Goal: Feedback & Contribution: Contribute content

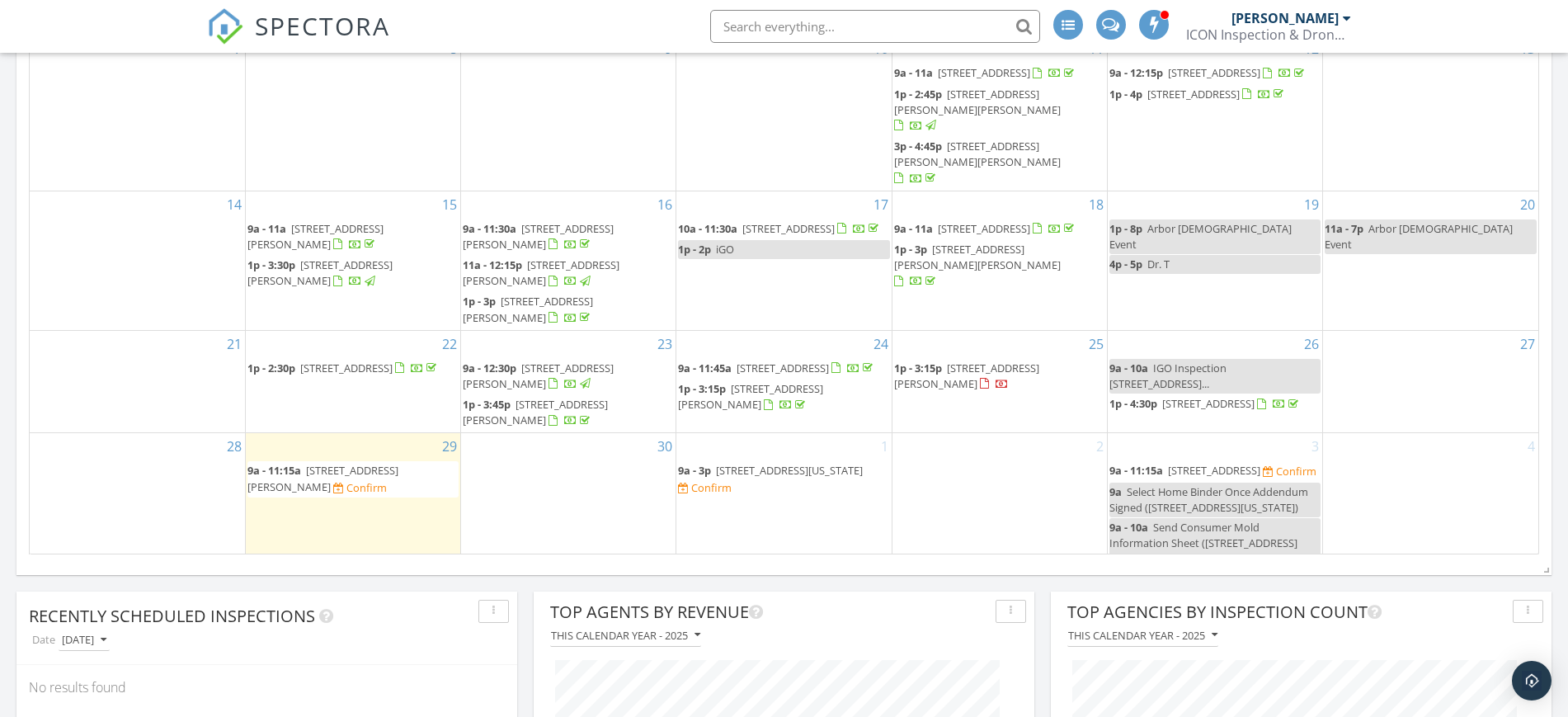
scroll to position [1304, 0]
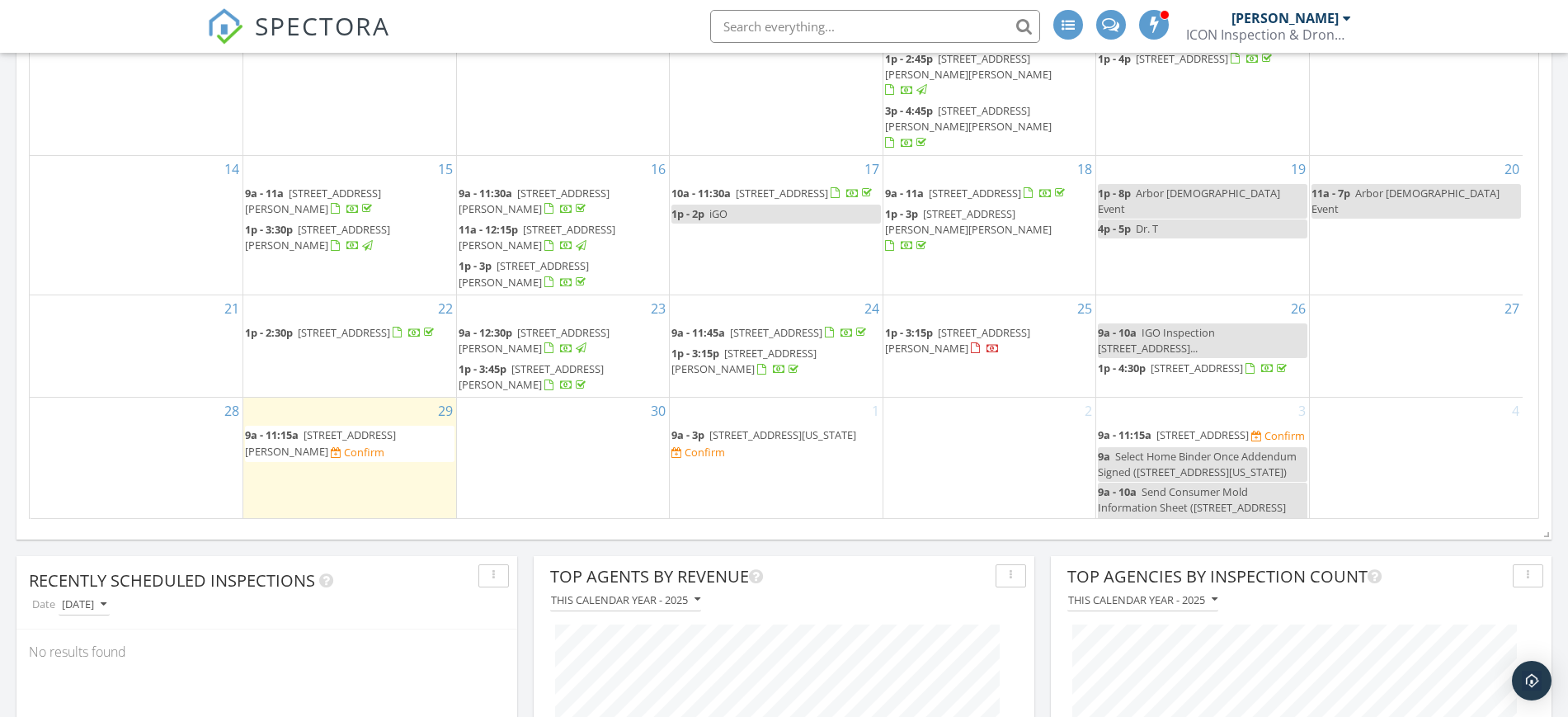
click at [834, 436] on span "2910 Cypress Point Dr, Missouri City 77459" at bounding box center [783, 435] width 146 height 14
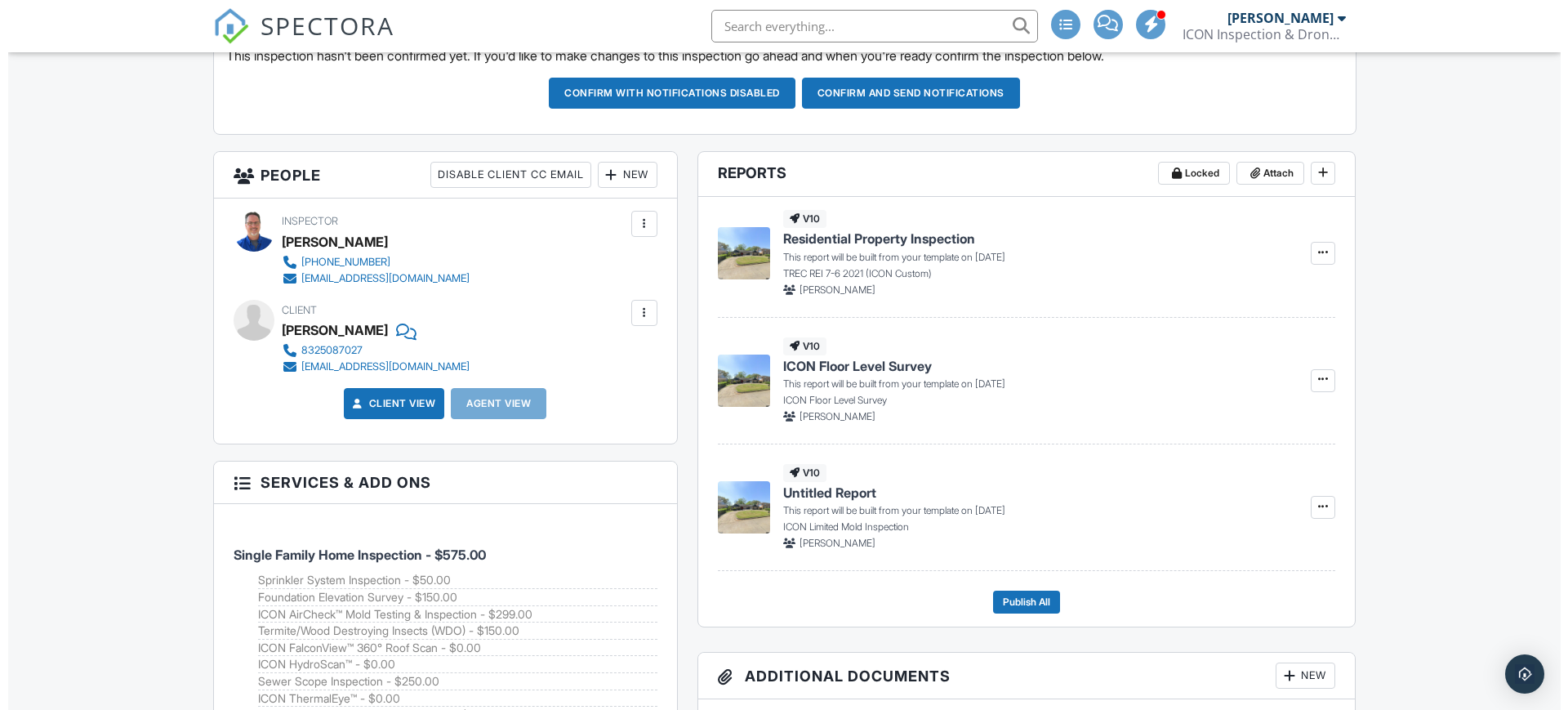
scroll to position [540, 0]
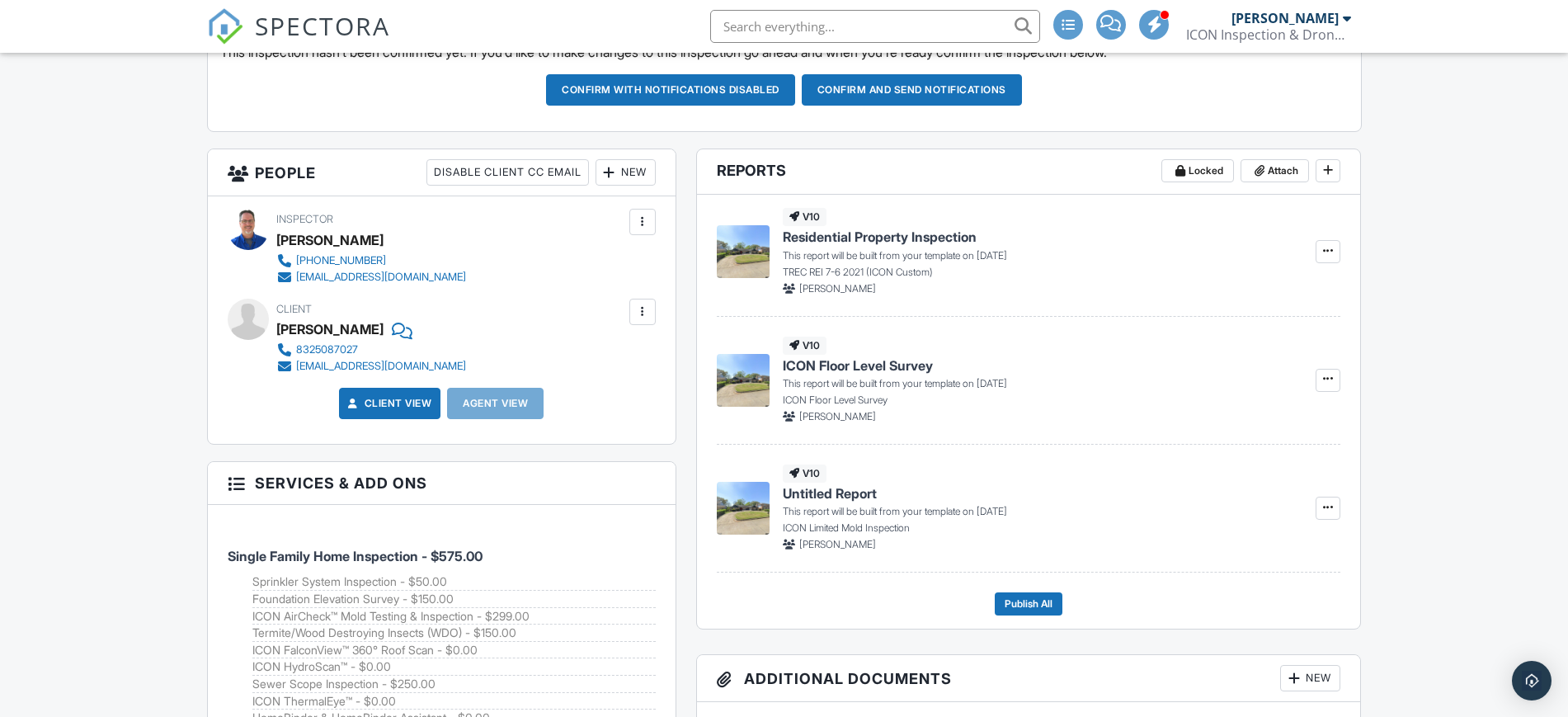
click at [636, 170] on div "New" at bounding box center [625, 172] width 61 height 26
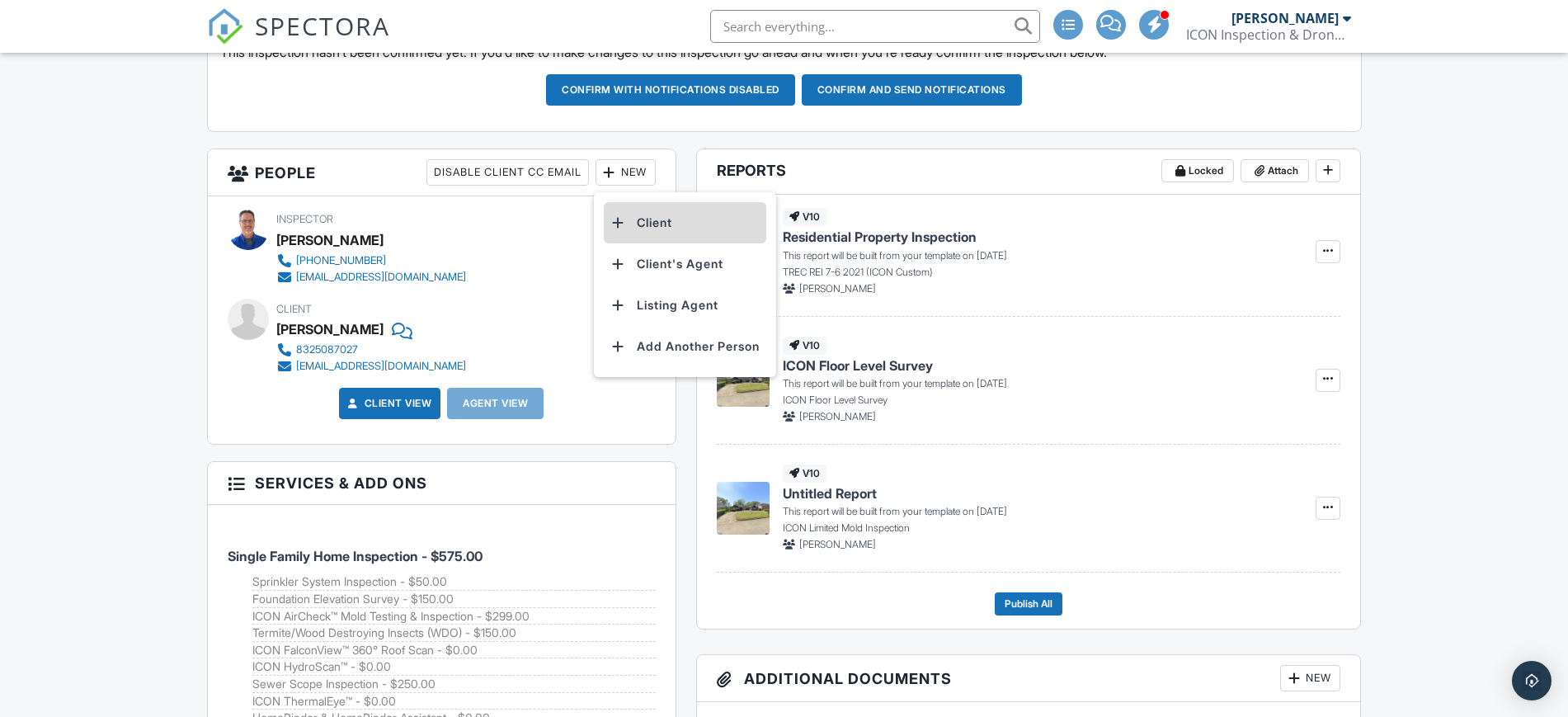
click at [644, 227] on li "Client" at bounding box center [685, 223] width 163 height 42
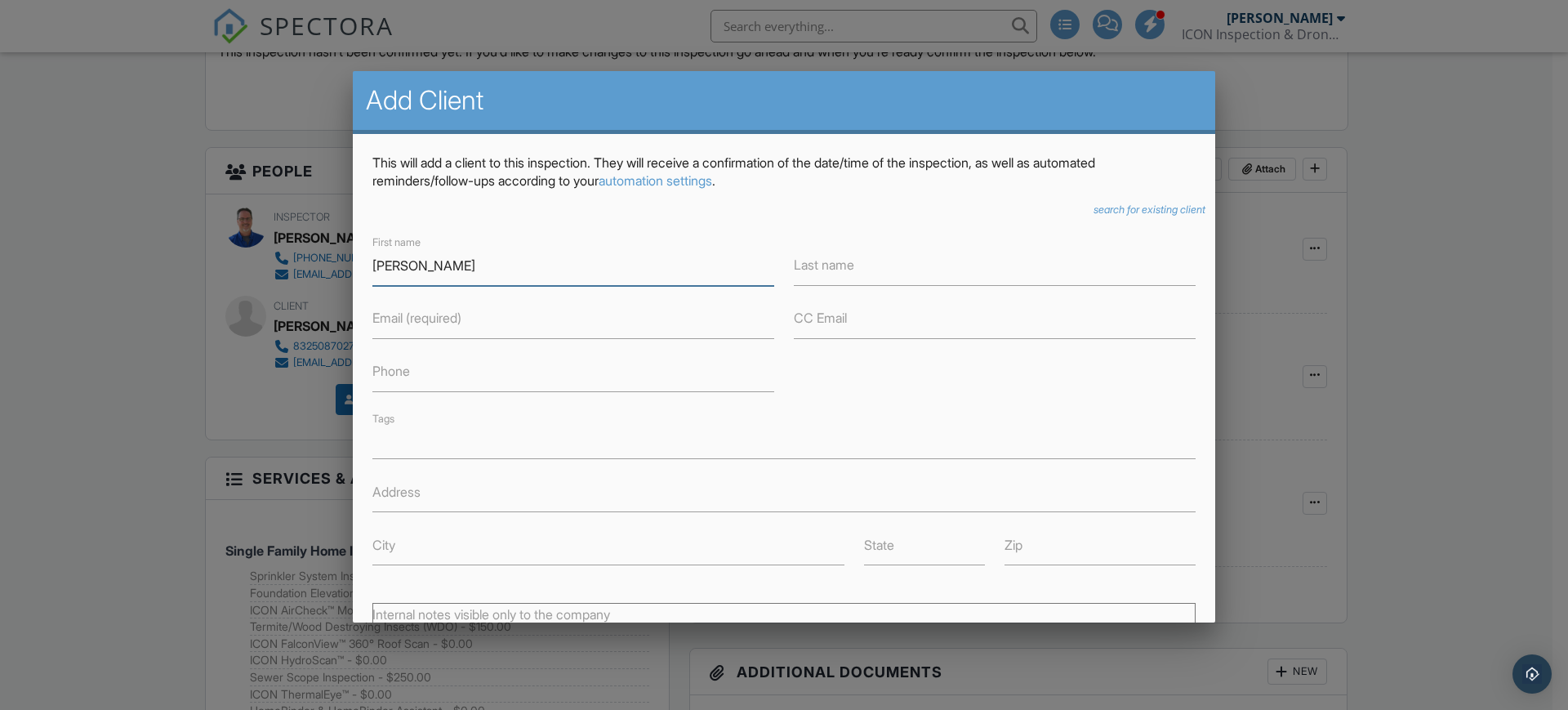
type input "[PERSON_NAME]"
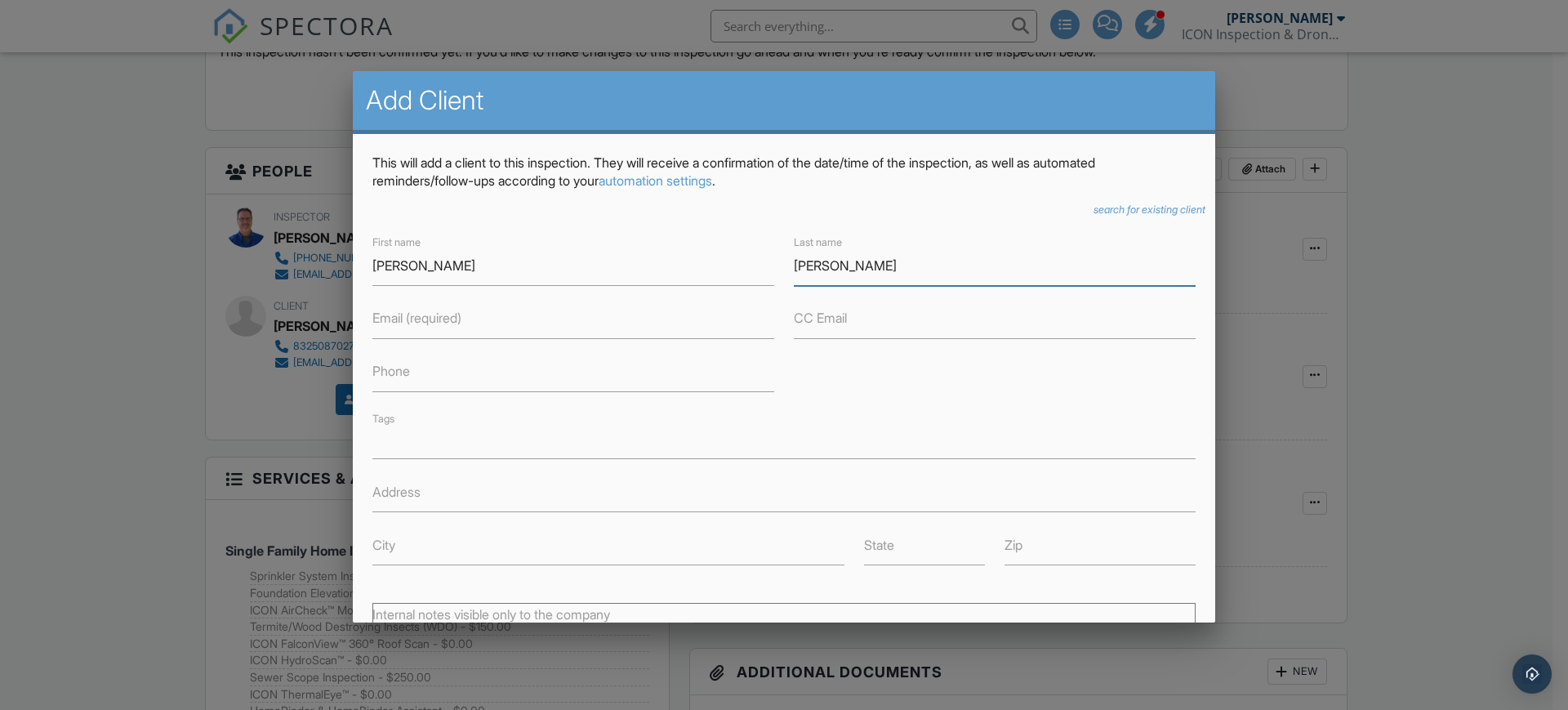
type input "[PERSON_NAME]"
click at [439, 318] on label "Email (required)" at bounding box center [416, 318] width 89 height 18
click at [439, 318] on input "Email (required)" at bounding box center [573, 319] width 402 height 40
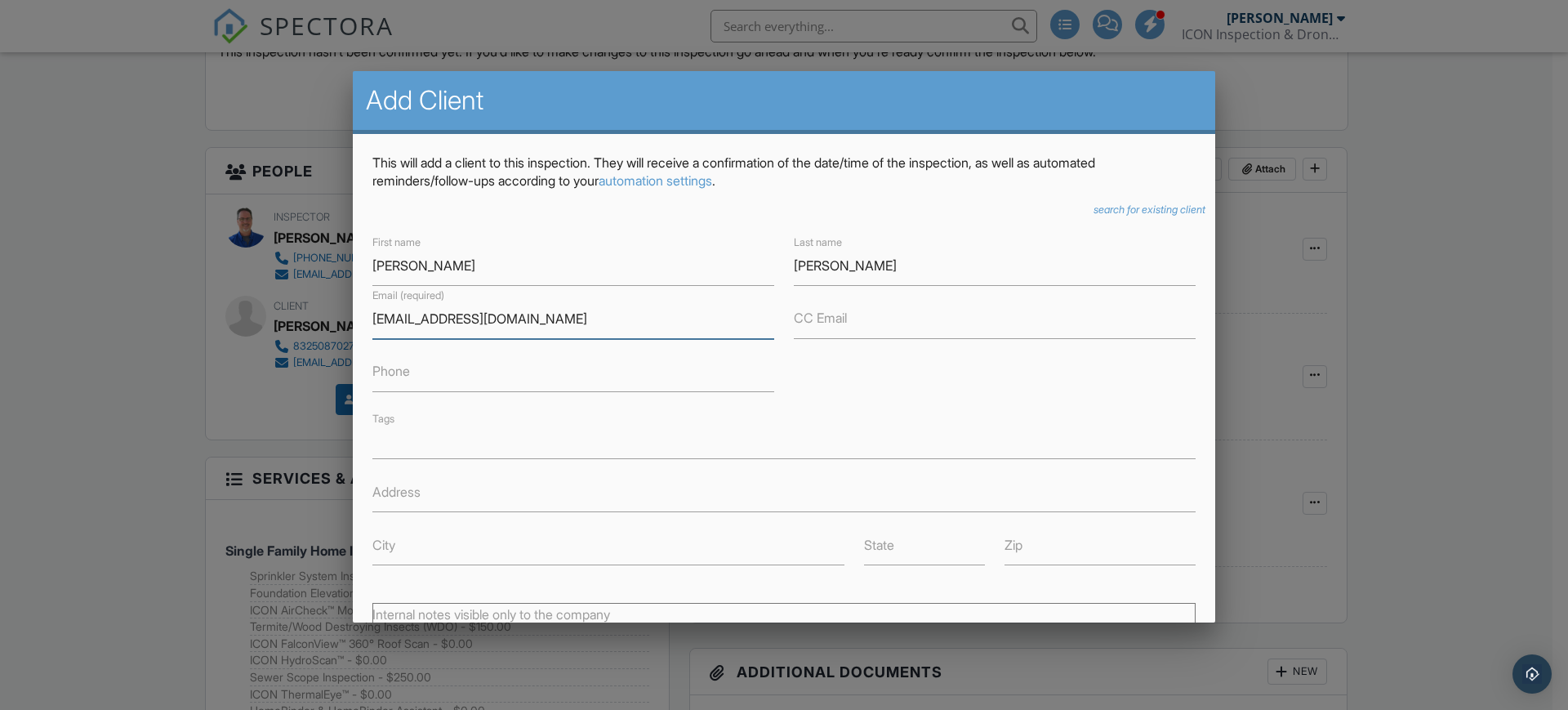
type input "[EMAIL_ADDRESS][DOMAIN_NAME]"
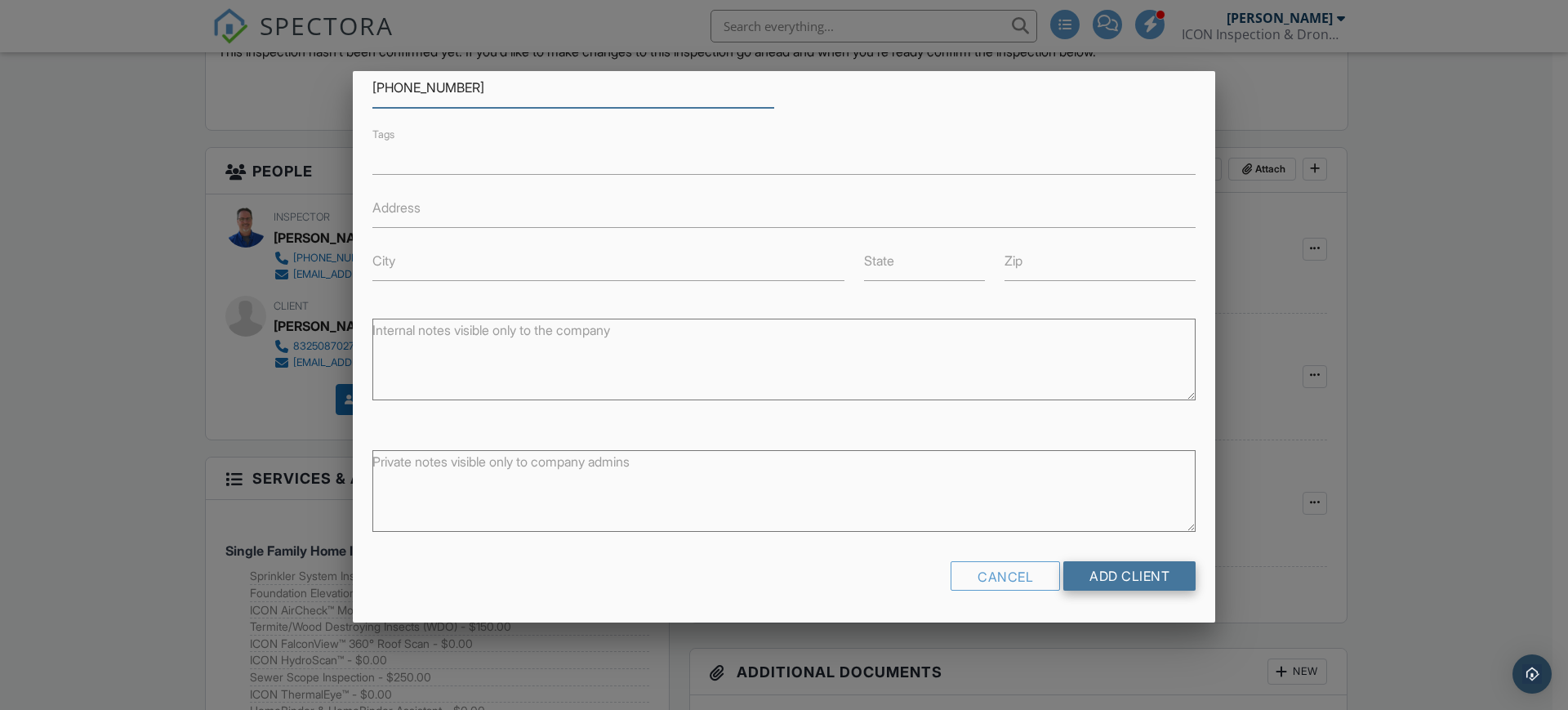
type input "[PHONE_NUMBER]"
click at [1092, 581] on input "Add Client" at bounding box center [1129, 576] width 132 height 30
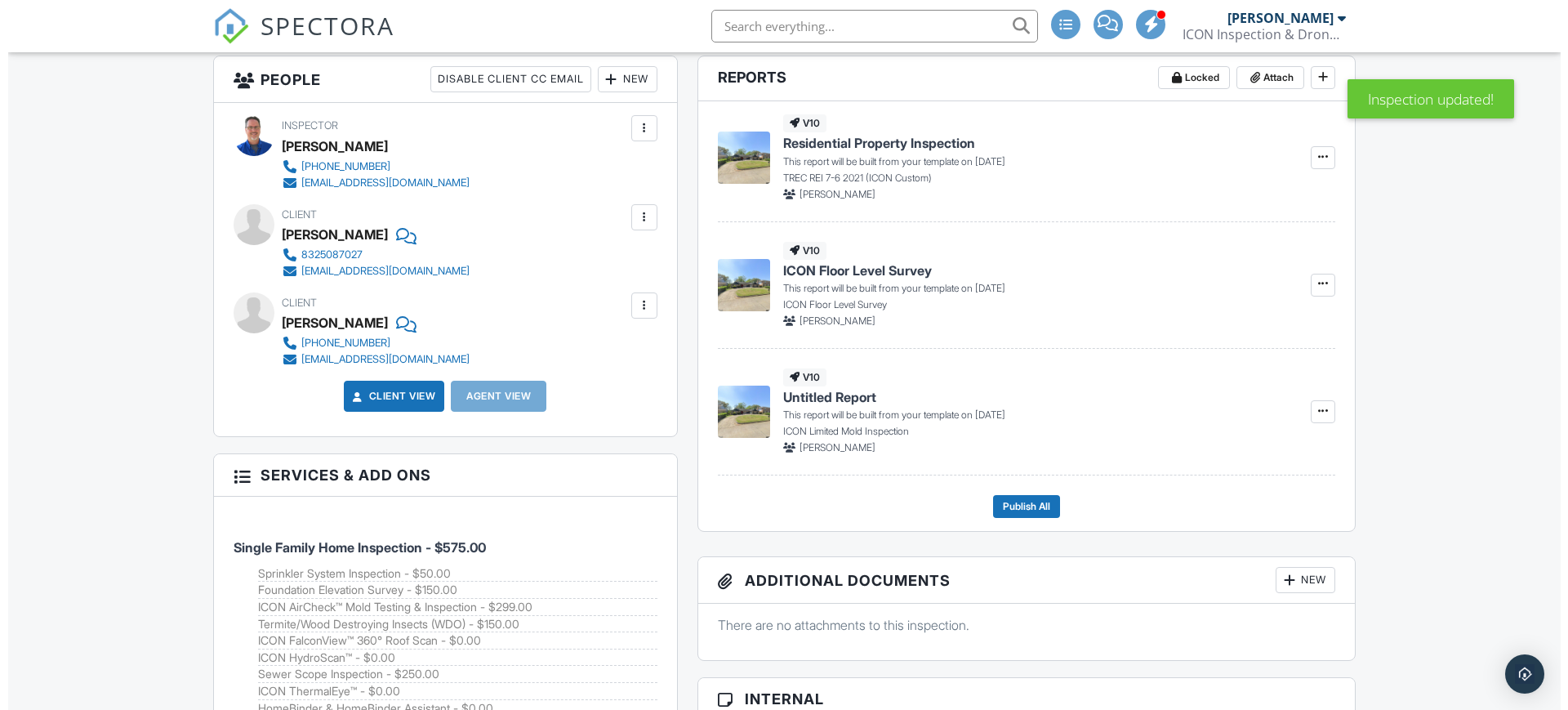
scroll to position [570, 0]
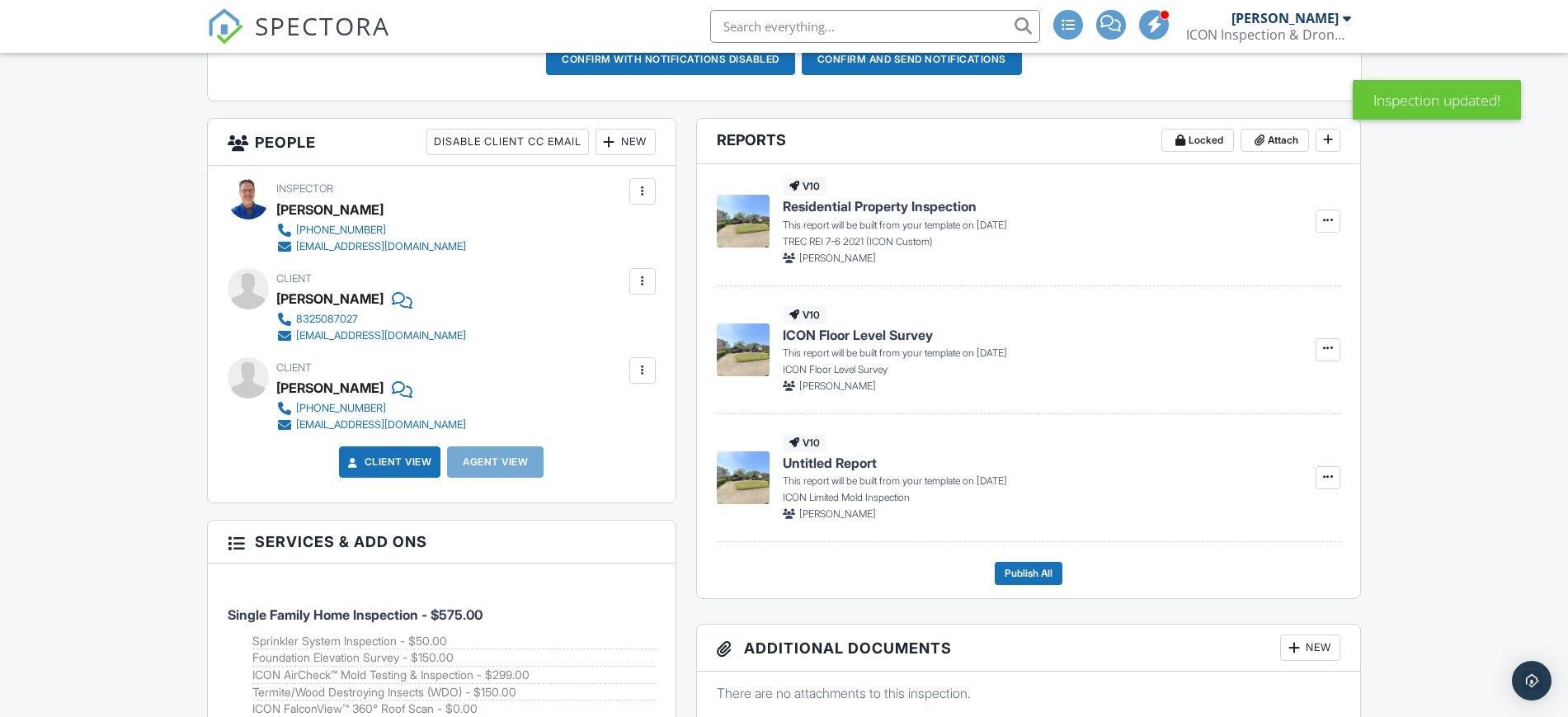
click at [626, 141] on div "New" at bounding box center [625, 141] width 61 height 26
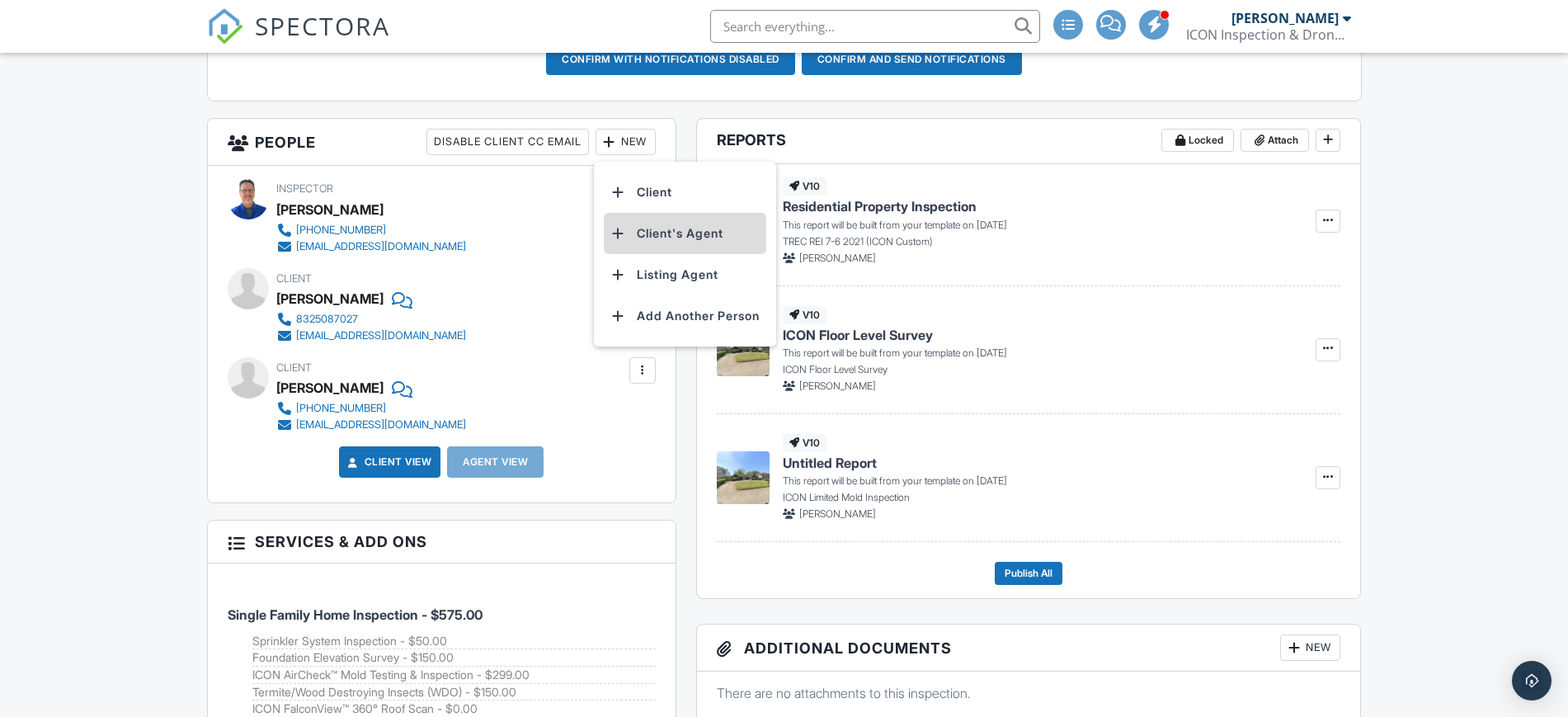
click at [660, 236] on li "Client's Agent" at bounding box center [685, 233] width 163 height 42
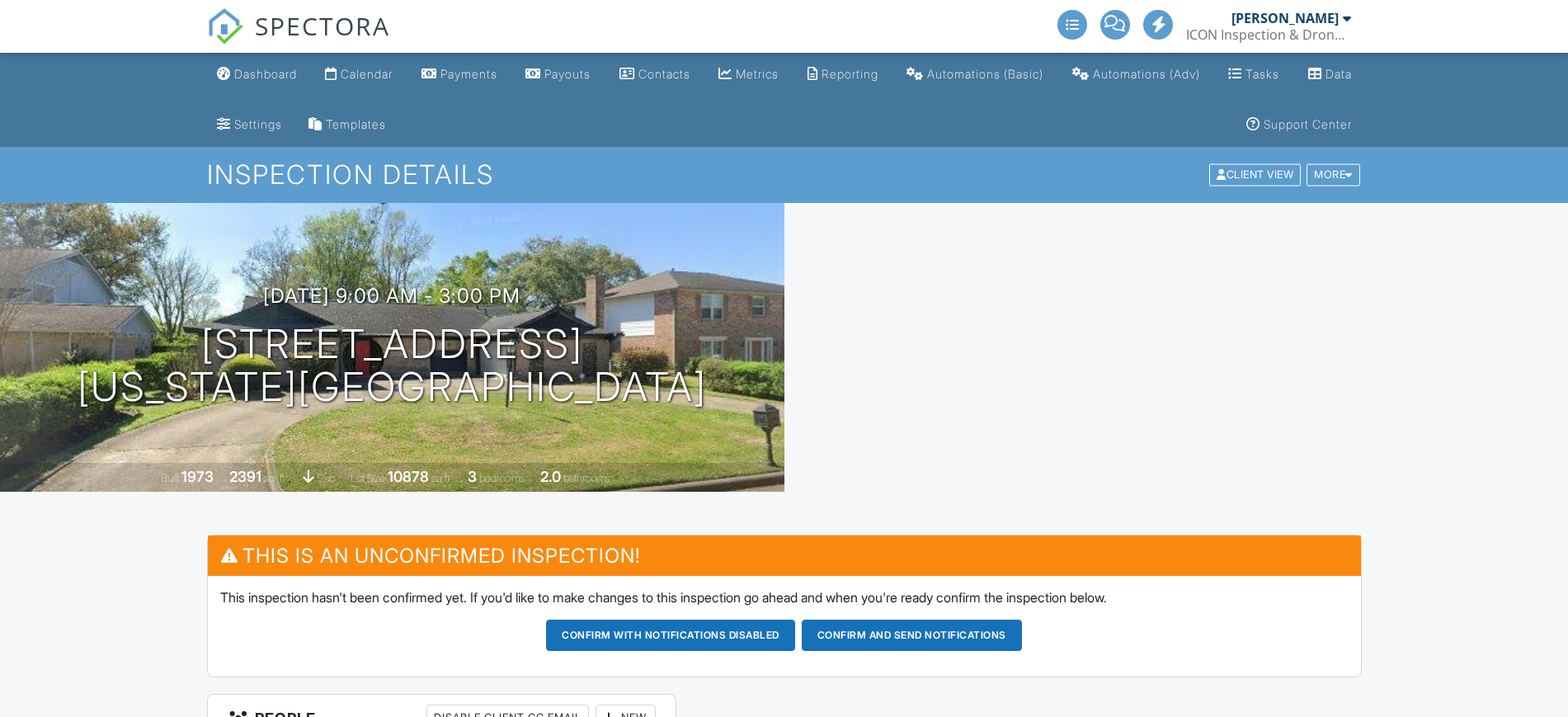
click at [610, 710] on div at bounding box center [609, 718] width 16 height 16
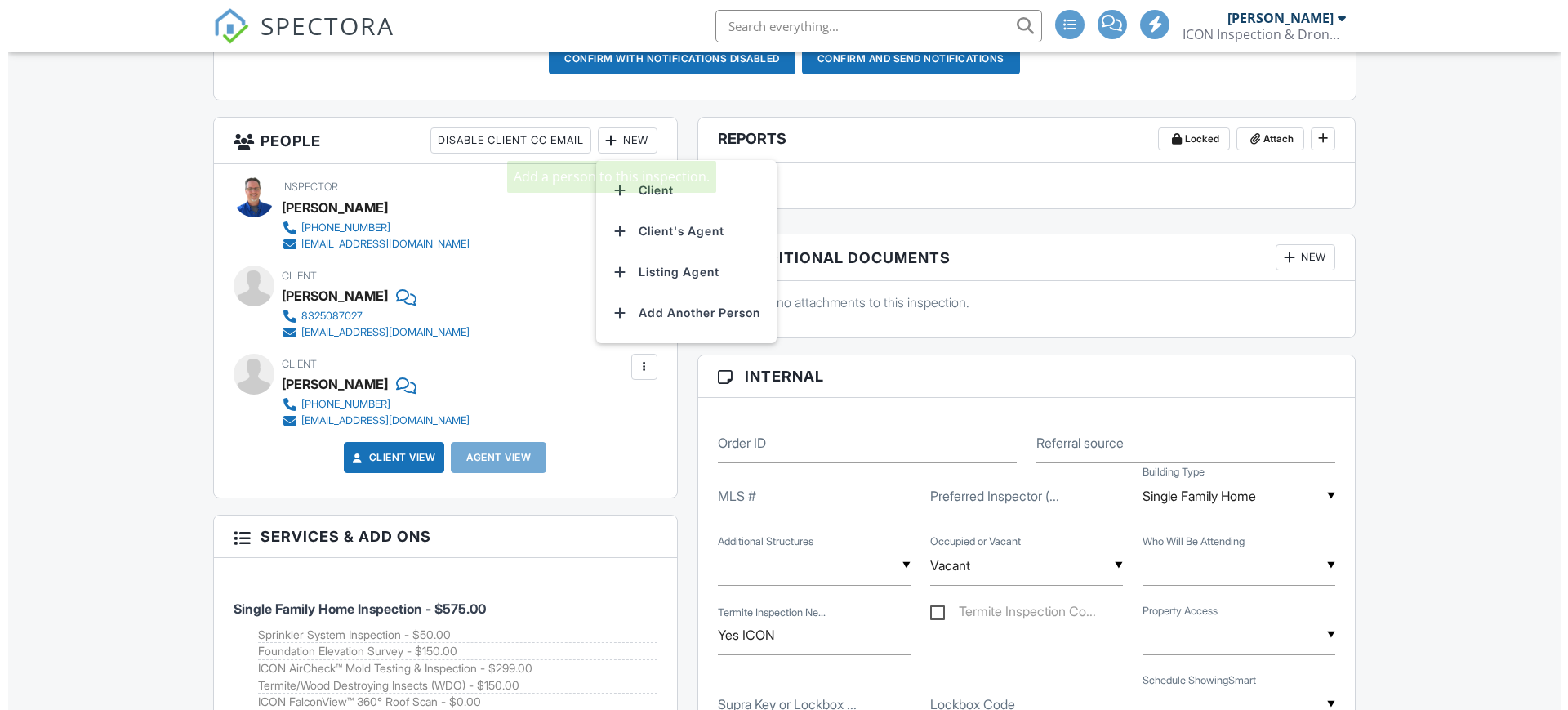
scroll to position [570, 0]
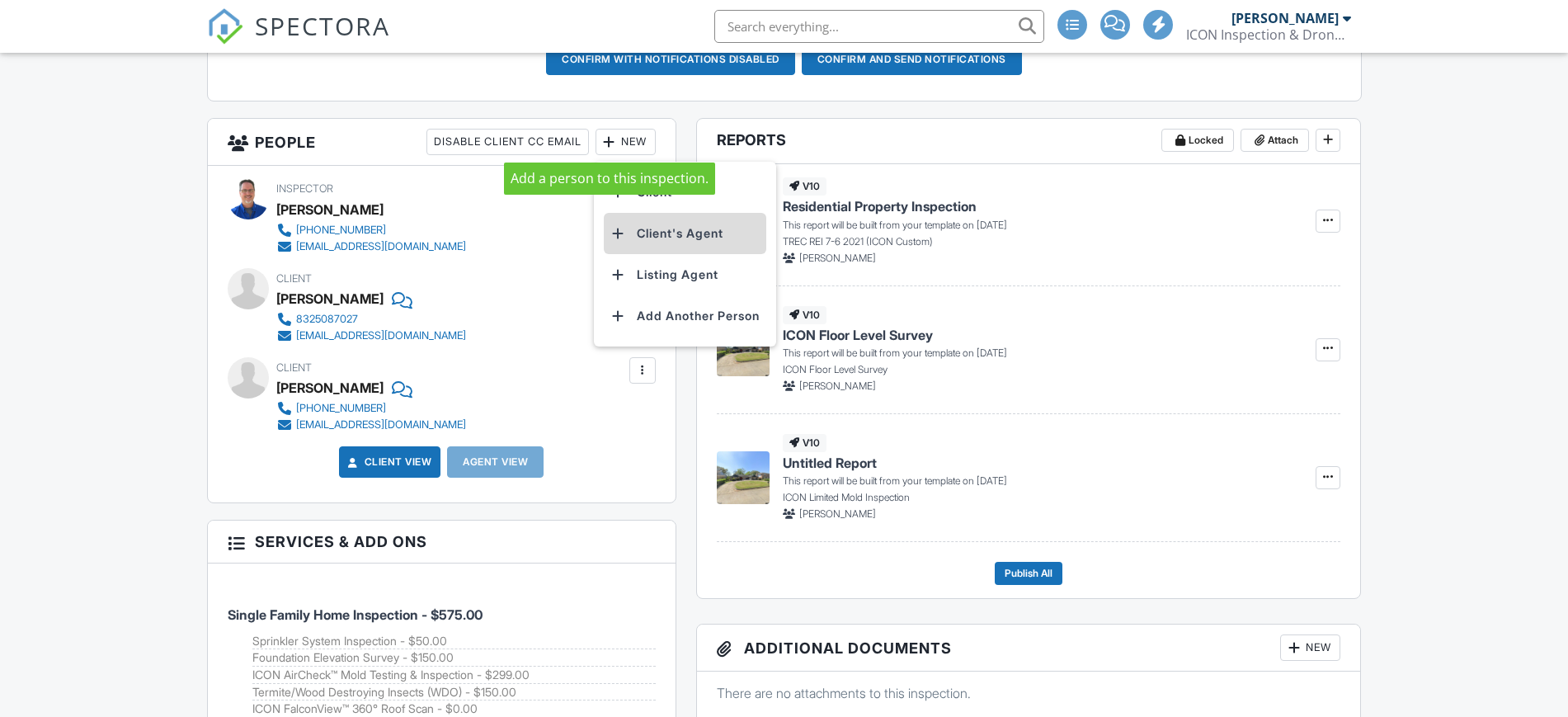
click at [646, 246] on li "Client's Agent" at bounding box center [685, 233] width 163 height 42
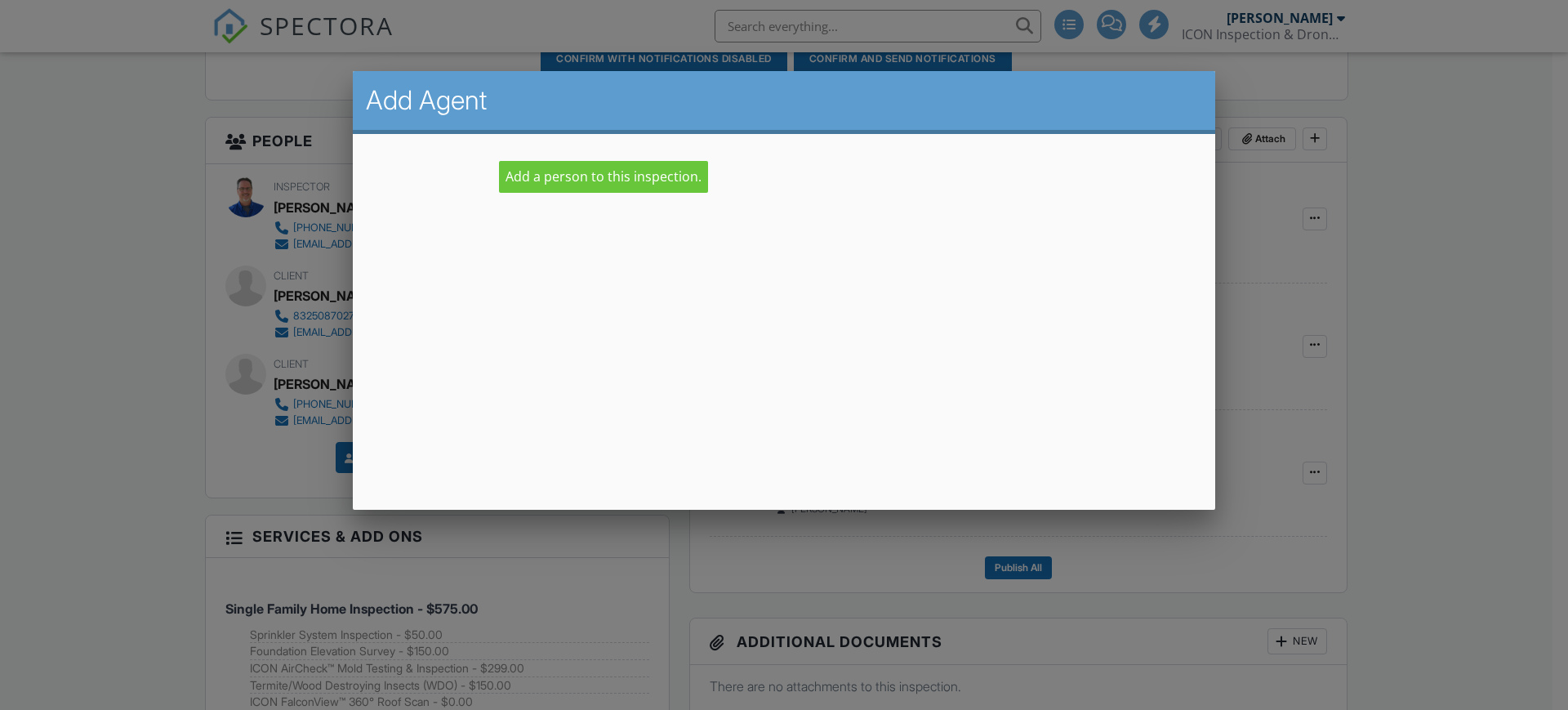
scroll to position [0, 0]
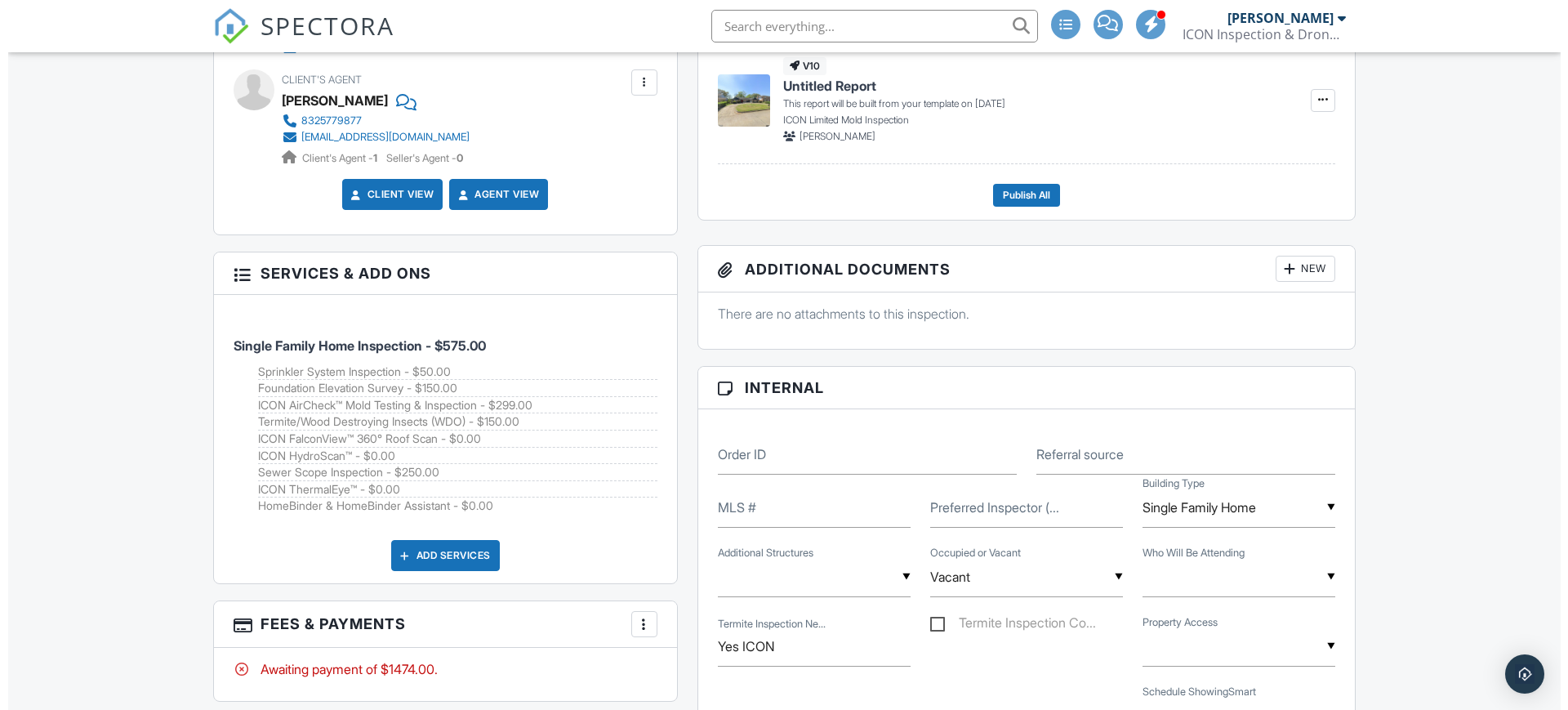
scroll to position [930, 0]
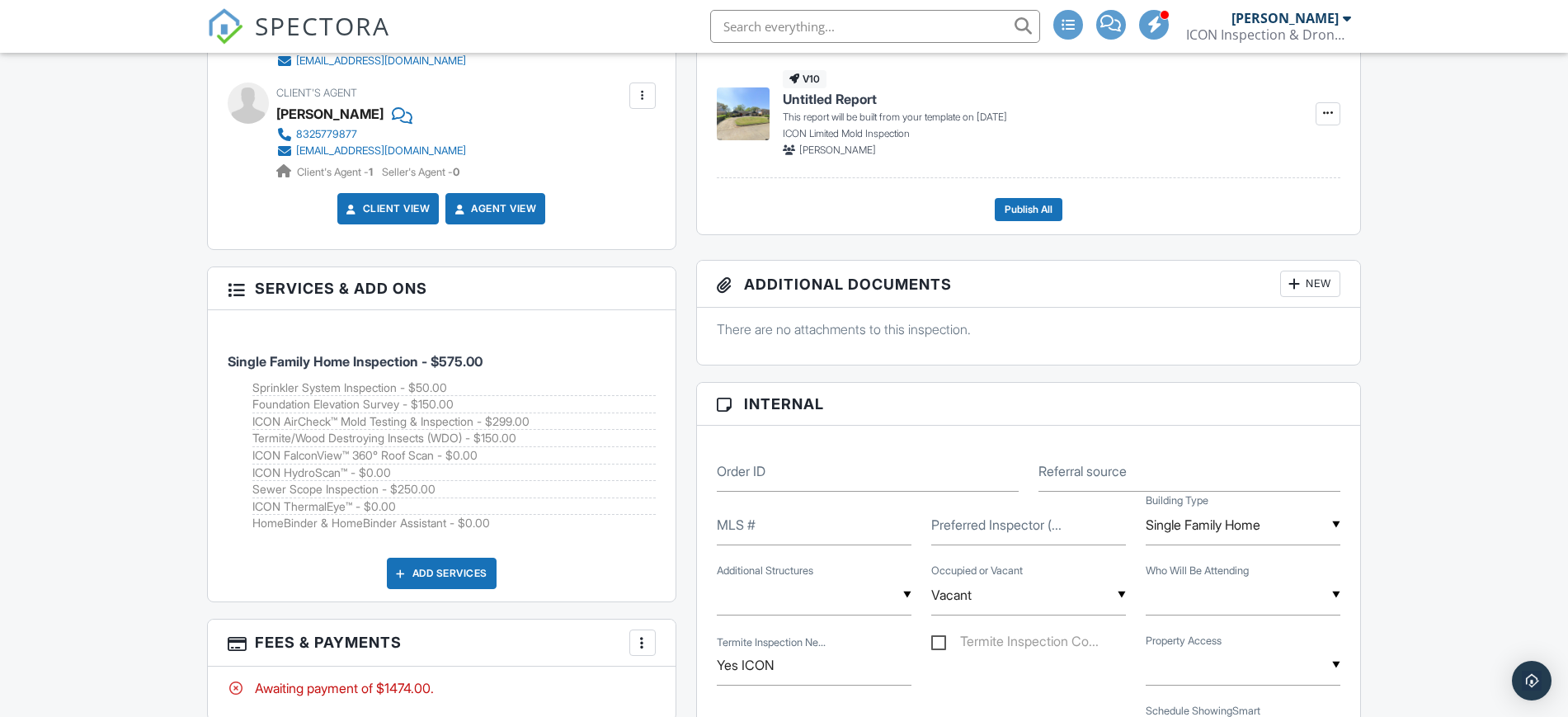
click at [428, 578] on div "Add Services" at bounding box center [441, 573] width 109 height 32
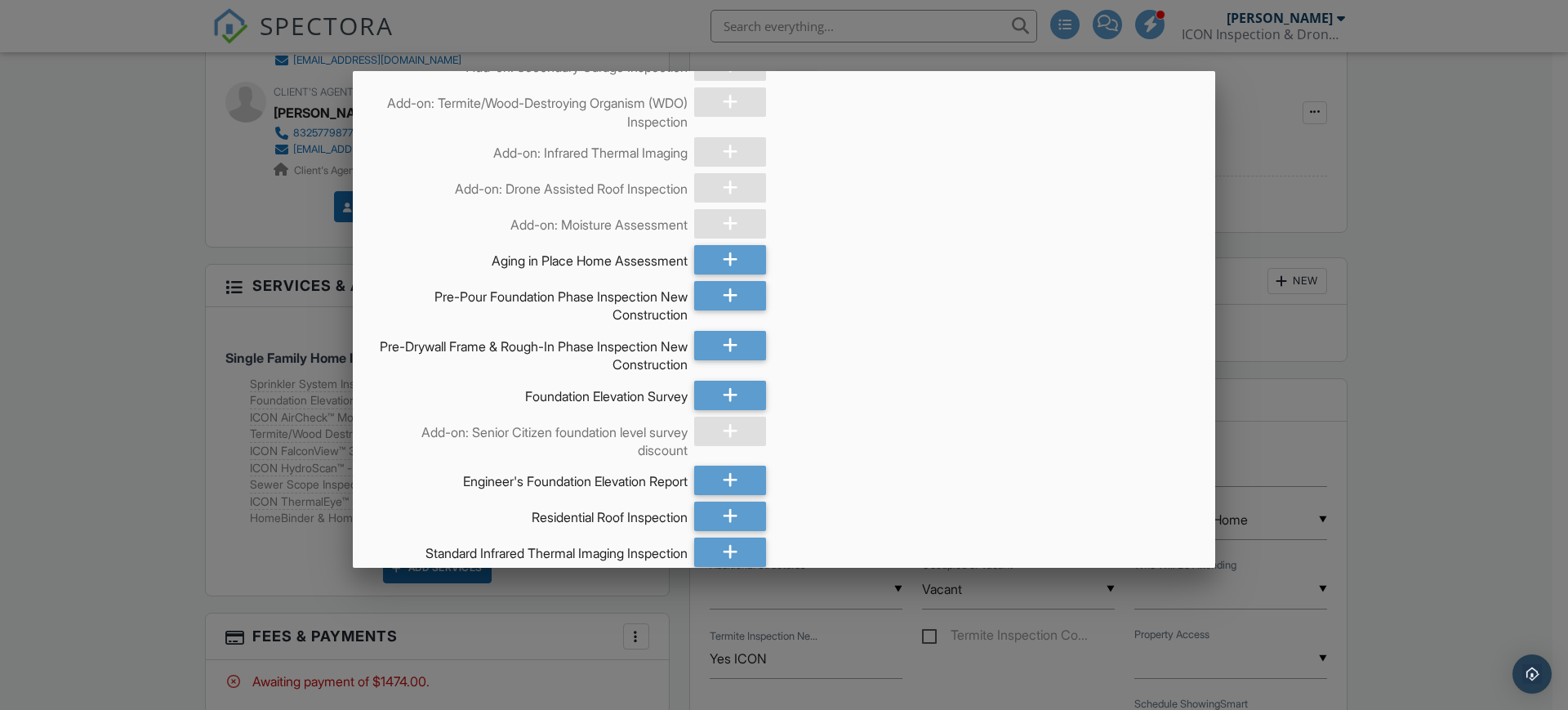
scroll to position [6574, 0]
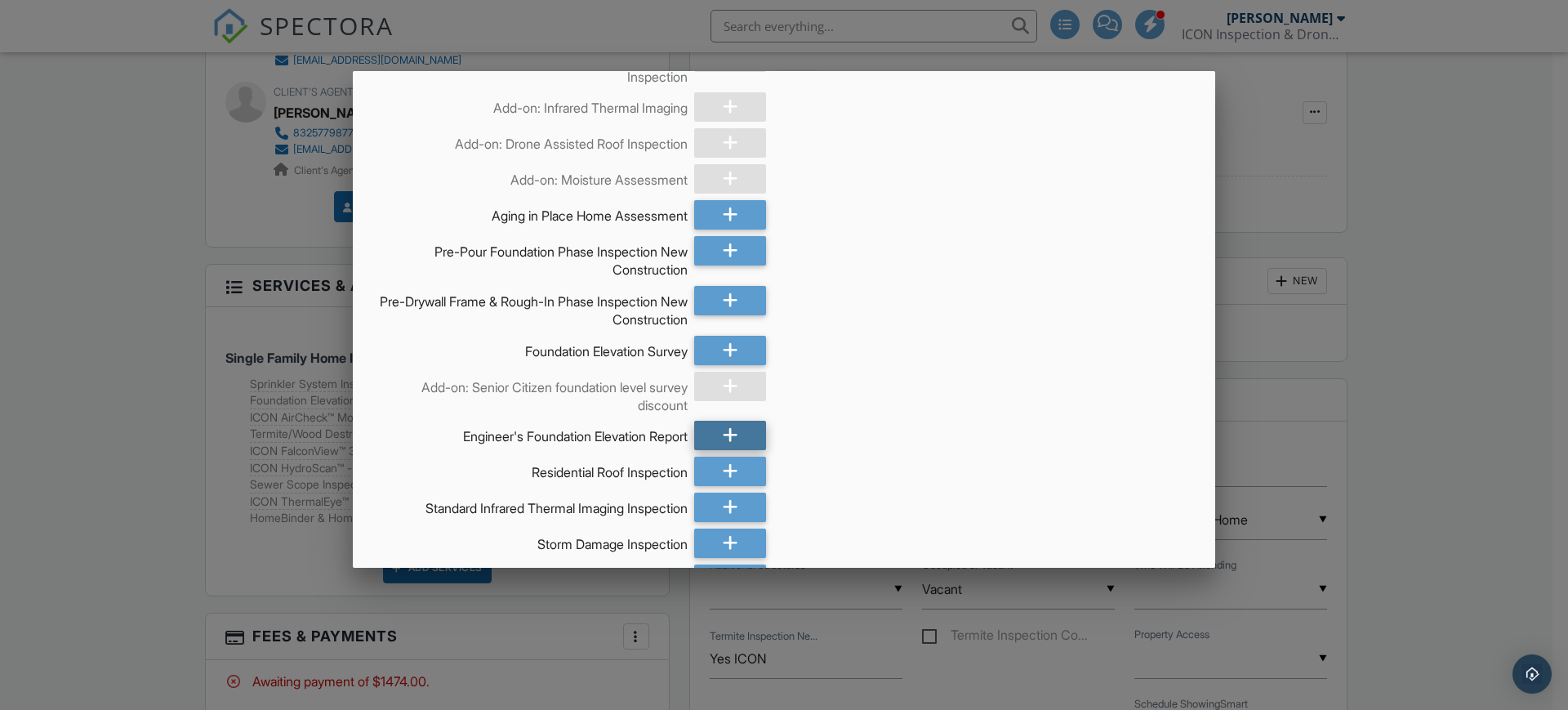
click at [723, 433] on icon at bounding box center [730, 435] width 15 height 30
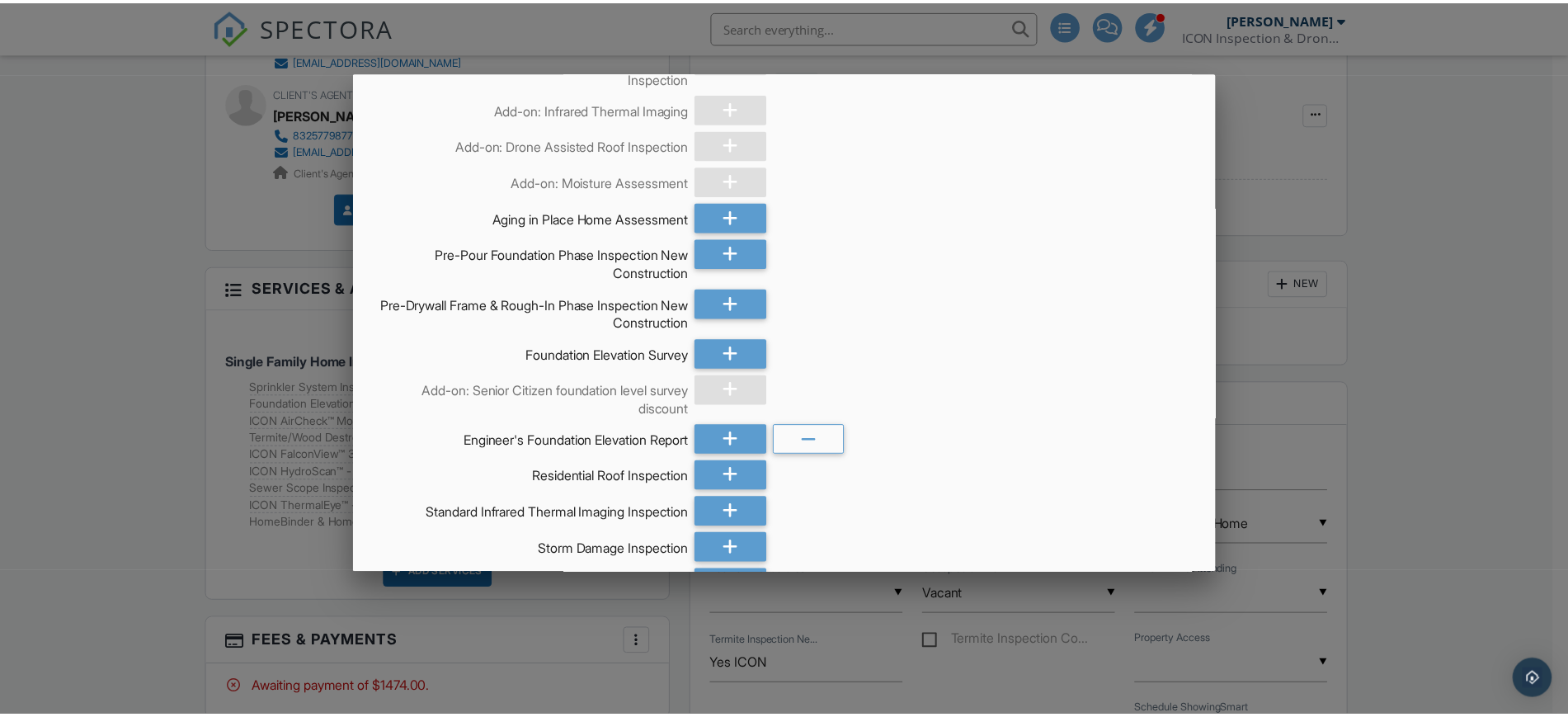
scroll to position [7873, 0]
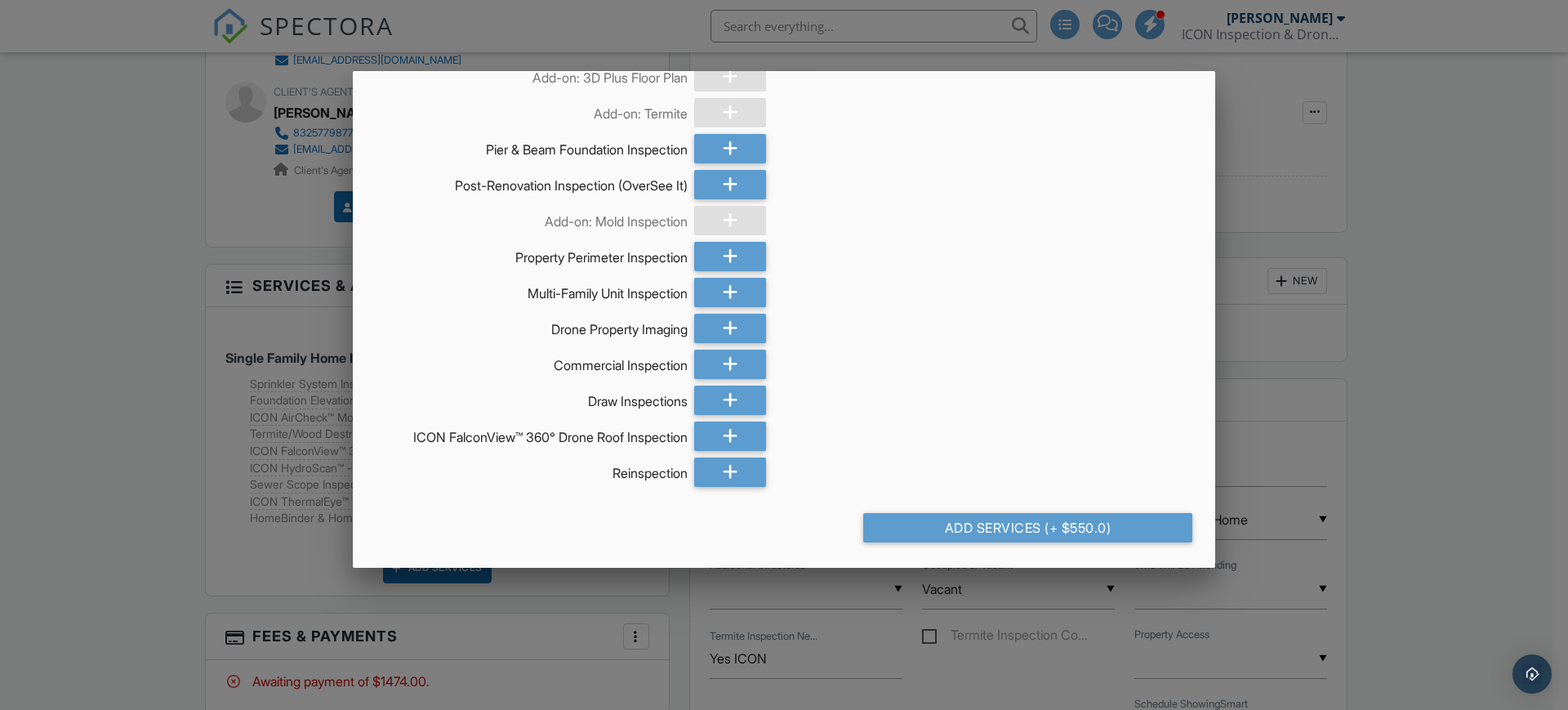
click at [1501, 126] on div at bounding box center [784, 362] width 1568 height 887
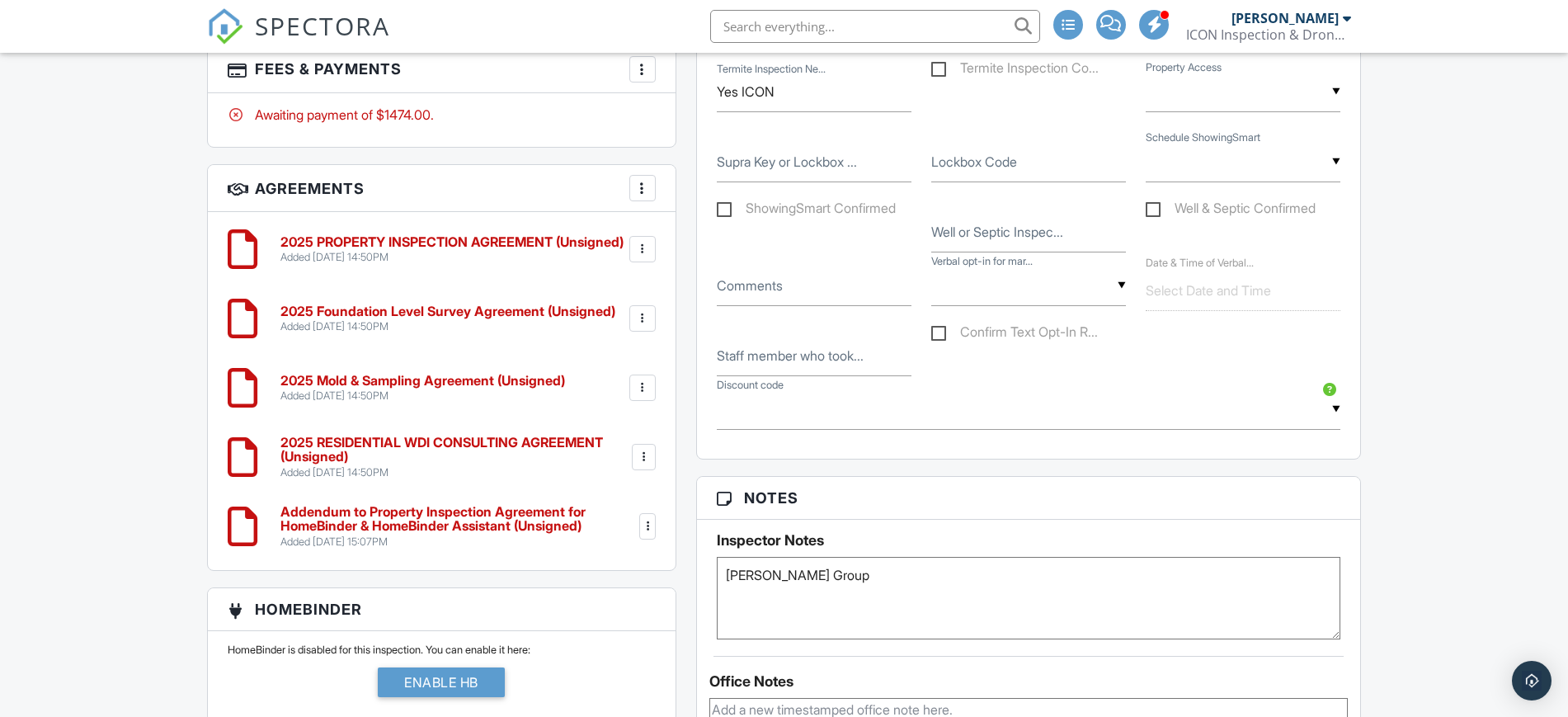
scroll to position [1516, 0]
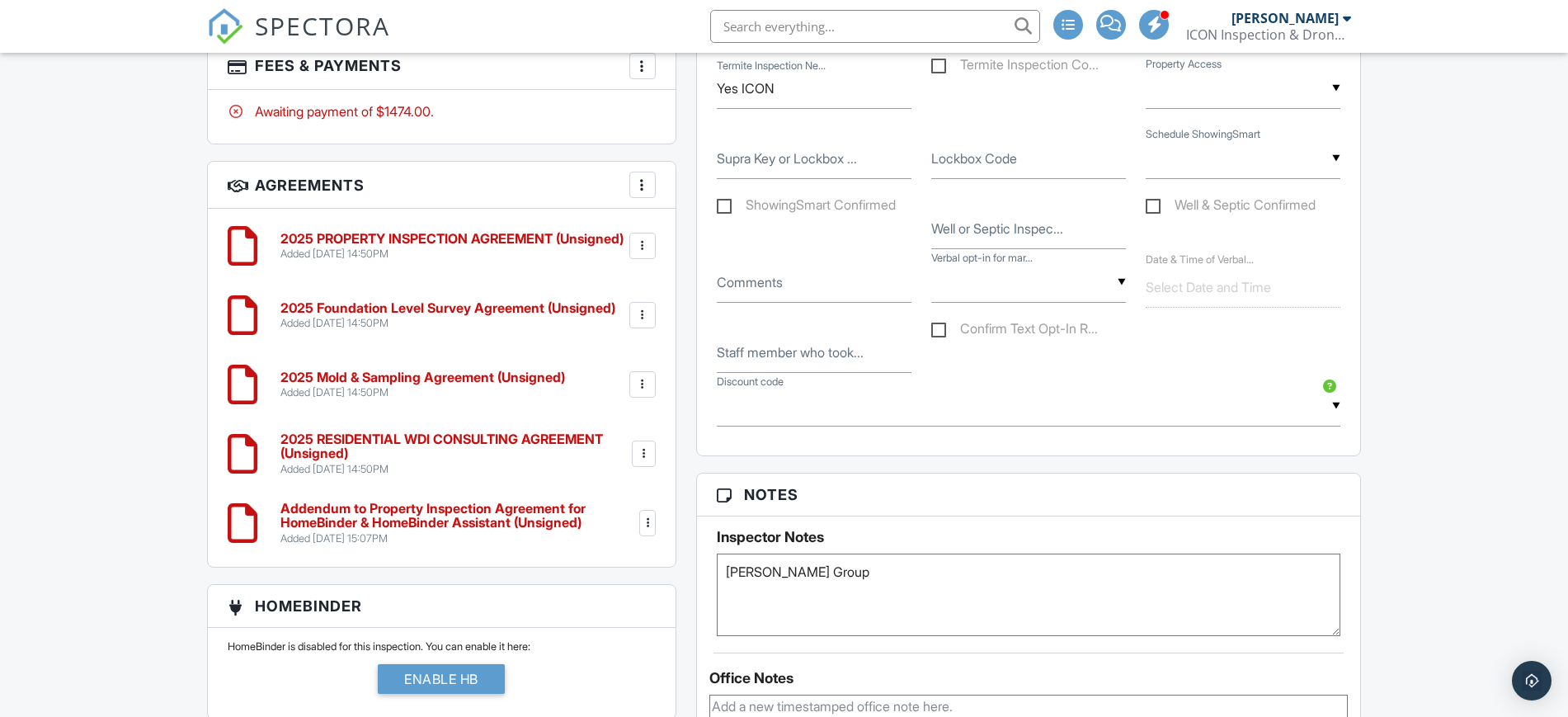
click at [785, 396] on input "text" at bounding box center [1028, 406] width 624 height 41
click at [830, 259] on span "VIP 100 Discount - $100.00 off - VIP $100 Off Discount" at bounding box center [910, 259] width 355 height 42
type input "VIP 100 Discount - $100.00 off - VIP $100 Off Discount"
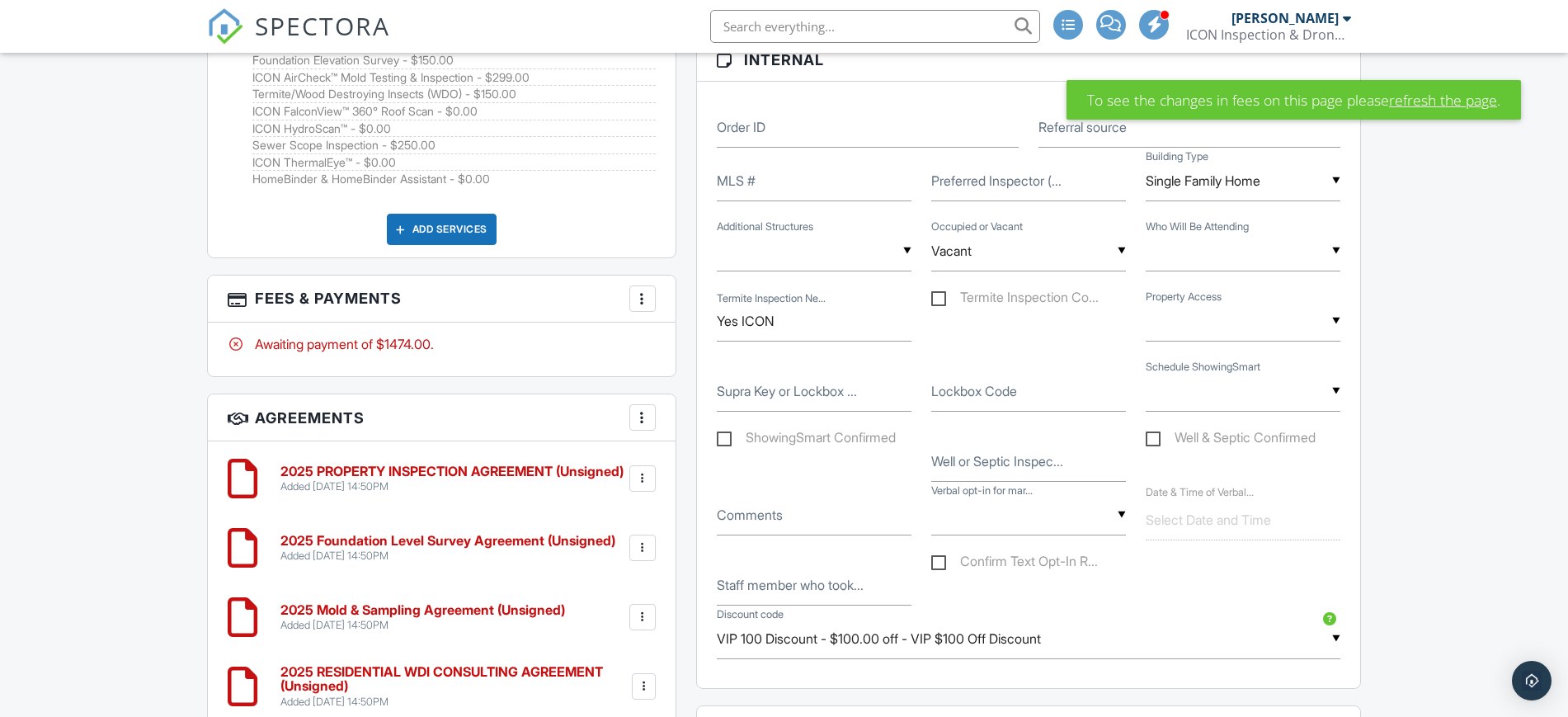
scroll to position [1265, 0]
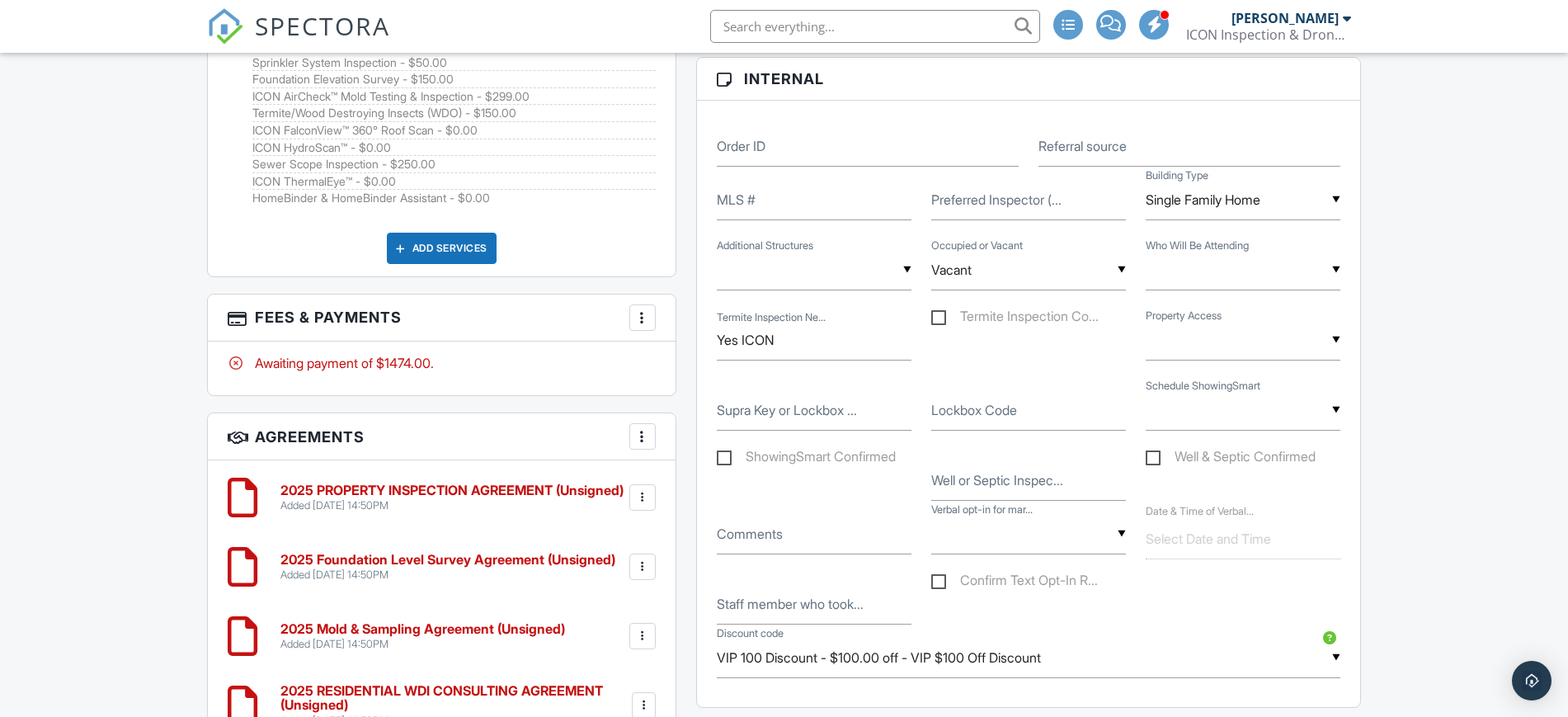
click at [811, 280] on div "▼ No Outbuilding (Workshop or Shed) Detached Garage Detached Home (up to 1500 s…" at bounding box center [813, 270] width 194 height 41
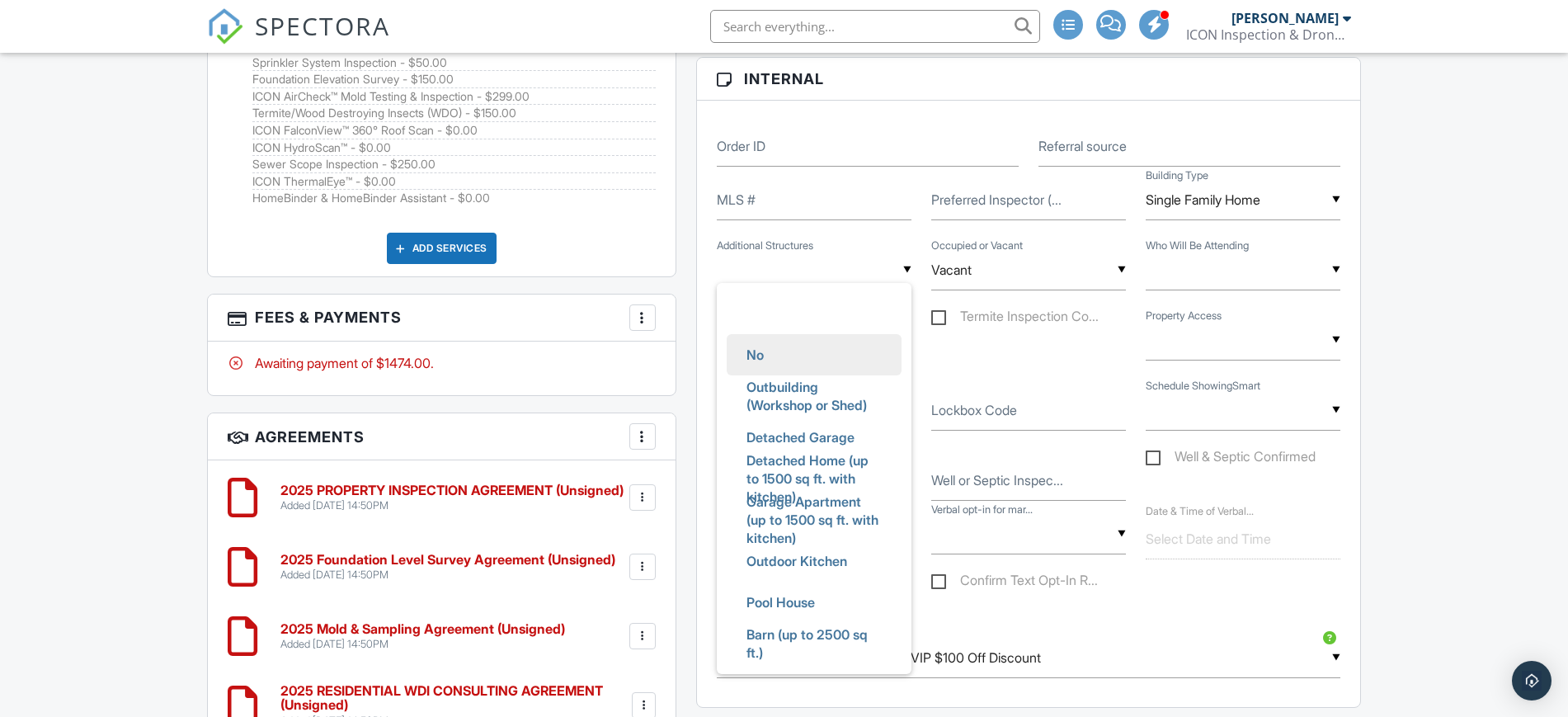
click at [768, 357] on span "No" at bounding box center [755, 355] width 43 height 42
type input "No"
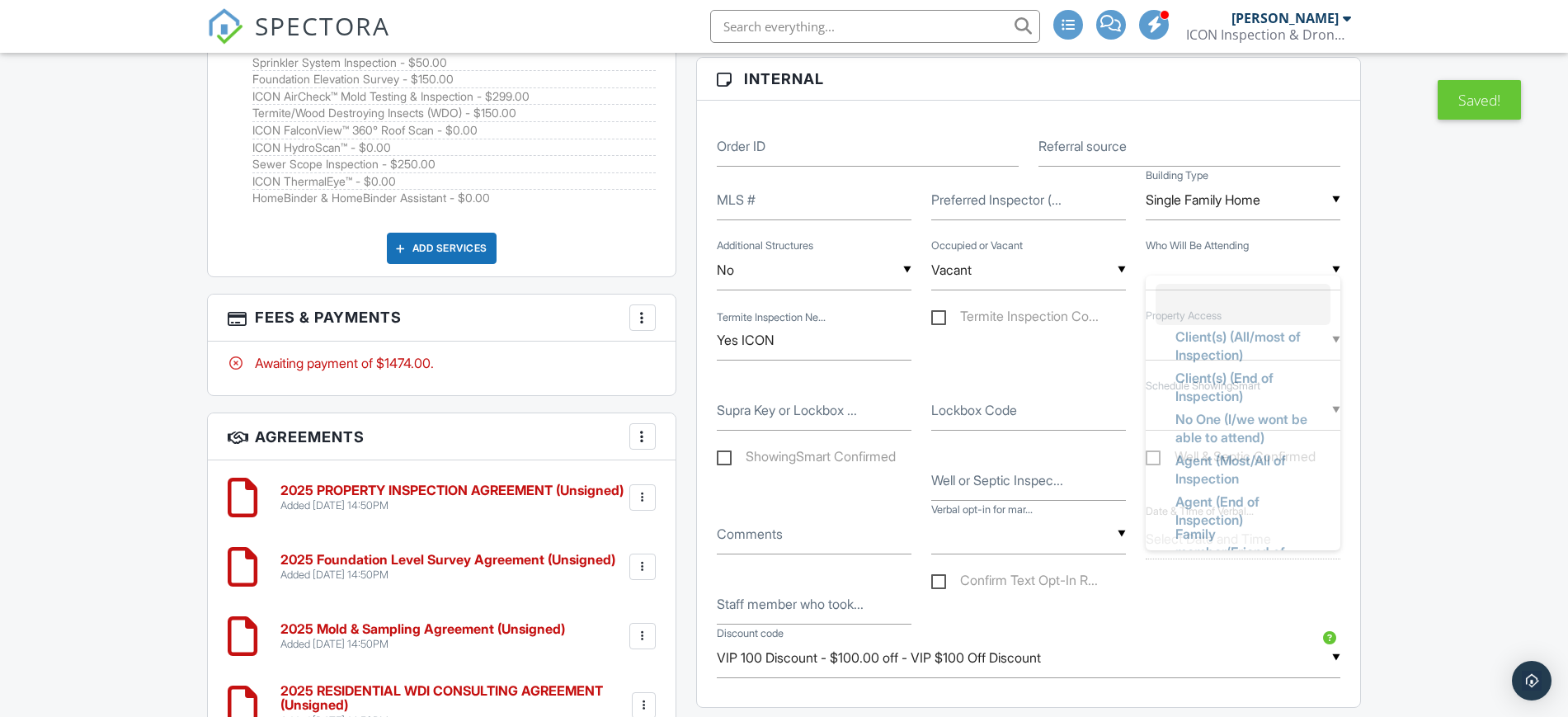
click at [1182, 276] on input "text" at bounding box center [1243, 270] width 194 height 41
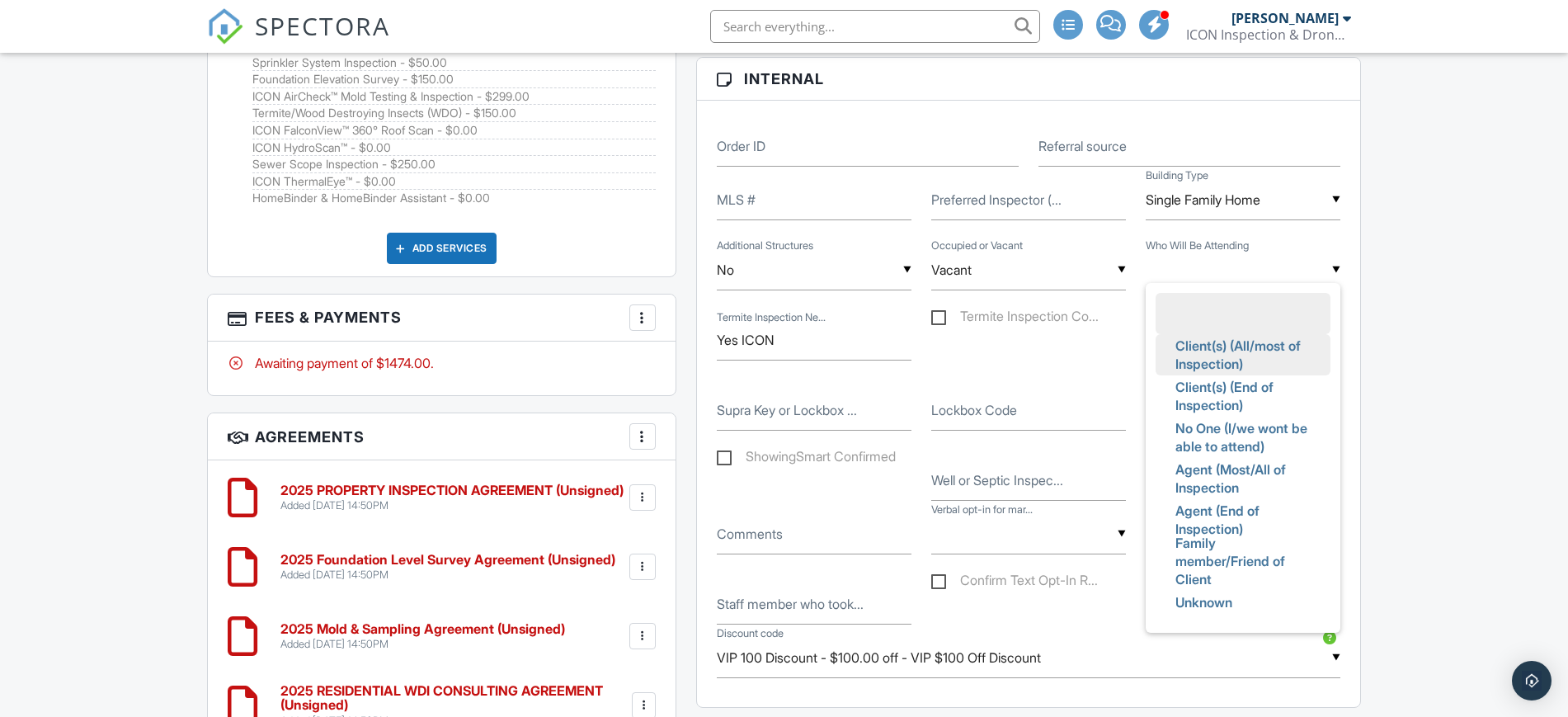
click at [1231, 350] on span "Client(s) (All/most of Inspection)" at bounding box center [1243, 355] width 162 height 60
type input "Client(s) (All/most of Inspection)"
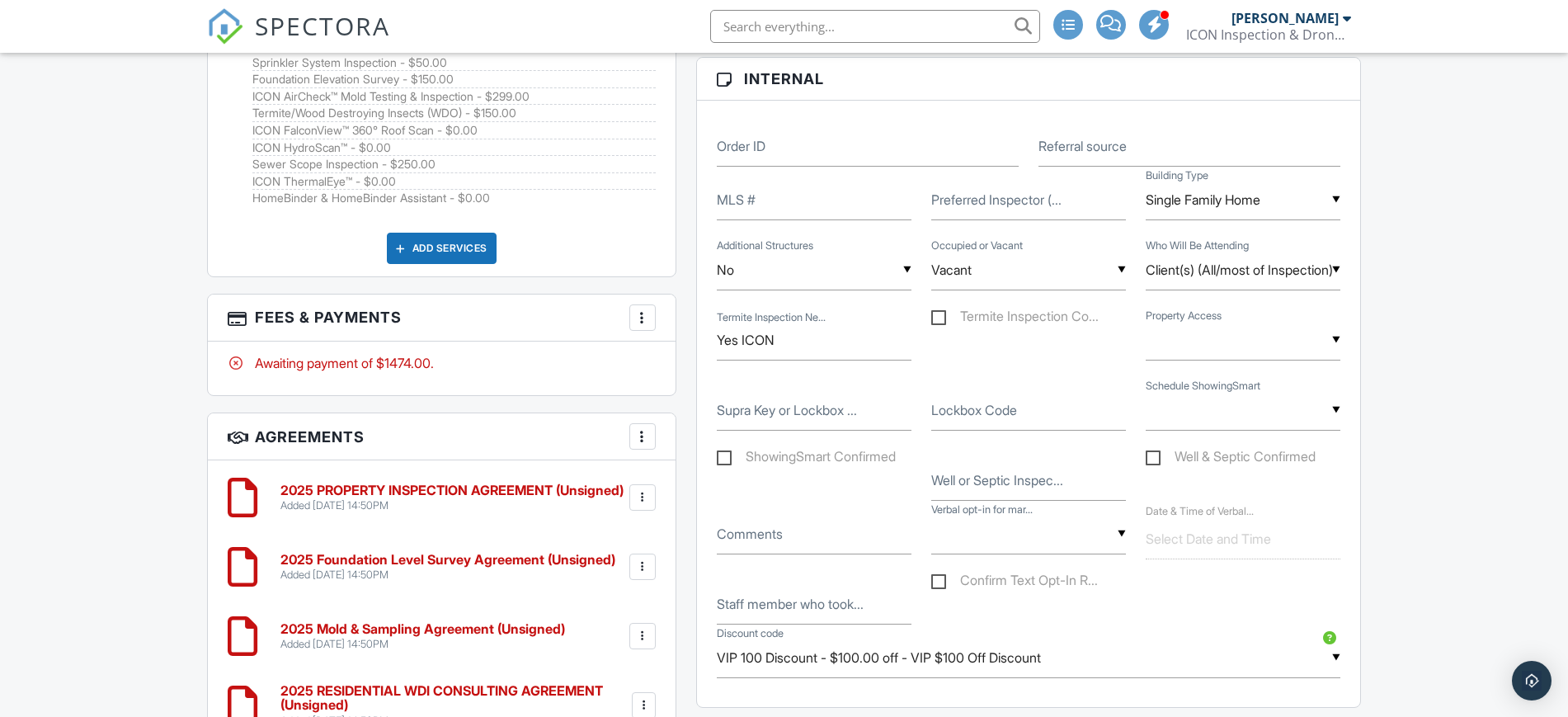
click at [934, 322] on label "Termite Inspection Co..." at bounding box center [1014, 318] width 167 height 21
click at [934, 322] on input "Termite Inspection Co..." at bounding box center [936, 319] width 11 height 11
checkbox input "true"
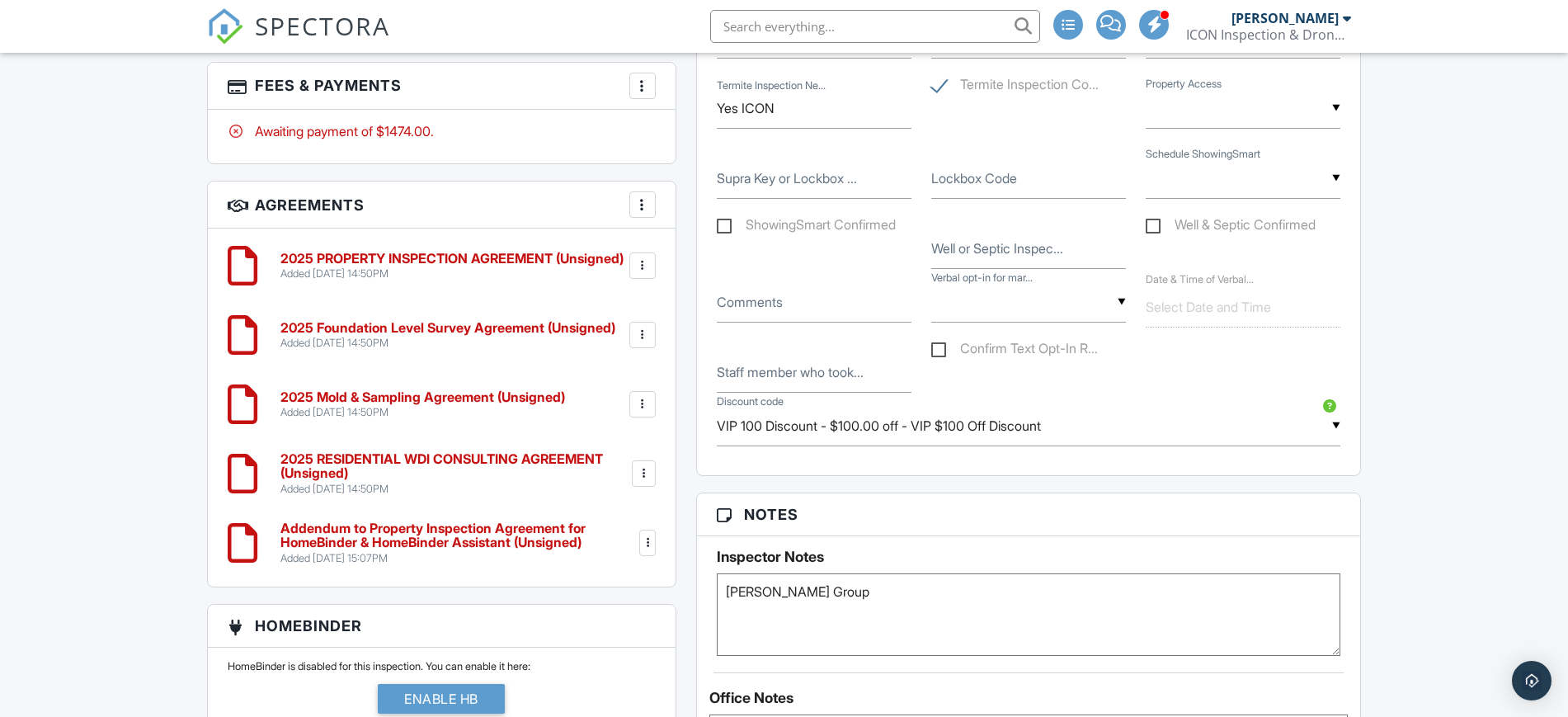
scroll to position [1594, 0]
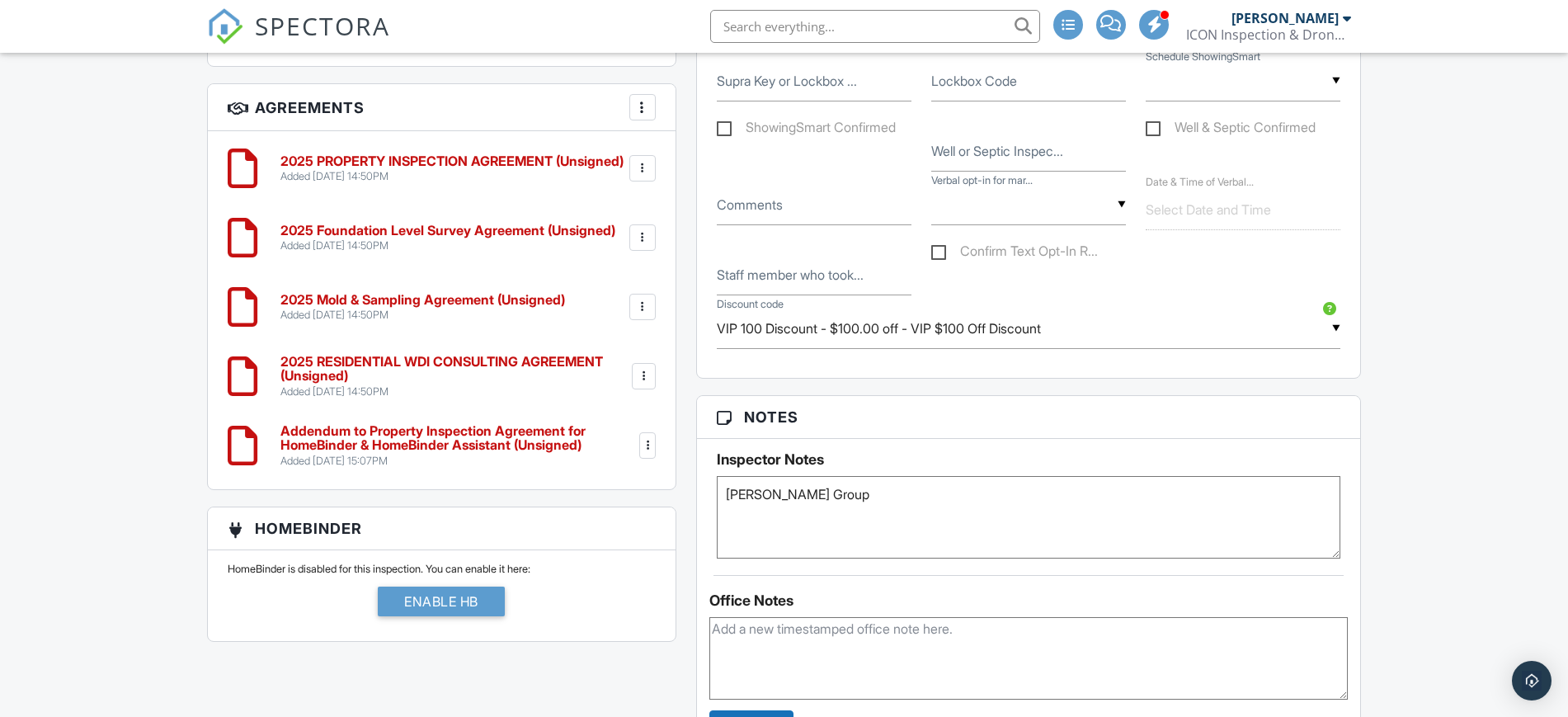
click at [844, 492] on textarea "Deleon Group" at bounding box center [1028, 517] width 624 height 82
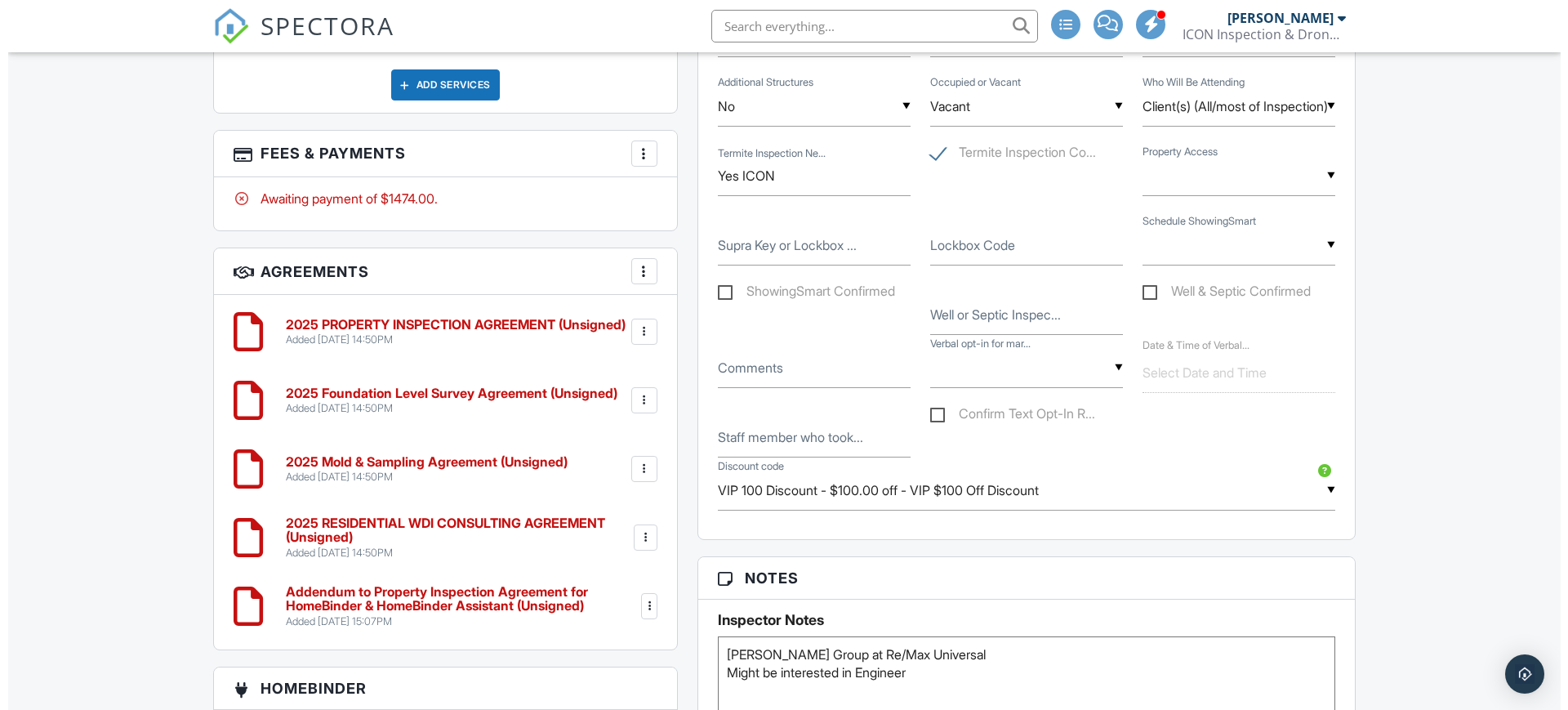
scroll to position [1348, 0]
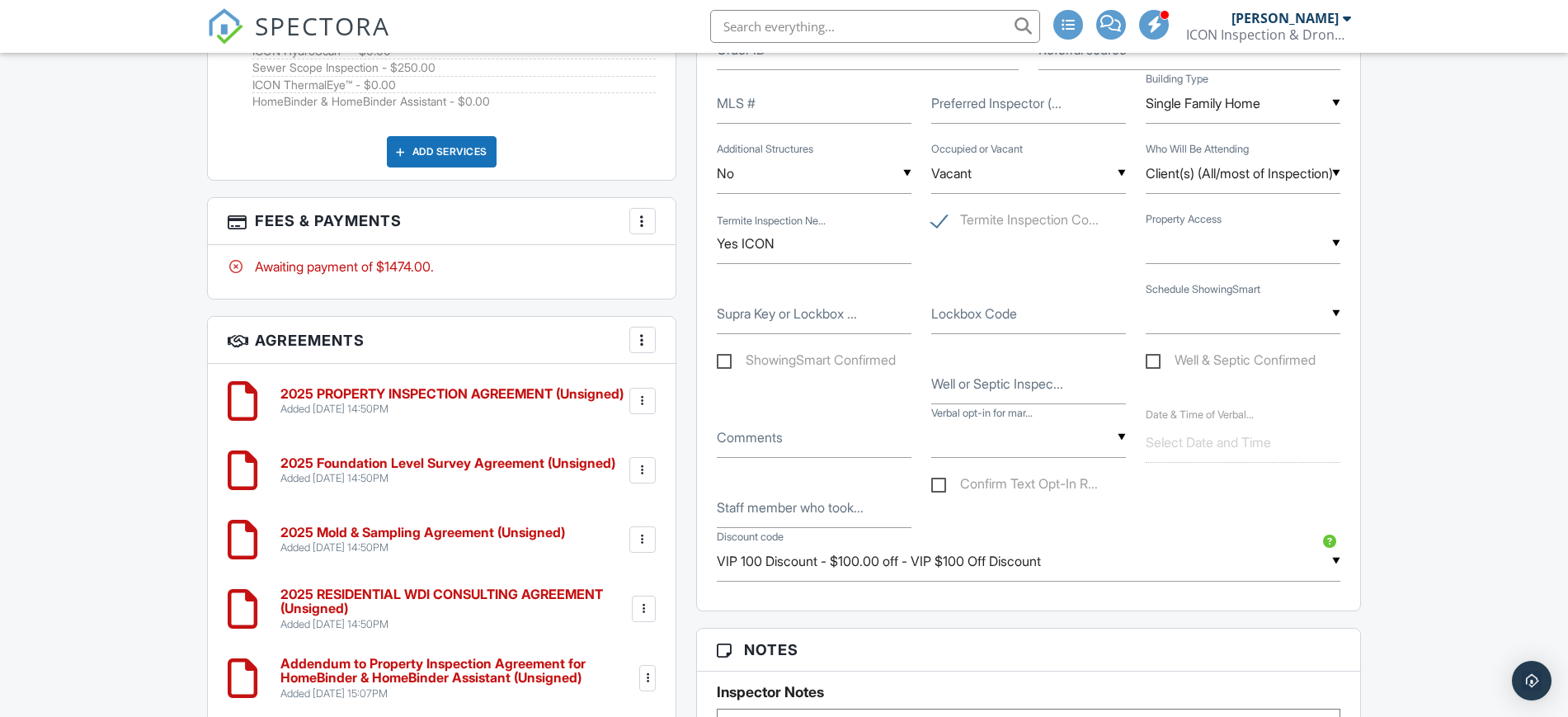
click at [438, 159] on div "Add Services" at bounding box center [441, 152] width 109 height 32
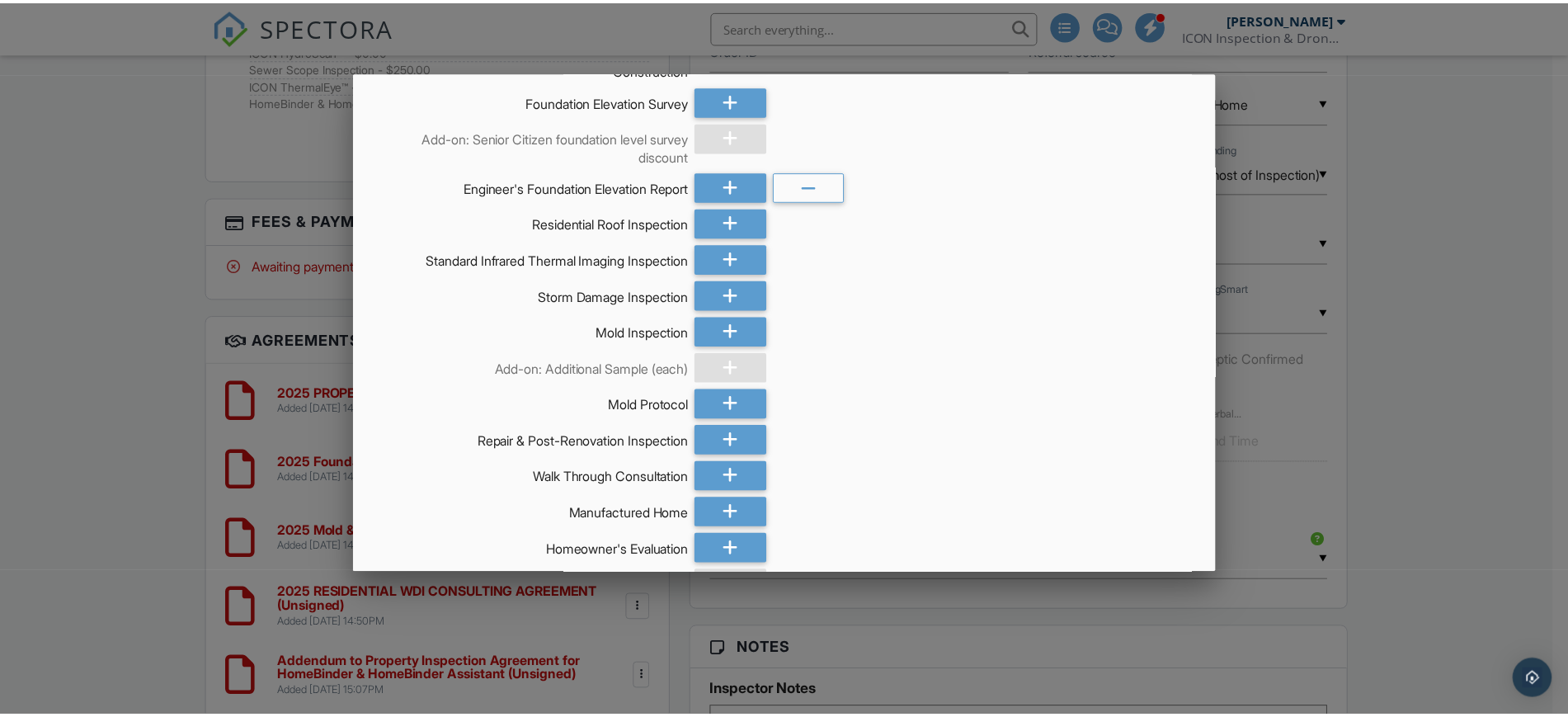
scroll to position [6877, 0]
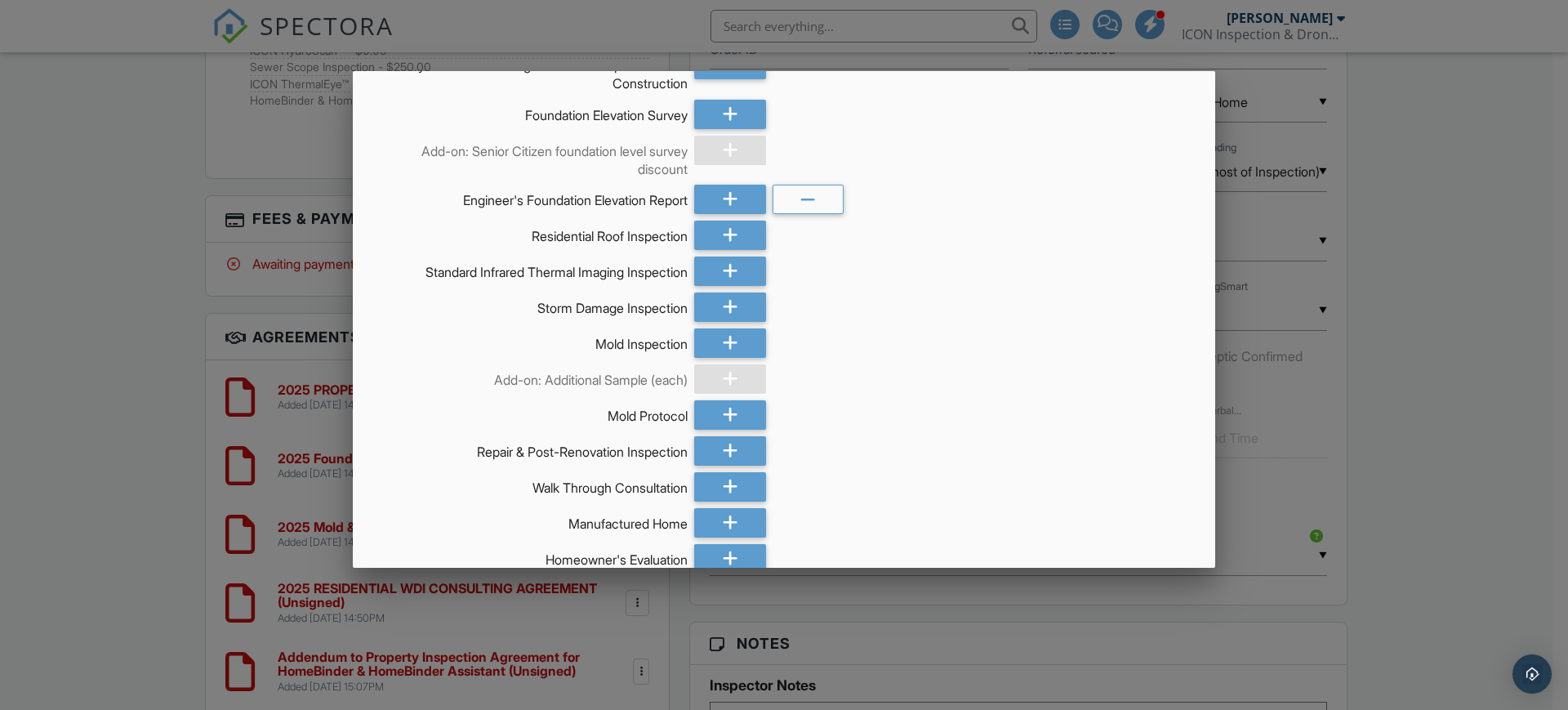
click at [1445, 389] on div at bounding box center [784, 362] width 1568 height 887
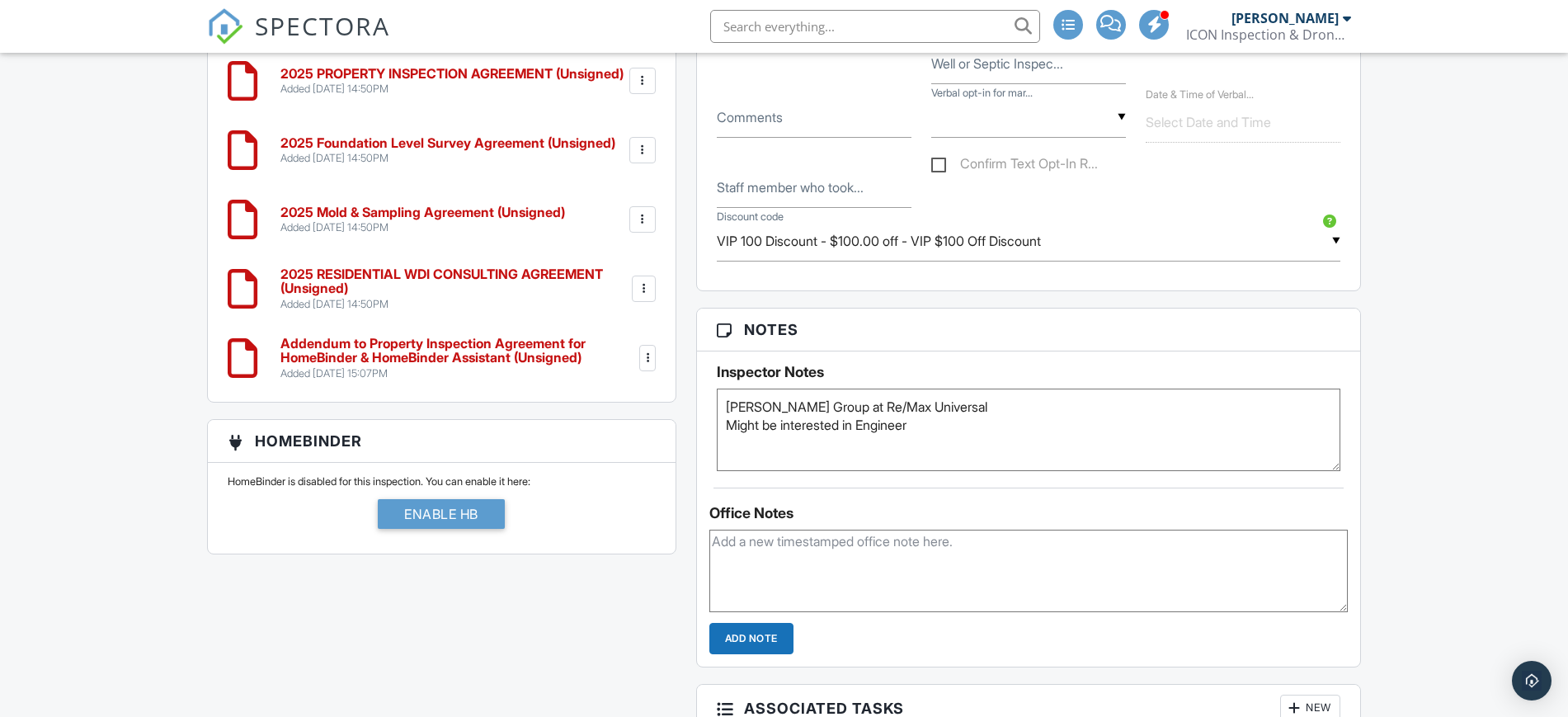
scroll to position [1685, 0]
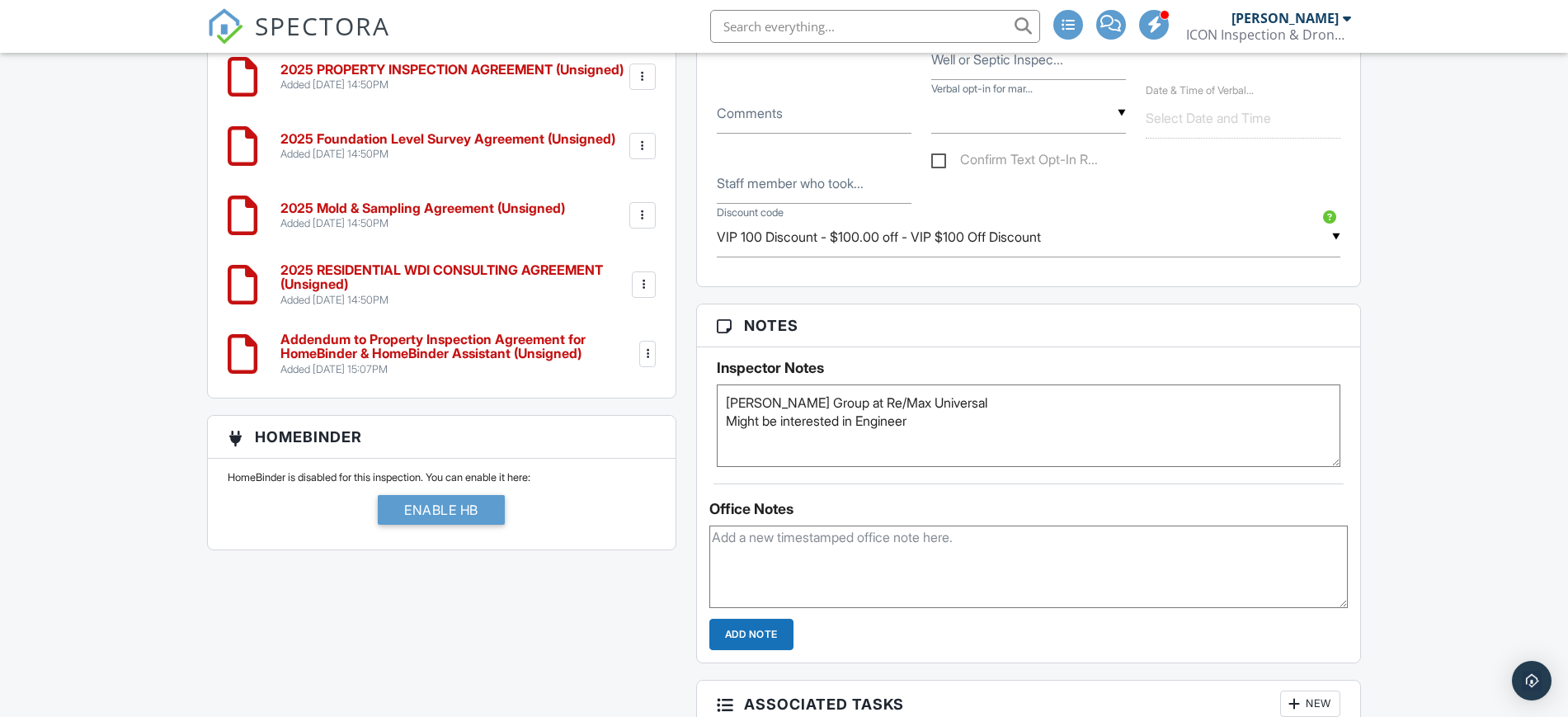
click at [927, 420] on textarea "Deleon Group" at bounding box center [1028, 425] width 624 height 82
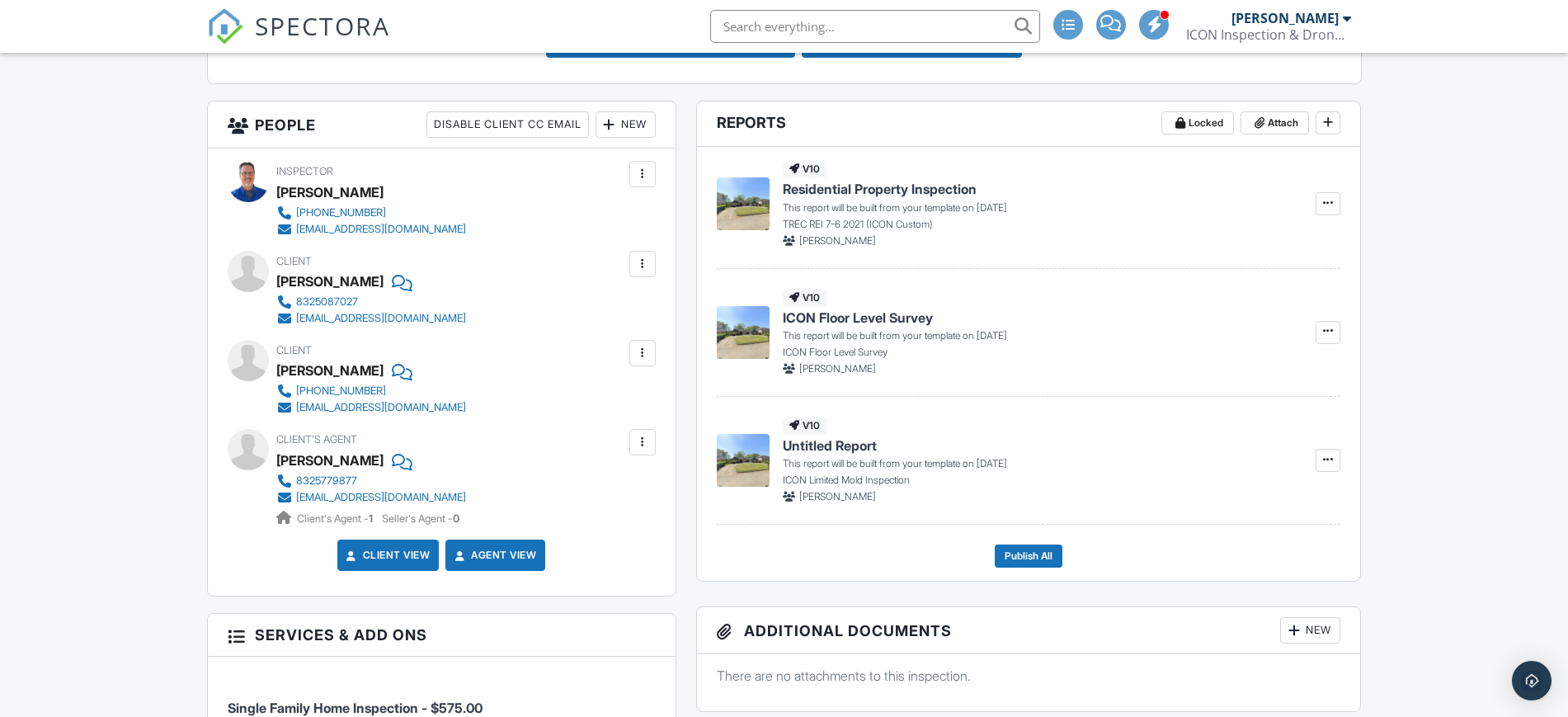
scroll to position [590, 0]
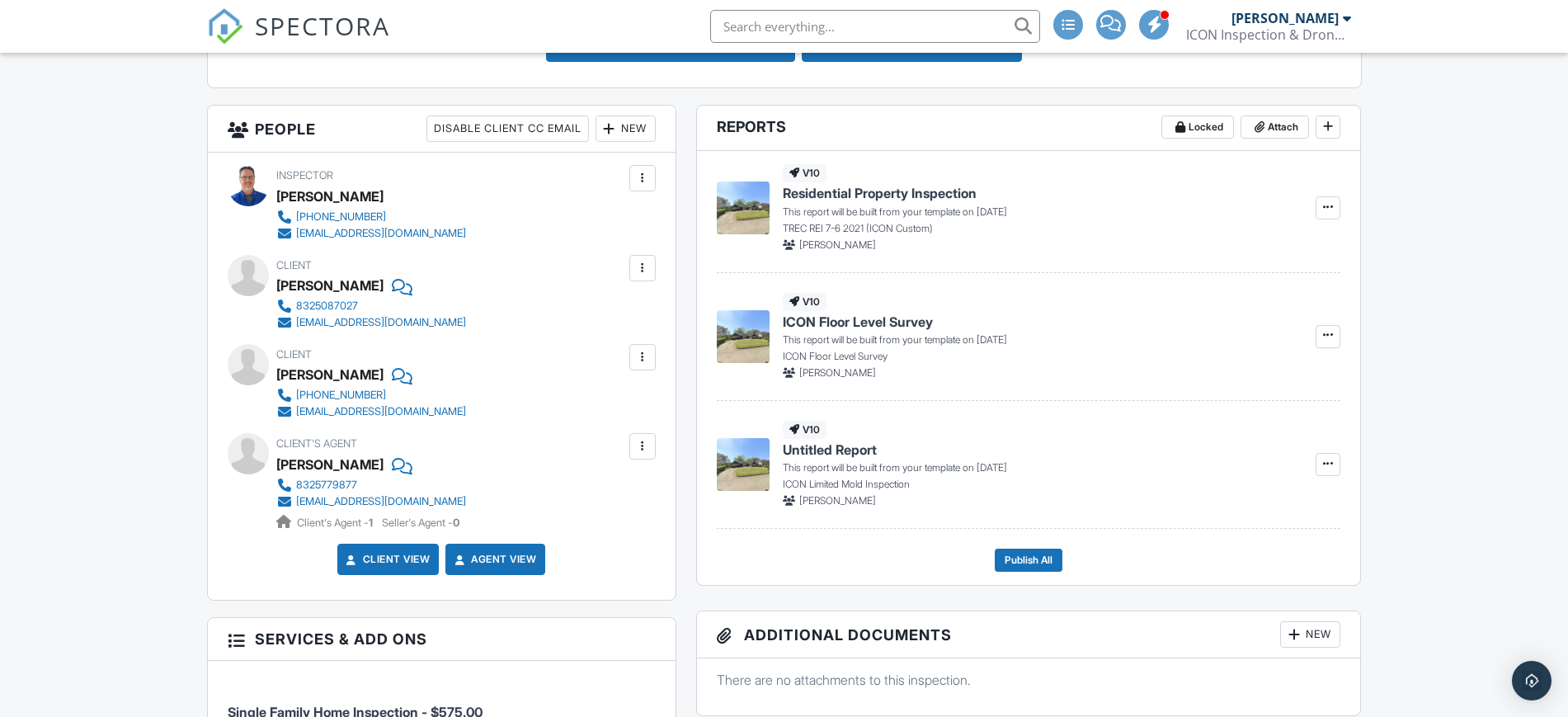
type textarea "Deleon Group at Re/Max Universal Might be interested in Engineer's Foundation E…"
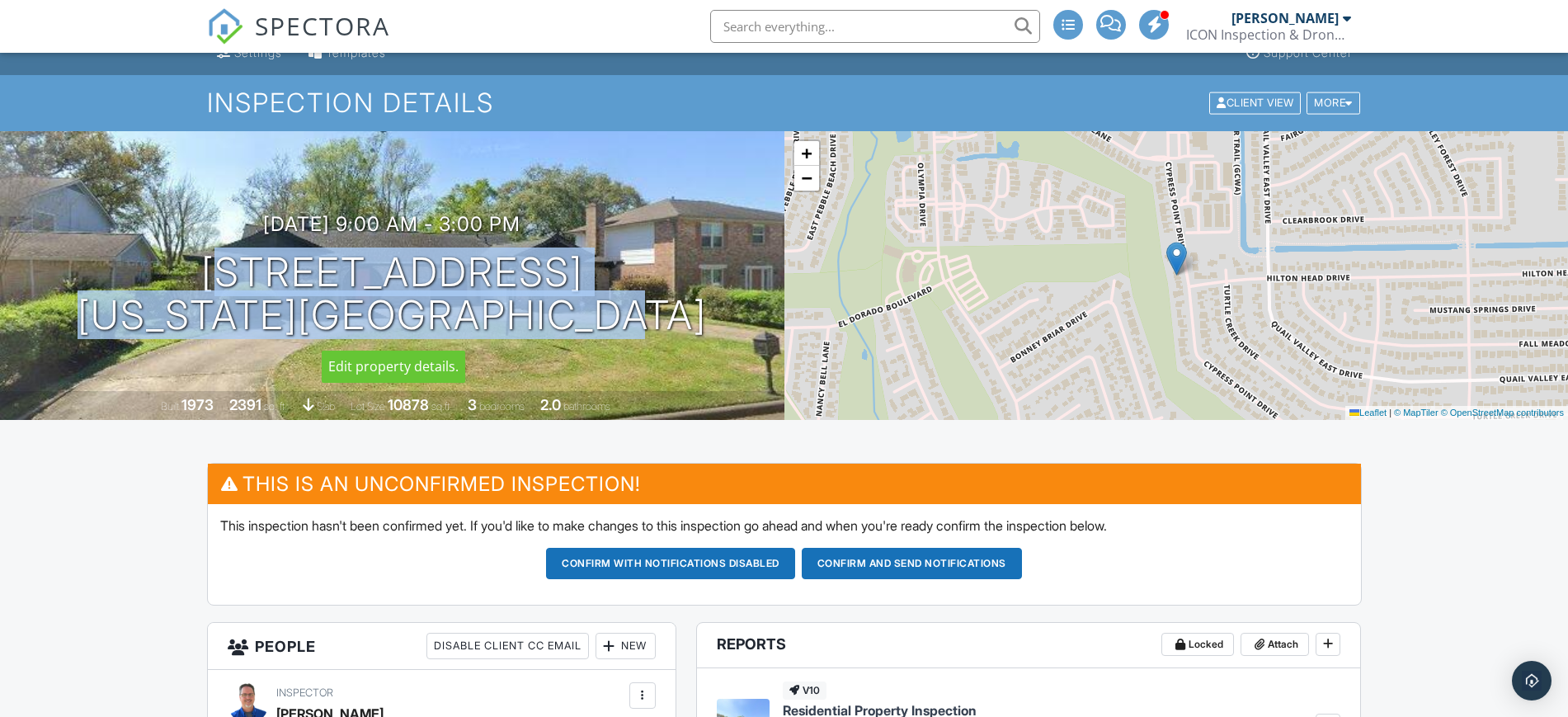
drag, startPoint x: 162, startPoint y: 269, endPoint x: 643, endPoint y: 316, distance: 483.3
click at [643, 316] on div "10/01/2025 9:00 am - 3:00 pm 2910 Cypress Point Dr Missouri City, TX 77459" at bounding box center [392, 275] width 784 height 125
copy h1 "2910 Cypress Point Dr Missouri City, TX 77459"
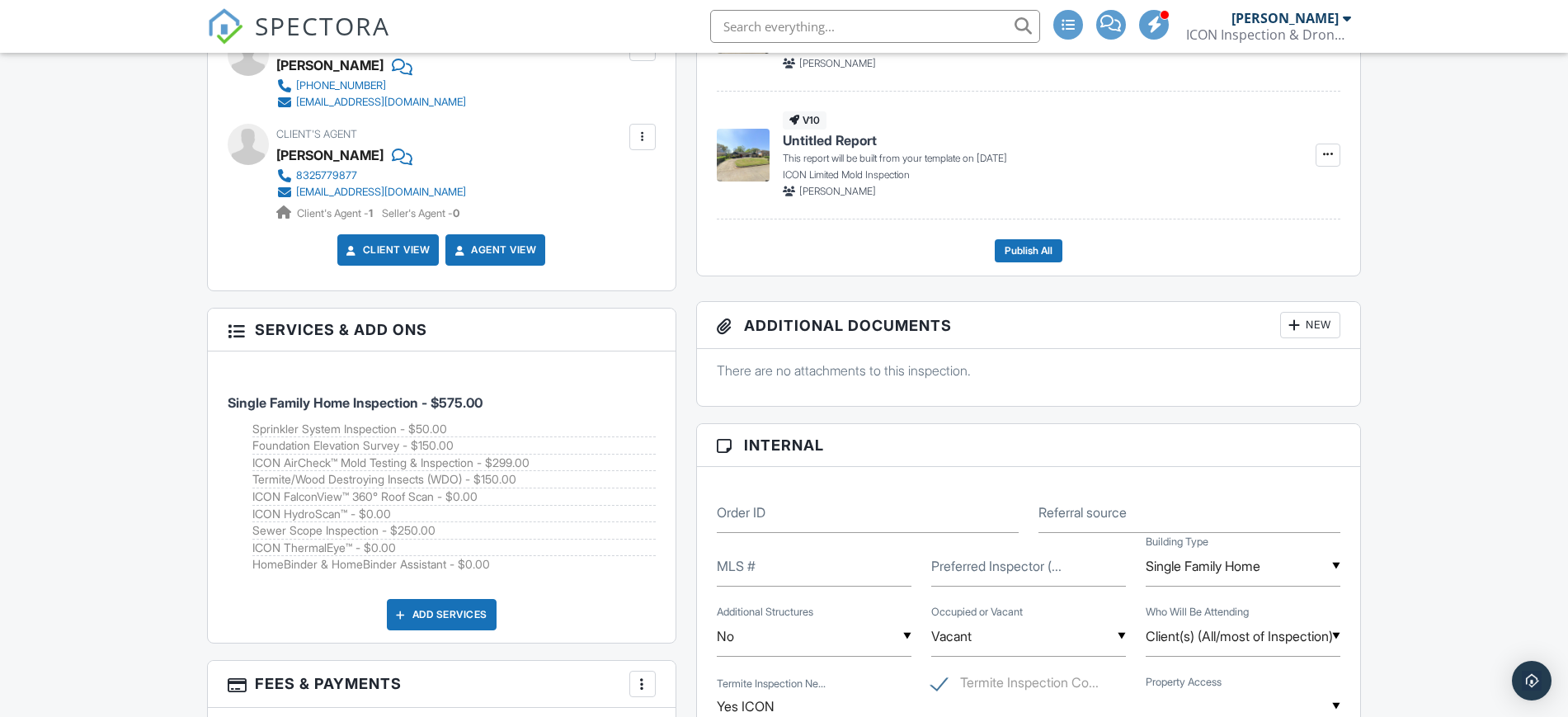
scroll to position [907, 0]
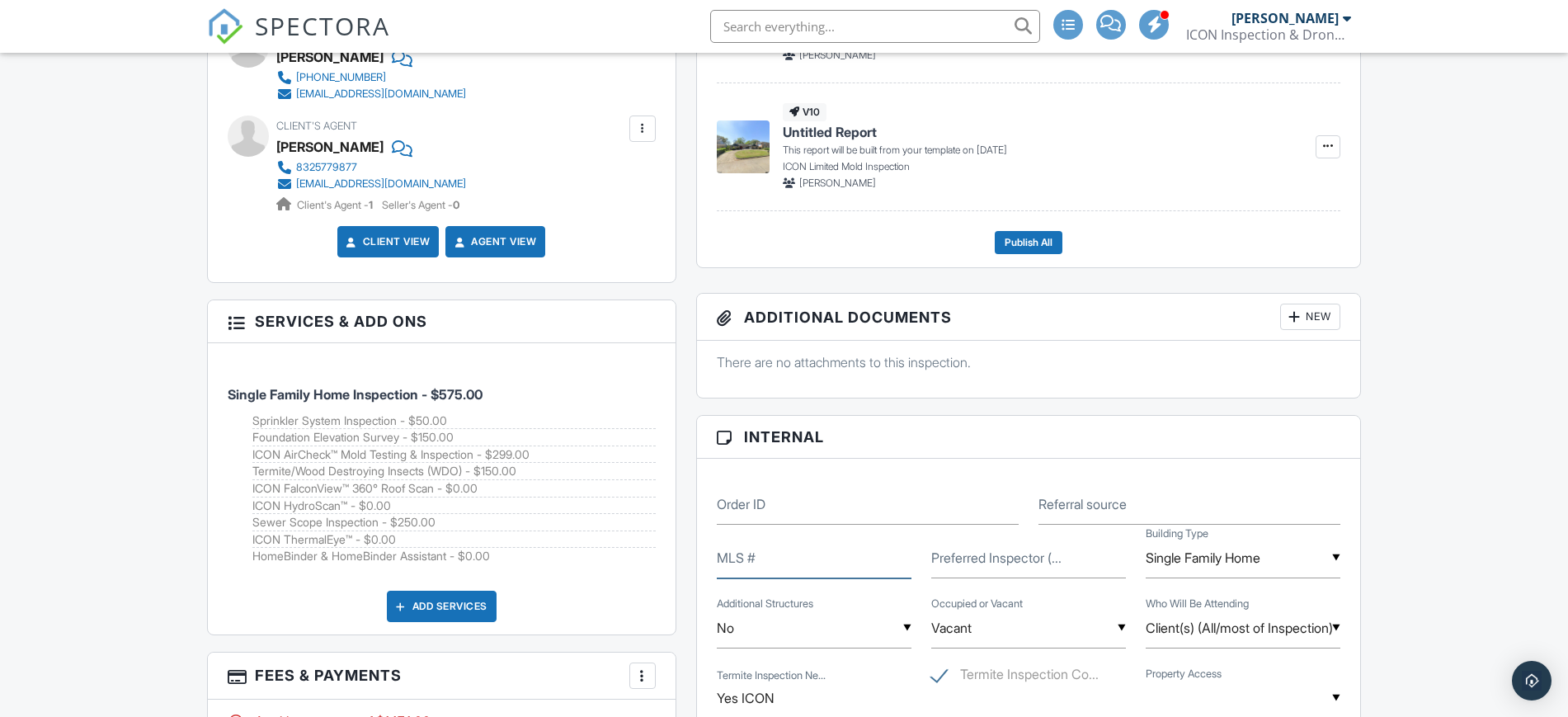
click at [777, 566] on input "MLS #" at bounding box center [813, 558] width 194 height 41
click at [1059, 509] on label "Referral source" at bounding box center [1083, 505] width 89 height 18
click at [1059, 509] on input "Referral source" at bounding box center [1189, 505] width 302 height 41
type input "A"
click at [1416, 493] on div "Dashboard Calendar Payments Payouts Contacts Metrics Reporting Automations (Bas…" at bounding box center [784, 723] width 1568 height 3154
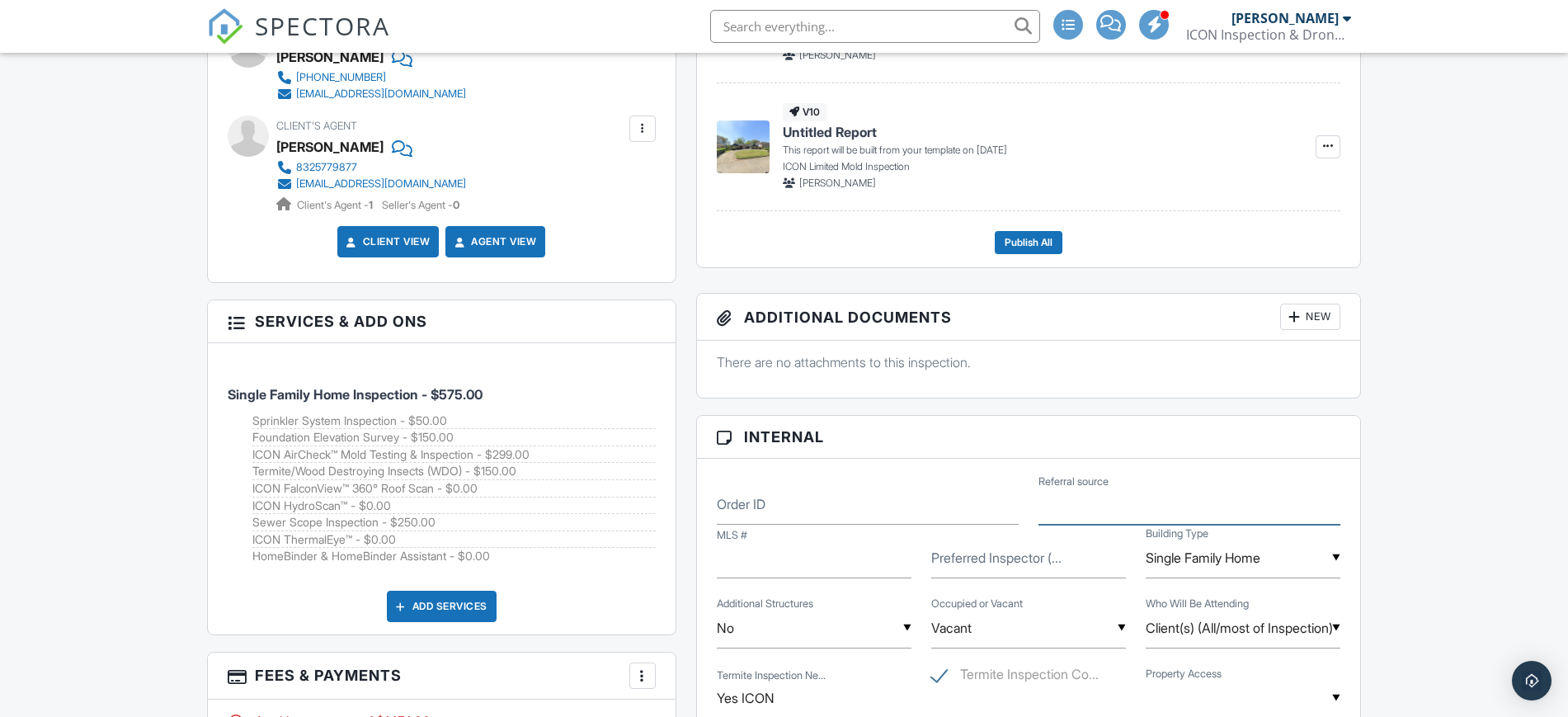
click at [1175, 504] on input "Referral source" at bounding box center [1189, 505] width 302 height 41
type input "Real Estate Agent"
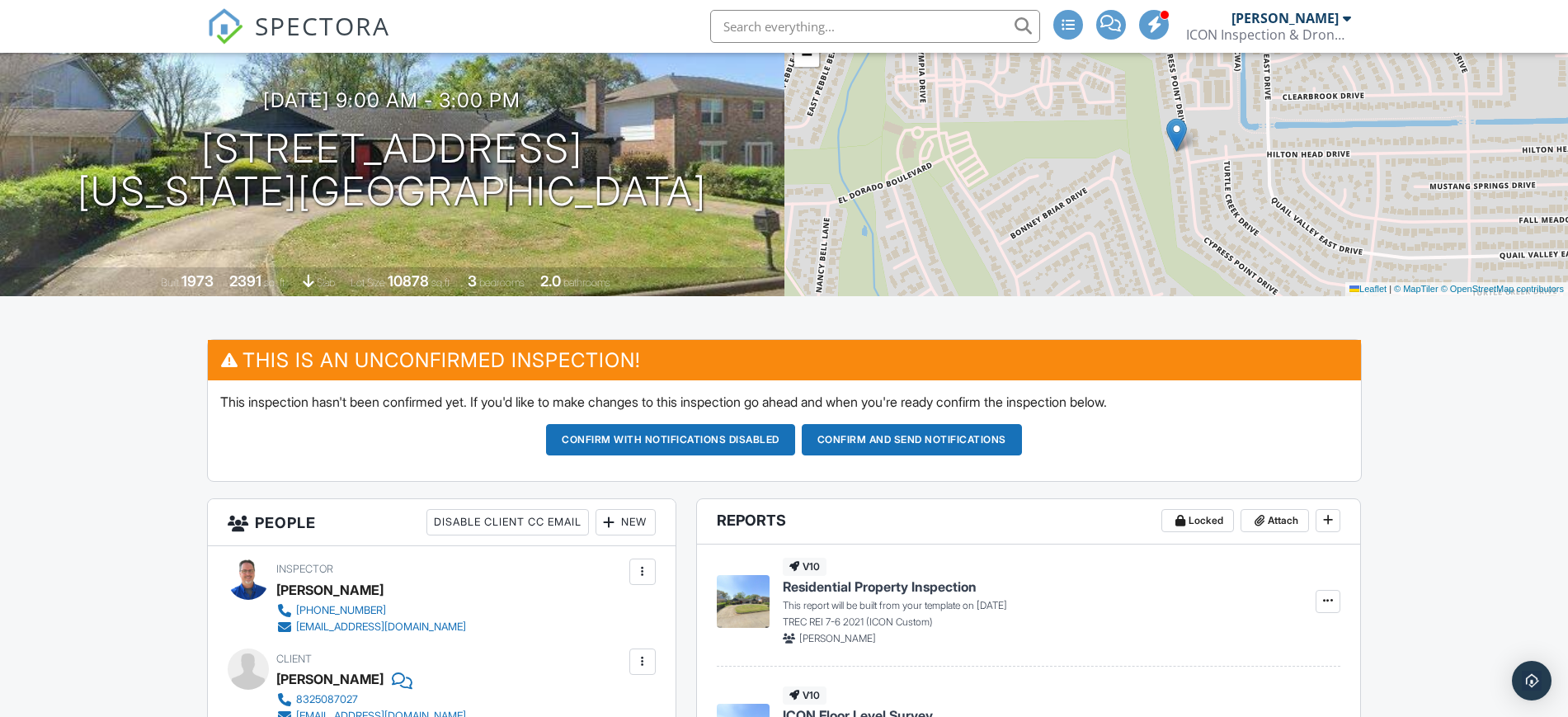
scroll to position [0, 0]
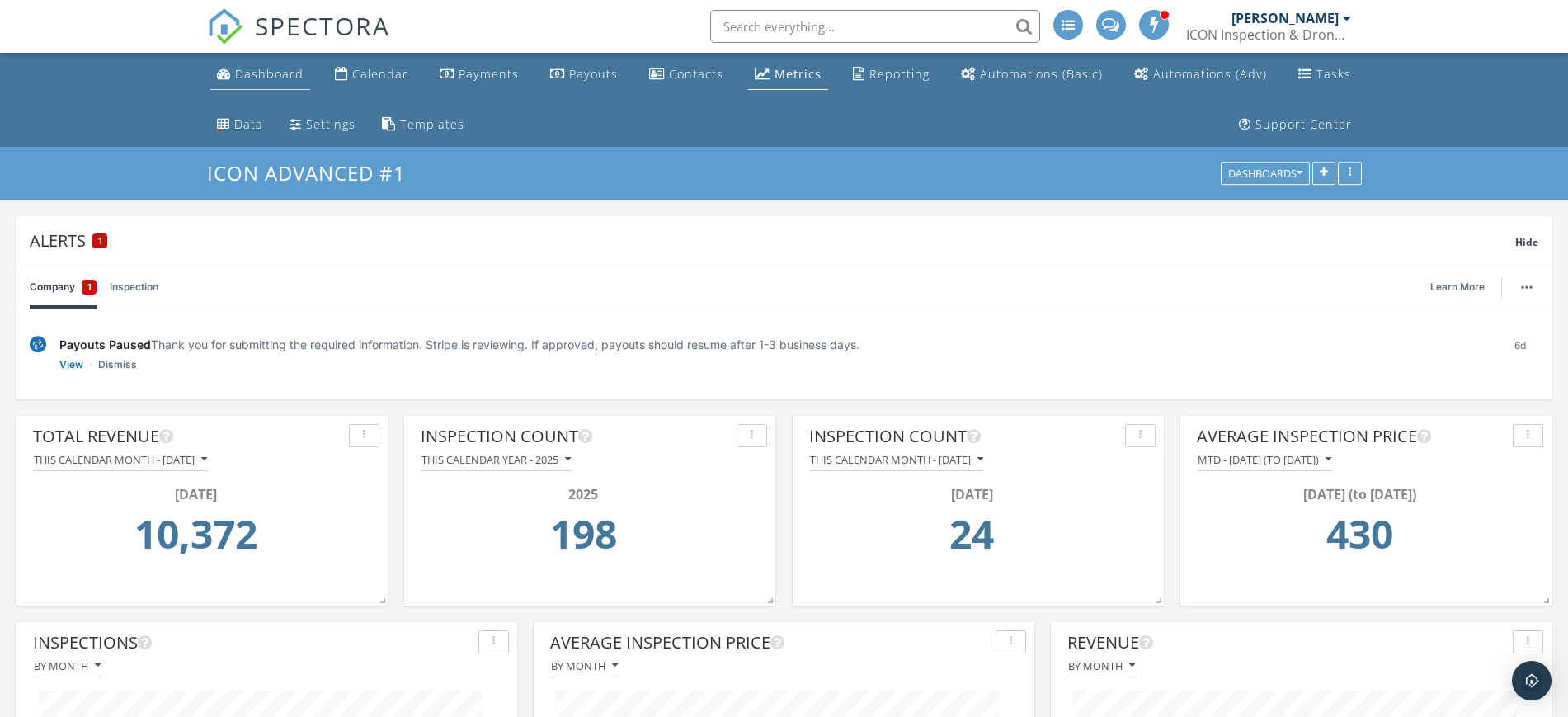
click at [277, 74] on div "Dashboard" at bounding box center [269, 73] width 69 height 15
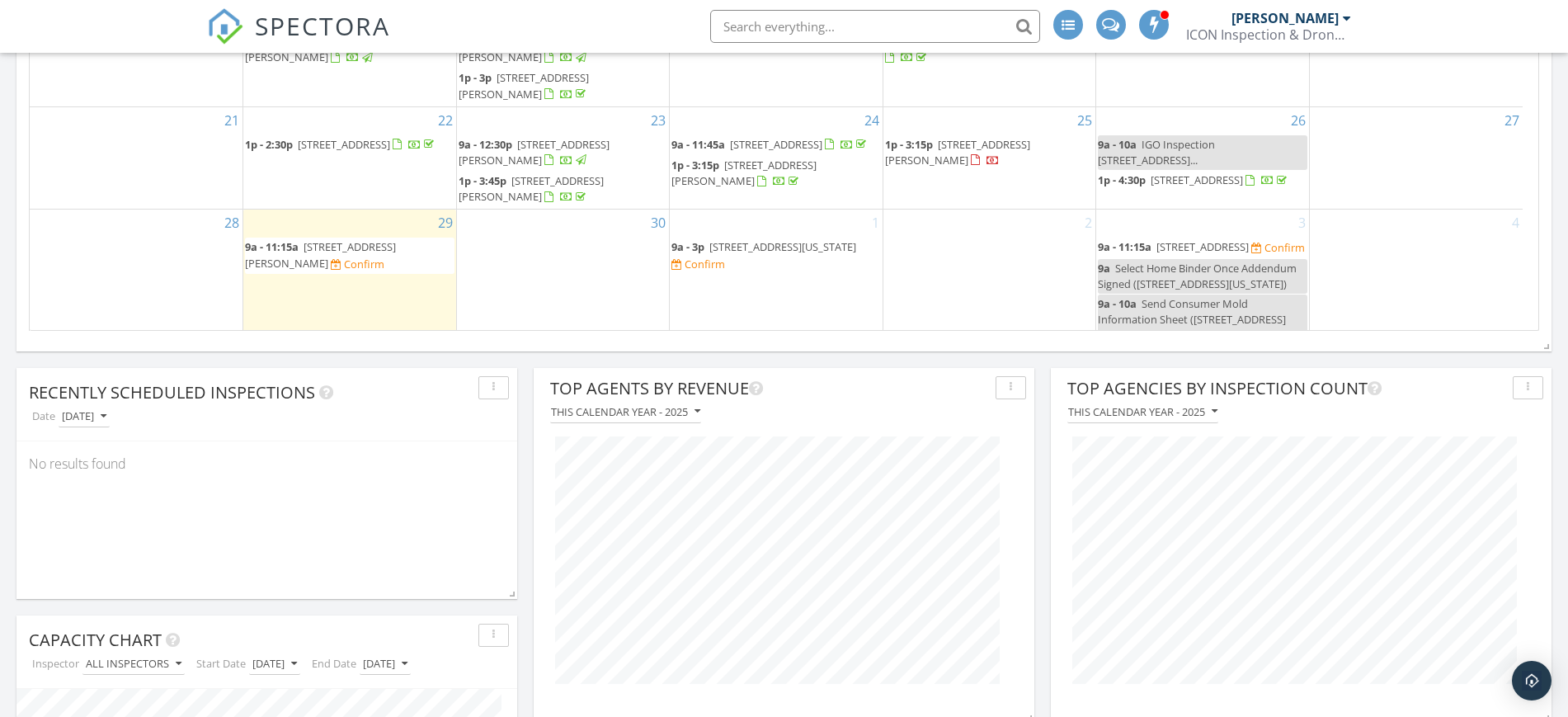
scroll to position [1495, 0]
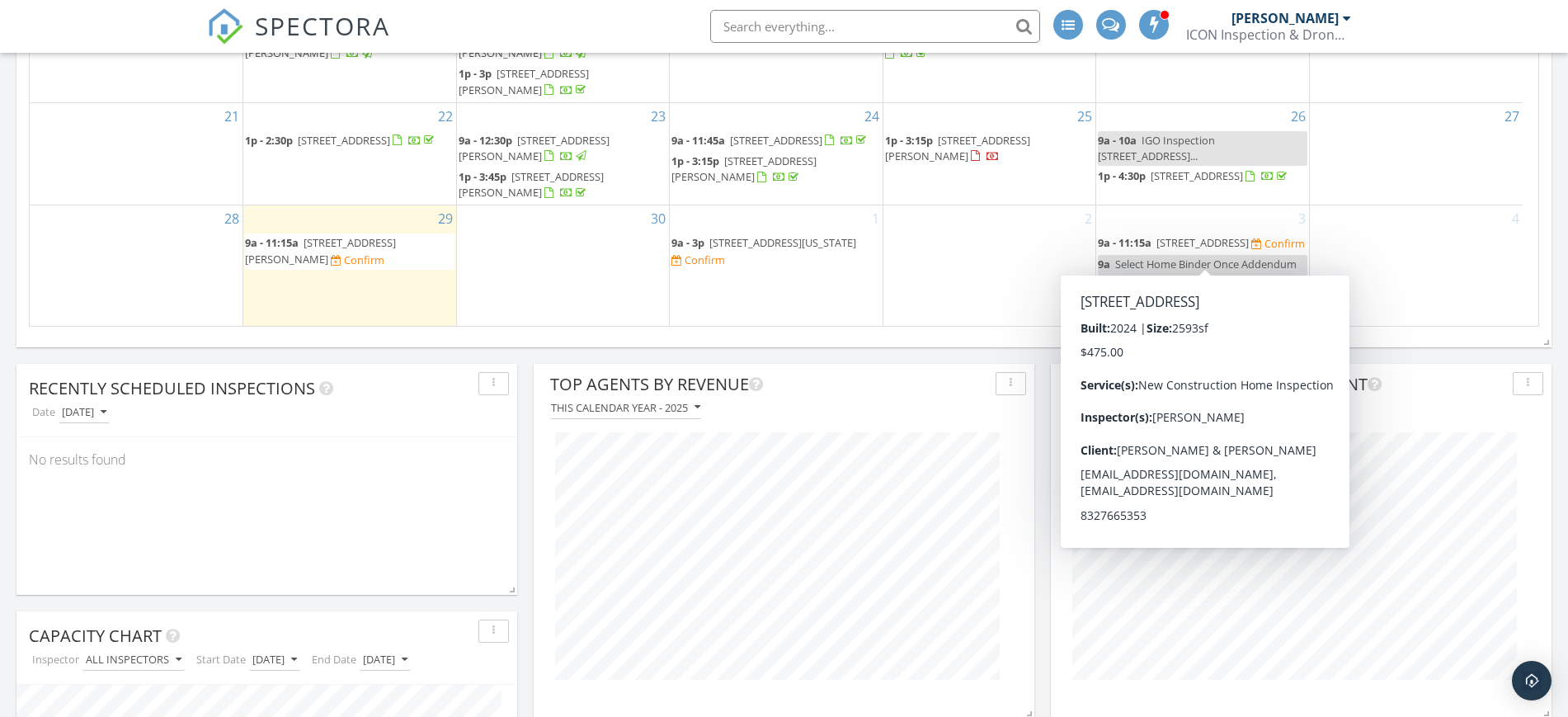
click at [1221, 243] on span "1122 Mercantile Street, Richmond 77494" at bounding box center [1202, 242] width 92 height 14
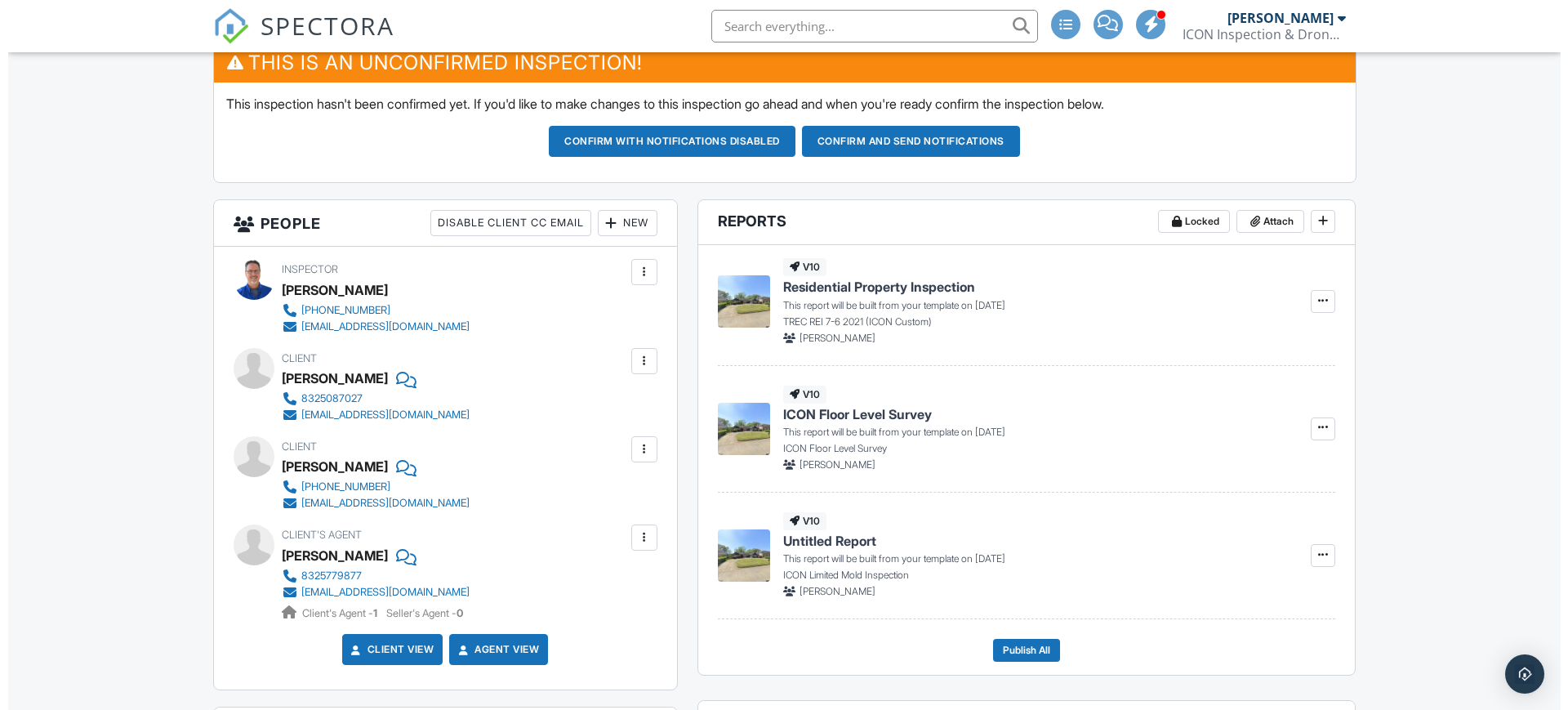
scroll to position [492, 0]
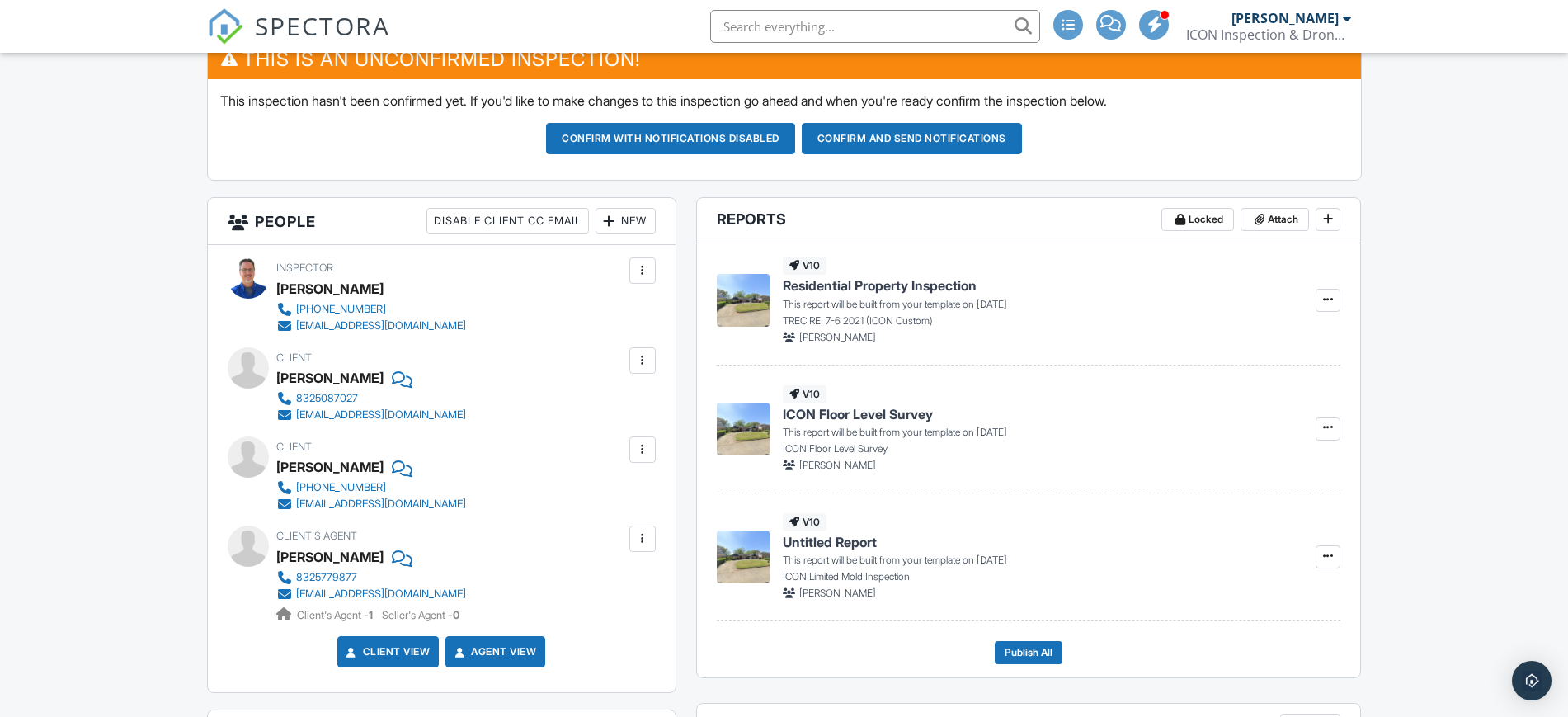
click at [626, 216] on div "New" at bounding box center [625, 221] width 61 height 26
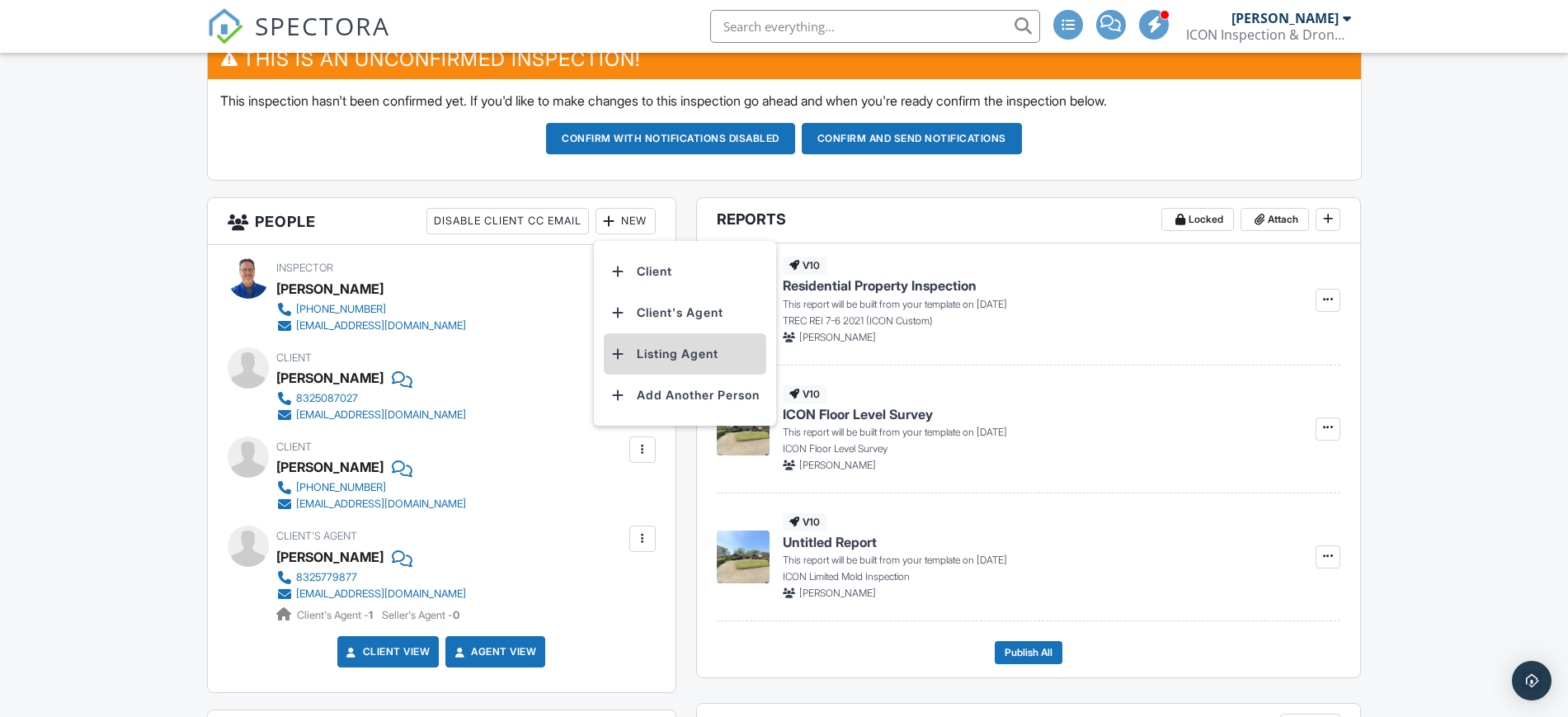
click at [674, 360] on li "Listing Agent" at bounding box center [685, 354] width 163 height 42
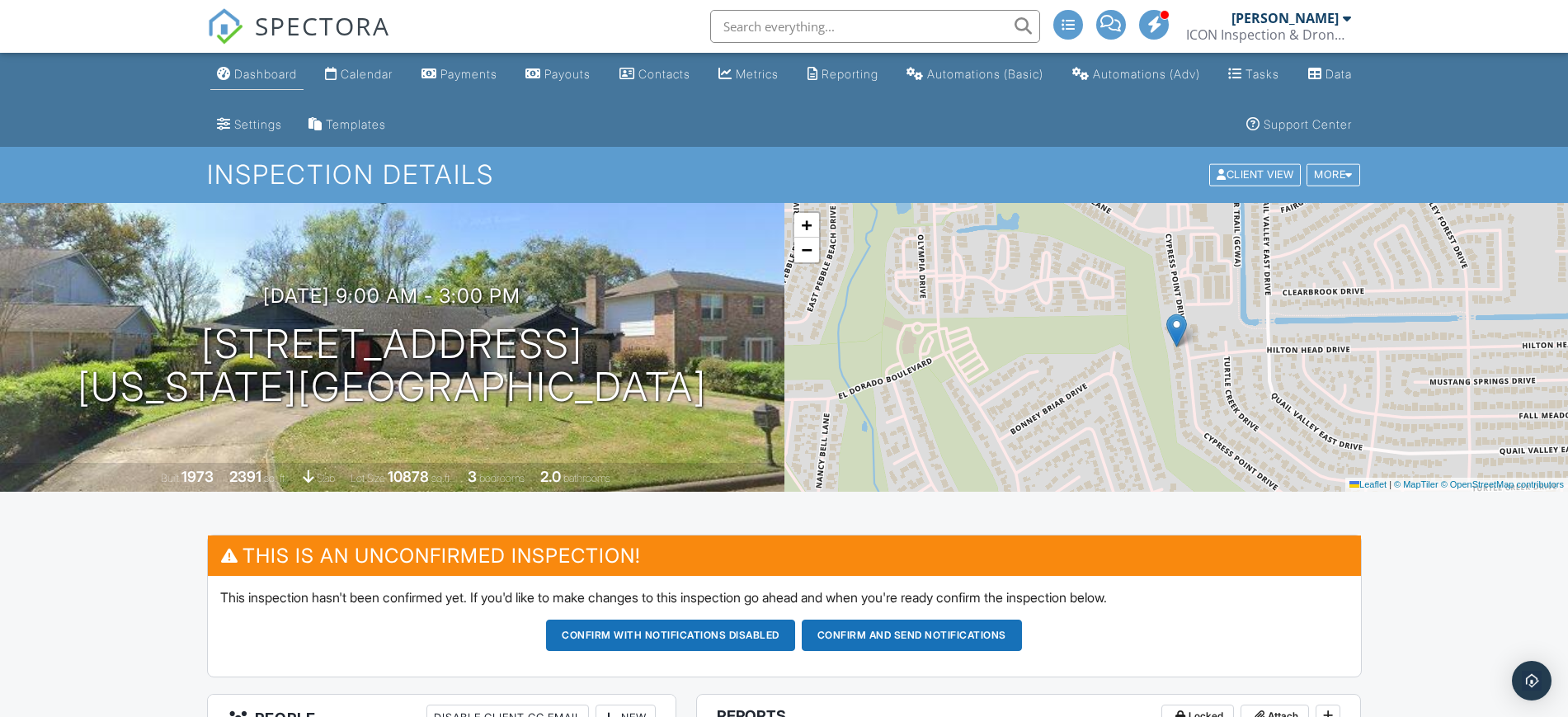
click at [284, 71] on div "Dashboard" at bounding box center [265, 74] width 62 height 14
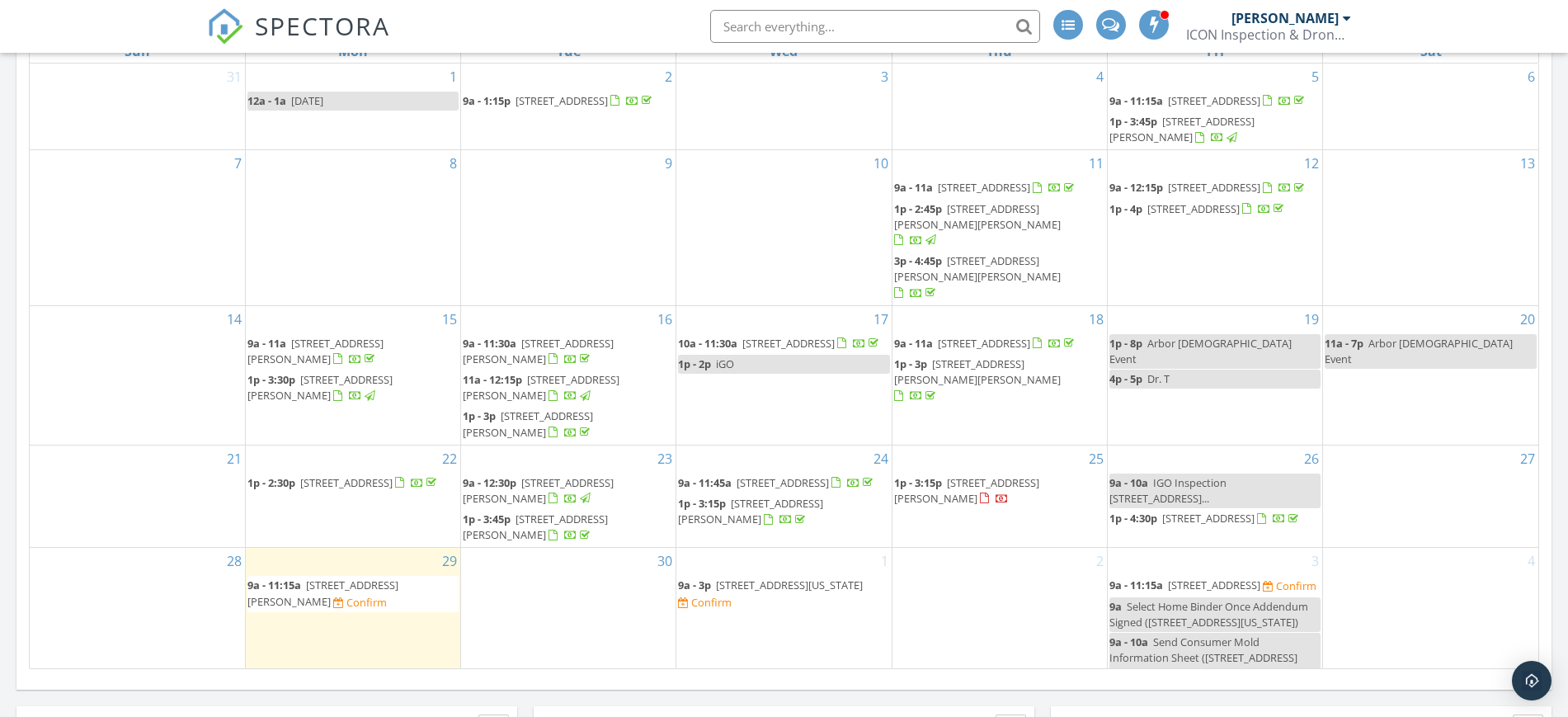
scroll to position [1296, 0]
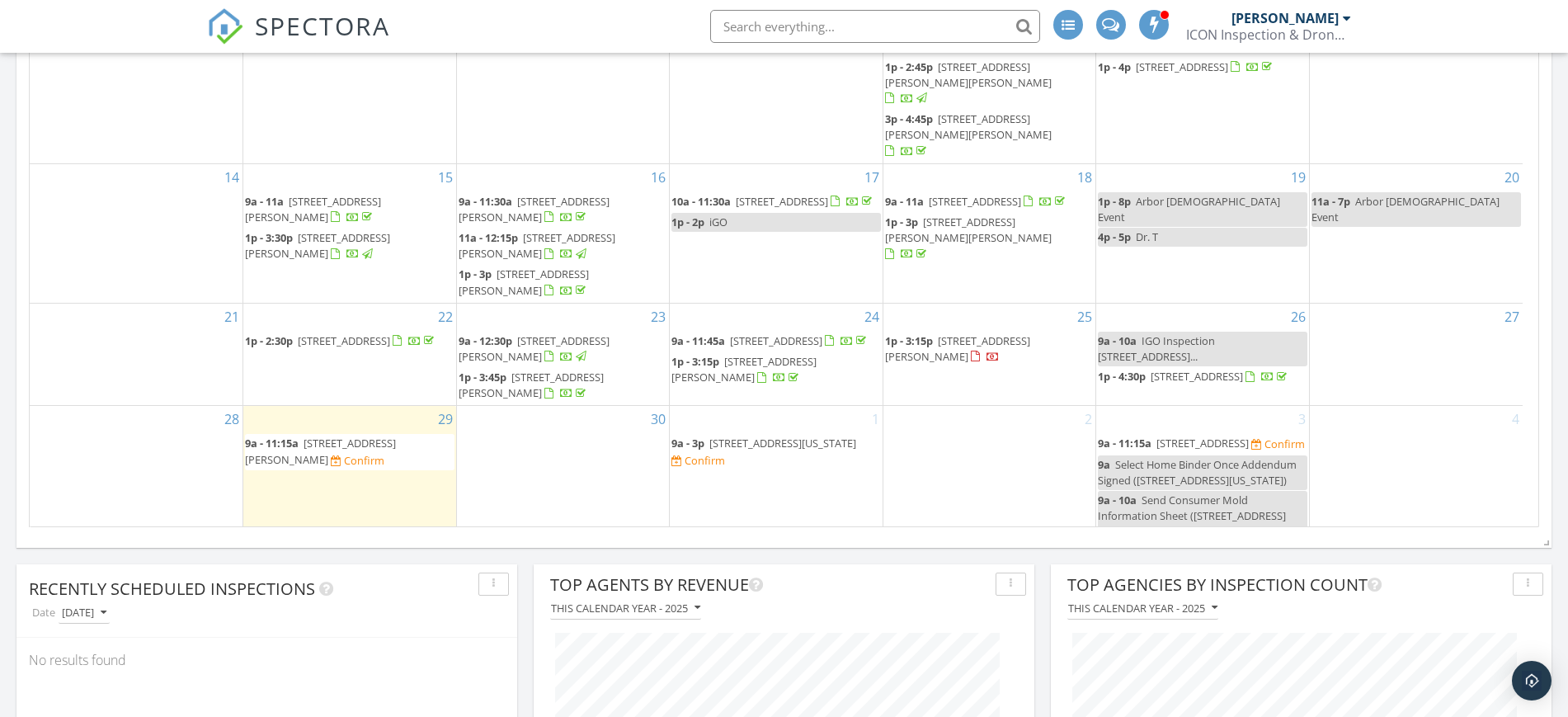
click at [1206, 440] on span "1122 Mercantile Street, Richmond 77494" at bounding box center [1202, 443] width 92 height 14
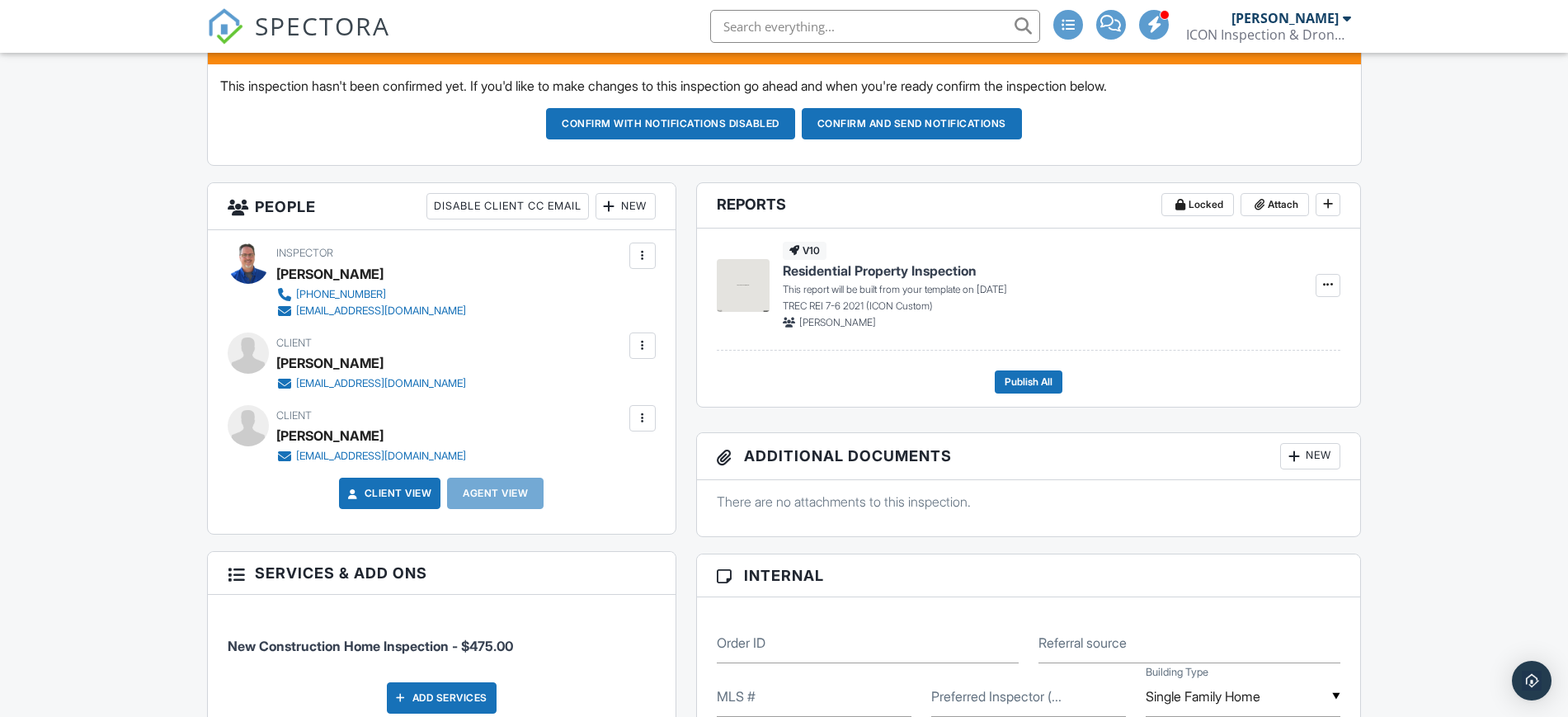
click at [650, 339] on div at bounding box center [643, 345] width 16 height 16
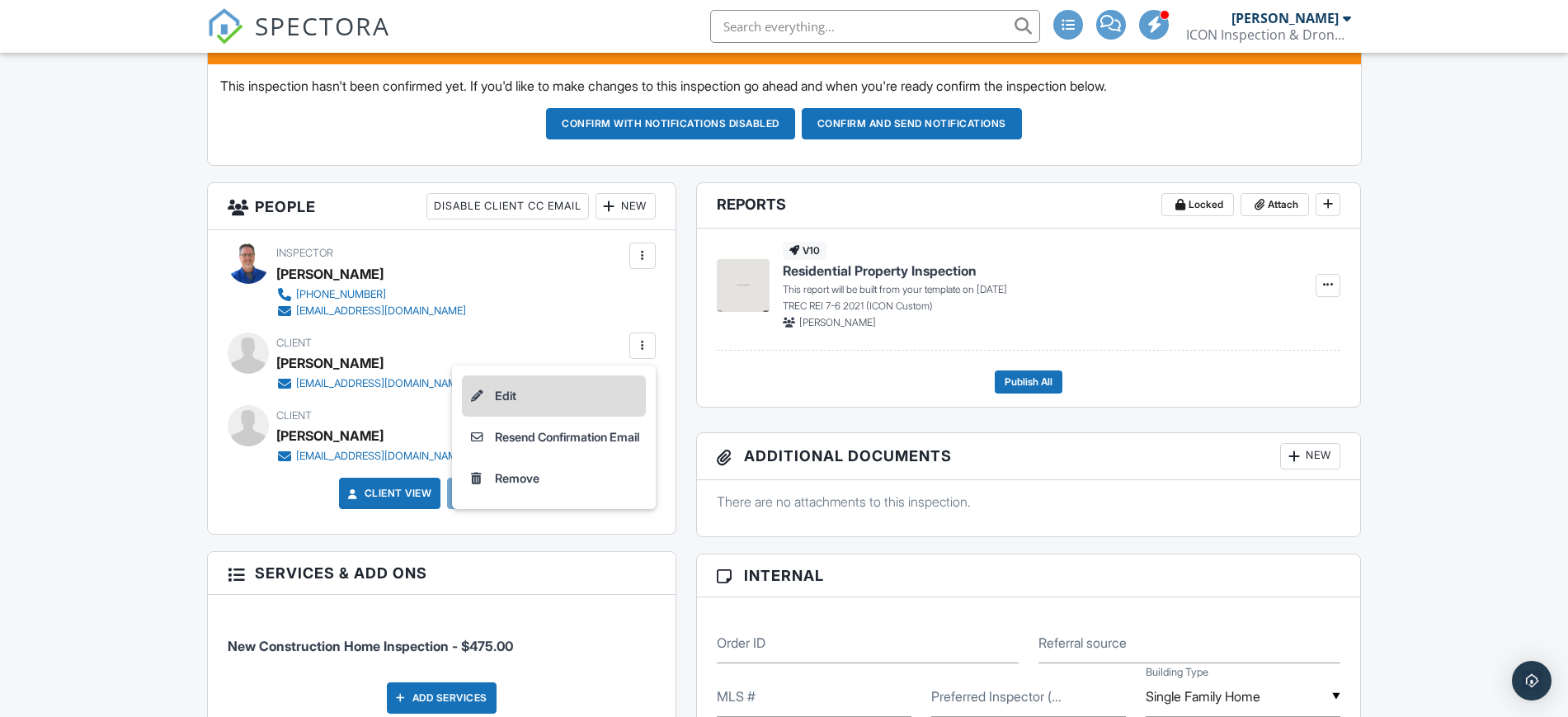
click at [509, 400] on li "Edit" at bounding box center [553, 396] width 183 height 42
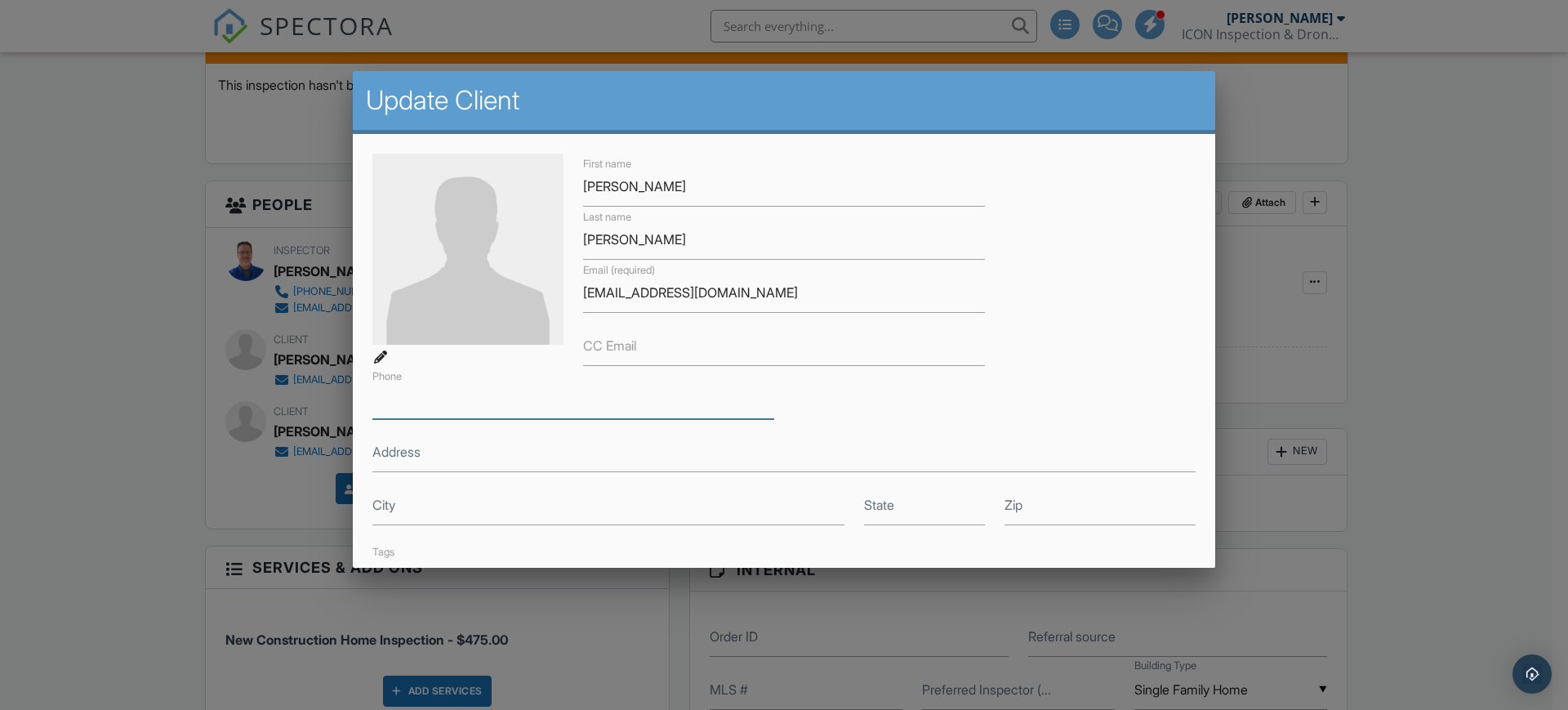
click at [705, 405] on input "Phone" at bounding box center [573, 398] width 402 height 40
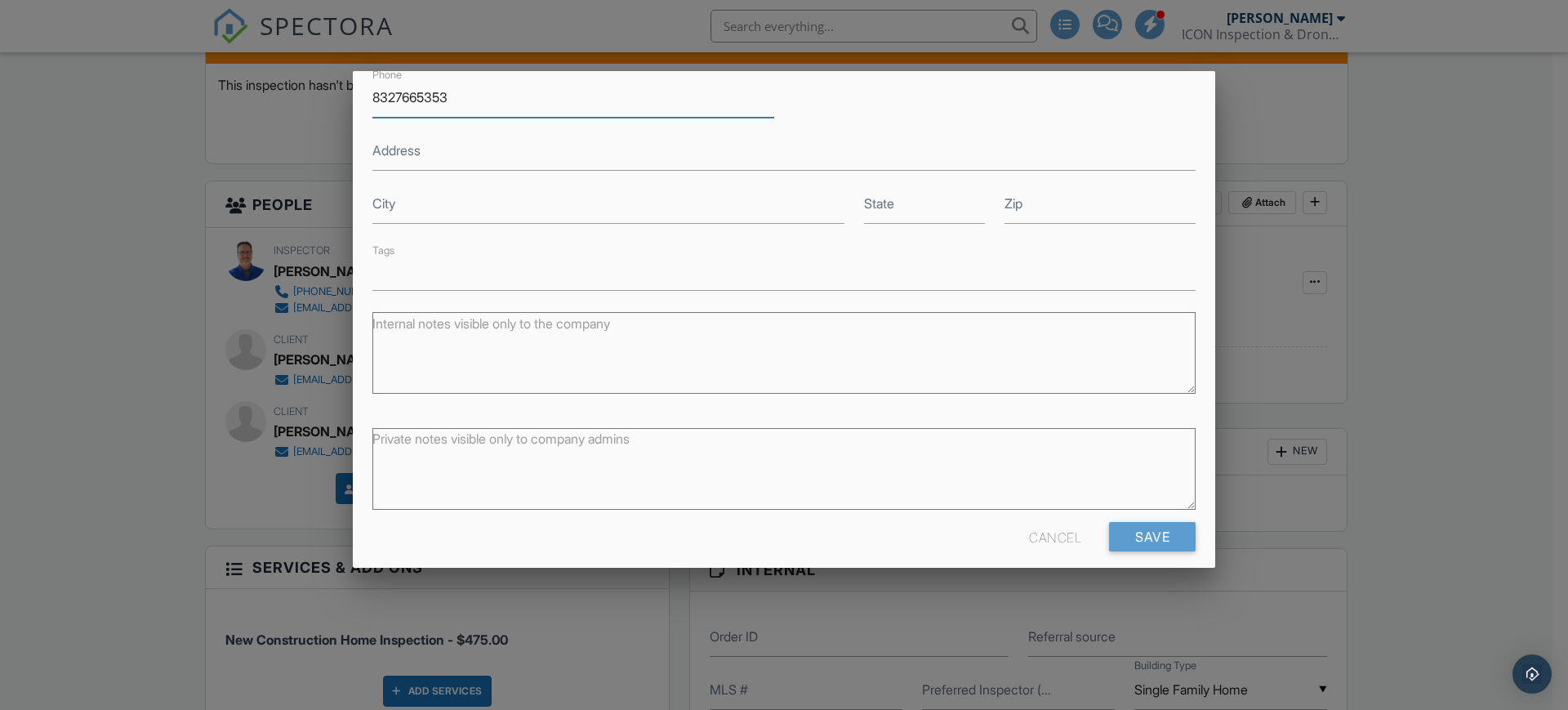
scroll to position [317, 0]
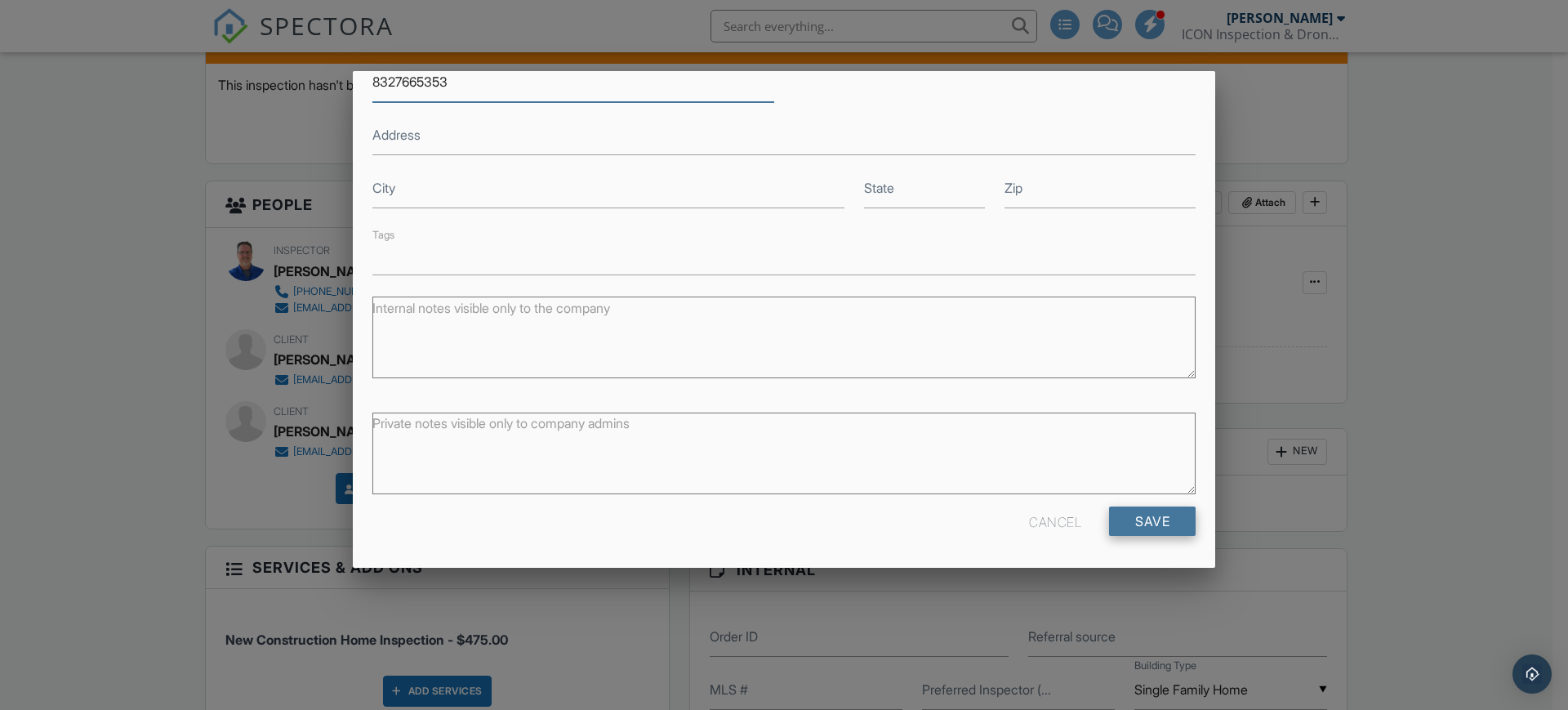
type input "8327665353"
click at [1132, 512] on input "Save" at bounding box center [1152, 521] width 87 height 30
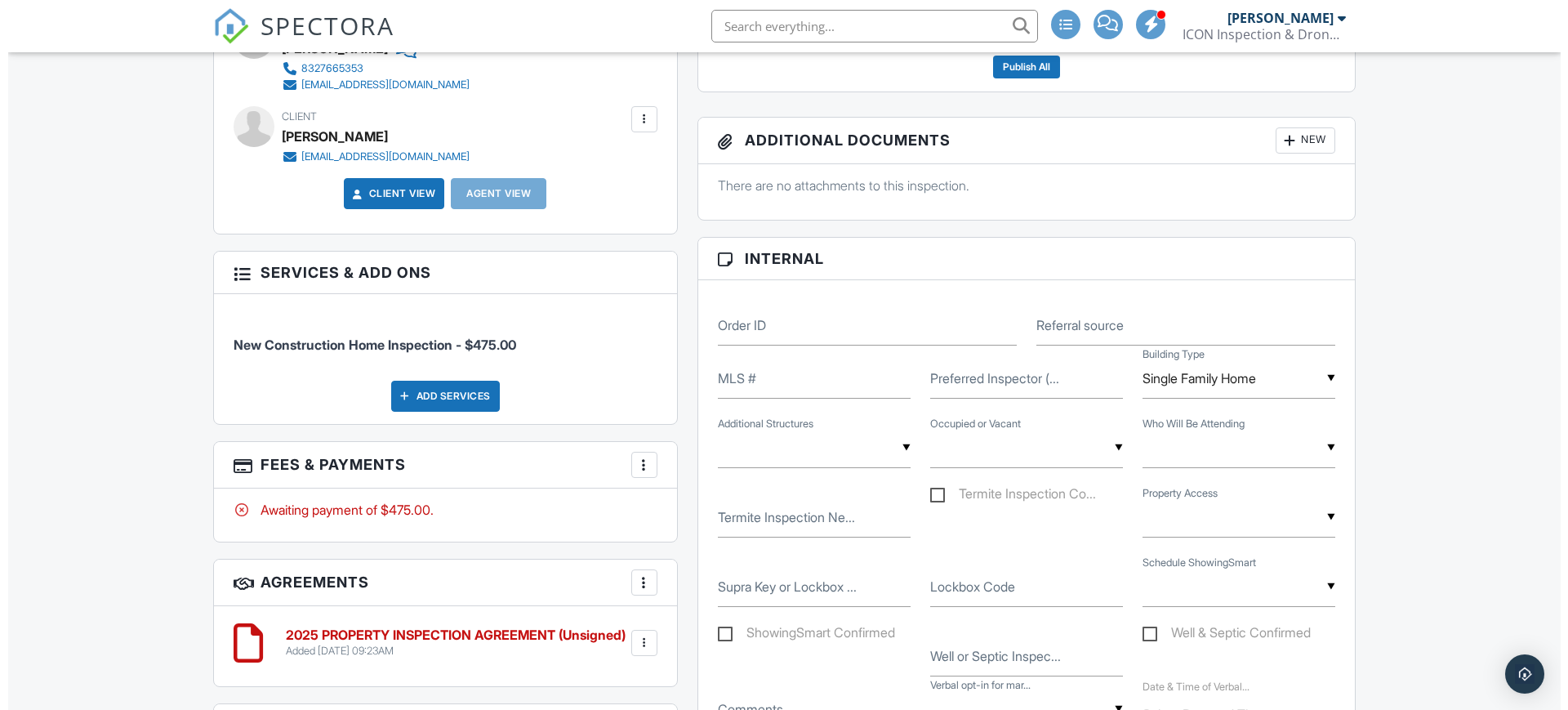
scroll to position [825, 0]
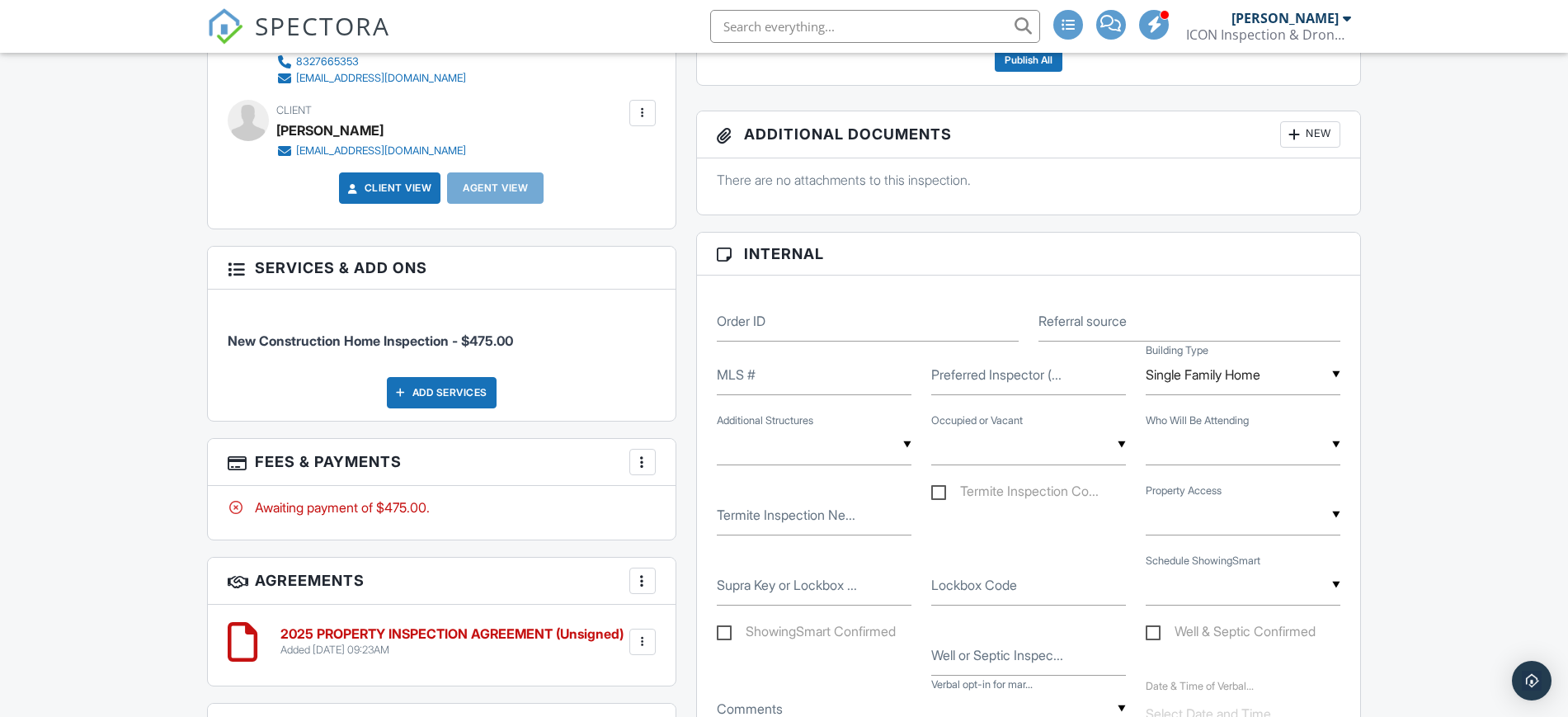
click at [458, 392] on div "Add Services" at bounding box center [441, 392] width 109 height 32
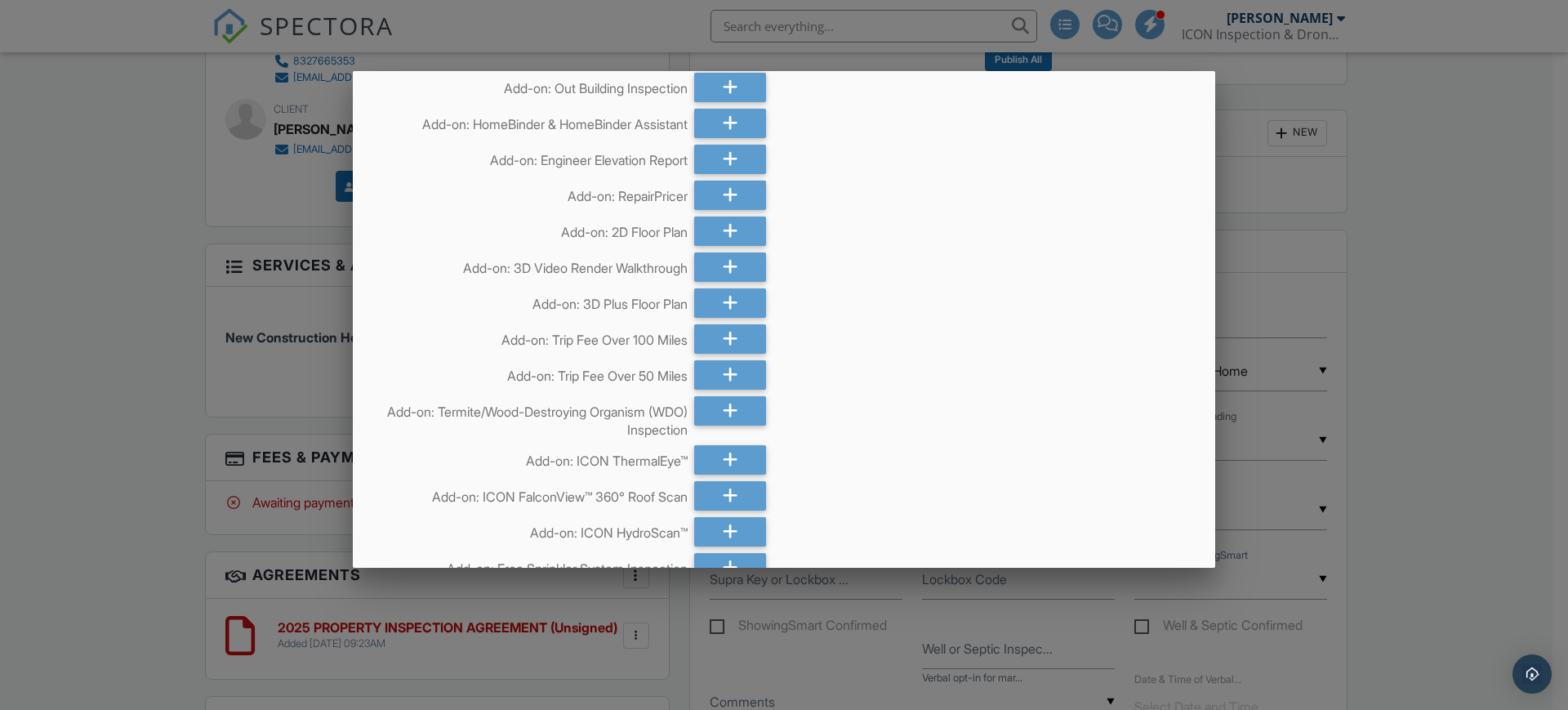
scroll to position [4747, 0]
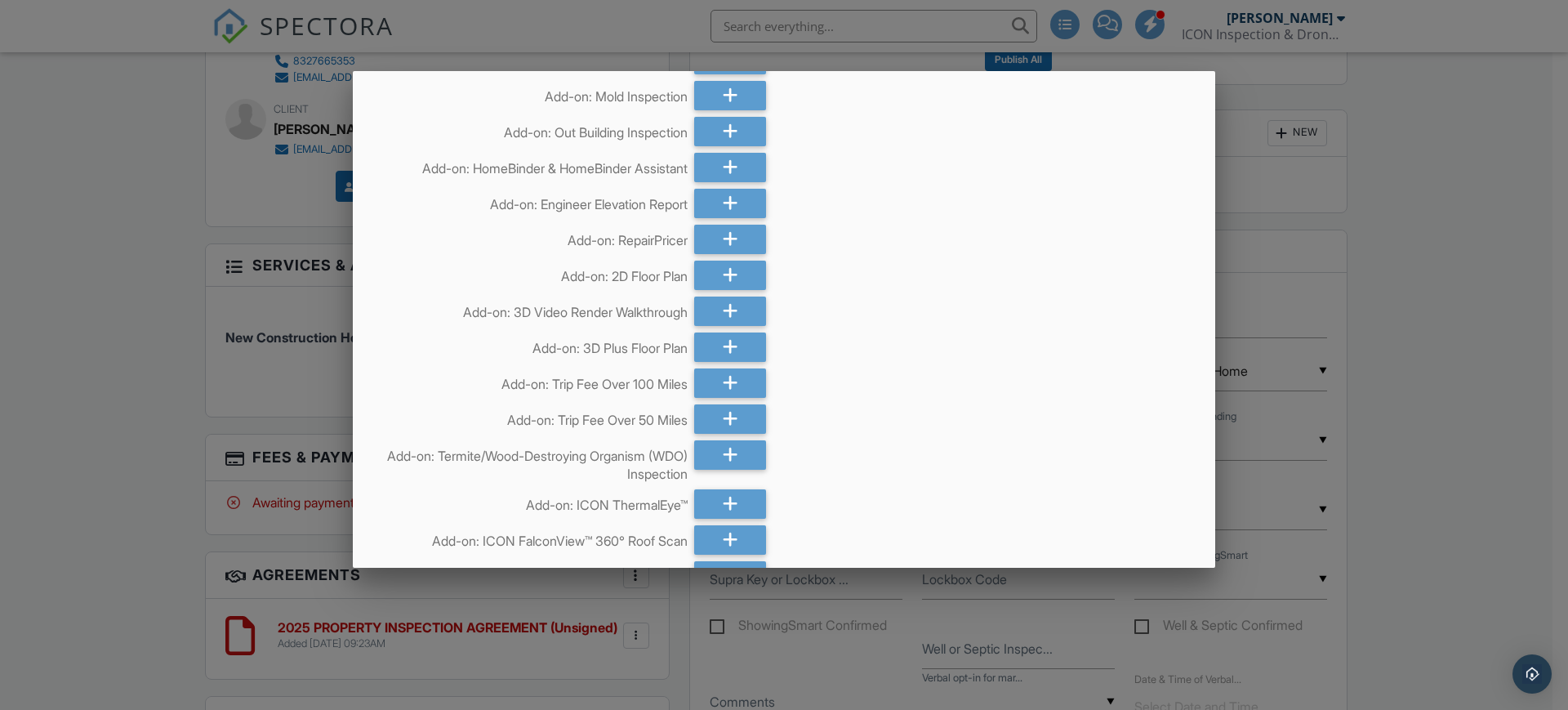
click at [1462, 425] on div at bounding box center [784, 362] width 1568 height 887
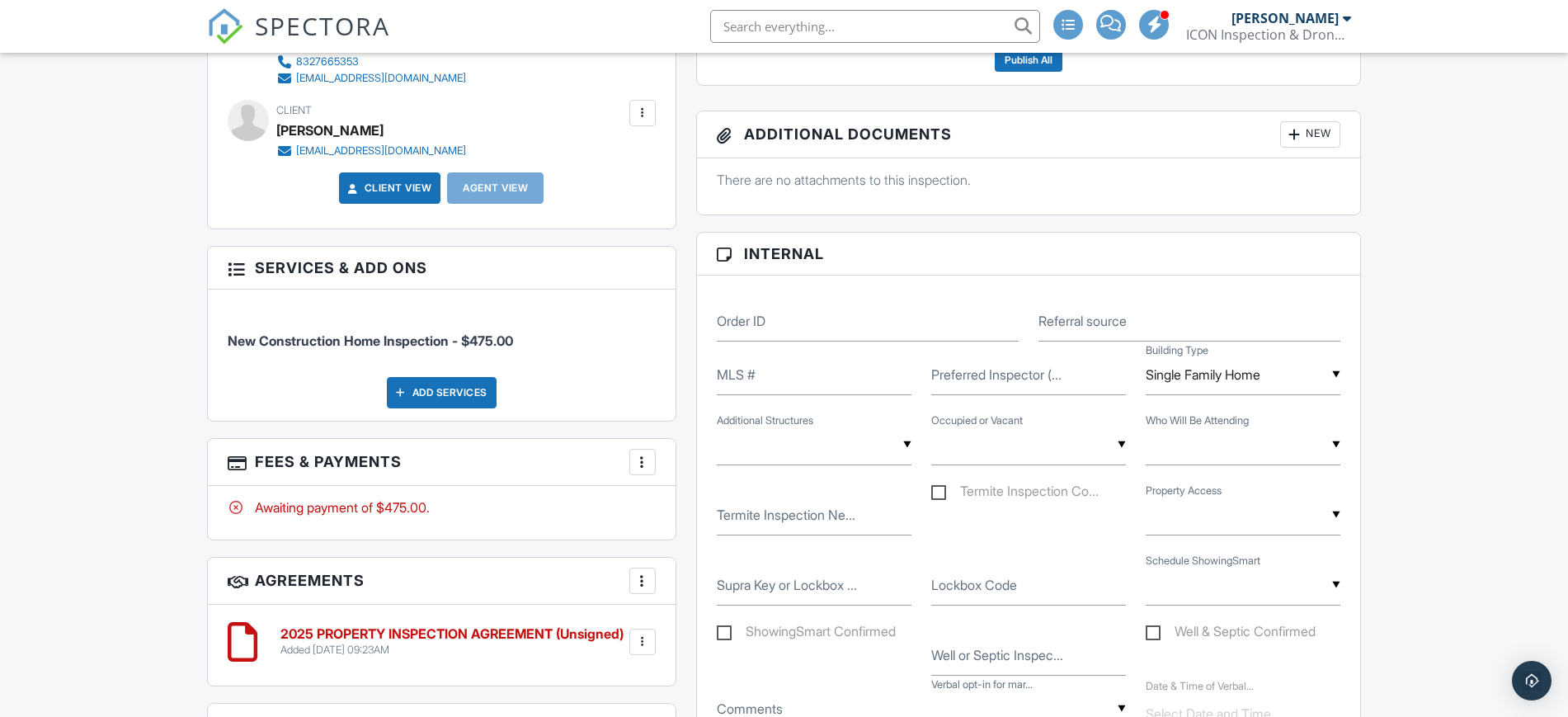
click at [474, 395] on div "Add Services" at bounding box center [441, 392] width 109 height 32
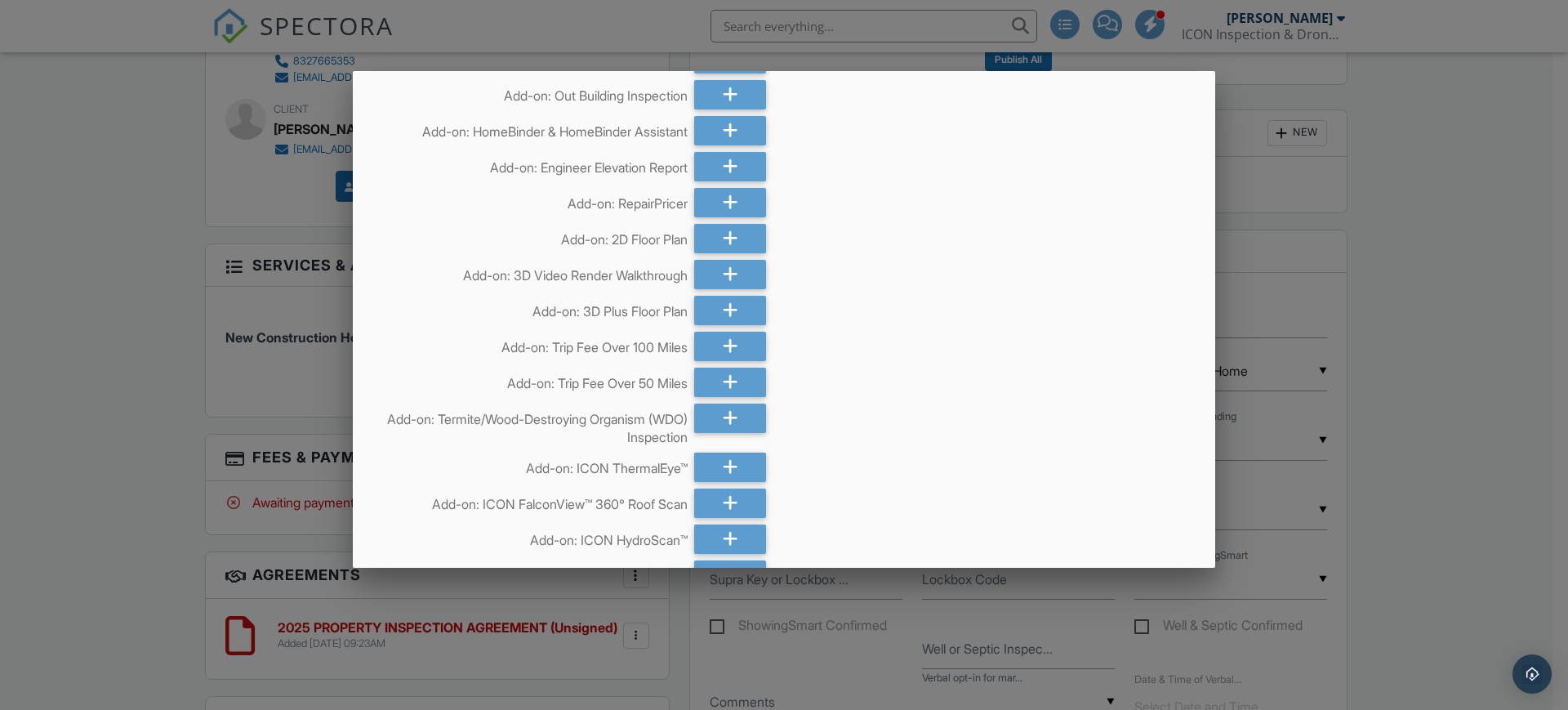
scroll to position [4798, 0]
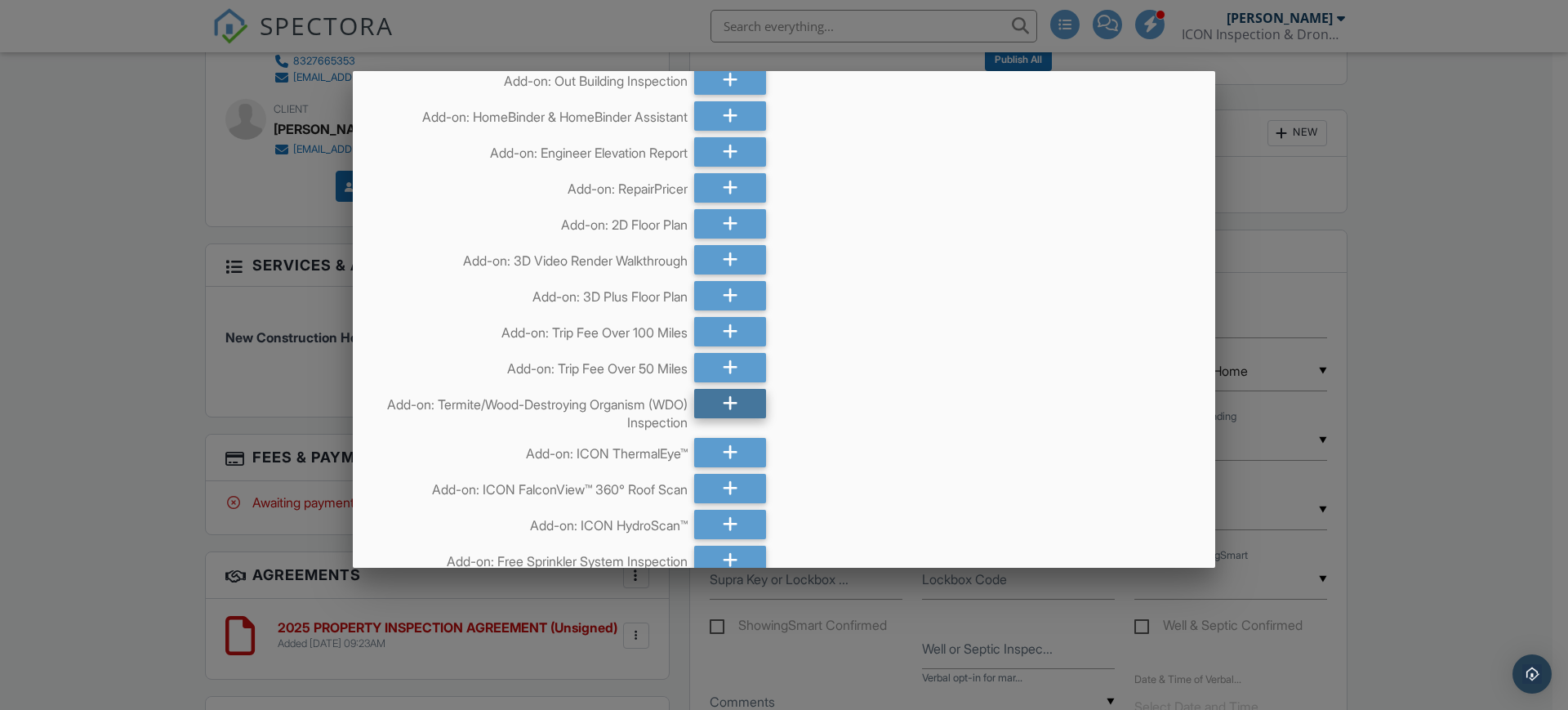
click at [723, 398] on icon at bounding box center [730, 403] width 15 height 30
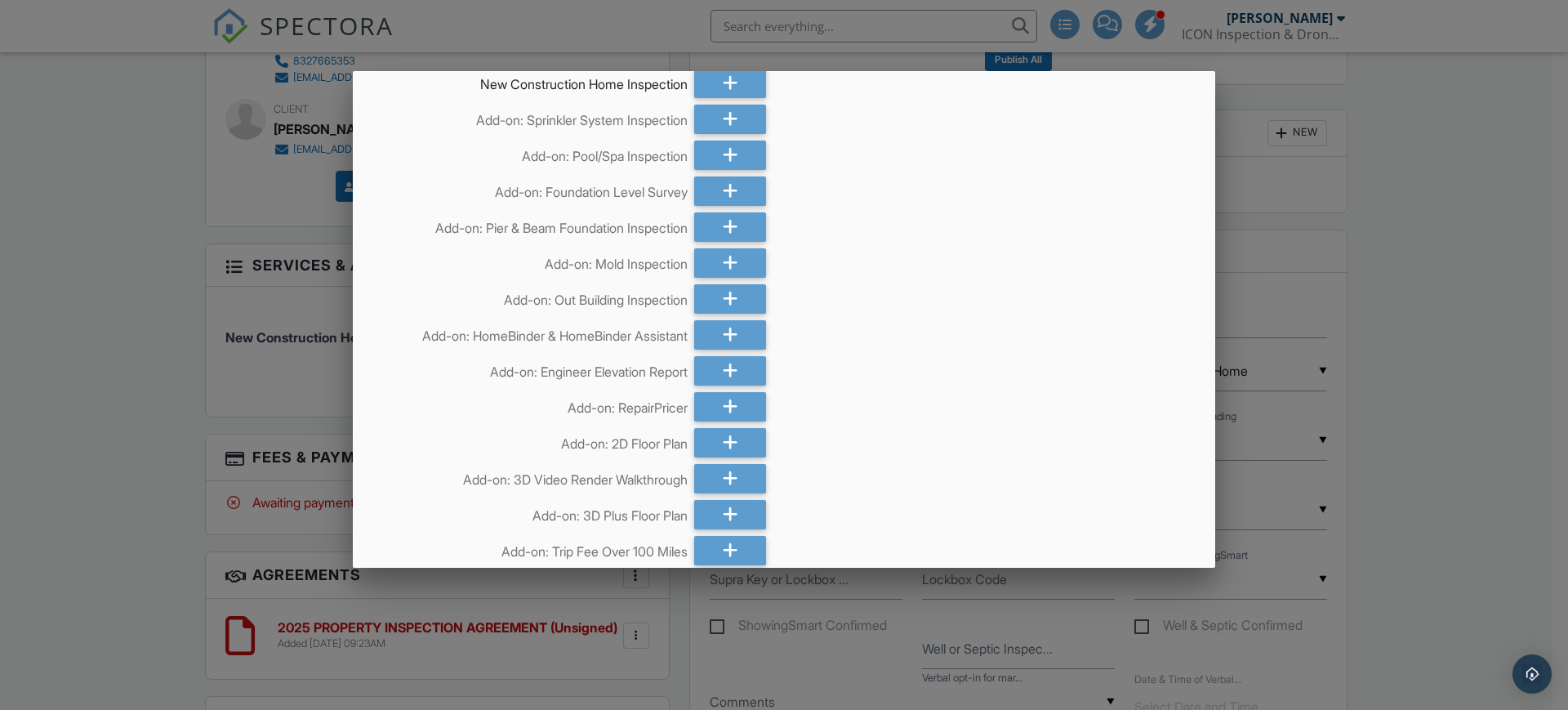
scroll to position [4446, 0]
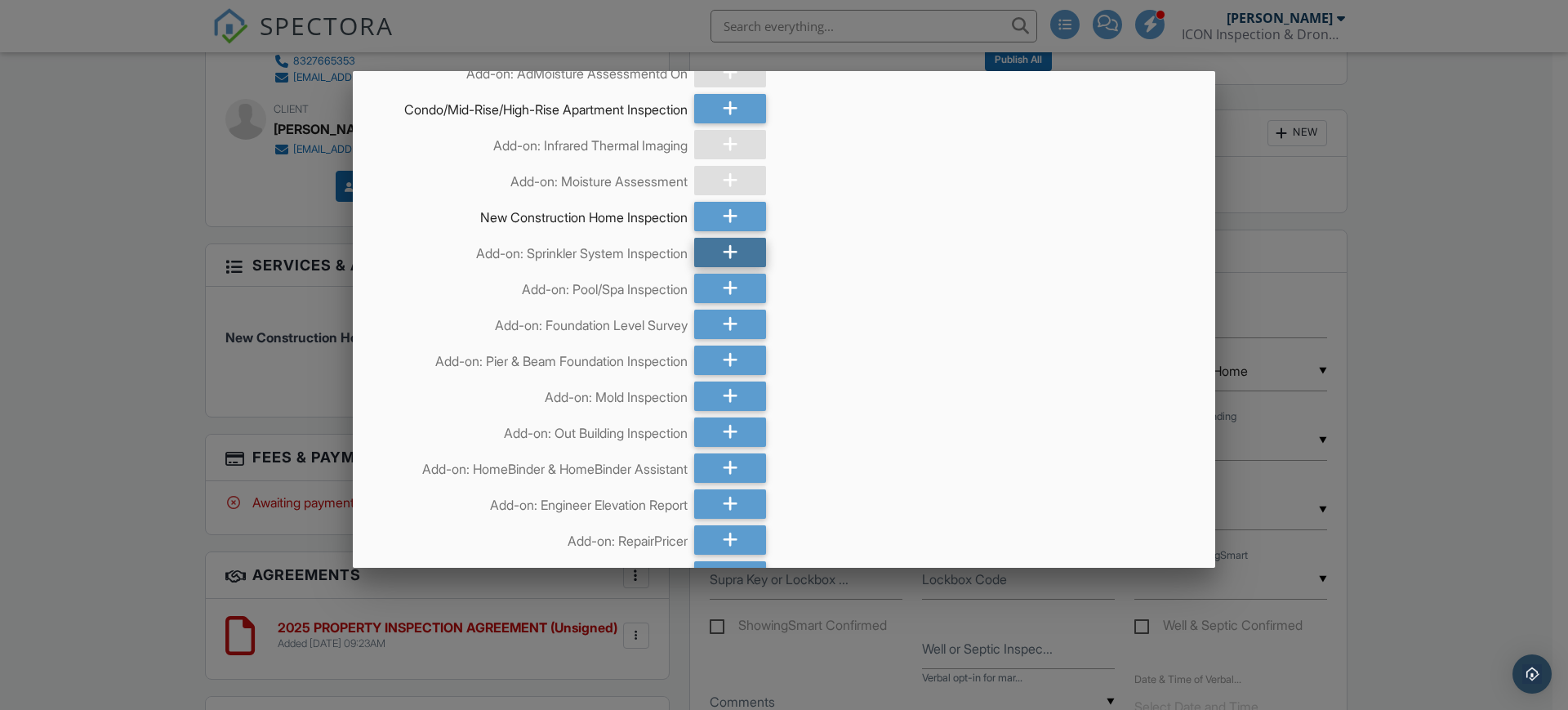
click at [724, 249] on icon at bounding box center [730, 252] width 15 height 30
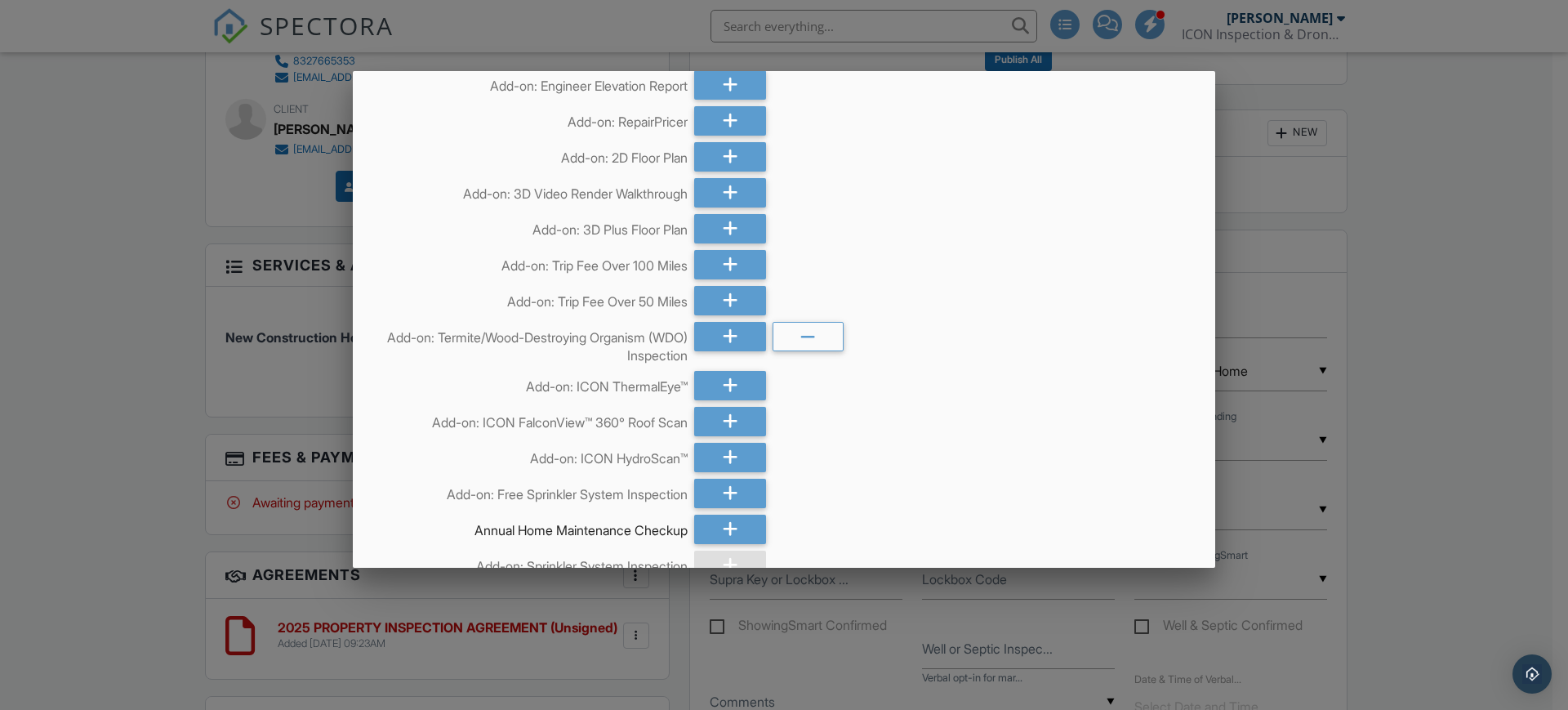
scroll to position [4895, 0]
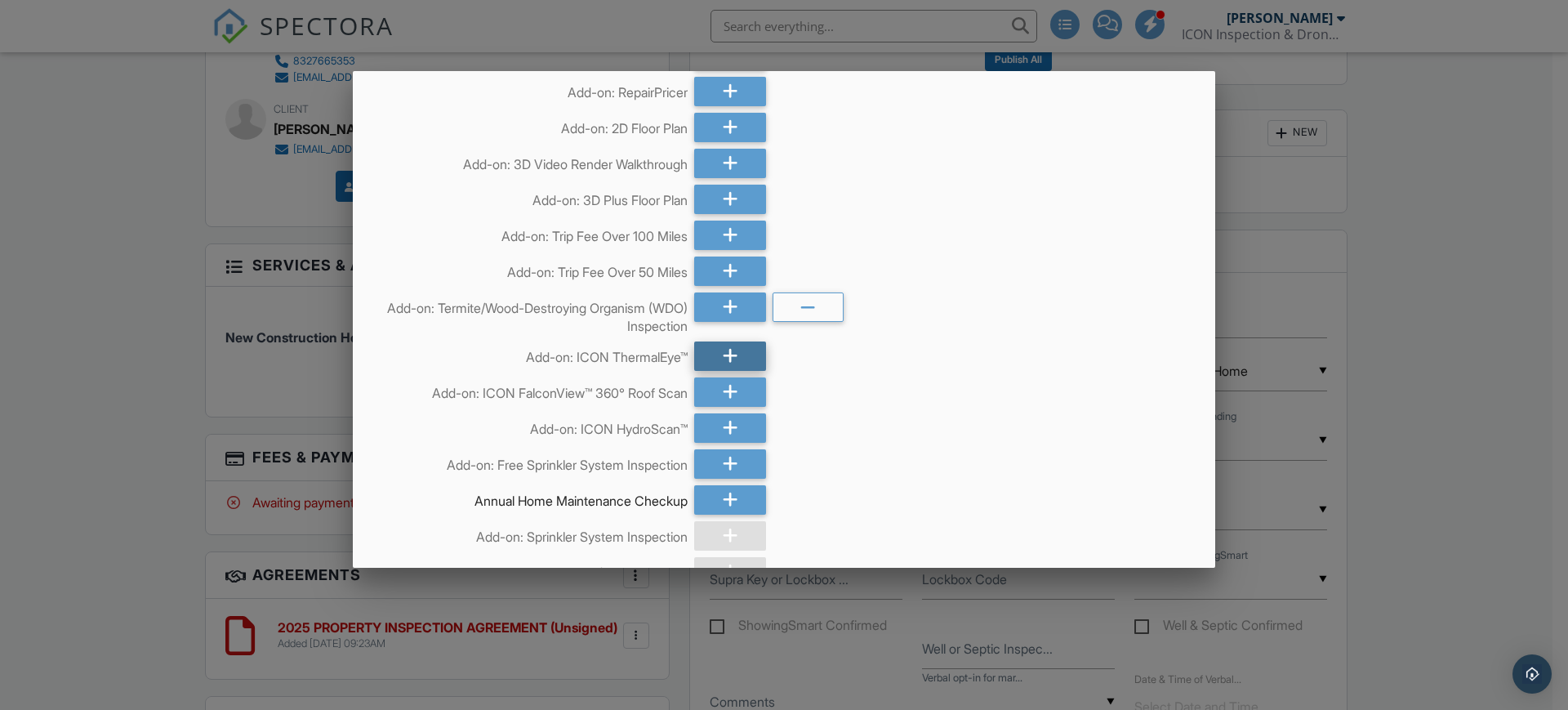
click at [710, 350] on div at bounding box center [730, 355] width 72 height 30
click at [723, 435] on icon at bounding box center [730, 428] width 15 height 30
click at [723, 388] on icon at bounding box center [730, 392] width 15 height 30
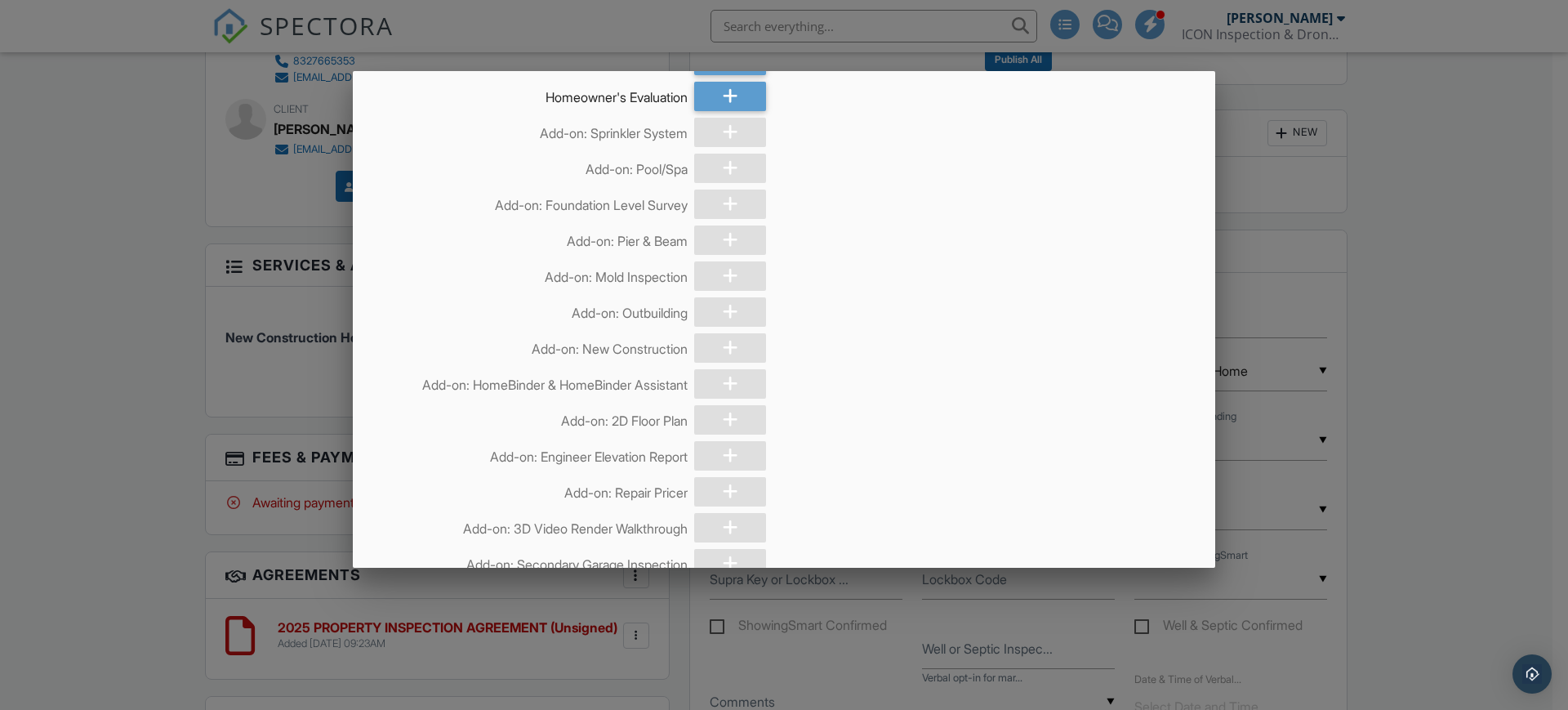
scroll to position [7848, 0]
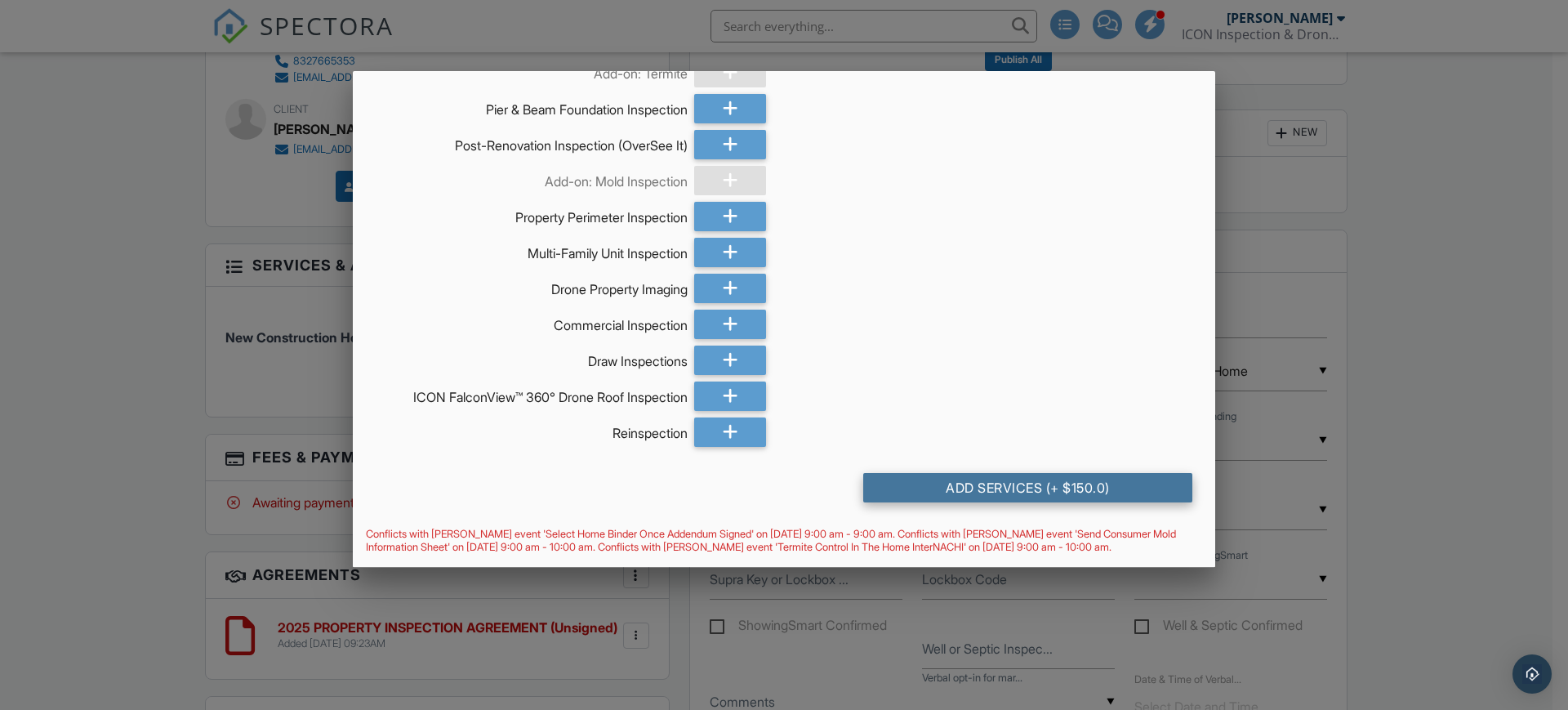
click at [1077, 473] on div "Add Services (+ $150.0)" at bounding box center [1028, 487] width 329 height 30
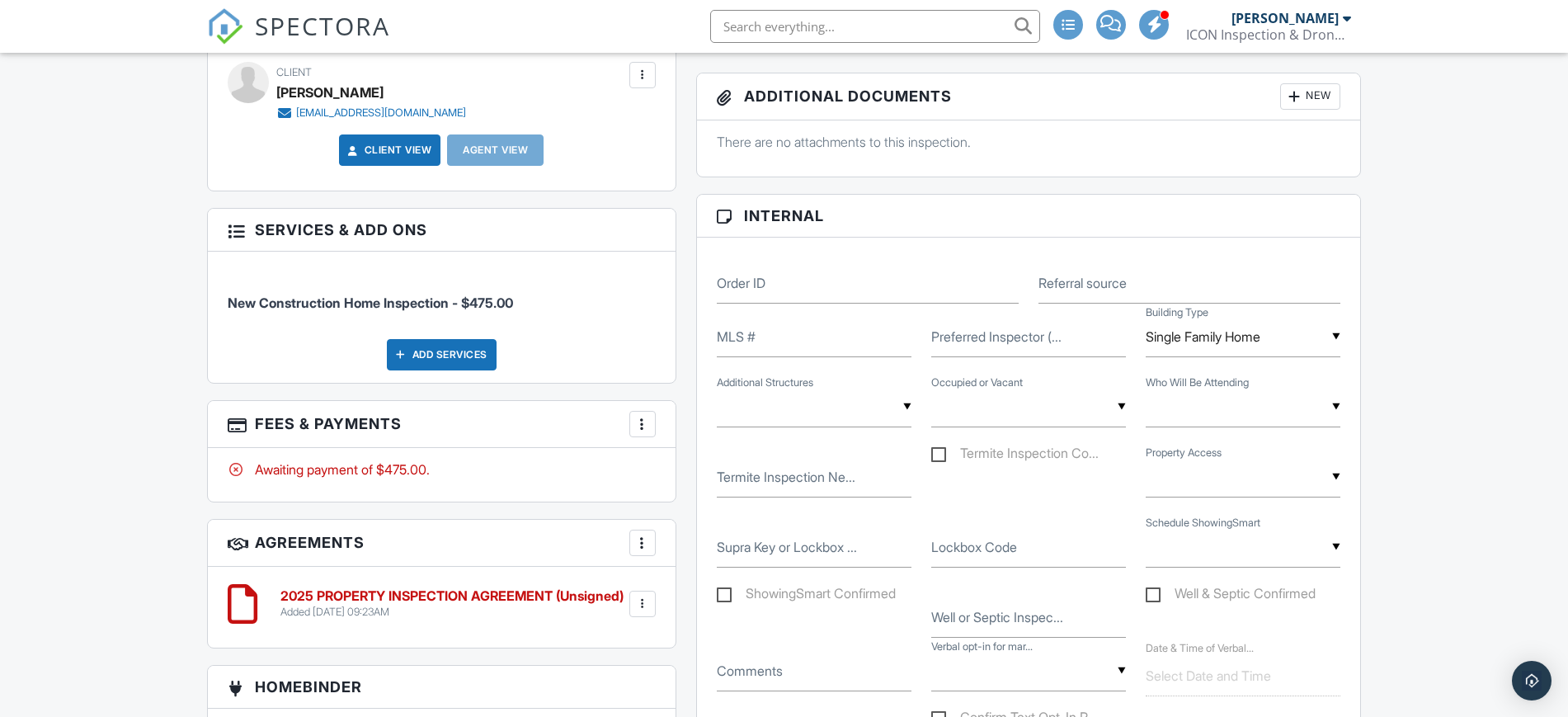
scroll to position [857, 0]
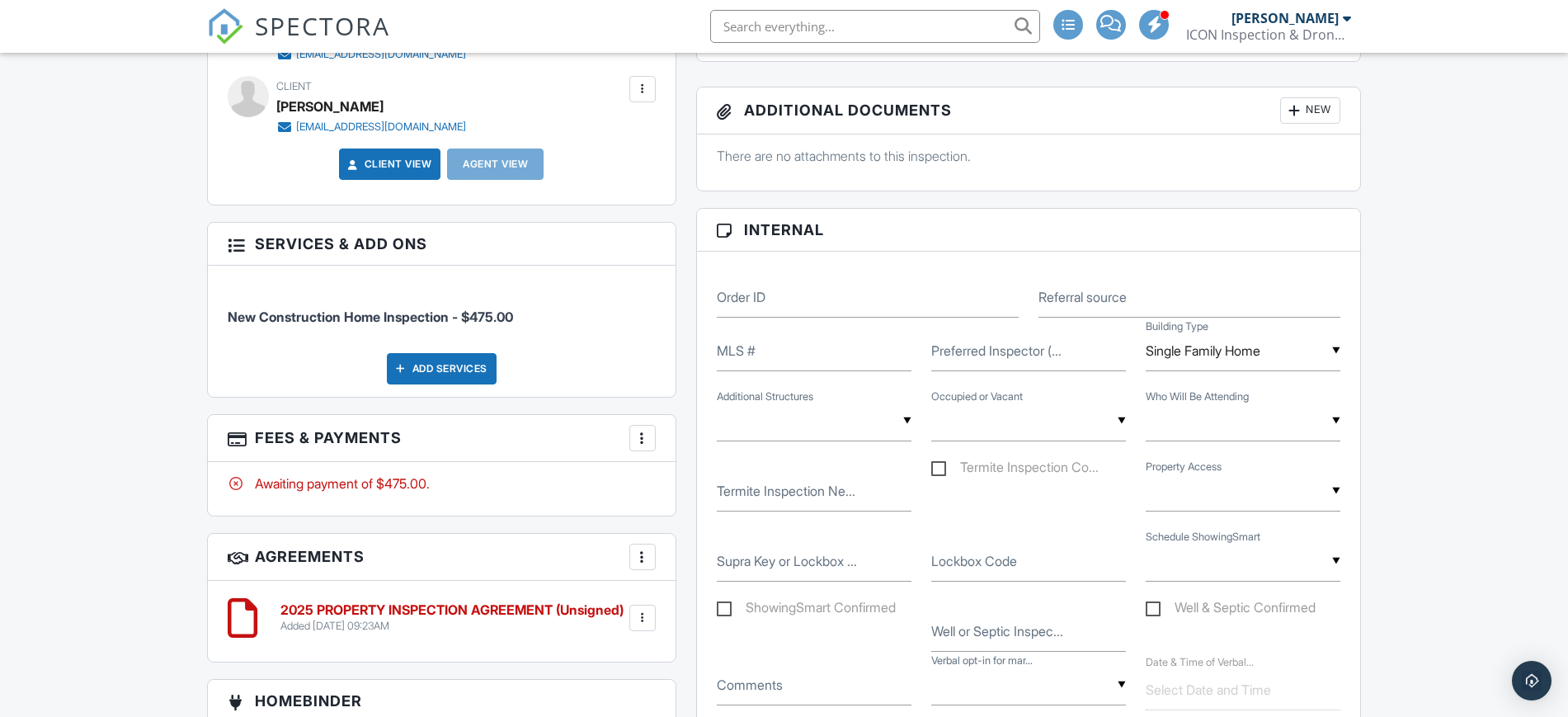
drag, startPoint x: 1582, startPoint y: 42, endPoint x: 1574, endPoint y: 247, distance: 205.2
click at [1567, 247] on html "SPECTORA [PERSON_NAME] ICON Inspection & Drone Services, LLC Role: Inspector Ch…" at bounding box center [784, 565] width 1568 height 2844
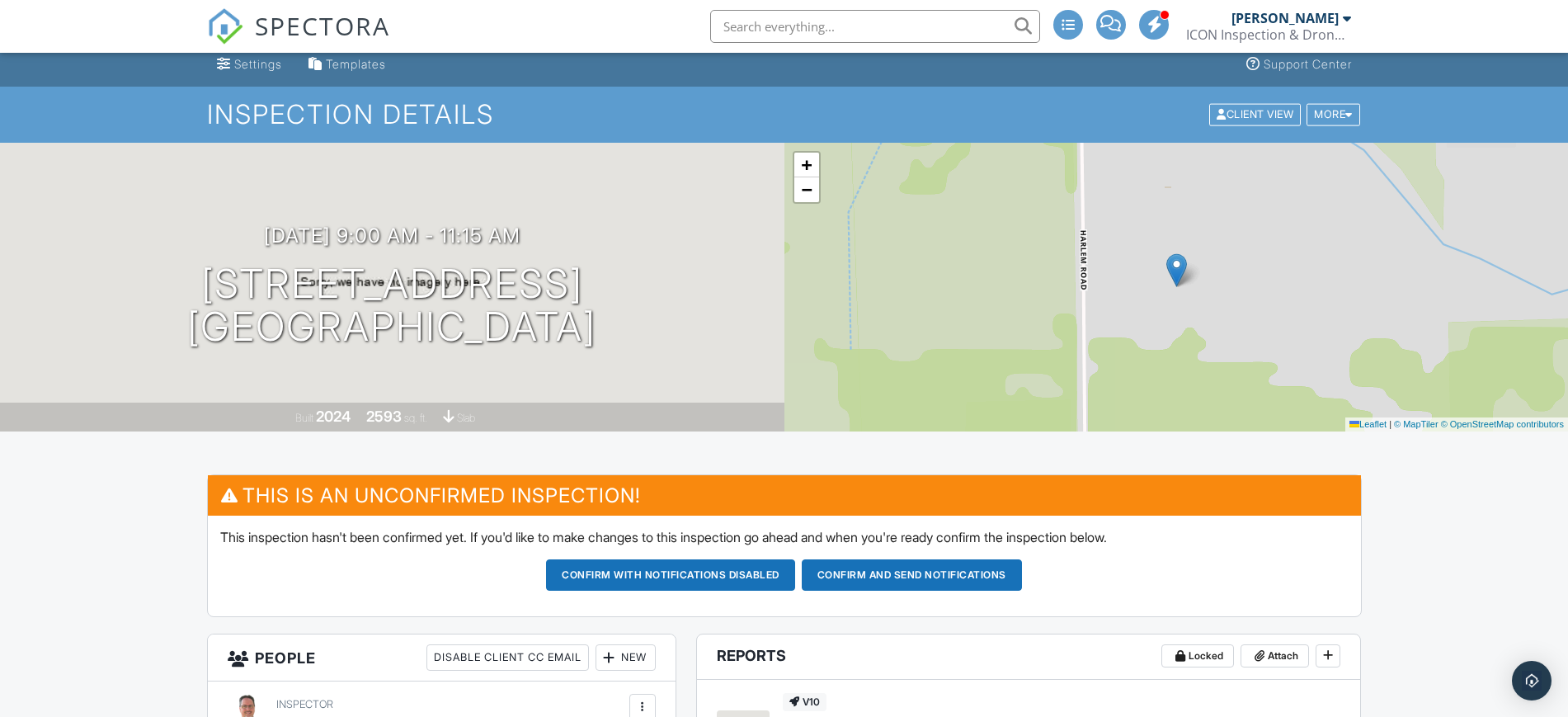
scroll to position [0, 0]
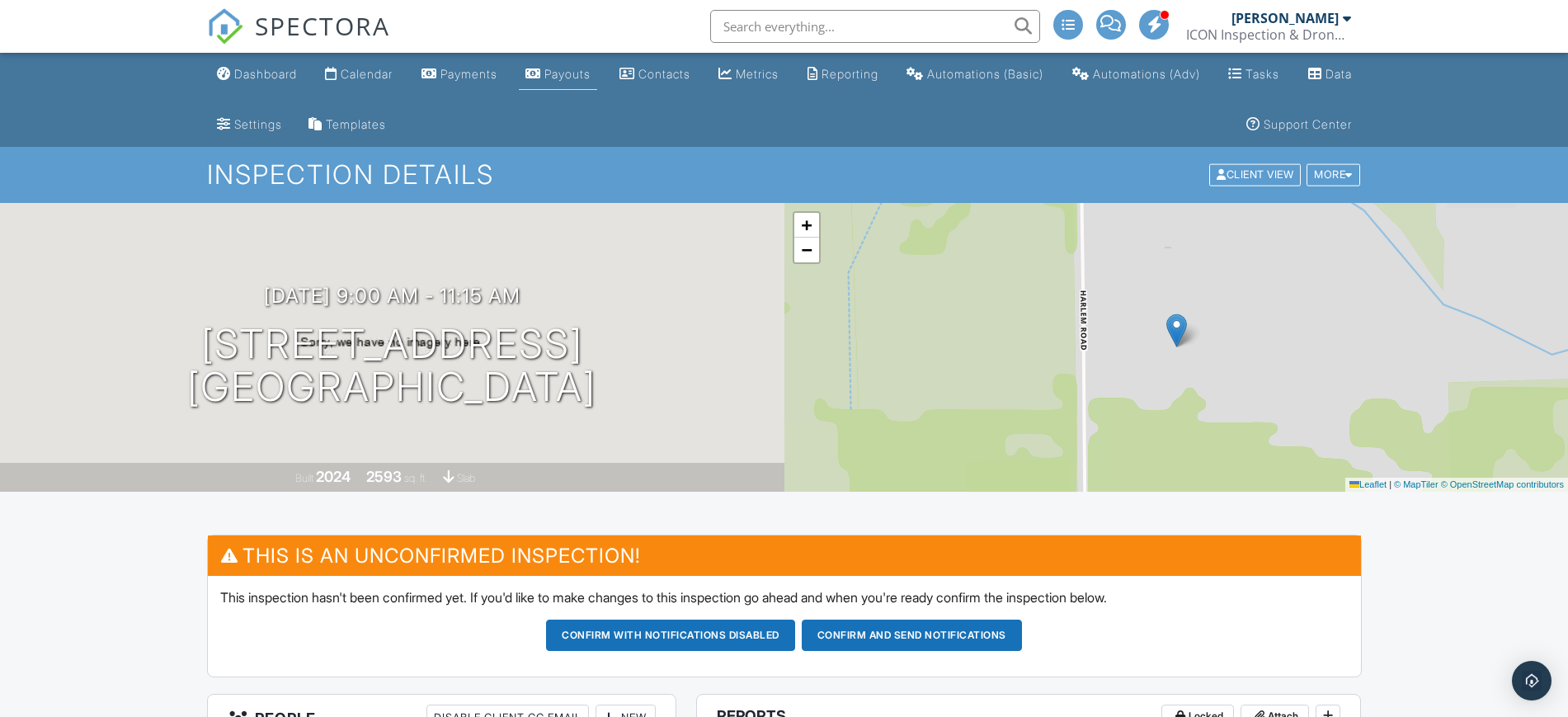
click at [590, 73] on div "Payouts" at bounding box center [567, 74] width 46 height 14
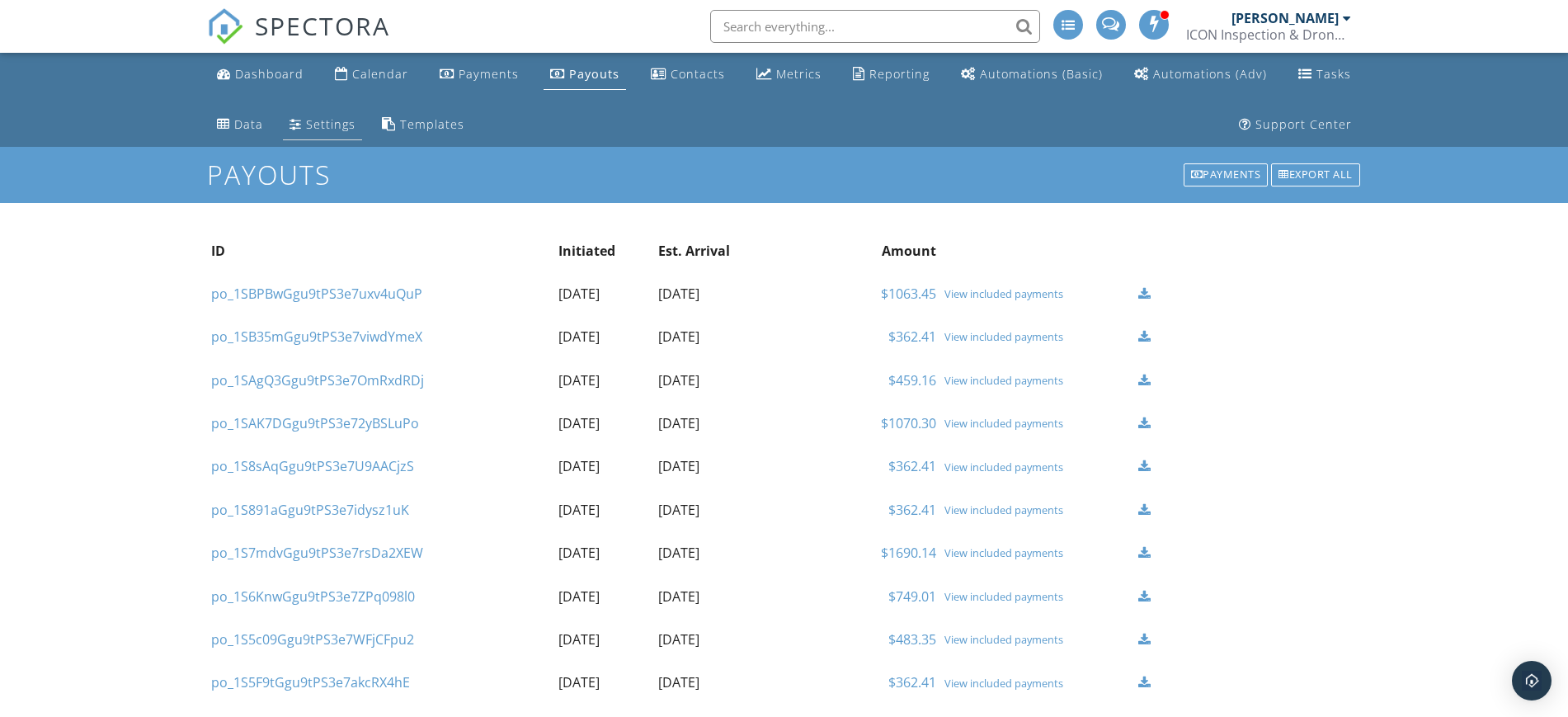
click at [325, 122] on div "Settings" at bounding box center [331, 124] width 50 height 15
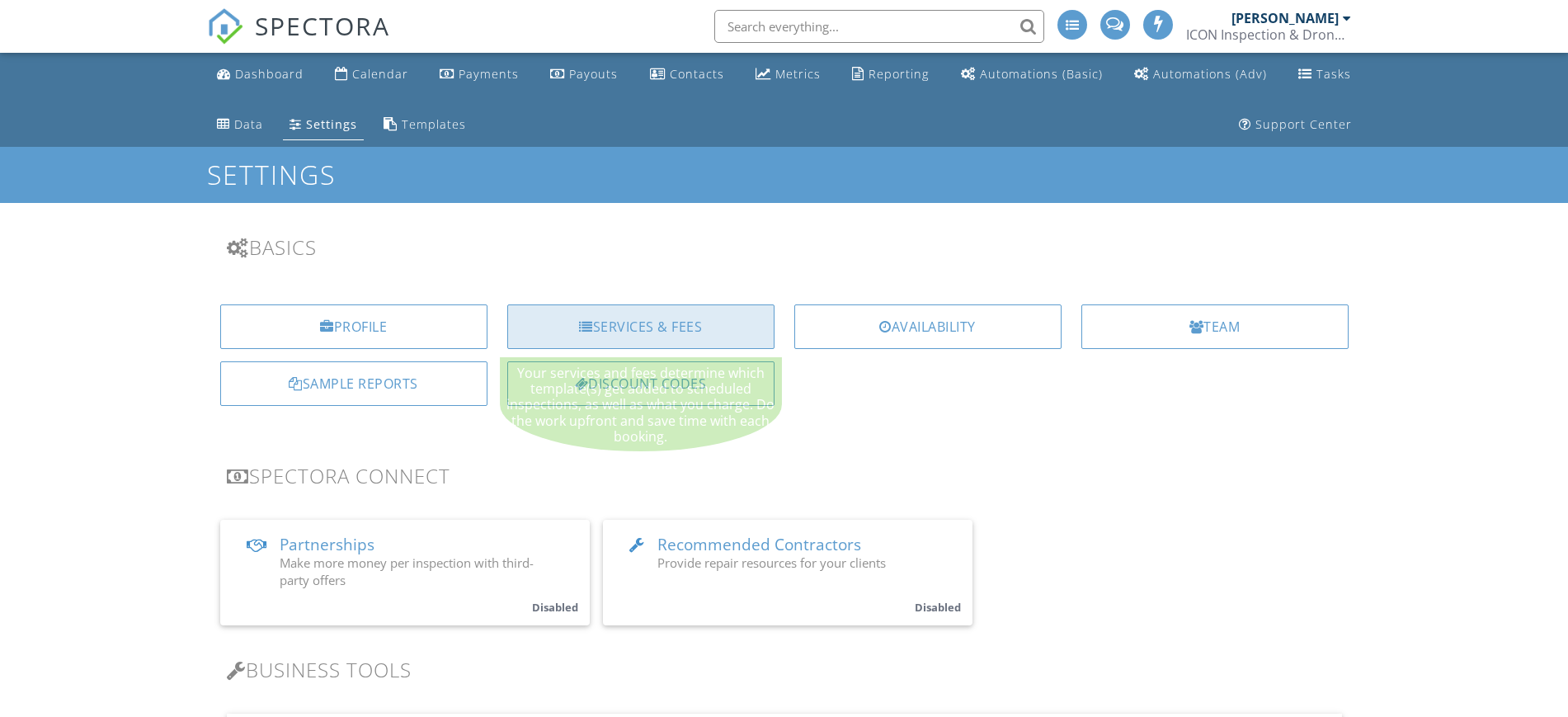
click at [642, 322] on div "Services & Fees" at bounding box center [641, 326] width 268 height 44
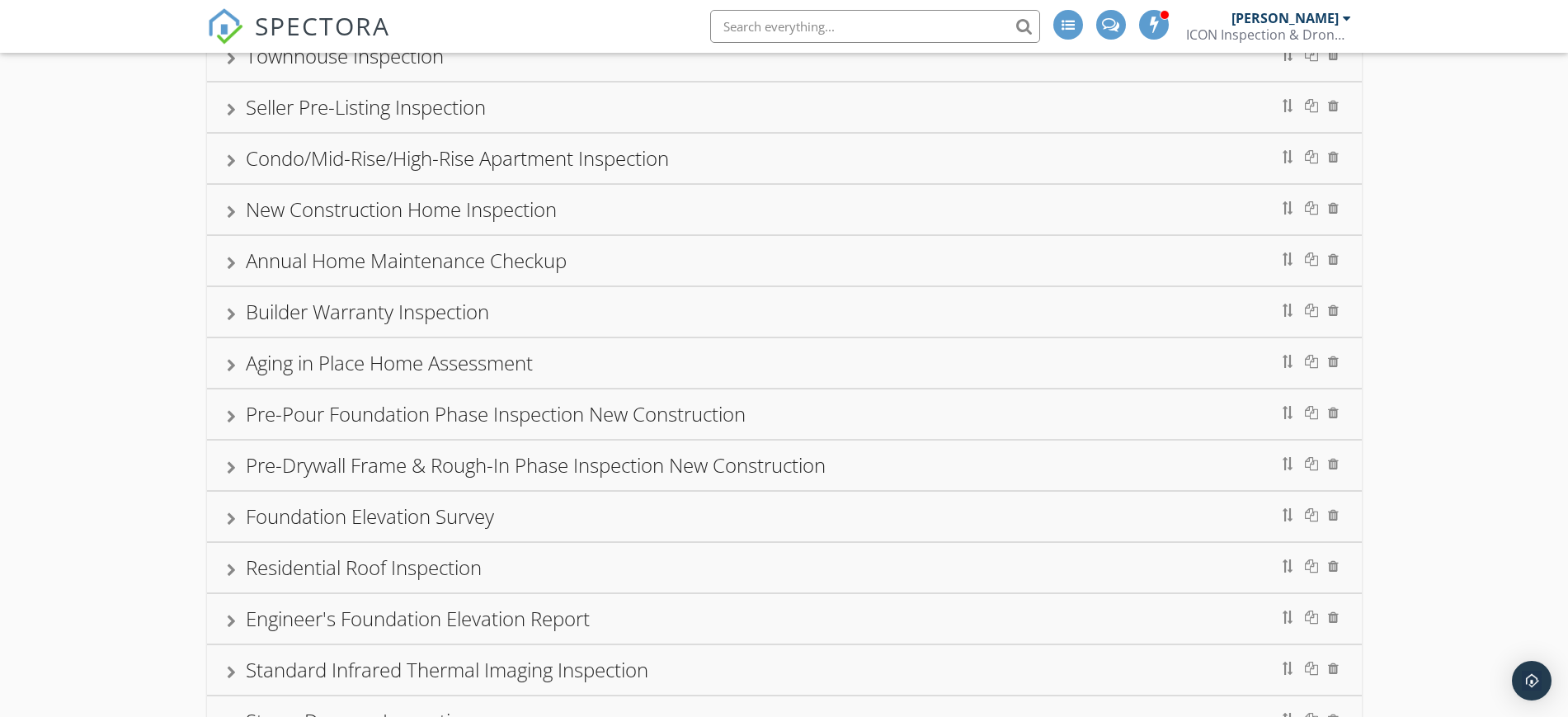
scroll to position [399, 0]
click at [306, 213] on div "New Construction Home Inspection" at bounding box center [401, 213] width 311 height 27
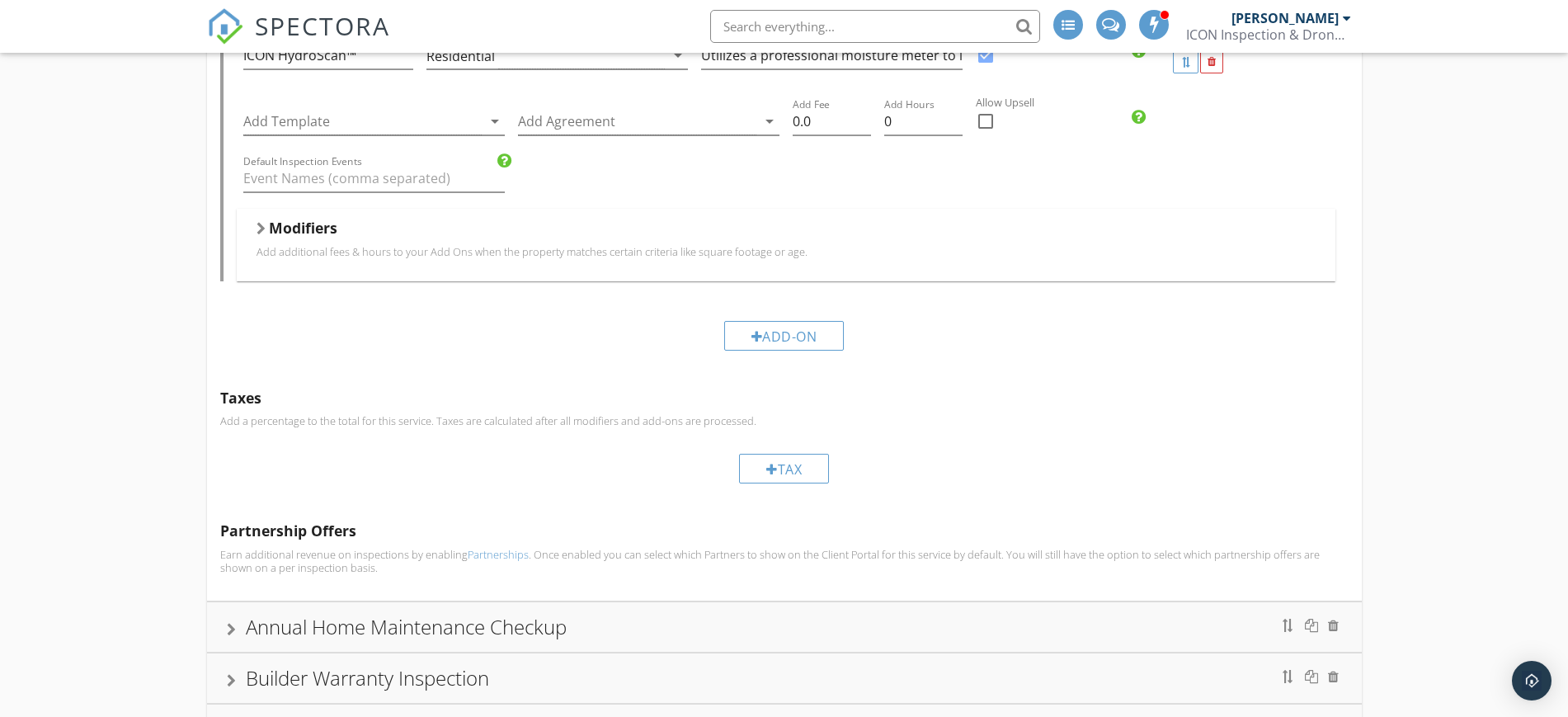
scroll to position [6314, 0]
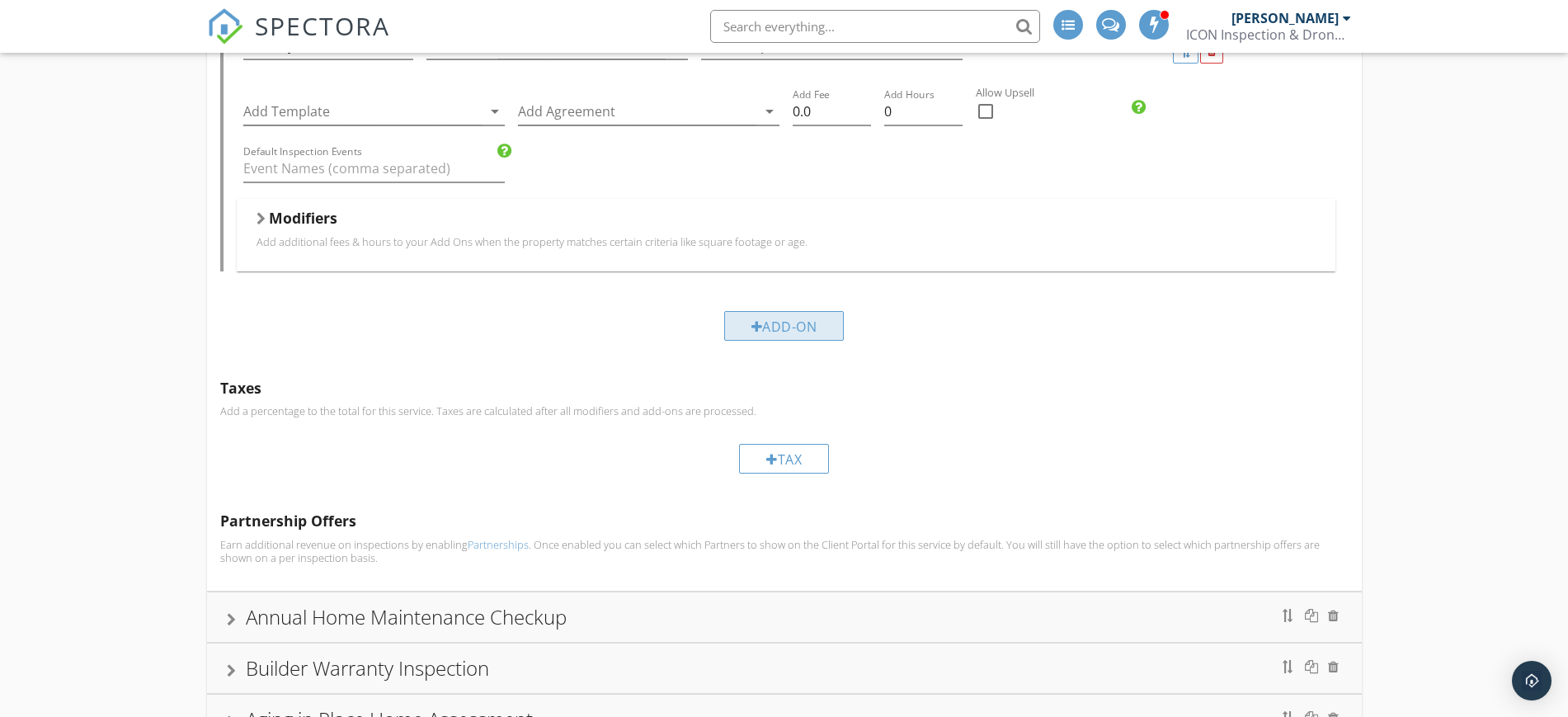
click at [791, 325] on div "Add-On" at bounding box center [784, 325] width 120 height 30
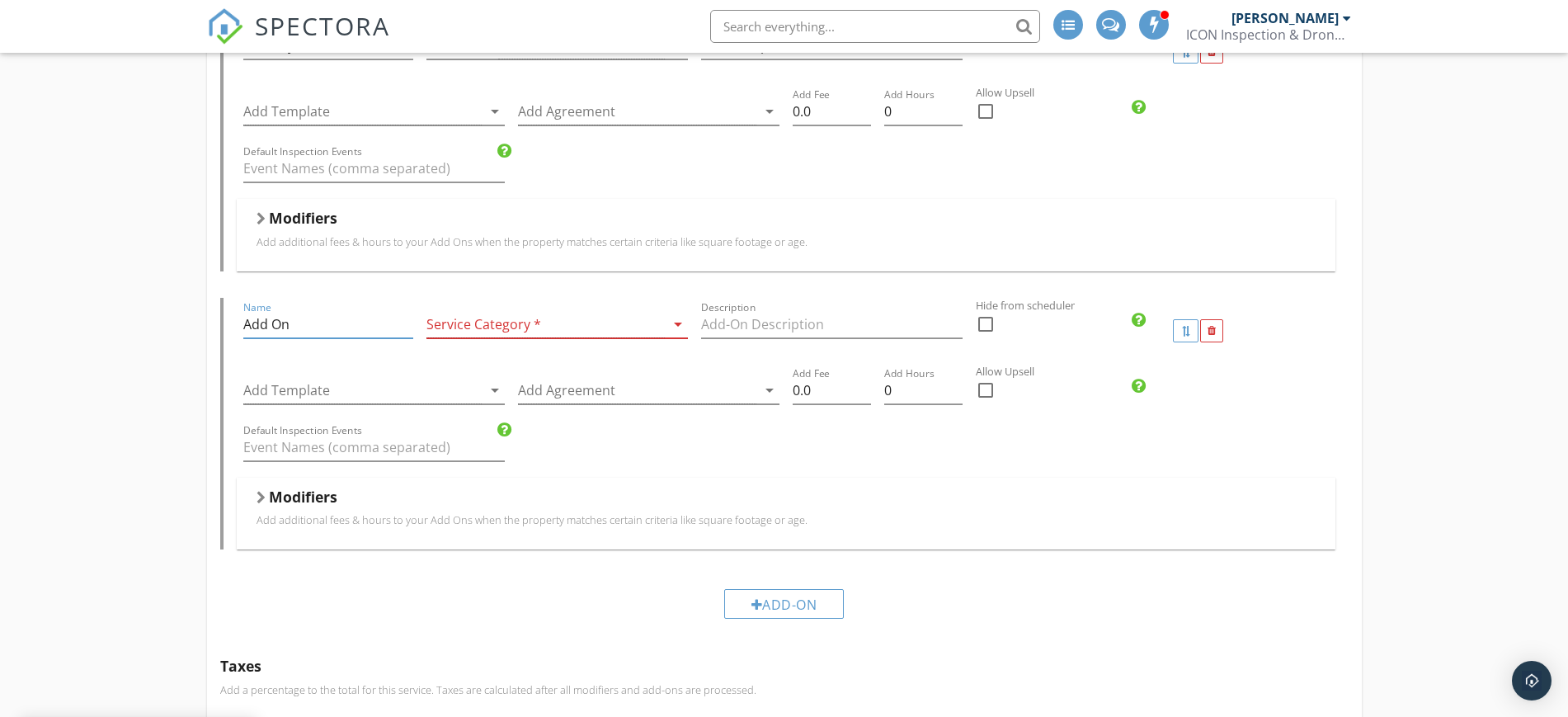
drag, startPoint x: 333, startPoint y: 317, endPoint x: 183, endPoint y: 323, distance: 150.1
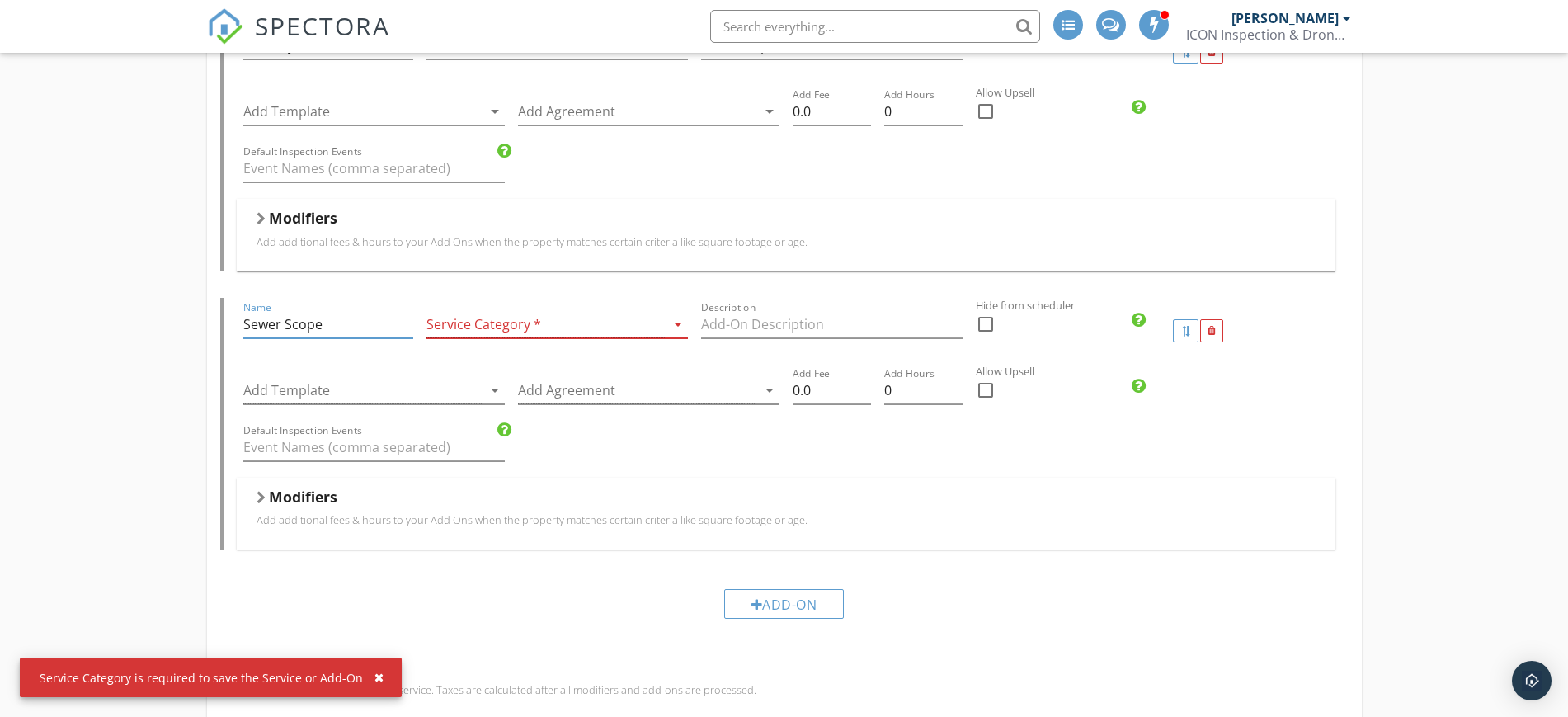
type input "Sewer Scope"
click at [476, 321] on div at bounding box center [546, 325] width 239 height 27
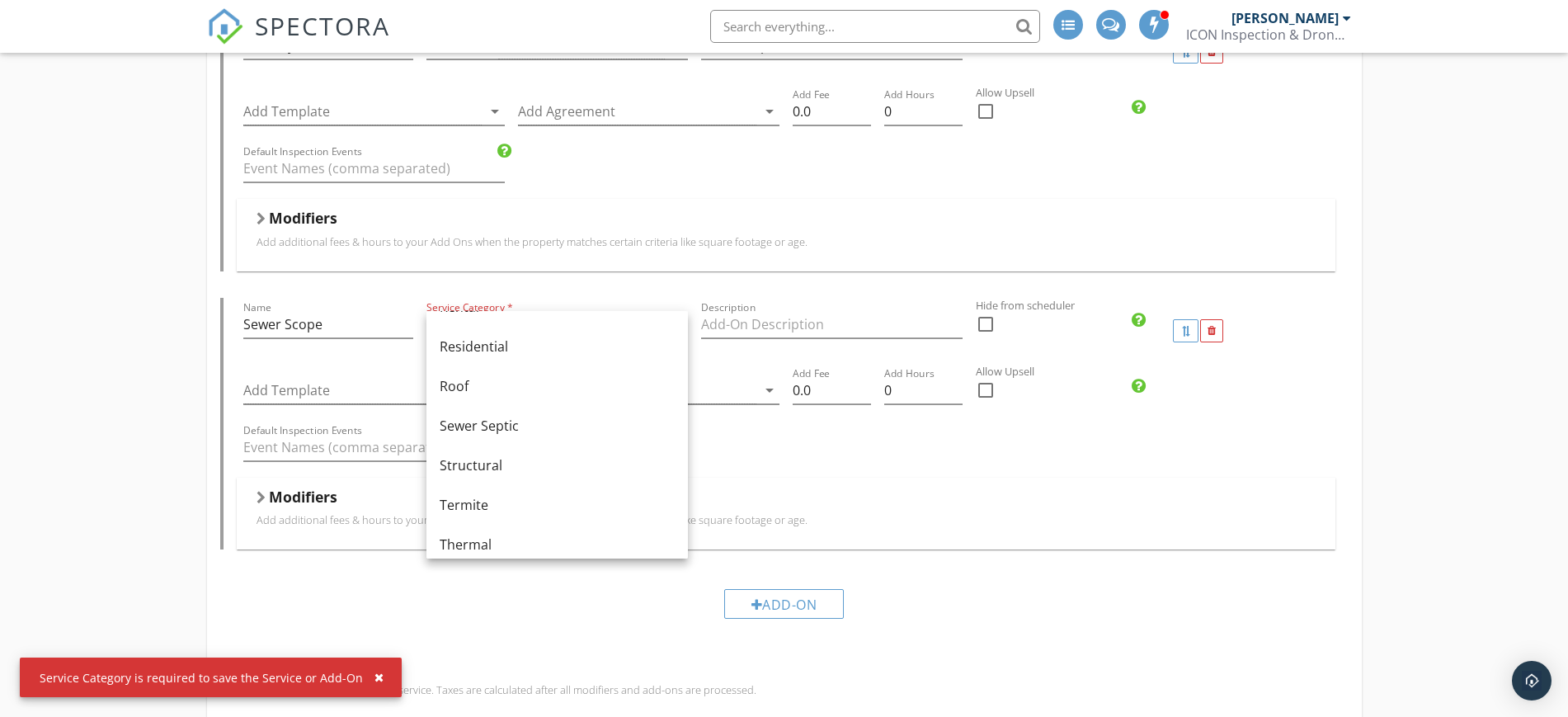
scroll to position [833, 0]
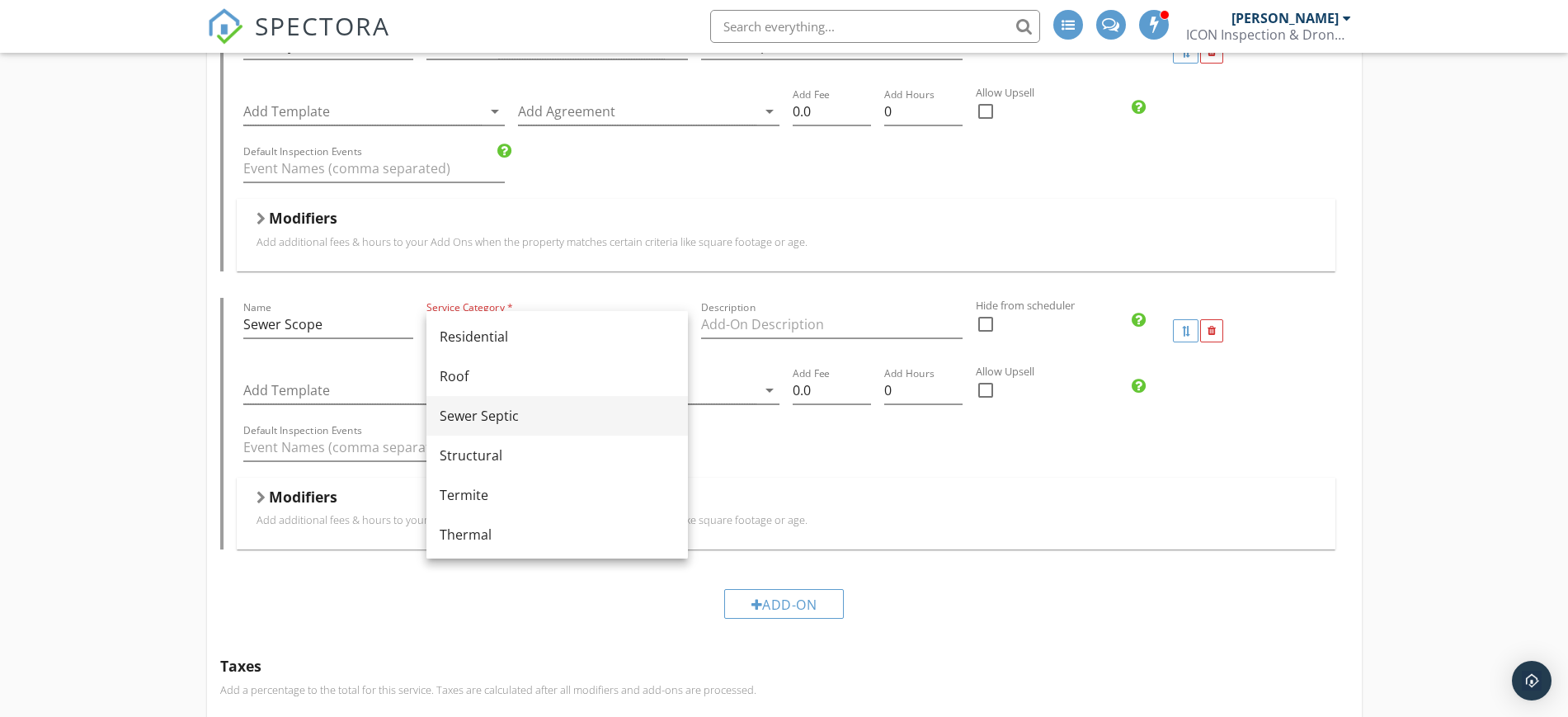
click at [561, 419] on div "Sewer Septic" at bounding box center [557, 416] width 235 height 20
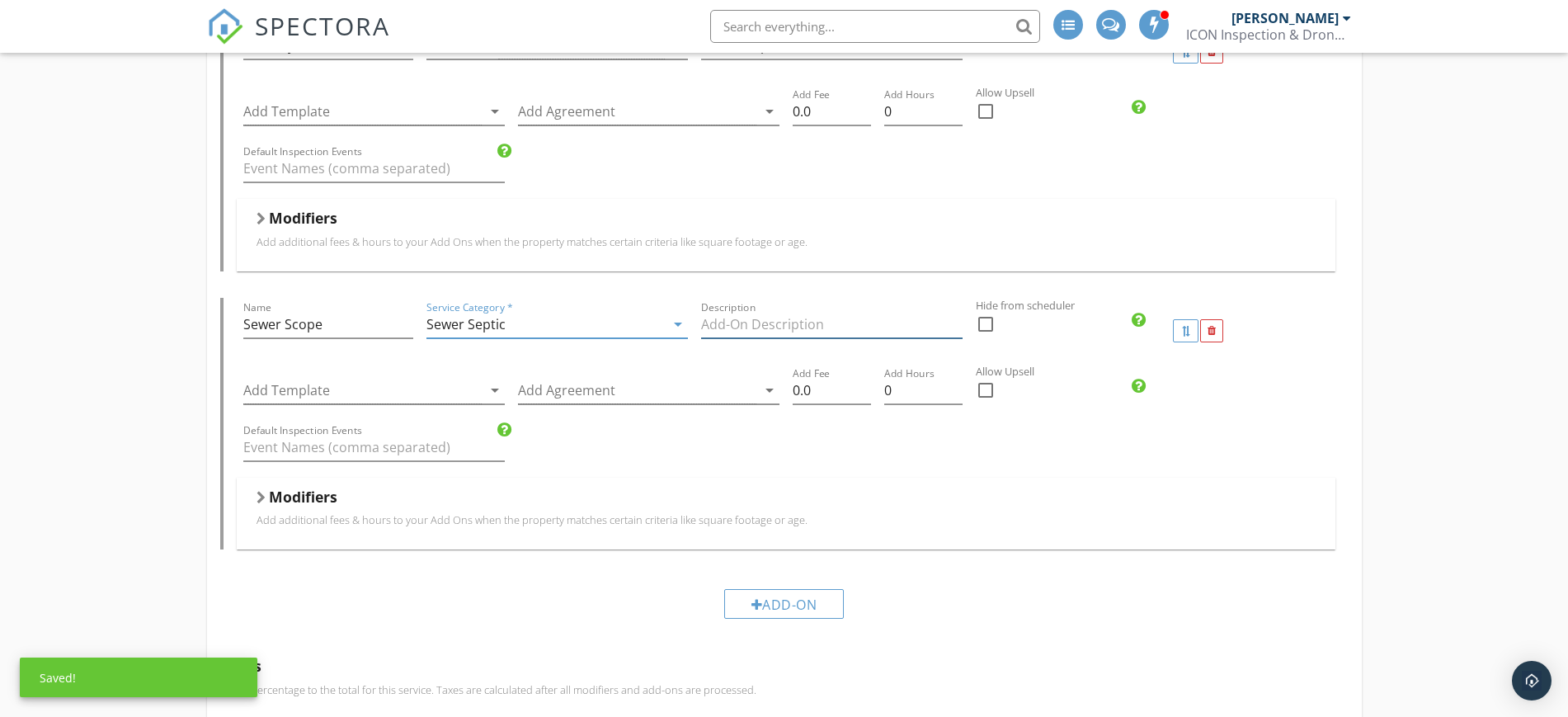
click at [742, 321] on input "Description" at bounding box center [831, 325] width 261 height 27
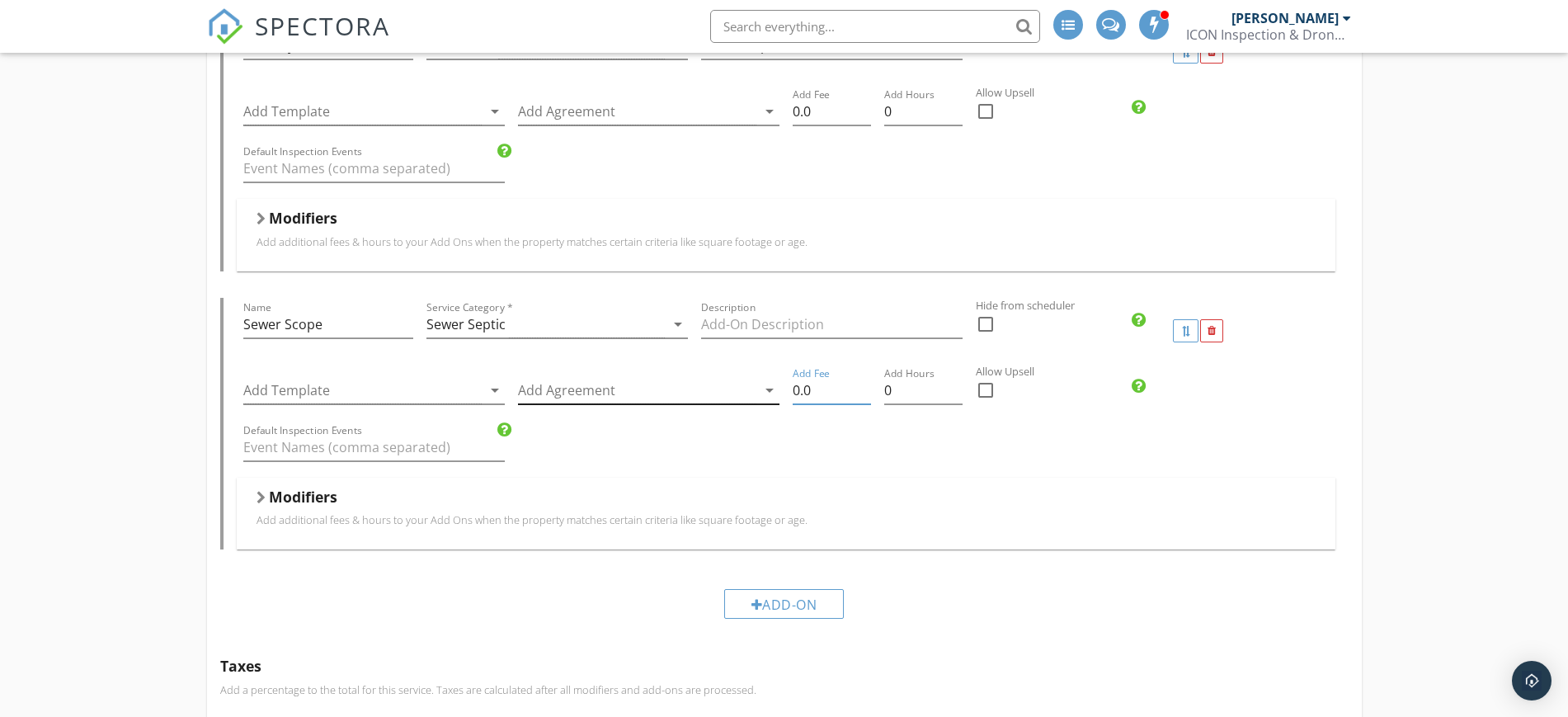
drag, startPoint x: 822, startPoint y: 387, endPoint x: 773, endPoint y: 387, distance: 49.0
click at [773, 387] on div "Add Template arrow_drop_down Add Agreement arrow_drop_down Add Fee 0.0 Add Hour…" at bounding box center [786, 392] width 1099 height 57
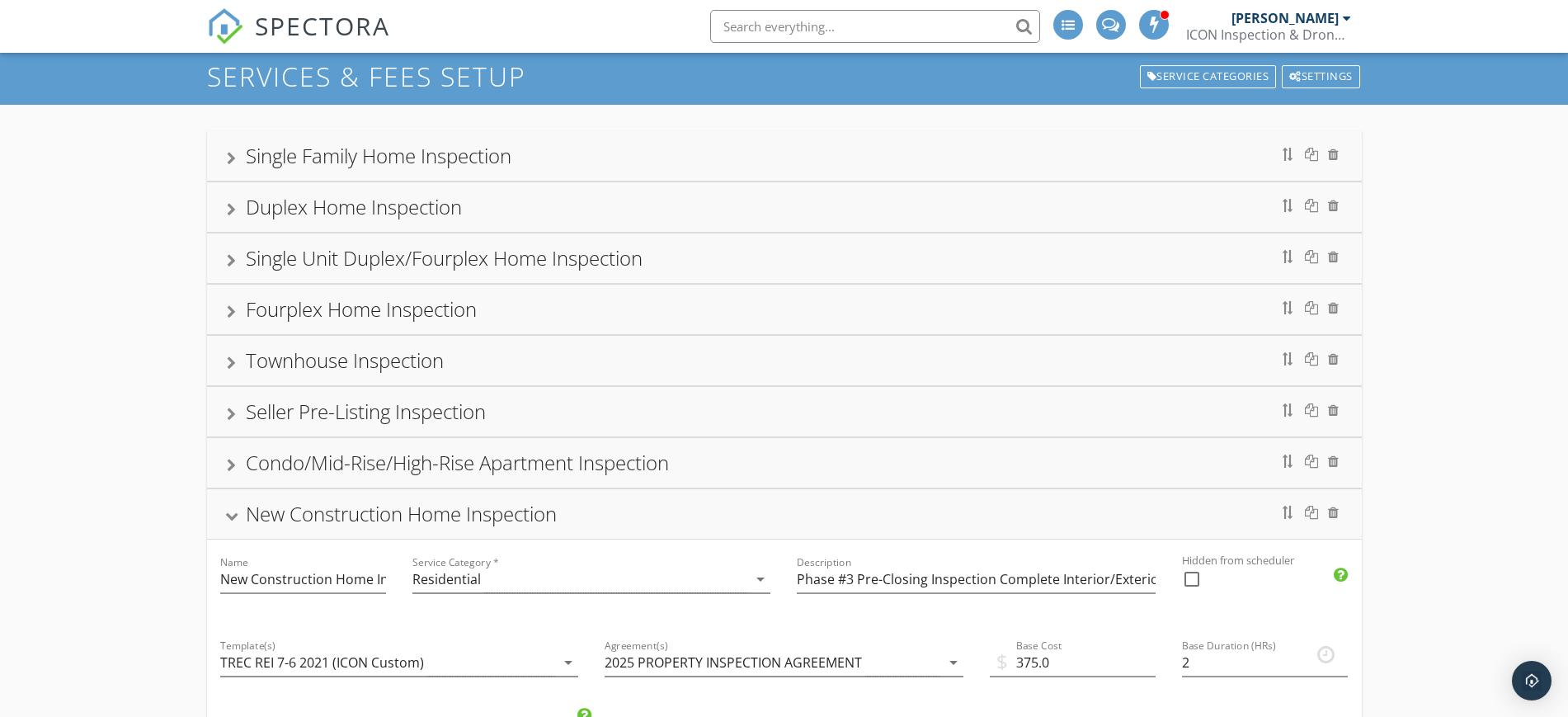
scroll to position [57, 0]
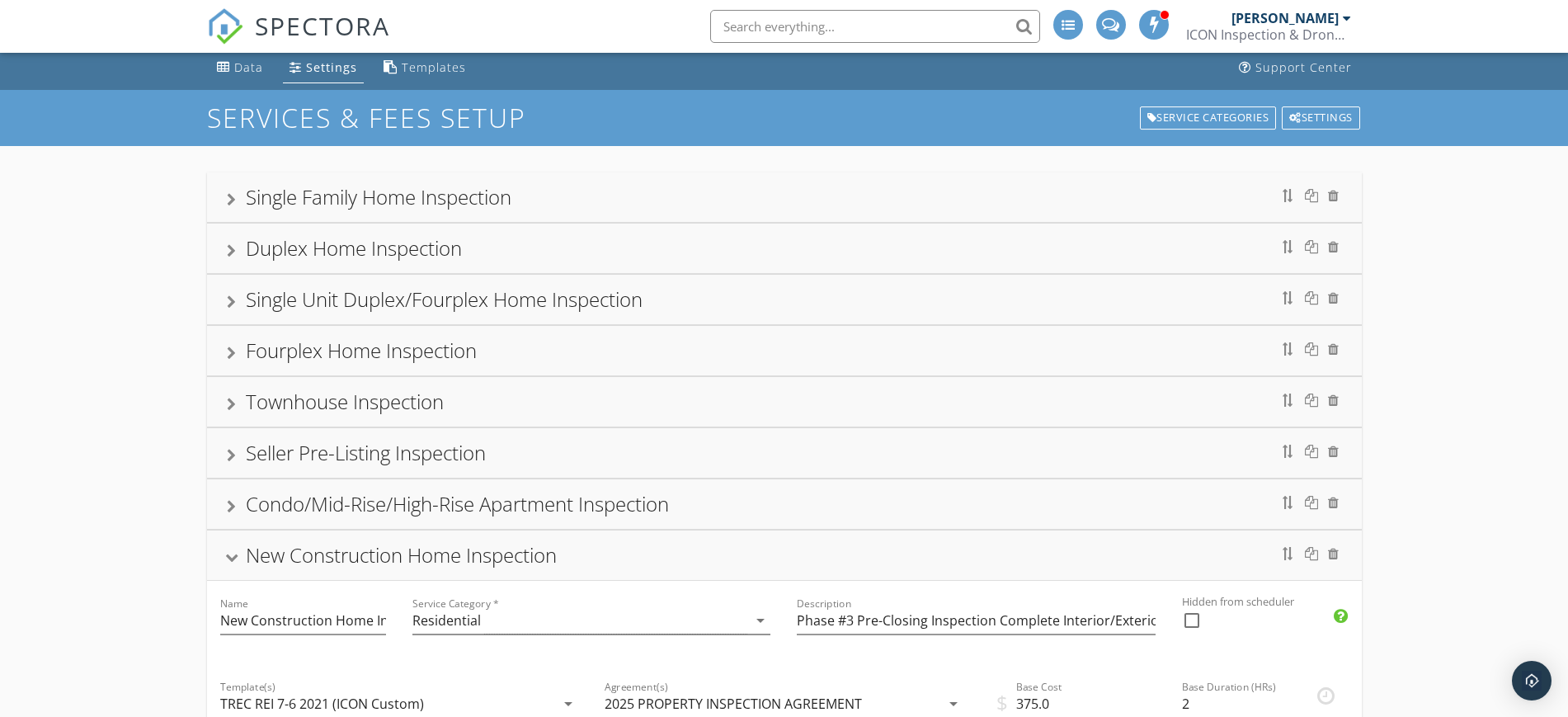
type input "250.00"
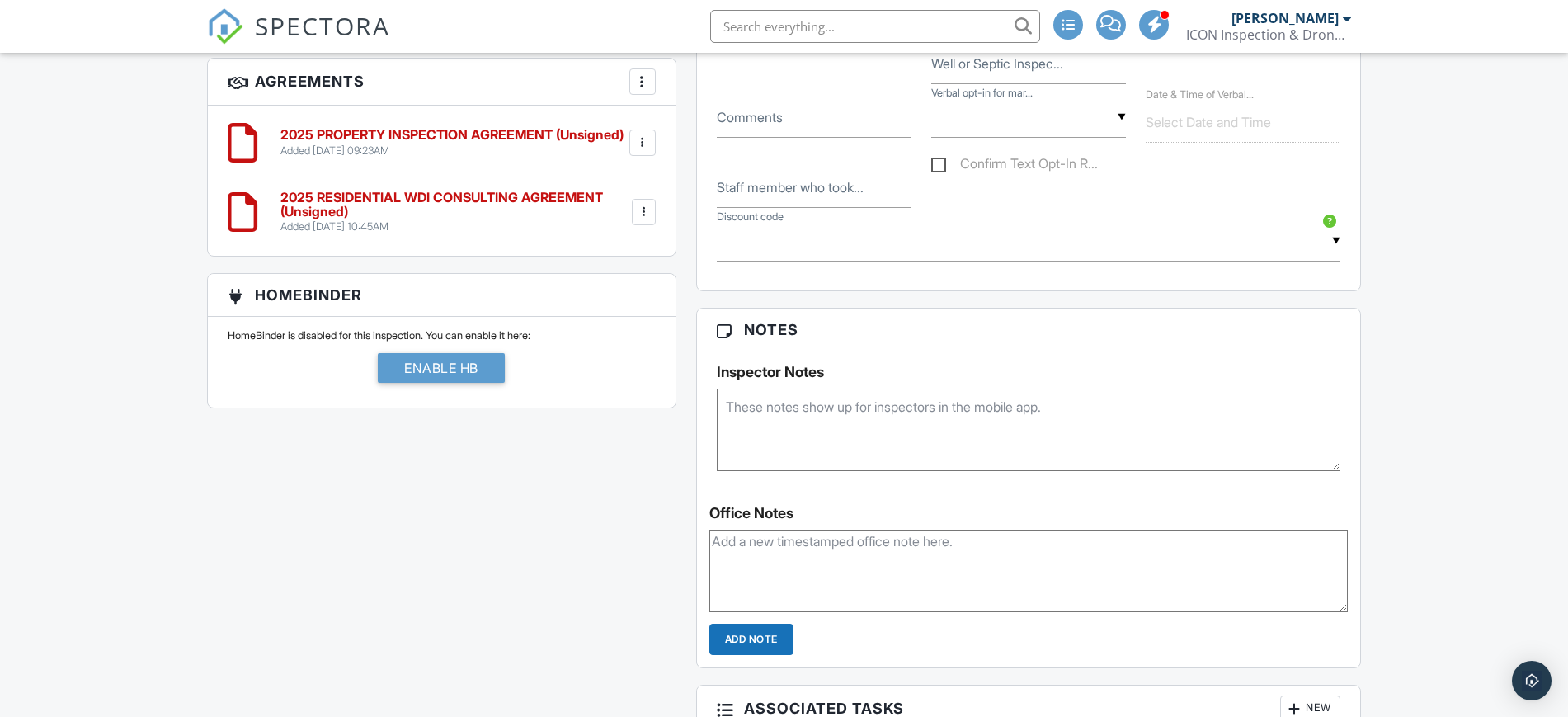
scroll to position [1515, 0]
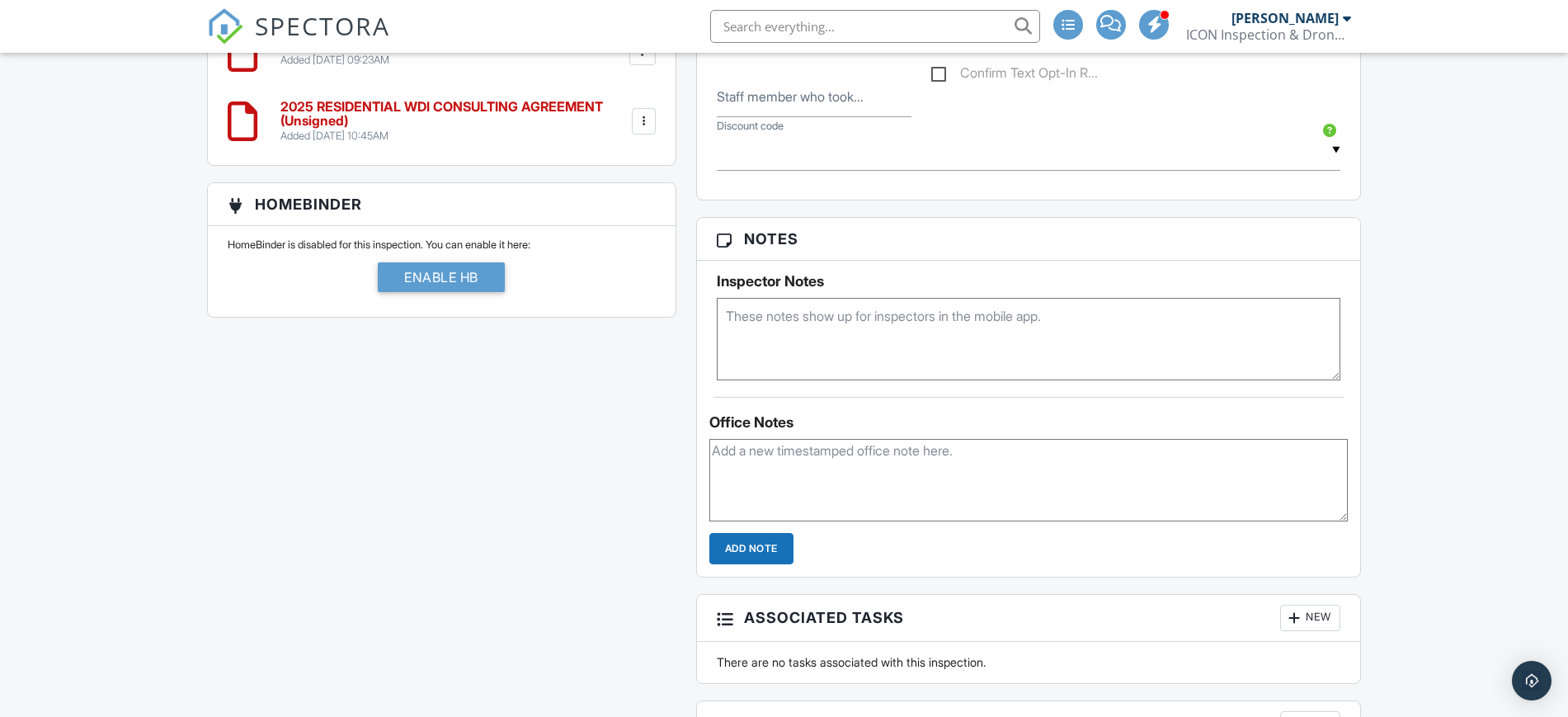
click at [993, 335] on textarea at bounding box center [1028, 338] width 624 height 82
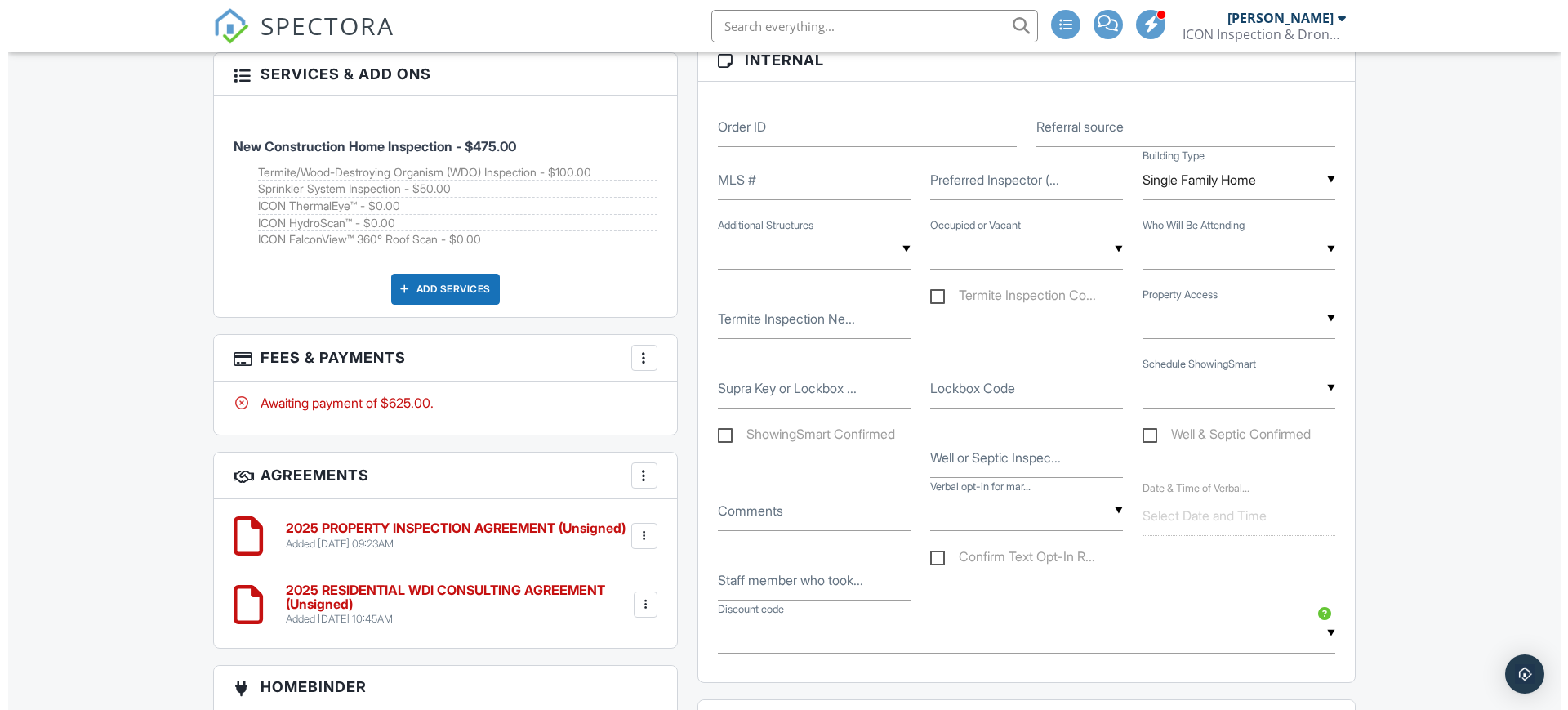
scroll to position [1014, 0]
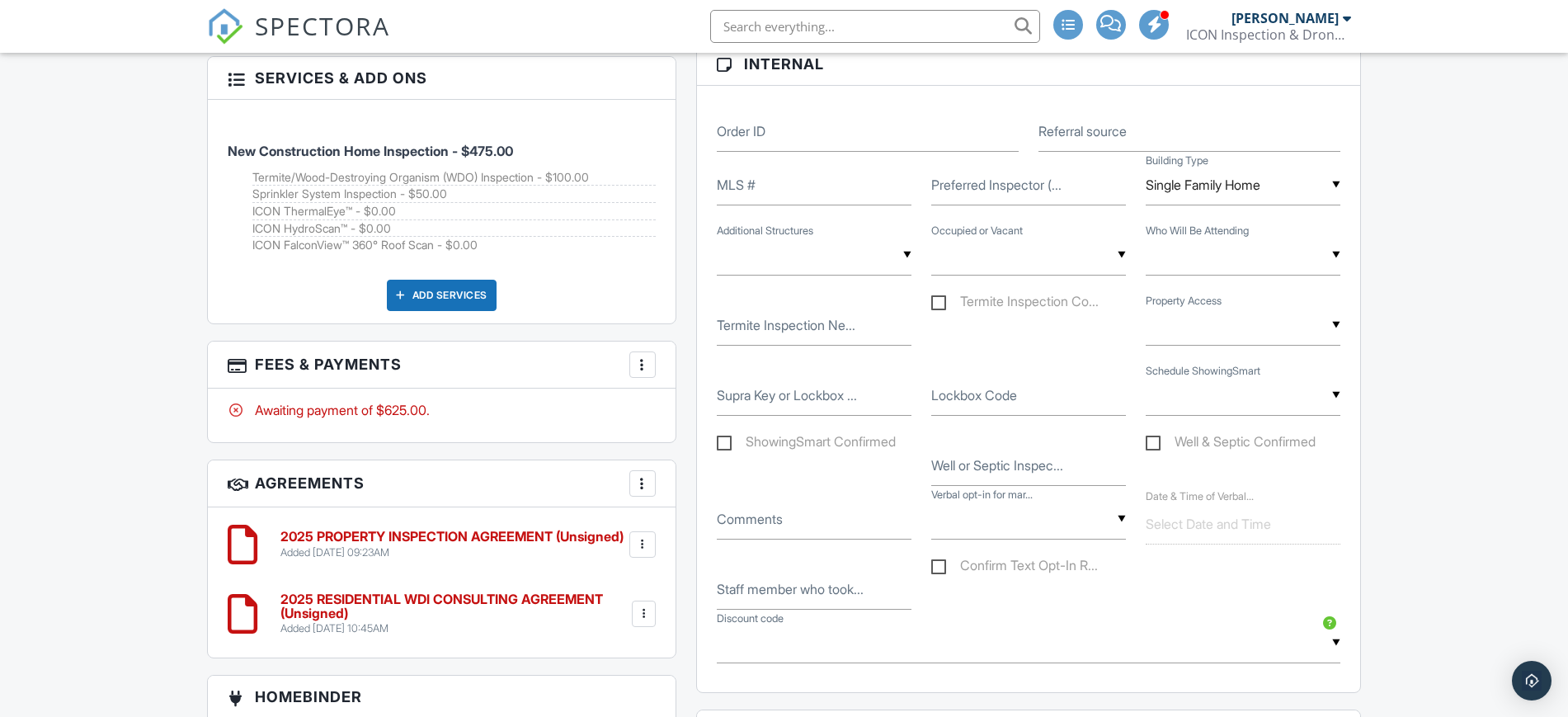
type textarea "[PERSON_NAME]"
click at [465, 288] on div "Add Services" at bounding box center [441, 295] width 109 height 32
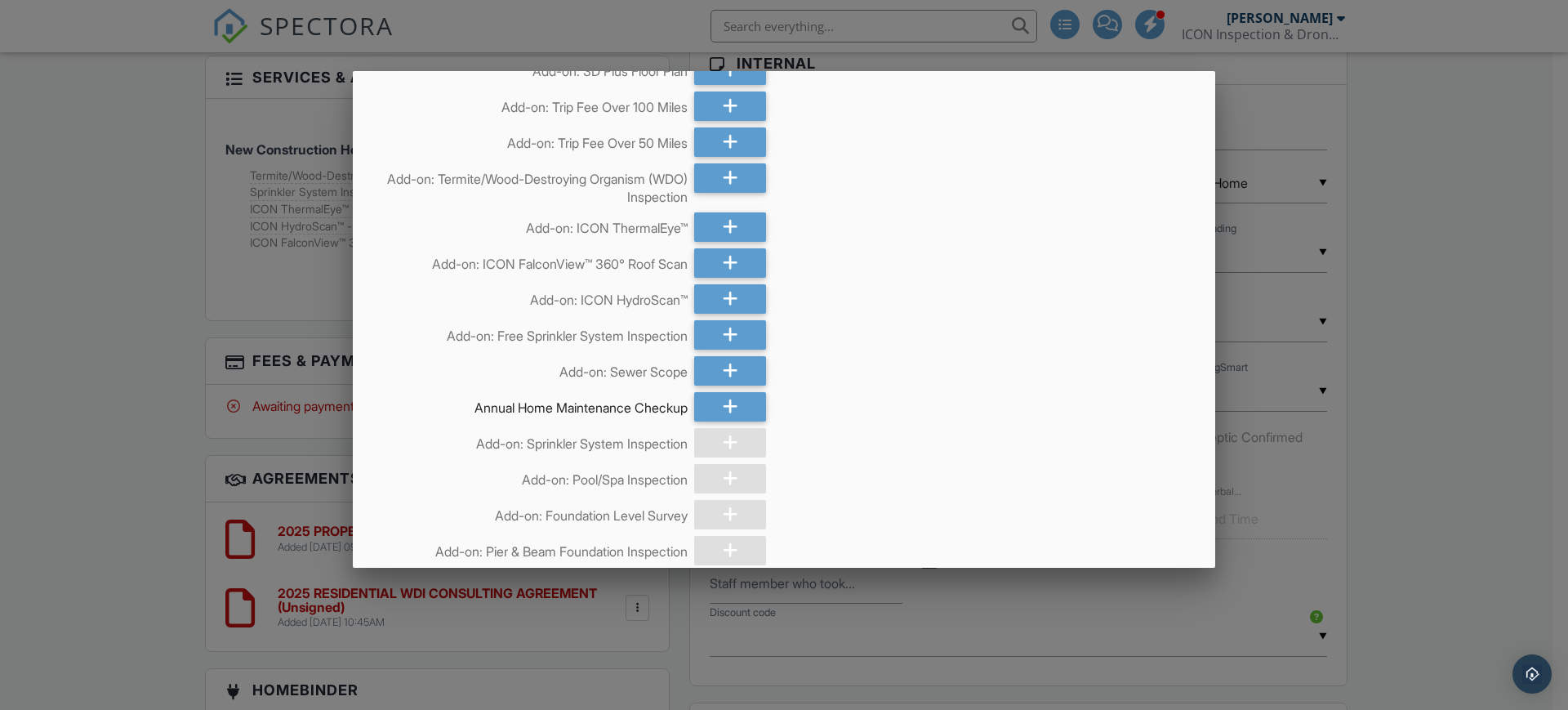
scroll to position [5068, 0]
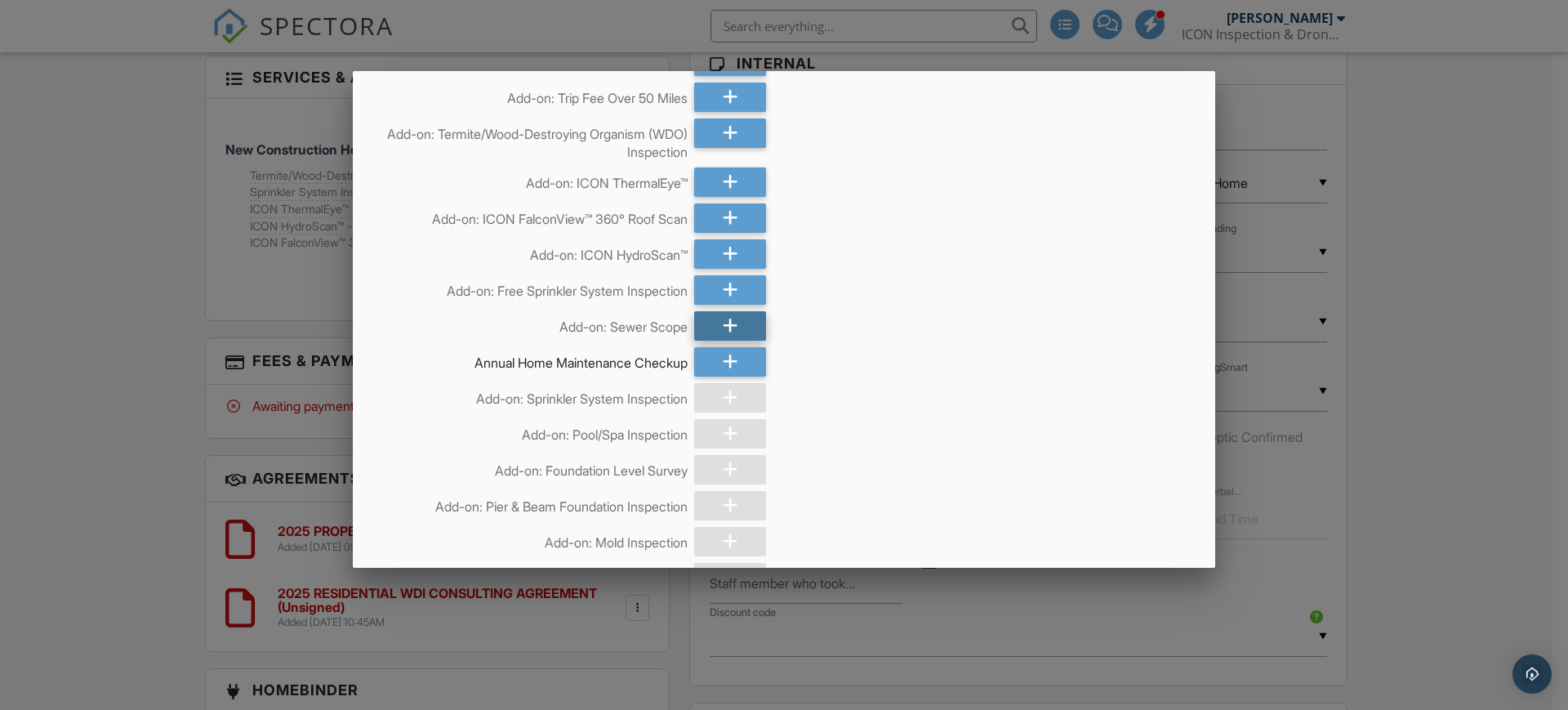
click at [703, 315] on div at bounding box center [730, 326] width 72 height 30
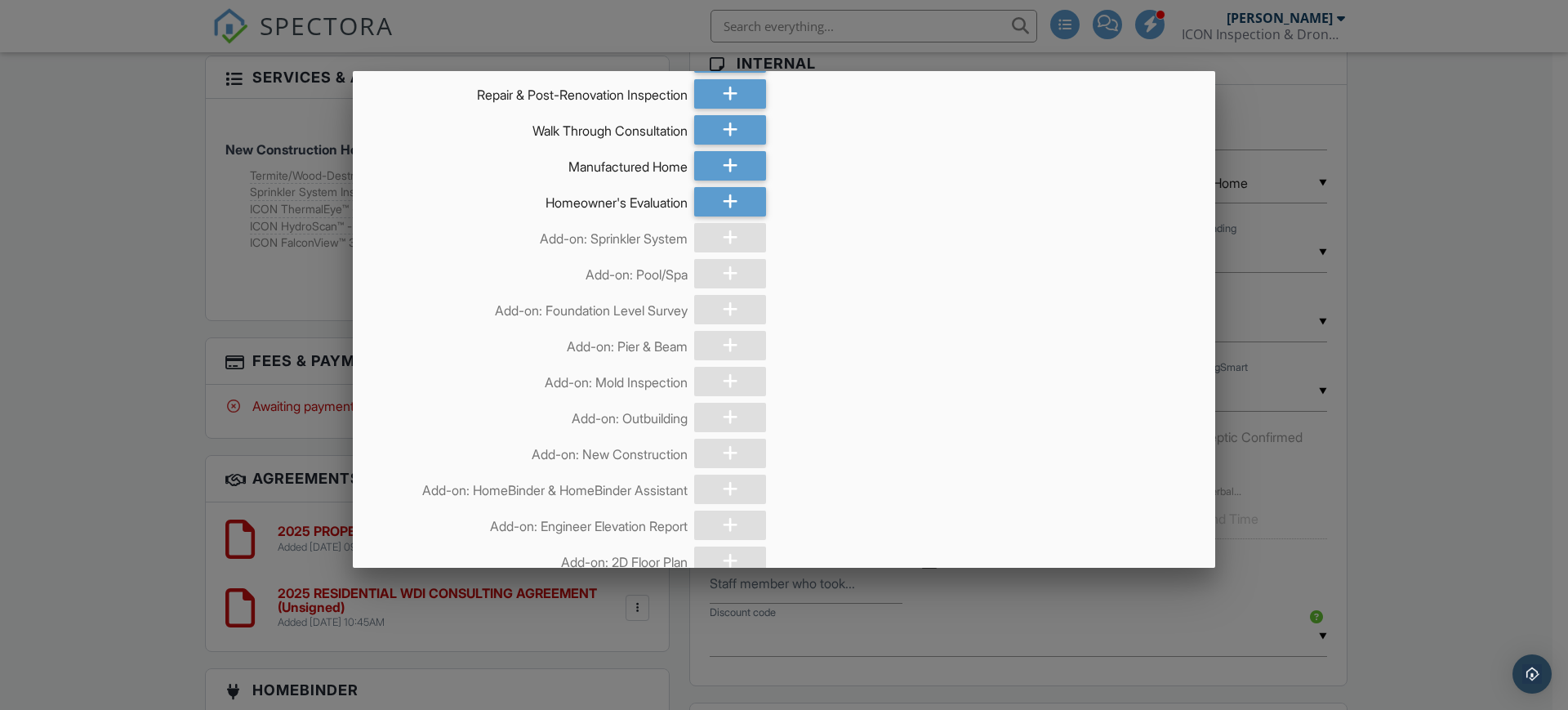
scroll to position [7844, 0]
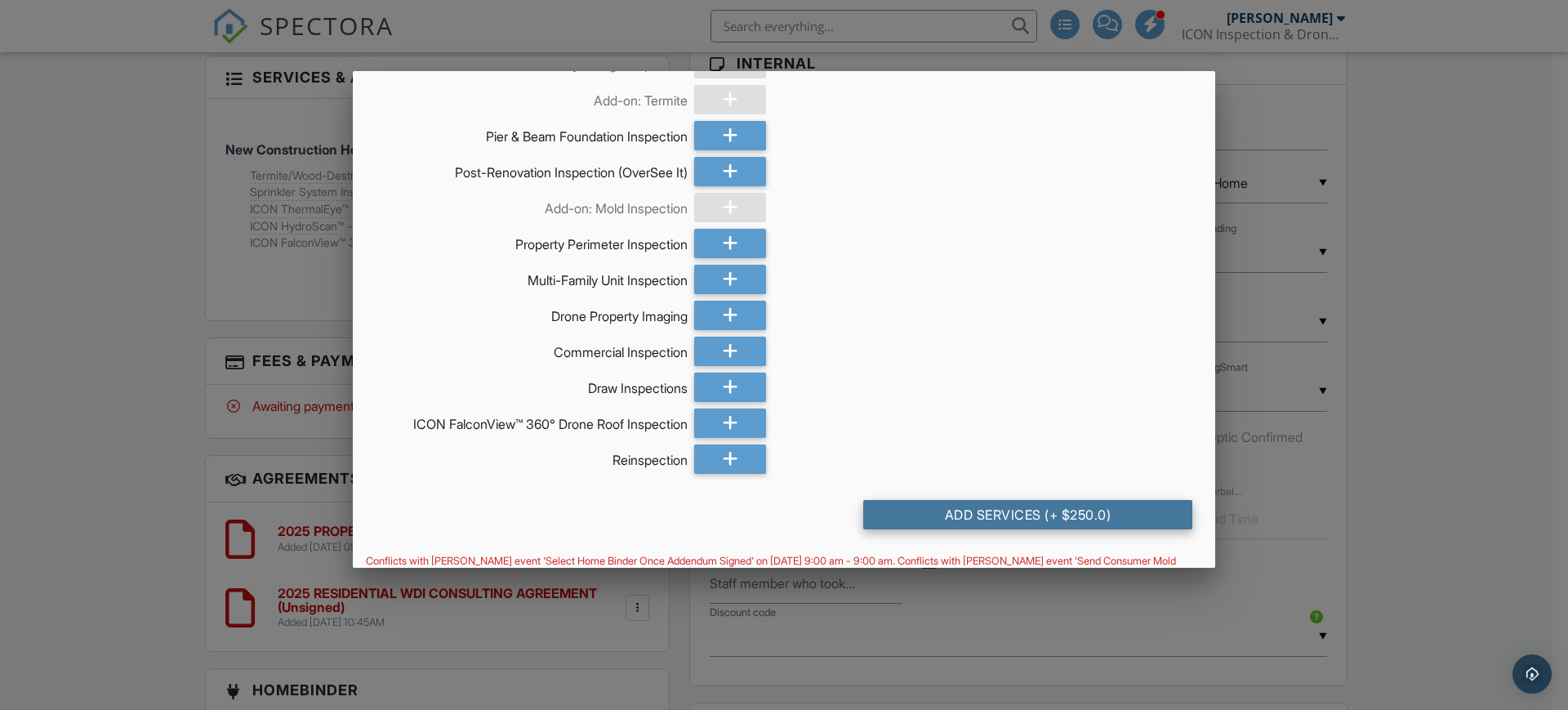
click at [1114, 516] on div "Add Services (+ $250.0)" at bounding box center [1028, 514] width 329 height 30
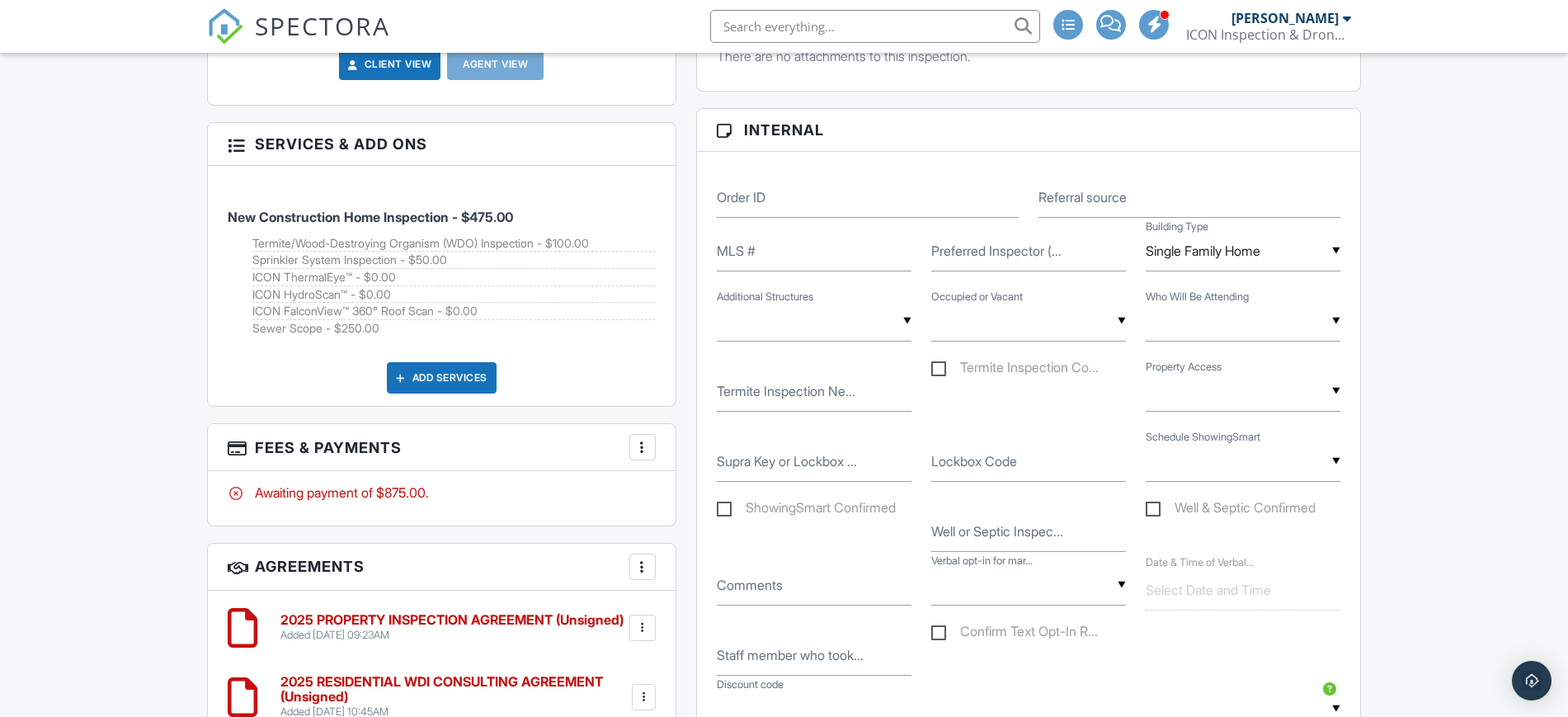
click at [438, 384] on div "Add Services" at bounding box center [441, 378] width 109 height 32
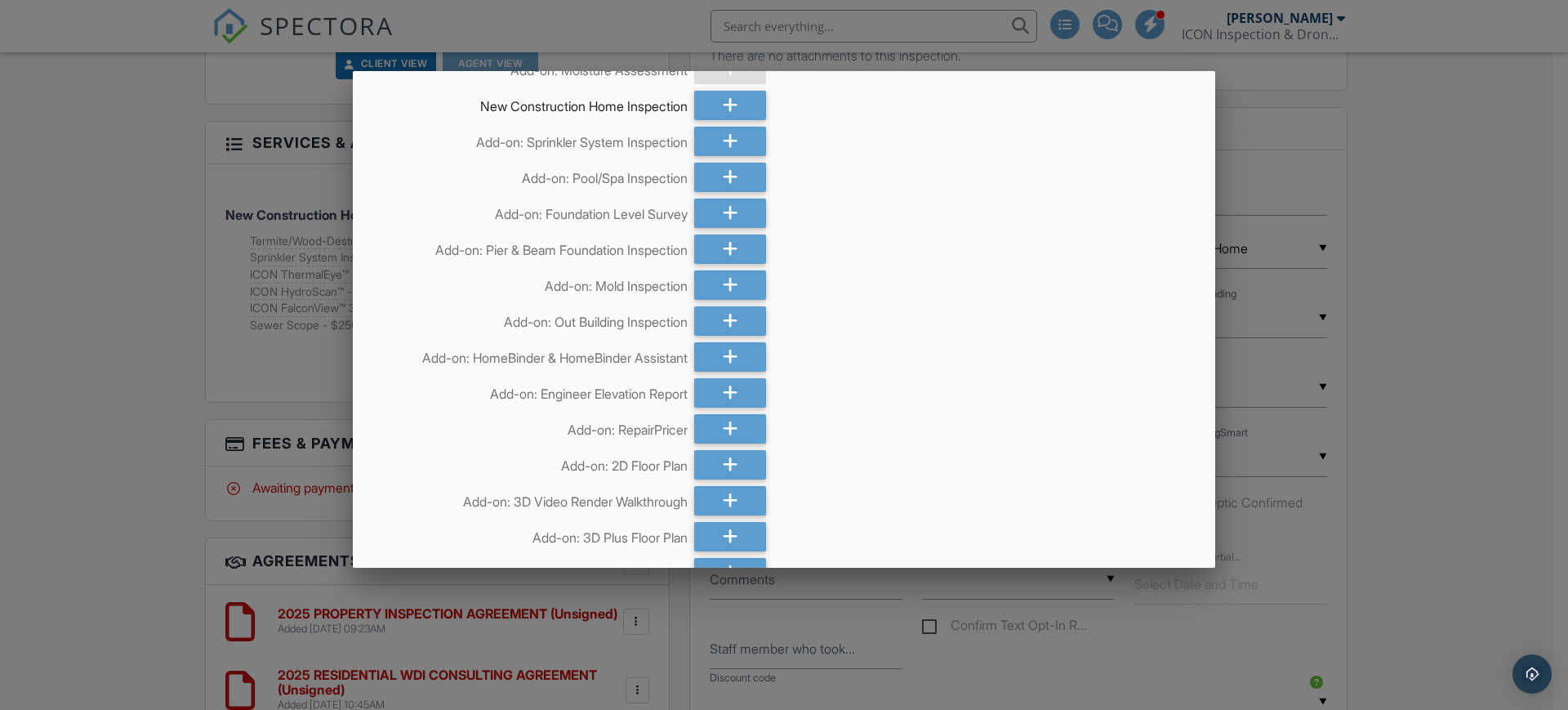
scroll to position [4572, 0]
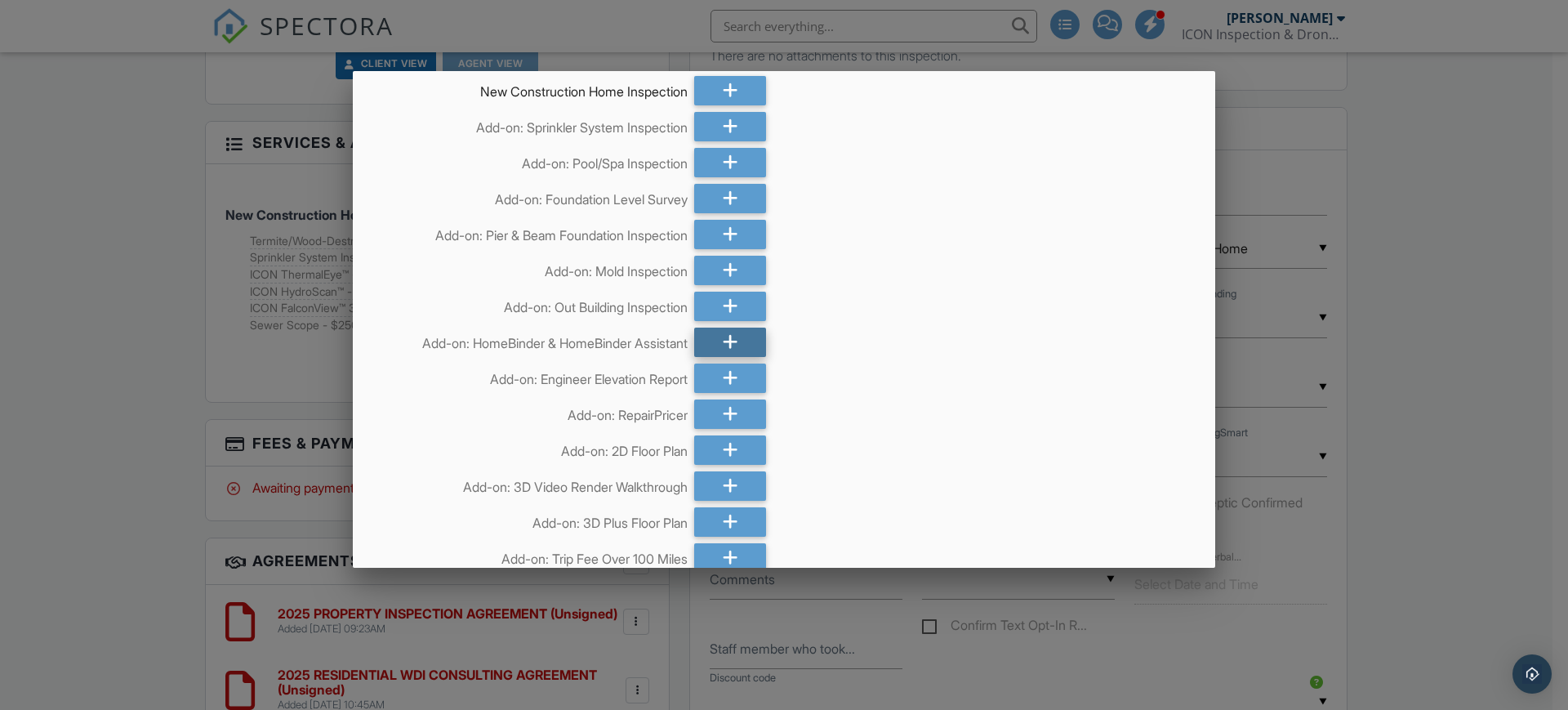
click at [706, 342] on div at bounding box center [730, 342] width 72 height 30
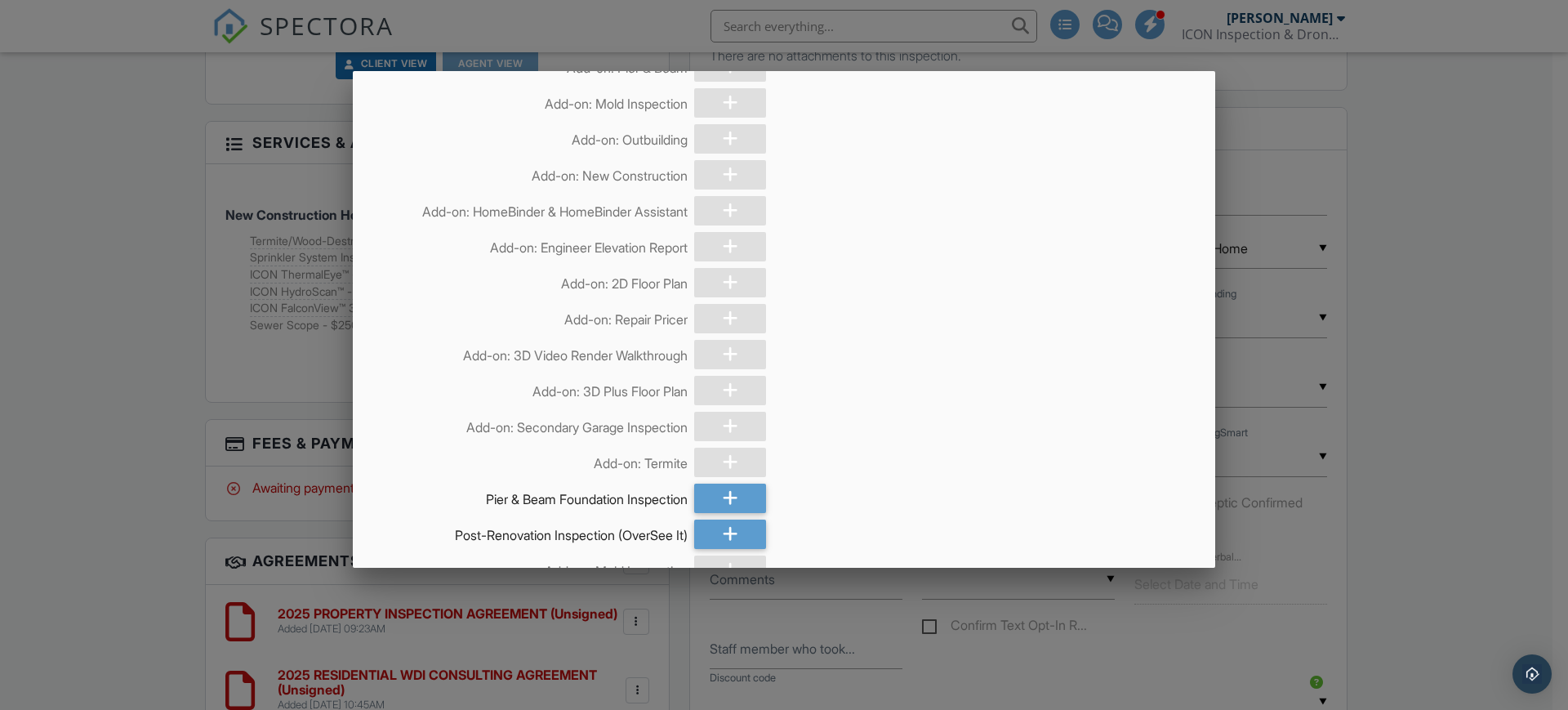
scroll to position [7883, 0]
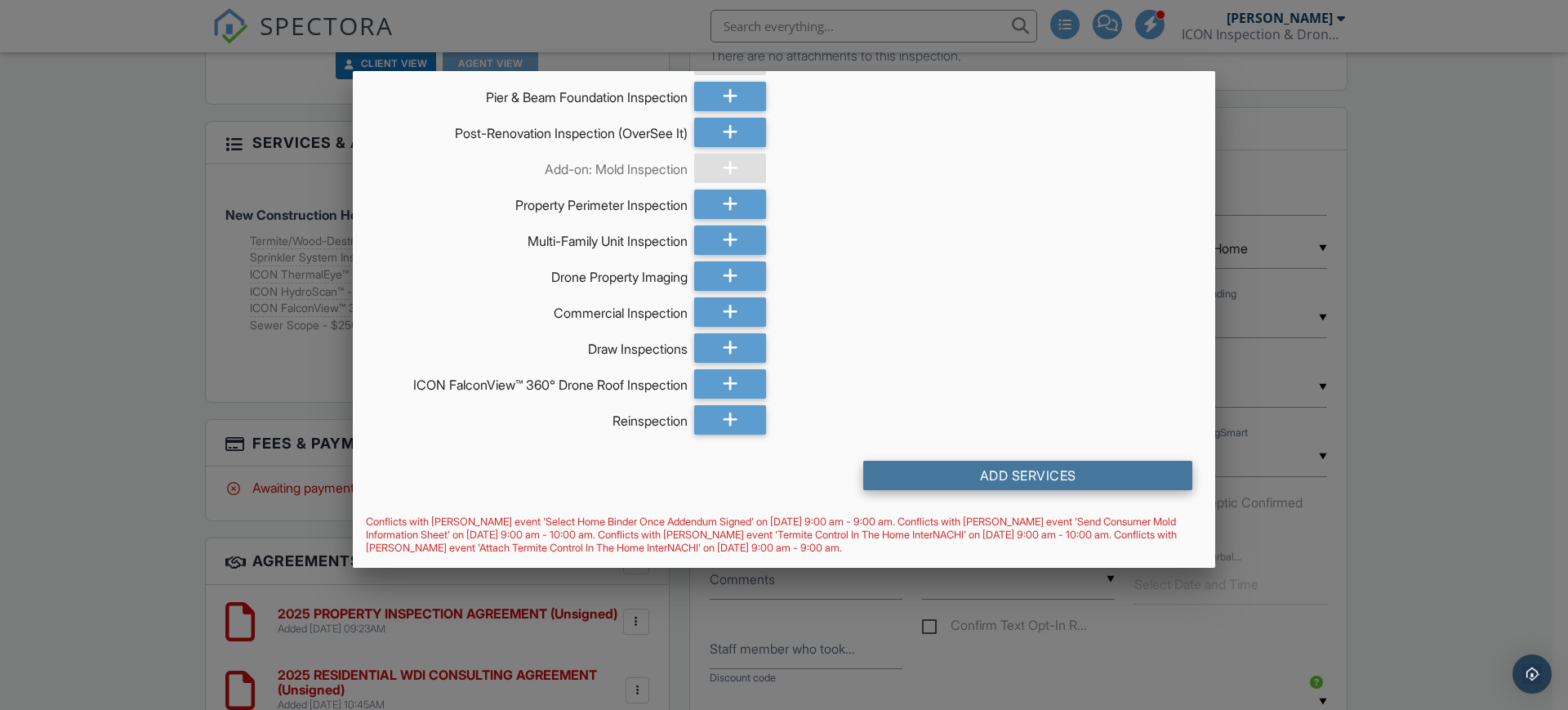
click at [1078, 472] on div "Add Services" at bounding box center [1028, 475] width 329 height 30
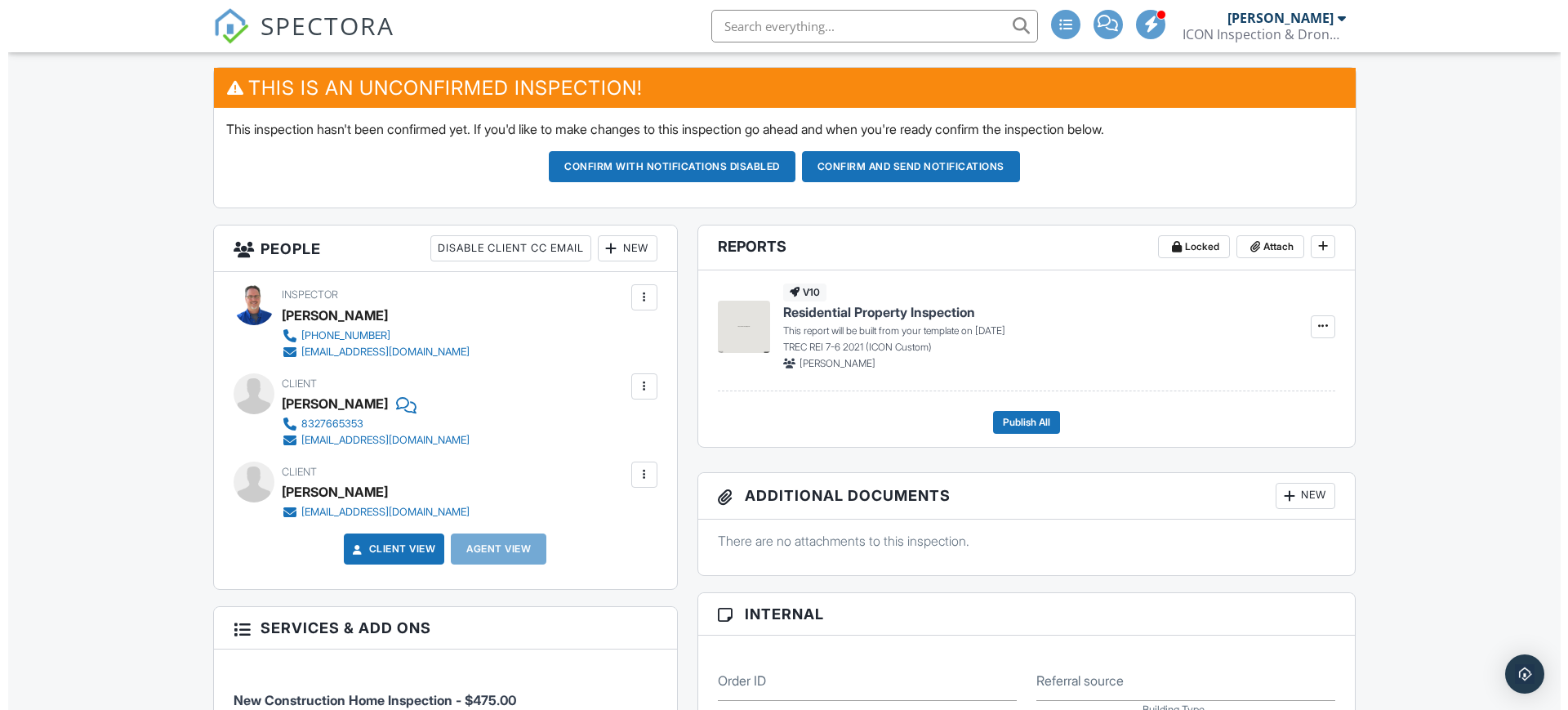
scroll to position [466, 0]
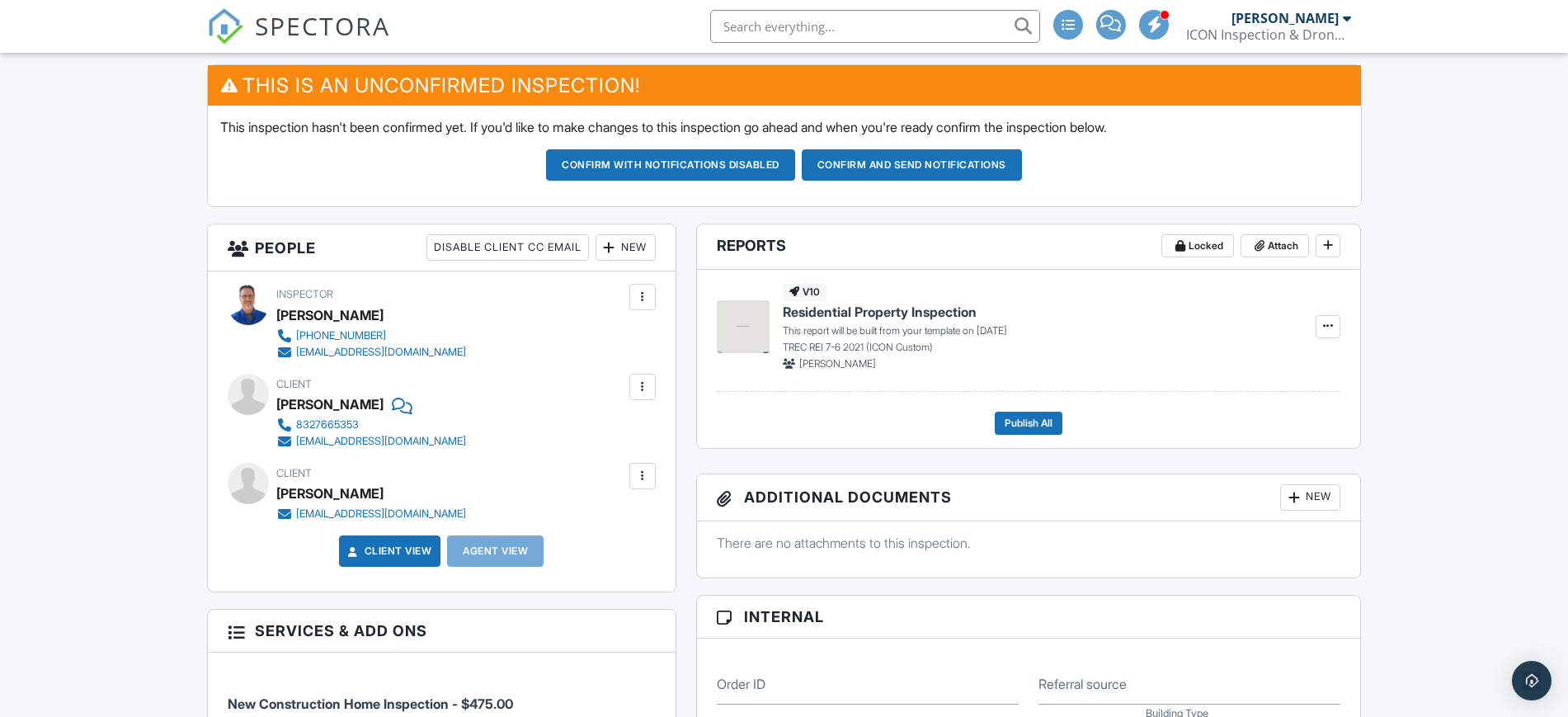
click at [644, 475] on div at bounding box center [643, 476] width 16 height 16
click at [517, 525] on li "Edit" at bounding box center [553, 526] width 183 height 42
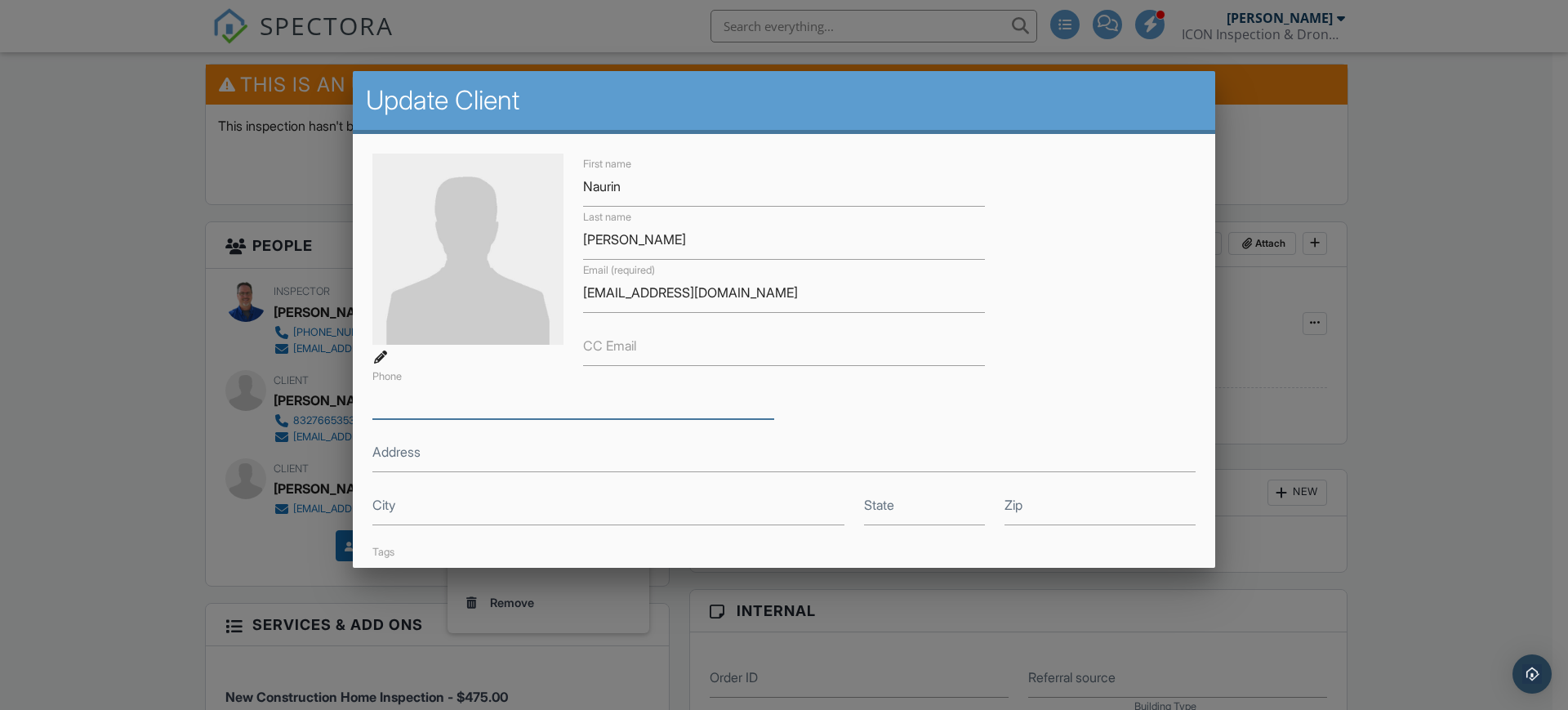
click at [454, 401] on input "Phone" at bounding box center [573, 398] width 402 height 40
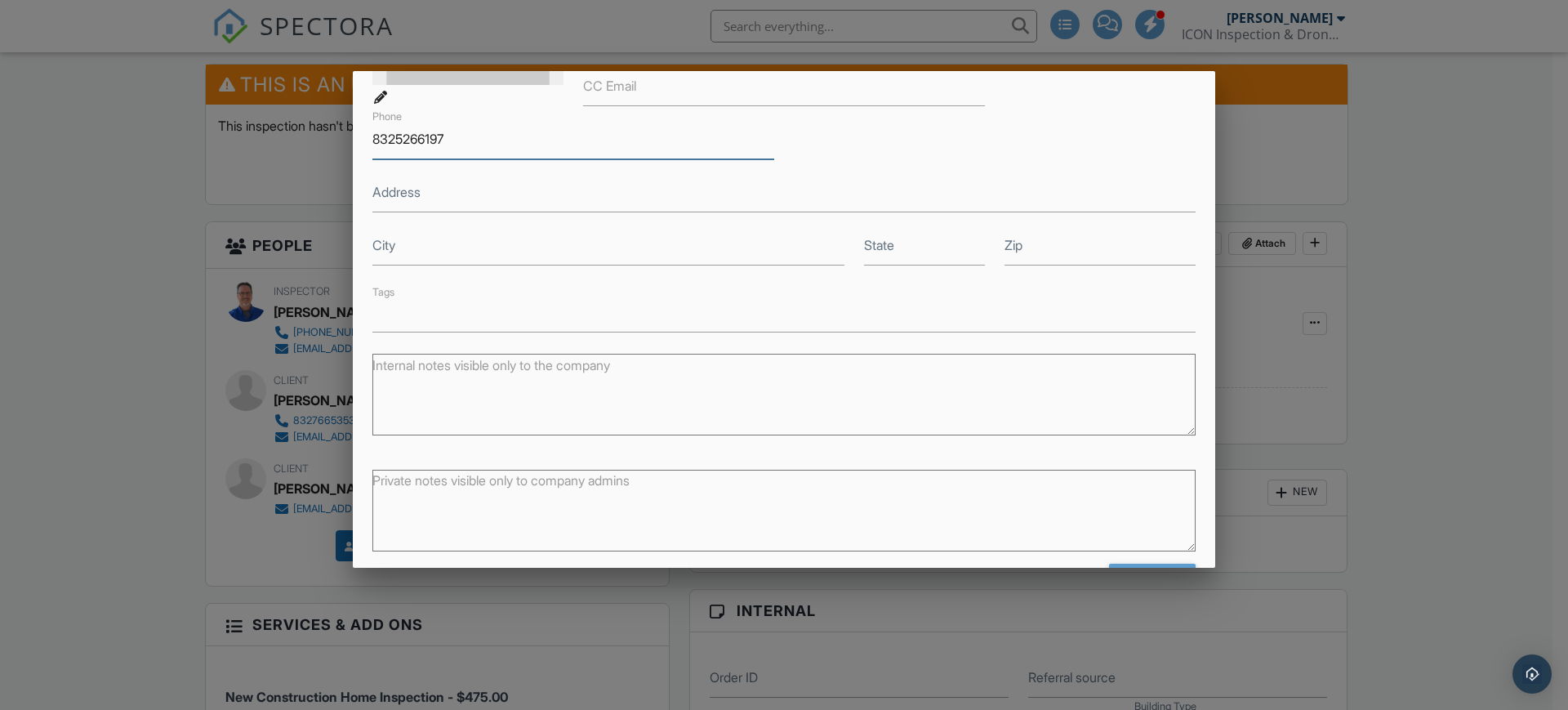
scroll to position [317, 0]
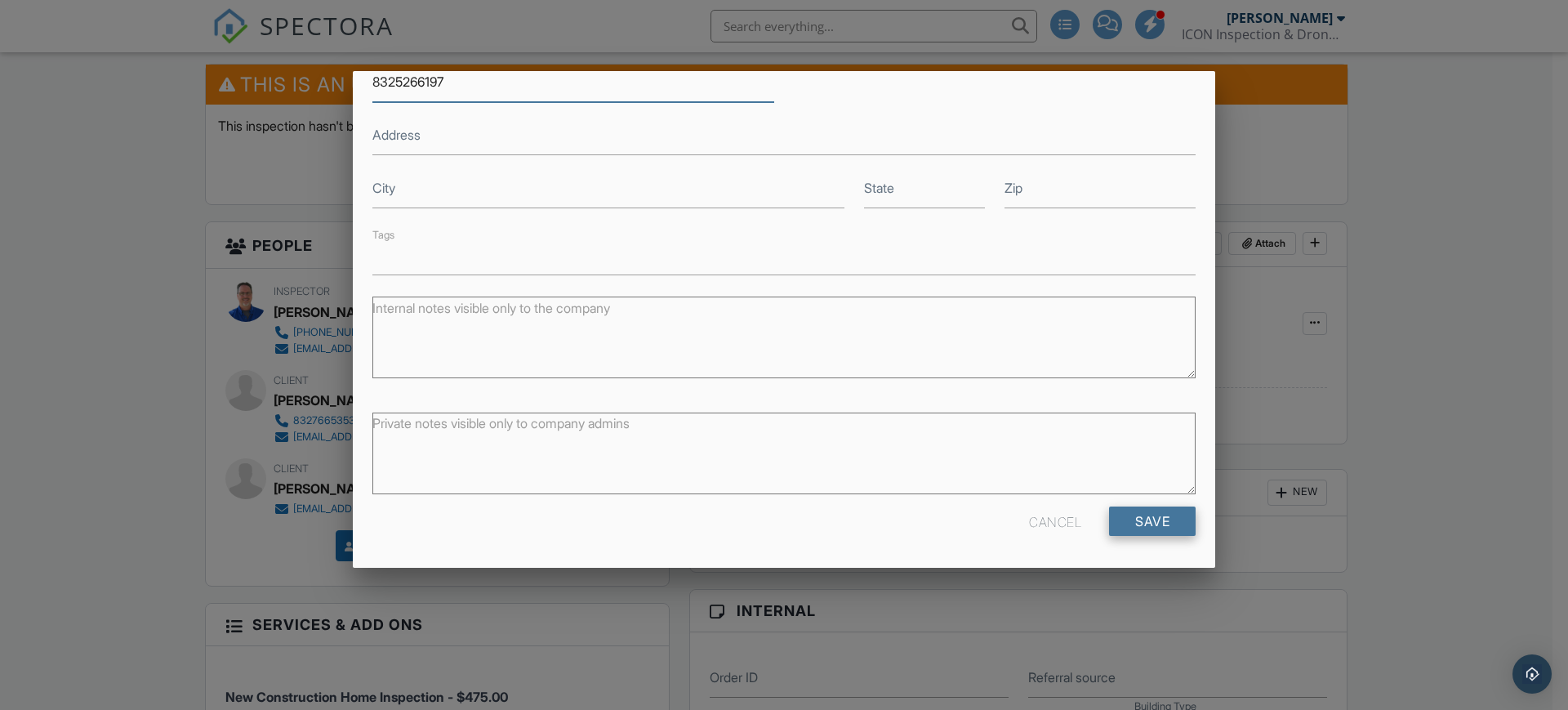
type input "8325266197"
click at [1137, 523] on input "Save" at bounding box center [1152, 521] width 87 height 30
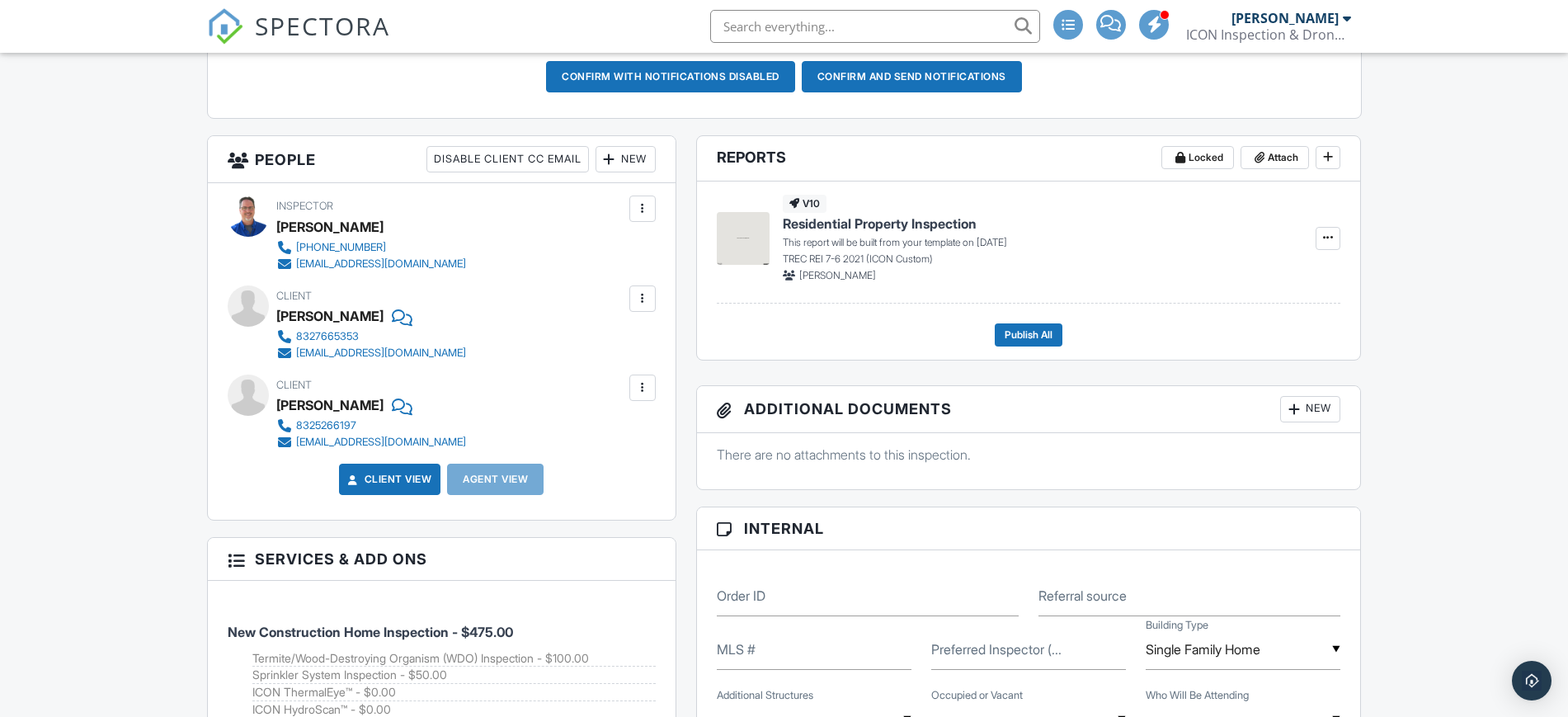
click at [623, 156] on div "New" at bounding box center [625, 159] width 61 height 26
click at [660, 250] on li "Client's Agent" at bounding box center [685, 251] width 163 height 42
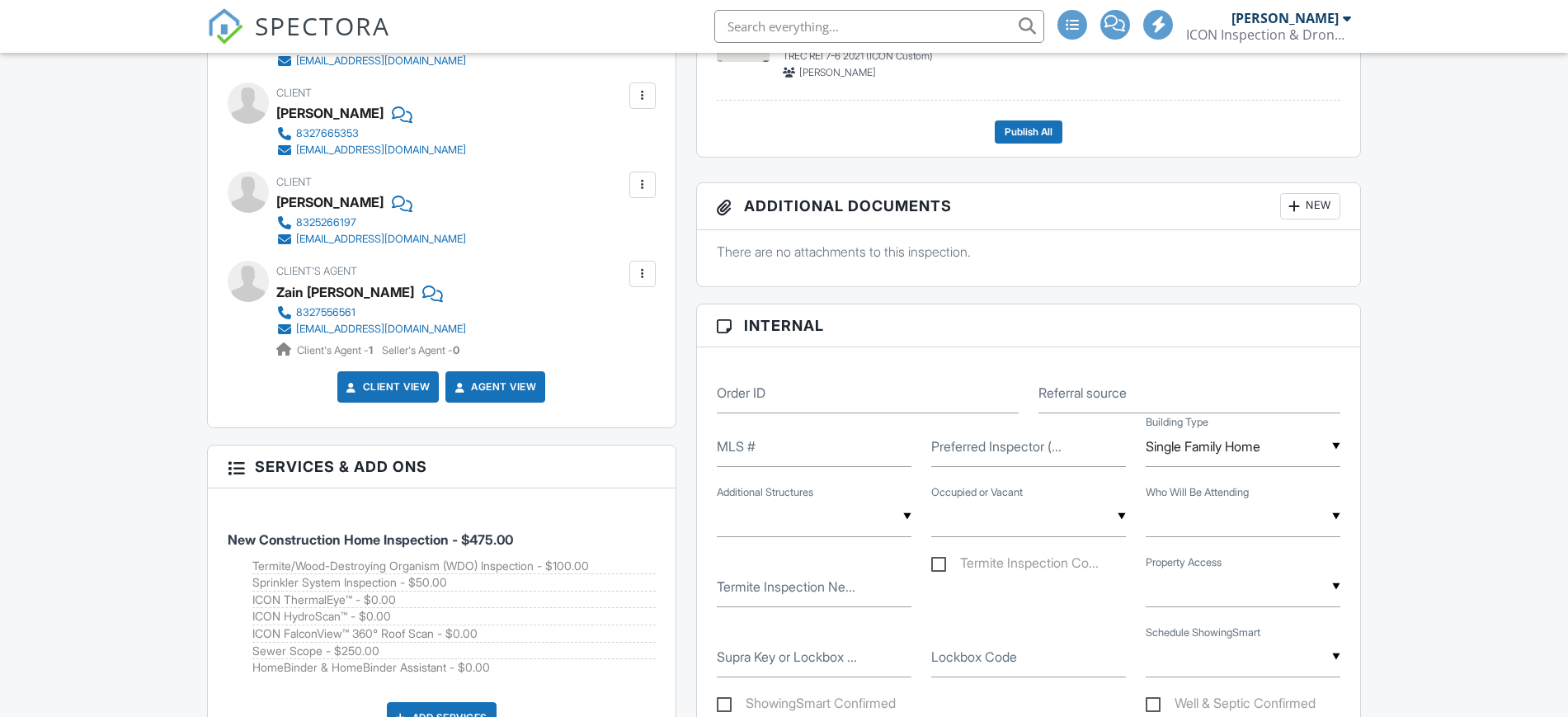
scroll to position [749, 0]
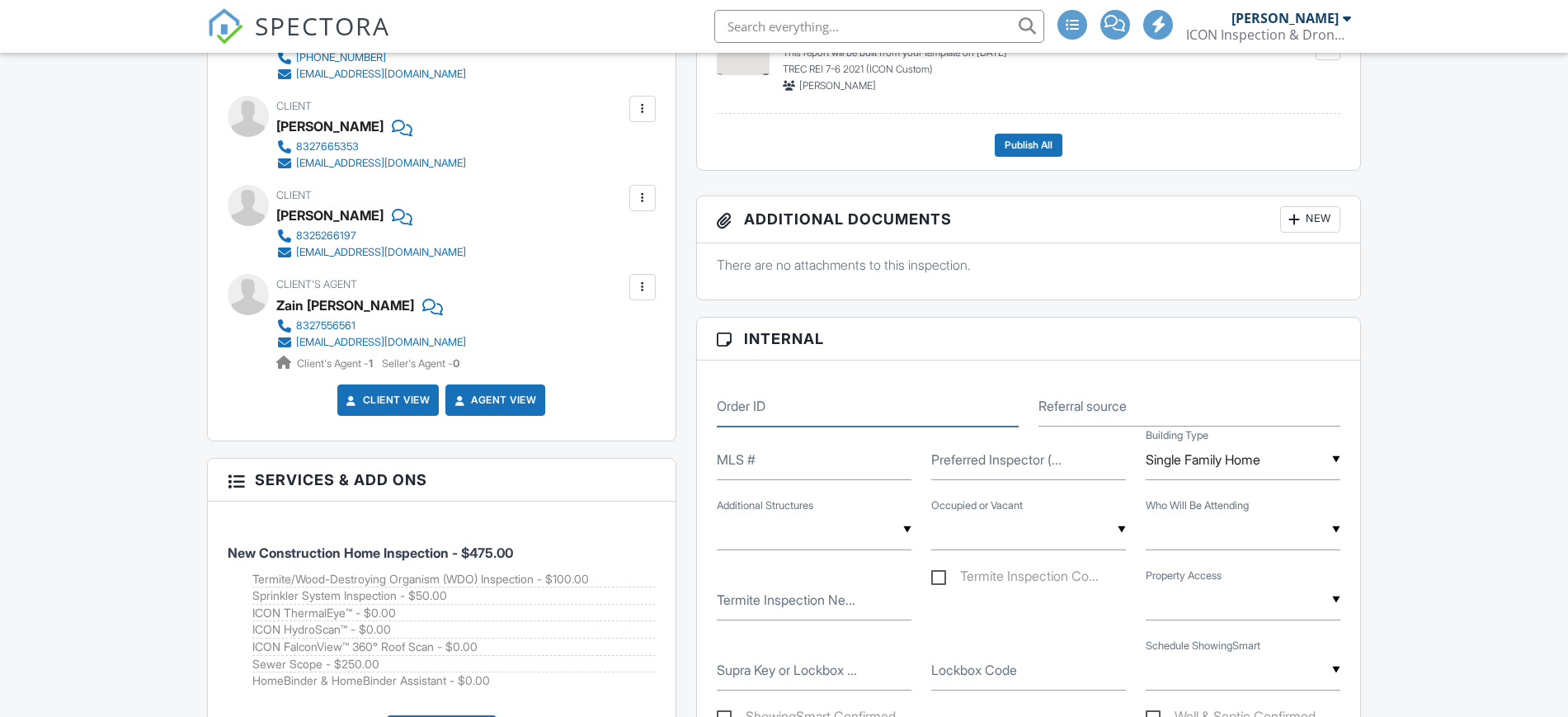
click at [765, 392] on input "Order ID" at bounding box center [868, 406] width 302 height 41
click at [748, 553] on div "▼ No Outbuilding (Workshop or Shed) Detached Garage Detached Home (up to 1500 s…" at bounding box center [813, 538] width 214 height 57
click at [761, 533] on input "text" at bounding box center [813, 530] width 194 height 41
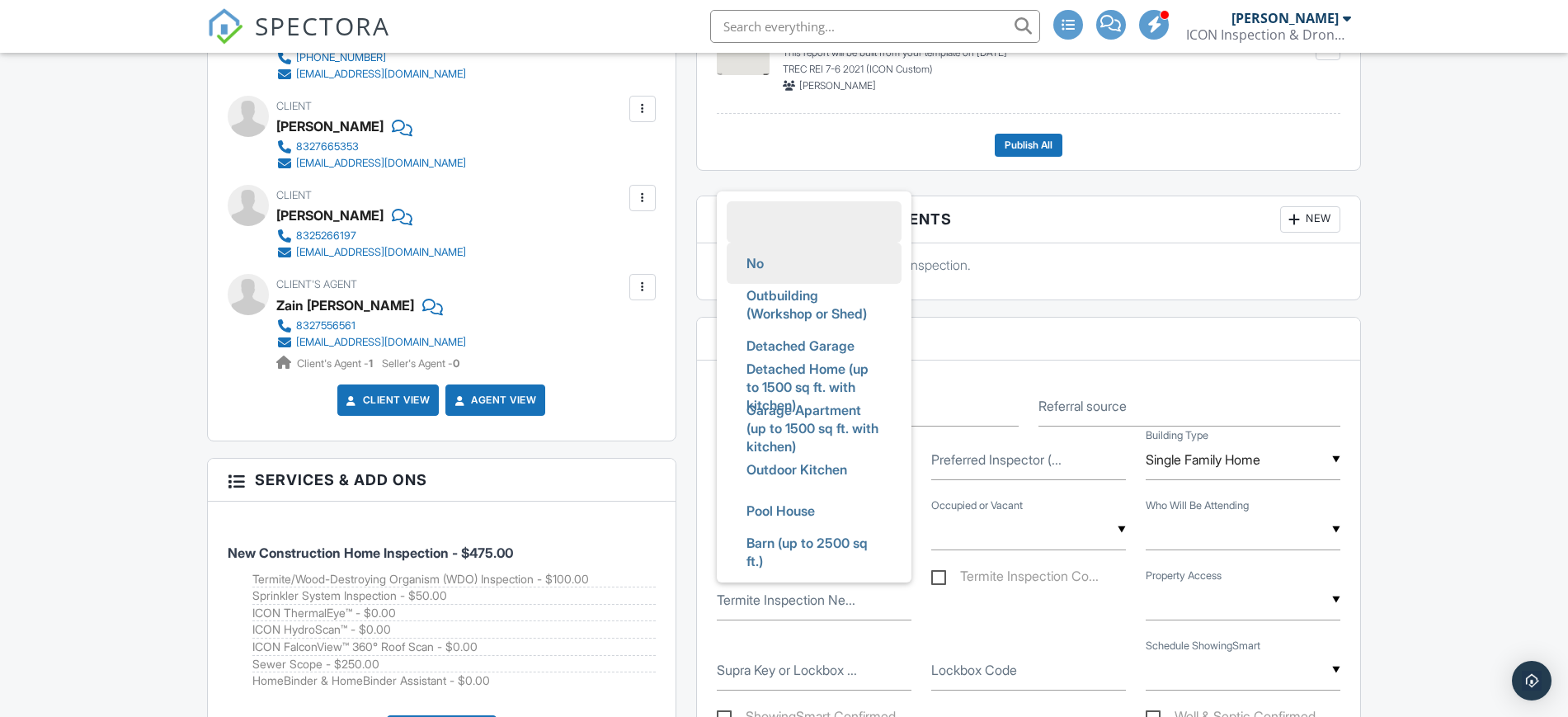
click at [753, 262] on span "No" at bounding box center [755, 263] width 43 height 42
type input "No"
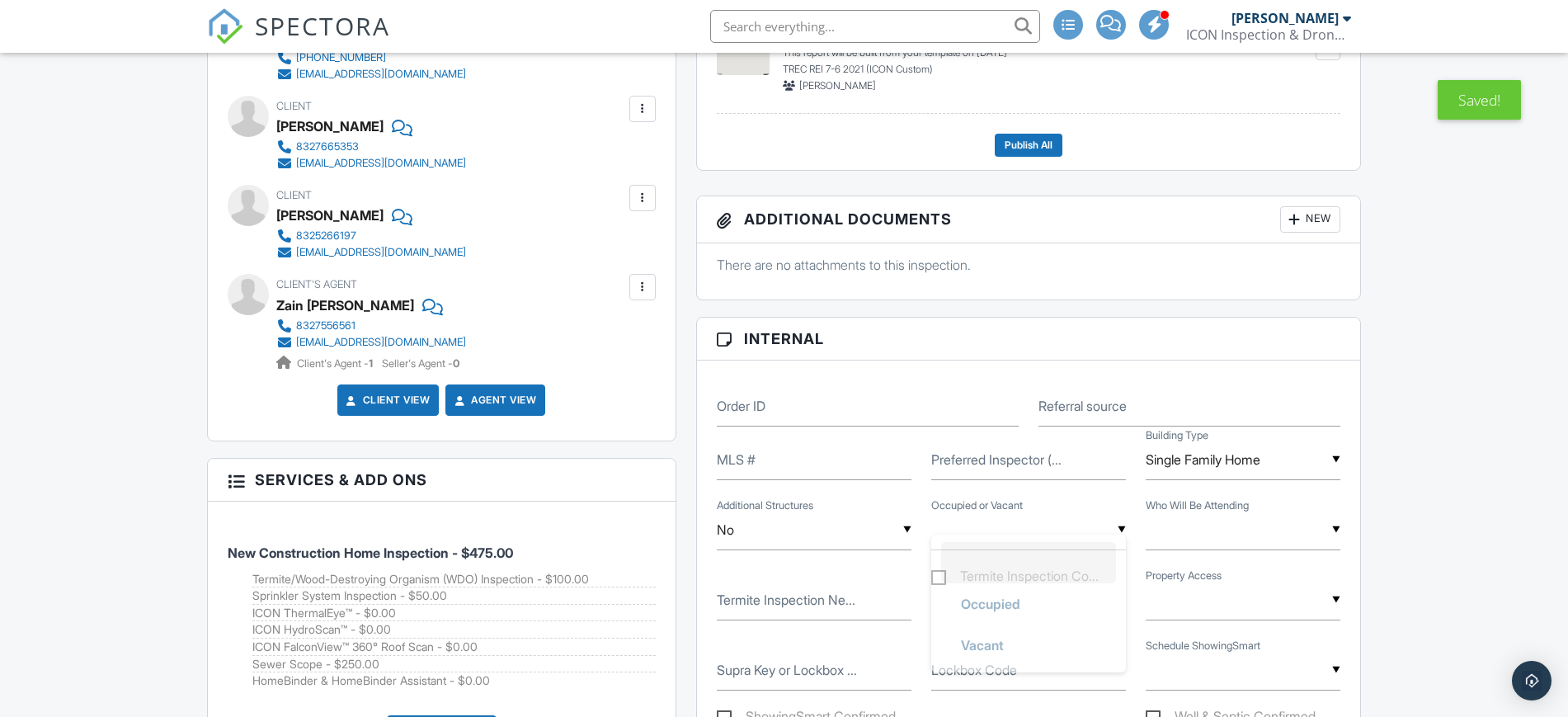
click at [995, 537] on div "▼ Occupied Vacant Unknown Occupied Vacant Unknown" at bounding box center [1028, 530] width 194 height 41
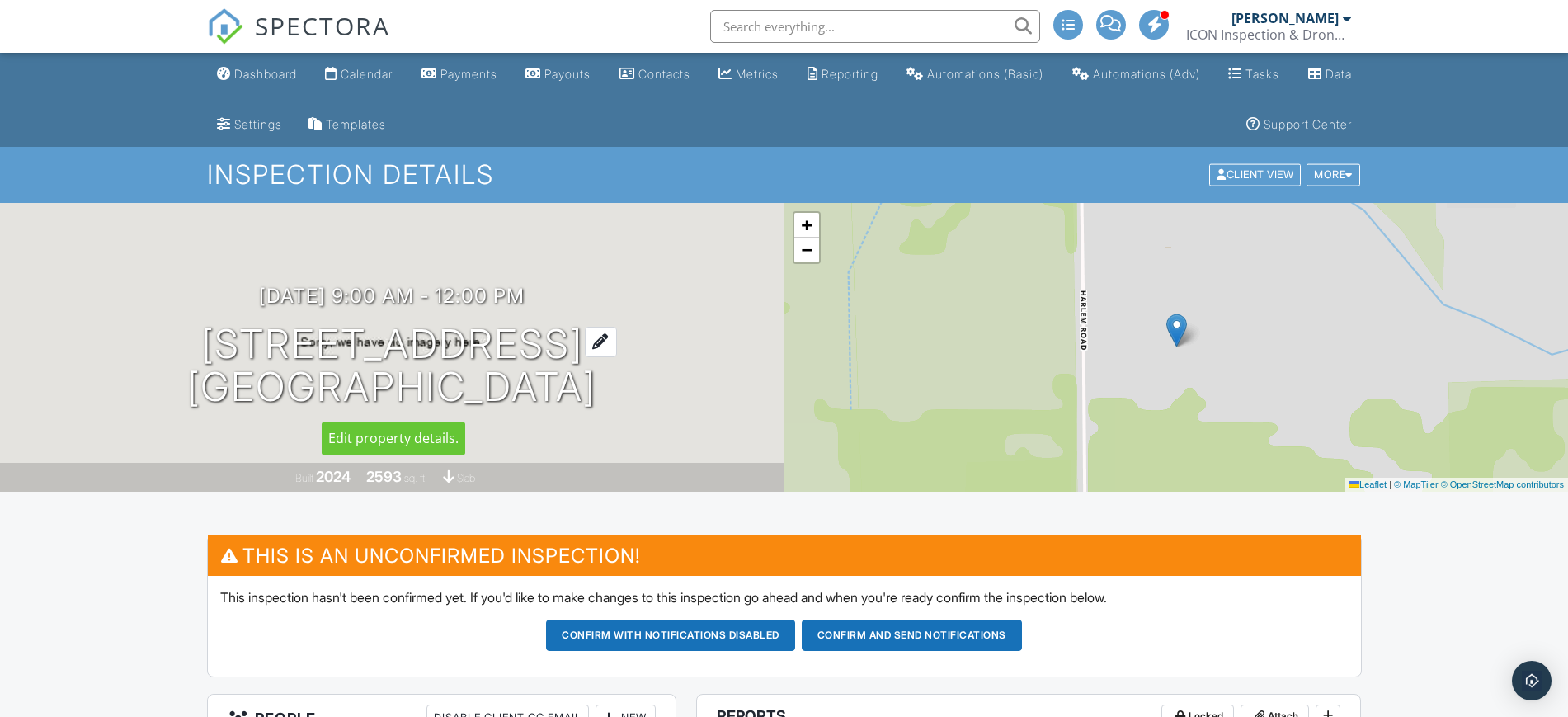
click at [617, 348] on div at bounding box center [601, 342] width 33 height 31
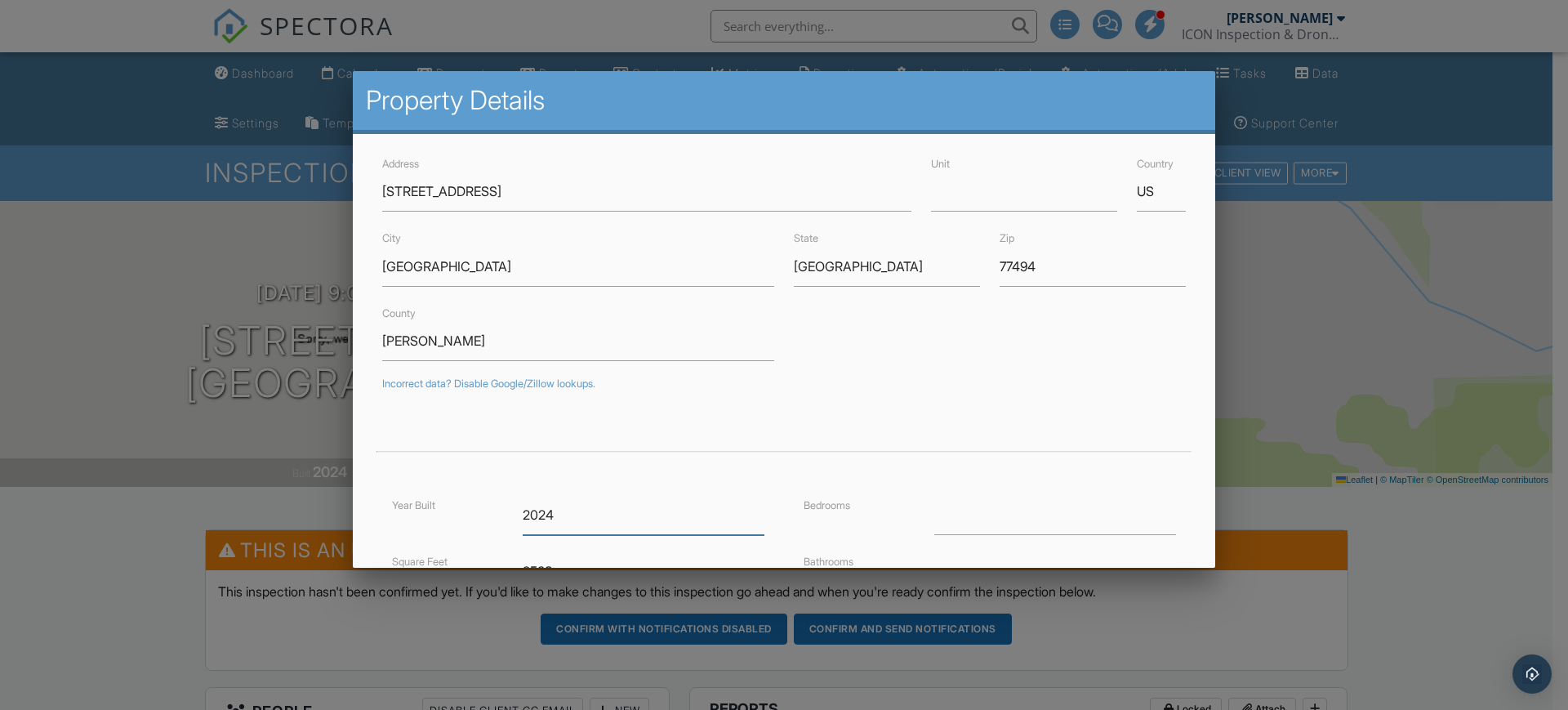
click at [611, 519] on input "2024" at bounding box center [643, 515] width 242 height 40
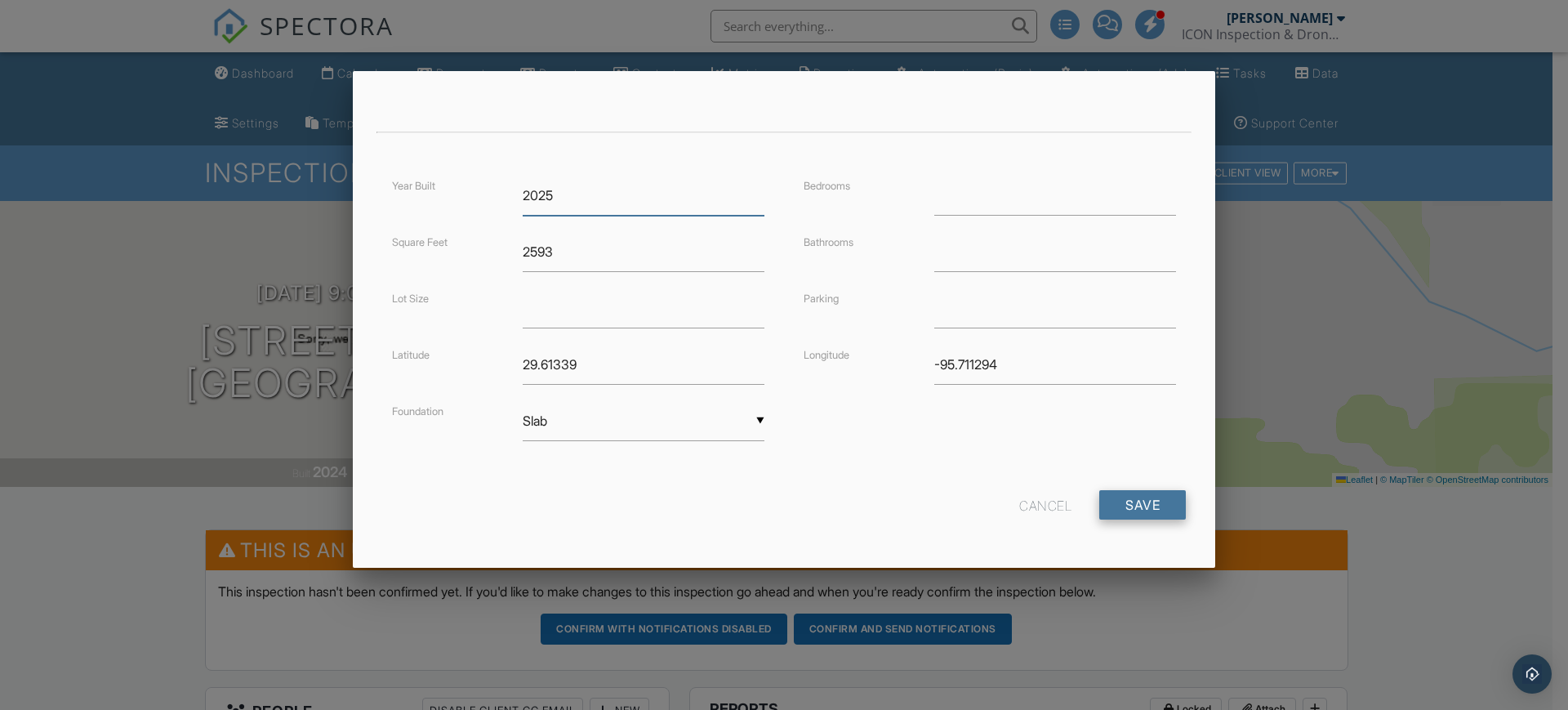
type input "2025"
click at [1122, 509] on input "Save" at bounding box center [1142, 505] width 87 height 30
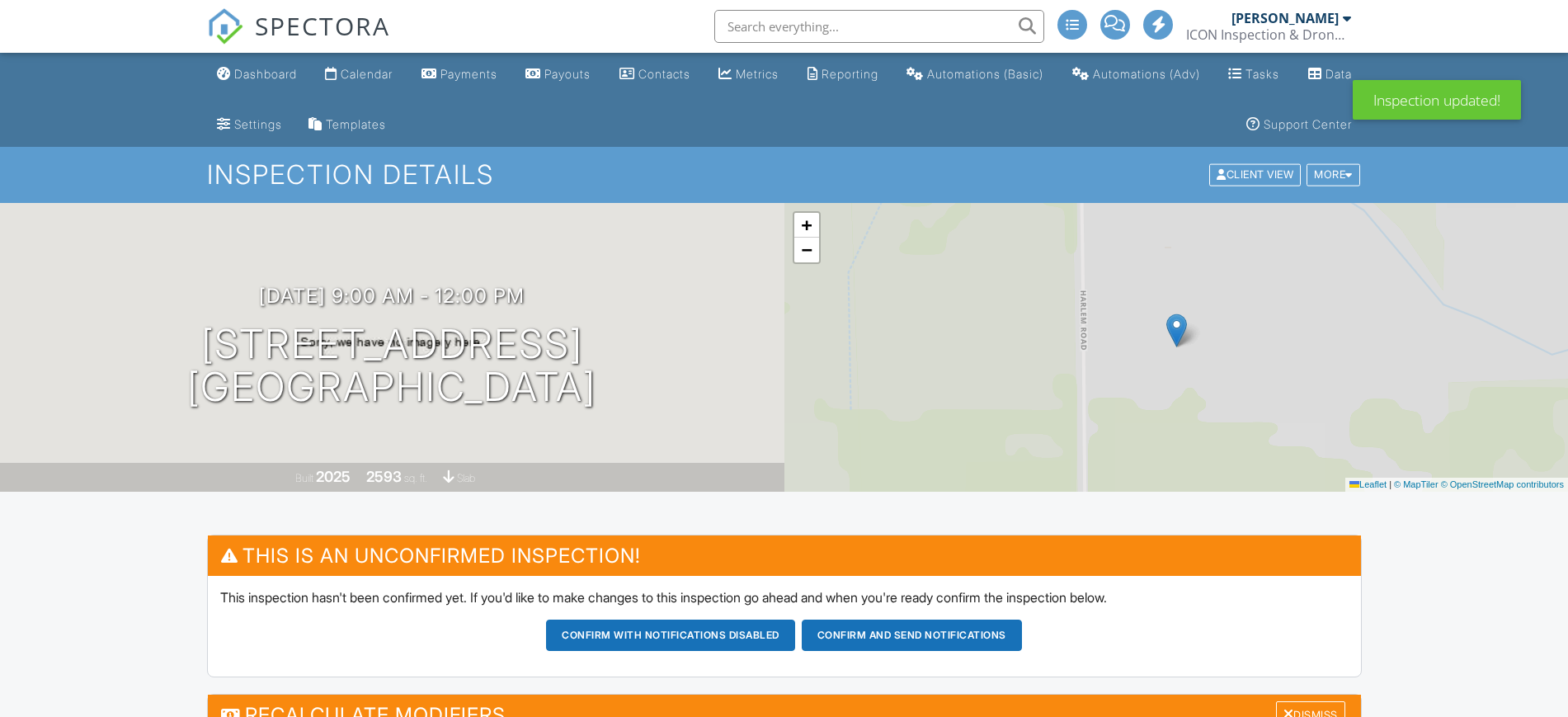
scroll to position [503, 0]
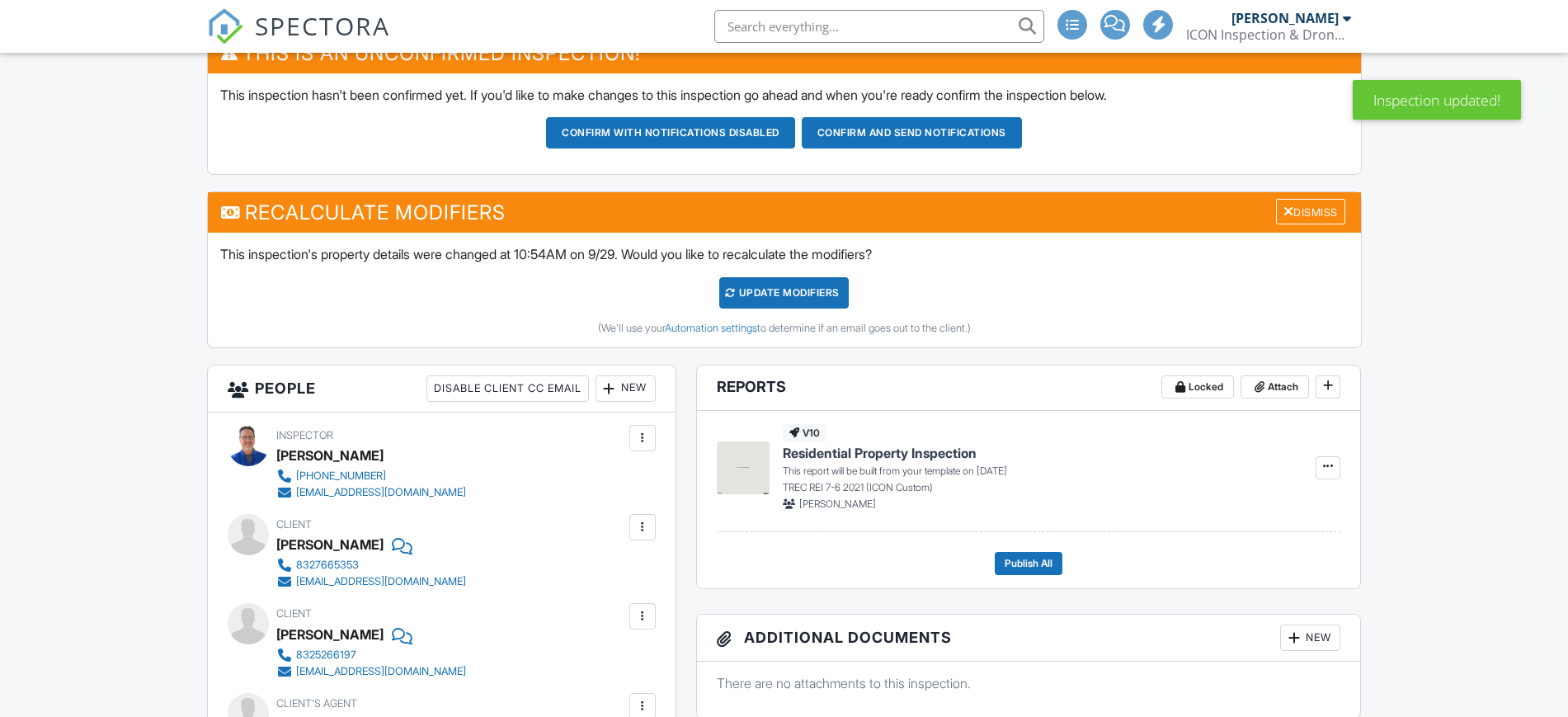
click at [807, 299] on div "UPDATE Modifiers" at bounding box center [784, 293] width 129 height 32
click at [807, 299] on div at bounding box center [784, 358] width 1568 height 717
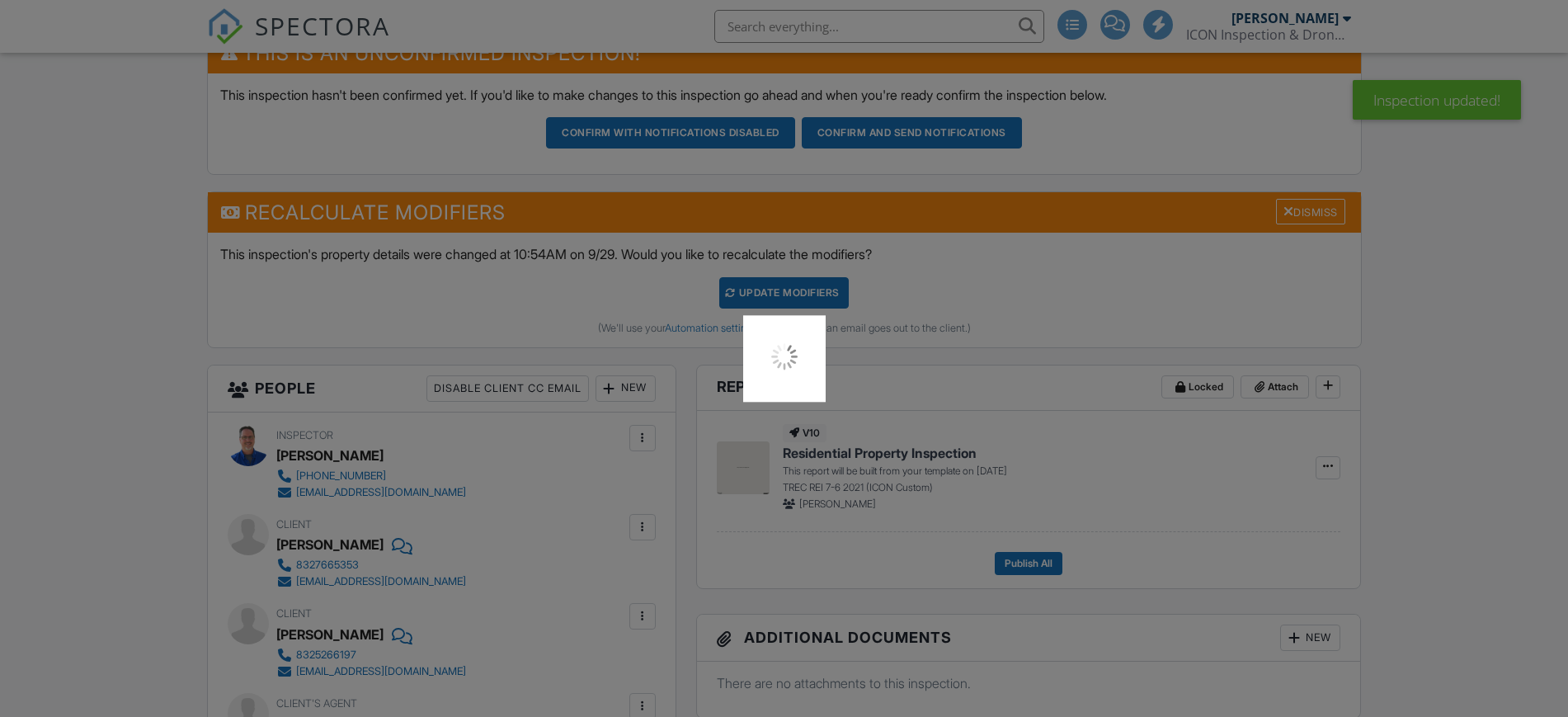
scroll to position [0, 0]
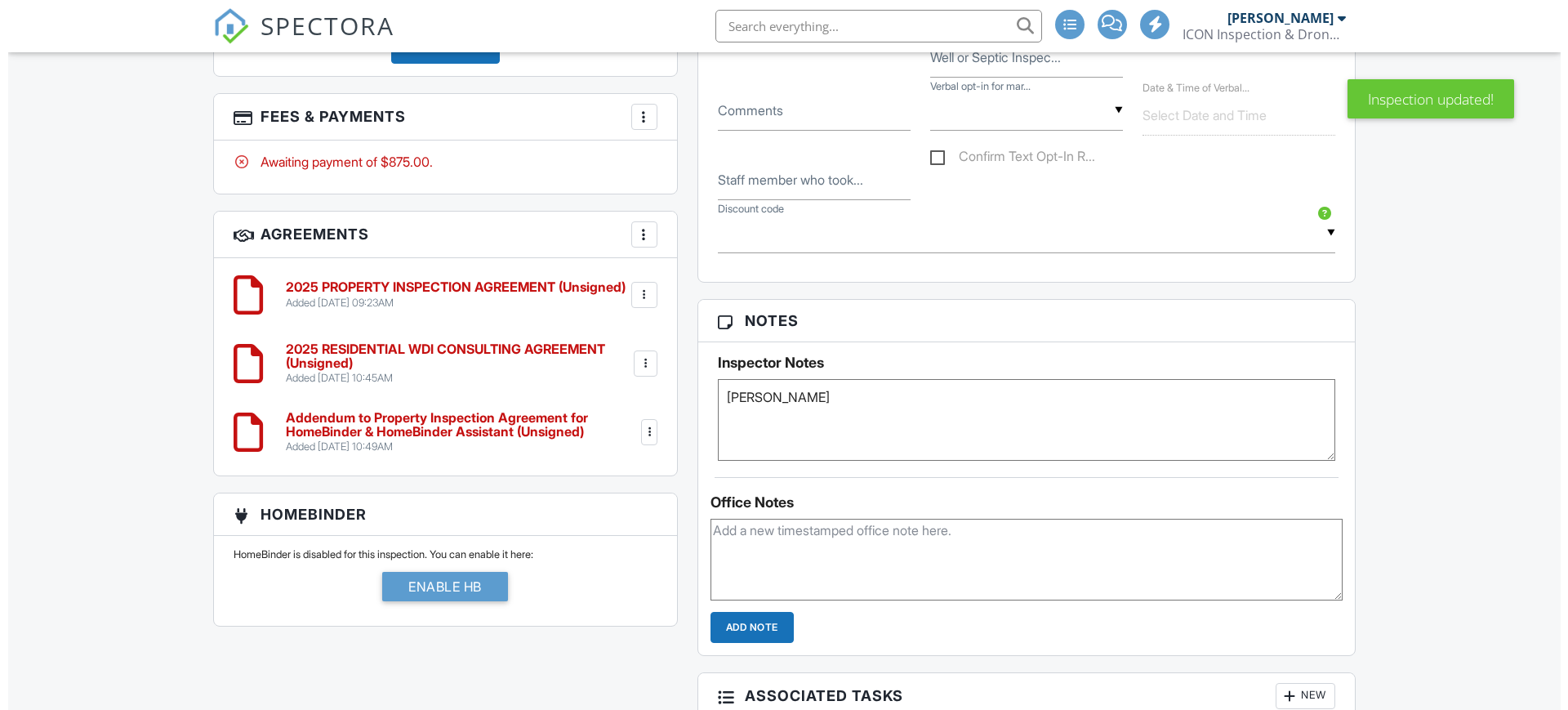
scroll to position [1148, 0]
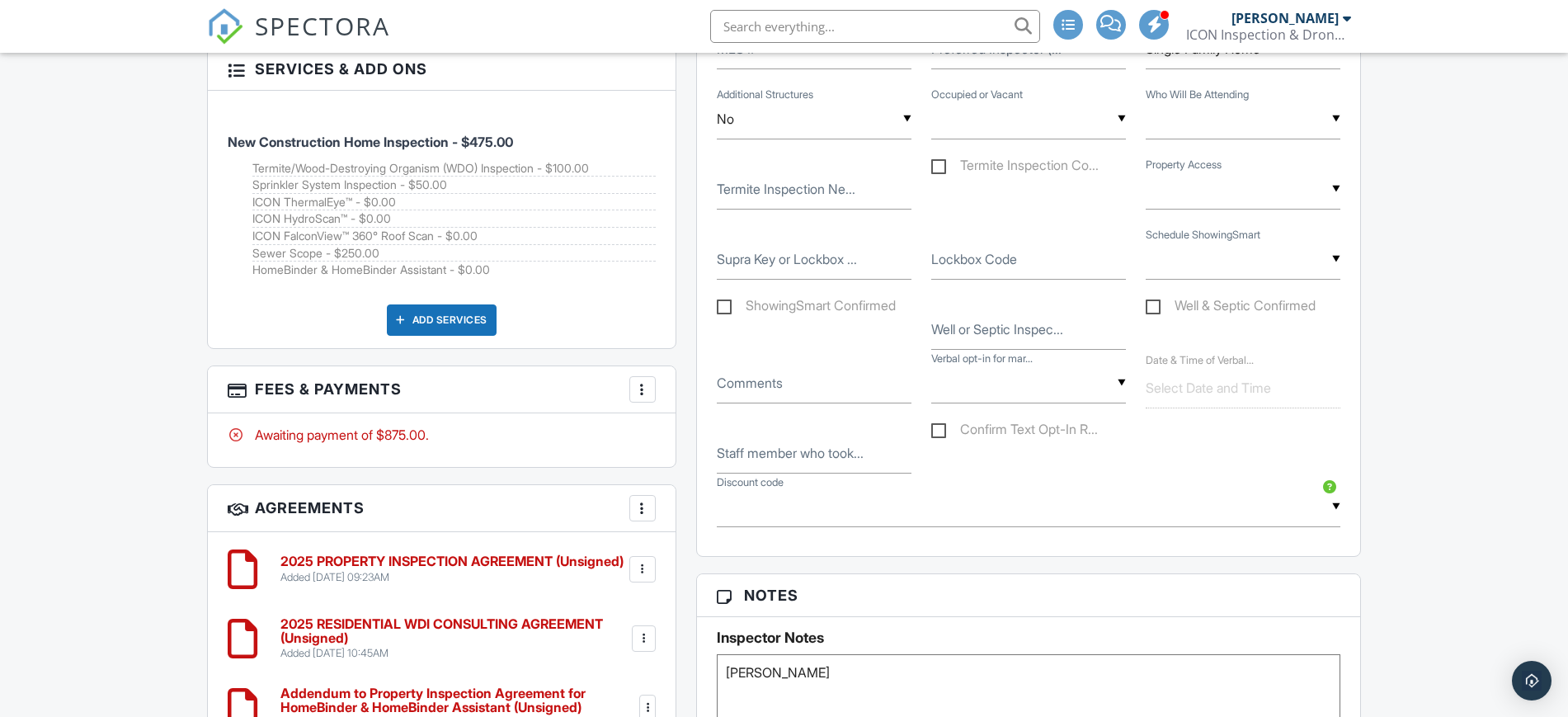
click at [639, 398] on div "More" at bounding box center [642, 389] width 26 height 26
click at [684, 443] on li "Edit Fees & Payments" at bounding box center [725, 440] width 173 height 42
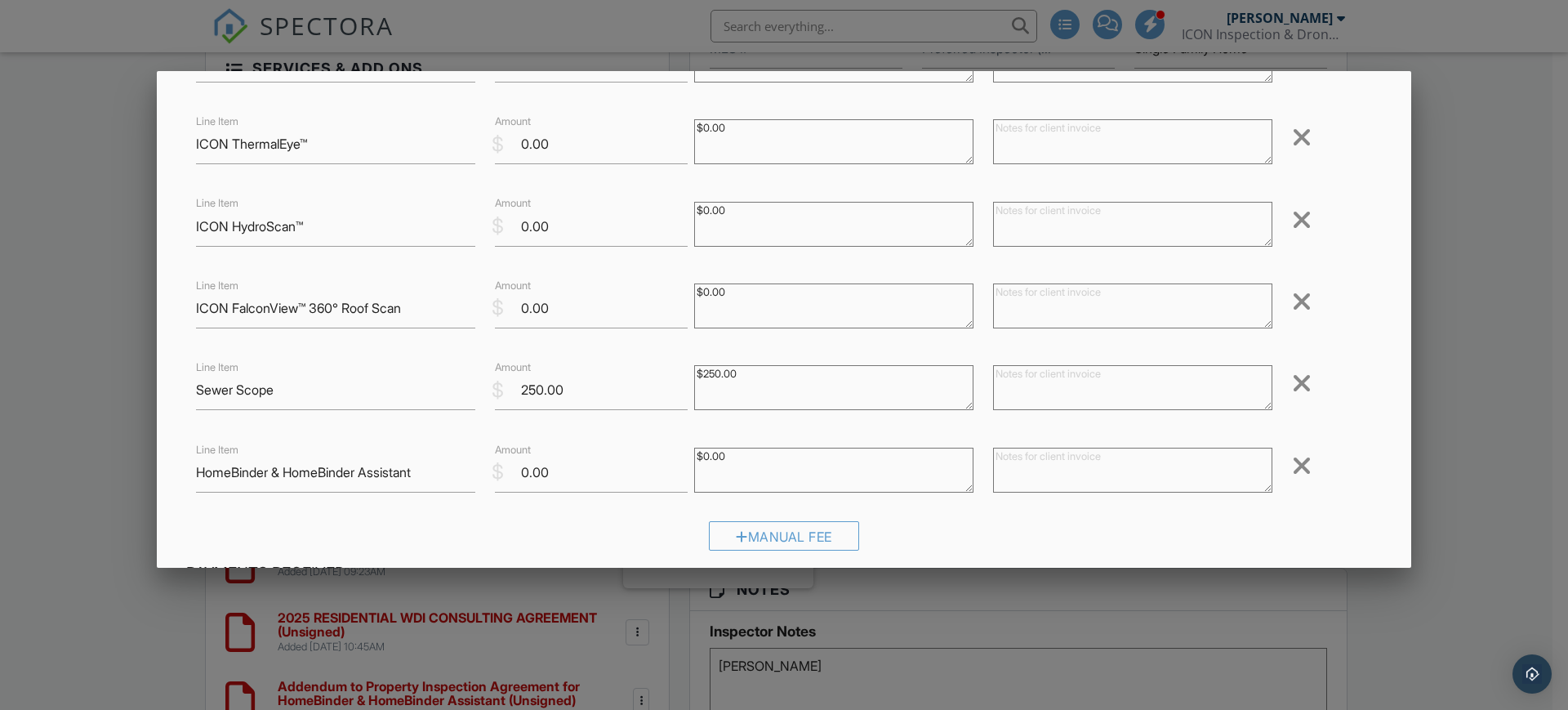
scroll to position [331, 0]
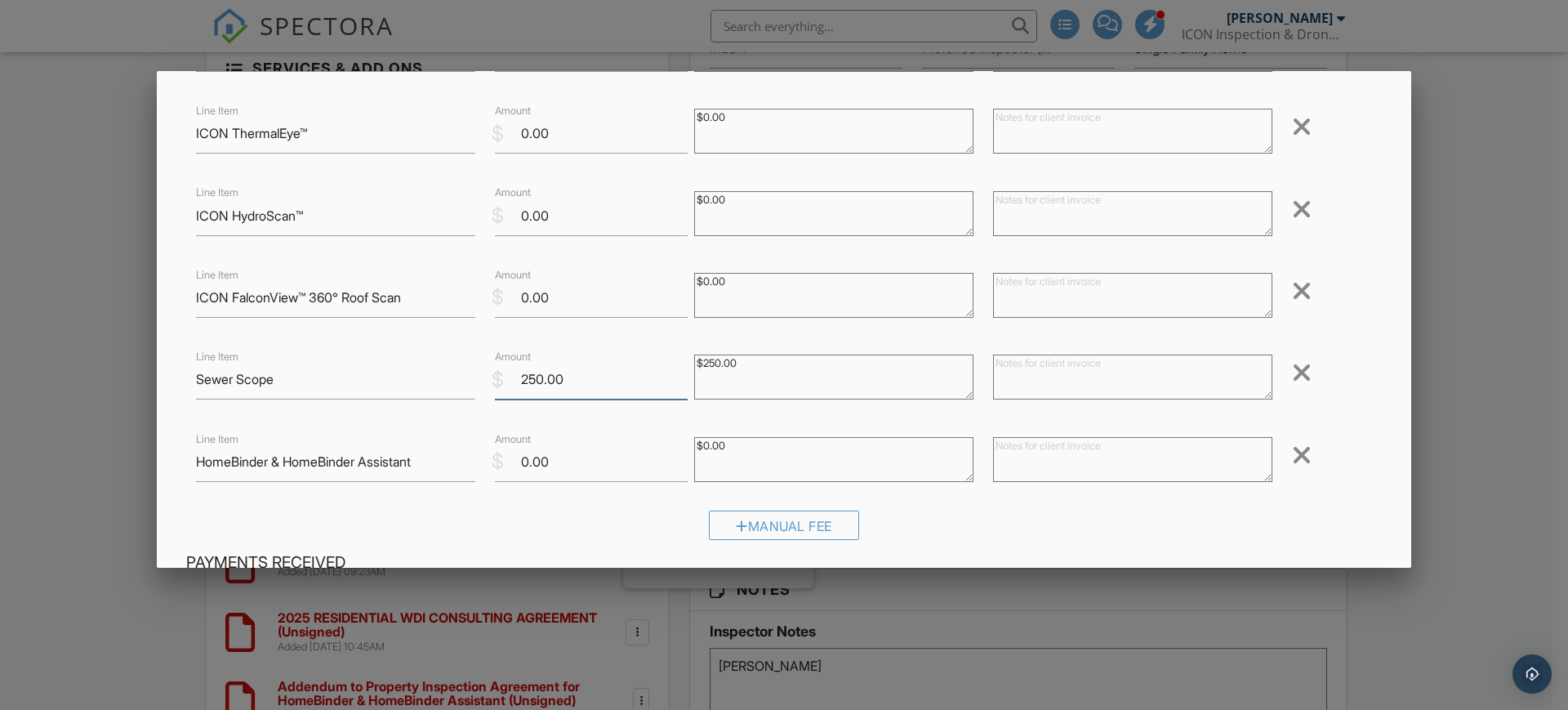
click at [509, 374] on input "250.00" at bounding box center [591, 380] width 192 height 40
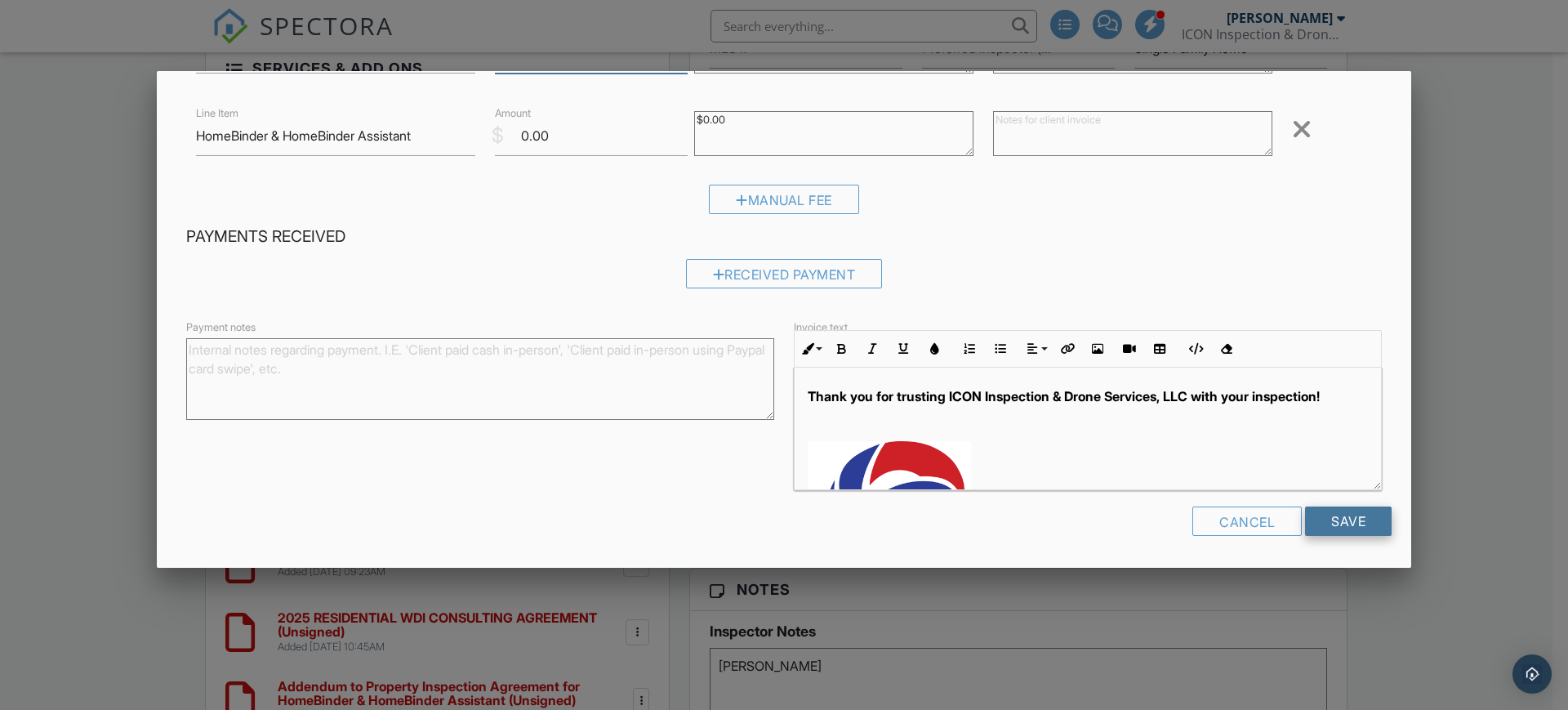
type input "350.00"
click at [1333, 522] on input "Save" at bounding box center [1348, 521] width 87 height 30
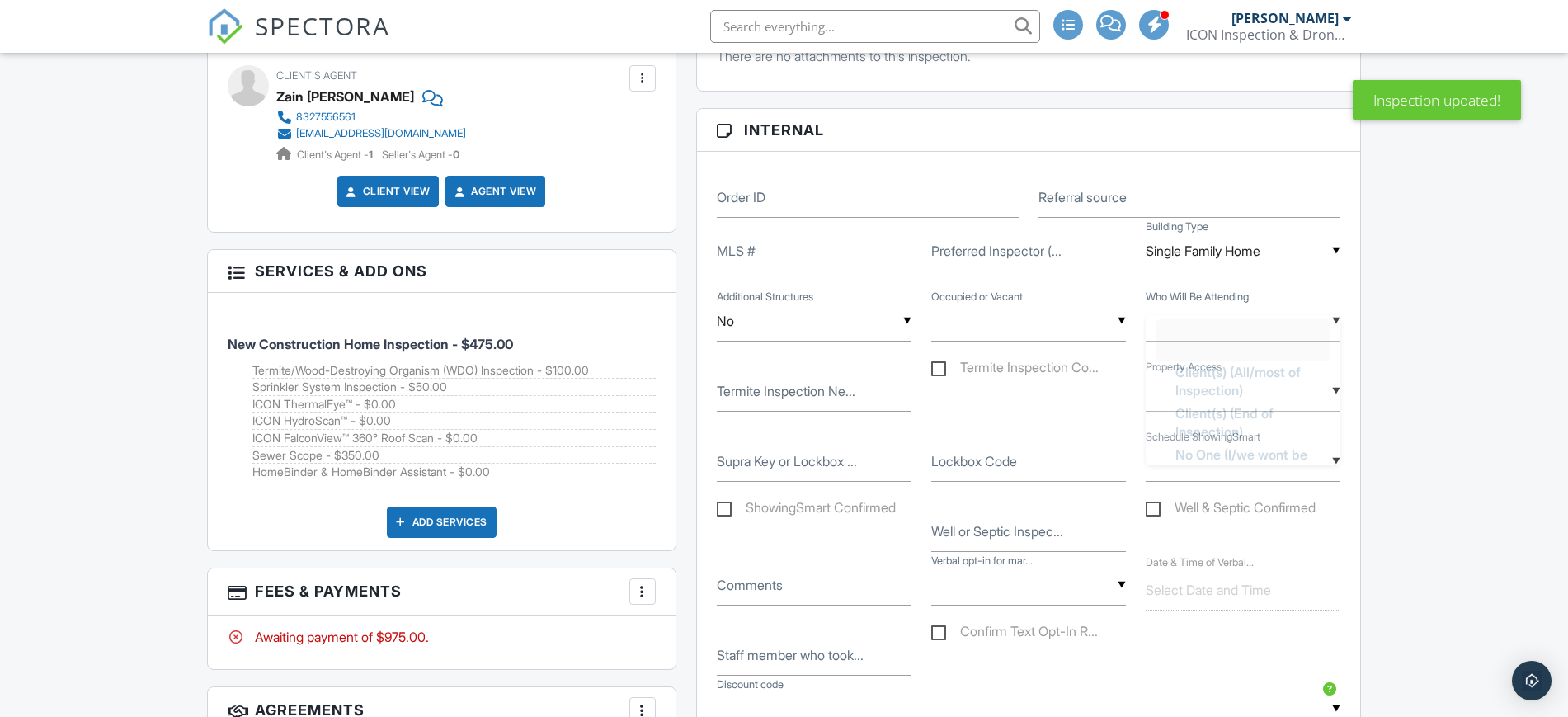
click at [1278, 325] on div "▼ Client(s) (All/most of Inspection) Client(s) (End of Inspection) No One (I/we…" at bounding box center [1243, 321] width 194 height 41
click at [1255, 404] on span "Client(s) (All/most of Inspection)" at bounding box center [1243, 406] width 162 height 60
type input "Client(s) (All/most of Inspection)"
click at [1245, 402] on input "text" at bounding box center [1243, 392] width 194 height 41
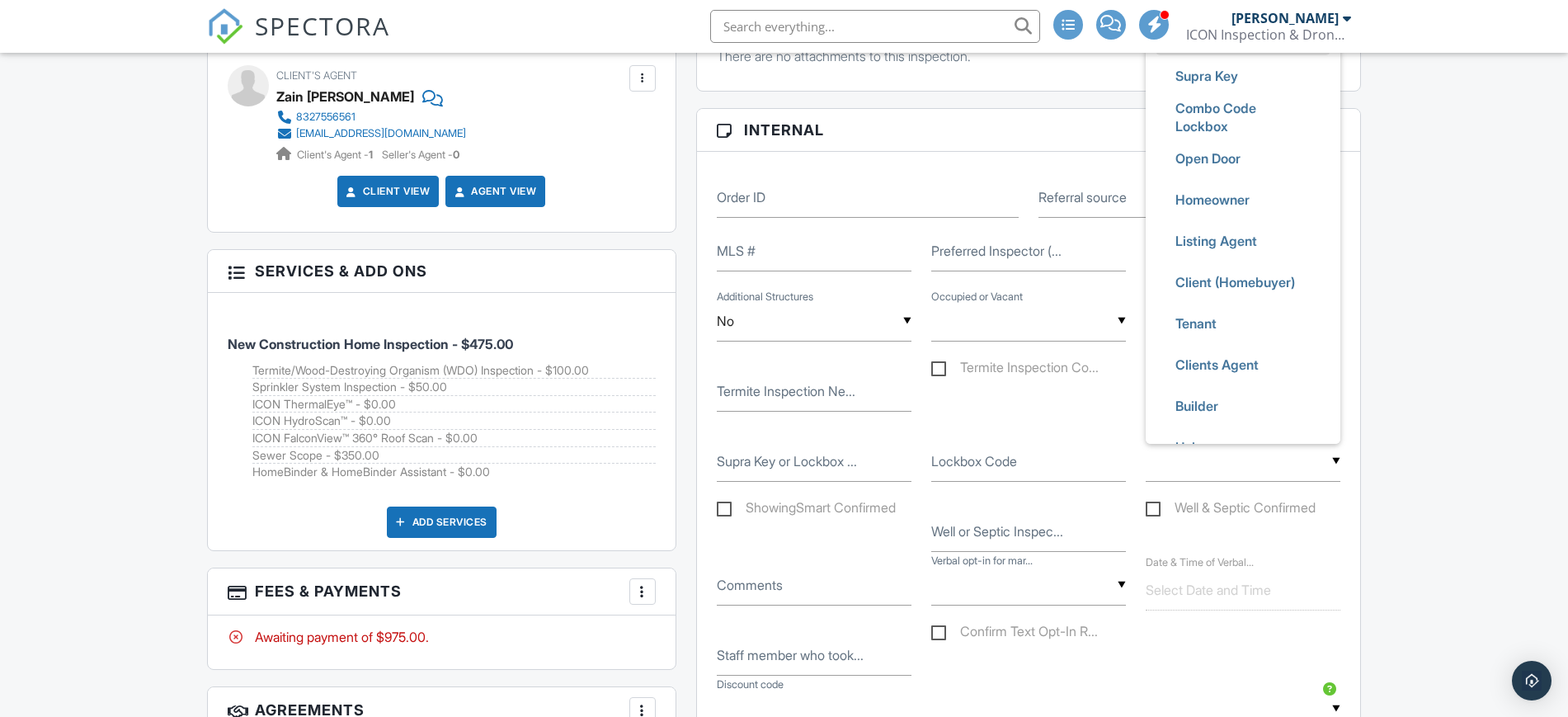
scroll to position [78, 0]
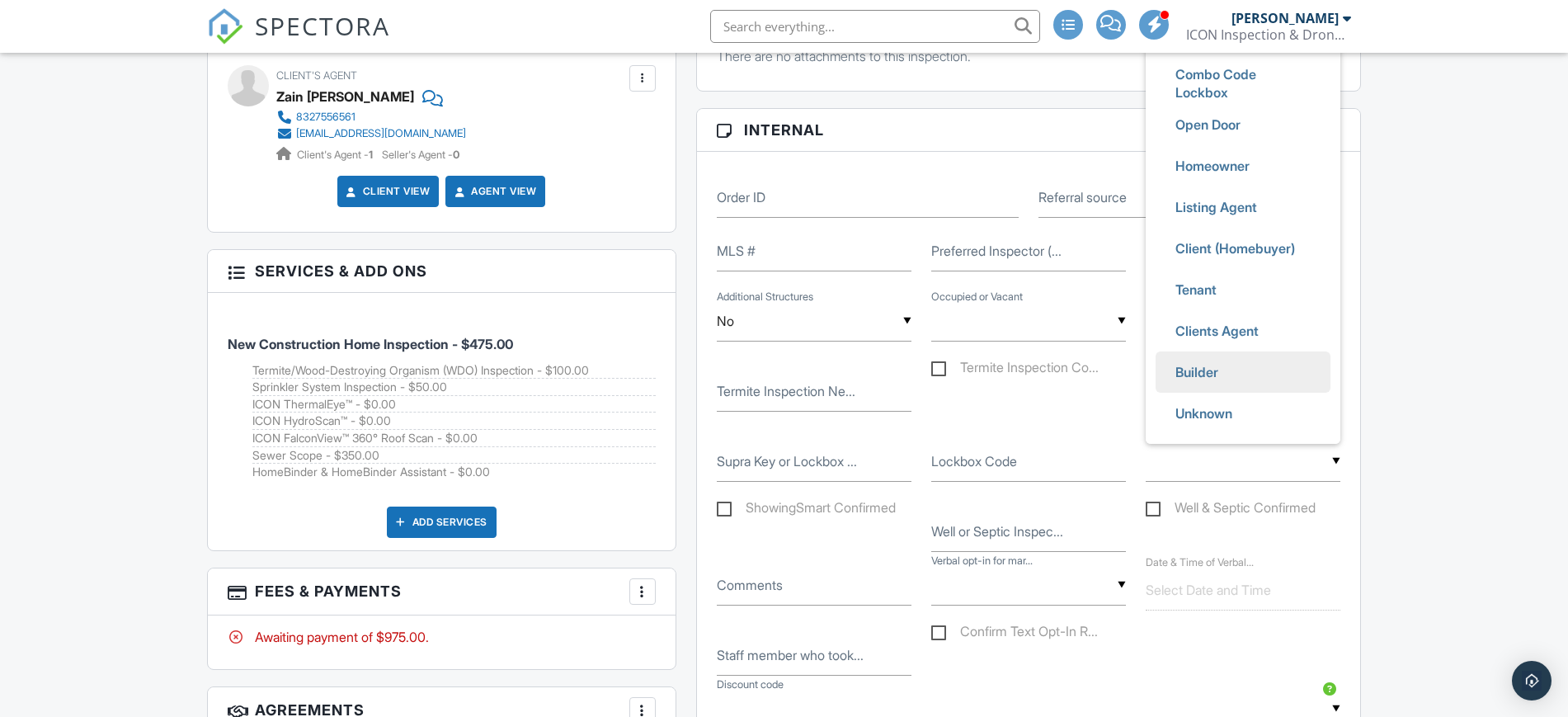
click at [1245, 371] on li "Builder" at bounding box center [1242, 373] width 174 height 42
type input "Builder"
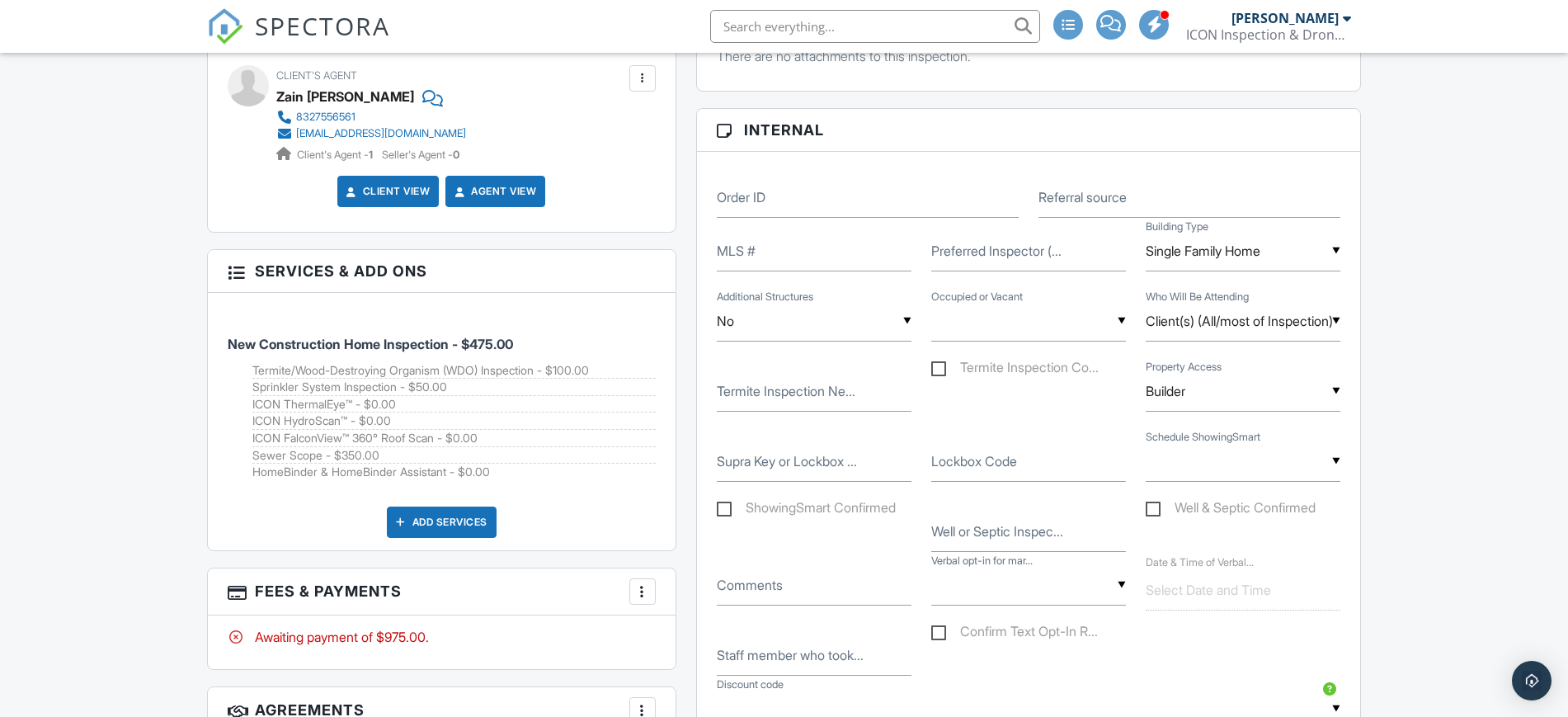
click at [809, 394] on label "Termite Inspection Ne..." at bounding box center [785, 392] width 138 height 18
click at [809, 394] on input "Termite Inspection Ne..." at bounding box center [813, 392] width 194 height 41
type input "Yes B&P"
click at [945, 363] on label "Termite Inspection Co..." at bounding box center [1014, 370] width 167 height 21
click at [942, 364] on input "Termite Inspection Co..." at bounding box center [936, 370] width 11 height 11
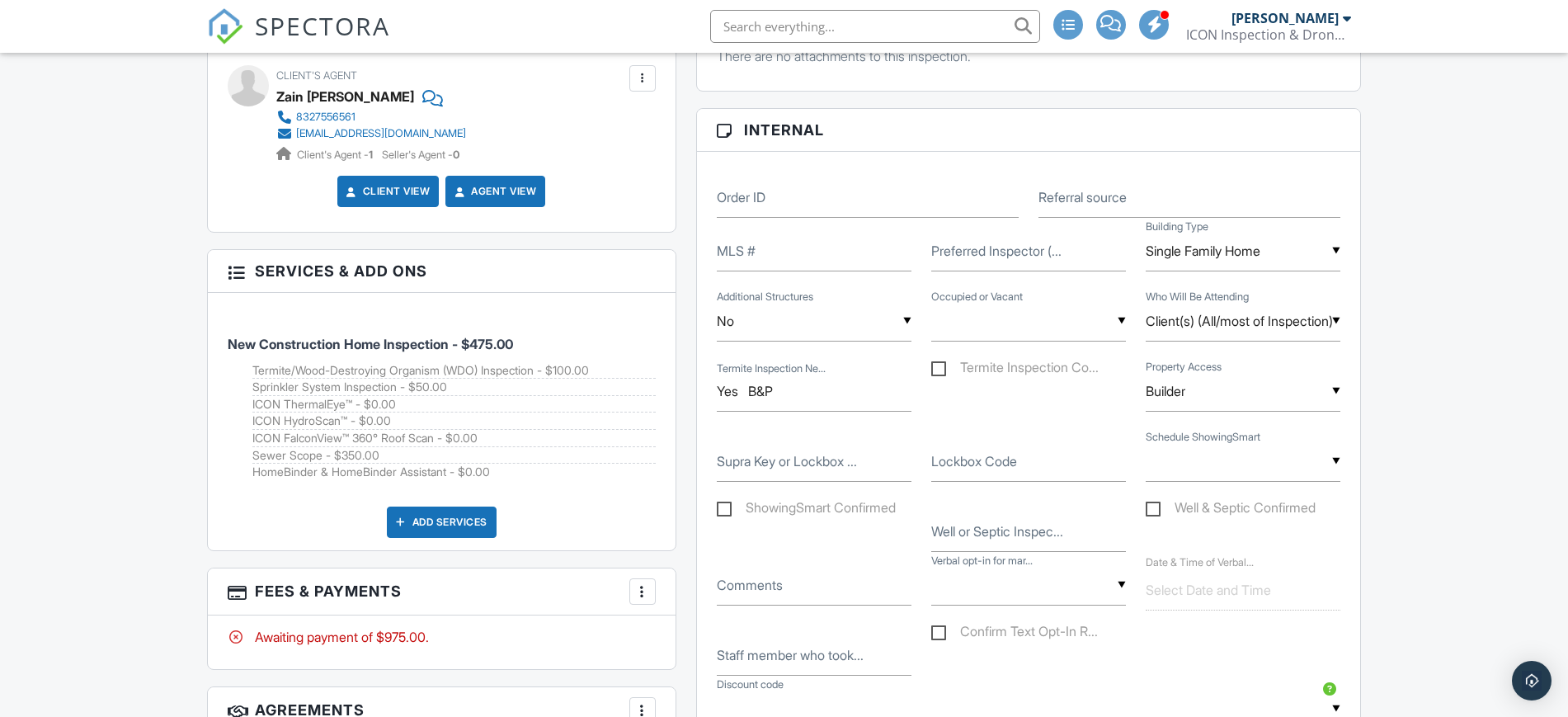
checkbox input "true"
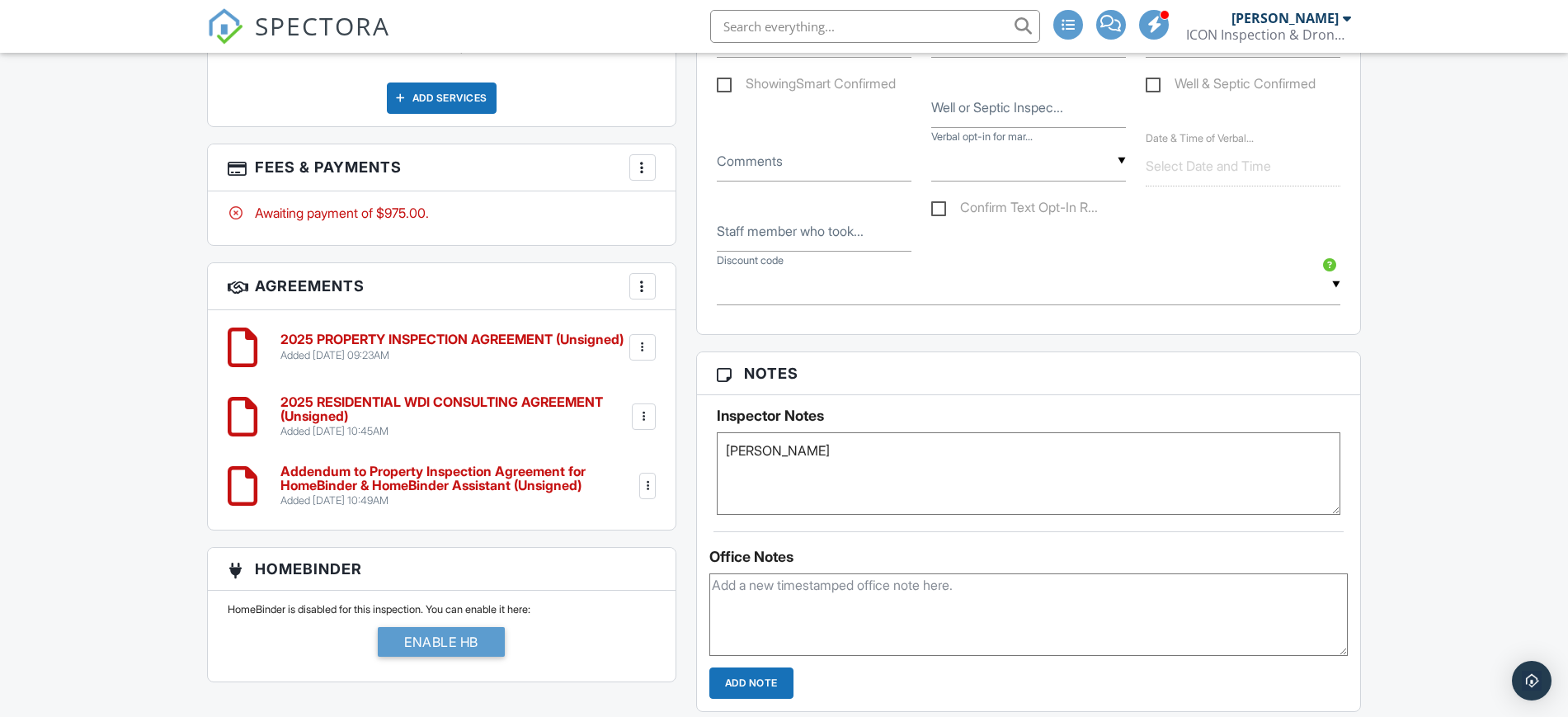
scroll to position [1388, 0]
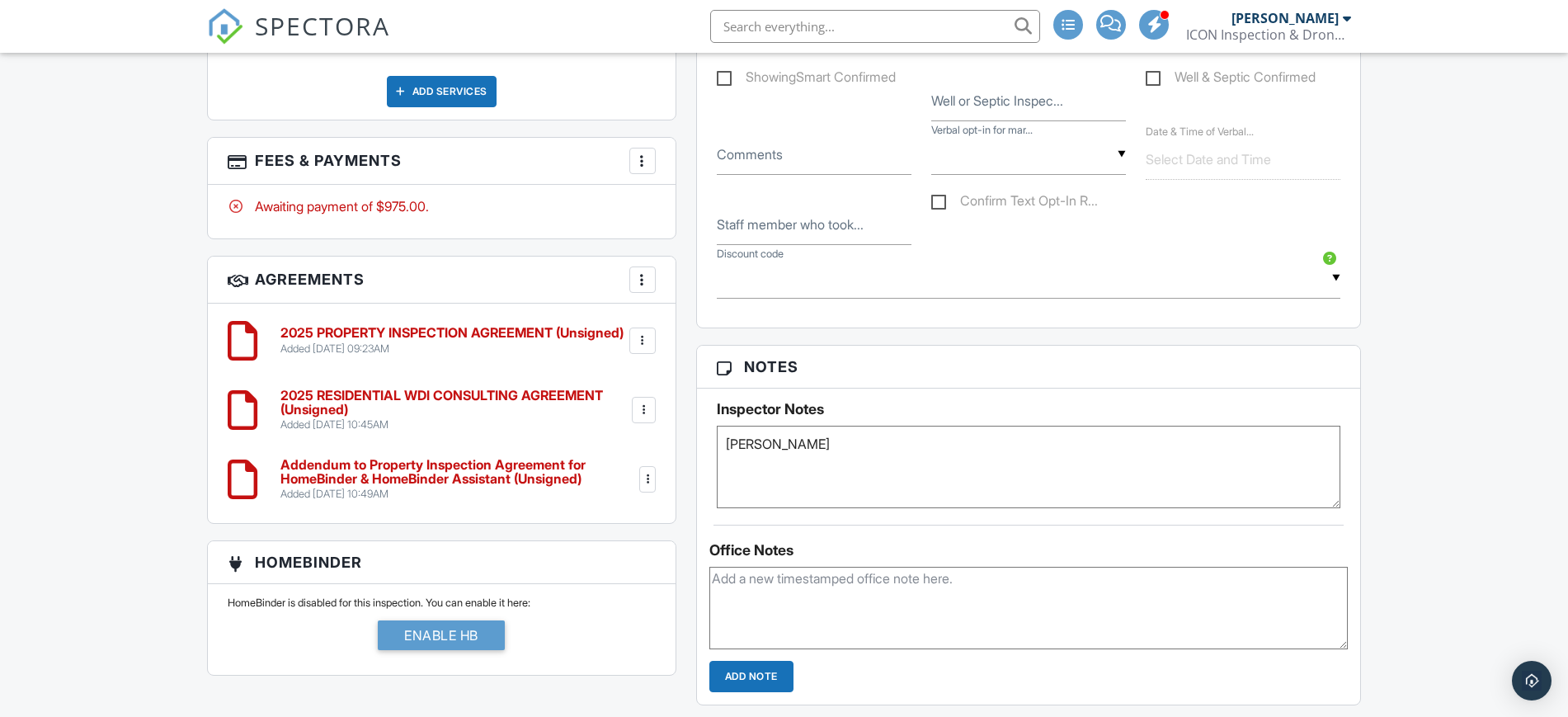
click at [1177, 458] on textarea "Hyland" at bounding box center [1028, 467] width 624 height 82
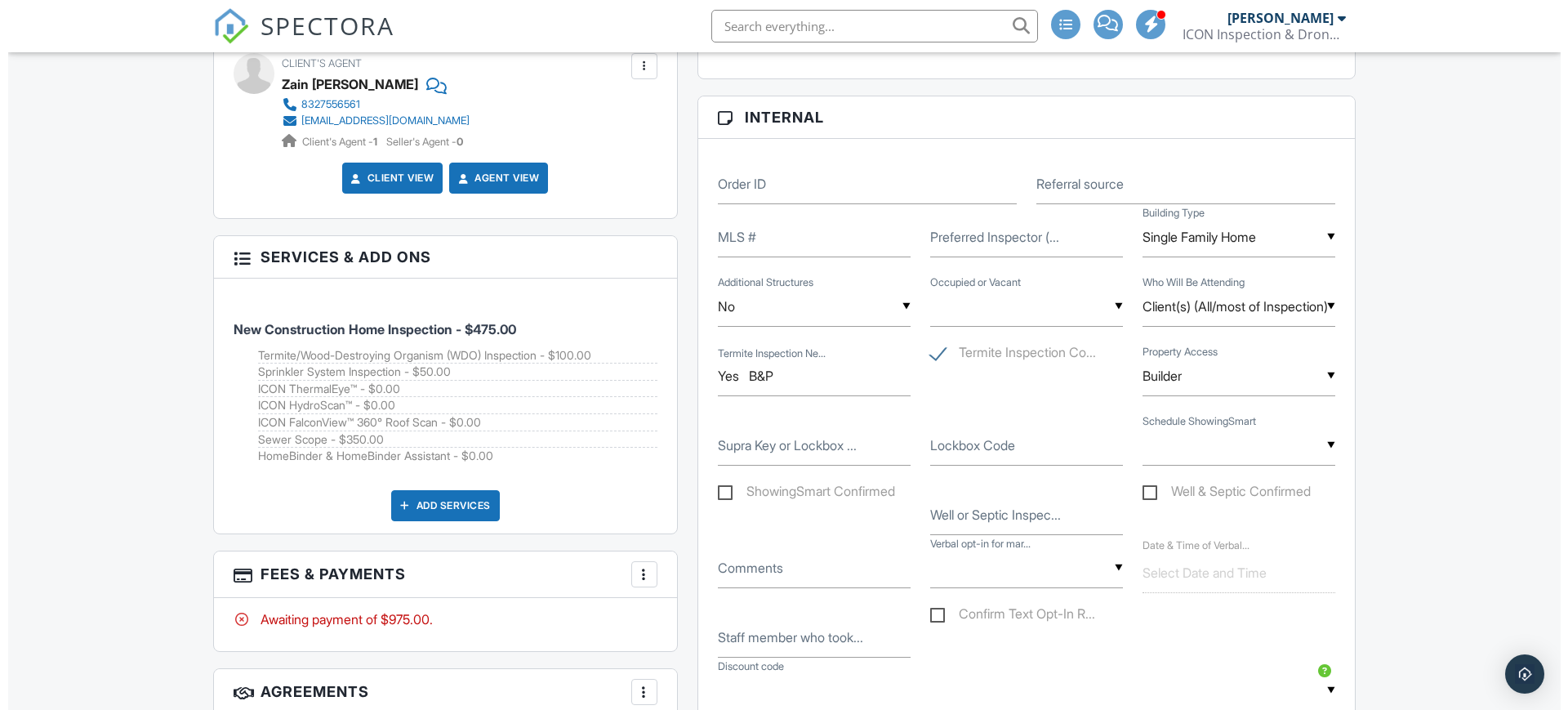
scroll to position [963, 0]
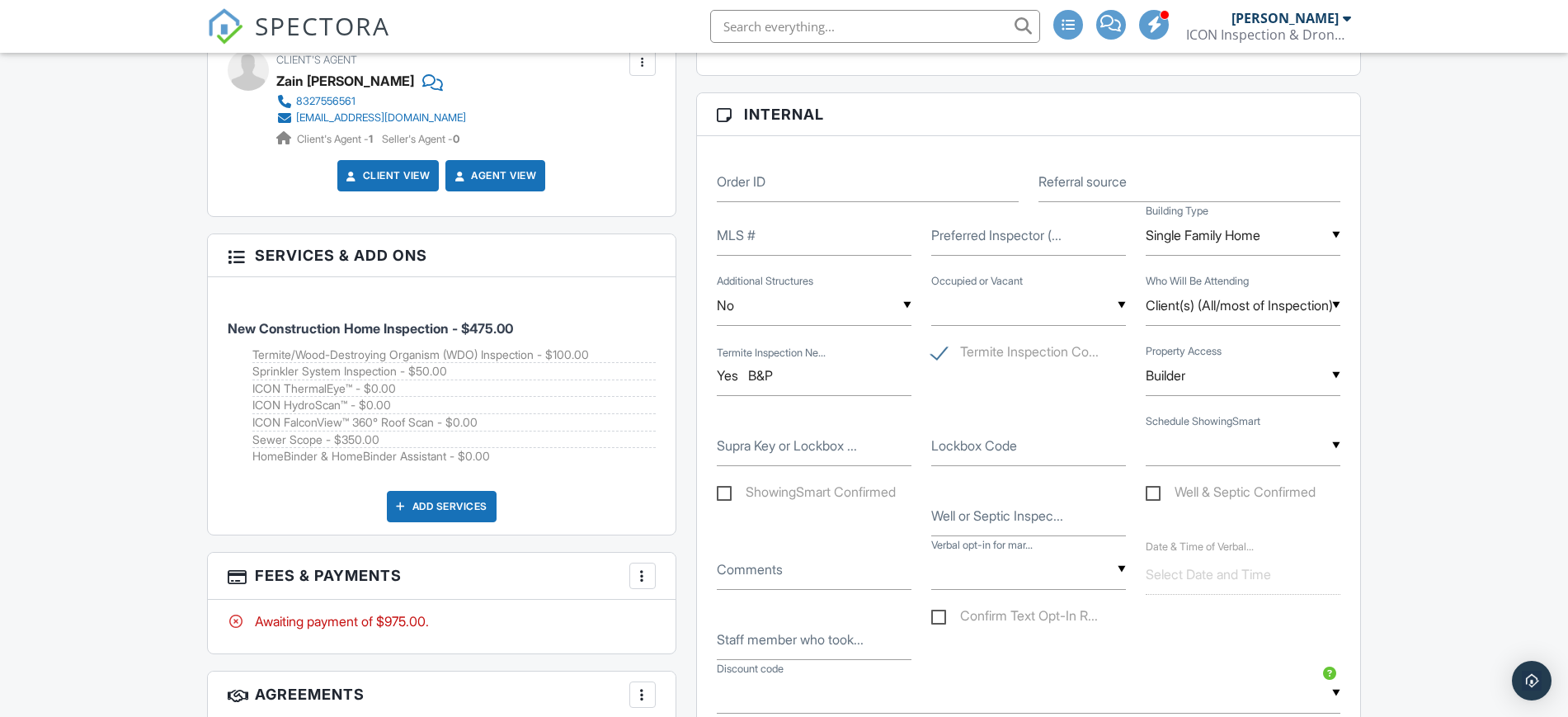
type textarea "Hyland Indigo Subdivision"
click at [644, 578] on div at bounding box center [643, 576] width 16 height 16
click at [716, 467] on li "Edit Fees & Payments" at bounding box center [725, 467] width 173 height 42
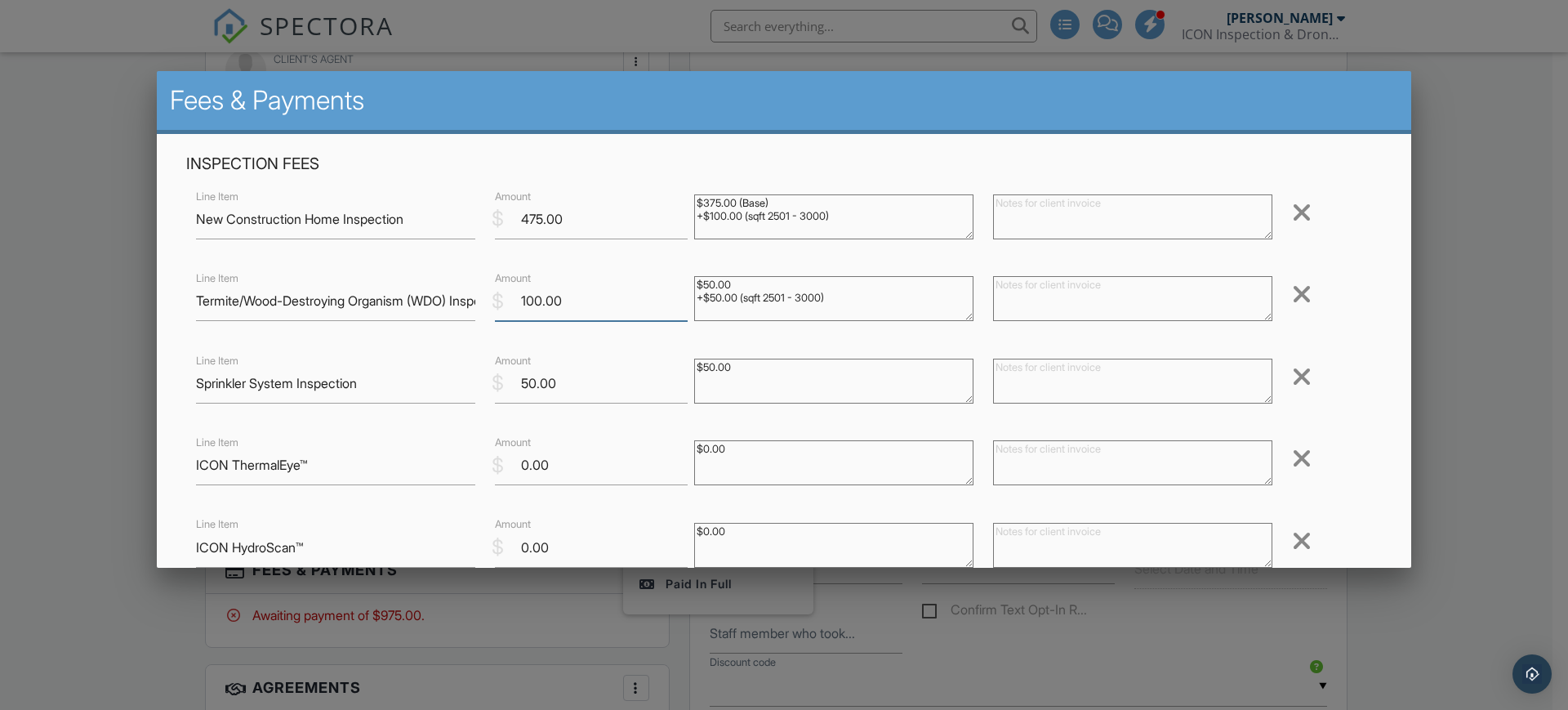
click at [518, 299] on input "100.00" at bounding box center [591, 301] width 192 height 40
click at [523, 300] on input "100.00" at bounding box center [591, 301] width 192 height 40
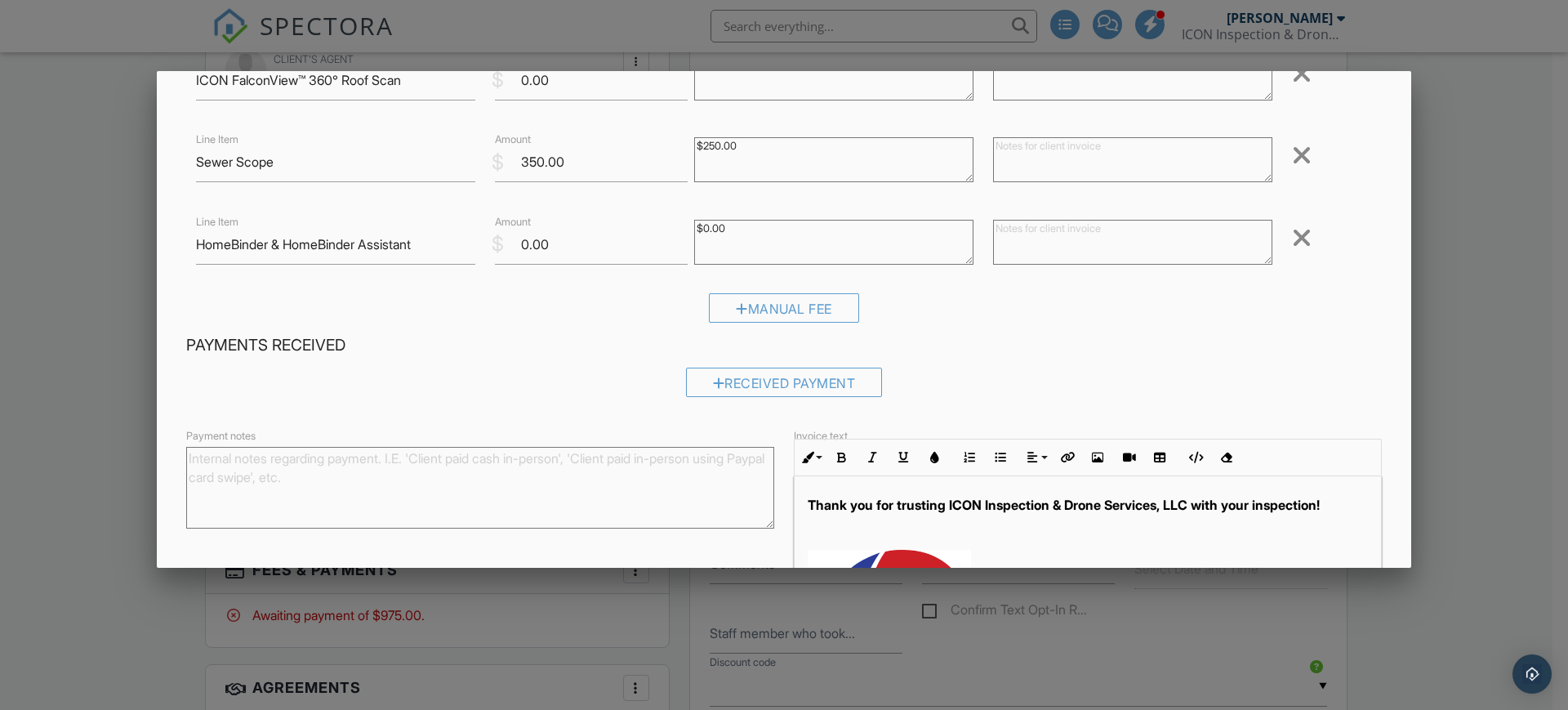
scroll to position [658, 0]
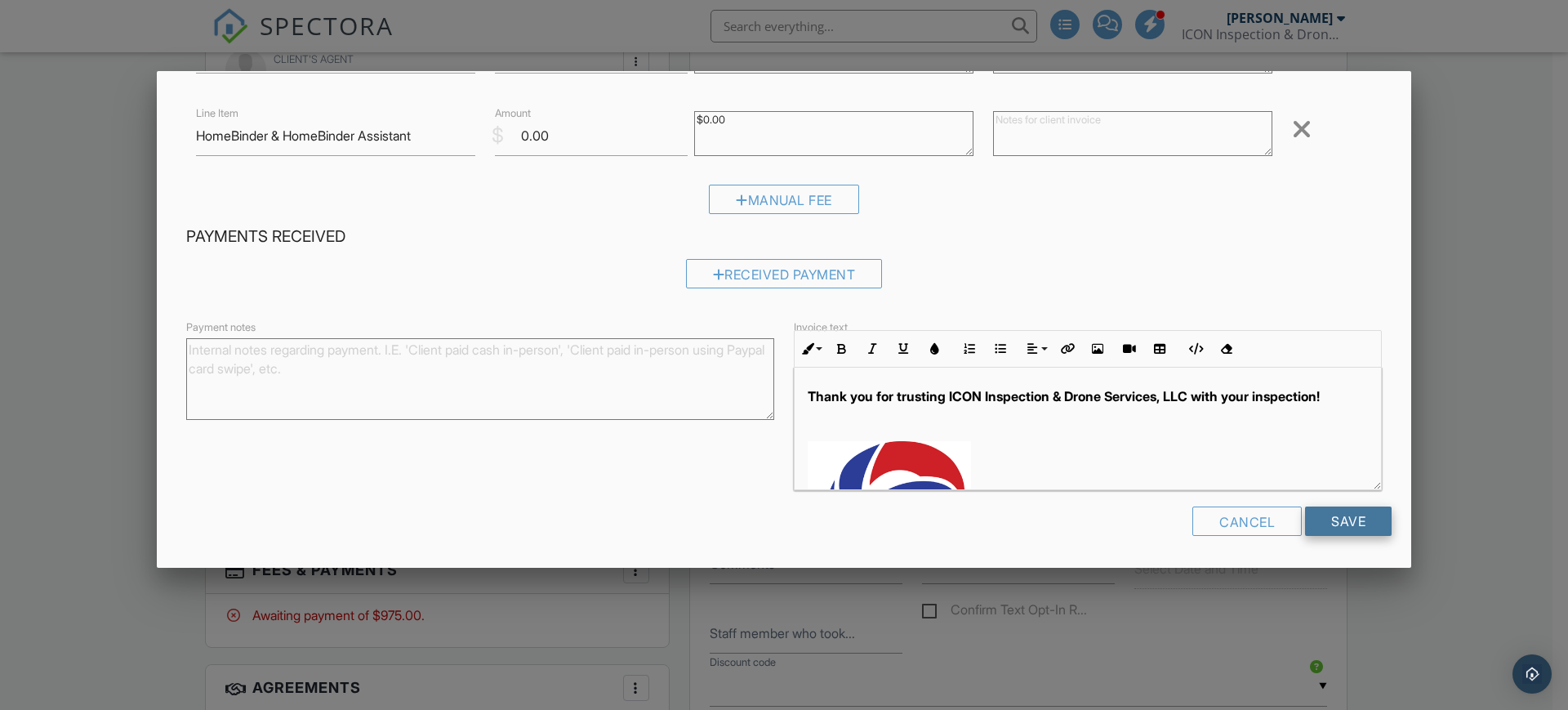
type input "125.00"
click at [1323, 523] on input "Save" at bounding box center [1348, 521] width 87 height 30
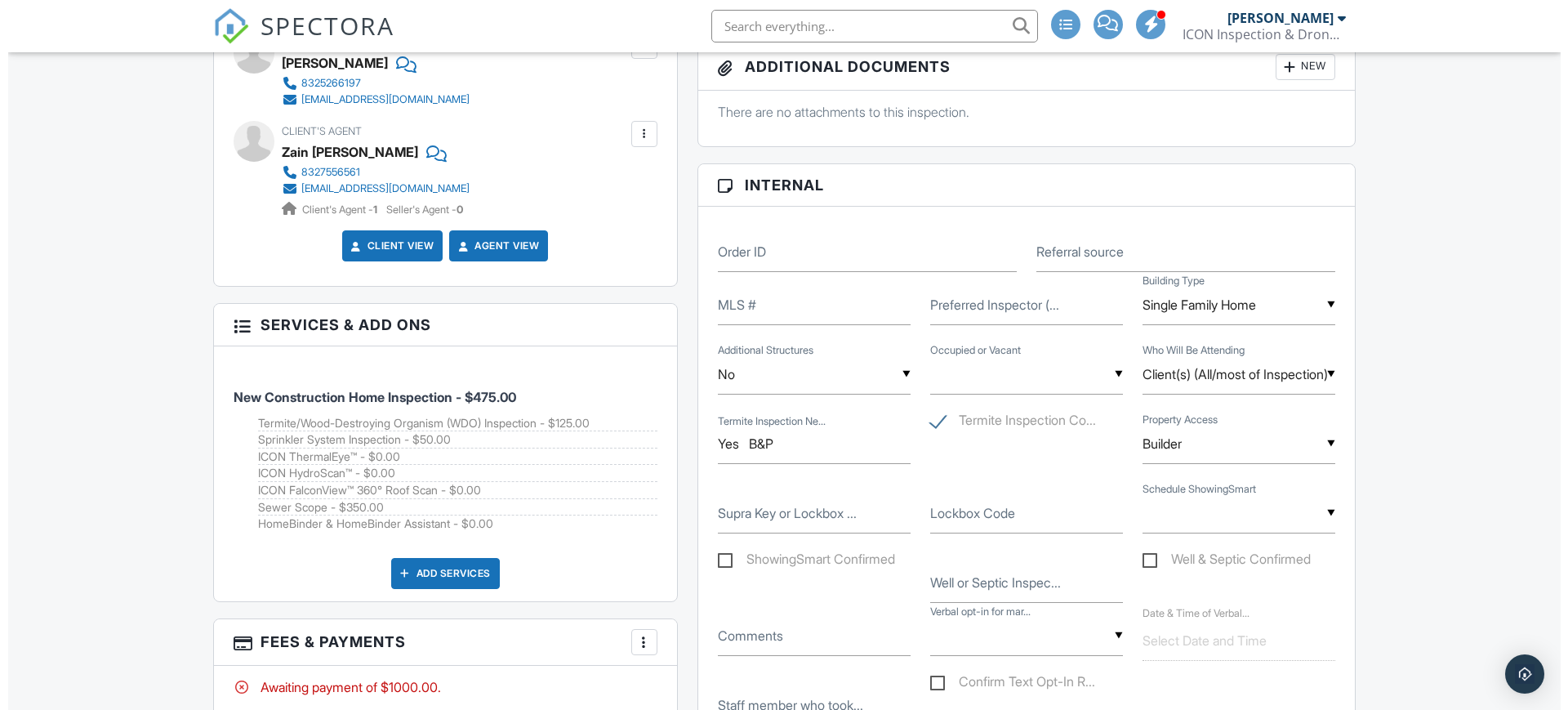
scroll to position [881, 0]
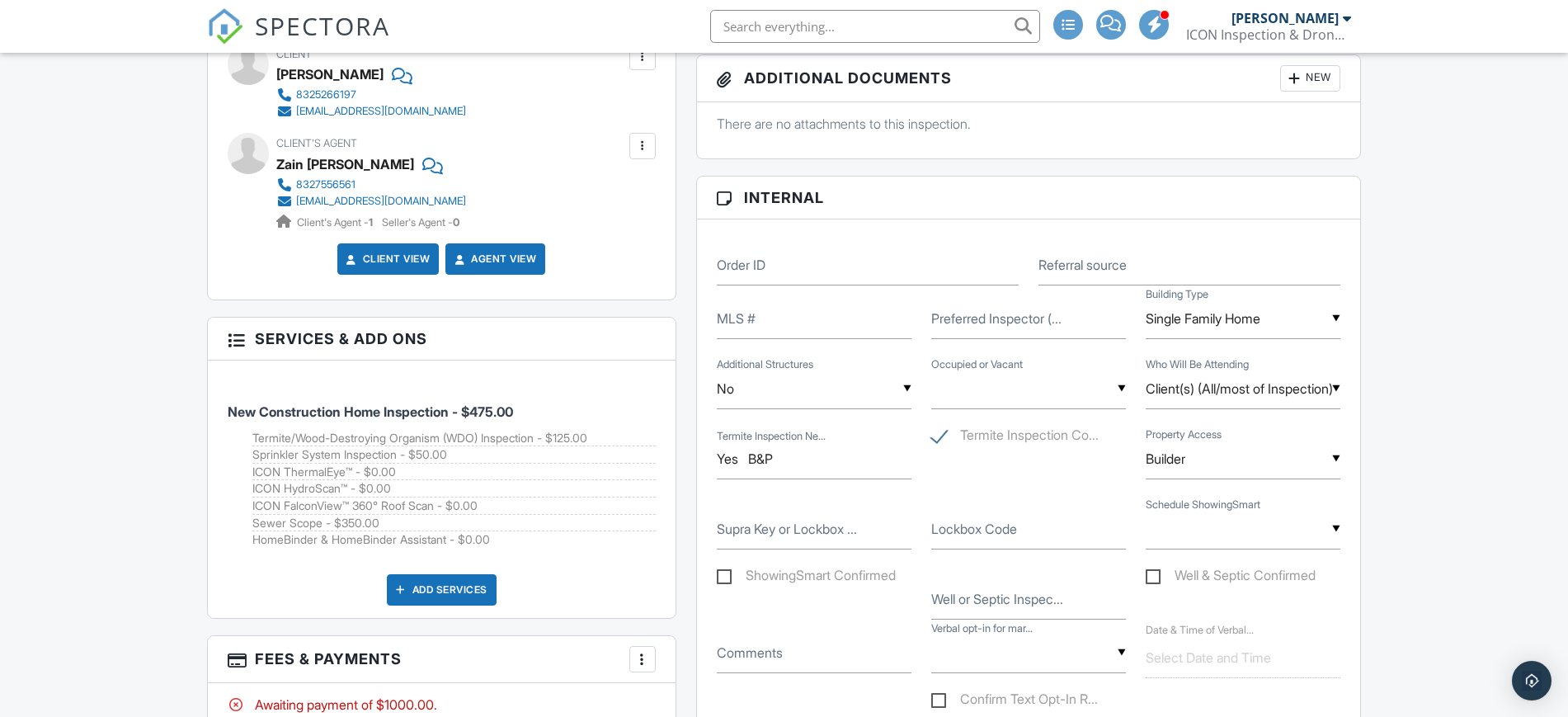
click at [641, 660] on div at bounding box center [643, 659] width 16 height 16
click at [682, 546] on li "Edit Fees & Payments" at bounding box center [725, 550] width 173 height 42
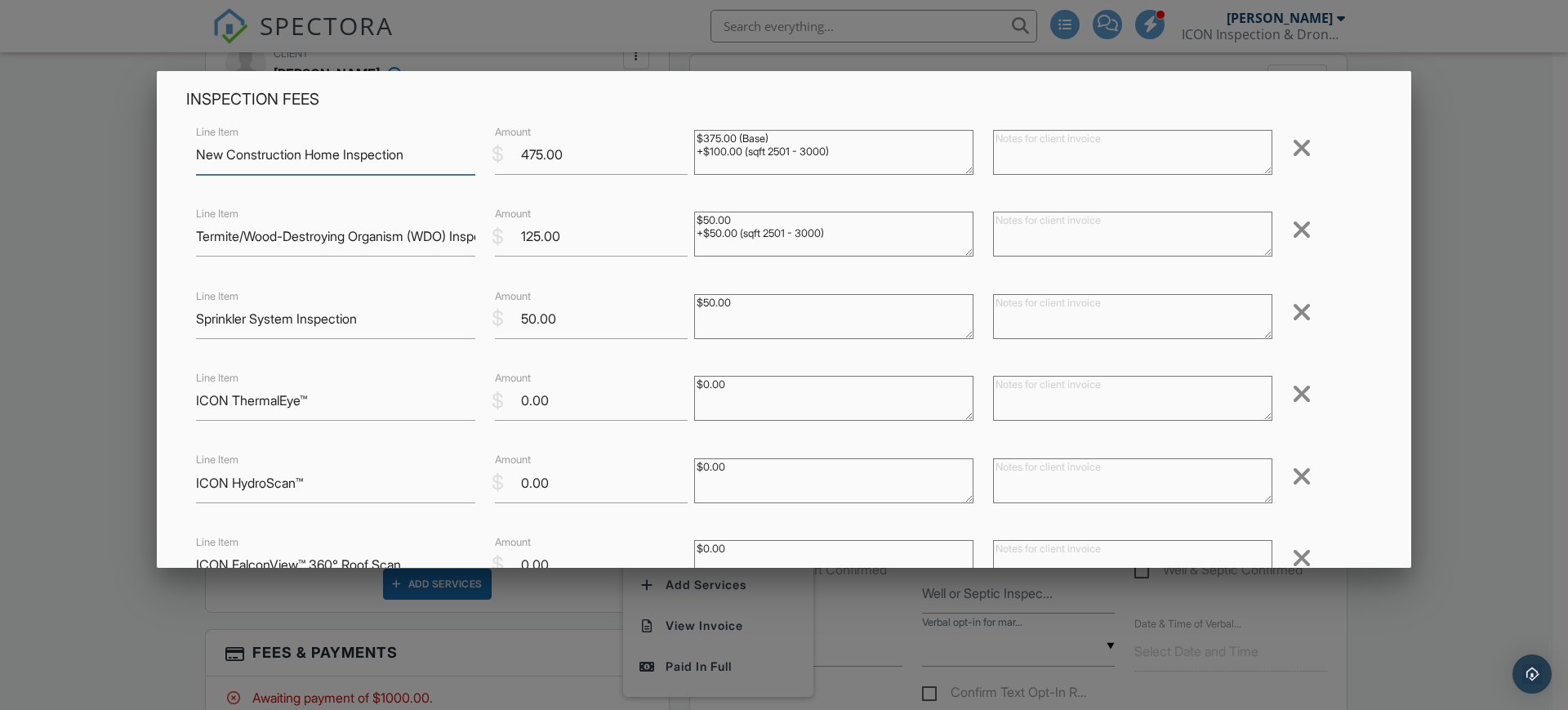
scroll to position [52, 0]
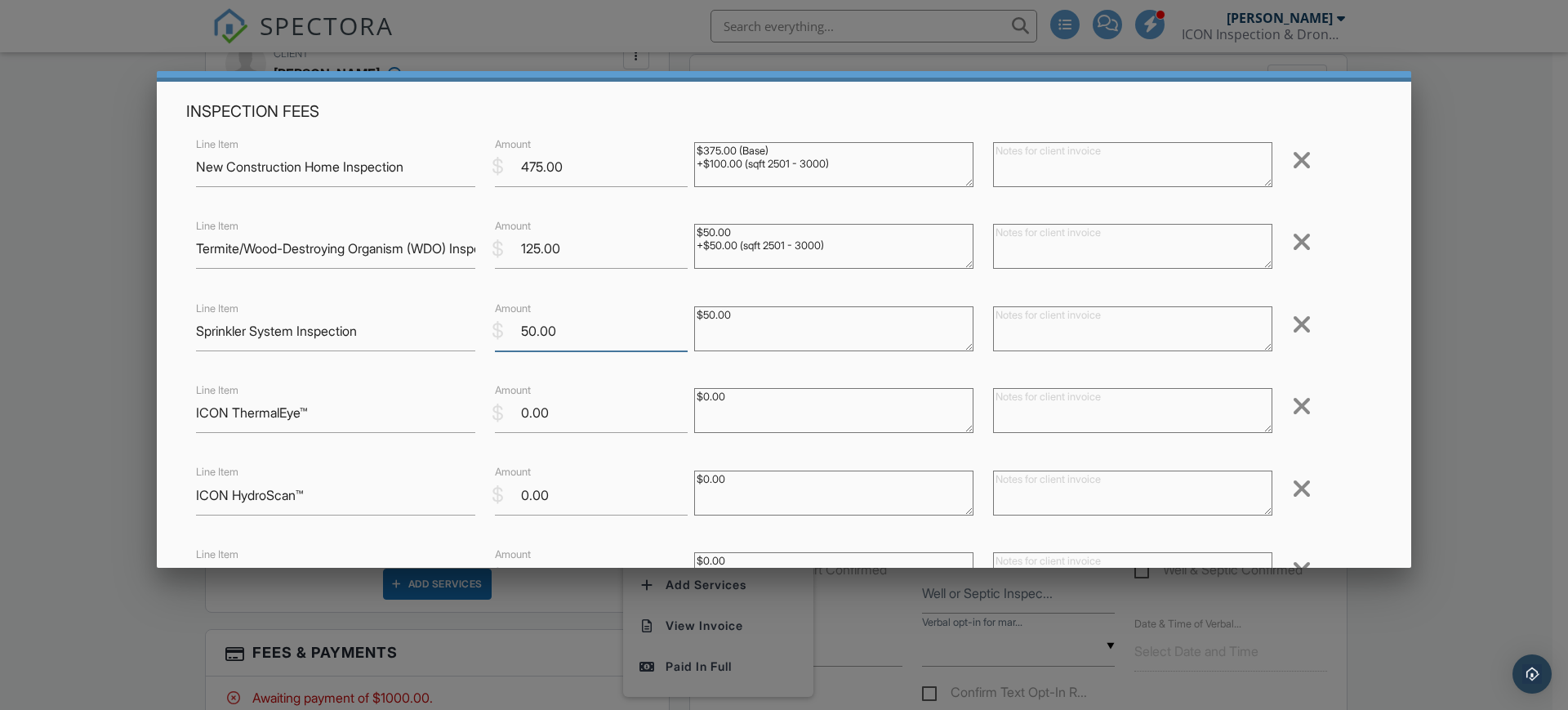
click at [515, 331] on input "50.00" at bounding box center [591, 331] width 192 height 40
click at [528, 326] on input "750.00" at bounding box center [591, 331] width 192 height 40
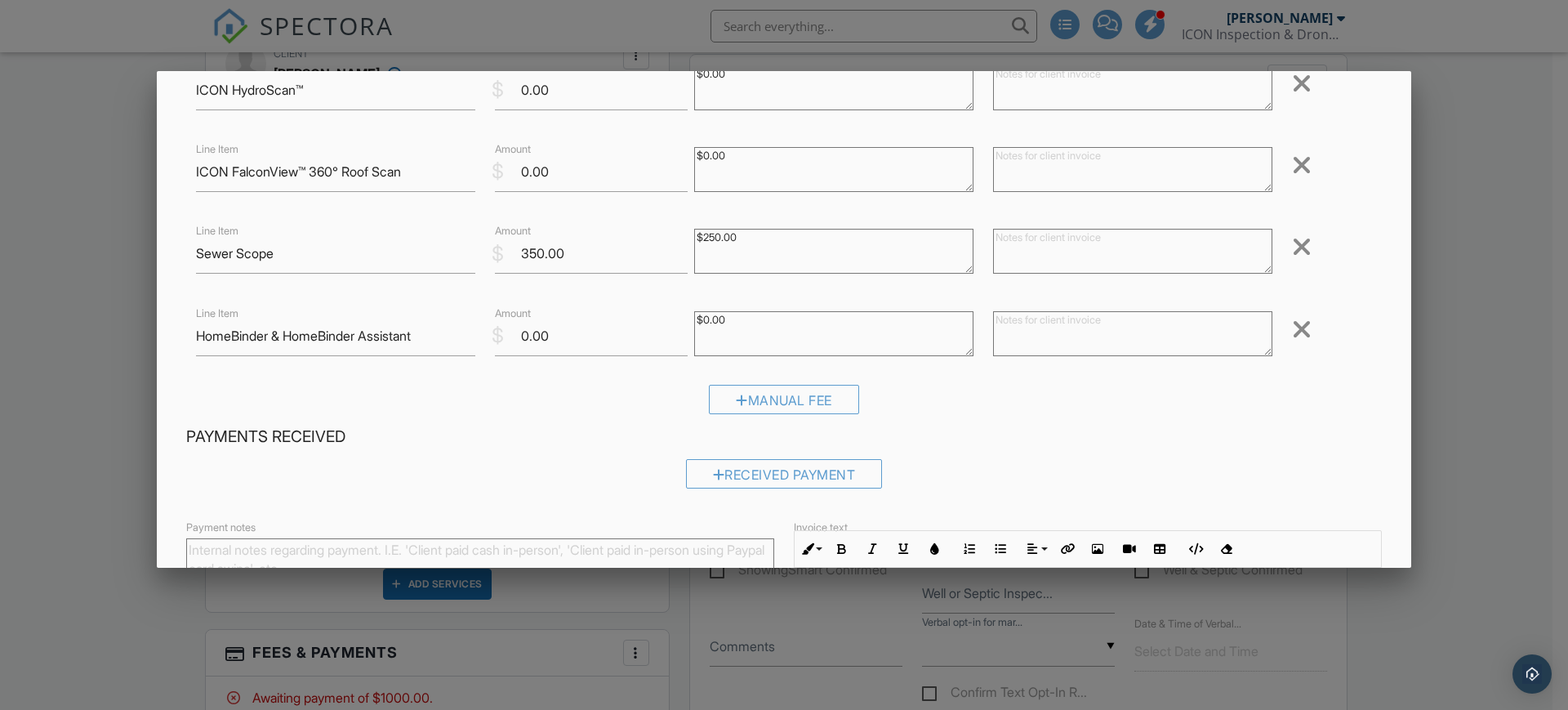
scroll to position [658, 0]
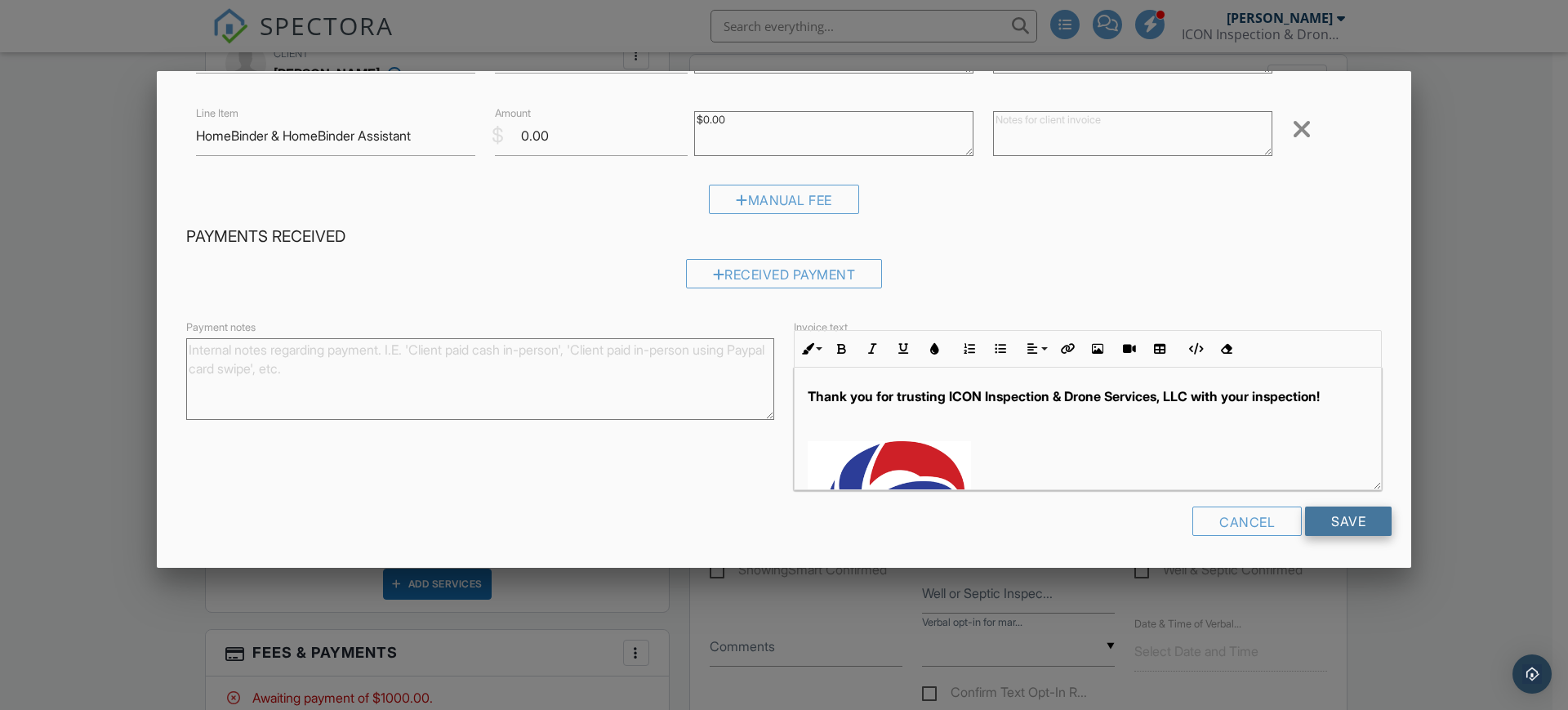
type input "75.00"
click at [1329, 526] on input "Save" at bounding box center [1348, 521] width 87 height 30
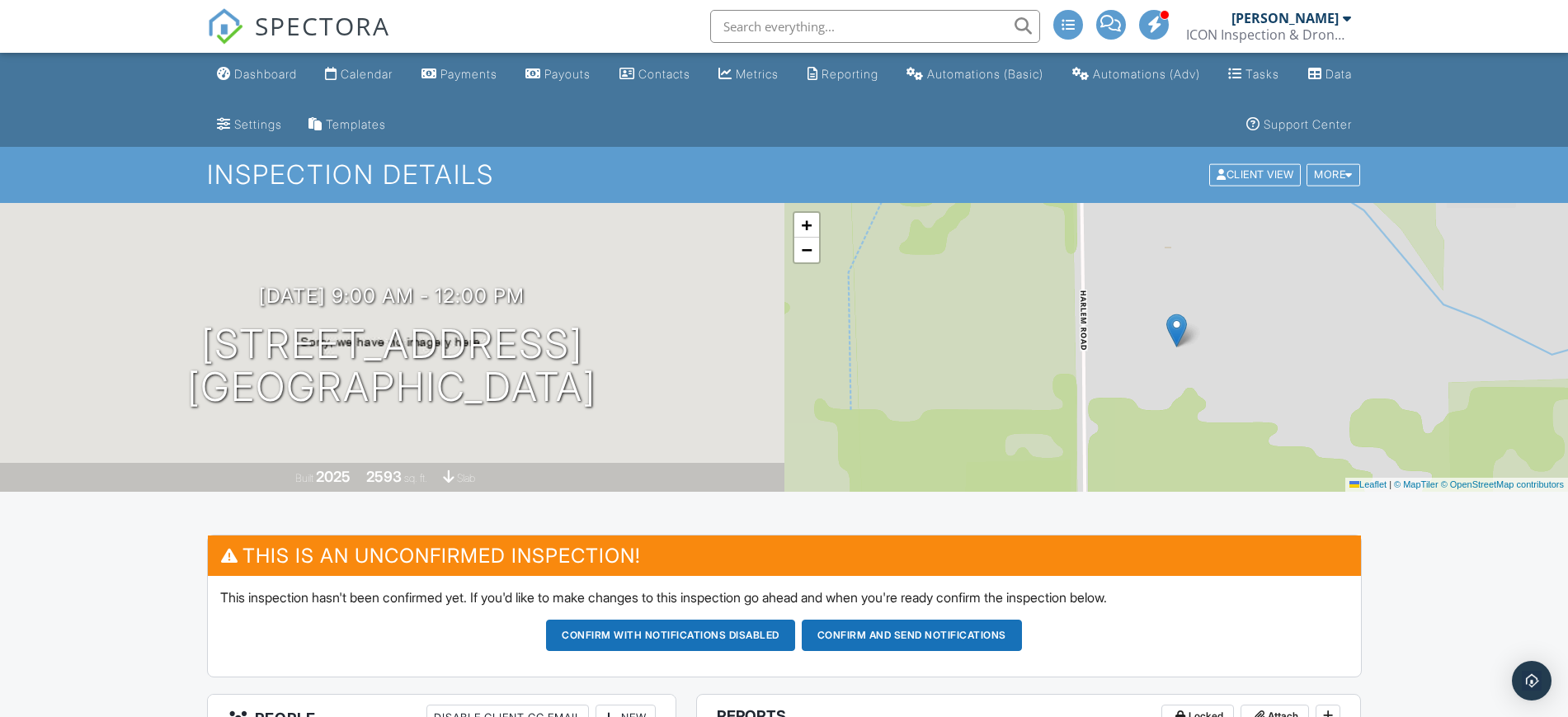
drag, startPoint x: 269, startPoint y: 70, endPoint x: 222, endPoint y: 130, distance: 76.2
click at [269, 70] on div "Dashboard" at bounding box center [265, 74] width 62 height 14
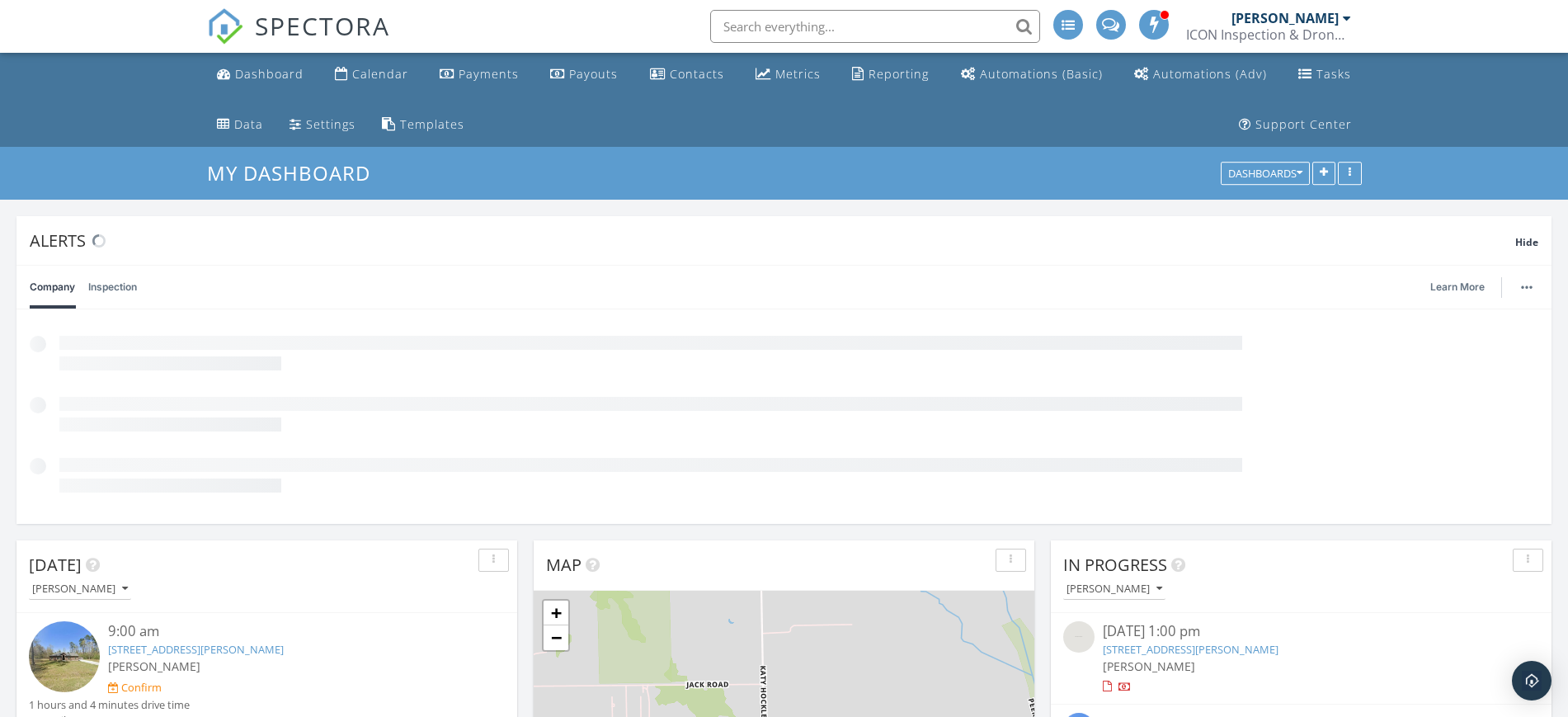
scroll to position [396, 501]
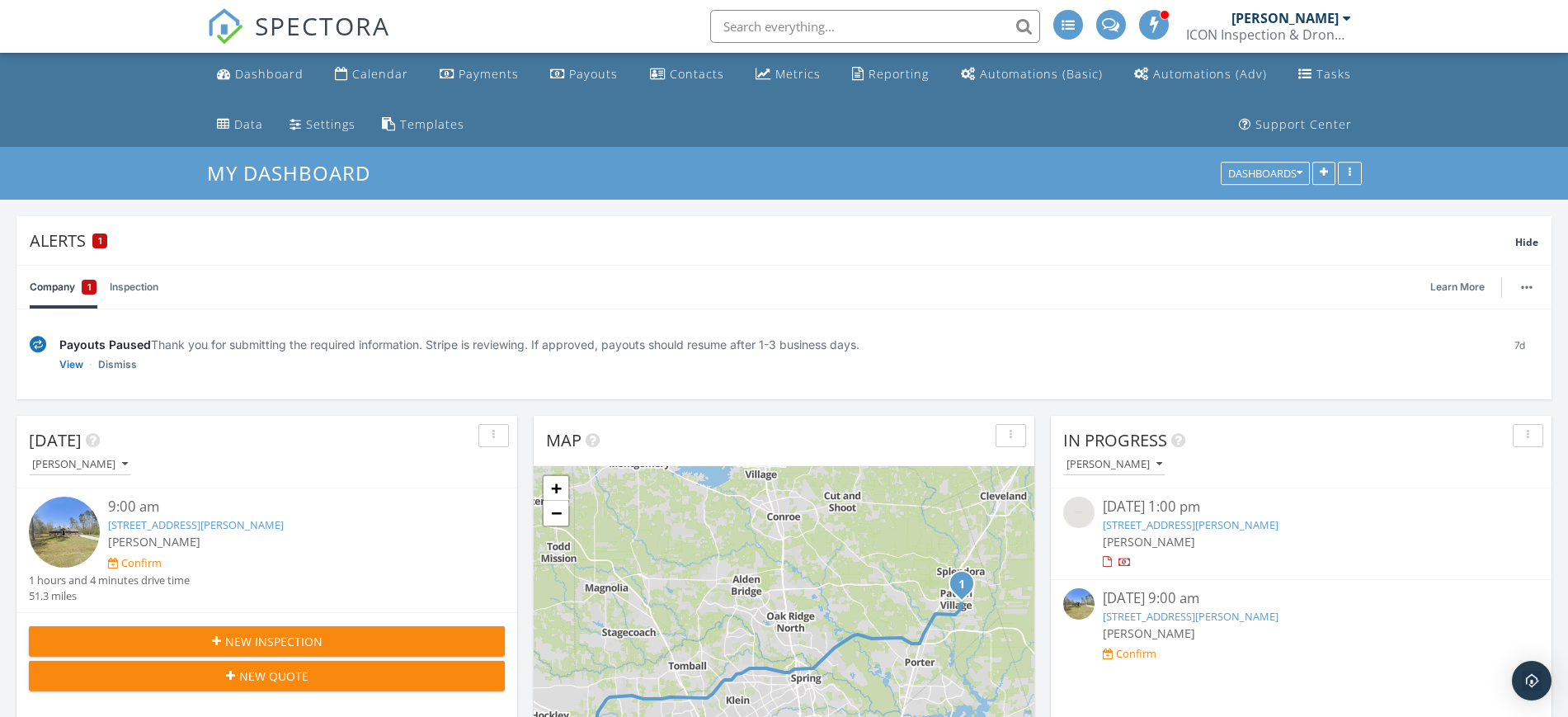
click at [563, 339] on div "Payouts Paused Thank you for submitting the required information. Stripe is rev…" at bounding box center [774, 344] width 1429 height 17
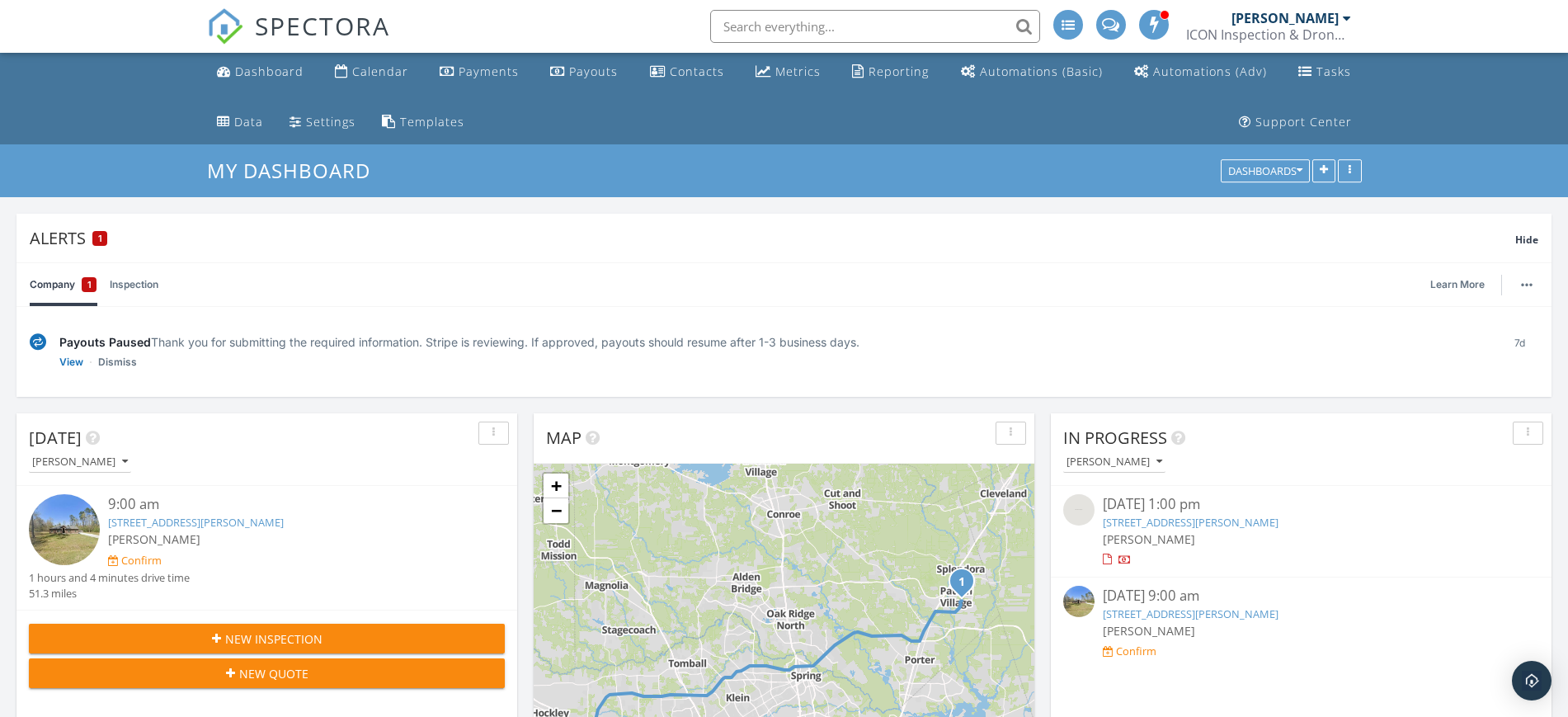
scroll to position [0, 0]
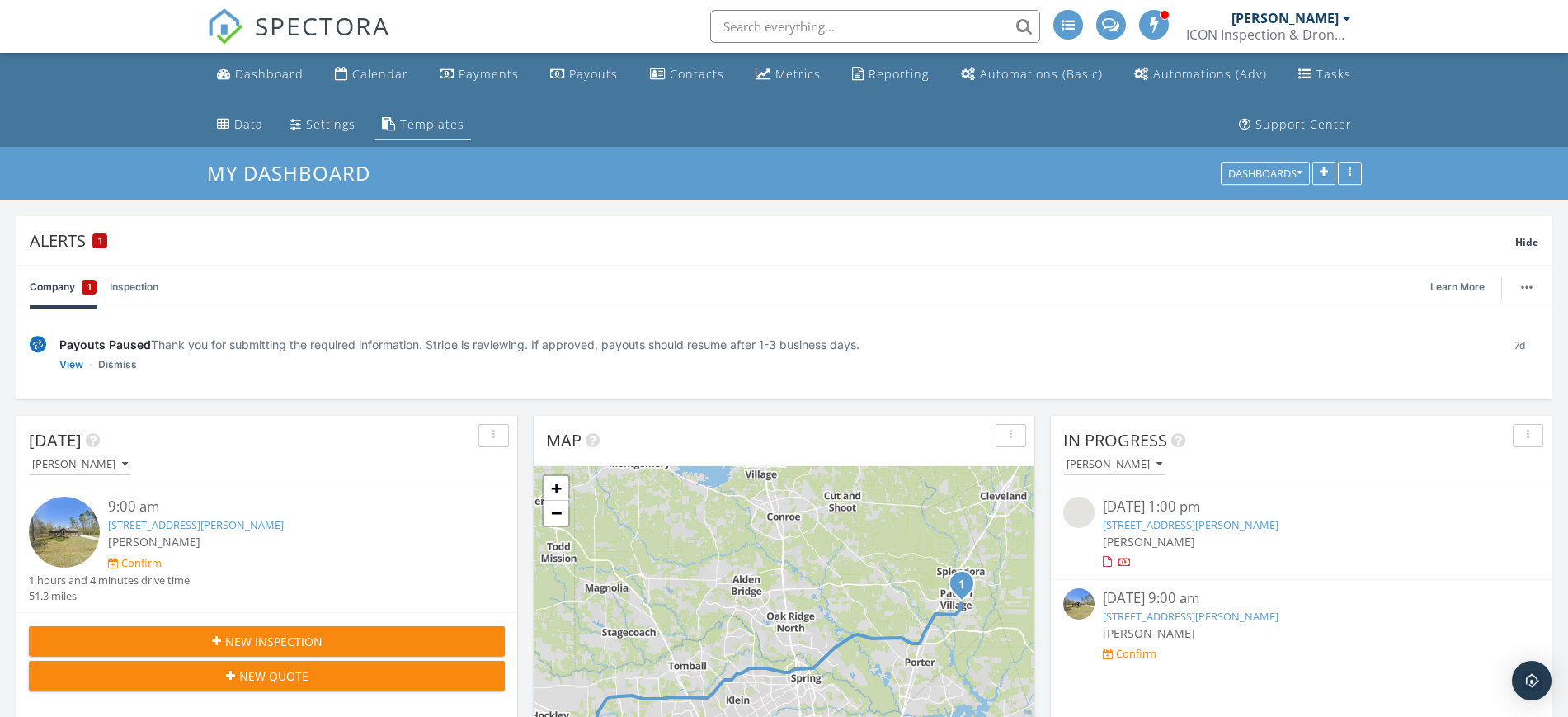
click at [419, 125] on div "Templates" at bounding box center [432, 124] width 64 height 15
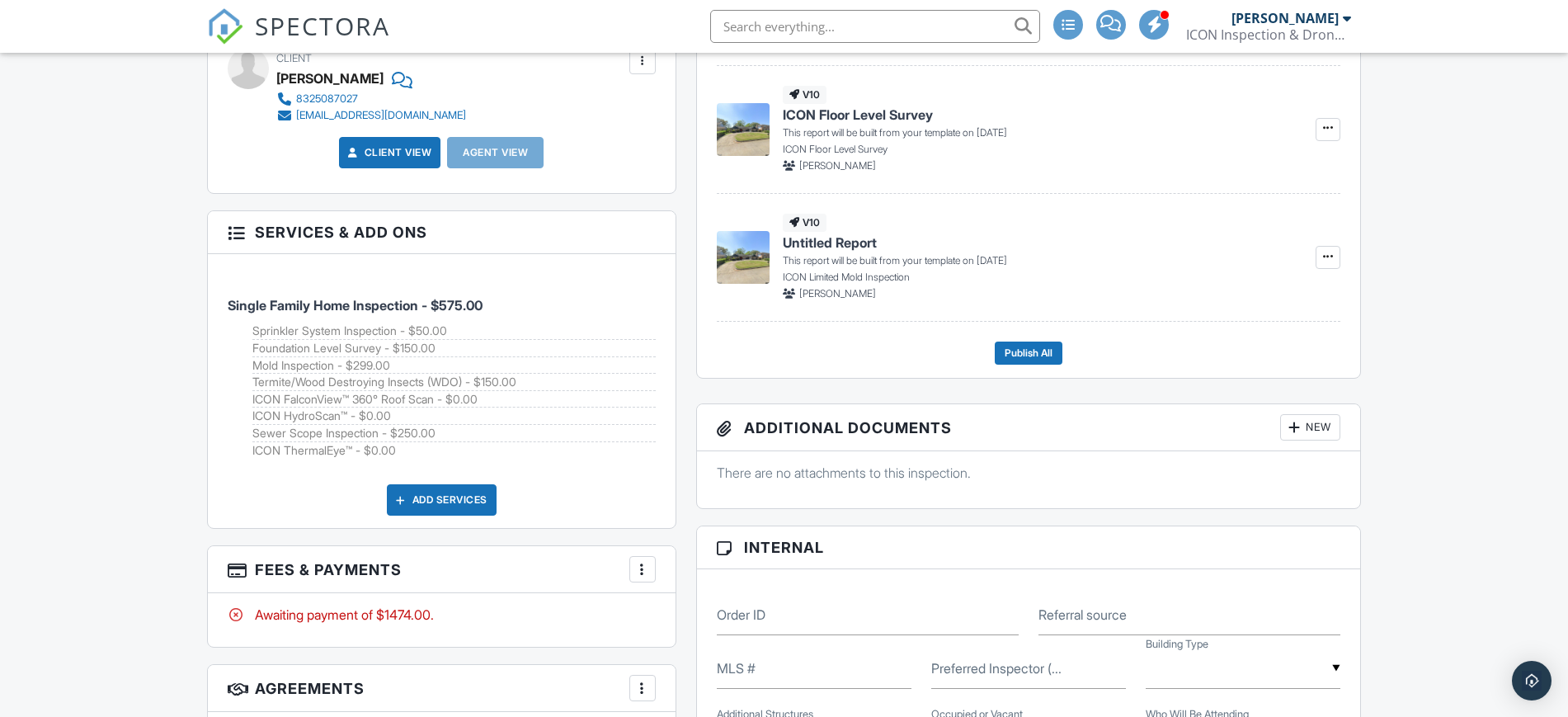
scroll to position [515, 0]
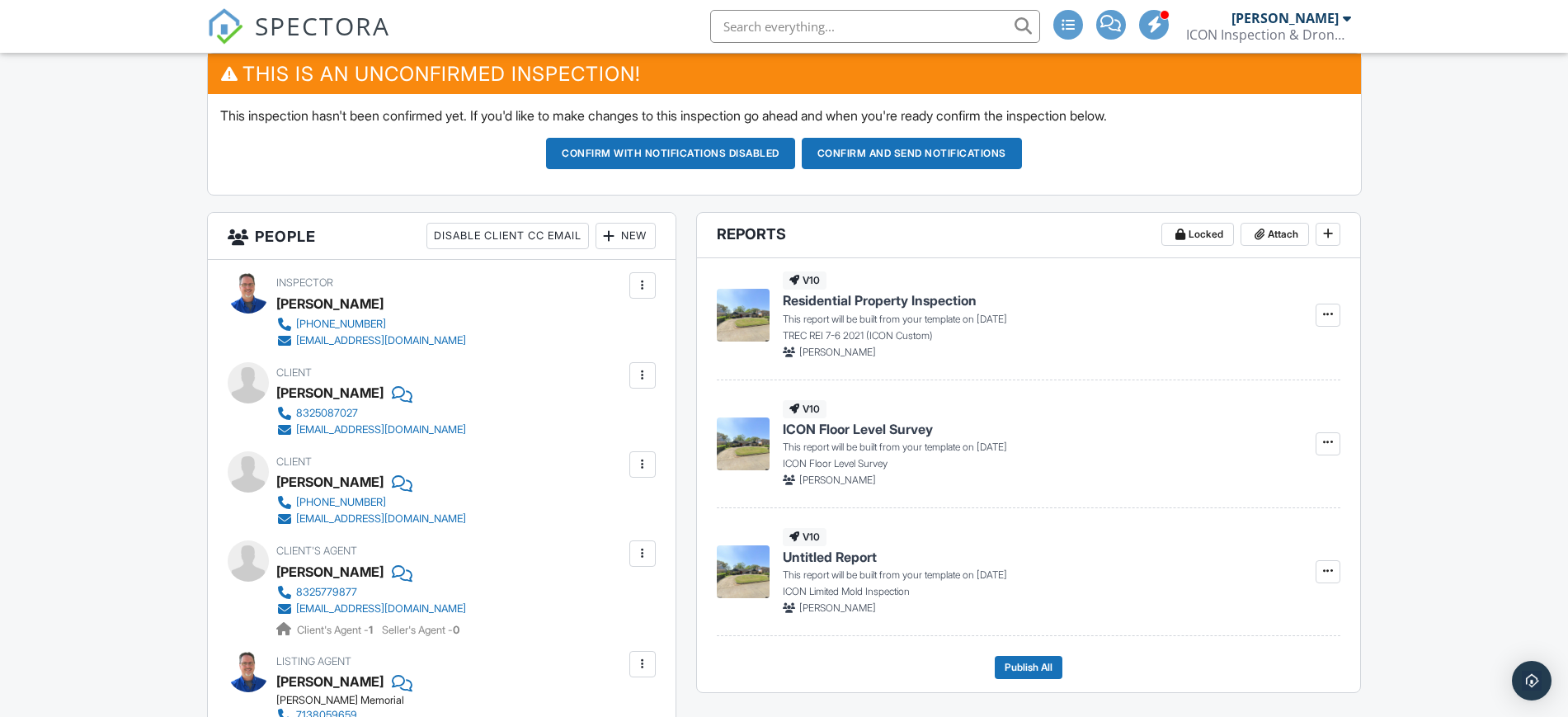
scroll to position [515, 0]
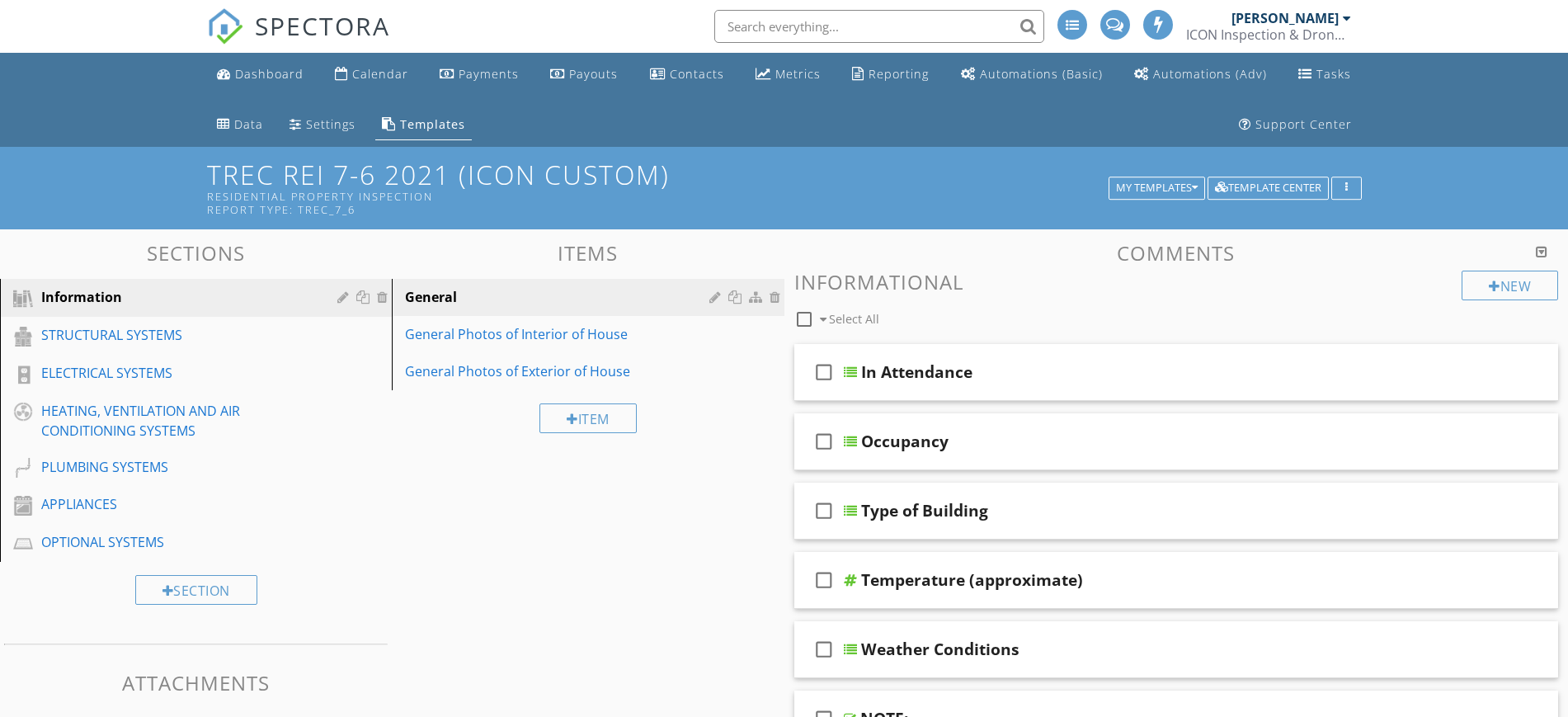
scroll to position [146, 0]
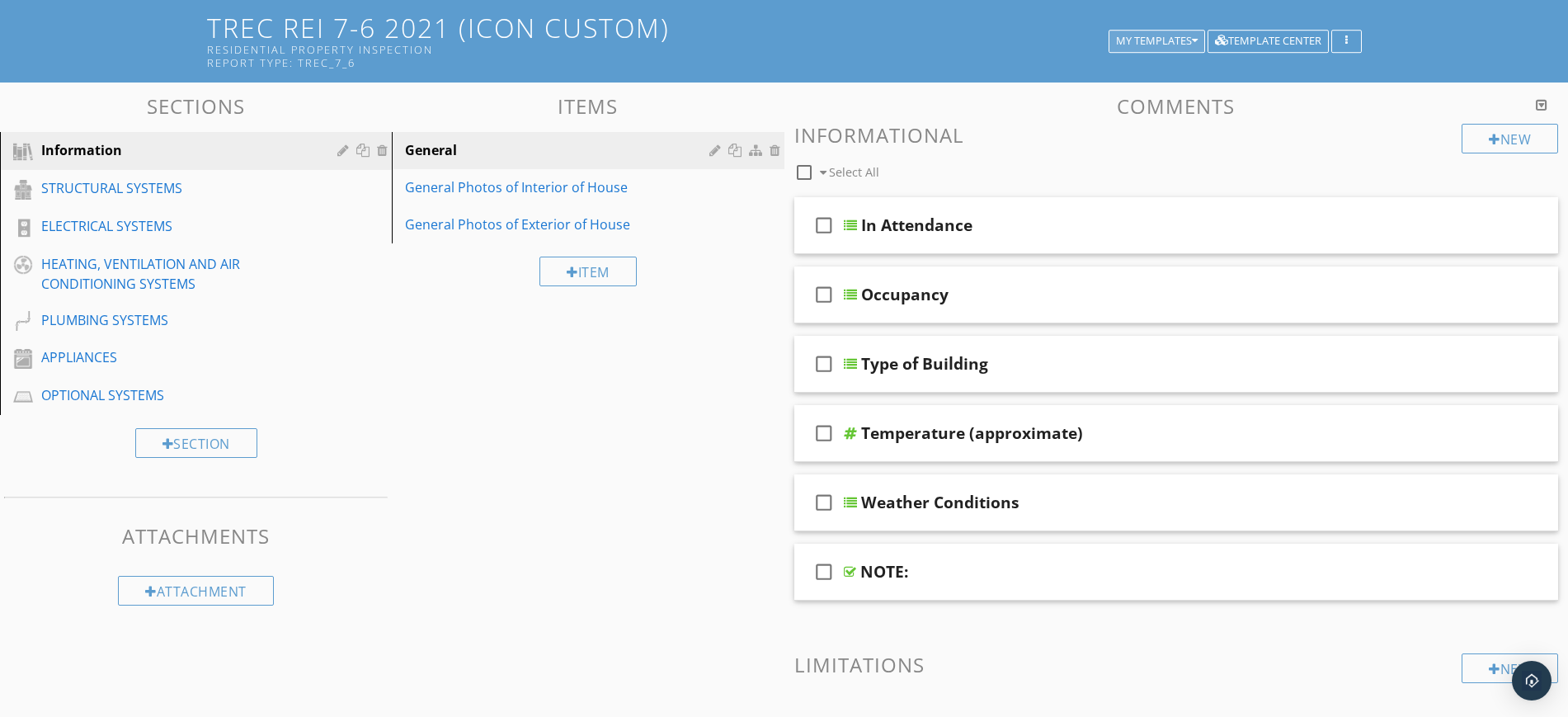
click at [1141, 41] on div "My Templates" at bounding box center [1157, 41] width 81 height 12
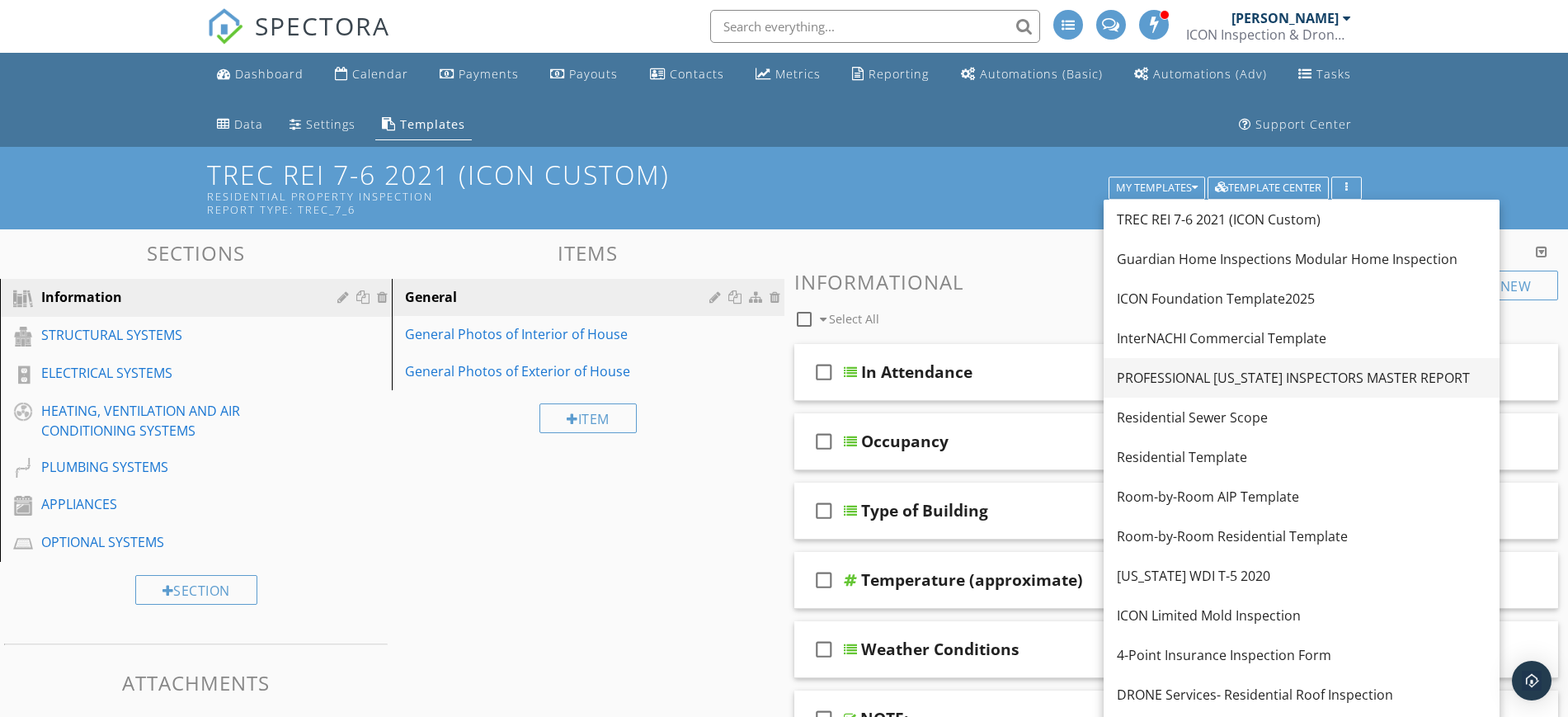
scroll to position [103, 0]
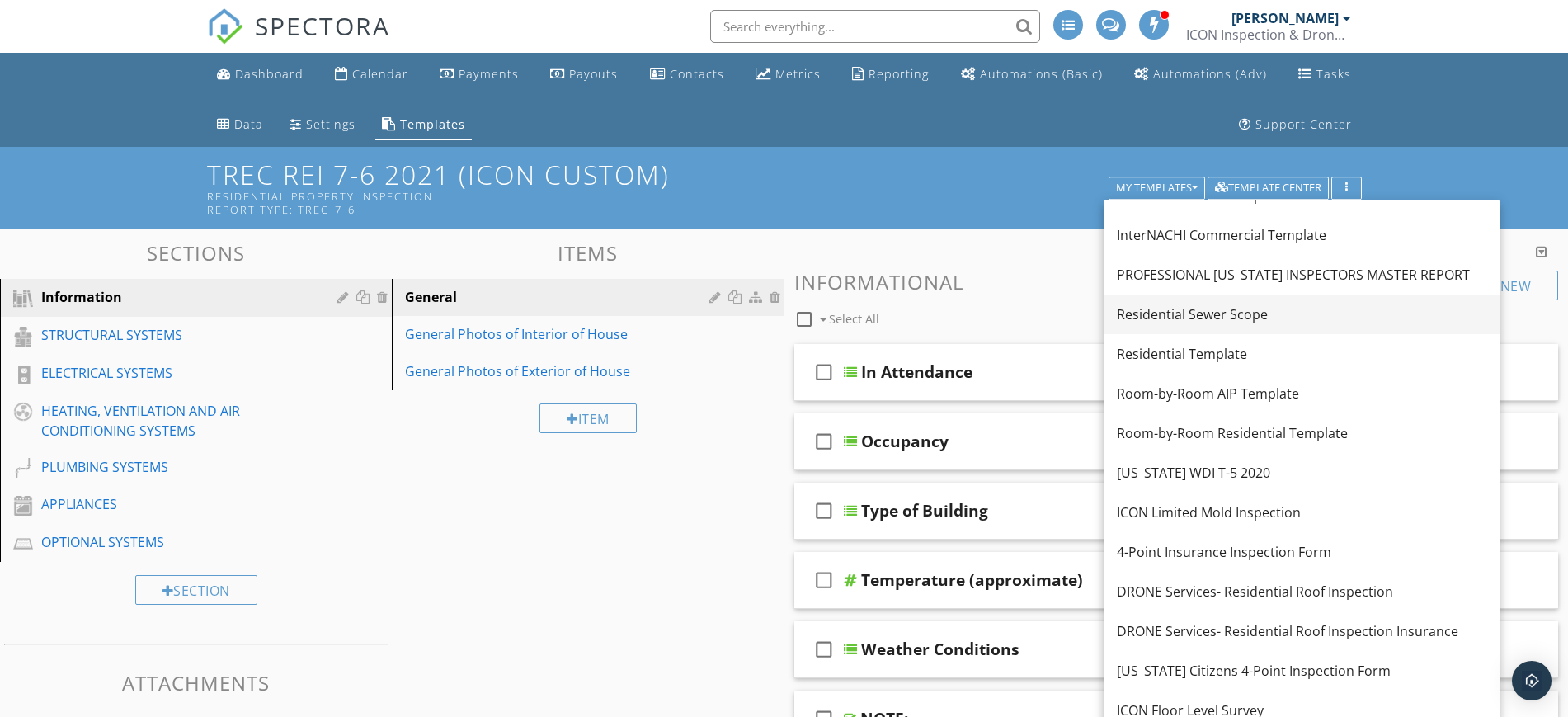
click at [1253, 309] on div "Residential Sewer Scope" at bounding box center [1301, 315] width 370 height 20
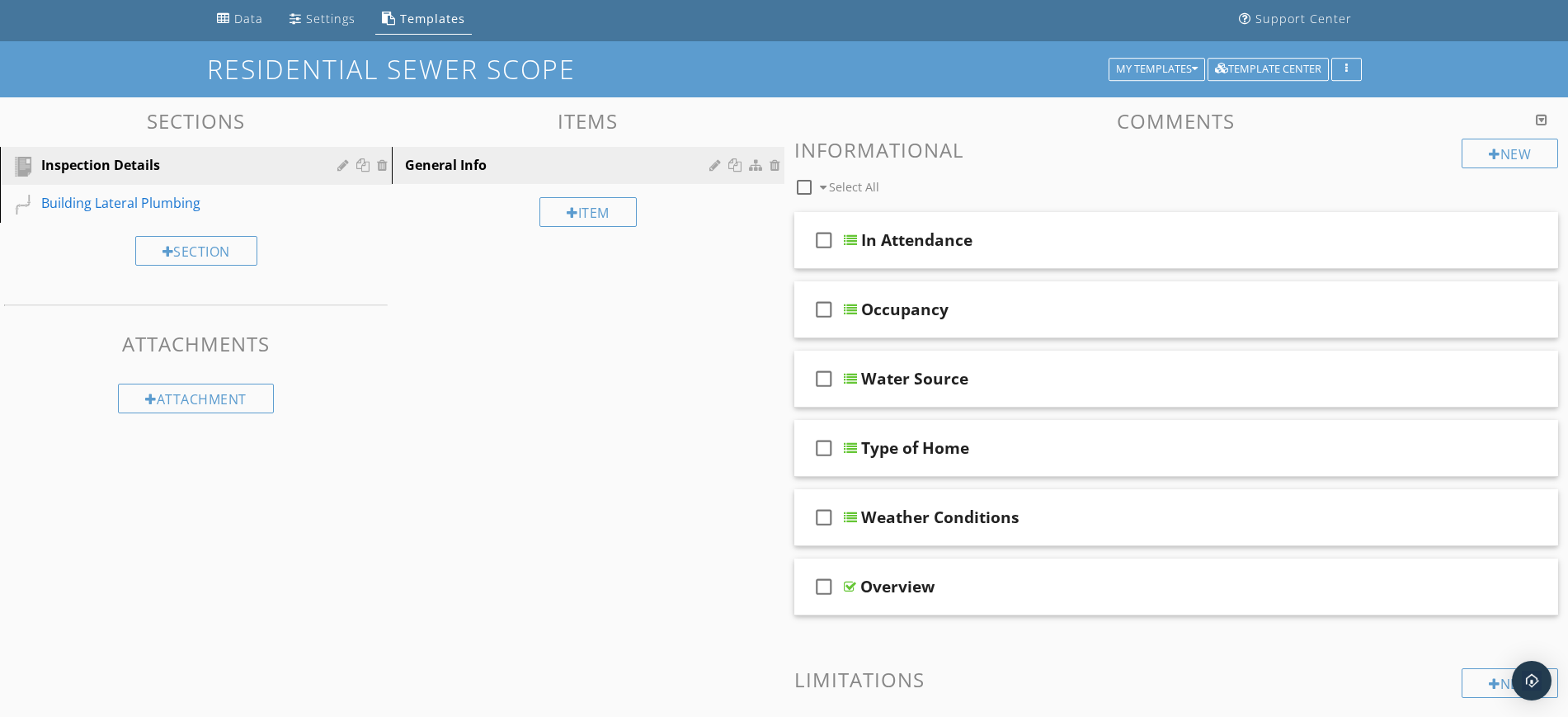
scroll to position [206, 0]
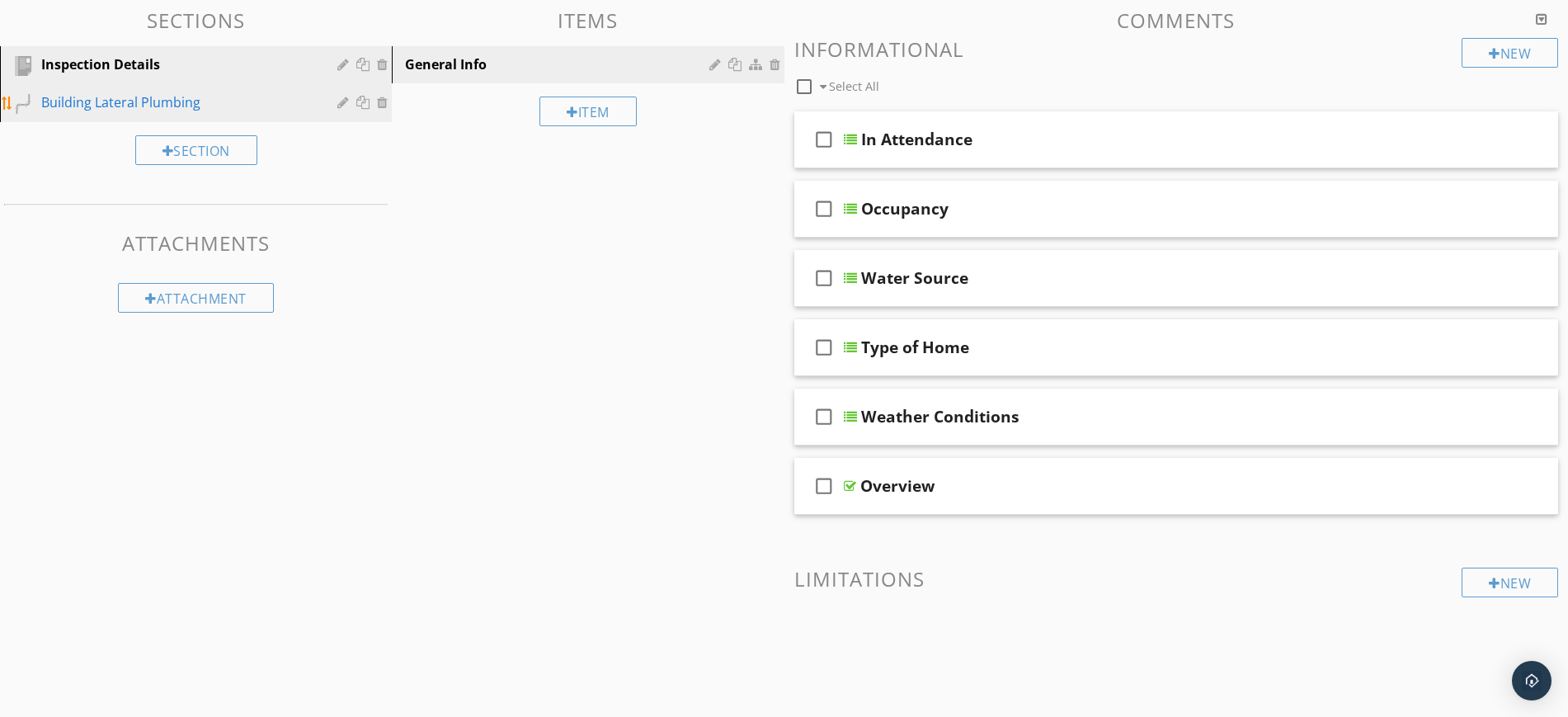
click at [148, 103] on div "Building Lateral Plumbing" at bounding box center [177, 102] width 272 height 20
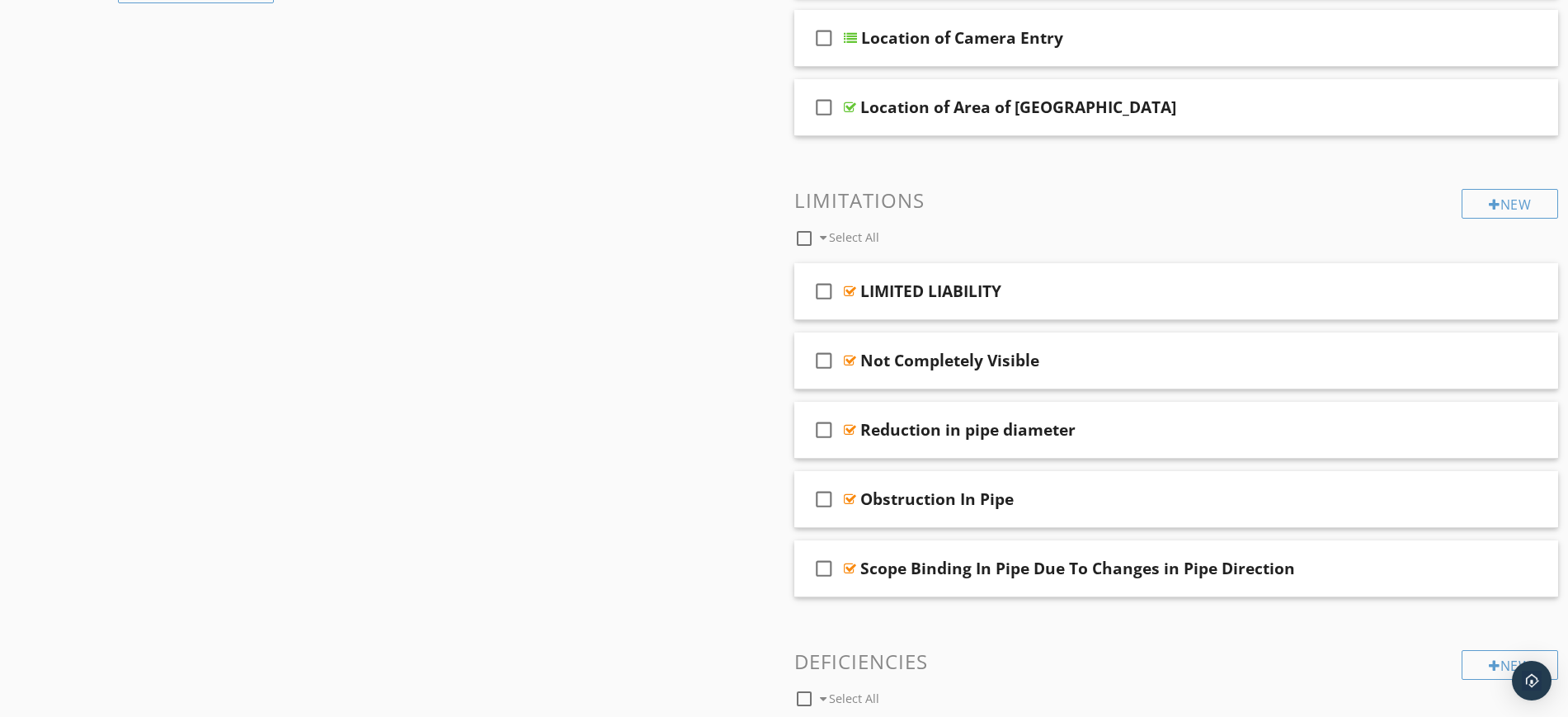
scroll to position [618, 0]
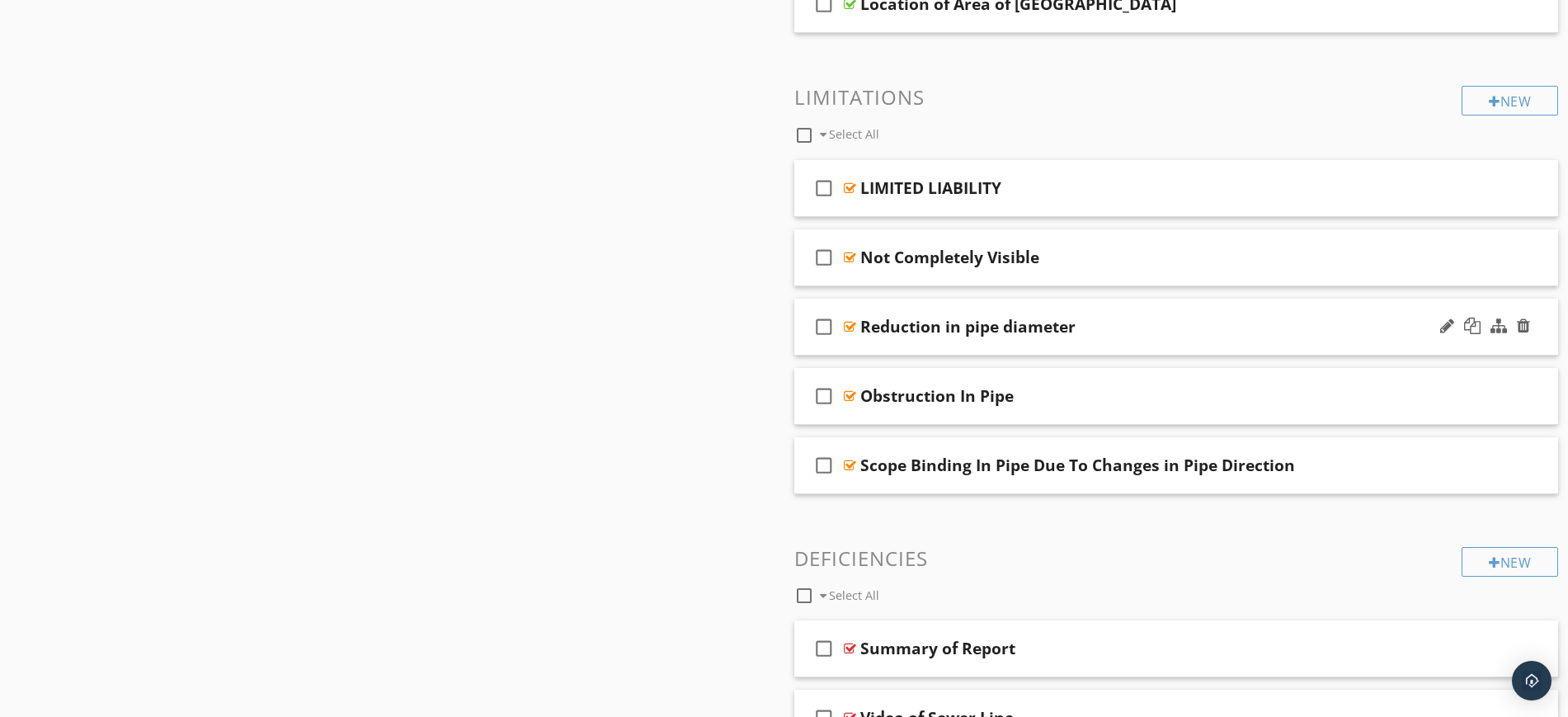
click at [825, 324] on icon "check_box_outline_blank" at bounding box center [823, 326] width 26 height 40
click at [824, 322] on icon "check_box" at bounding box center [823, 326] width 26 height 40
click at [944, 297] on span "check_box_outline_blank LIMITED LIABILITY check_box_outline_blank Not Completel…" at bounding box center [1177, 327] width 765 height 335
click at [948, 306] on div "check_box_outline_blank Reduction in pipe diameter" at bounding box center [1177, 326] width 765 height 57
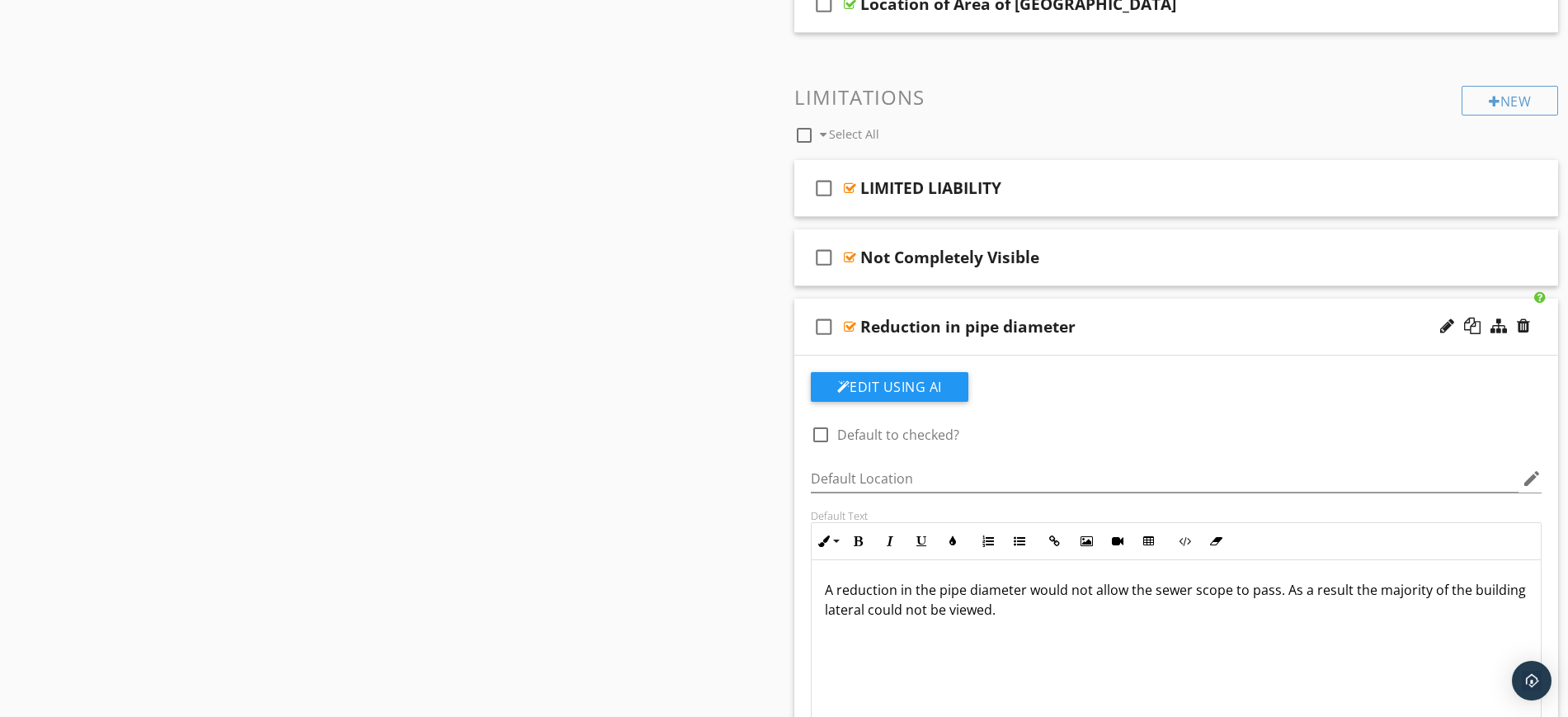
click at [892, 307] on div "check_box_outline_blank Reduction in pipe diameter" at bounding box center [1177, 326] width 765 height 57
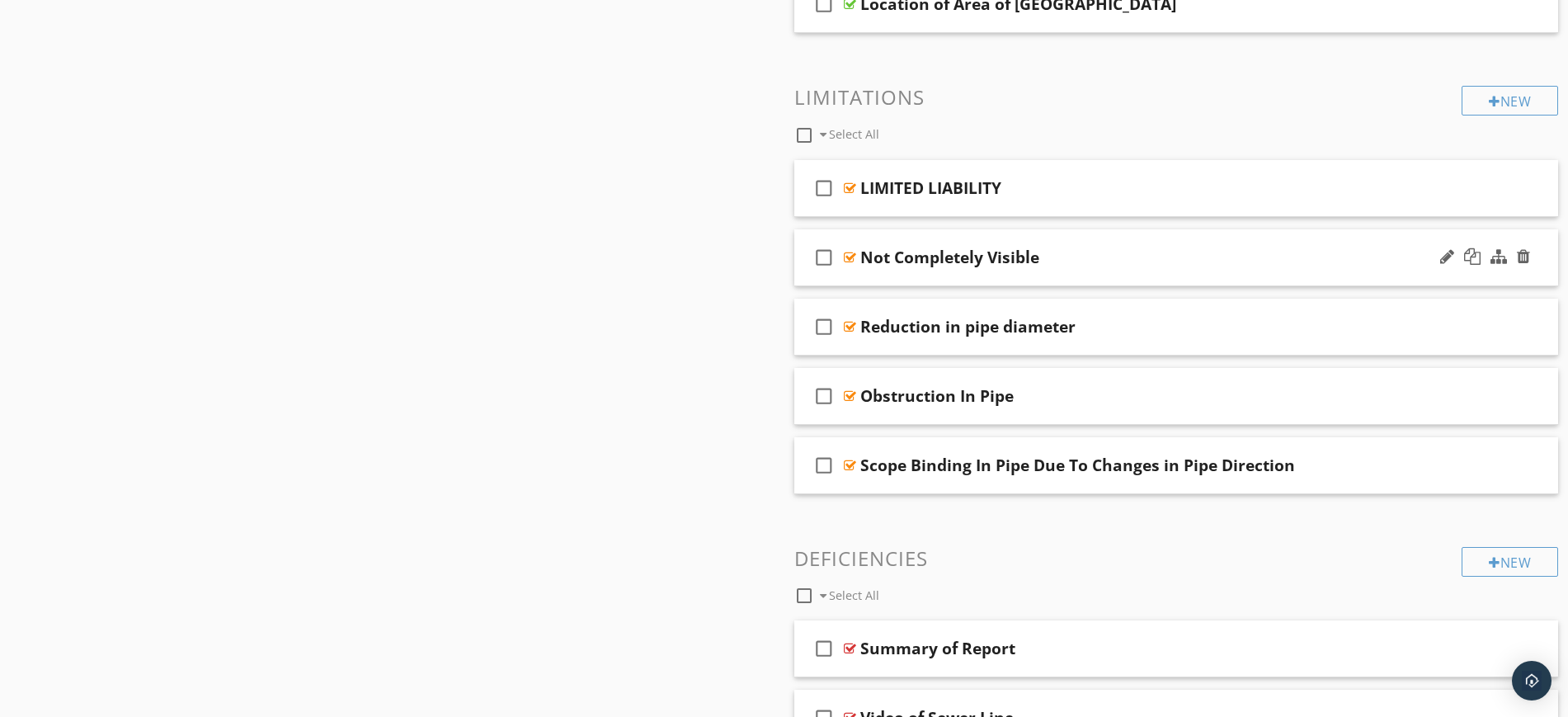
click at [1025, 236] on div "check_box_outline_blank Not Completely Visible" at bounding box center [1177, 258] width 765 height 57
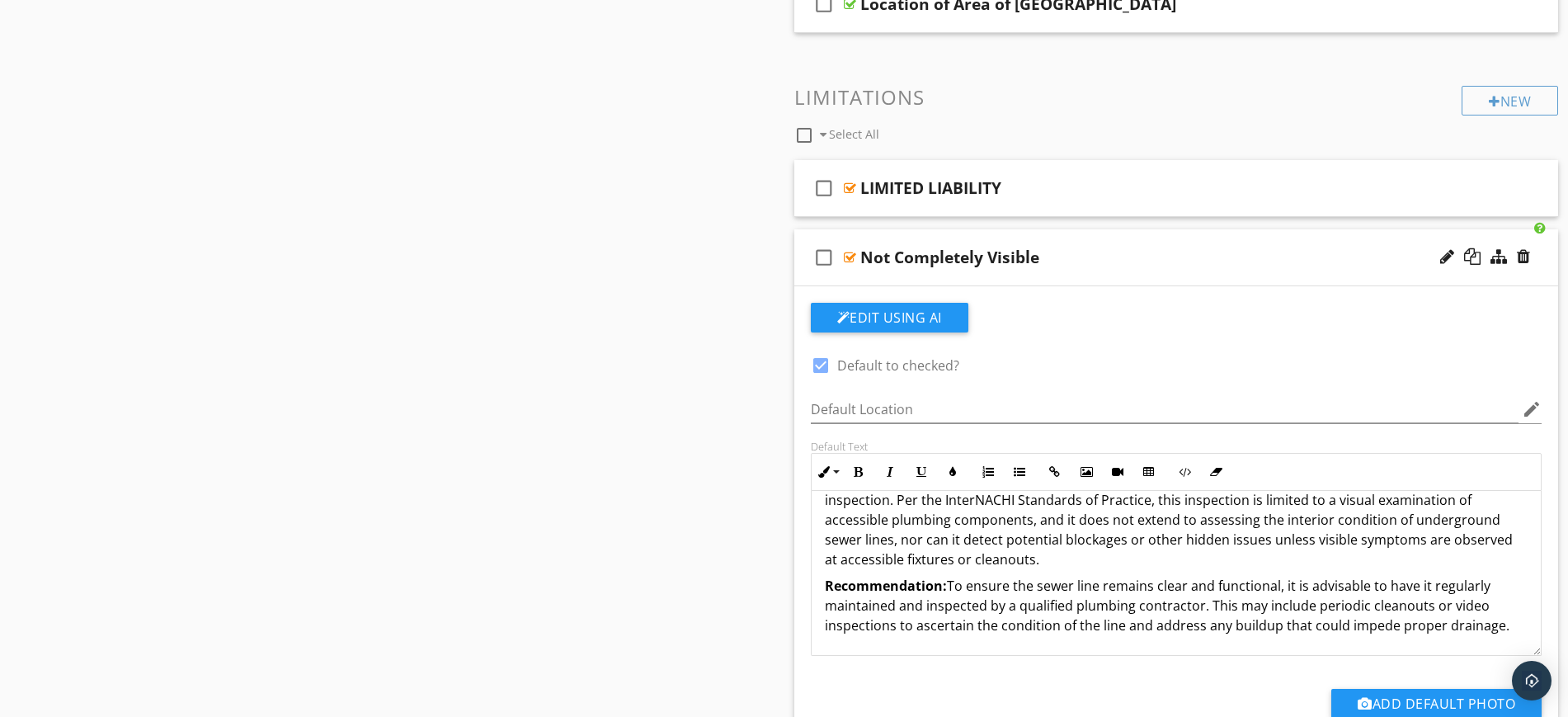
click at [887, 237] on div "check_box_outline_blank Not Completely Visible" at bounding box center [1177, 258] width 765 height 57
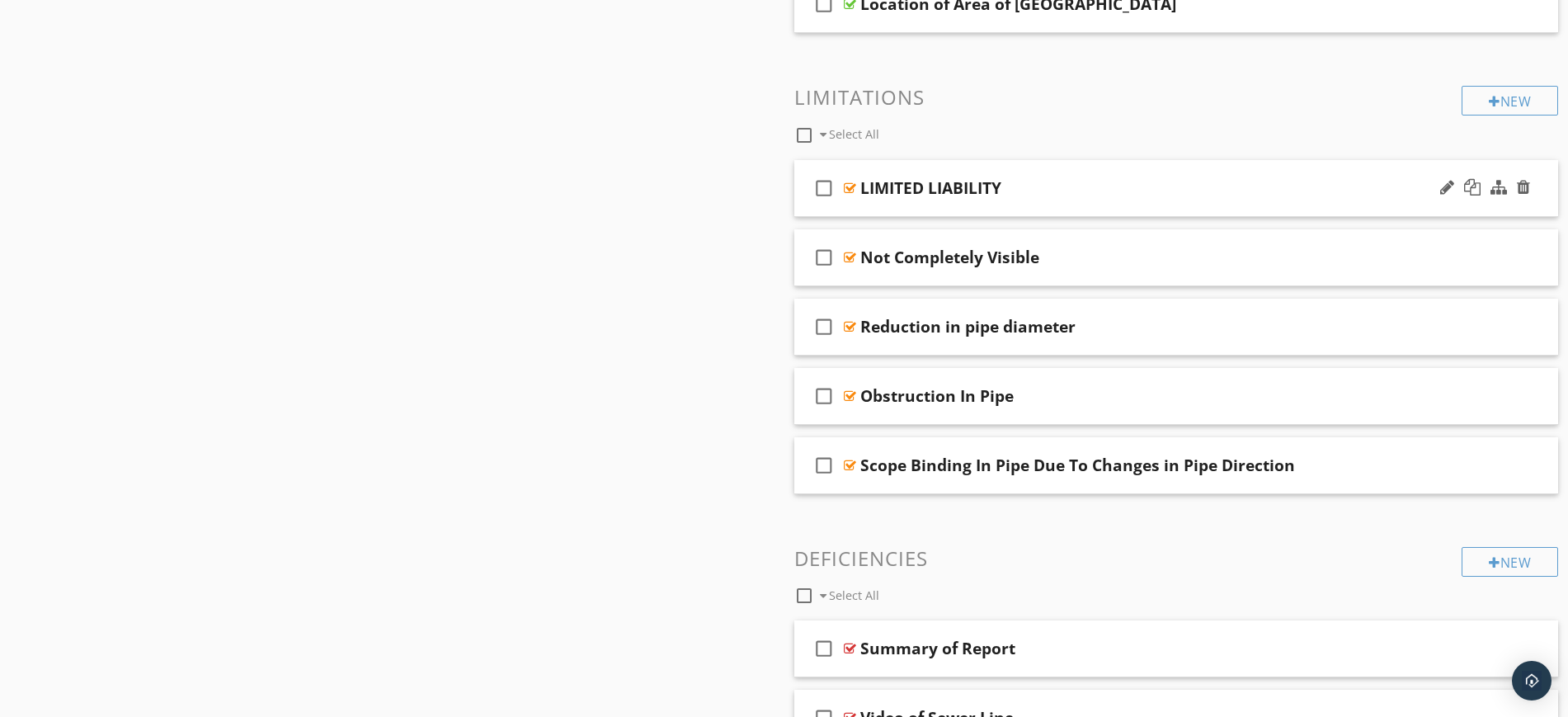
click at [1002, 167] on div "check_box_outline_blank LIMITED LIABILITY" at bounding box center [1177, 188] width 765 height 57
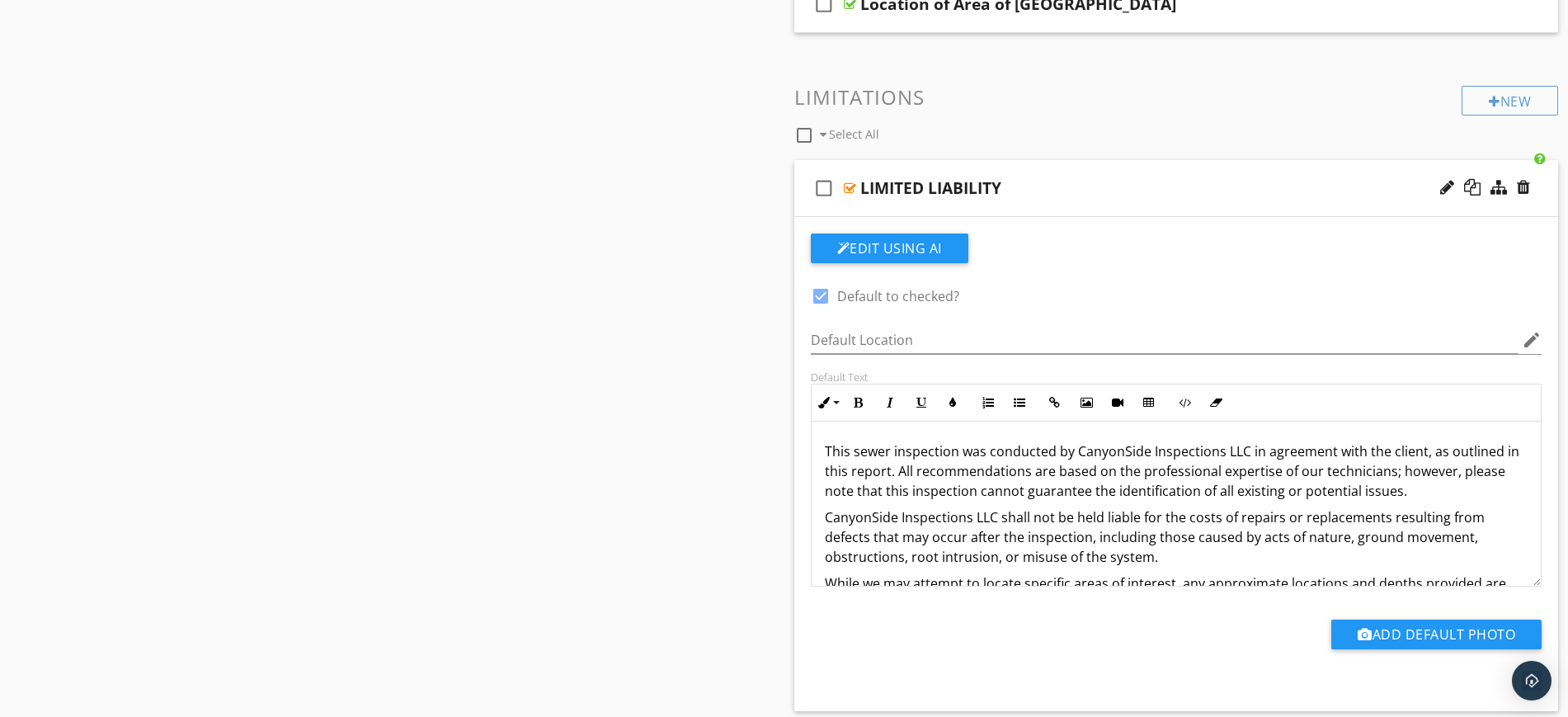
click at [1148, 454] on p "This sewer inspection was conducted by CanyonSide Inspections LLC in agreement …" at bounding box center [1177, 471] width 703 height 60
click at [1183, 453] on p "This sewer inspection was conducted by ICON Inspections LLC in agreement with t…" at bounding box center [1177, 471] width 703 height 60
drag, startPoint x: 898, startPoint y: 516, endPoint x: 828, endPoint y: 516, distance: 70.0
click at [828, 516] on p "CanyonSide Inspections LLC shall not be held liable for the costs of repairs or…" at bounding box center [1177, 537] width 703 height 60
drag, startPoint x: 930, startPoint y: 519, endPoint x: 1212, endPoint y: 560, distance: 285.0
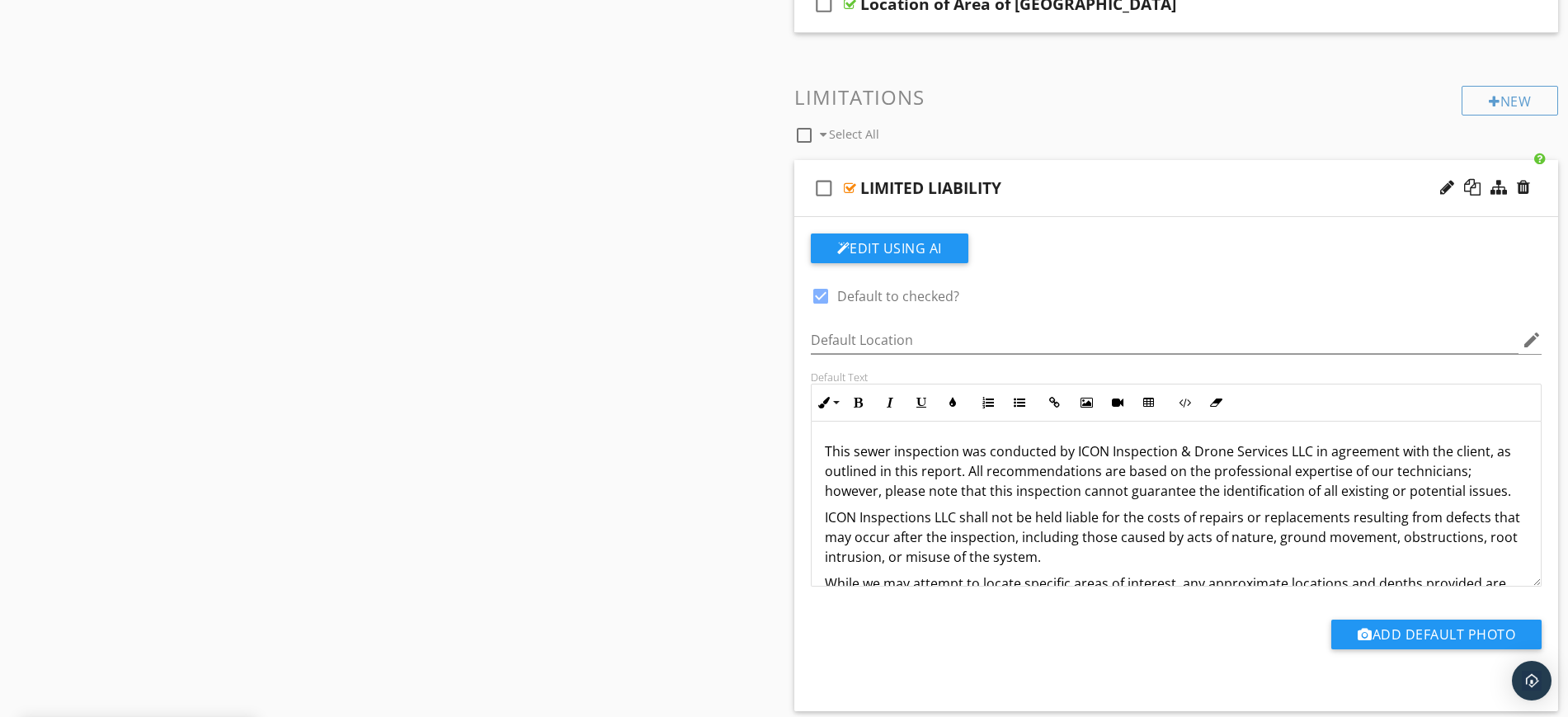
click at [932, 519] on p "ICON Inspections LLC shall not be held liable for the costs of repairs or repla…" at bounding box center [1177, 537] width 703 height 60
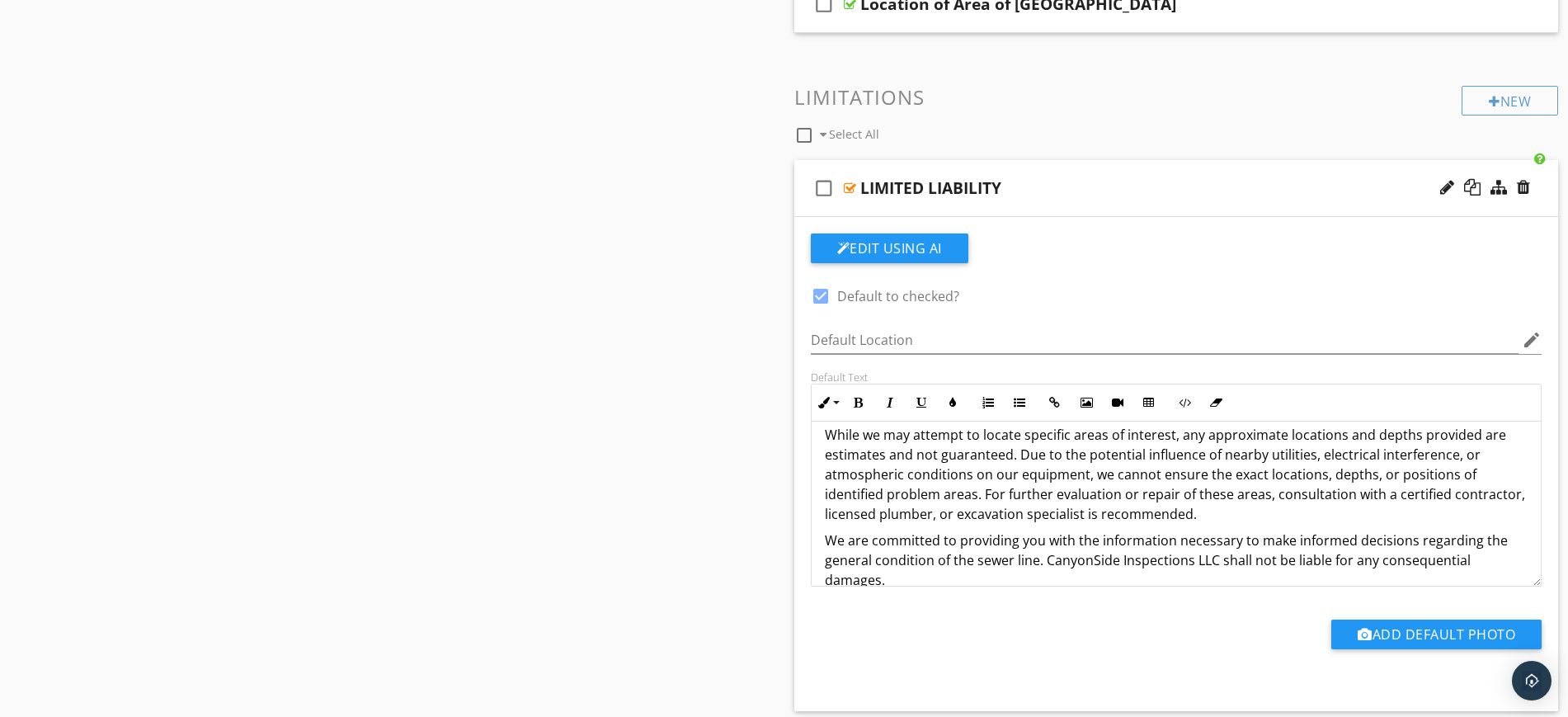
scroll to position [173, 0]
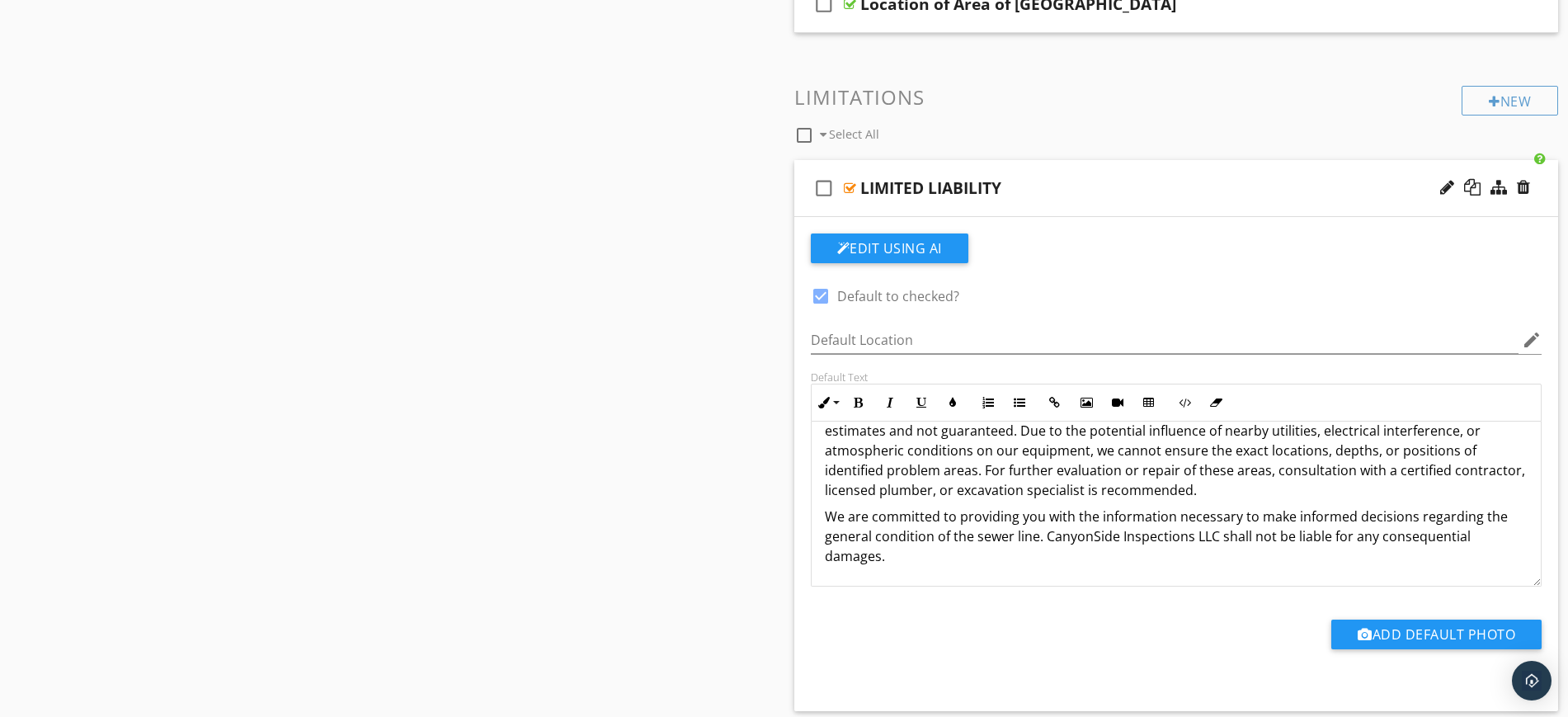
click at [1118, 540] on p "We are committed to providing you with the information necessary to make inform…" at bounding box center [1177, 536] width 703 height 60
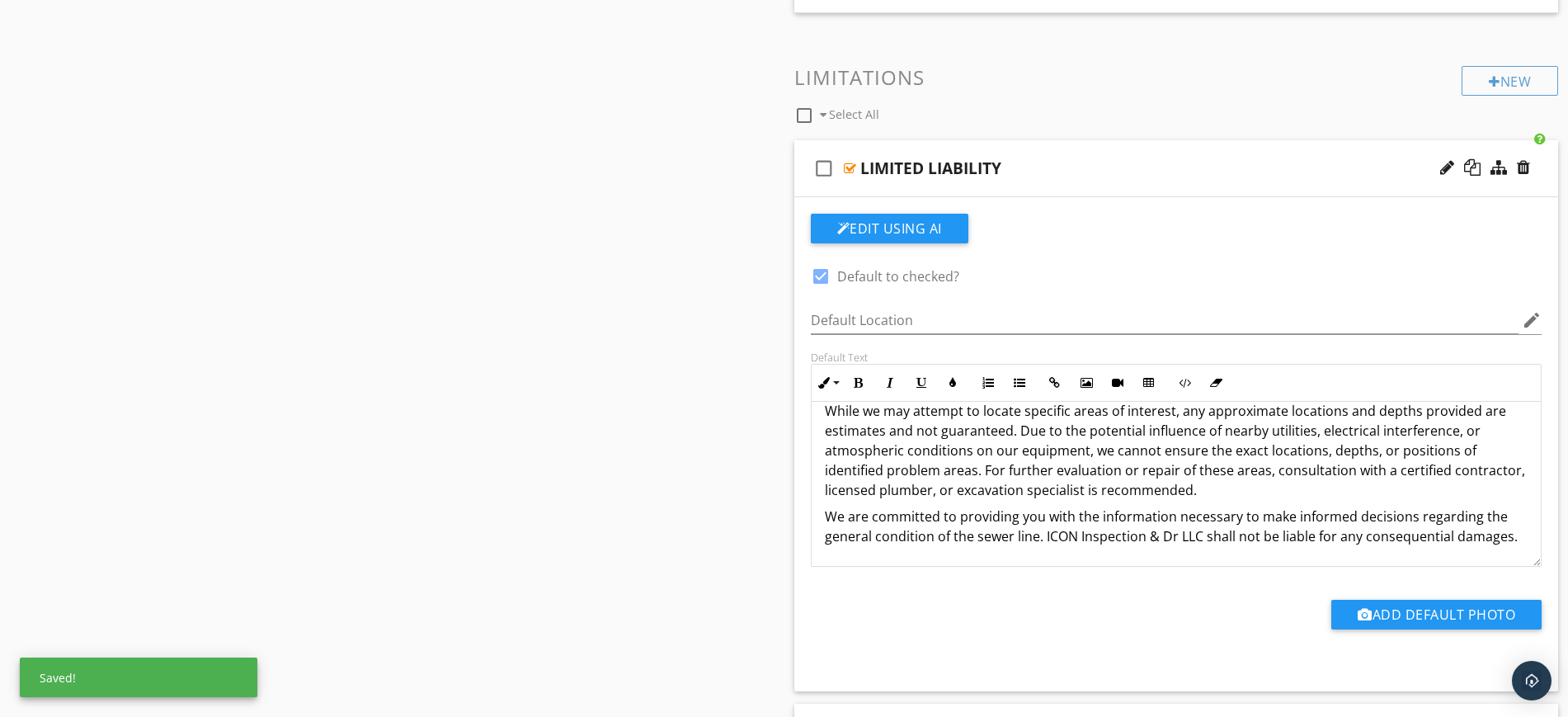
scroll to position [618, 0]
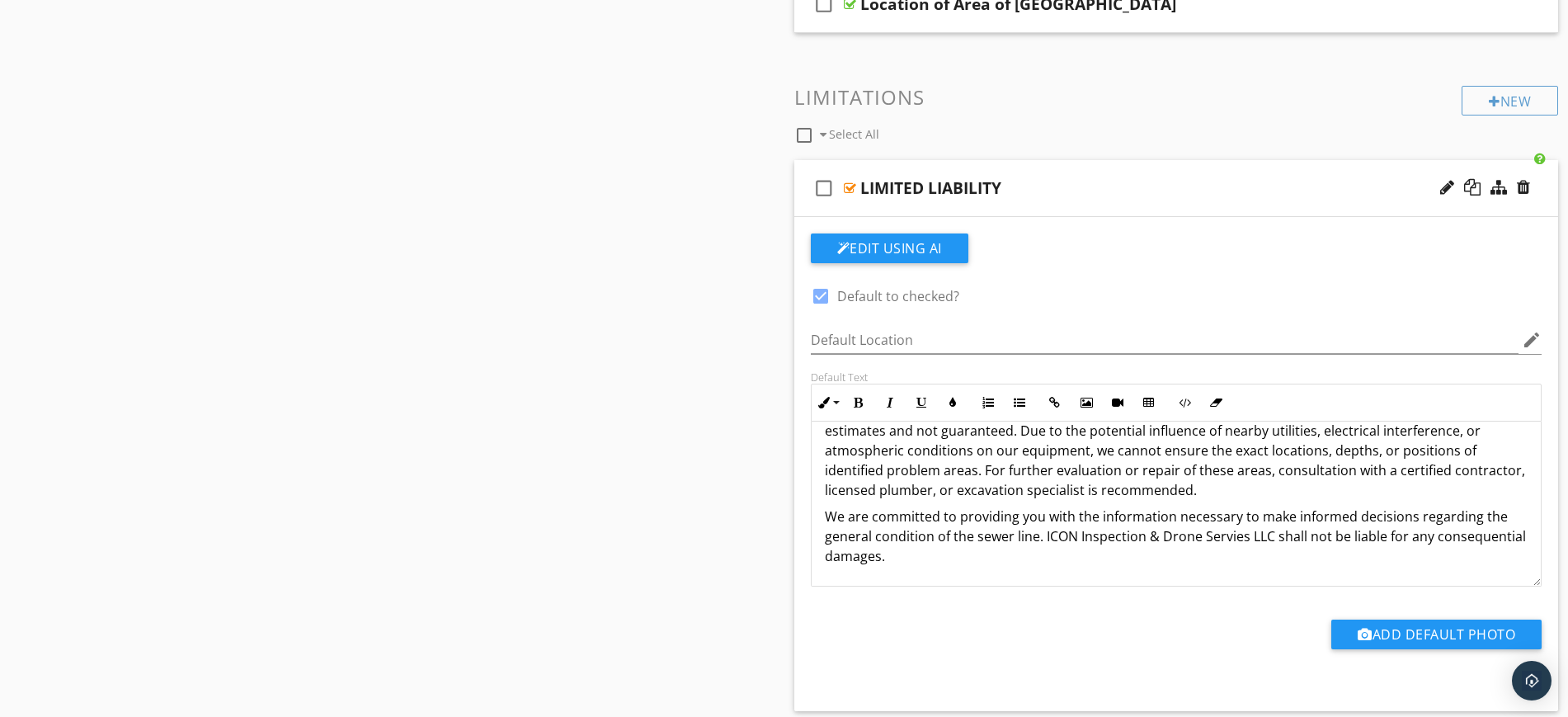
click at [1234, 539] on p "We are committed to providing you with the information necessary to make inform…" at bounding box center [1177, 536] width 703 height 60
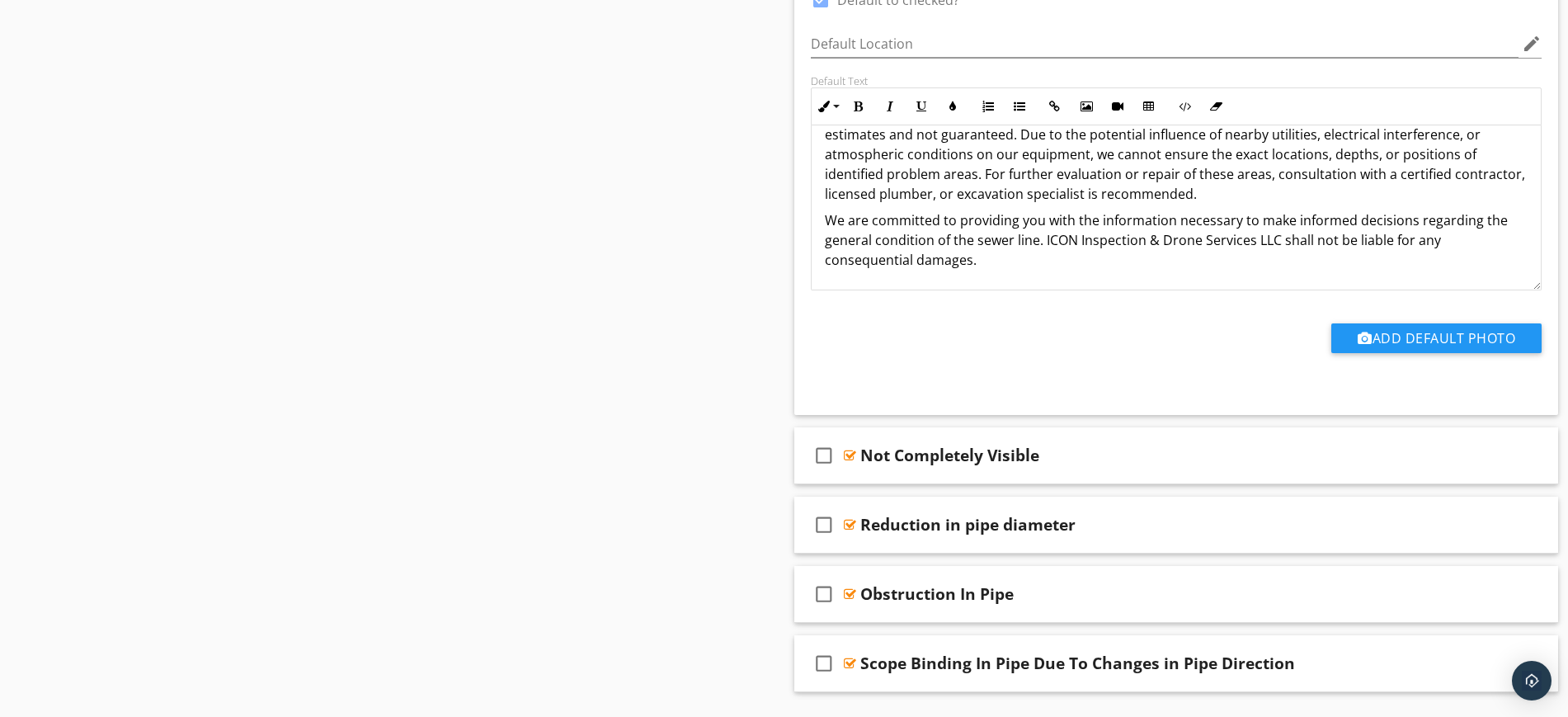
scroll to position [1032, 0]
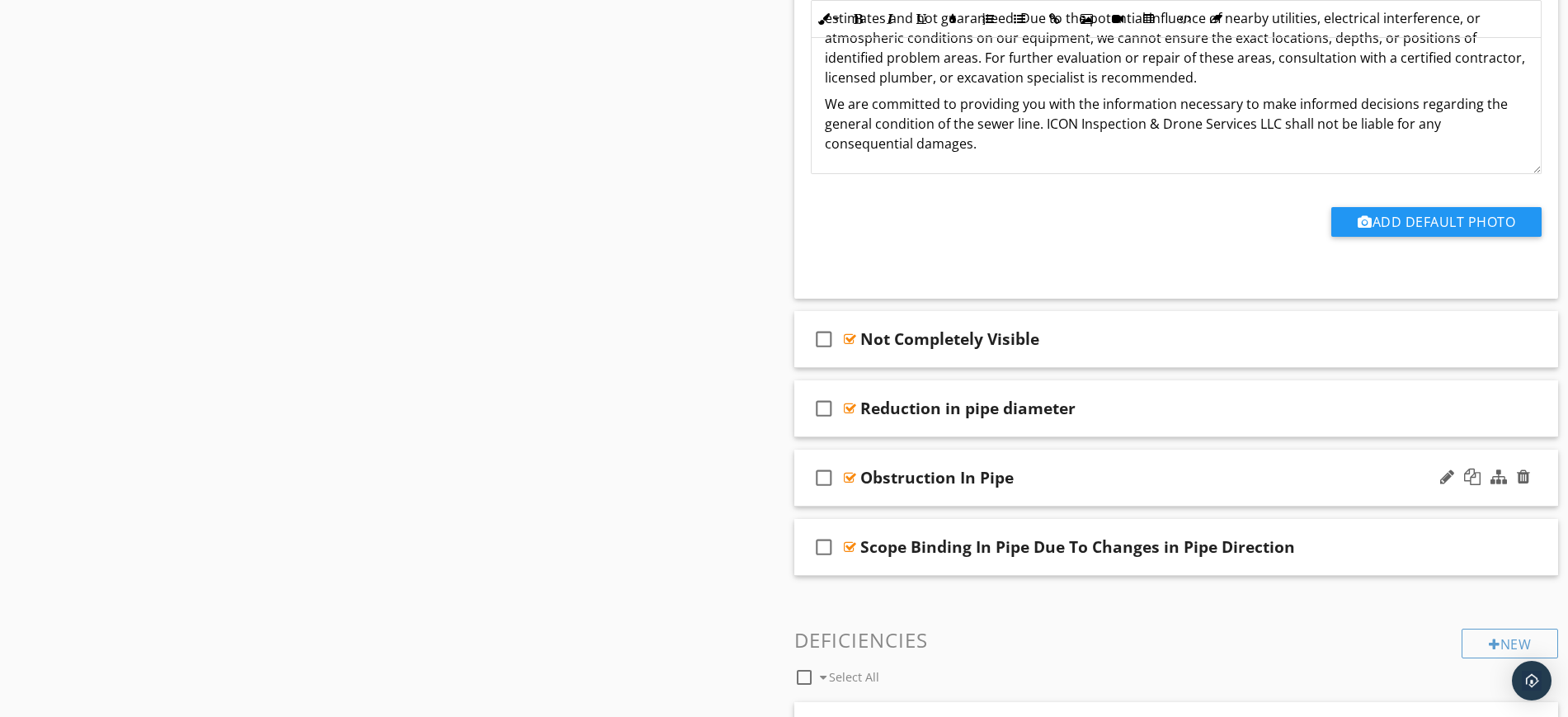
click at [1155, 458] on div "check_box_outline_blank Obstruction In Pipe" at bounding box center [1177, 477] width 765 height 57
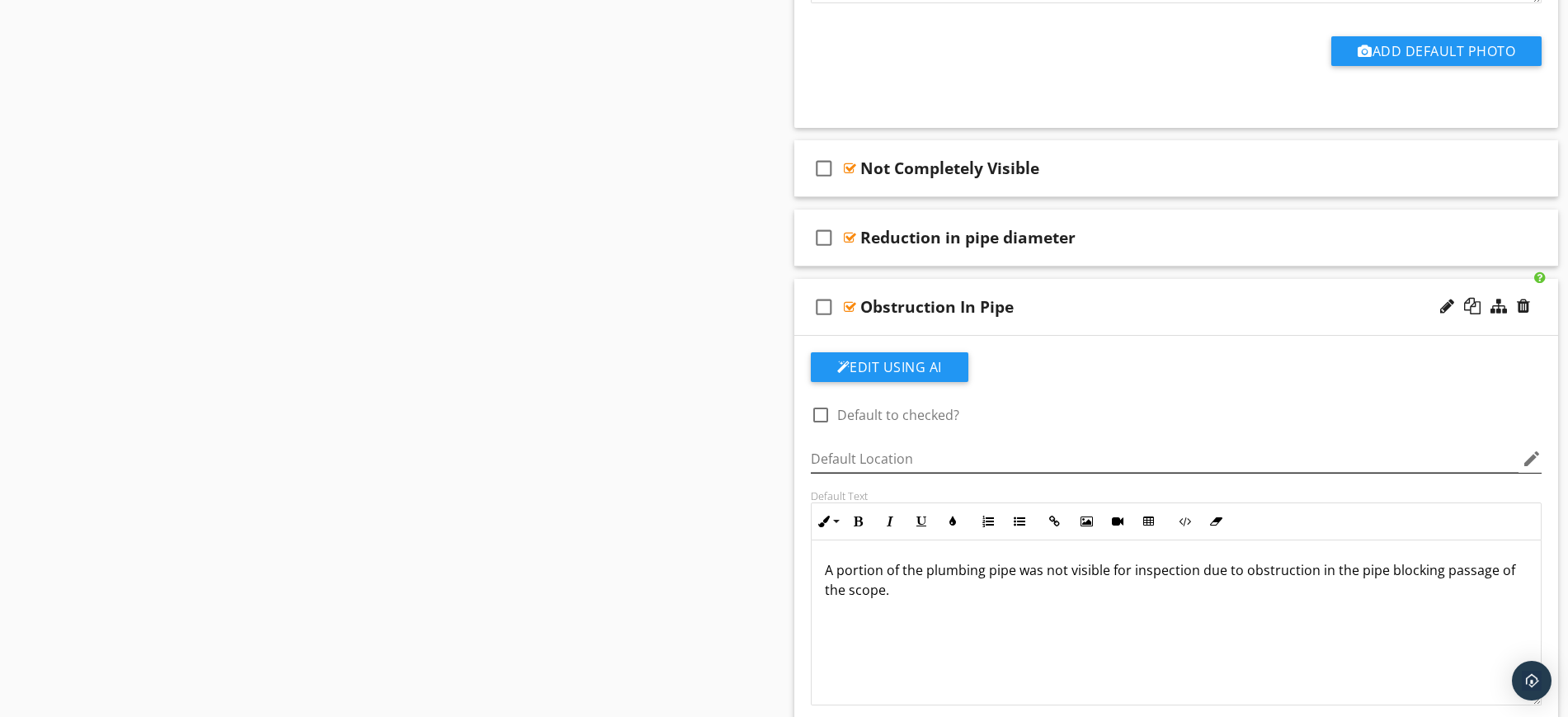
scroll to position [1341, 0]
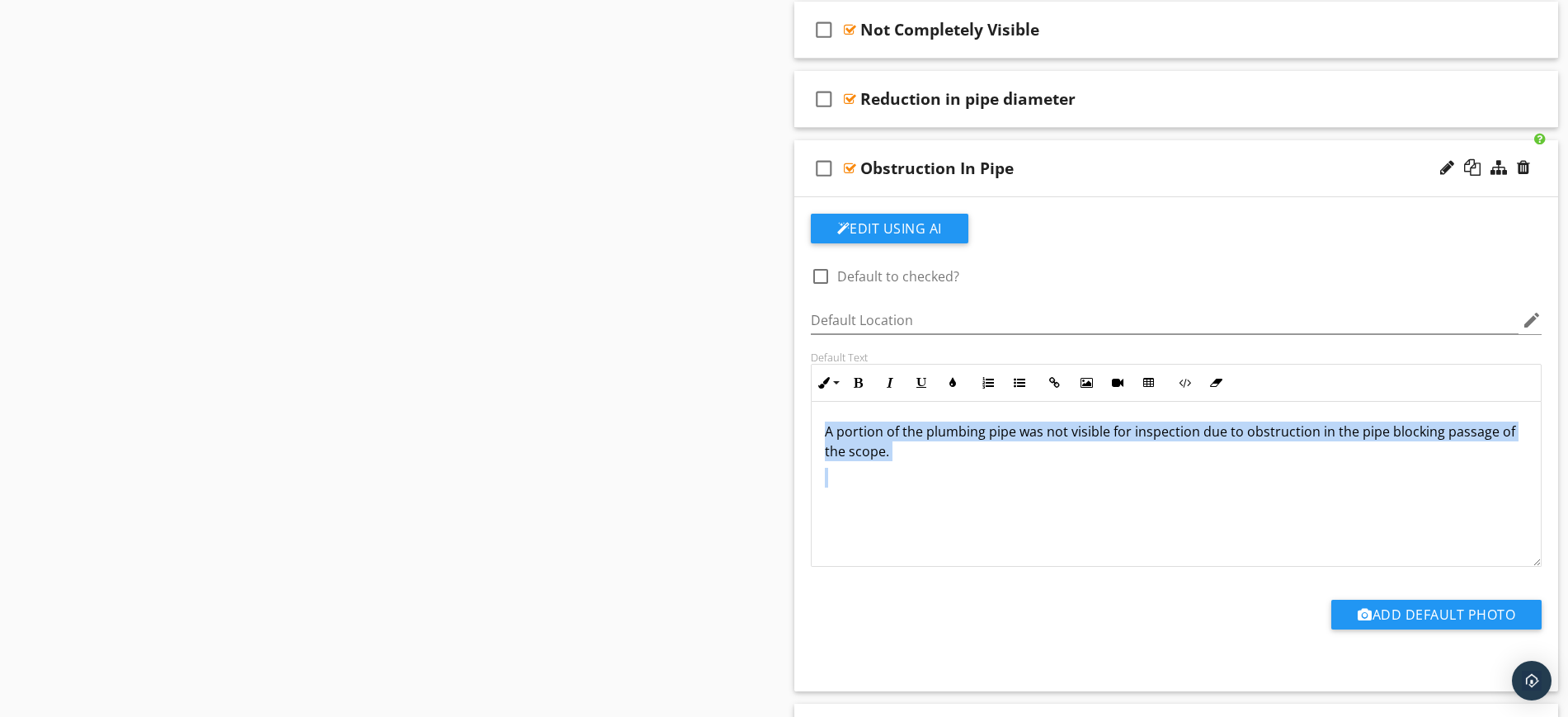
drag, startPoint x: 822, startPoint y: 427, endPoint x: 911, endPoint y: 468, distance: 98.0
click at [911, 468] on div "A portion of the plumbing pipe was not visible for inspection due to obstructio…" at bounding box center [1177, 484] width 730 height 165
click at [958, 381] on button "Colors" at bounding box center [953, 382] width 32 height 32
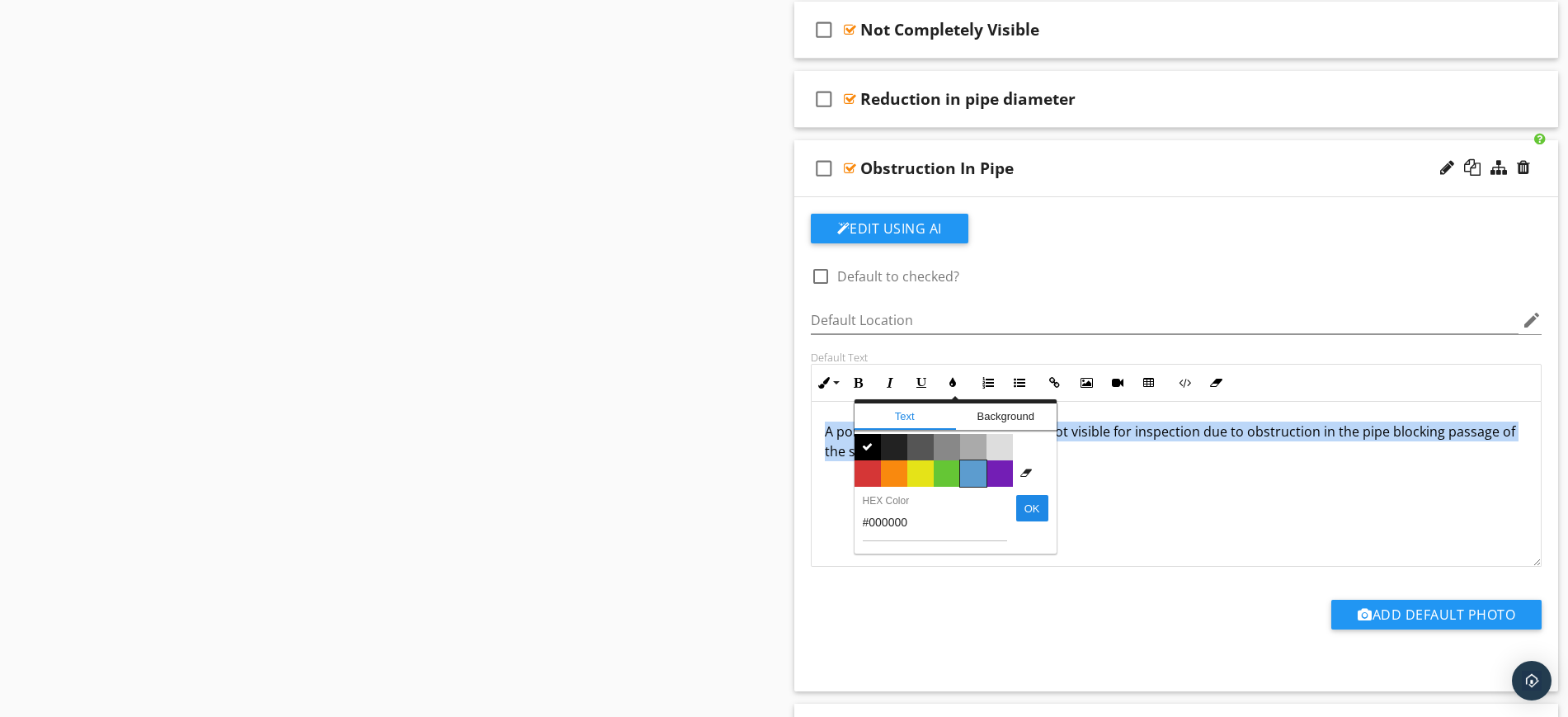
click at [971, 472] on span "Color #5c9ccf" at bounding box center [972, 473] width 26 height 26
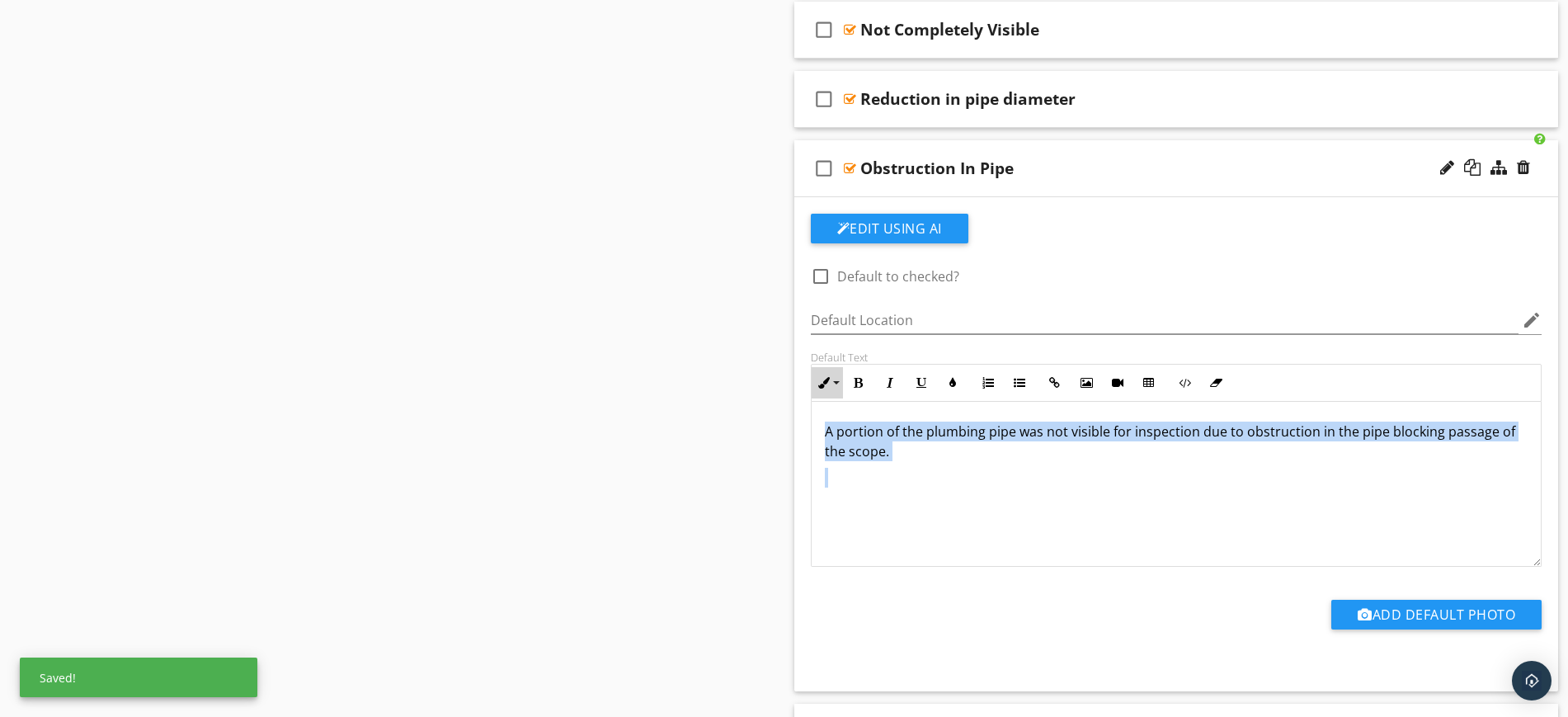
click at [825, 388] on icon "button" at bounding box center [823, 382] width 12 height 12
click at [862, 496] on link "Normal" at bounding box center [875, 501] width 125 height 26
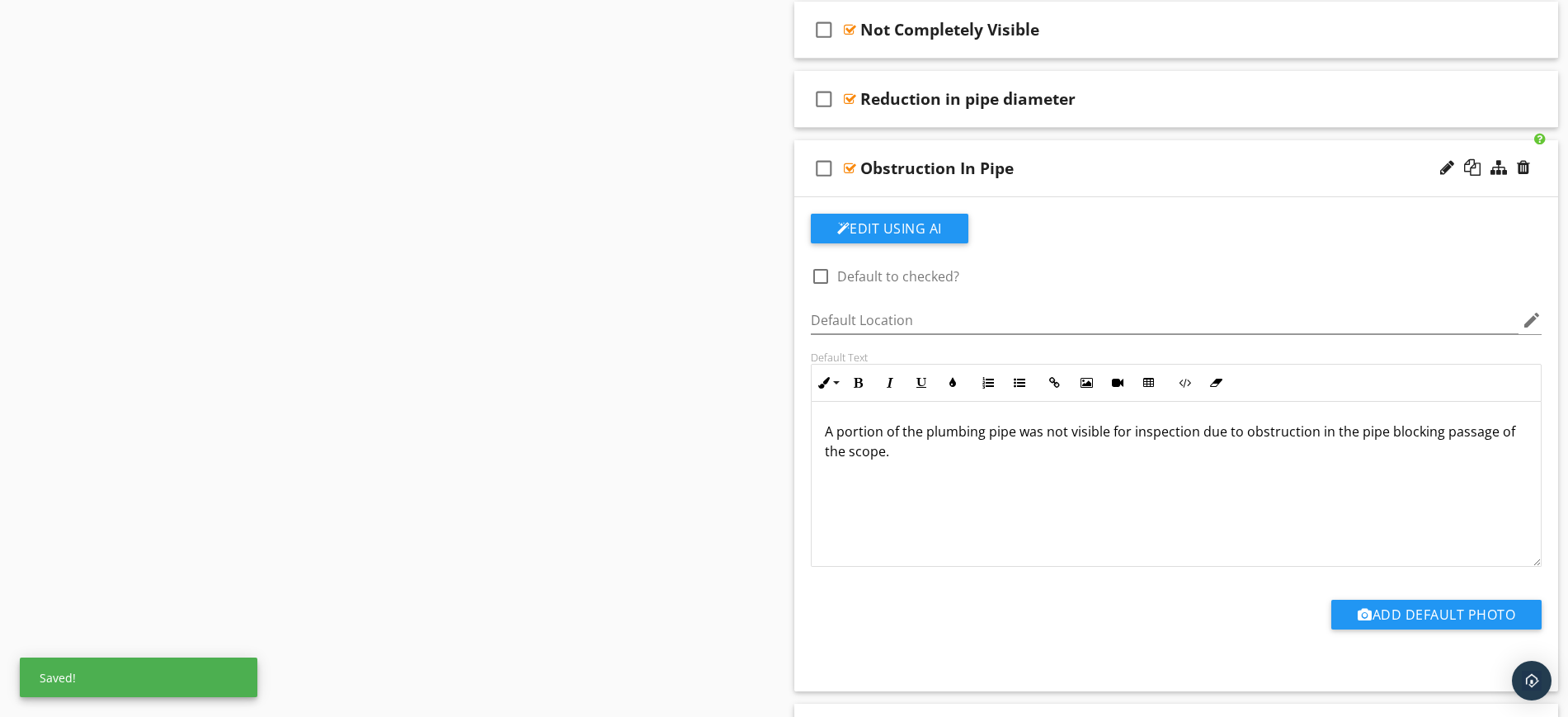
click at [929, 500] on div "A portion of the plumbing pipe was not visible for inspection due to obstructio…" at bounding box center [1177, 484] width 730 height 165
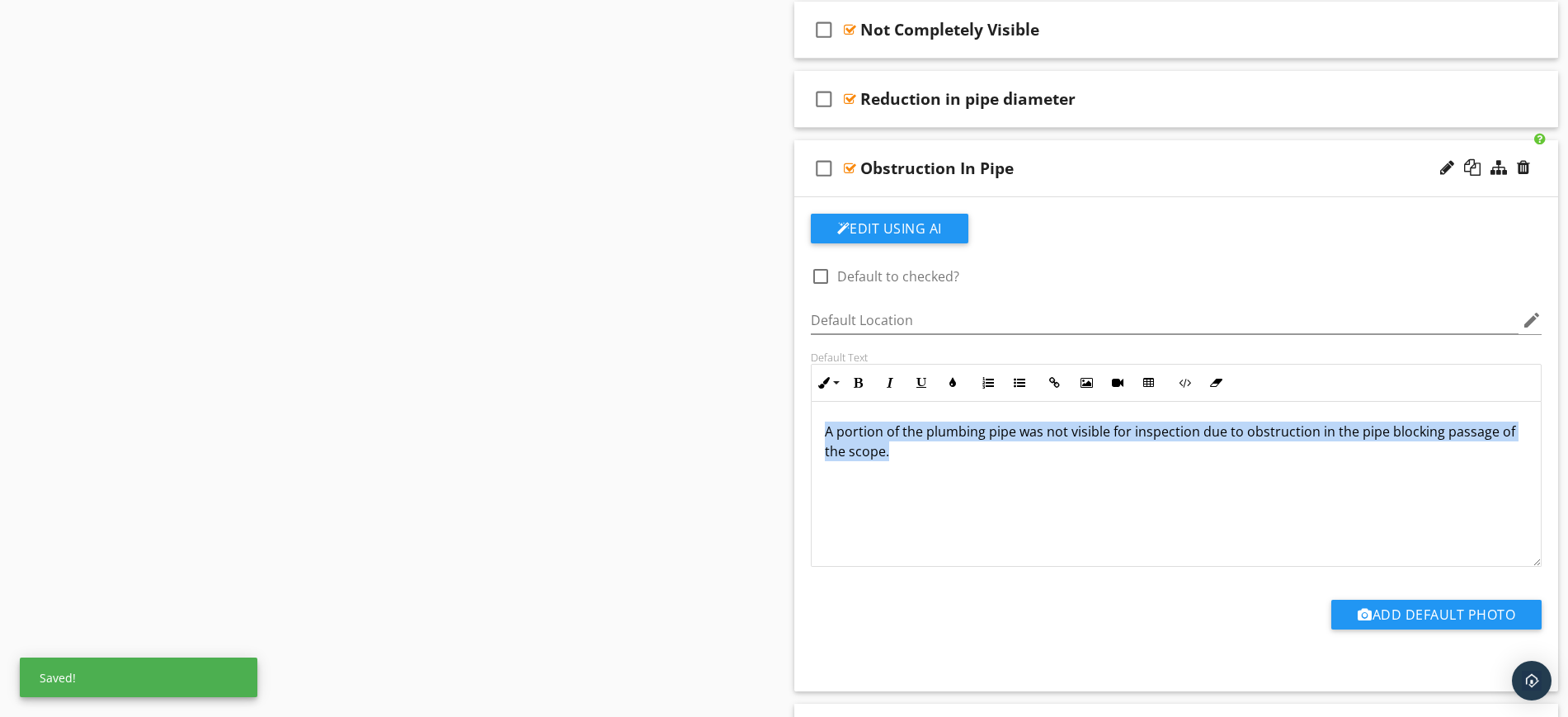
drag, startPoint x: 837, startPoint y: 445, endPoint x: 897, endPoint y: 464, distance: 62.9
click at [887, 483] on div "A portion of the plumbing pipe was not visible for inspection due to obstructio…" at bounding box center [1177, 484] width 730 height 165
click at [952, 391] on button "Colors" at bounding box center [953, 382] width 32 height 32
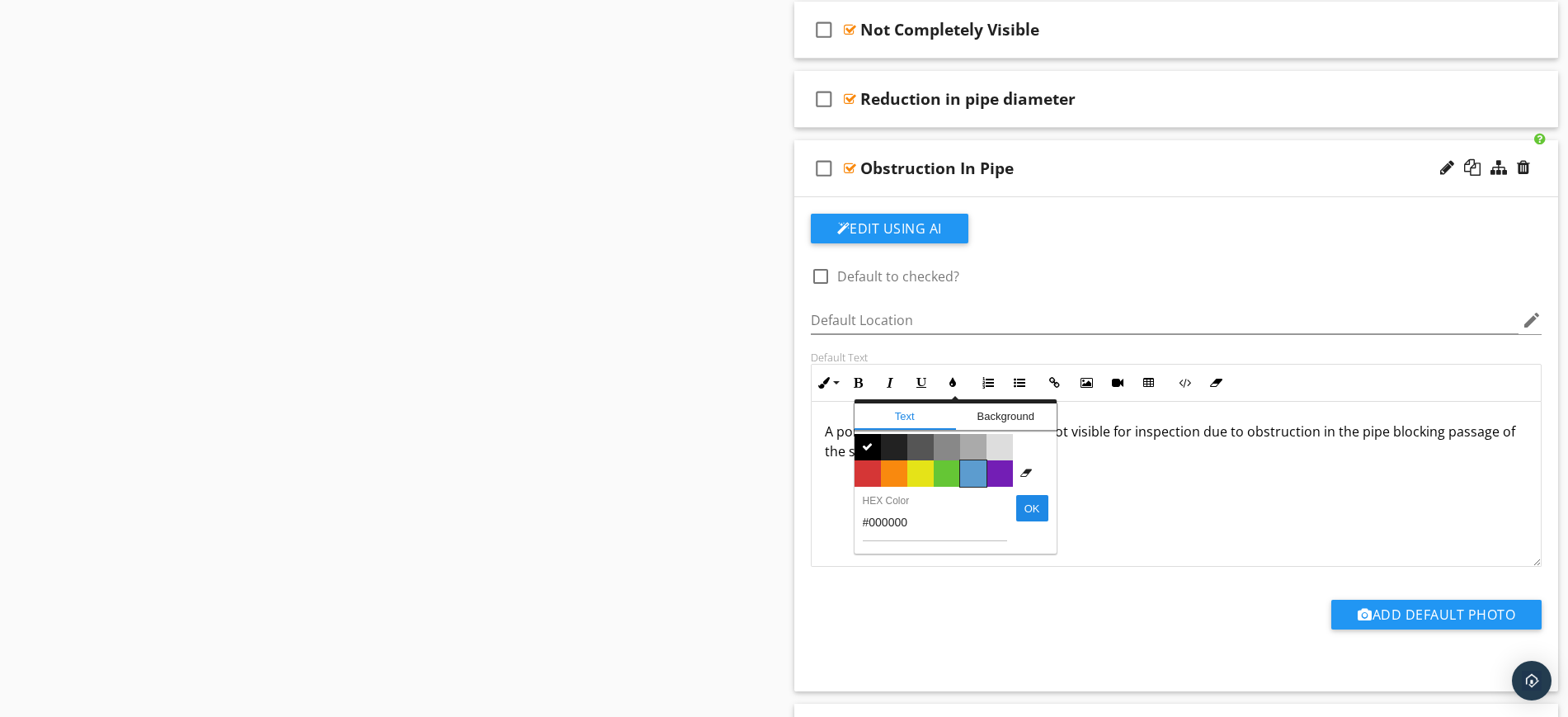
click at [981, 467] on span "Color #5c9ccf" at bounding box center [972, 473] width 26 height 26
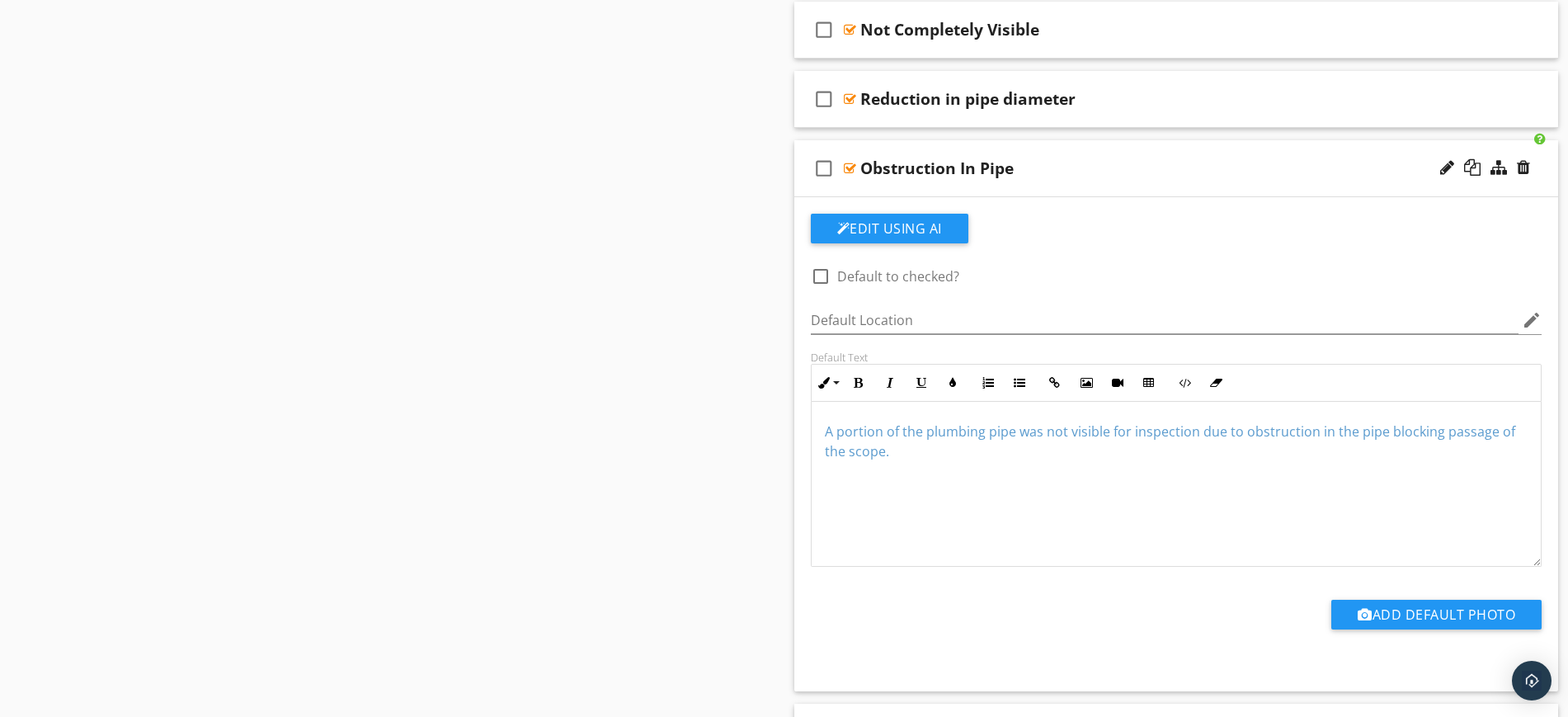
click at [1105, 524] on div "A portion of the plumbing pipe was not visible for inspection due to obstructio…" at bounding box center [1177, 484] width 730 height 165
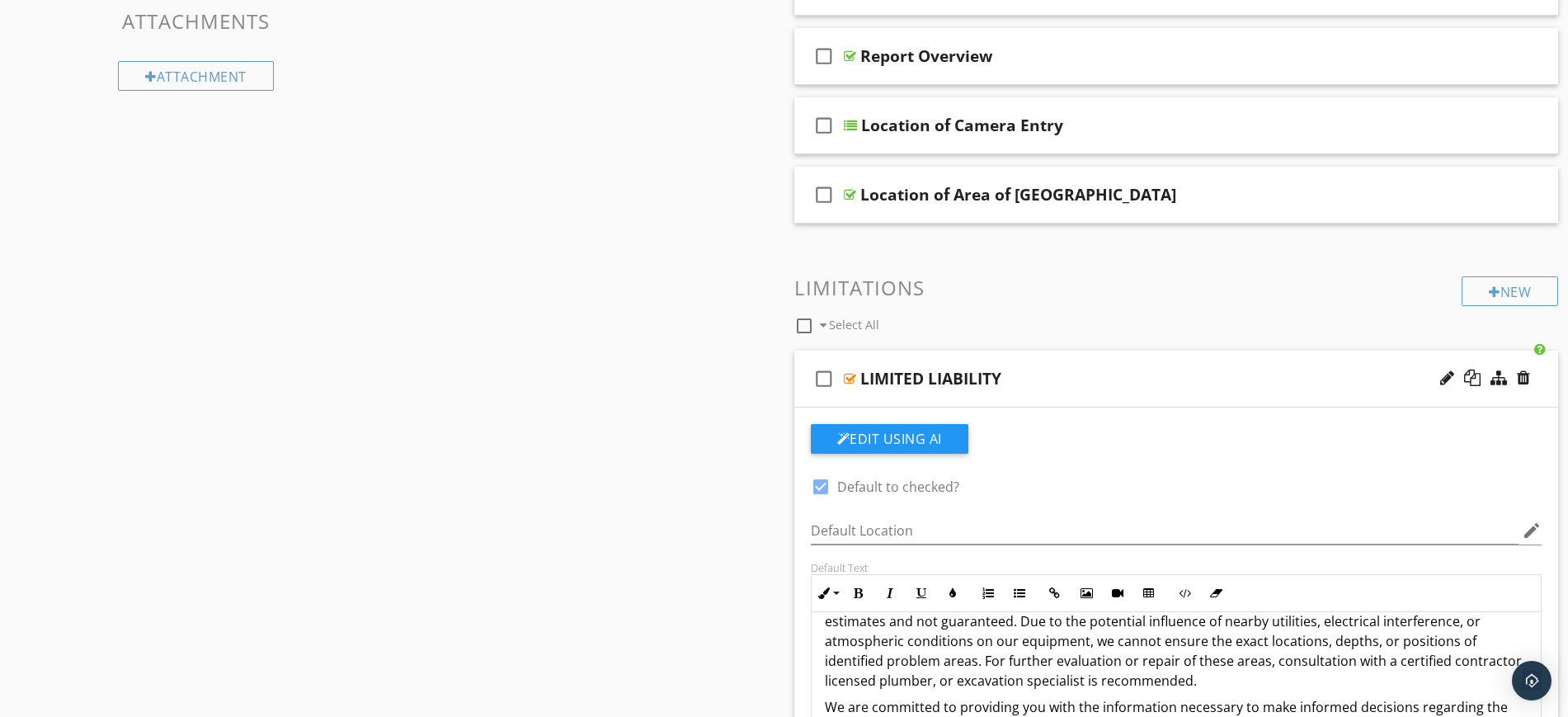
scroll to position [412, 0]
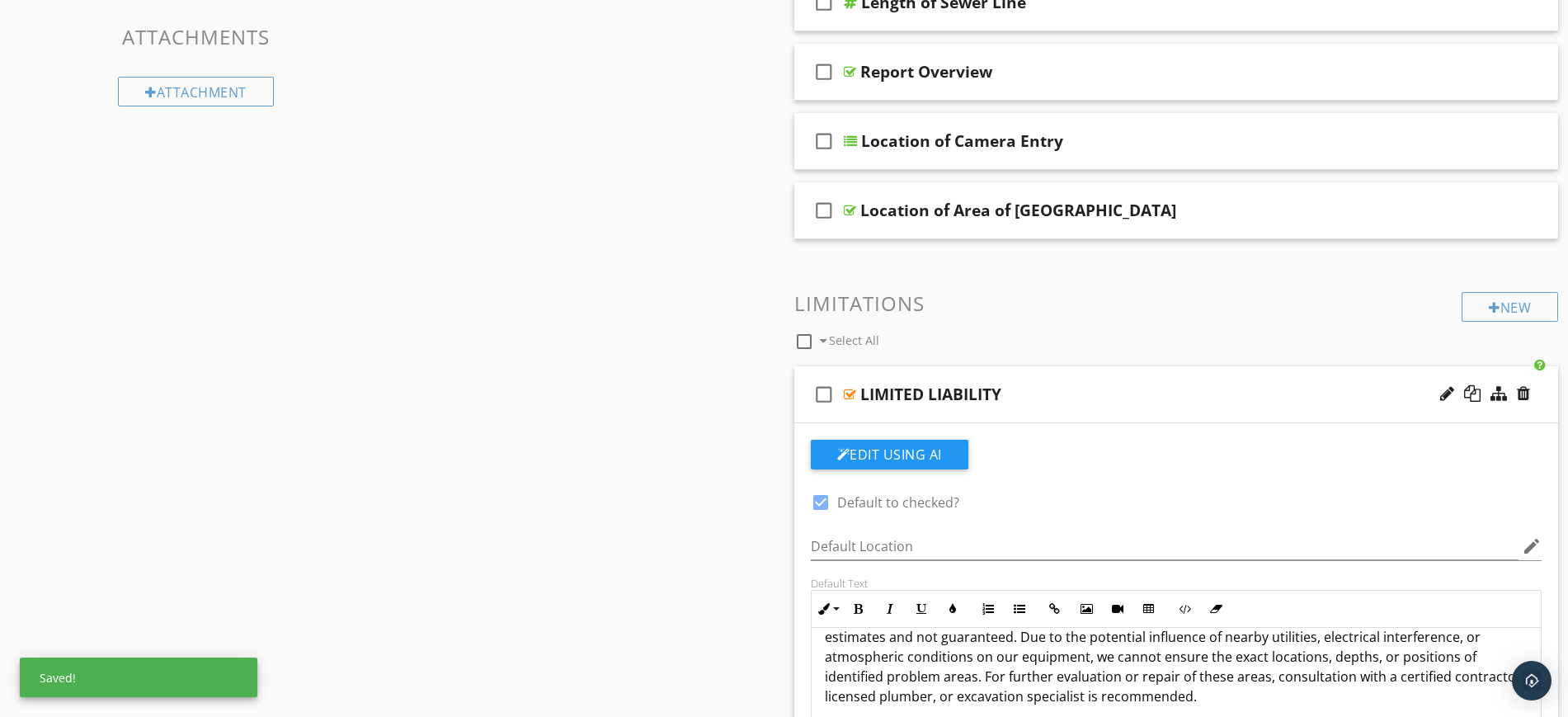
click at [1068, 372] on div "check_box_outline_blank LIMITED LIABILITY" at bounding box center [1177, 394] width 765 height 57
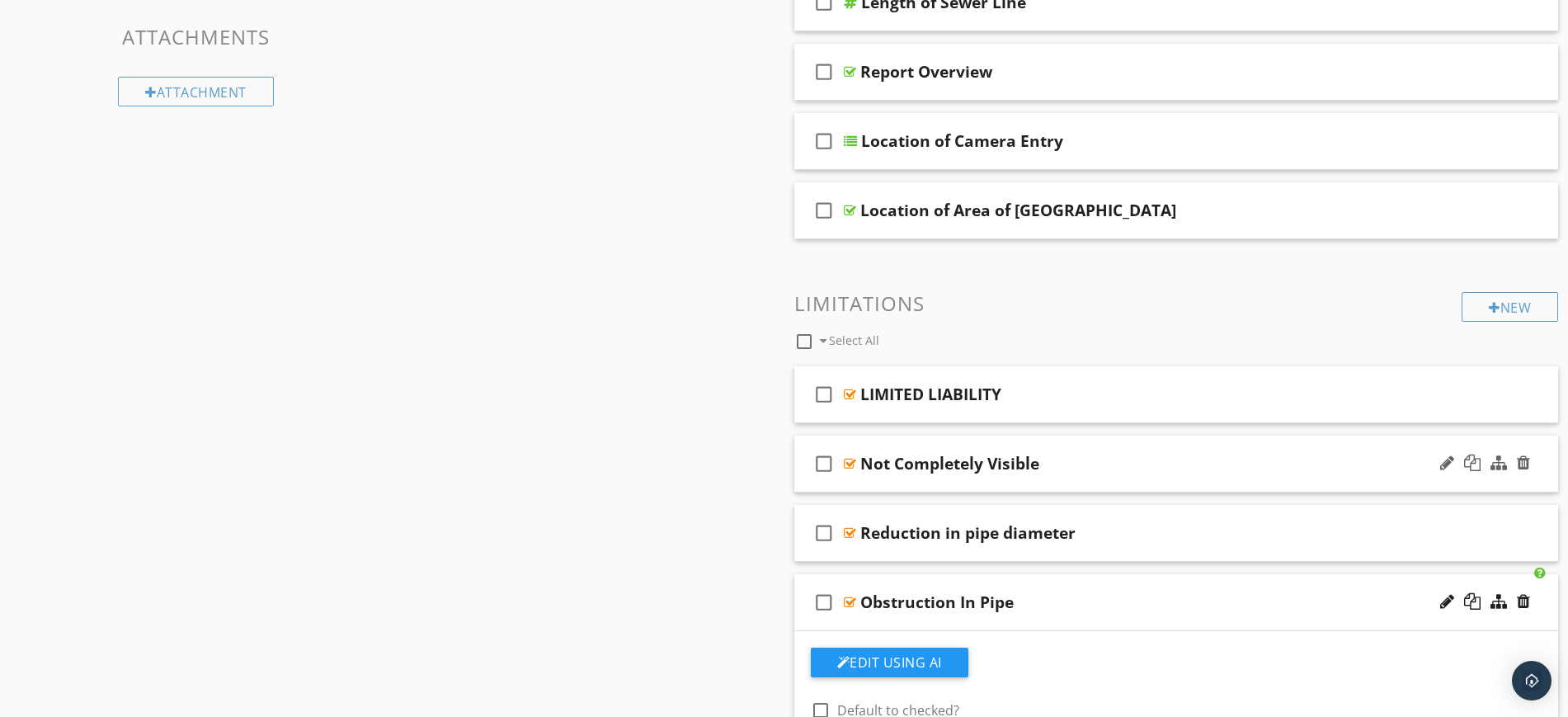
click at [1042, 450] on div "check_box_outline_blank Not Completely Visible" at bounding box center [1177, 464] width 765 height 57
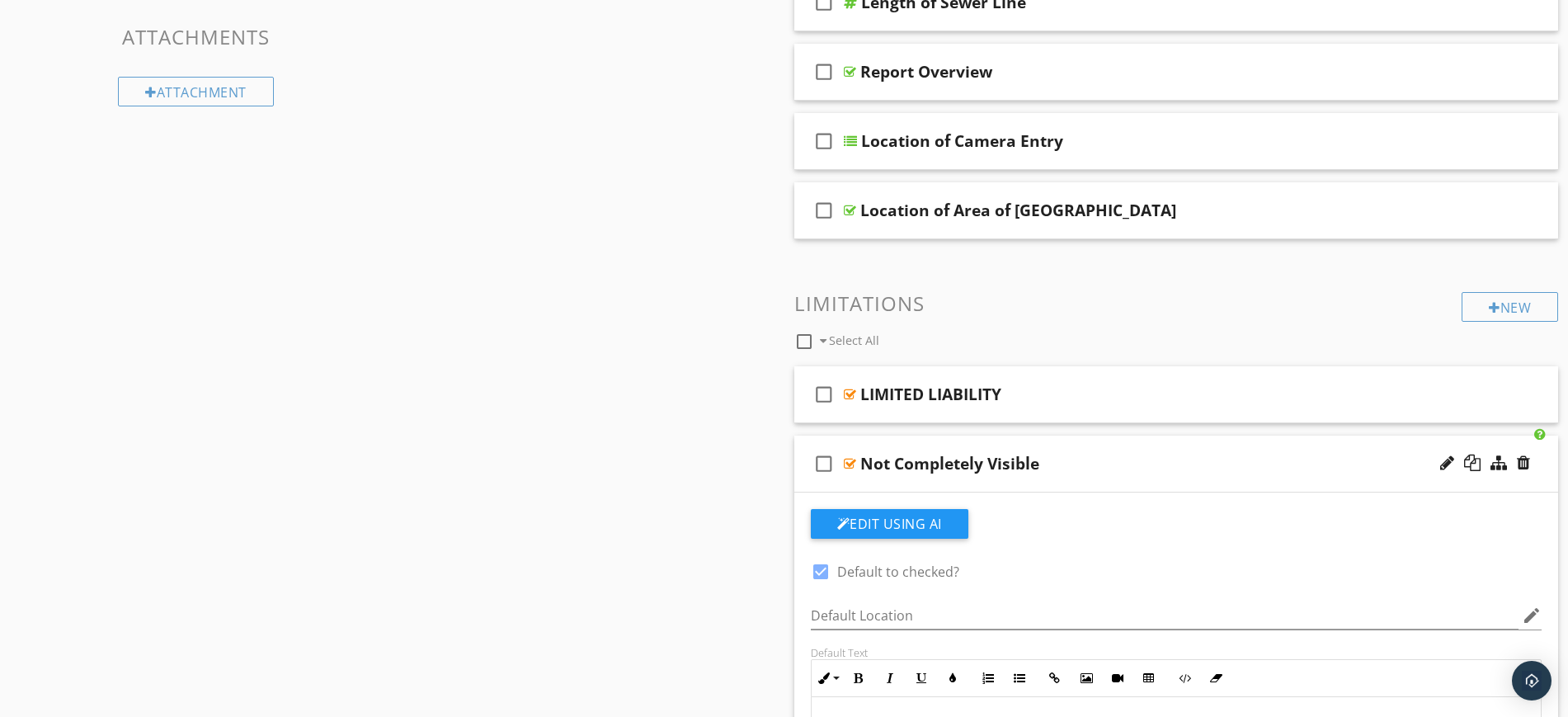
click at [1038, 436] on div "check_box_outline_blank Not Completely Visible" at bounding box center [1177, 464] width 765 height 57
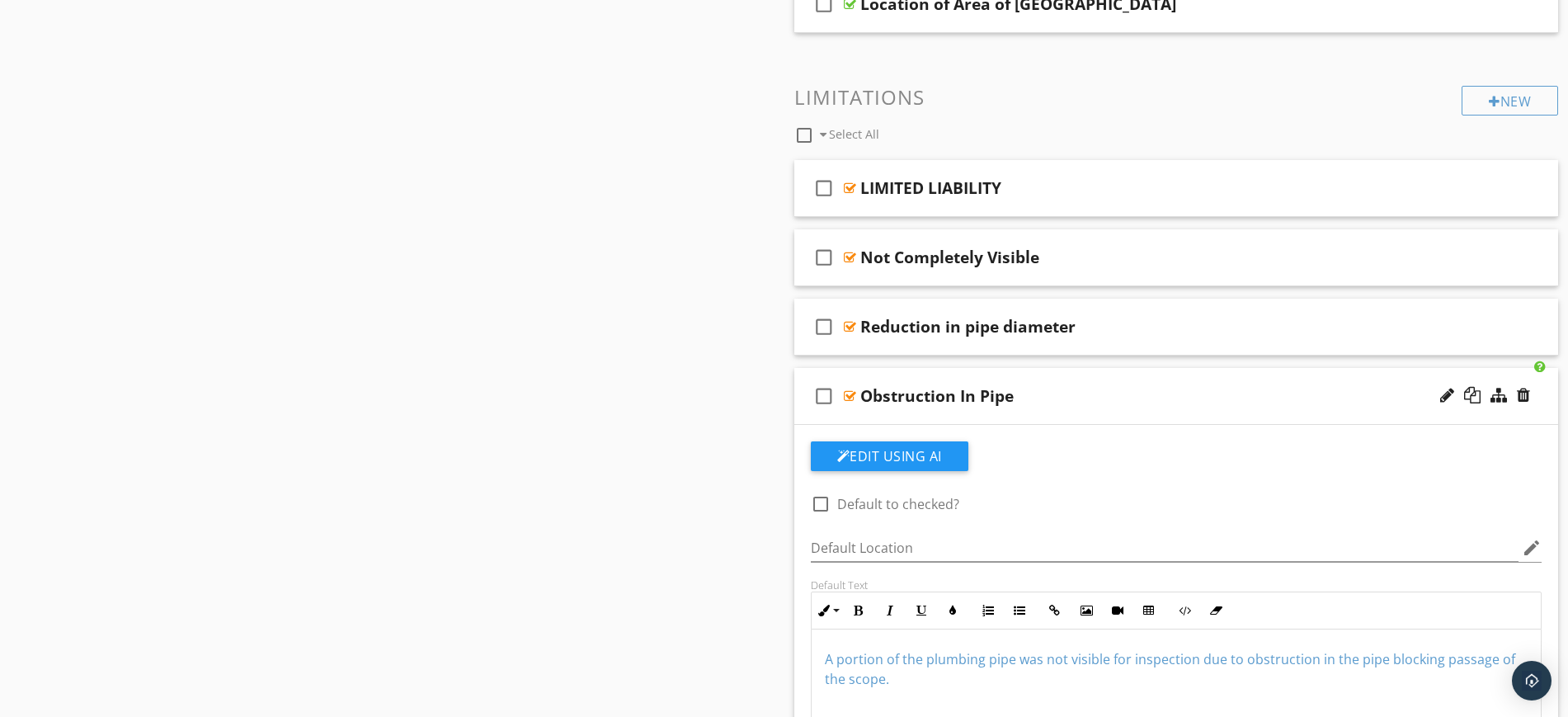
scroll to position [515, 0]
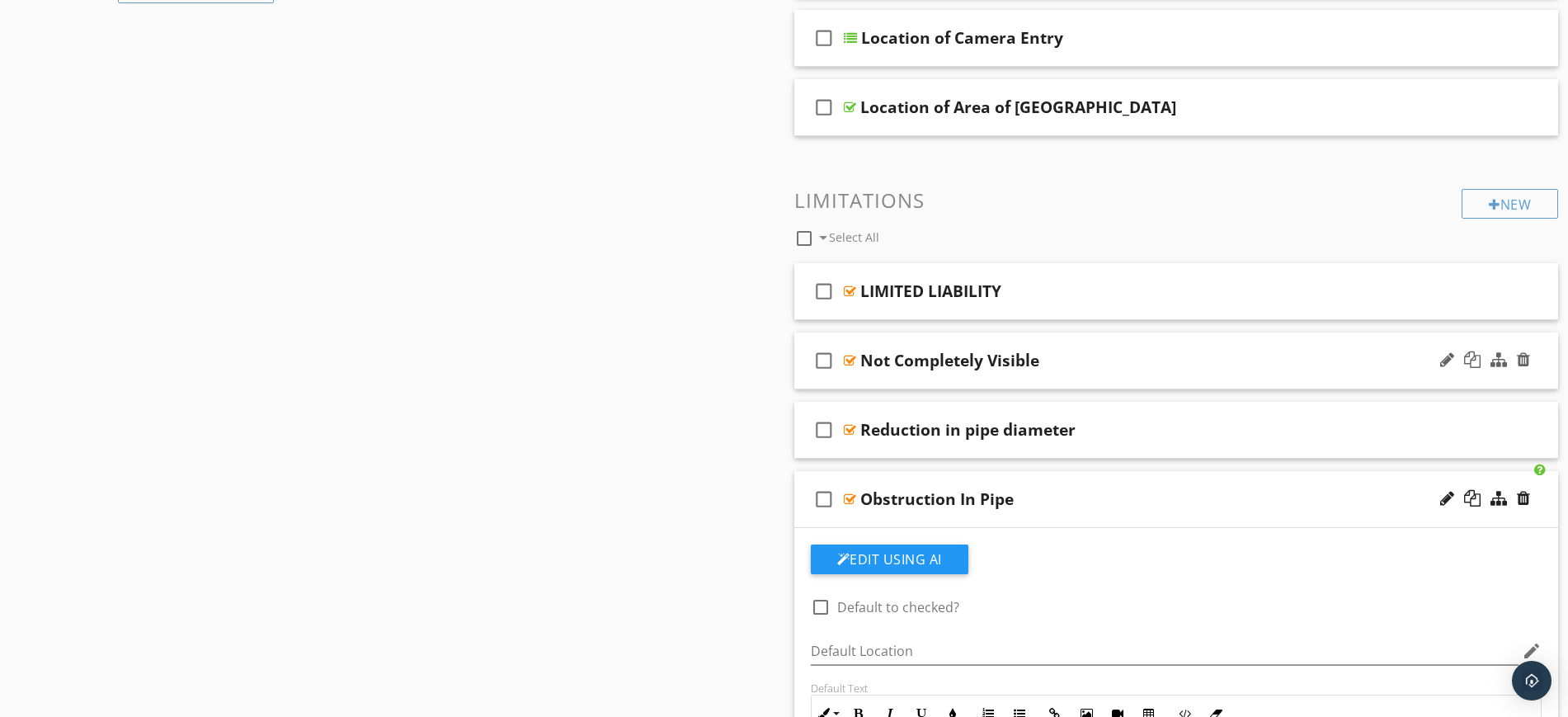
click at [972, 343] on div "check_box_outline_blank Not Completely Visible" at bounding box center [1177, 361] width 765 height 57
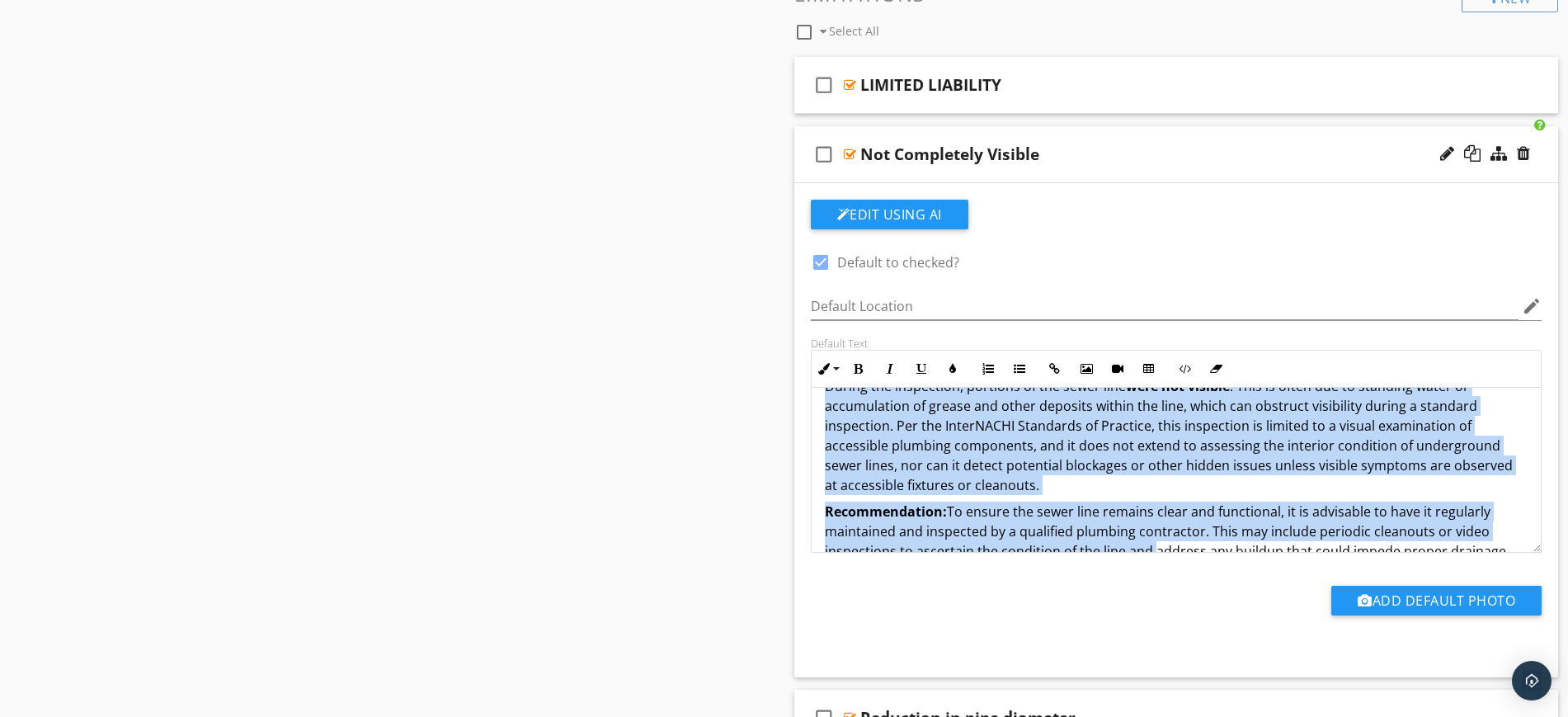
scroll to position [61, 0]
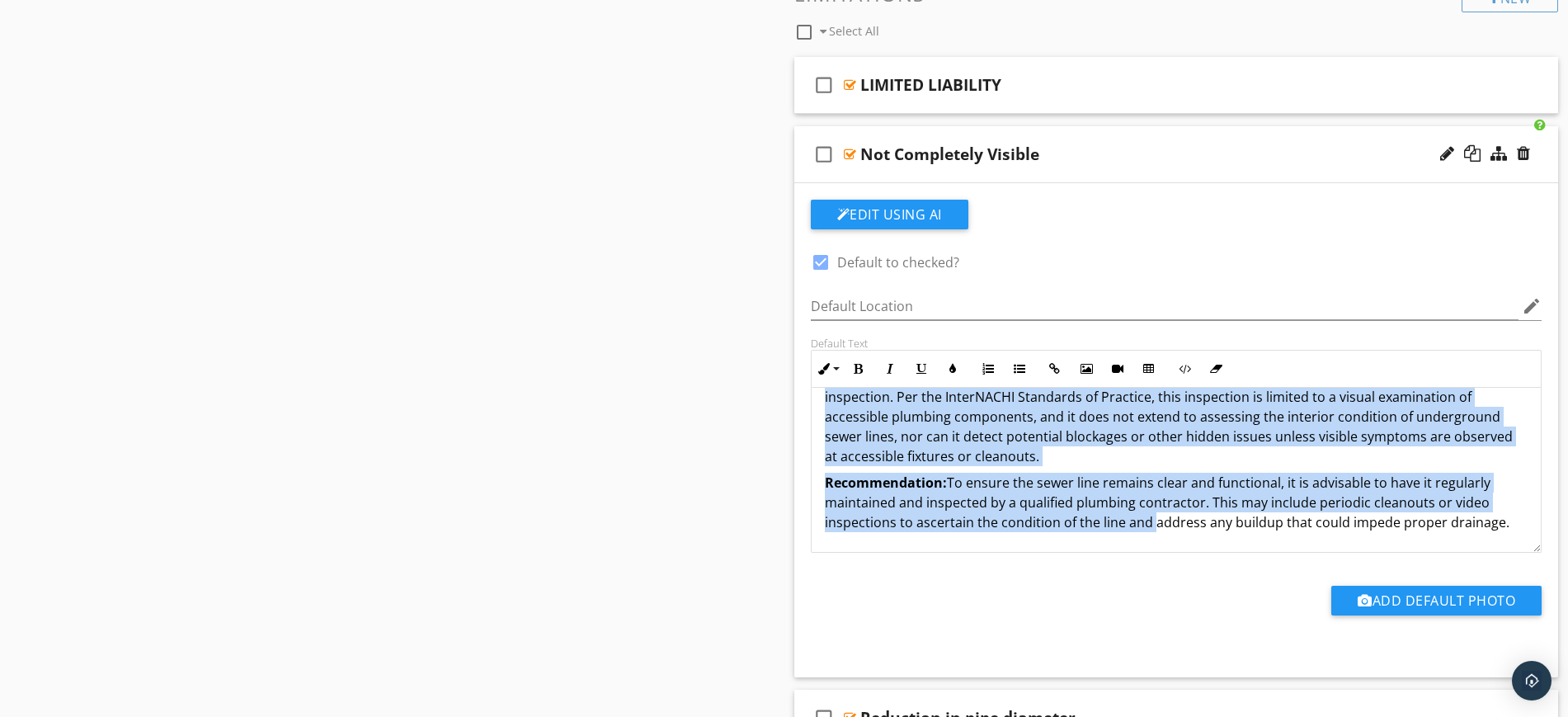
drag, startPoint x: 822, startPoint y: 416, endPoint x: 1507, endPoint y: 536, distance: 695.4
click at [1508, 536] on div "During the inspection, portions of the sewer line were not visible . This is of…" at bounding box center [1177, 439] width 730 height 224
click at [830, 366] on button "Inline Style" at bounding box center [827, 369] width 32 height 32
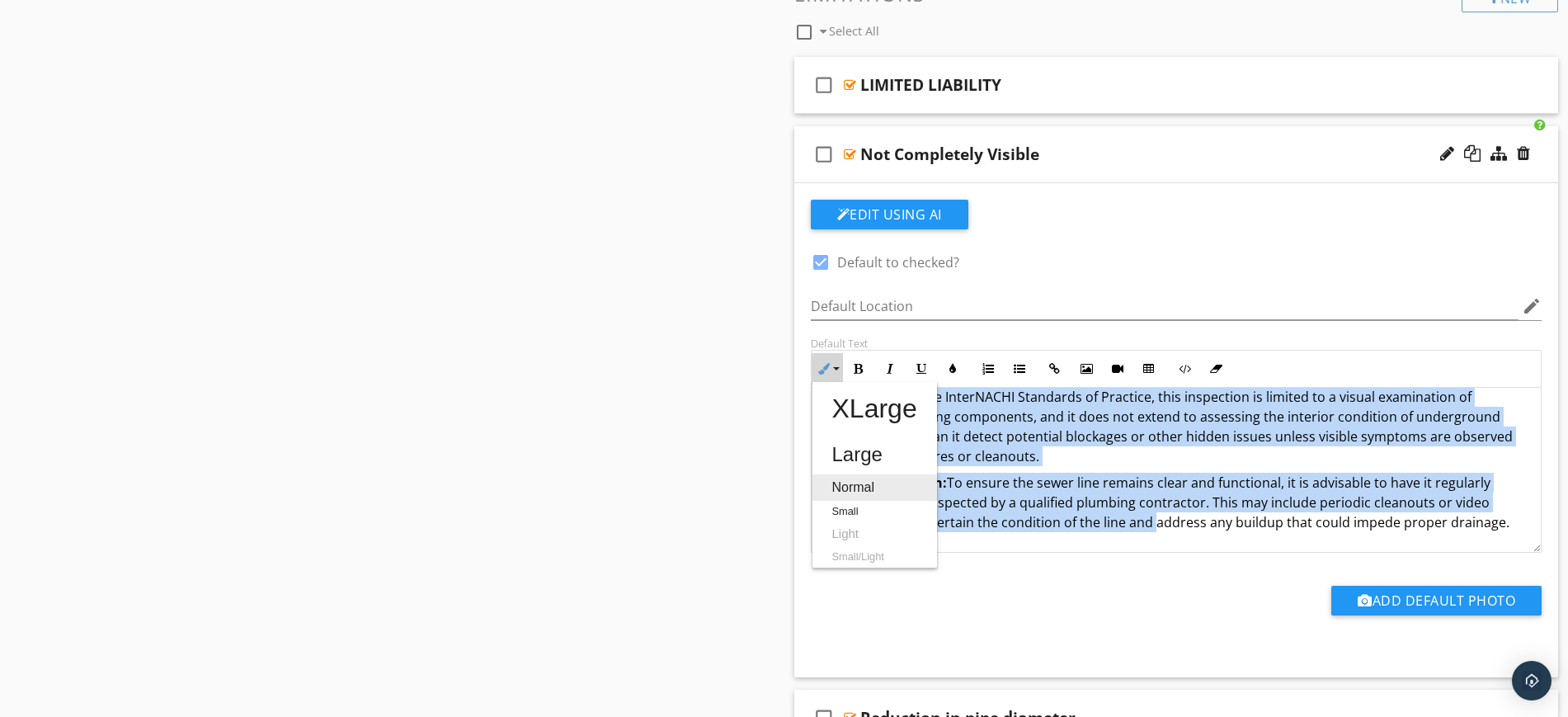
click at [850, 489] on link "Normal" at bounding box center [875, 487] width 125 height 26
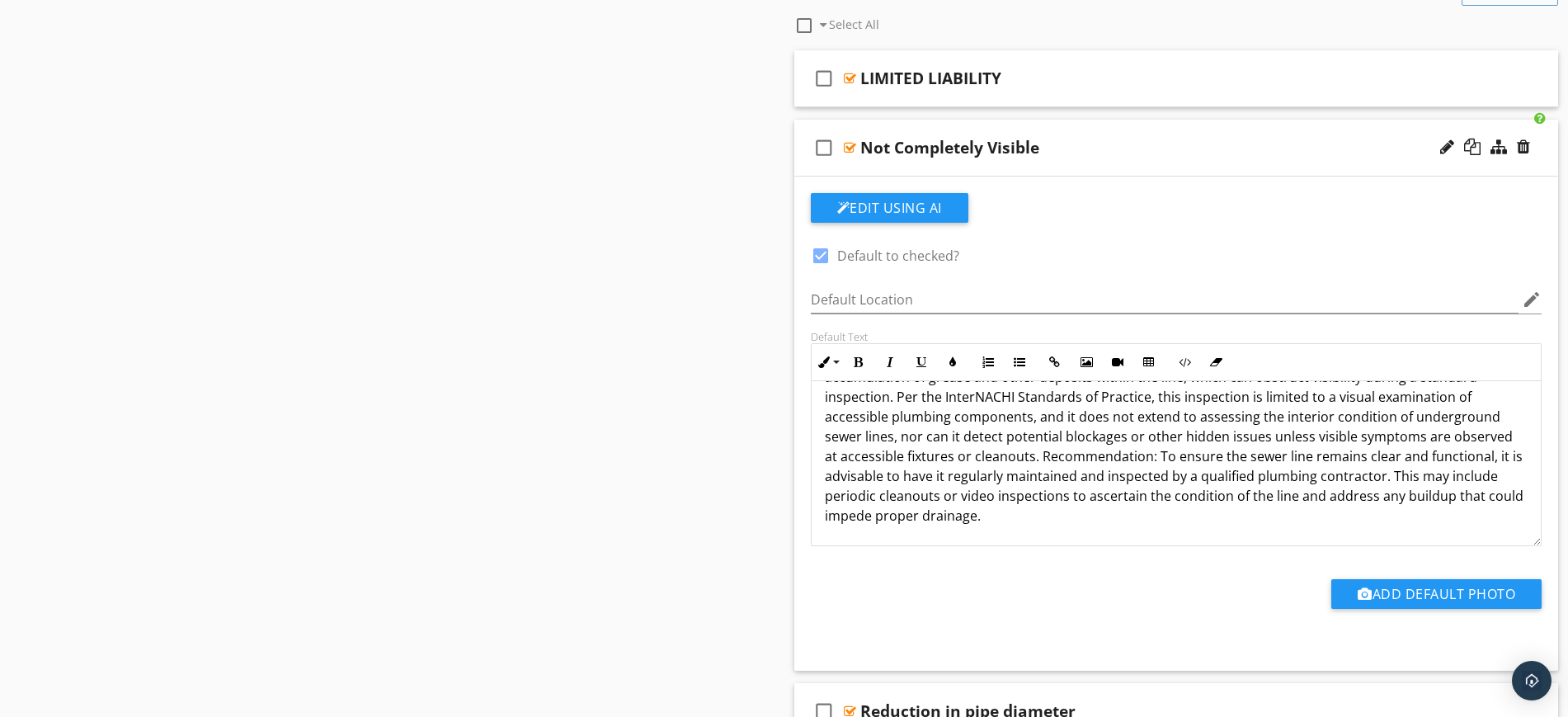
scroll to position [53, 0]
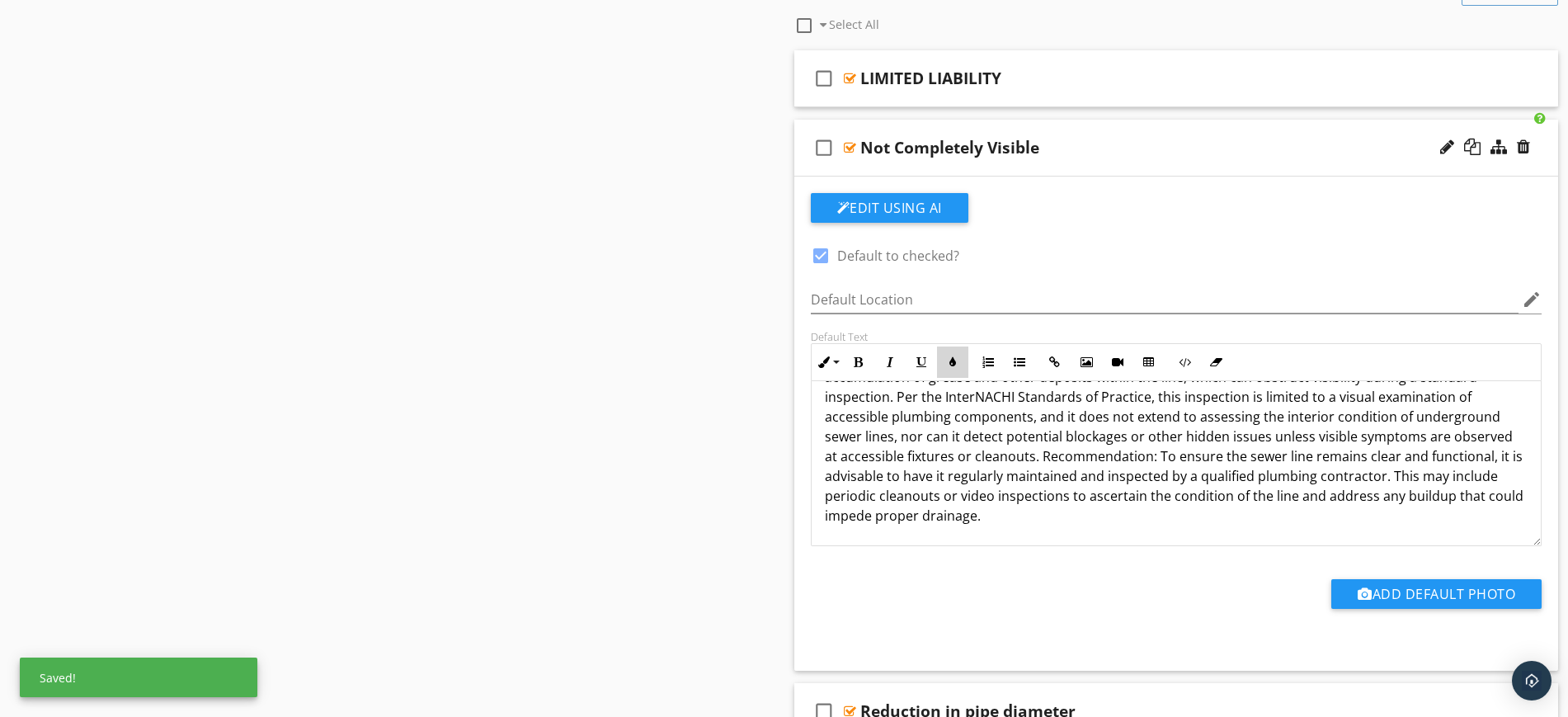
click at [948, 364] on icon "button" at bounding box center [953, 362] width 12 height 12
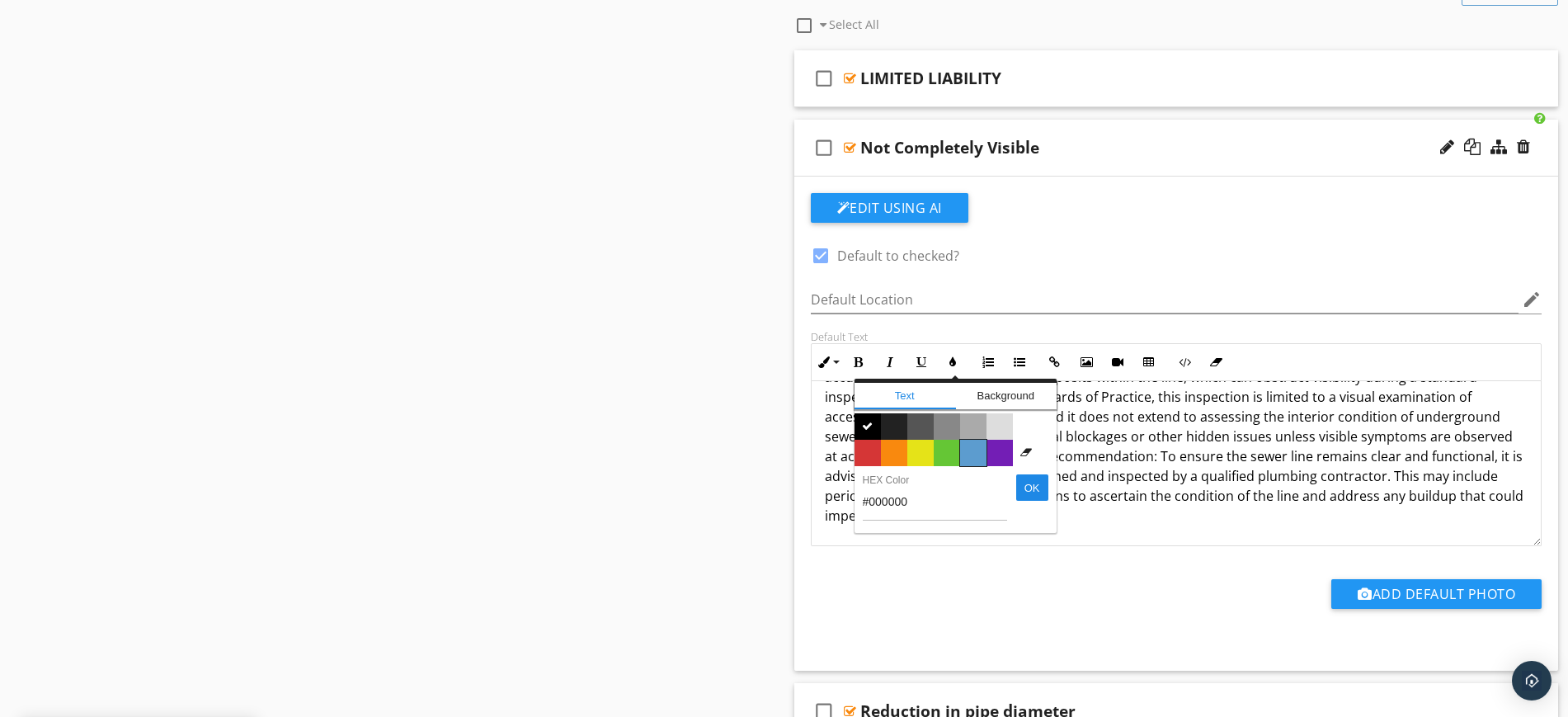
click at [970, 448] on span "Color #5c9ccf" at bounding box center [972, 452] width 26 height 26
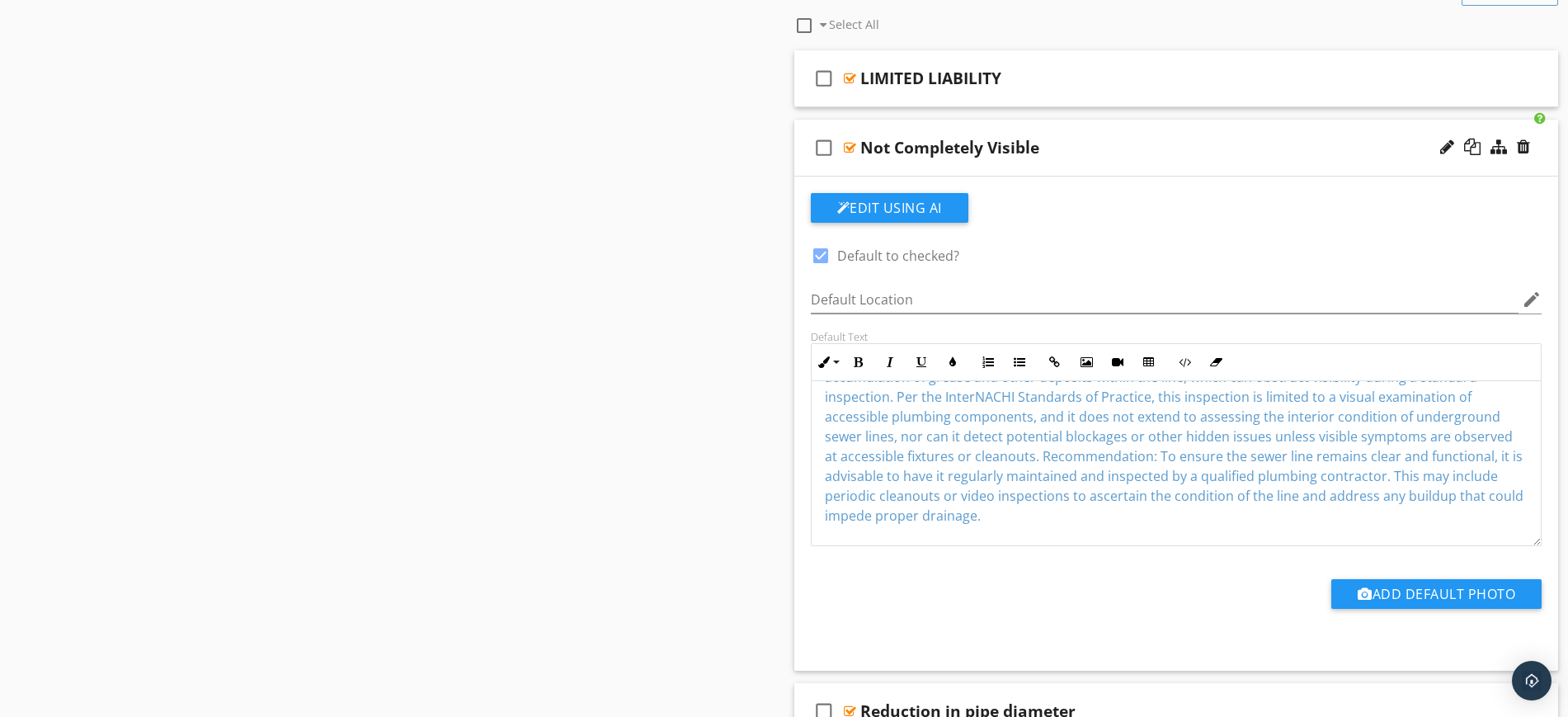
click at [1015, 526] on div "During the inspection, portions of the sewer line were not visible. This is oft…" at bounding box center [1177, 436] width 730 height 218
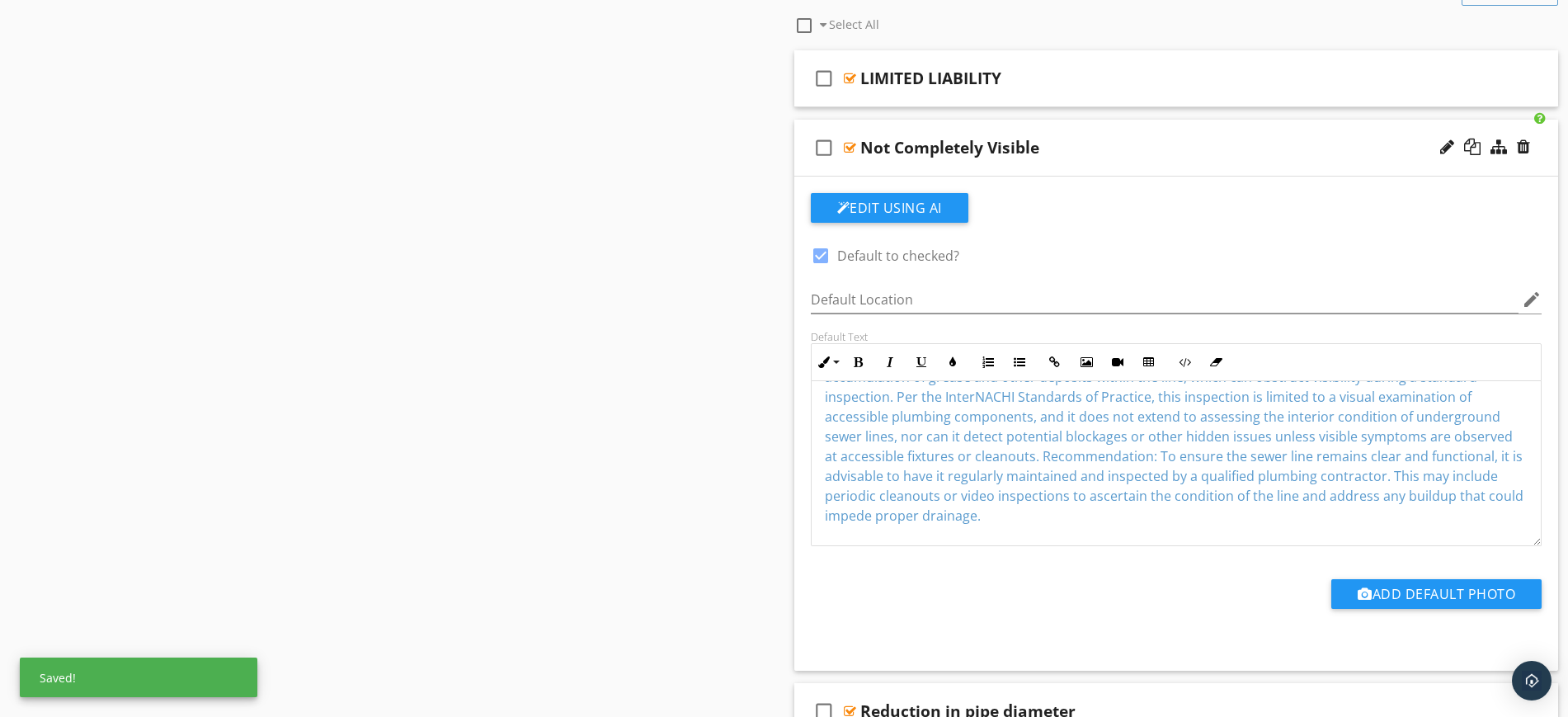
click at [1013, 524] on p "During the inspection, portions of the sewer line were not visible. This is oft…" at bounding box center [1177, 436] width 703 height 178
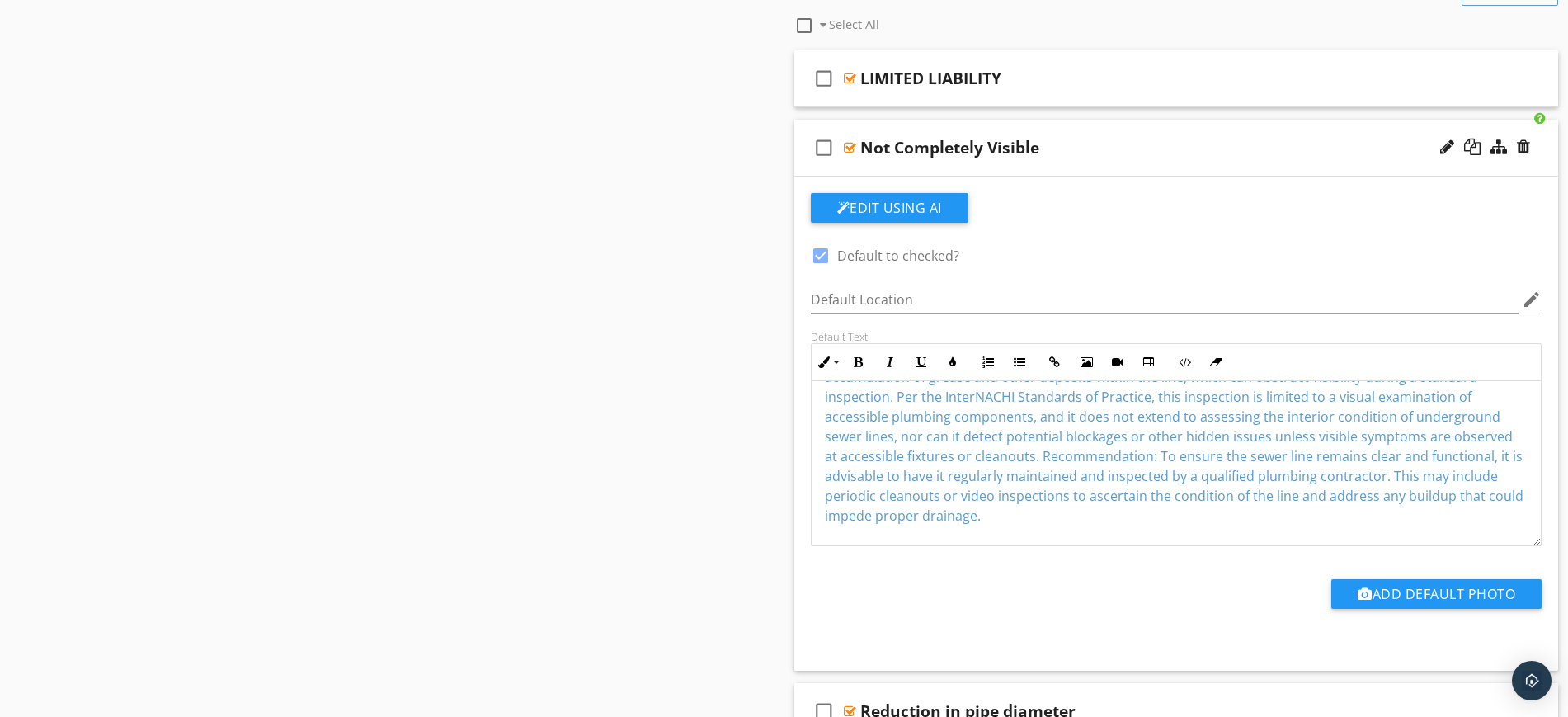
click at [1061, 129] on div "check_box_outline_blank Not Completely Visible" at bounding box center [1177, 147] width 765 height 57
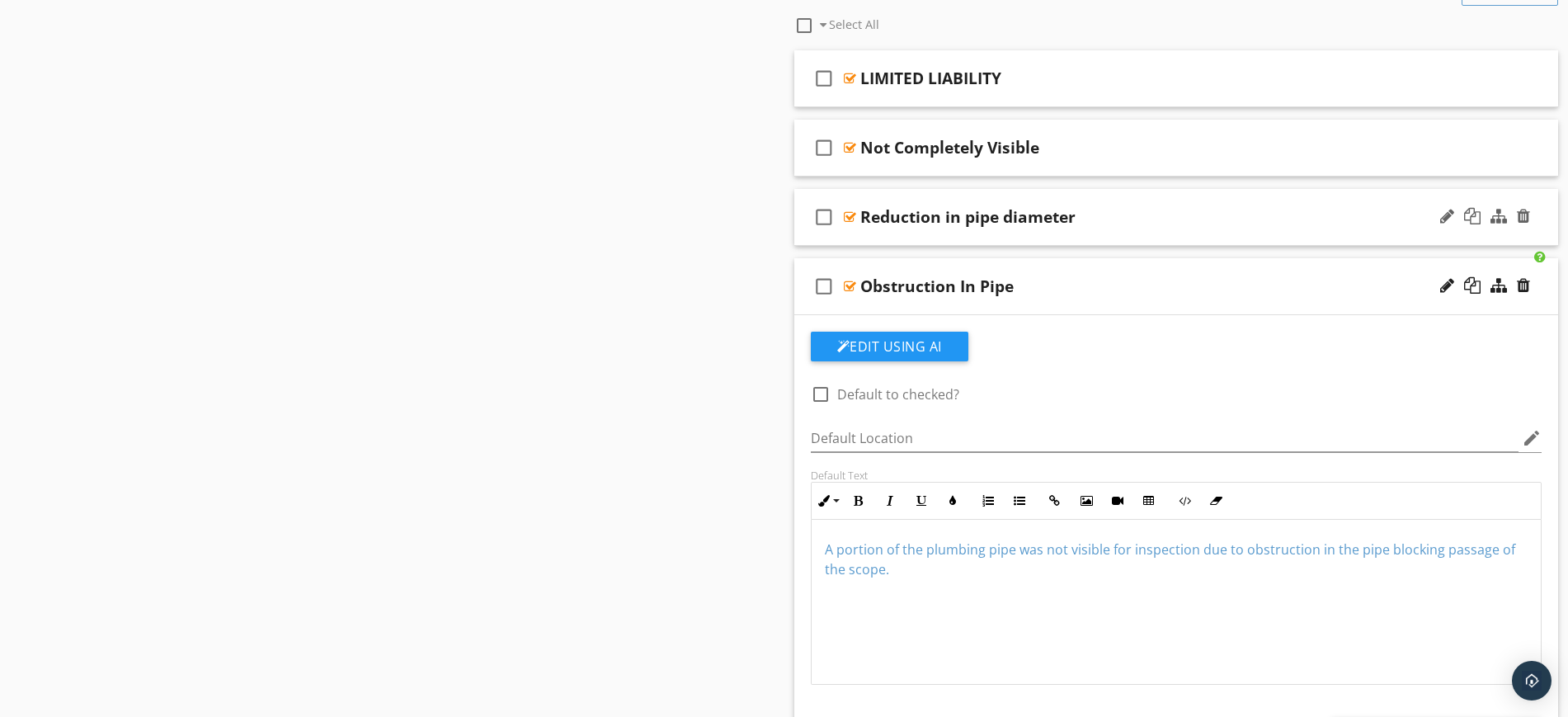
click at [1016, 193] on div "check_box_outline_blank Reduction in pipe diameter" at bounding box center [1177, 217] width 765 height 57
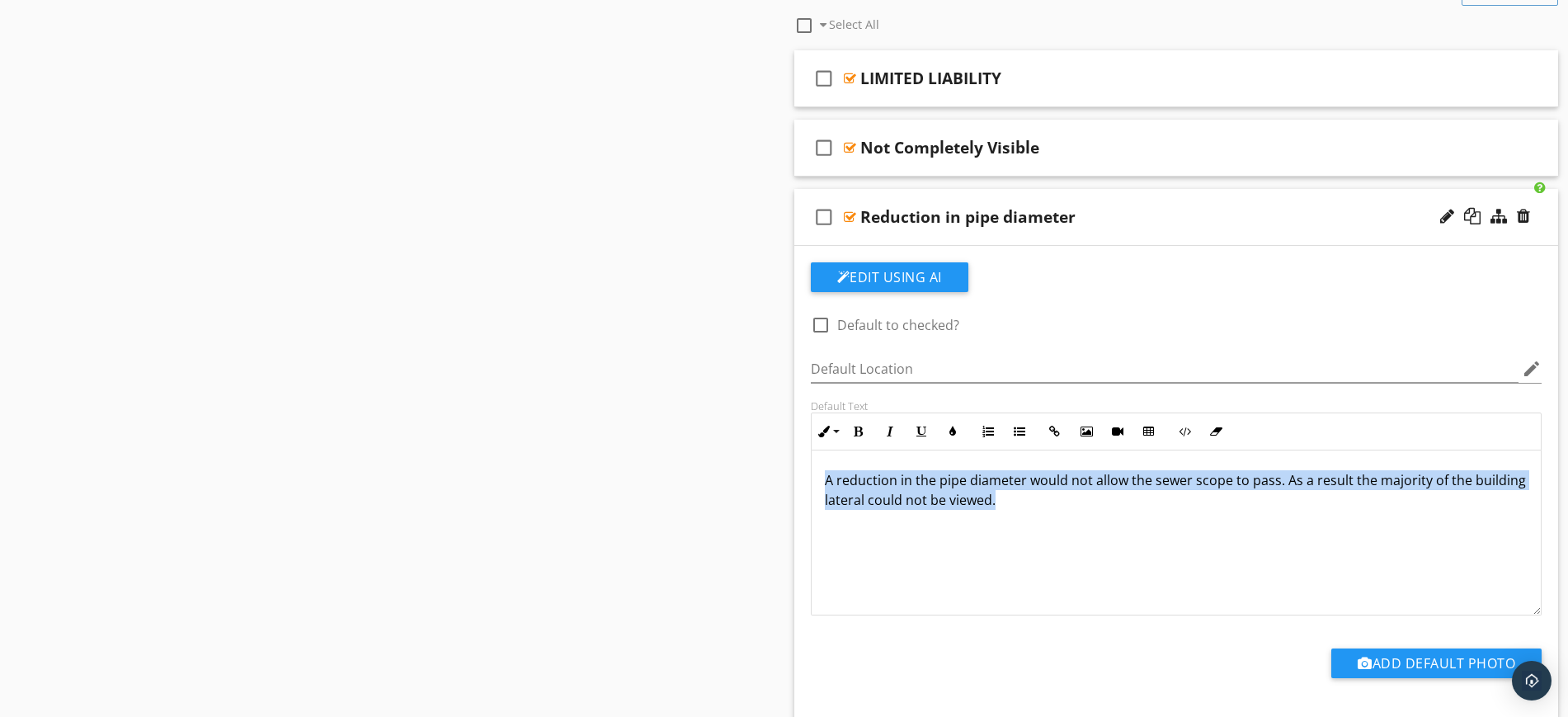
drag, startPoint x: 825, startPoint y: 474, endPoint x: 1047, endPoint y: 538, distance: 231.0
click at [1047, 538] on div "A reduction in the pipe diameter would not allow the sewer scope to pass. As a …" at bounding box center [1177, 533] width 730 height 165
click at [960, 428] on button "Colors" at bounding box center [953, 431] width 32 height 32
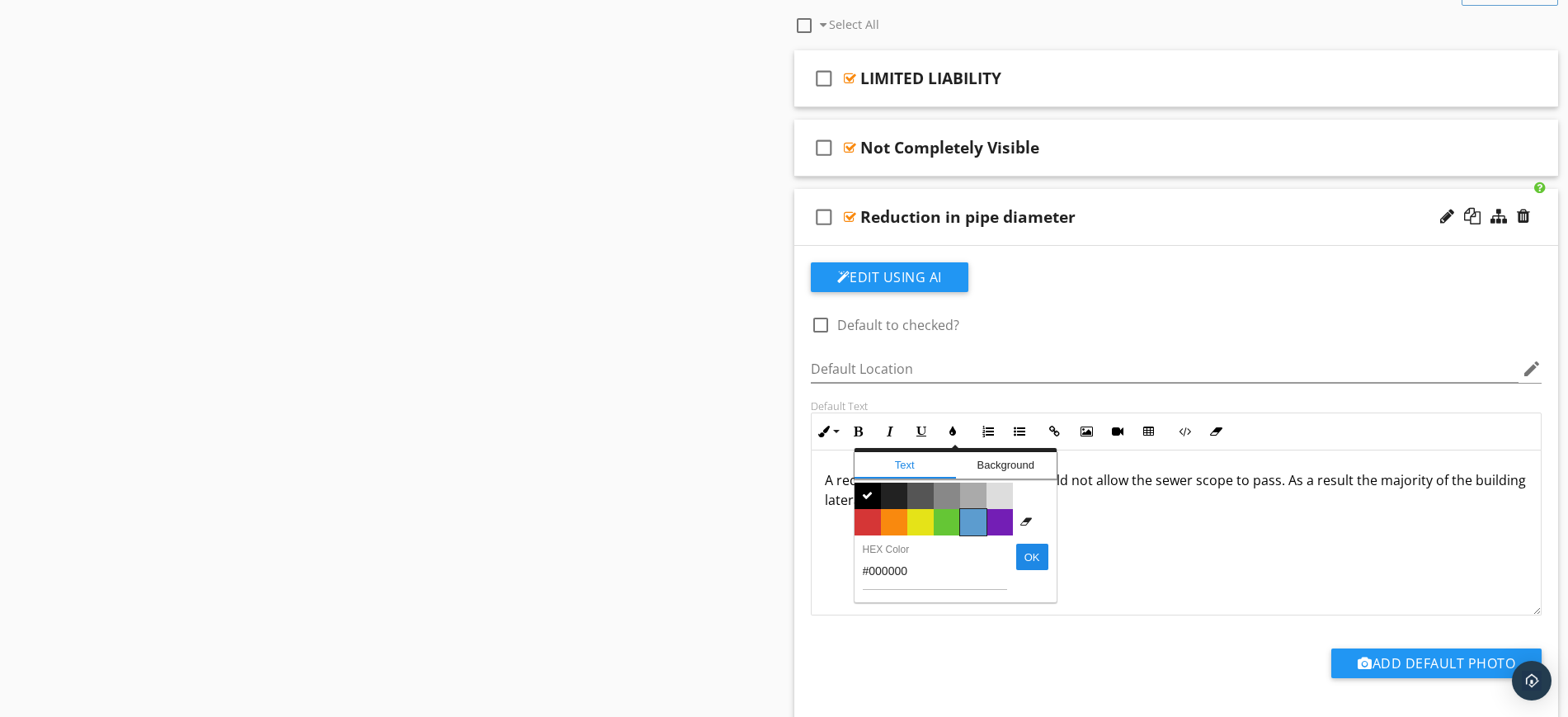
click at [979, 514] on span "Color #5c9ccf" at bounding box center [972, 522] width 26 height 26
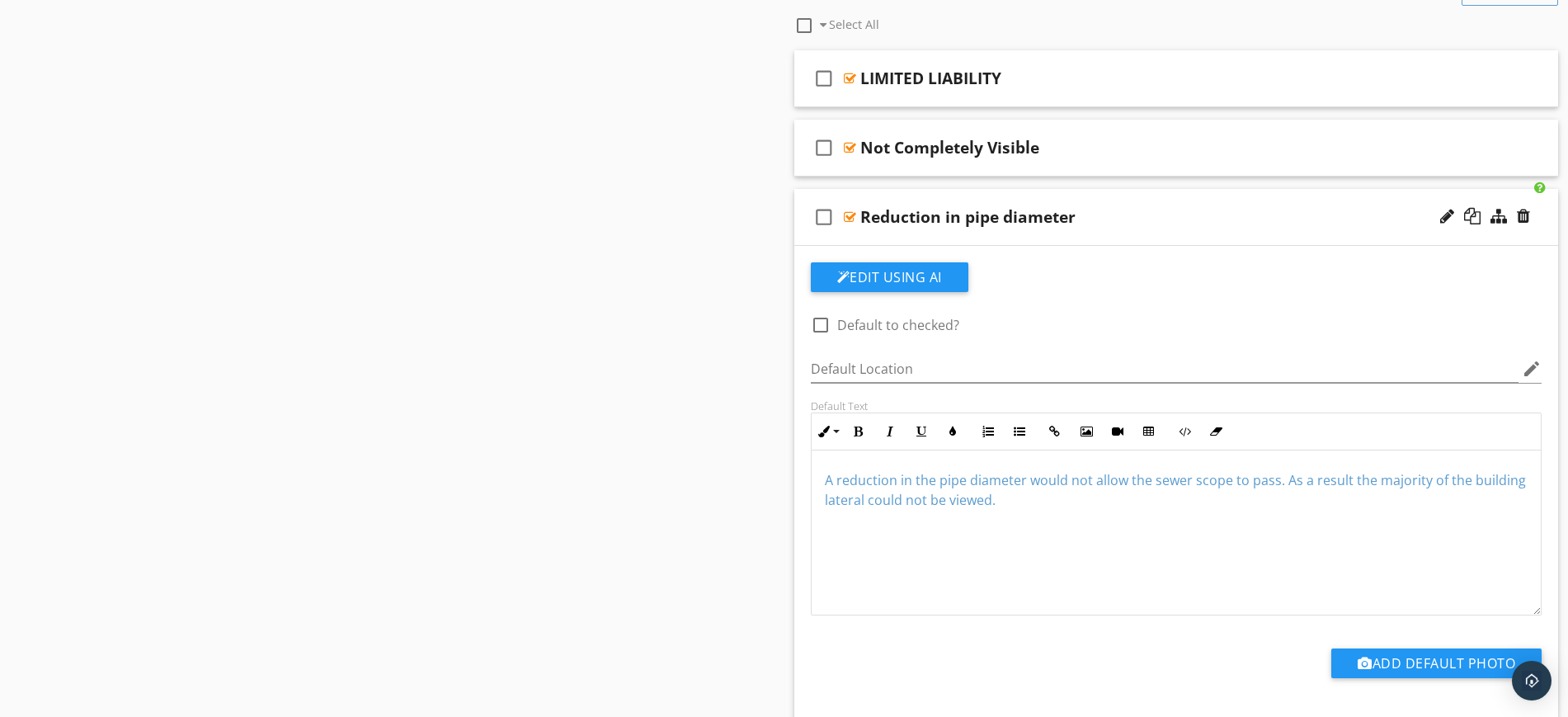
click at [1210, 571] on div "A reduction in the pipe diameter would not allow the sewer scope to pass. As a …" at bounding box center [1177, 533] width 730 height 165
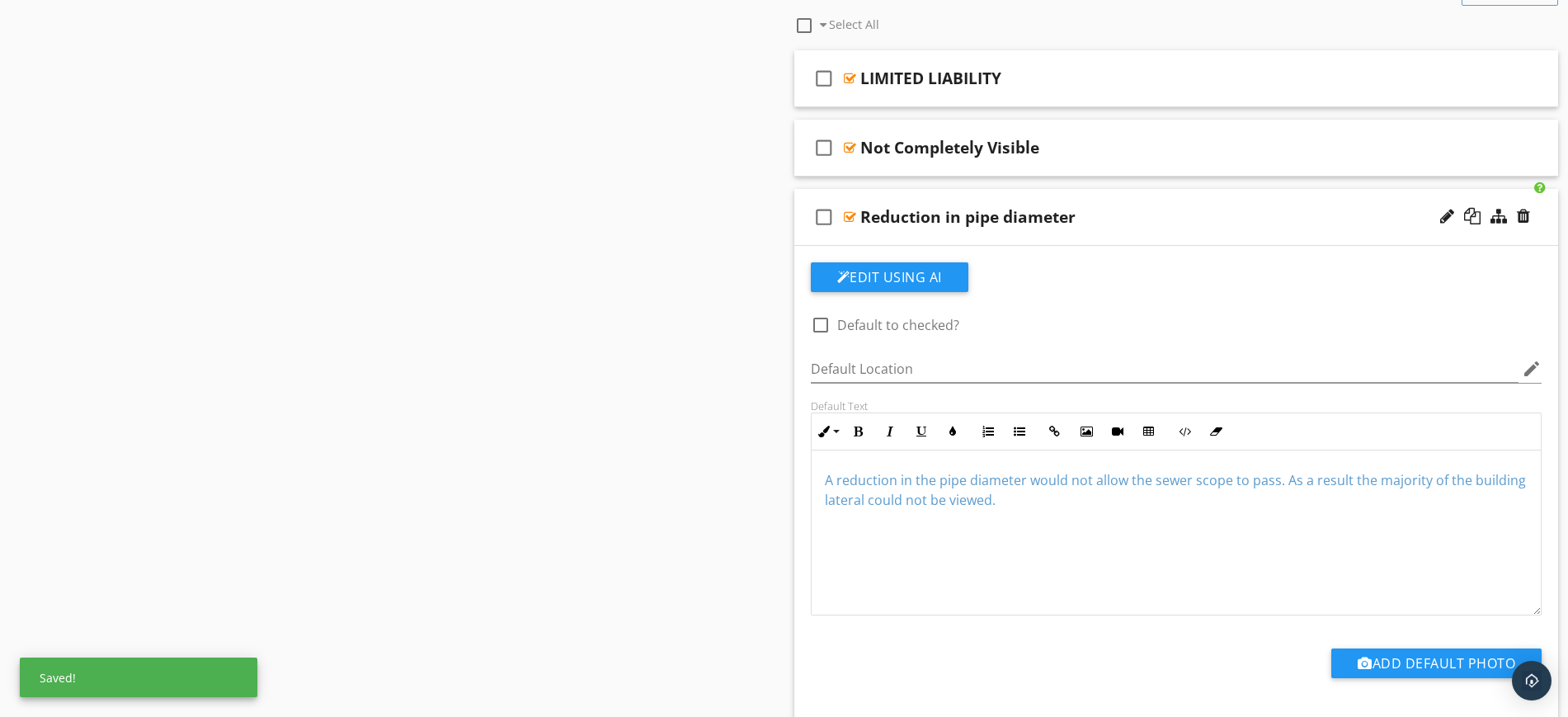
scroll to position [1, 0]
click at [1141, 203] on div "check_box_outline_blank Reduction in pipe diameter" at bounding box center [1177, 217] width 765 height 57
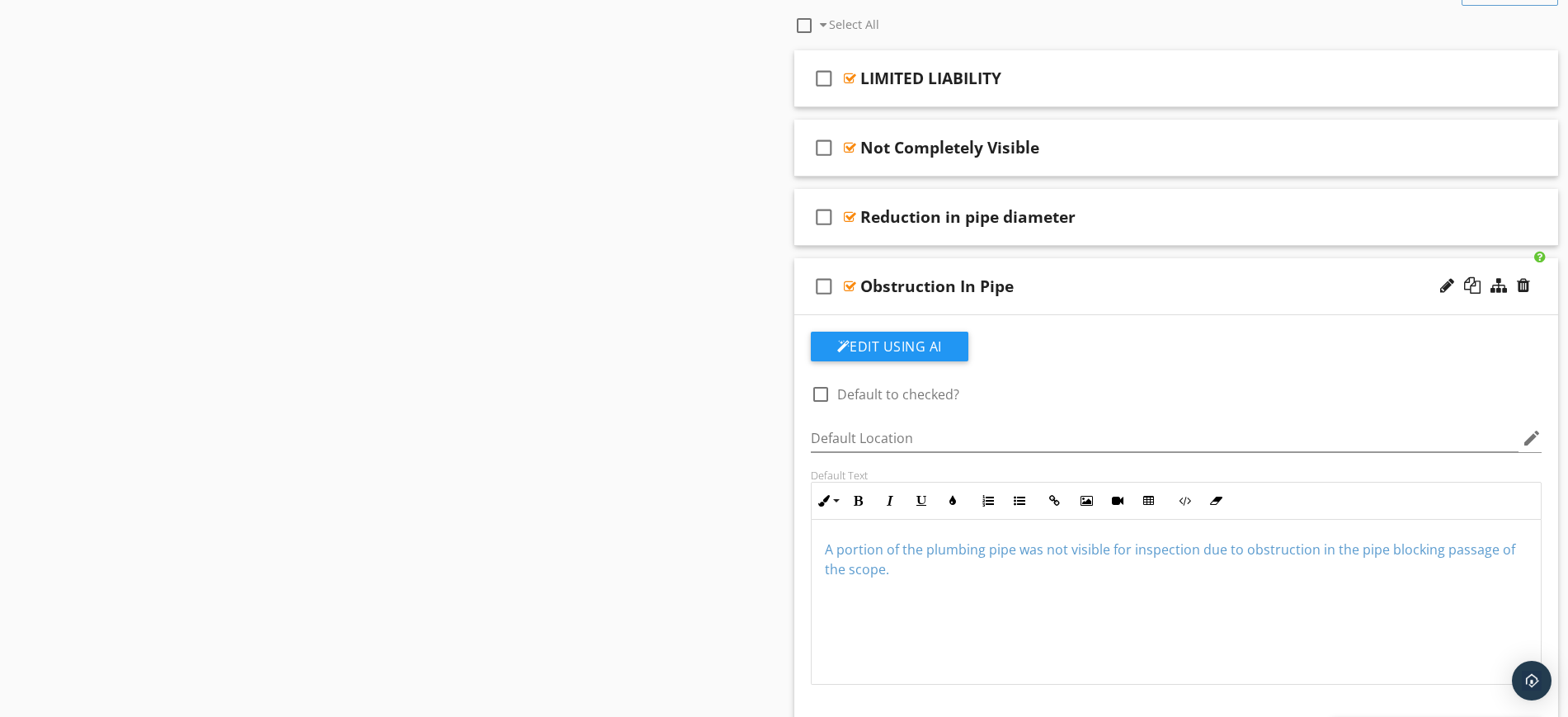
click at [1043, 267] on div "check_box_outline_blank Obstruction In Pipe" at bounding box center [1177, 287] width 765 height 57
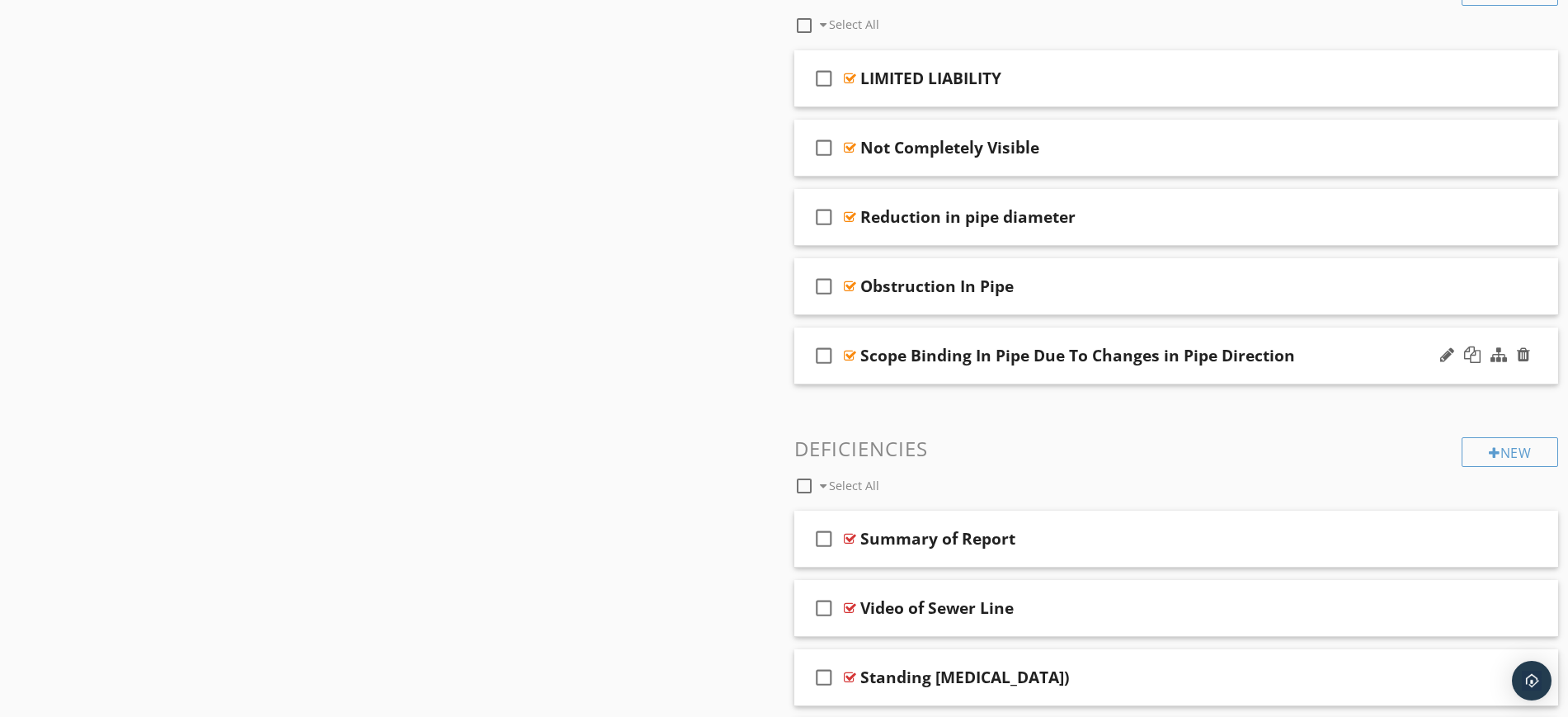
click at [1011, 340] on div "check_box_outline_blank Scope Binding In Pipe Due To Changes in Pipe Direction" at bounding box center [1177, 355] width 765 height 57
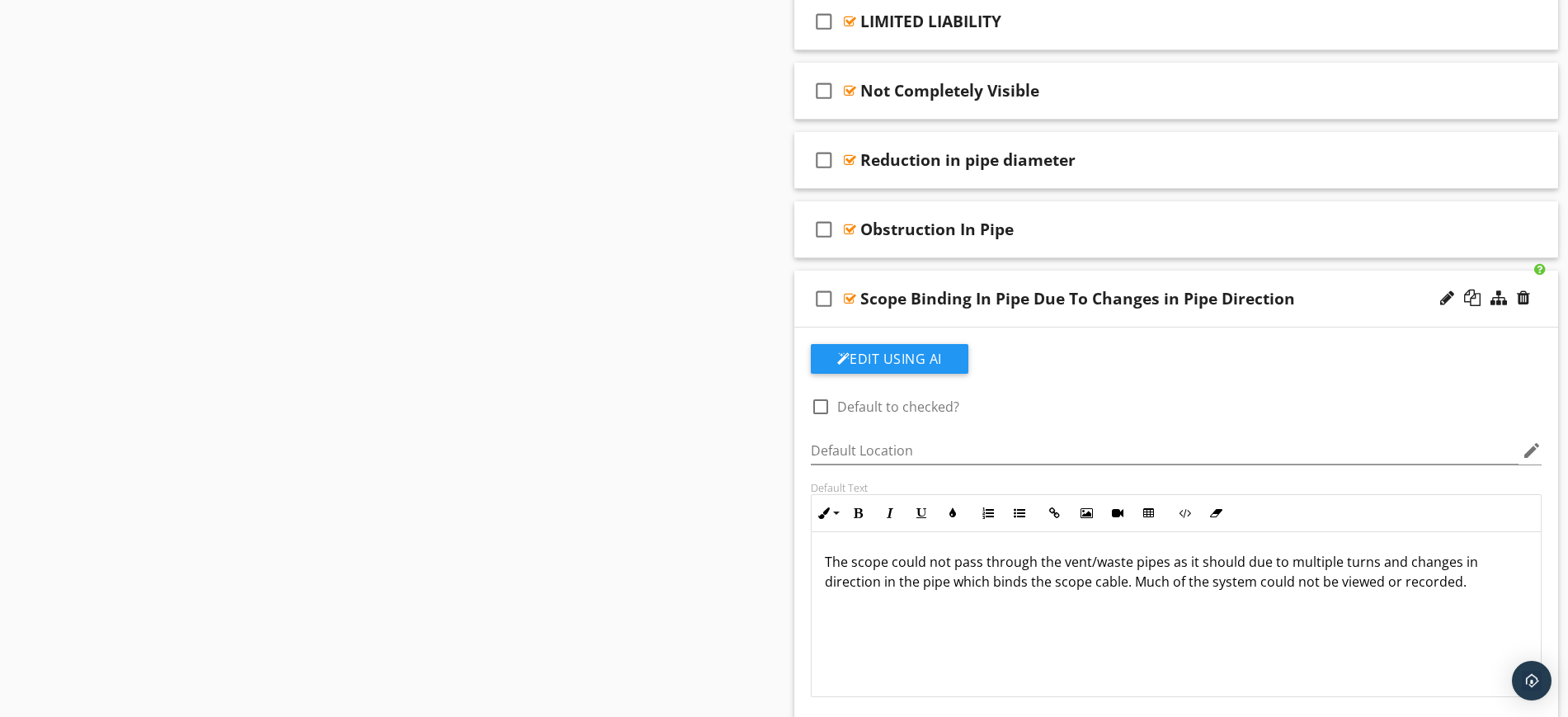
scroll to position [832, 0]
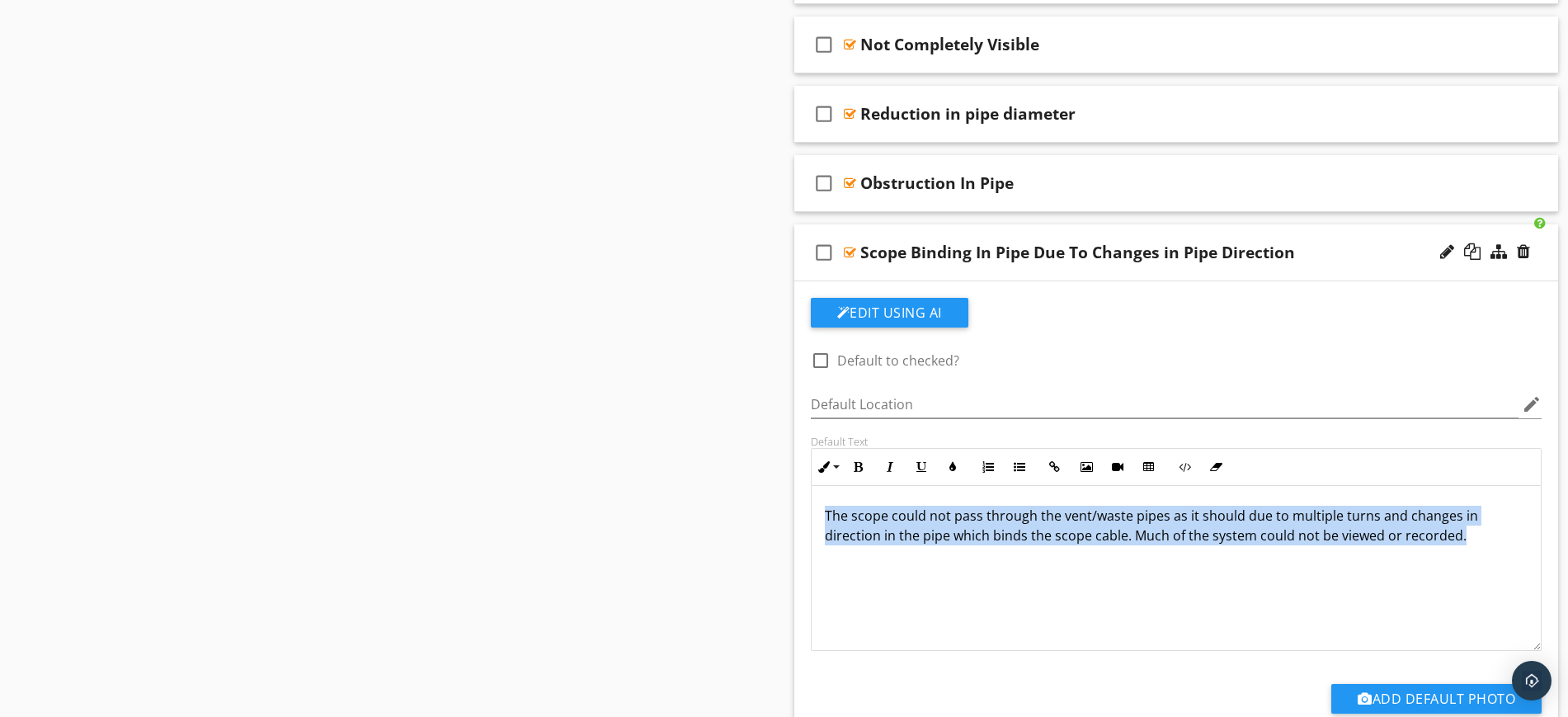
drag, startPoint x: 816, startPoint y: 510, endPoint x: 1464, endPoint y: 545, distance: 648.9
click at [1464, 545] on div "The scope could not pass through the vent/waste pipes as it should due to multi…" at bounding box center [1177, 568] width 730 height 165
click at [827, 465] on icon "button" at bounding box center [823, 467] width 12 height 12
click at [853, 580] on link "Normal" at bounding box center [875, 585] width 125 height 26
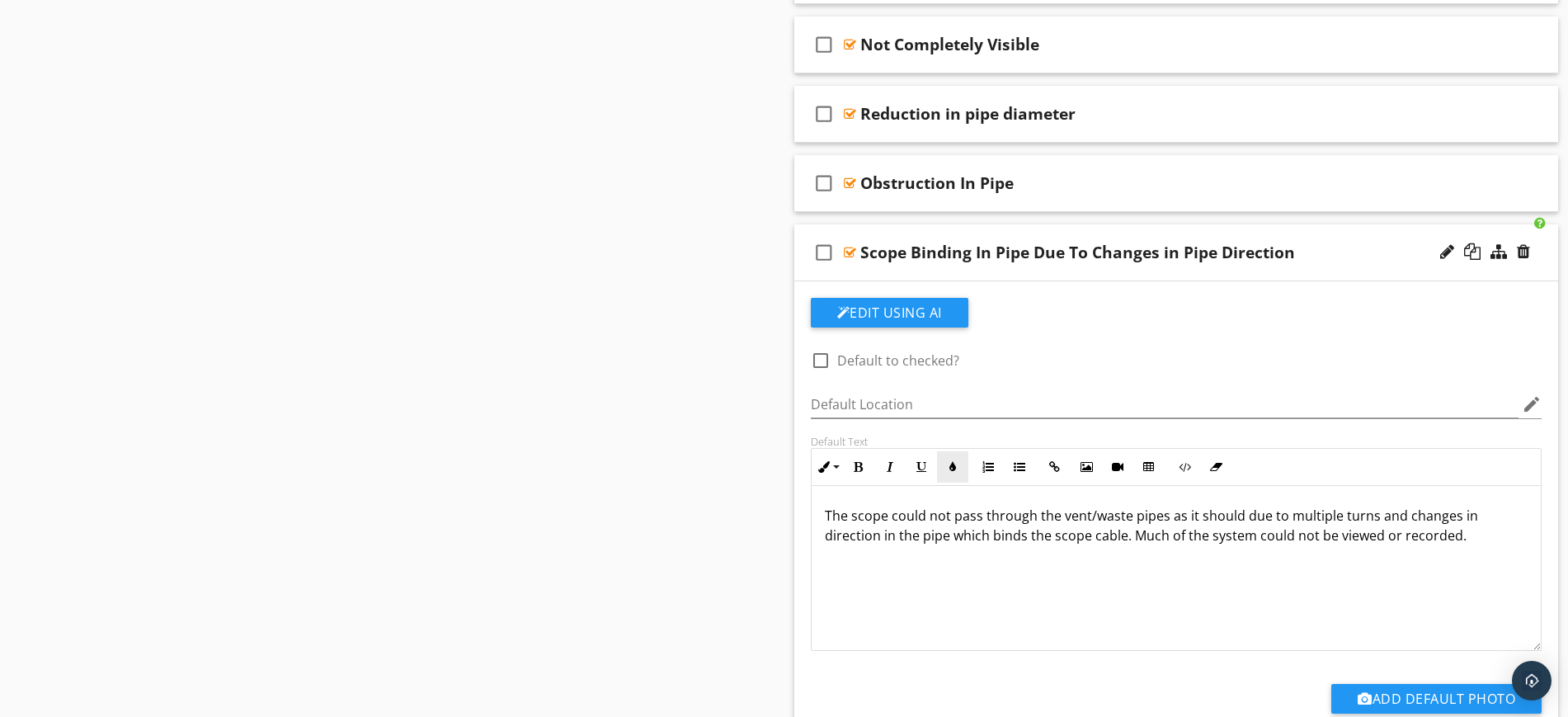
click at [955, 461] on icon "button" at bounding box center [953, 467] width 12 height 12
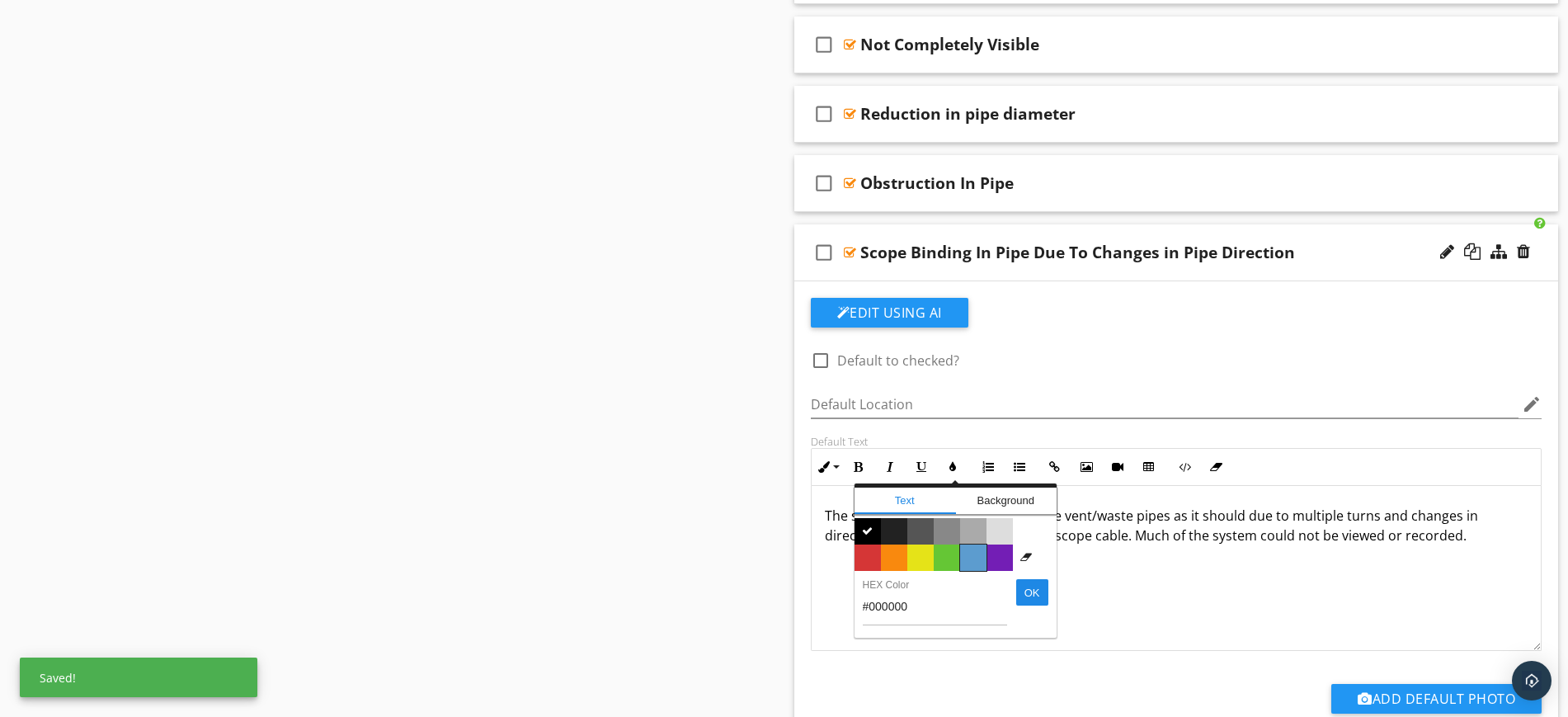
click at [978, 552] on span "Color #5c9ccf" at bounding box center [972, 557] width 26 height 26
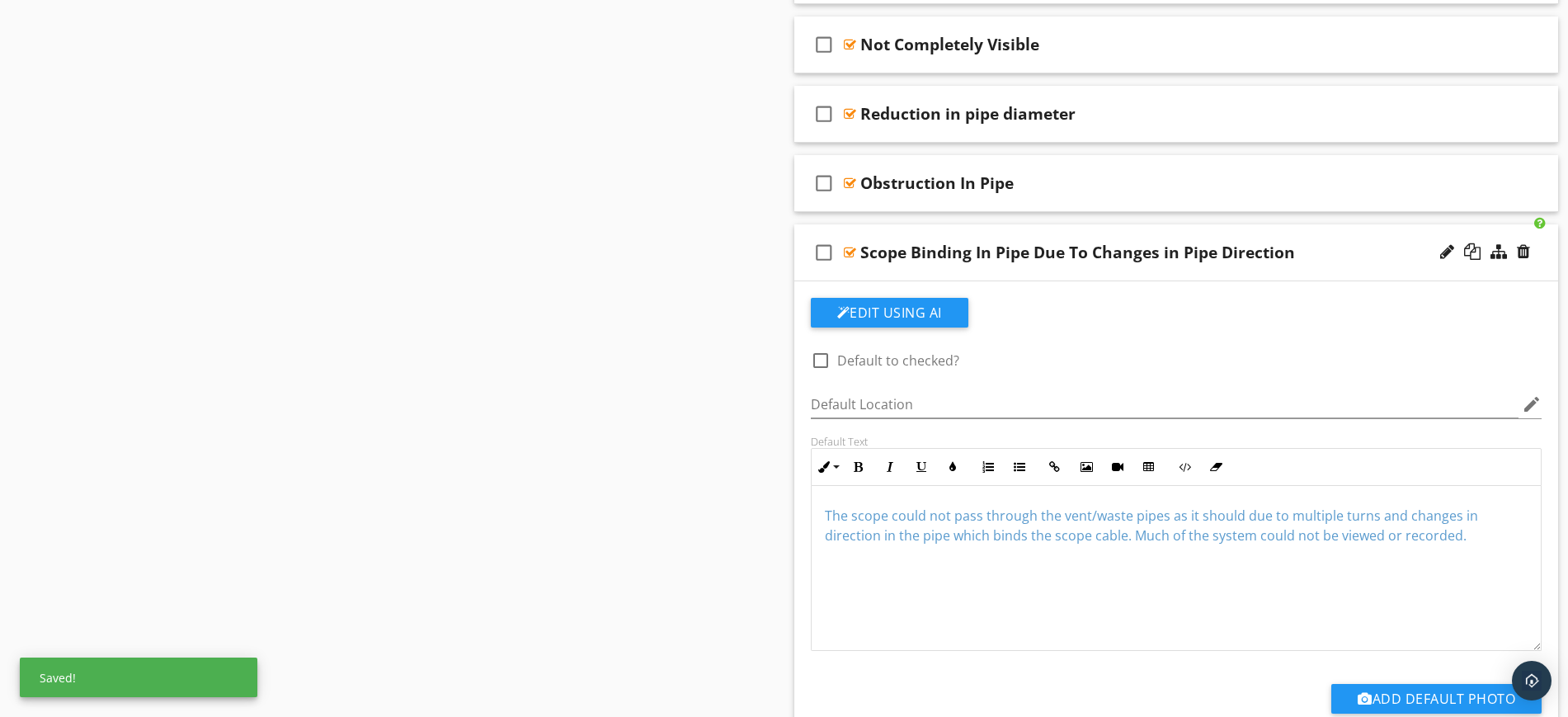
click at [1043, 577] on div "The scope could not pass through the vent/waste pipes as it should due to multi…" at bounding box center [1177, 568] width 730 height 165
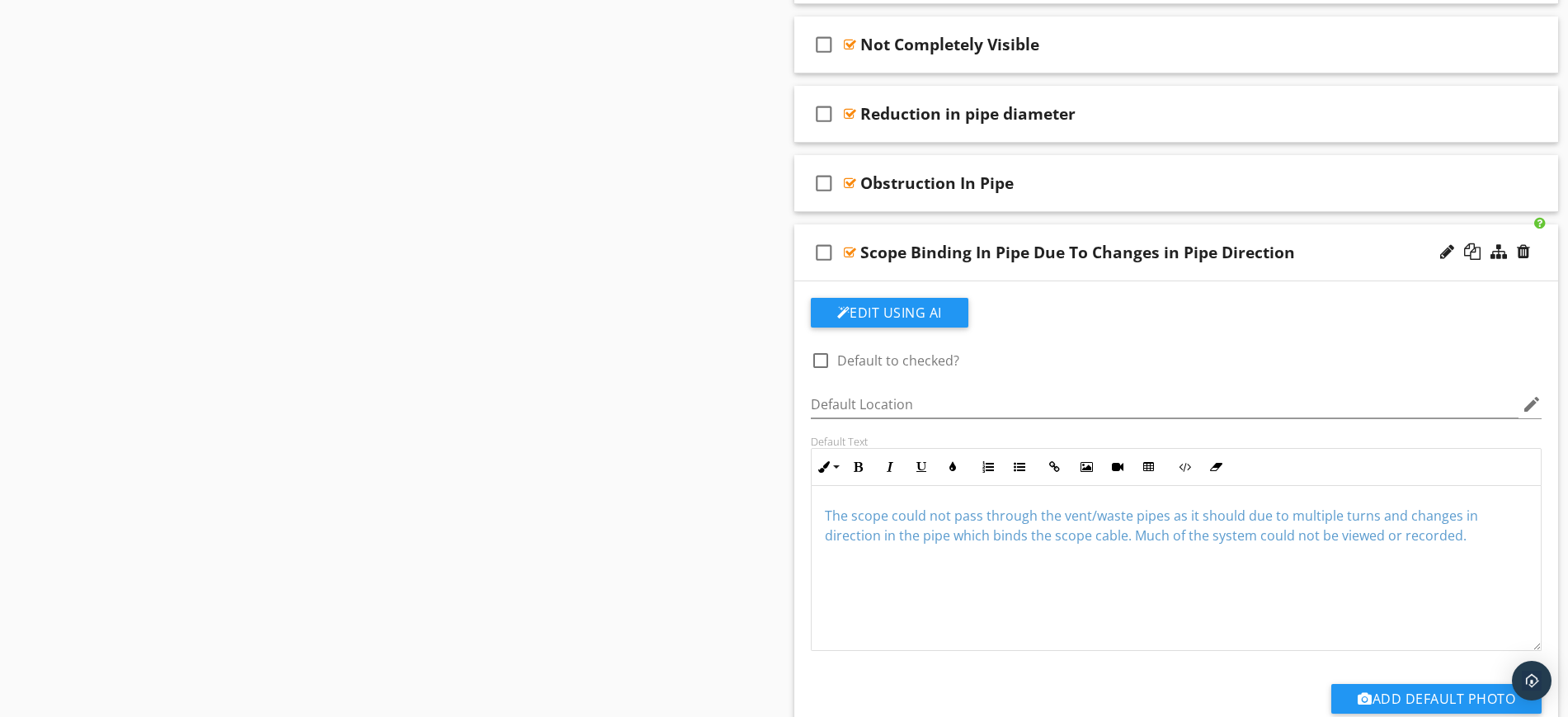
click at [1133, 541] on span "The scope could not pass through the vent/waste pipes as it should due to multi…" at bounding box center [1151, 525] width 653 height 38
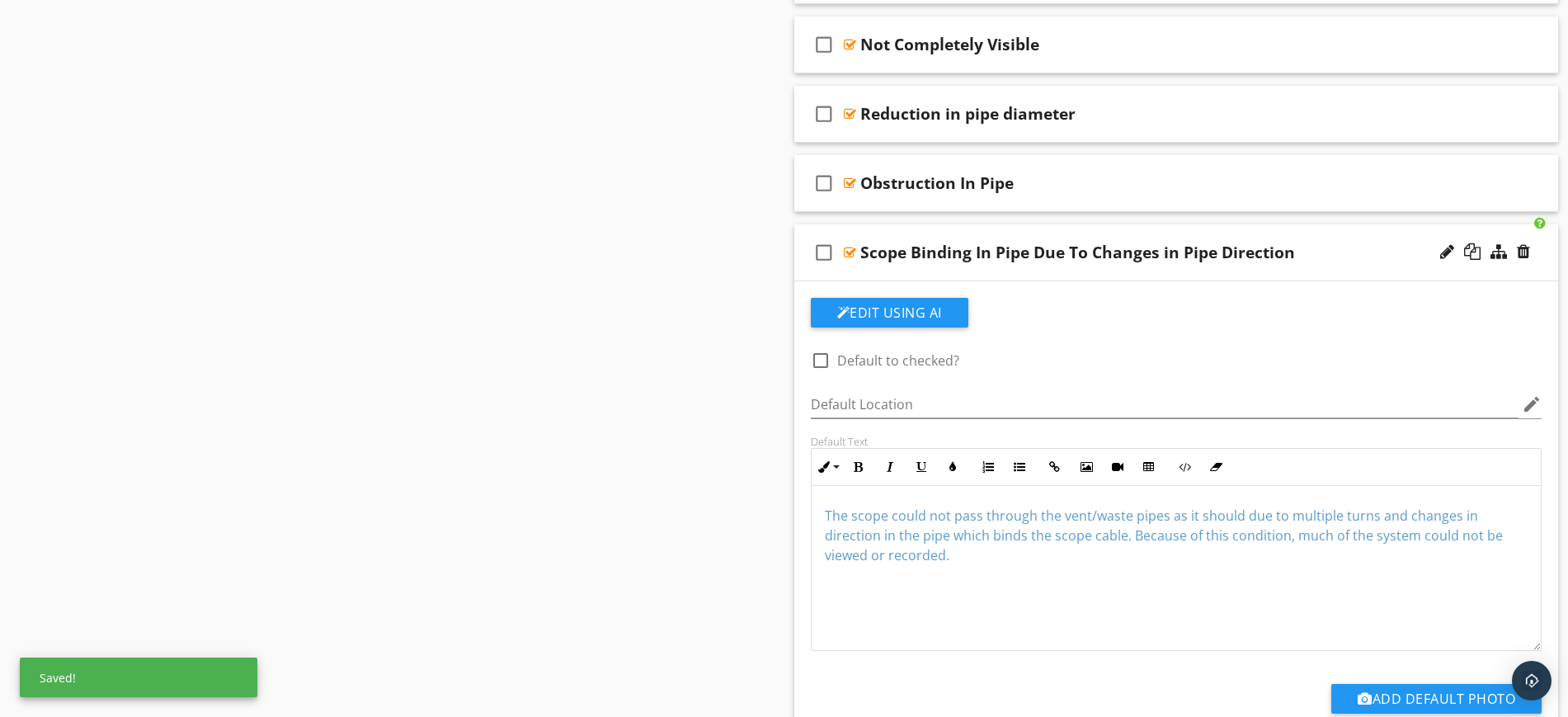
click at [1169, 582] on div "The scope could not pass through the vent/waste pipes as it should due to multi…" at bounding box center [1177, 568] width 730 height 165
drag, startPoint x: 1294, startPoint y: 540, endPoint x: 1325, endPoint y: 539, distance: 31.0
click at [1325, 539] on span "The scope could not pass through the vent/waste pipes as it should due to multi…" at bounding box center [1164, 535] width 678 height 58
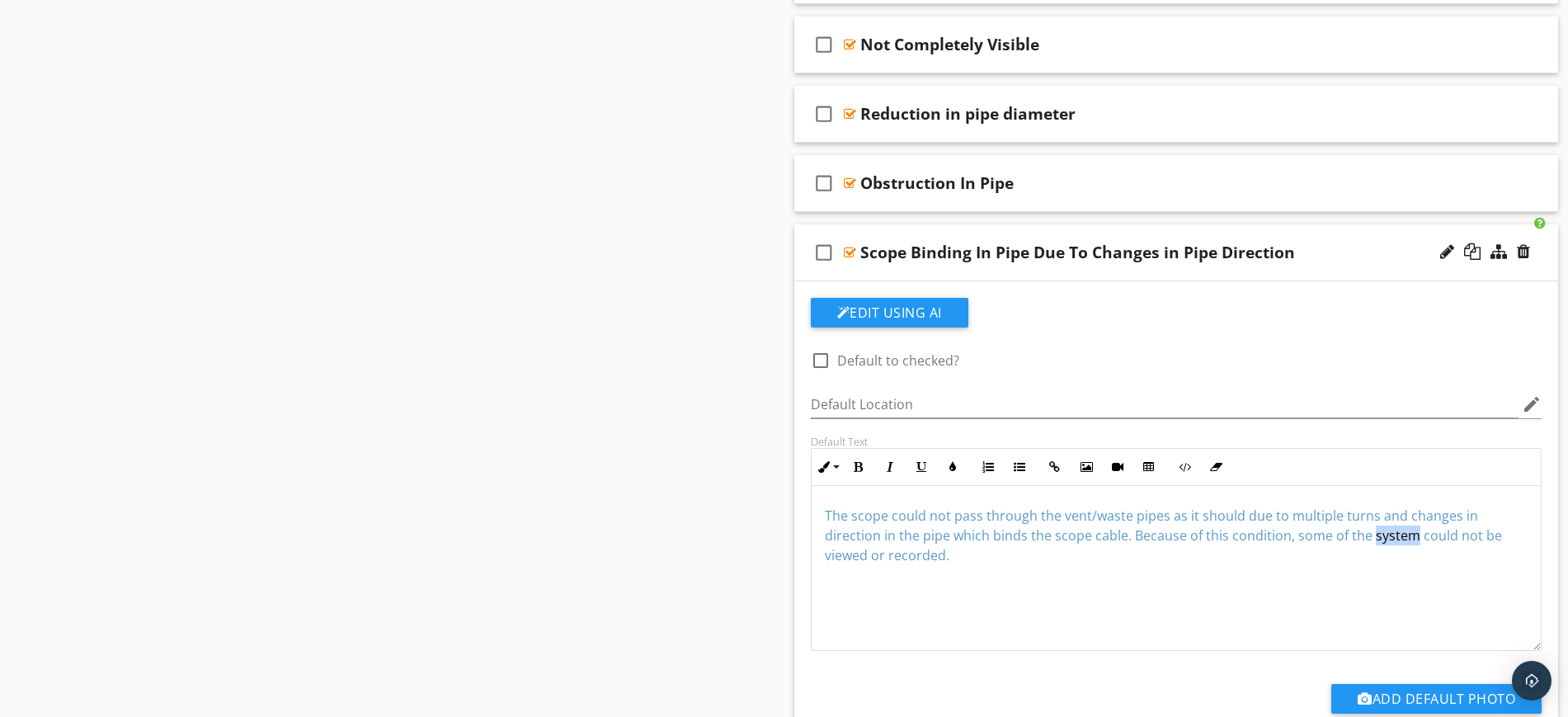
drag, startPoint x: 1369, startPoint y: 534, endPoint x: 1411, endPoint y: 538, distance: 42.2
click at [1411, 538] on span "The scope could not pass through the vent/waste pipes as it should due to multi…" at bounding box center [1163, 535] width 677 height 58
click at [1366, 542] on span "The scope could not pass through the vent/waste pipes as it should due to multi…" at bounding box center [1163, 535] width 677 height 58
click at [1045, 610] on div "The scope could not pass through the vent/waste pipes as it should due to multi…" at bounding box center [1177, 568] width 730 height 165
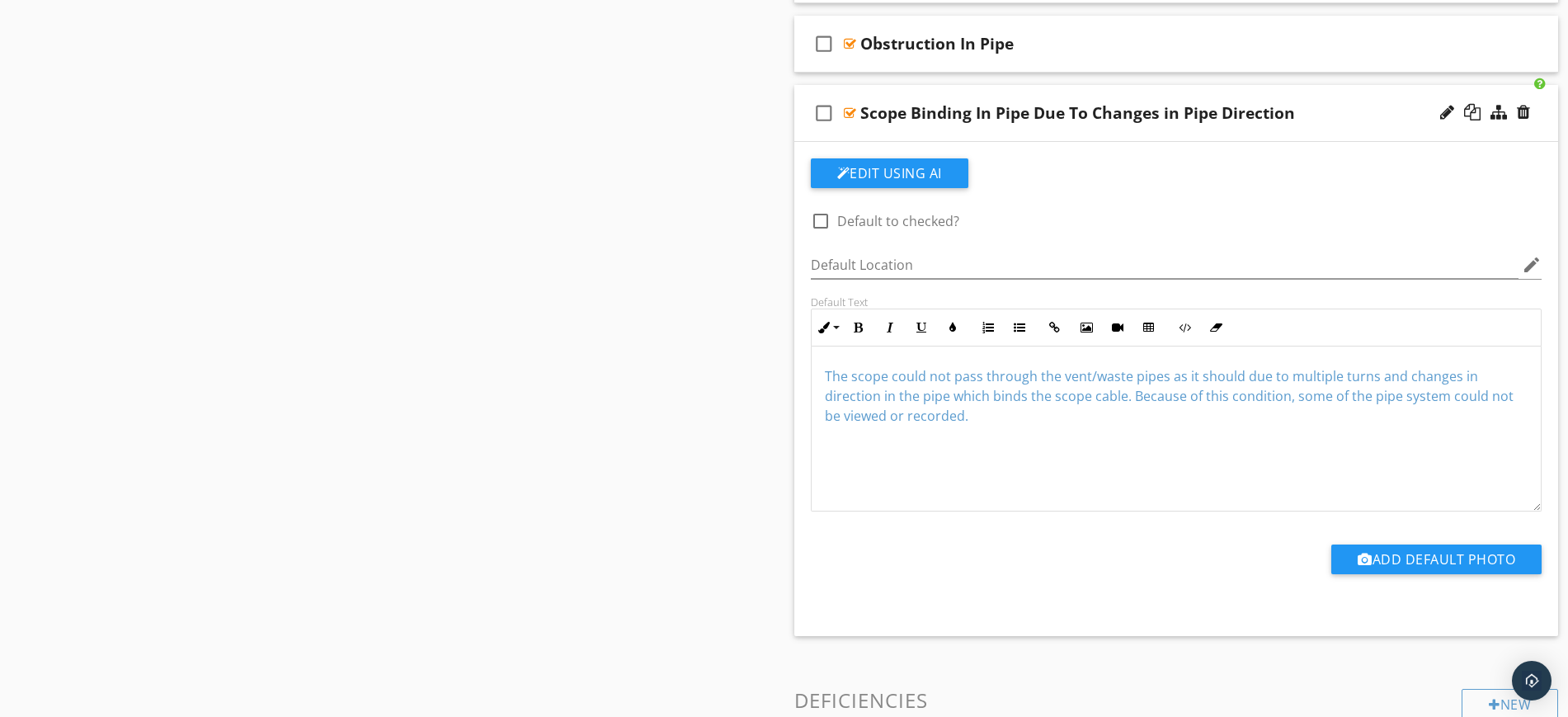
scroll to position [935, 0]
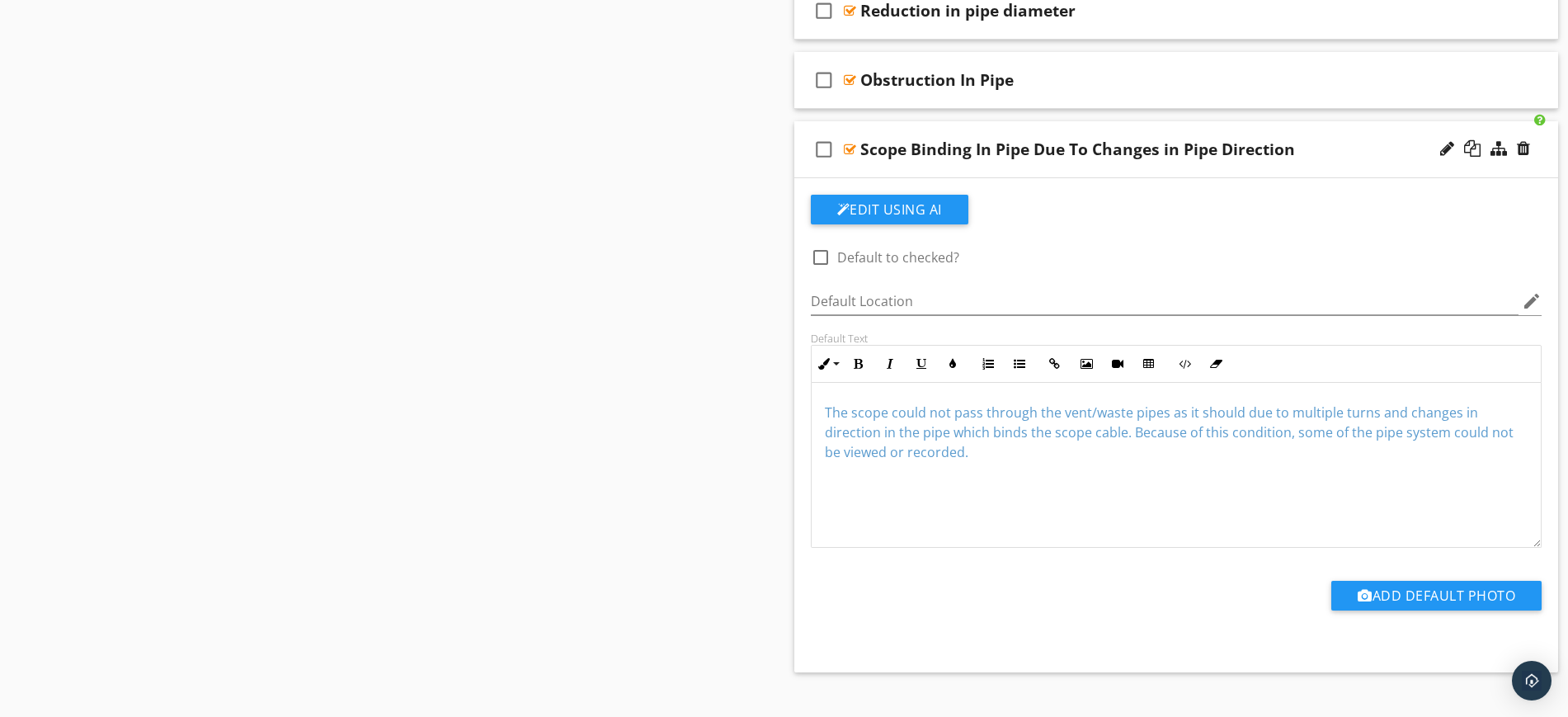
click at [1056, 128] on div "check_box_outline_blank Scope Binding In Pipe Due To Changes in Pipe Direction" at bounding box center [1177, 149] width 765 height 57
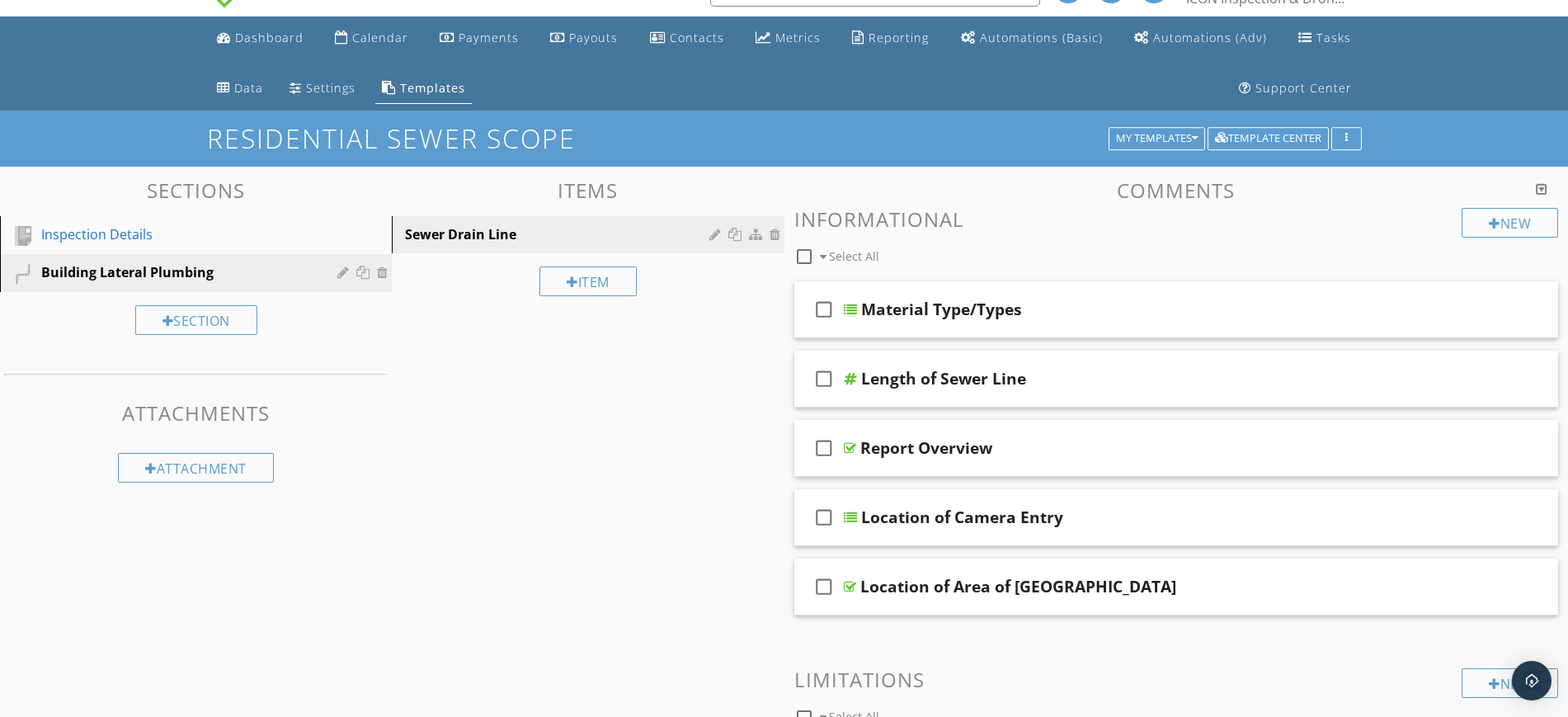
scroll to position [0, 0]
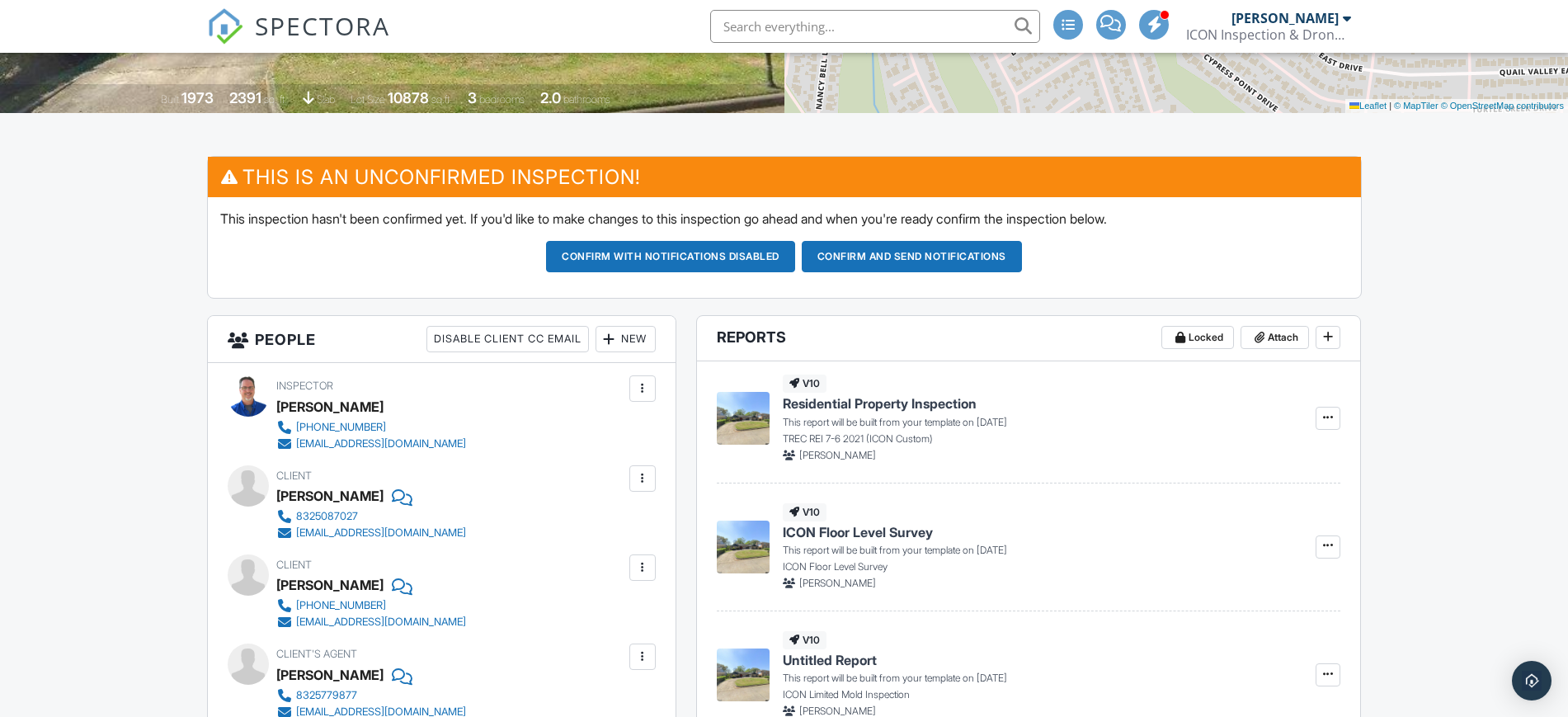
scroll to position [103, 0]
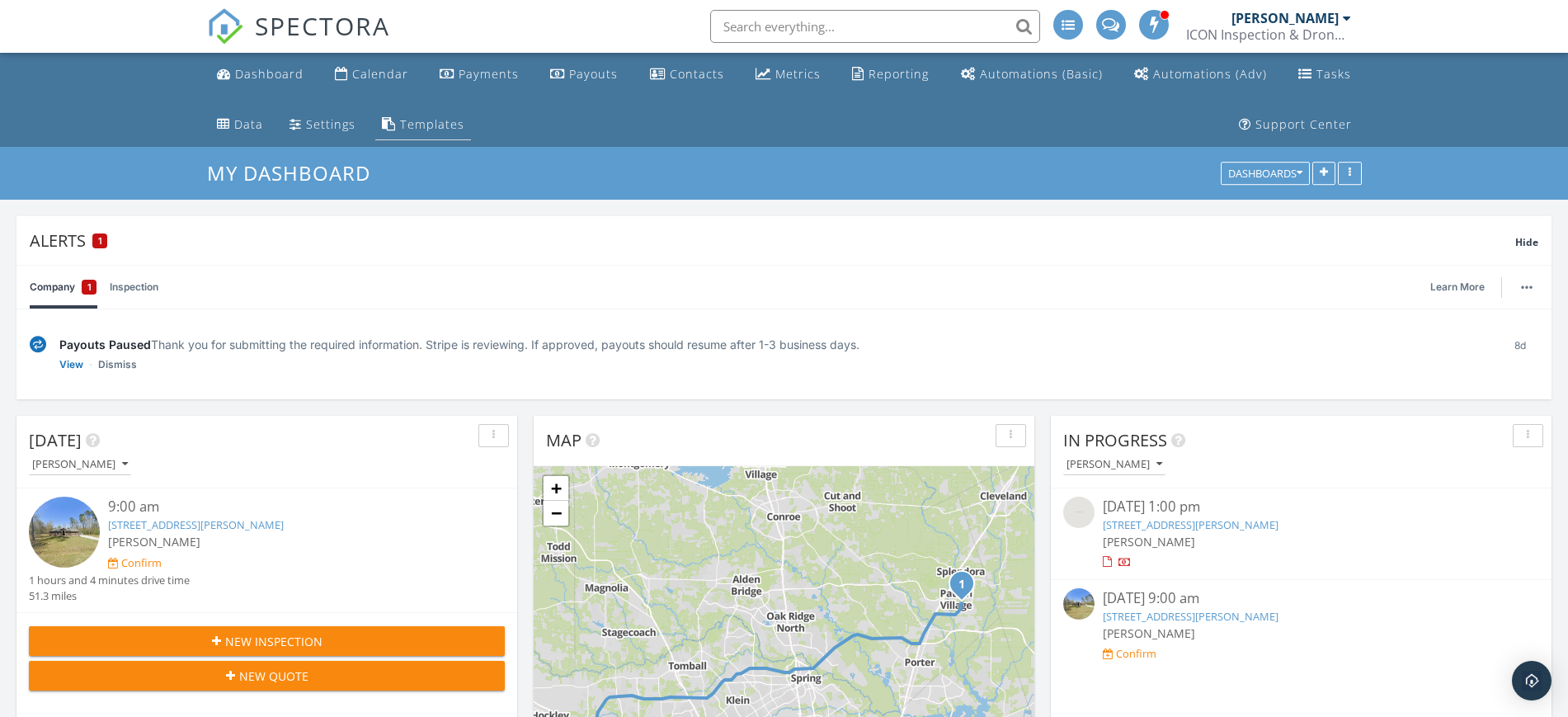
click at [424, 127] on div "Templates" at bounding box center [432, 124] width 64 height 15
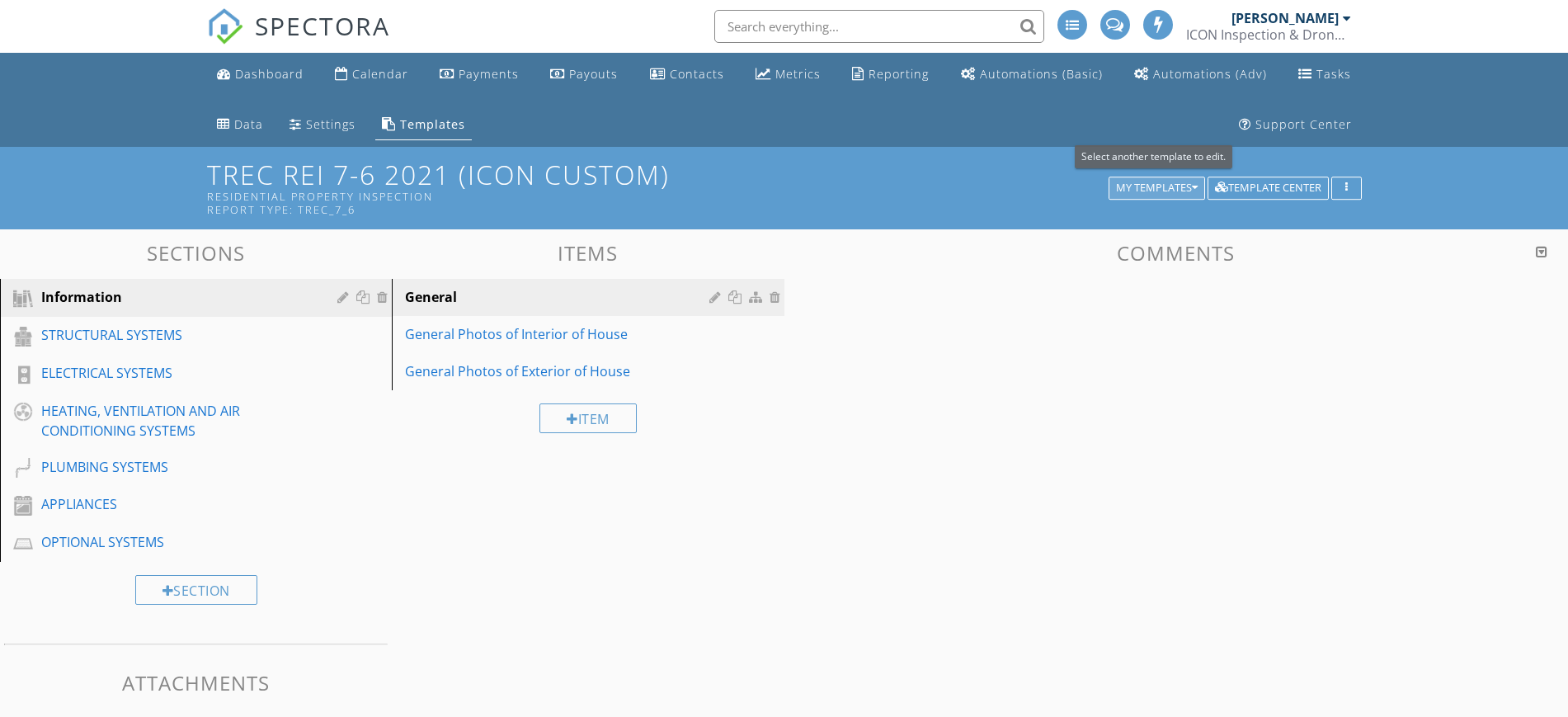
click at [1169, 185] on div "My Templates" at bounding box center [1157, 188] width 81 height 12
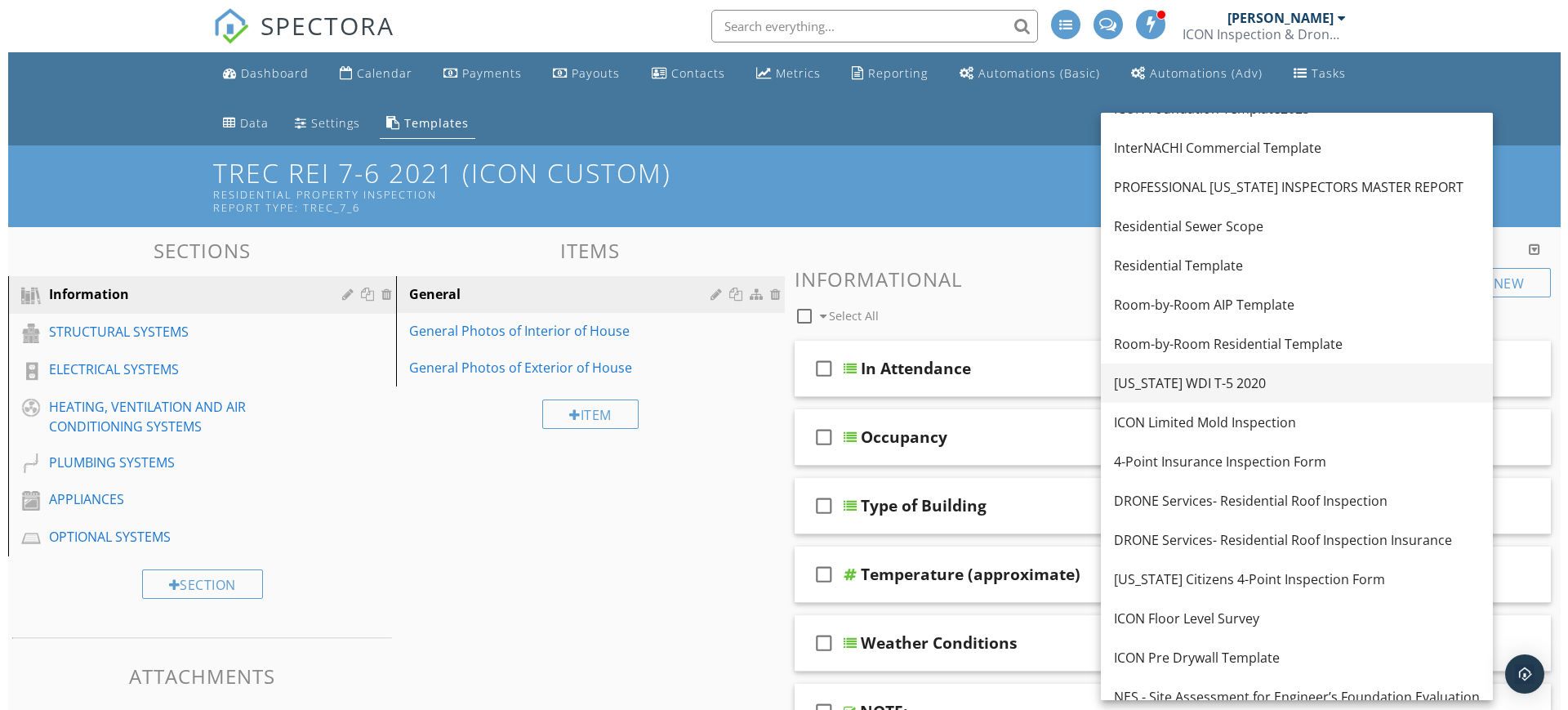
scroll to position [204, 0]
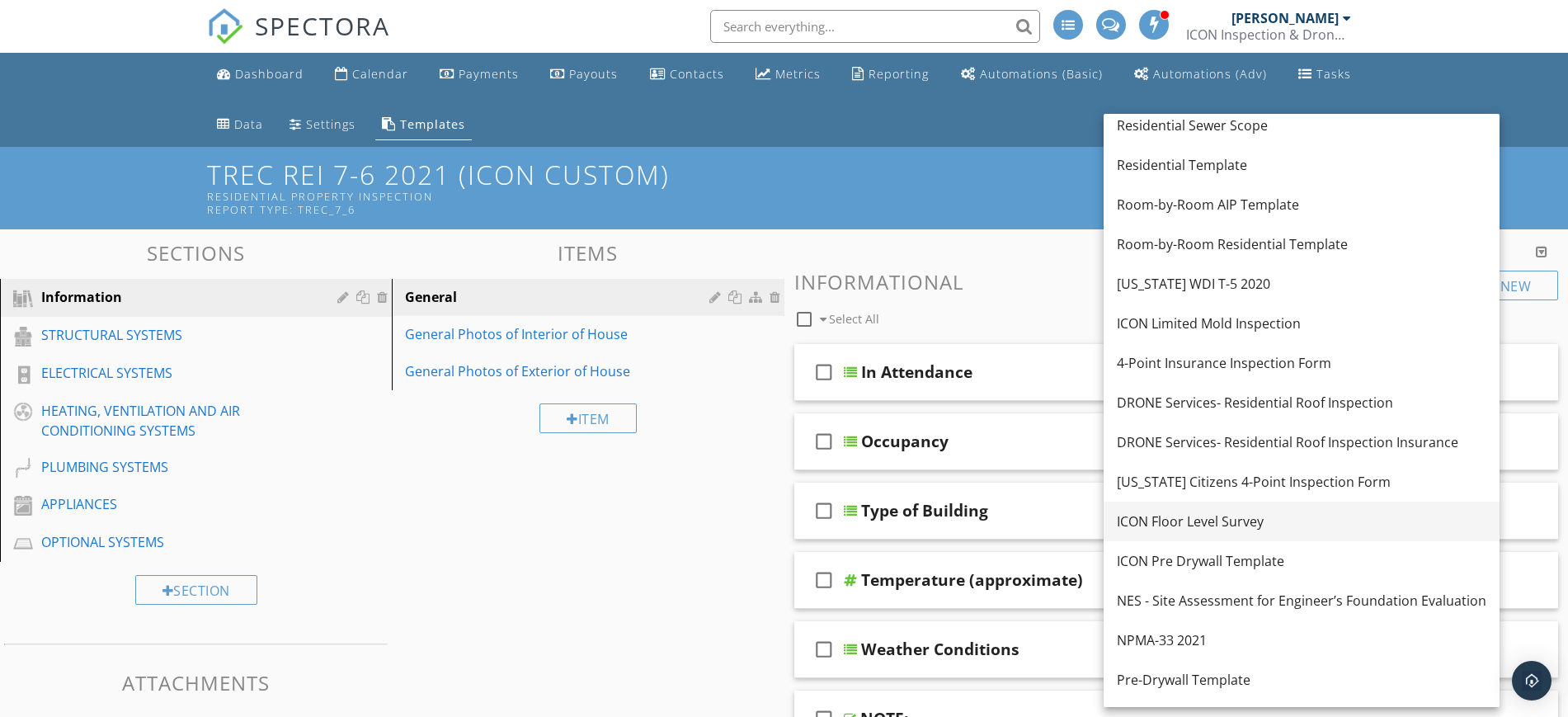
click at [1199, 523] on div "ICON Floor Level Survey" at bounding box center [1301, 522] width 370 height 20
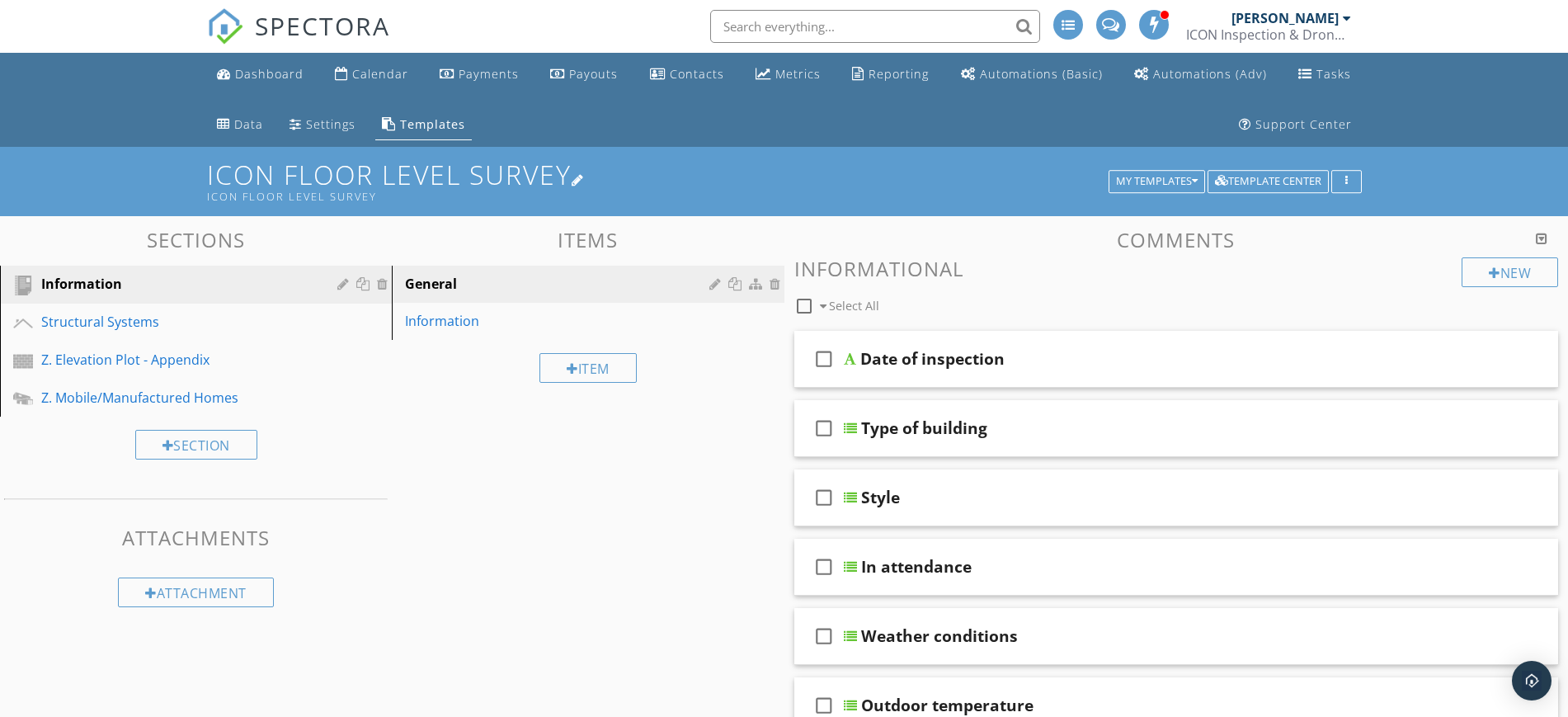
click at [585, 175] on div at bounding box center [577, 180] width 14 height 14
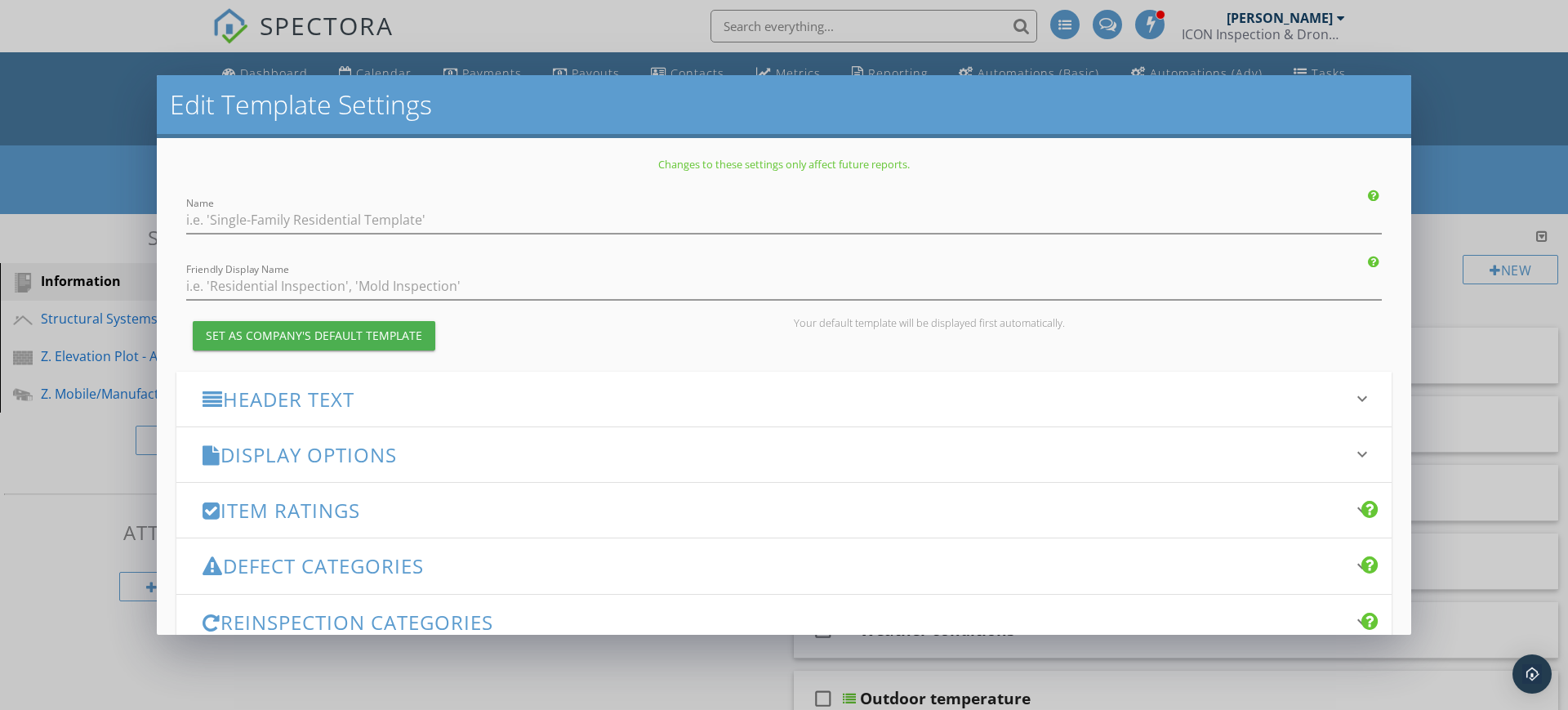
type input "ICON Floor Level Survey"
drag, startPoint x: 222, startPoint y: 218, endPoint x: 251, endPoint y: 218, distance: 29.0
click at [251, 218] on input "ICON Floor Level Survey" at bounding box center [784, 220] width 1196 height 27
drag, startPoint x: 396, startPoint y: 220, endPoint x: 186, endPoint y: 229, distance: 210.2
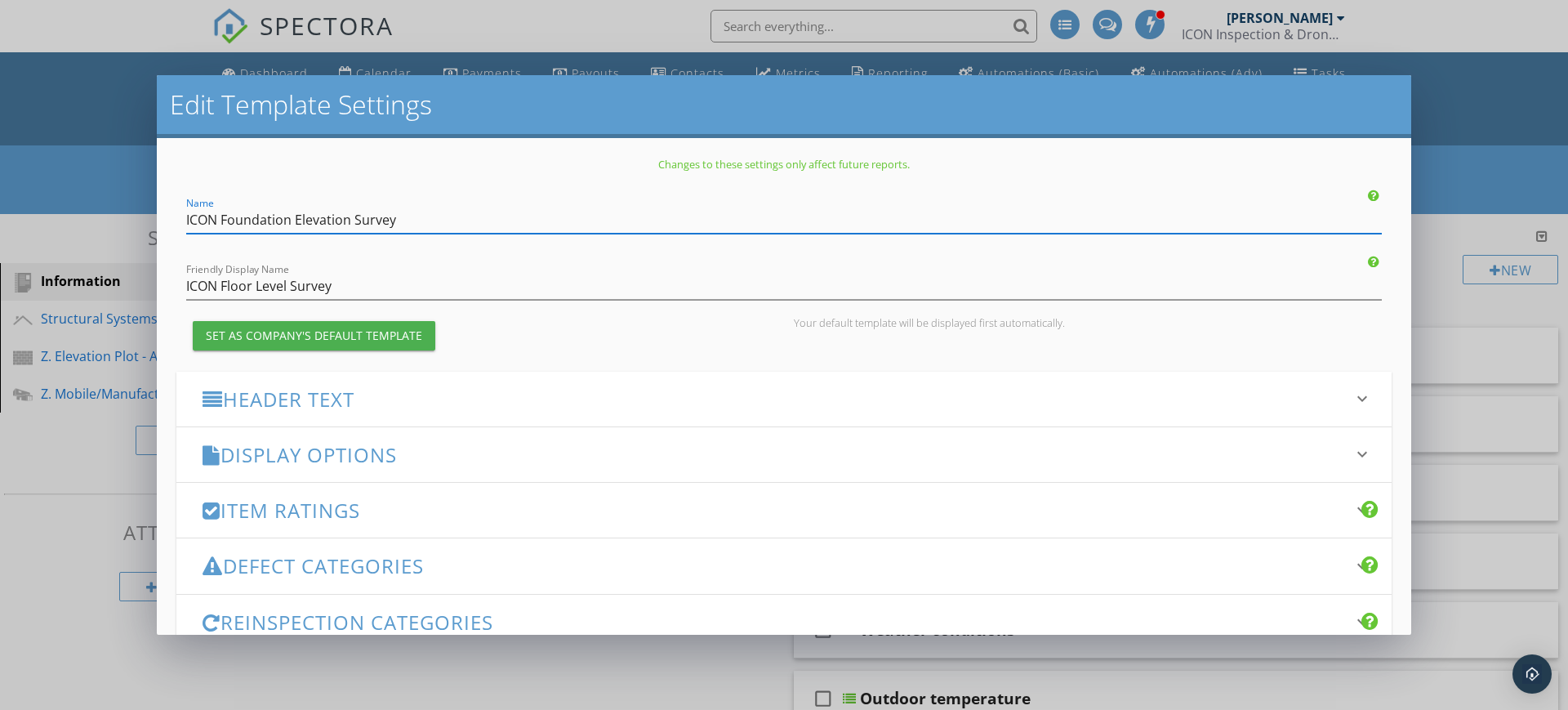
click at [186, 229] on input "ICON Foundation Elevation Survey" at bounding box center [784, 220] width 1196 height 27
type input "ICON Foundation Elevation Survey"
click at [198, 282] on input "ICON Floor Level Survey" at bounding box center [784, 287] width 1196 height 27
click at [359, 292] on input "ICON Floor Level Survey" at bounding box center [784, 287] width 1196 height 27
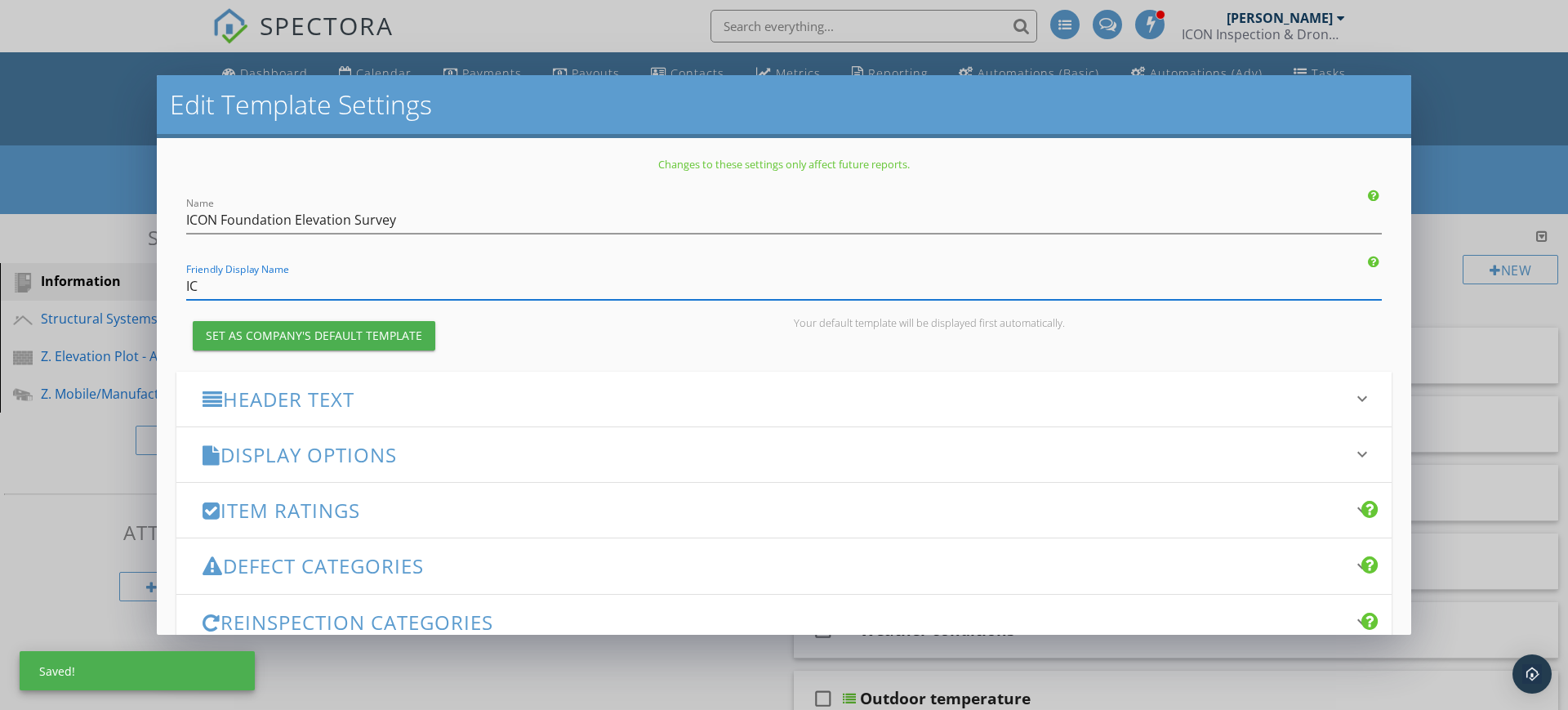
type input "I"
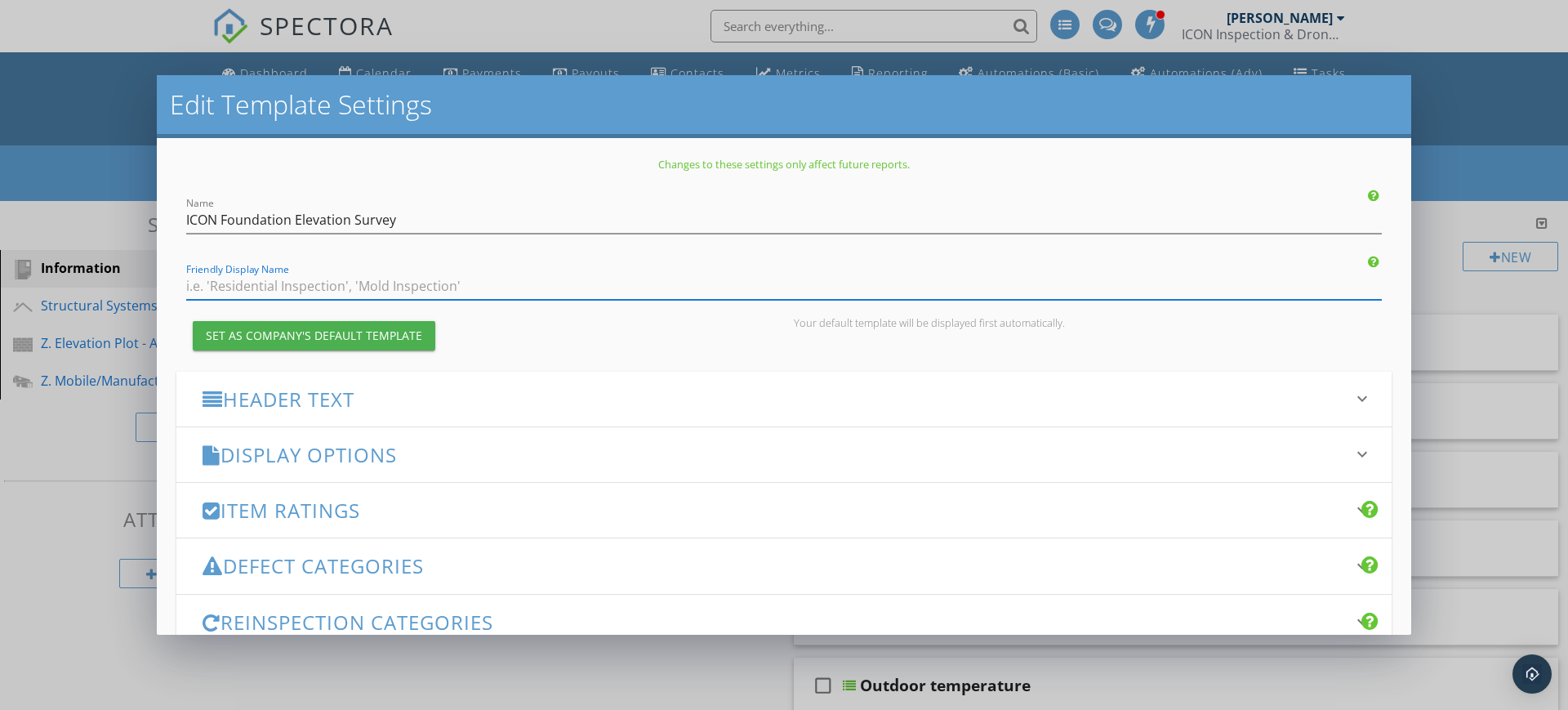
paste input "ICON Foundation Elevation Survey"
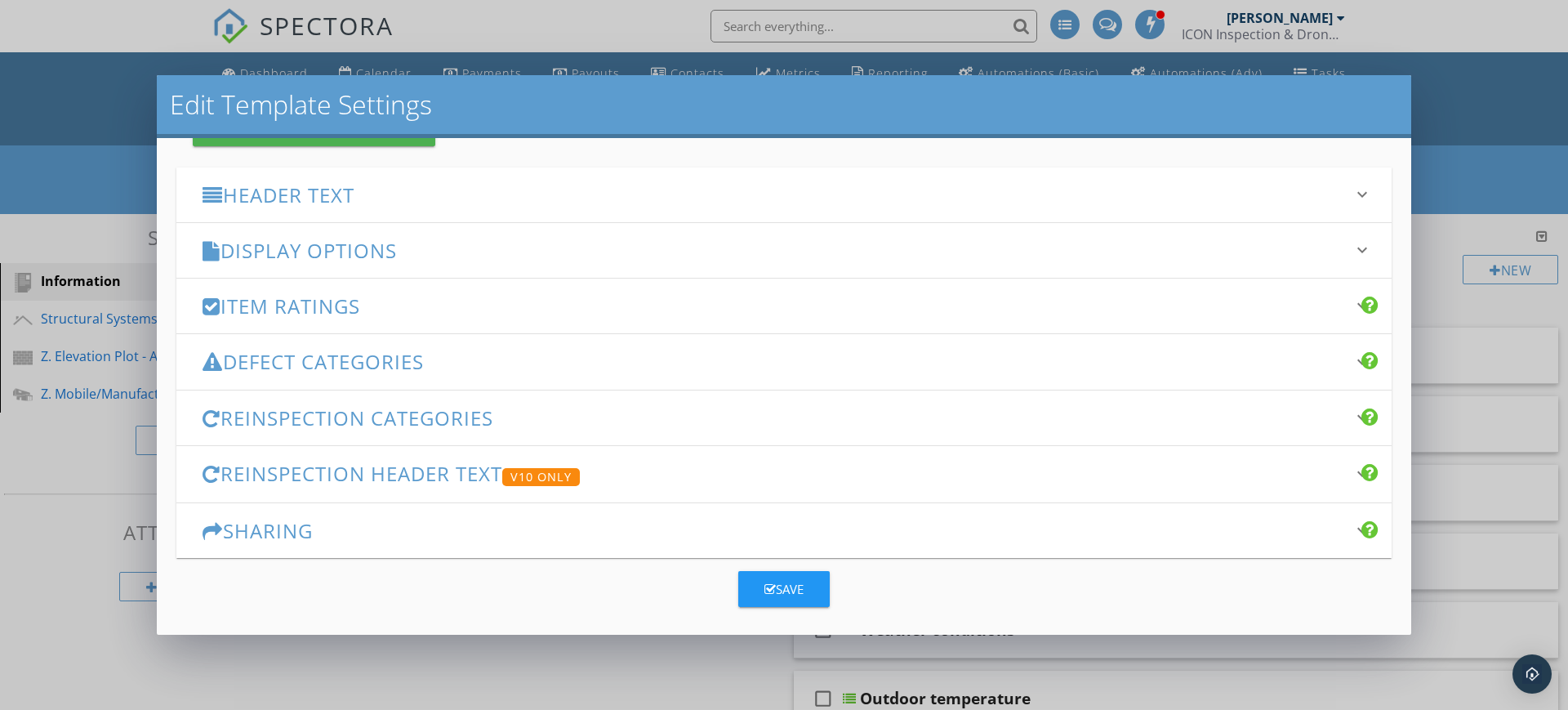
type input "ICON Foundation Elevation Survey"
click at [1352, 249] on icon "keyboard_arrow_down" at bounding box center [1362, 250] width 20 height 20
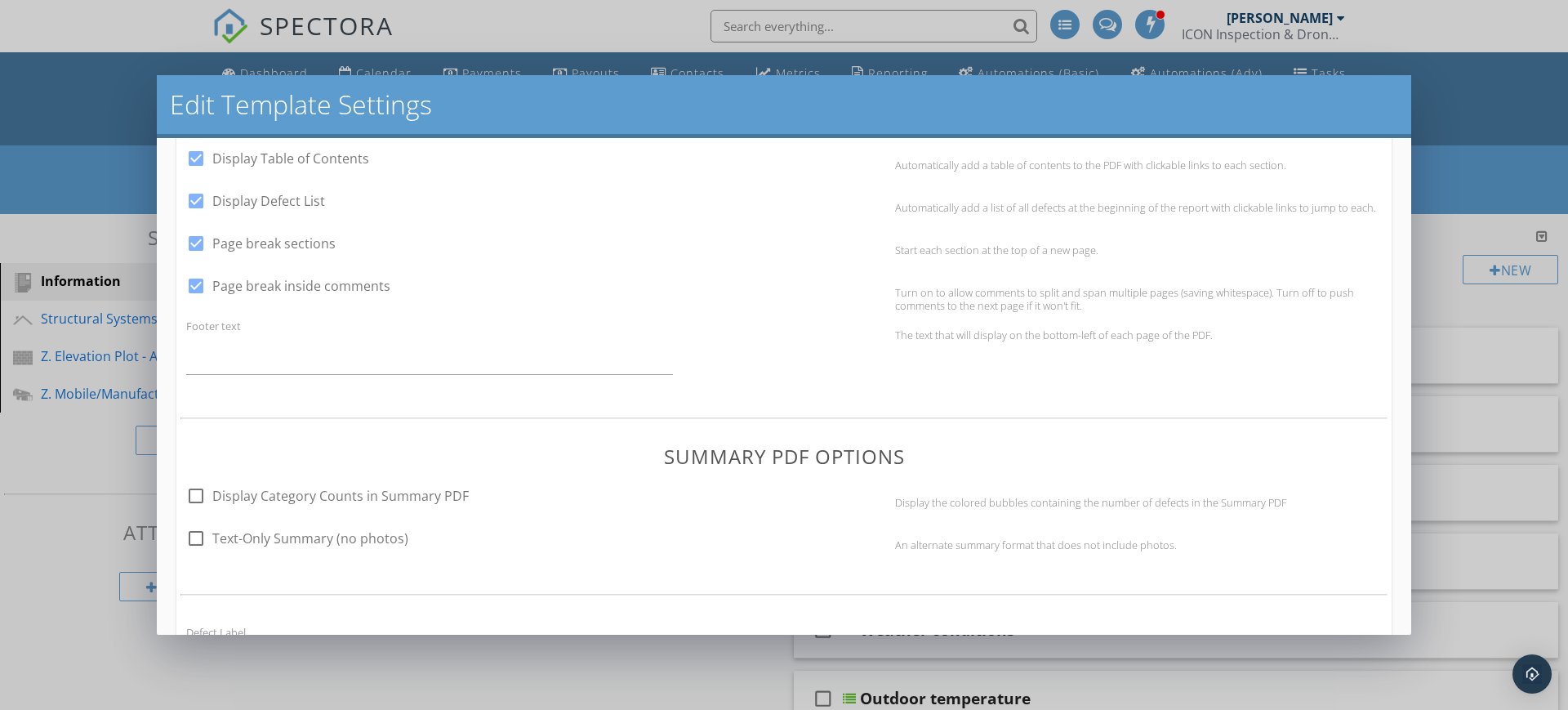
scroll to position [817, 0]
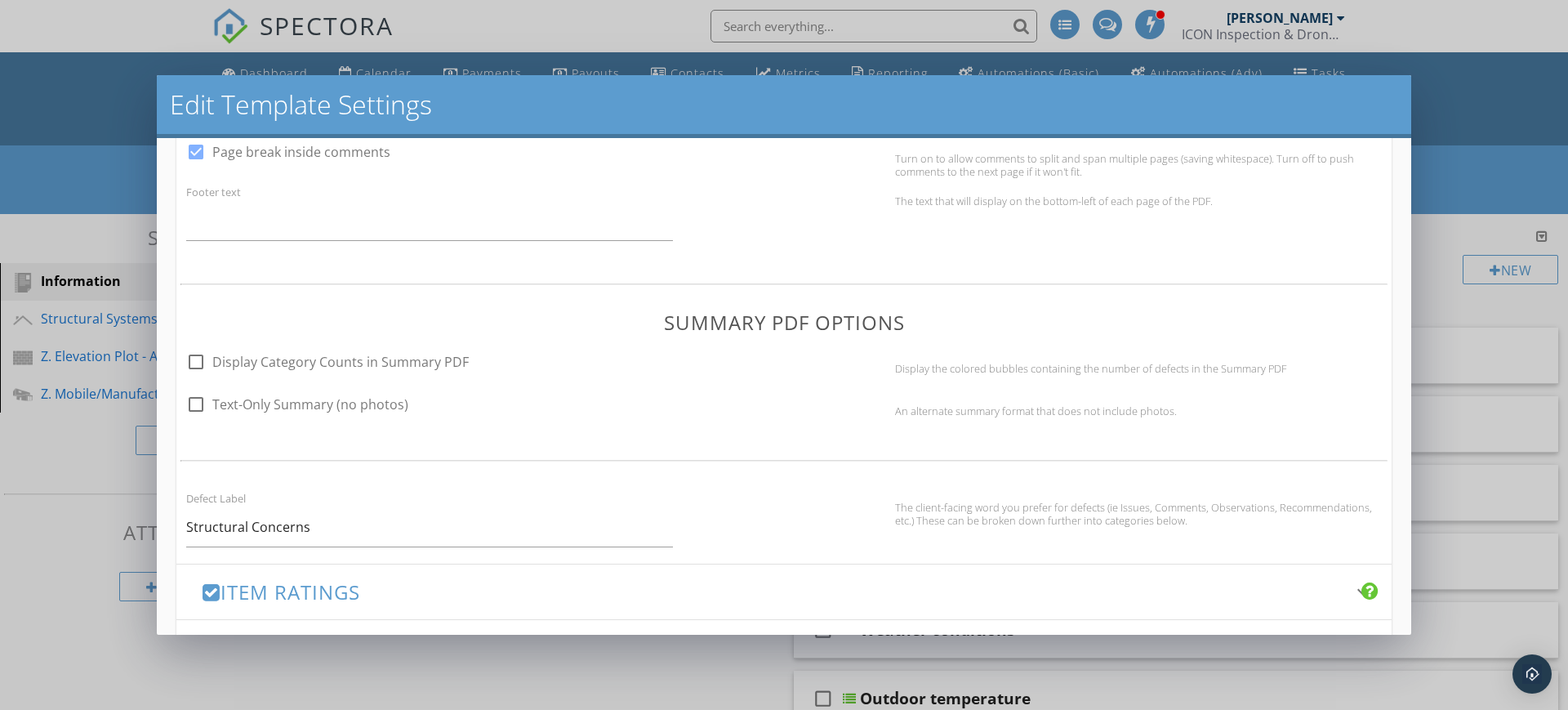
click at [200, 361] on div at bounding box center [195, 362] width 28 height 28
checkbox input "true"
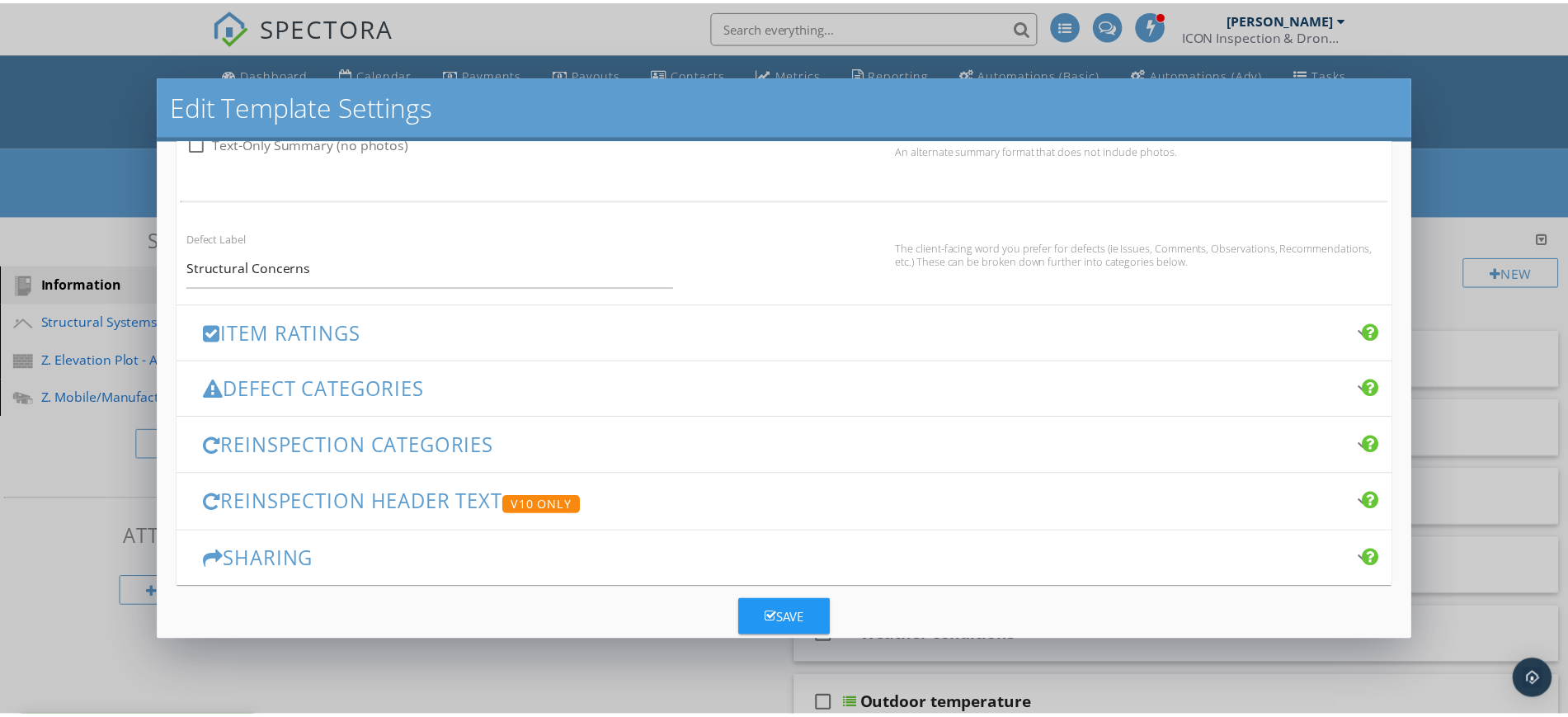
scroll to position [1122, 0]
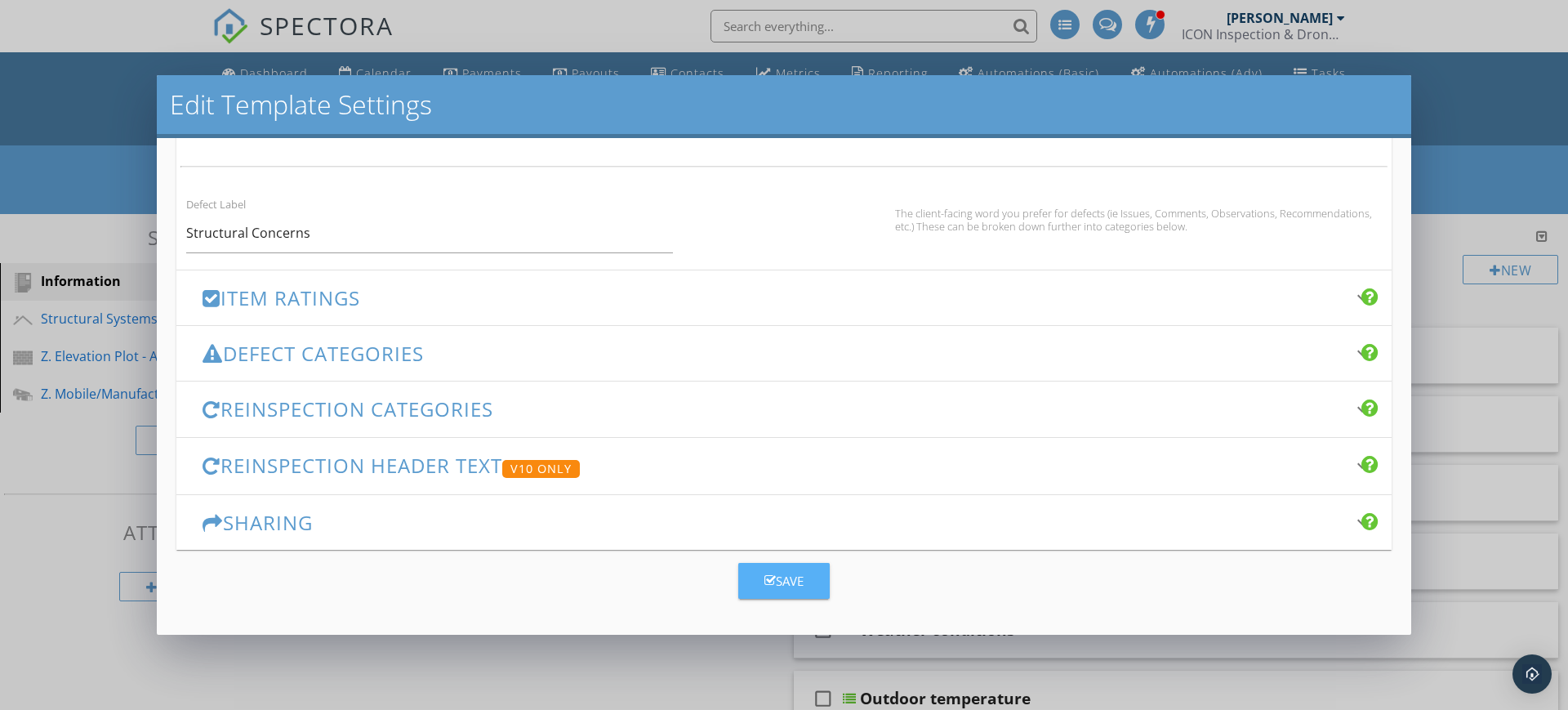
click at [795, 579] on div "Save" at bounding box center [784, 581] width 39 height 19
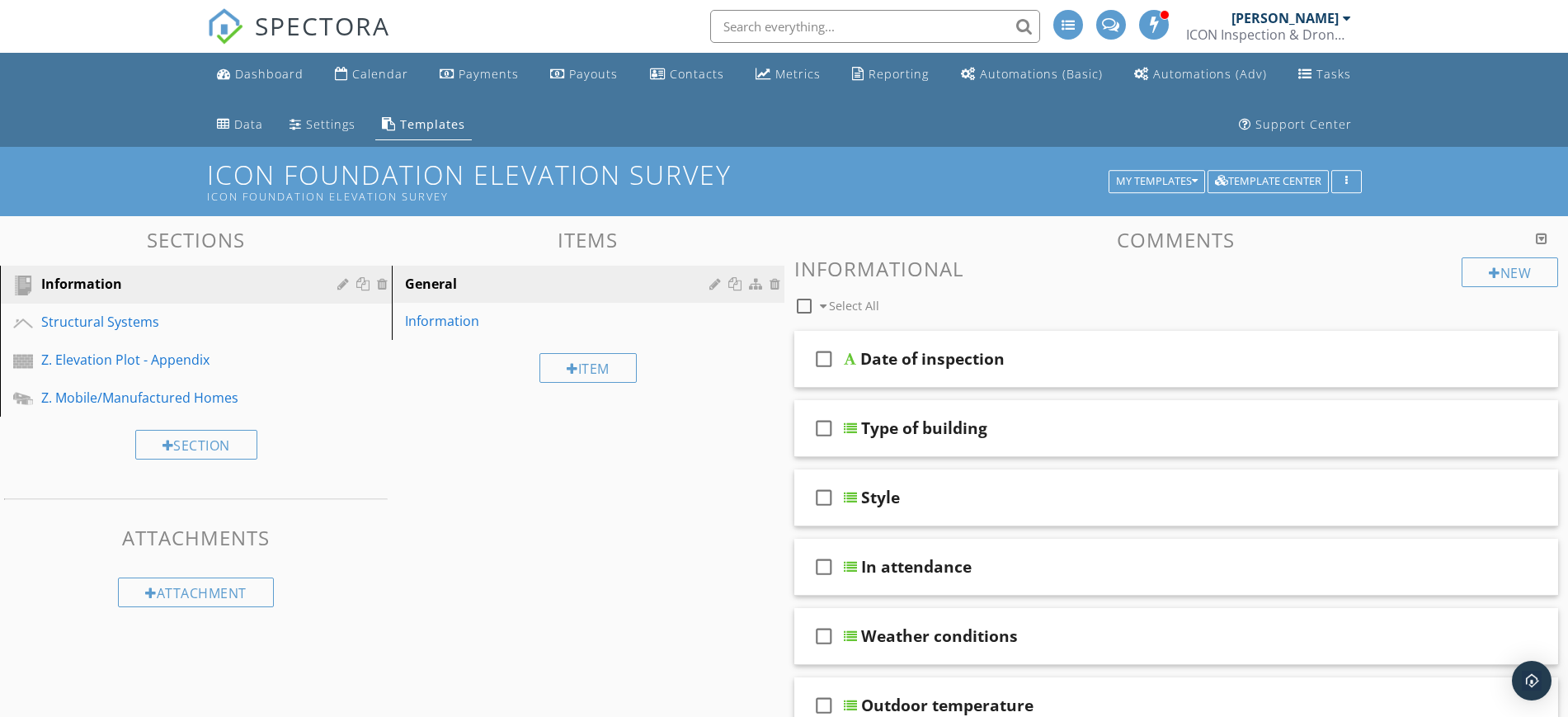
click at [427, 127] on div "Templates" at bounding box center [433, 124] width 65 height 15
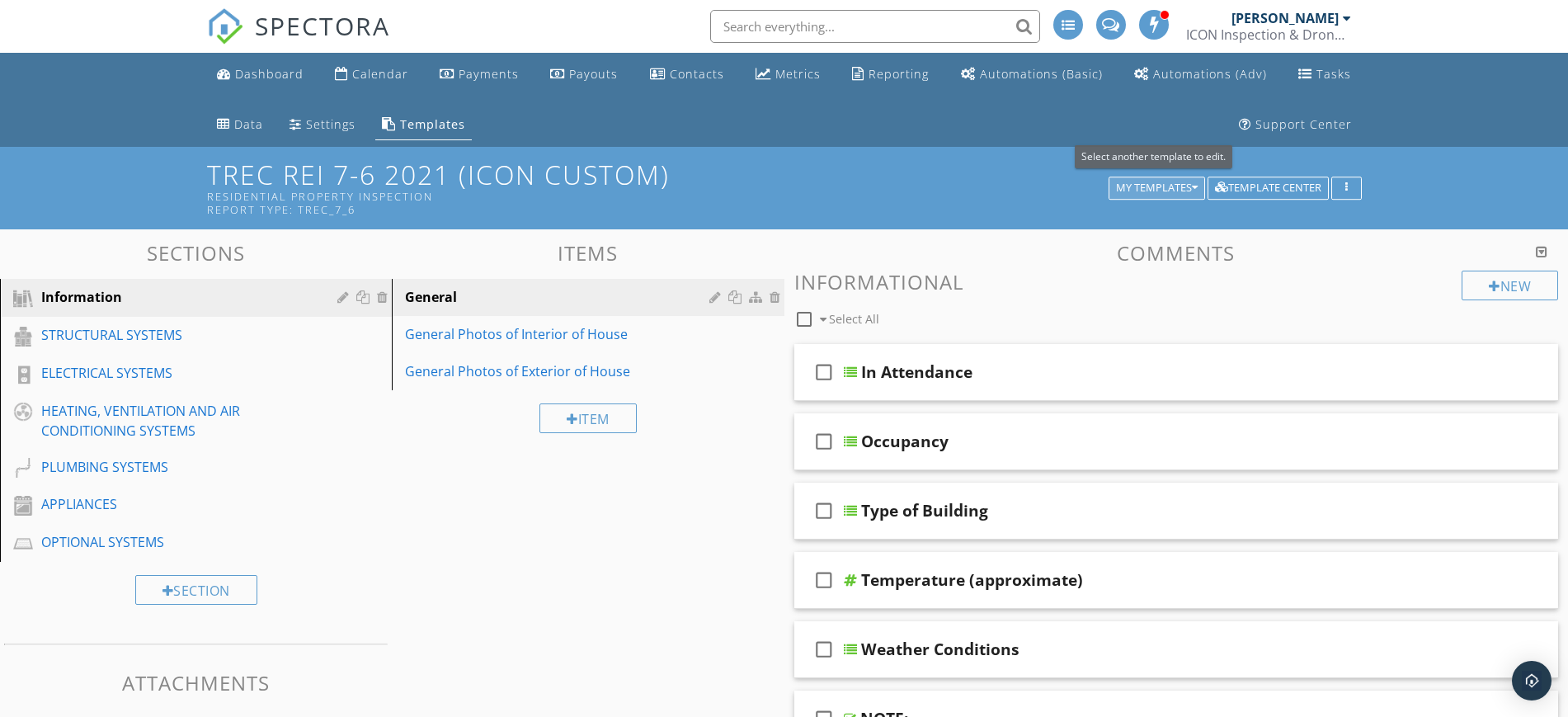
click at [1172, 184] on div "My Templates" at bounding box center [1157, 188] width 81 height 12
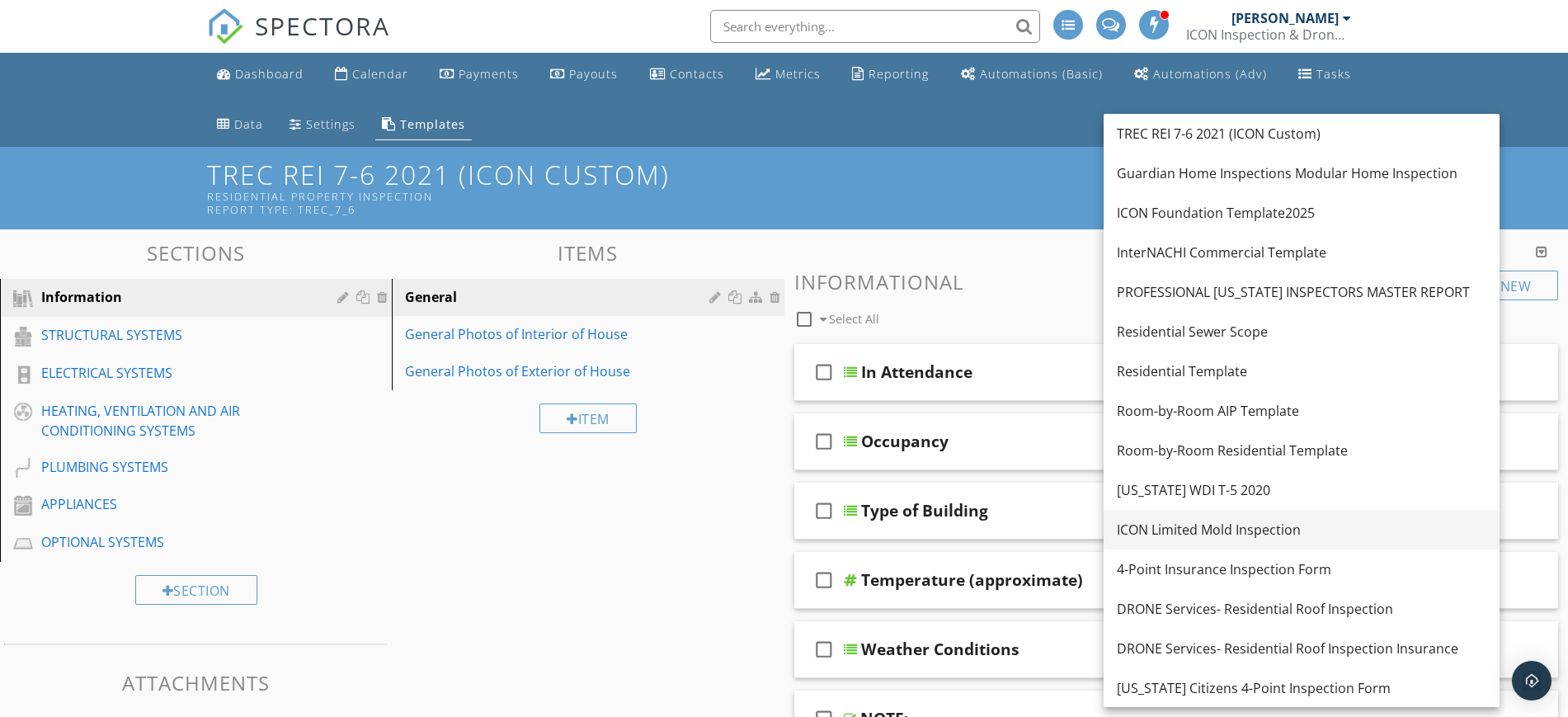
click at [1184, 533] on div "ICON Limited Mold Inspection" at bounding box center [1301, 530] width 370 height 20
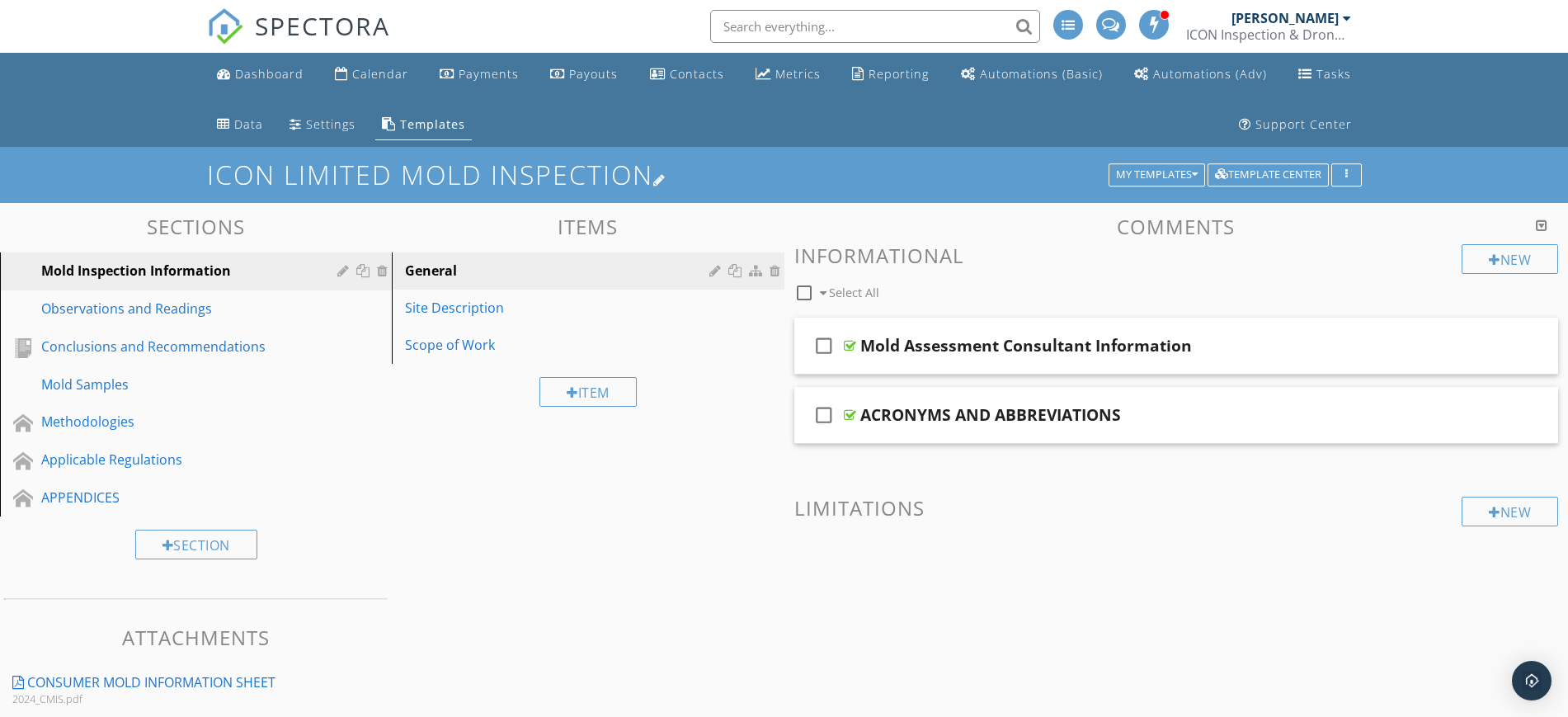
click at [666, 175] on div at bounding box center [660, 180] width 14 height 14
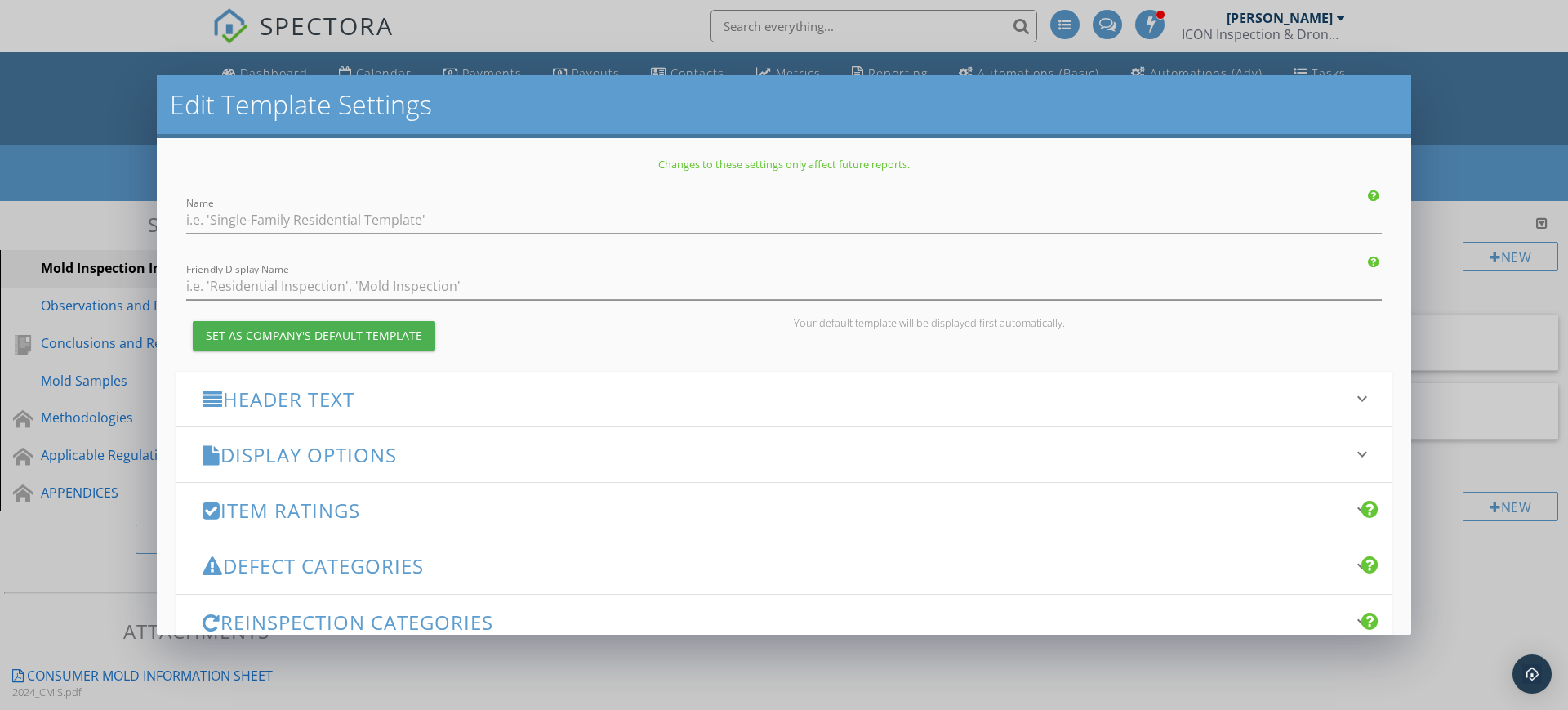
type input "ICON Limited Mold Inspection"
drag, startPoint x: 371, startPoint y: 211, endPoint x: 185, endPoint y: 224, distance: 186.5
click at [185, 224] on div "Name ICON Limited Mold Inspection" at bounding box center [784, 215] width 1215 height 37
click at [213, 285] on input "Friendly Display Name" at bounding box center [784, 287] width 1196 height 27
paste input "ICON Limited Mold Inspection"
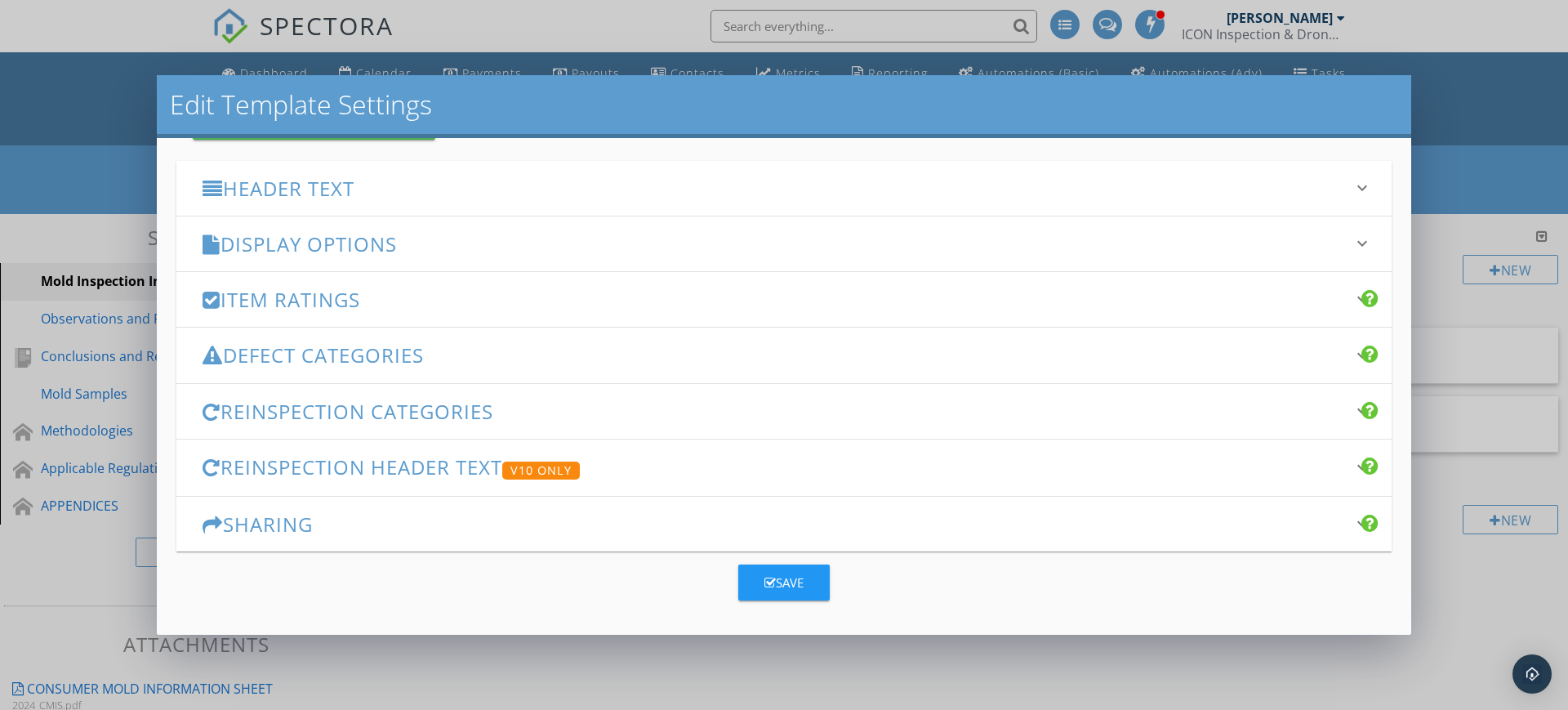
scroll to position [212, 0]
type input "ICON Limited Mold Inspection"
click at [780, 584] on div "Save" at bounding box center [784, 581] width 39 height 19
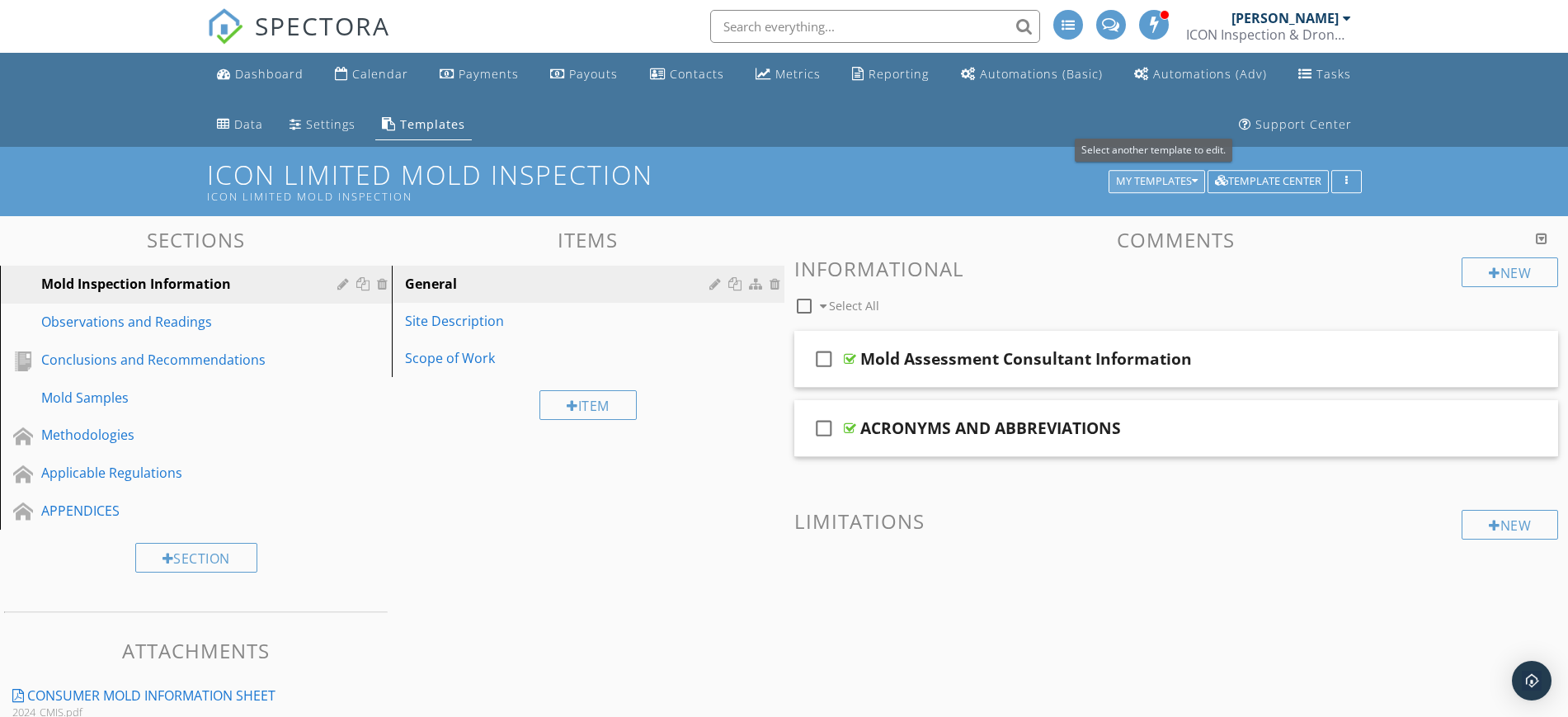
click at [1134, 182] on div "My Templates" at bounding box center [1157, 181] width 81 height 12
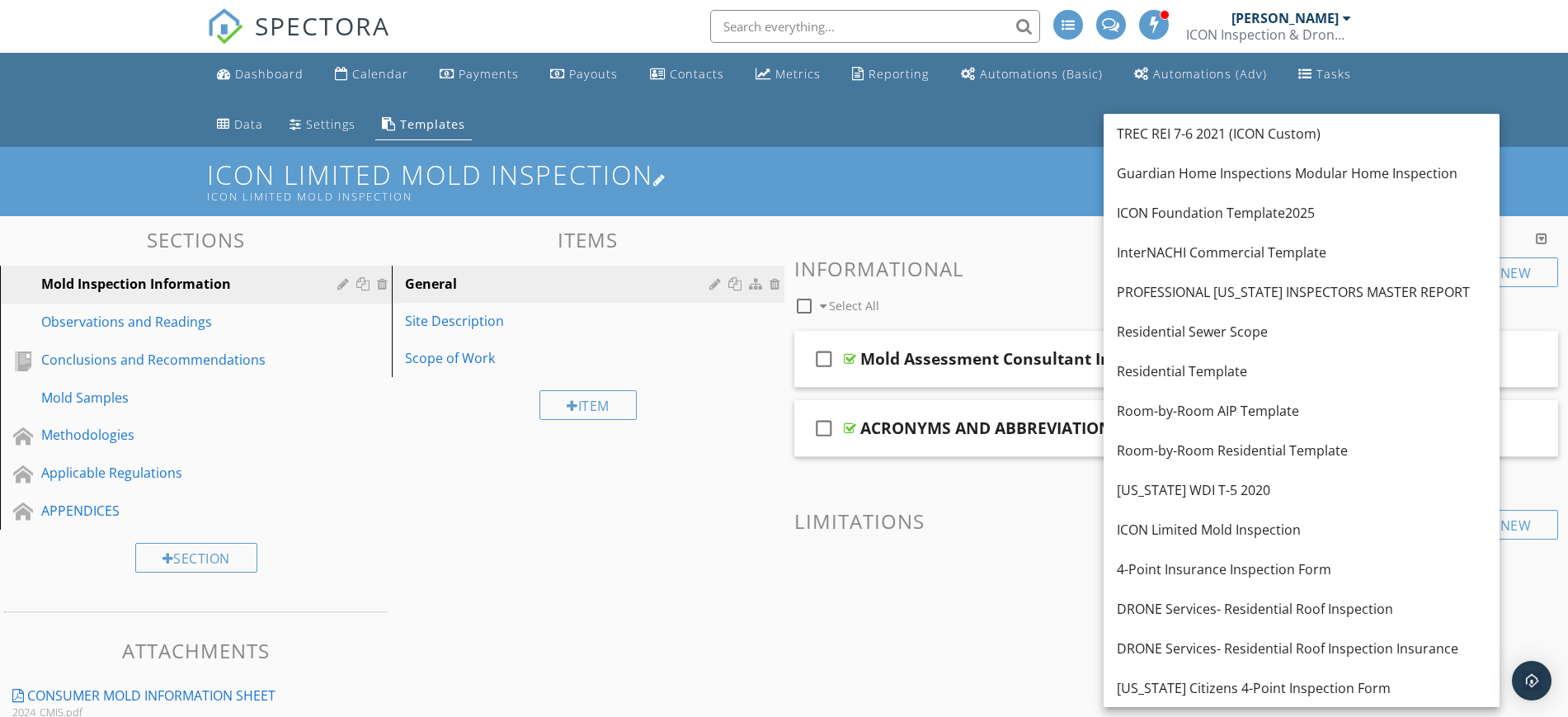
click at [666, 176] on div at bounding box center [660, 180] width 14 height 14
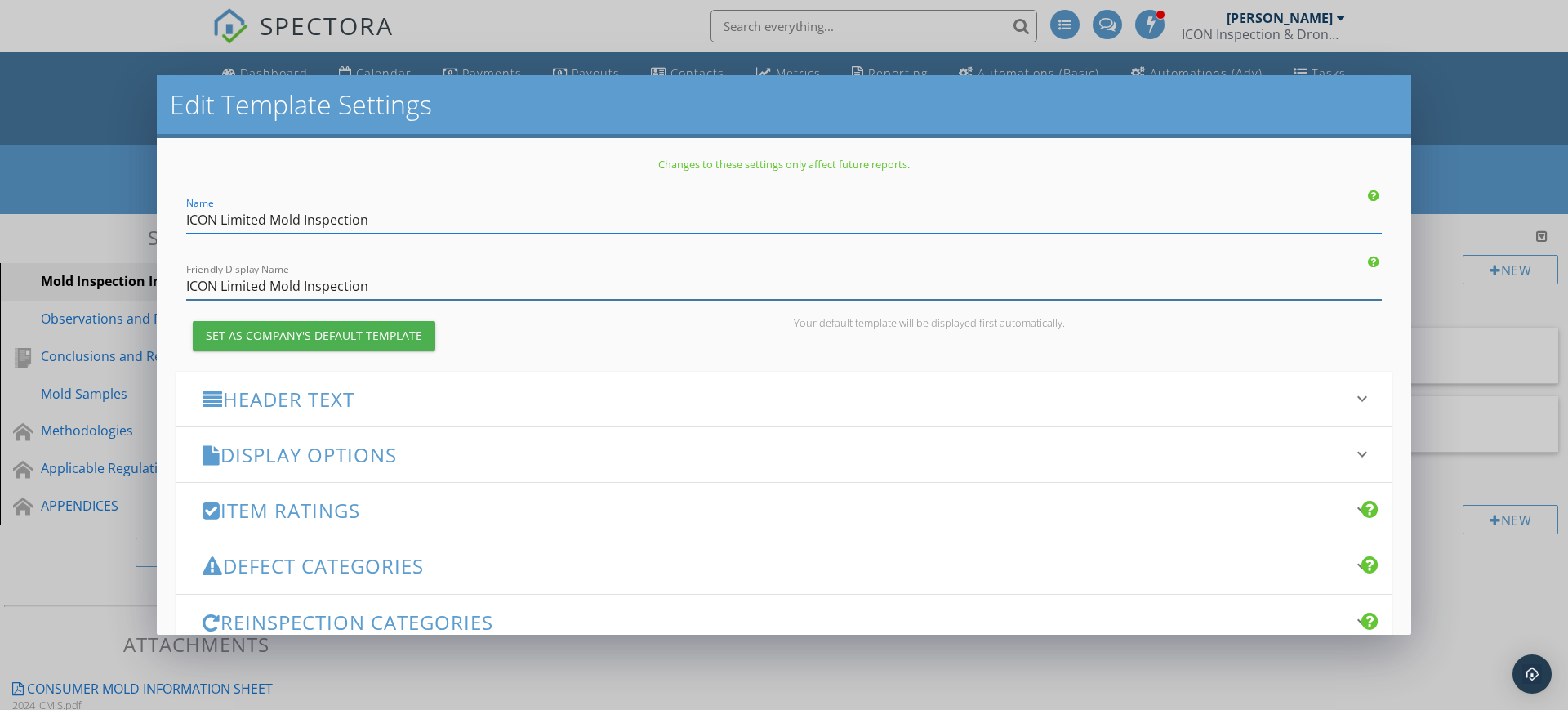
click at [220, 287] on input "ICON Limited Mold Inspection" at bounding box center [784, 287] width 1196 height 27
type input "ICON Air-Check Limited Mold Inspection"
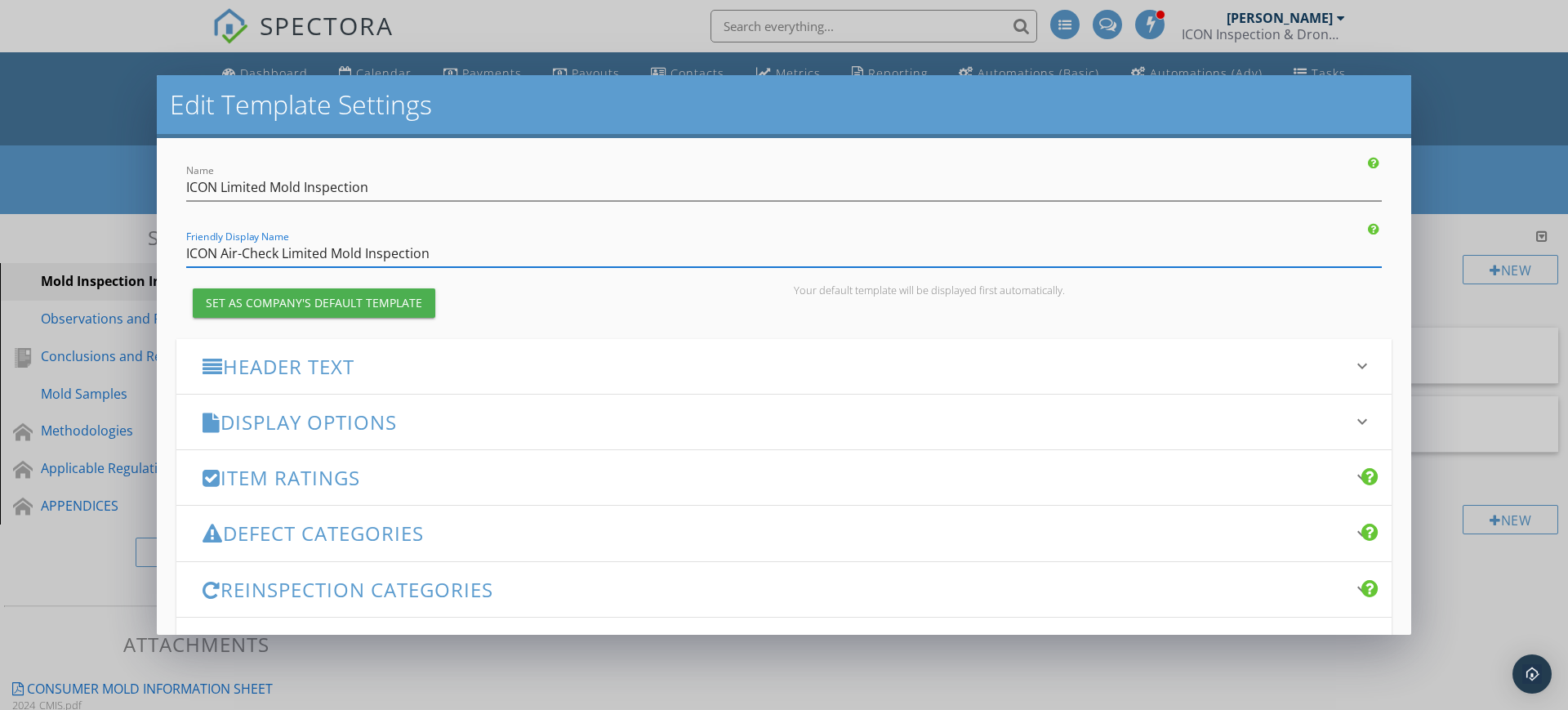
scroll to position [0, 0]
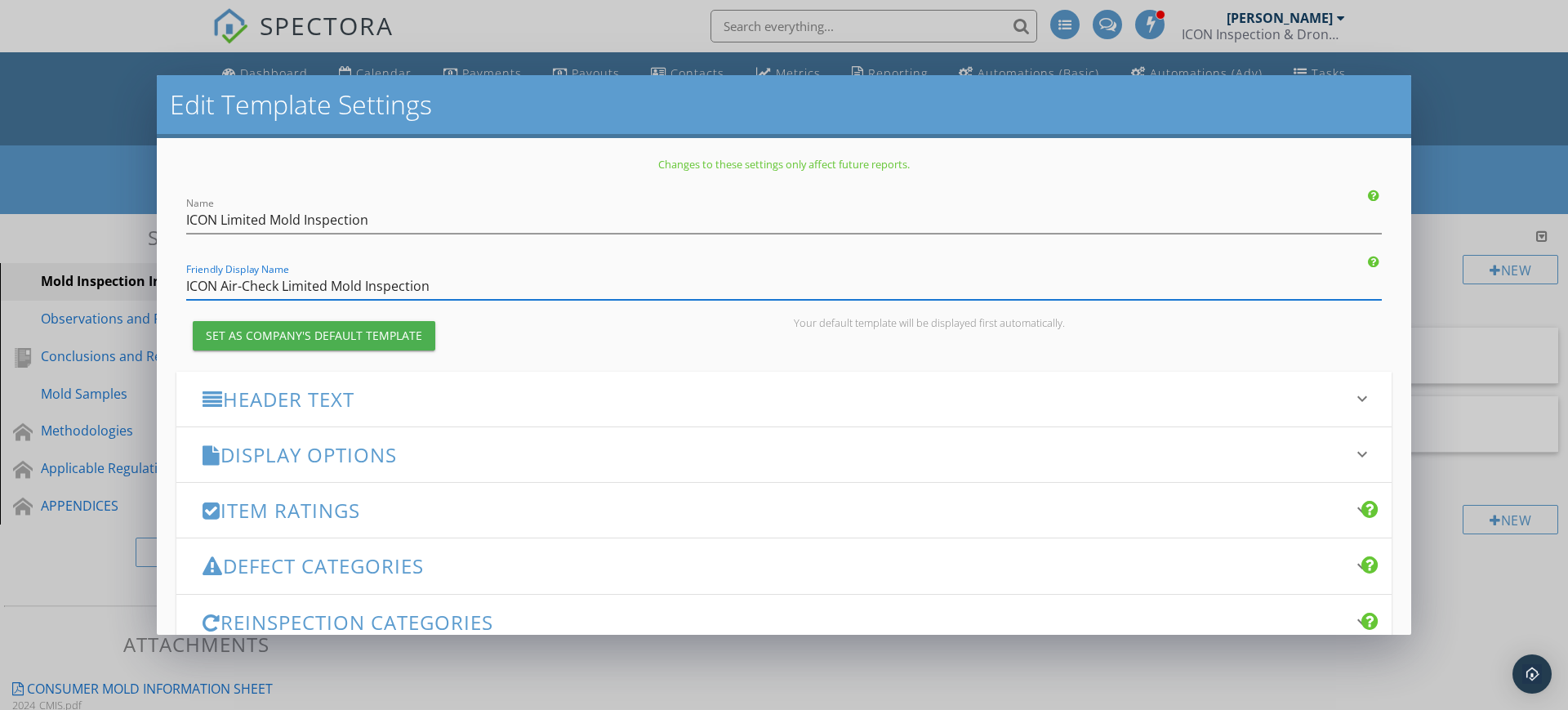
click at [1469, 198] on div "Edit Template Settings Changes to these settings only affect future reports. Na…" at bounding box center [784, 355] width 1568 height 710
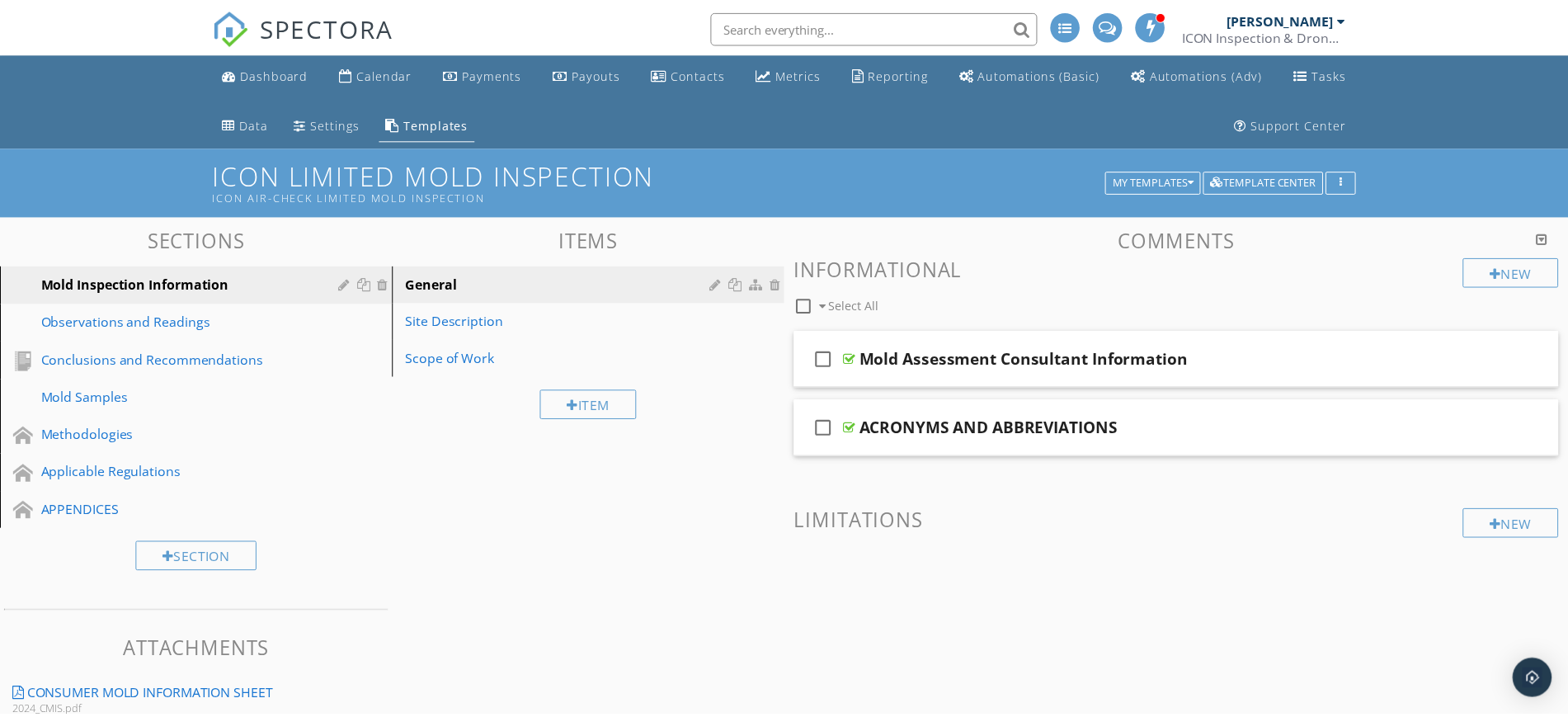
scroll to position [146, 0]
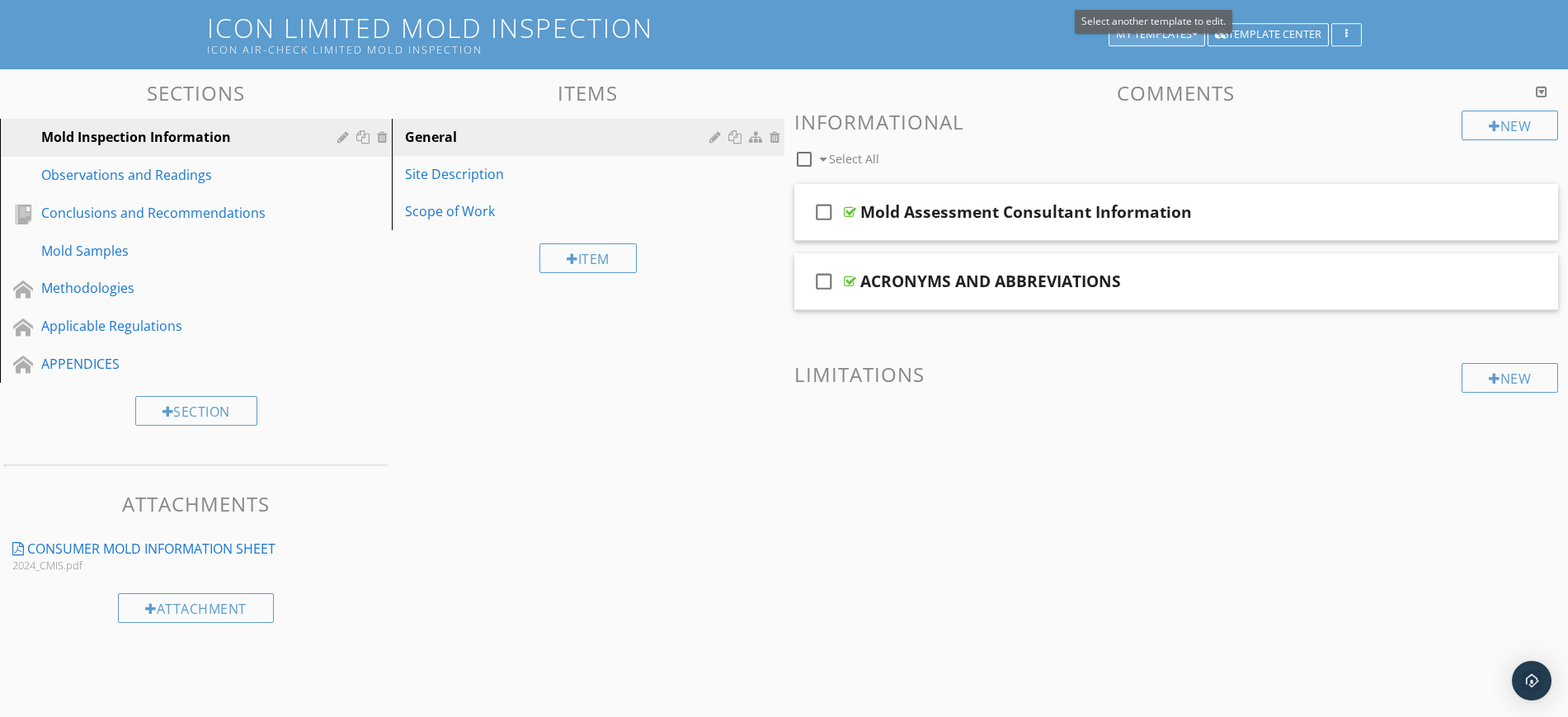
click at [1157, 24] on div "Template Settings Template Tools Add Templates Export to spreadsheet Copy templ…" at bounding box center [784, 358] width 1568 height 717
click at [1188, 29] on div "Template Settings Template Tools Add Templates Export to spreadsheet Copy templ…" at bounding box center [784, 358] width 1568 height 717
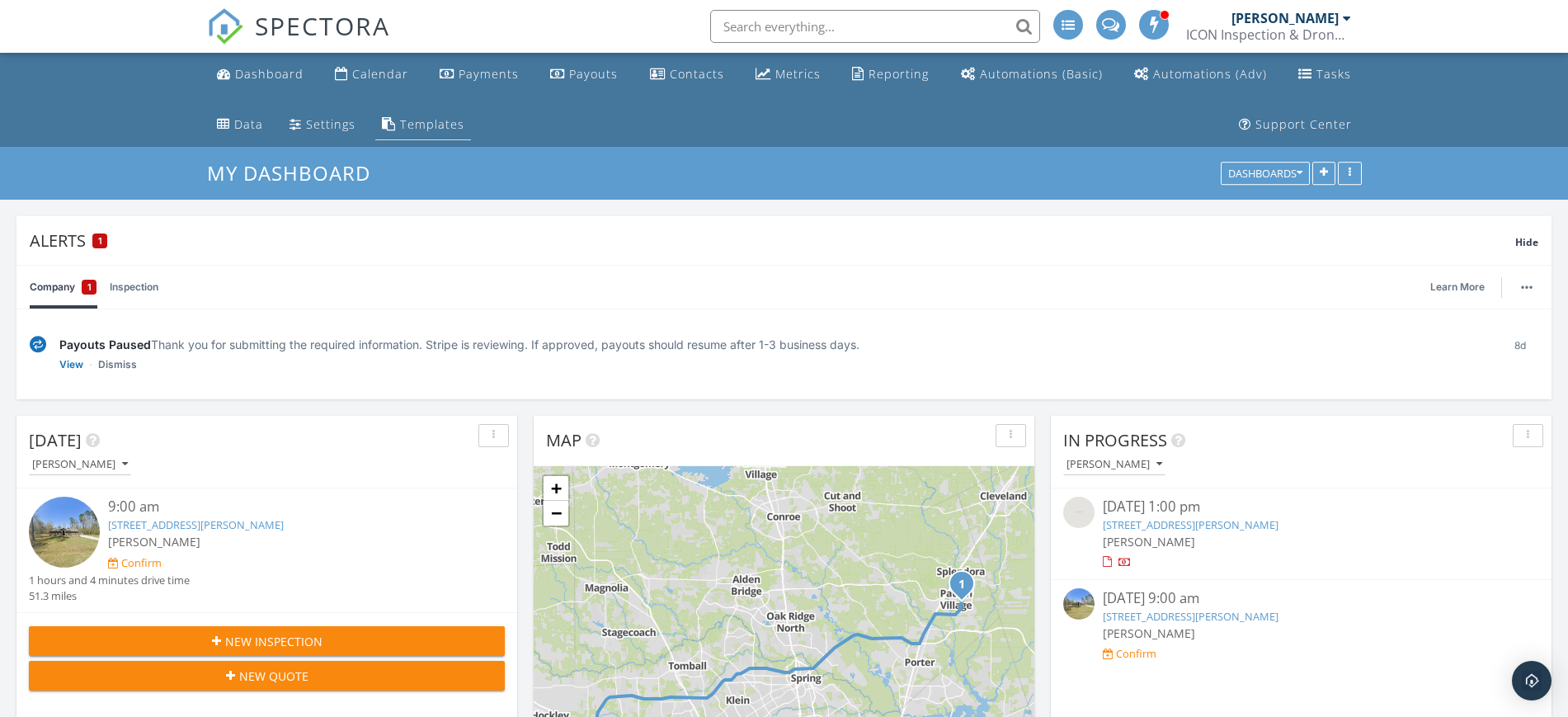
click at [443, 127] on div "Templates" at bounding box center [432, 124] width 64 height 15
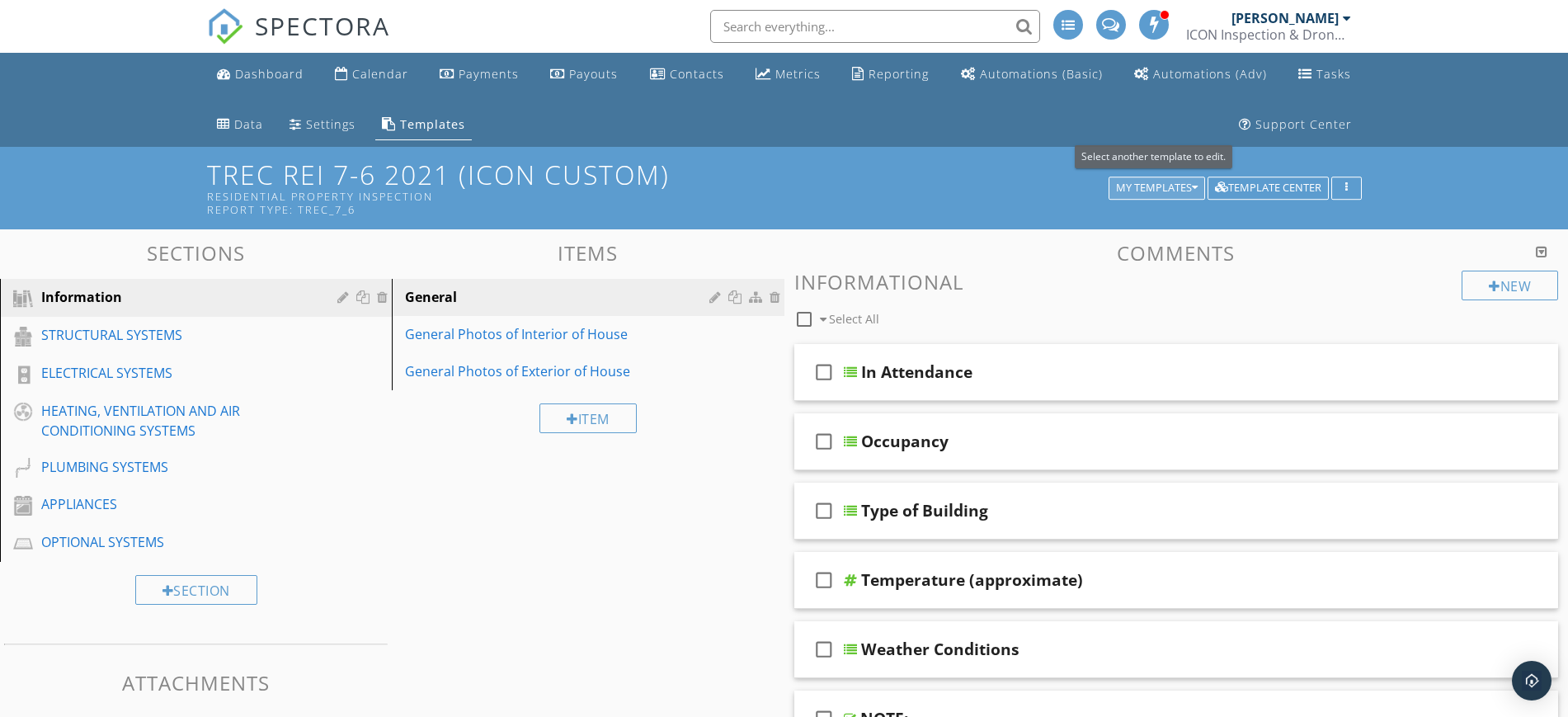
click at [1153, 188] on div "My Templates" at bounding box center [1157, 188] width 81 height 12
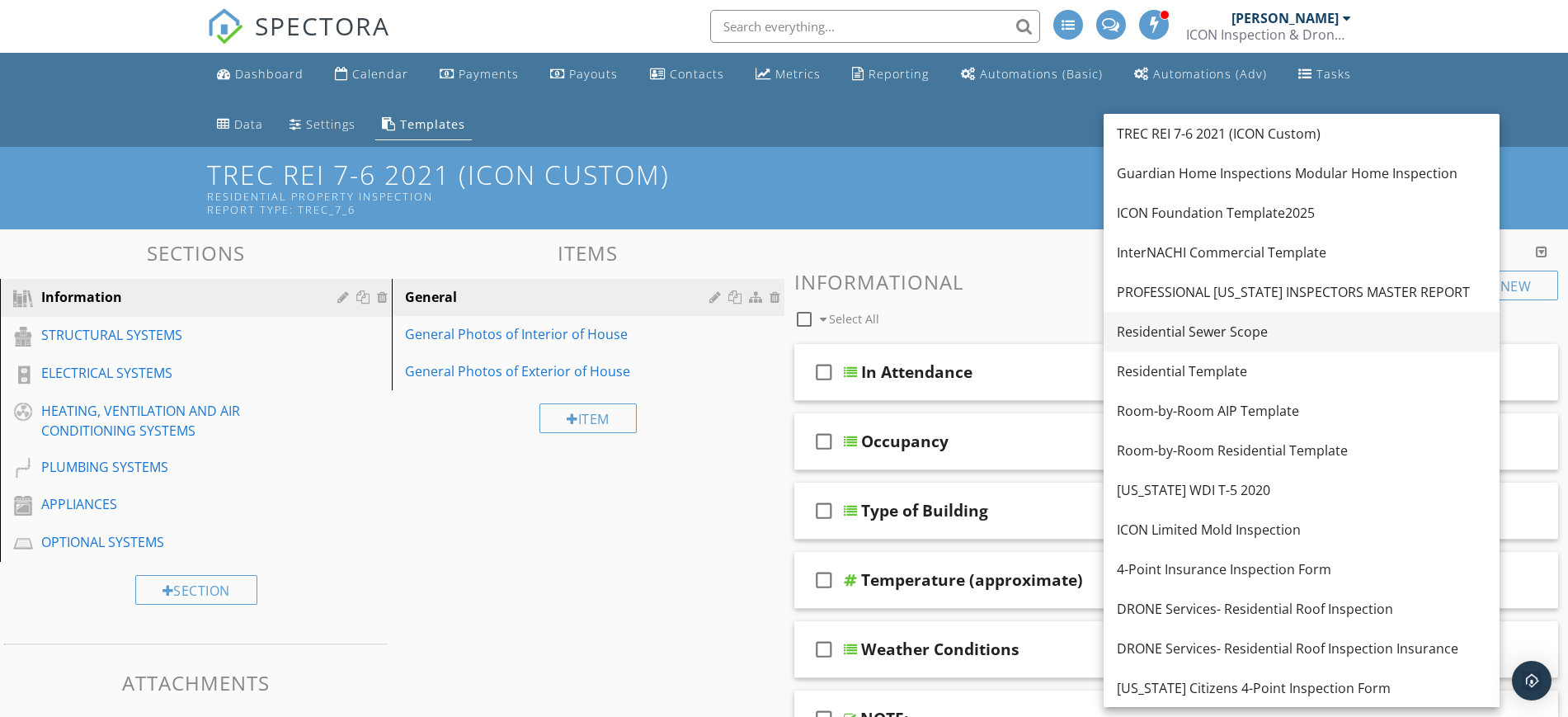
click at [1279, 335] on div "Residential Sewer Scope" at bounding box center [1301, 332] width 370 height 20
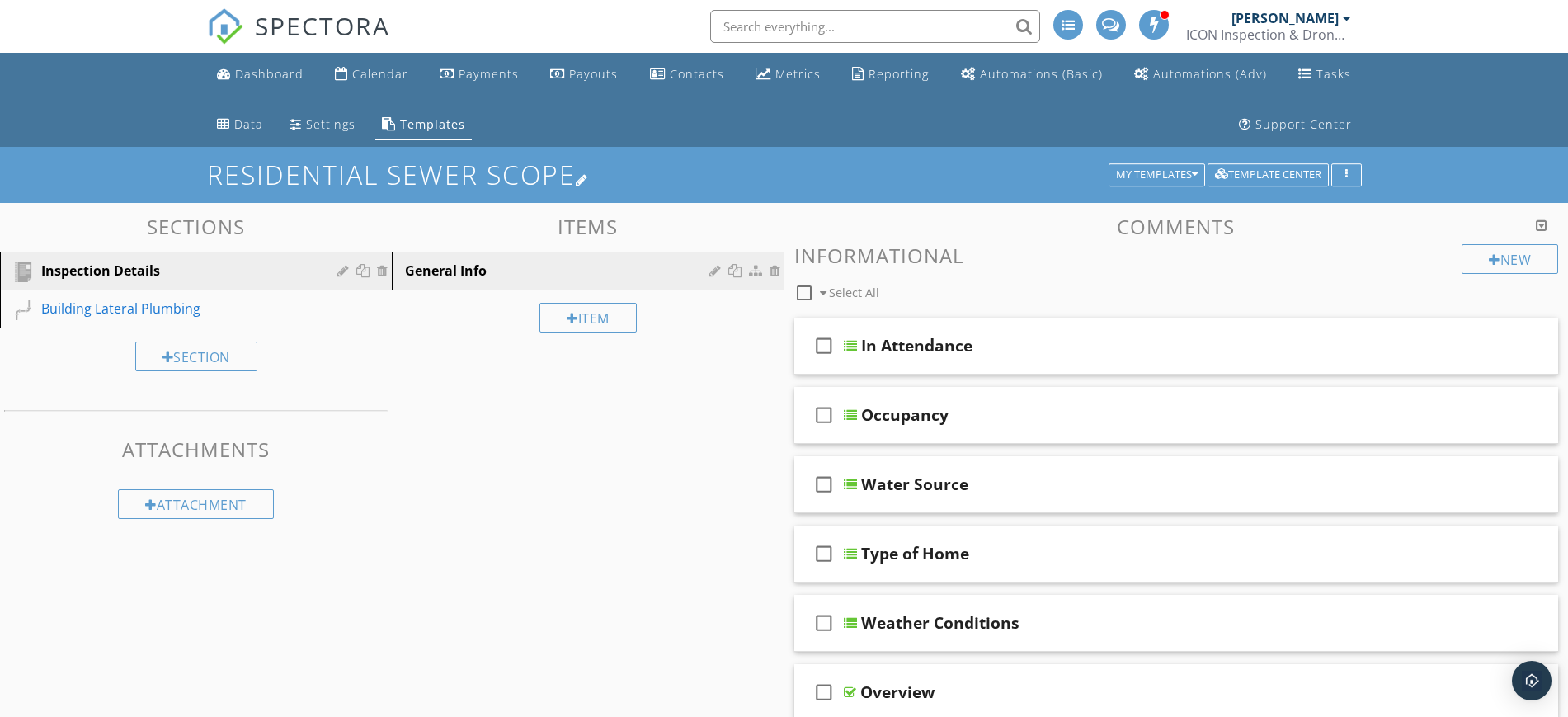
click at [589, 174] on div at bounding box center [582, 180] width 14 height 14
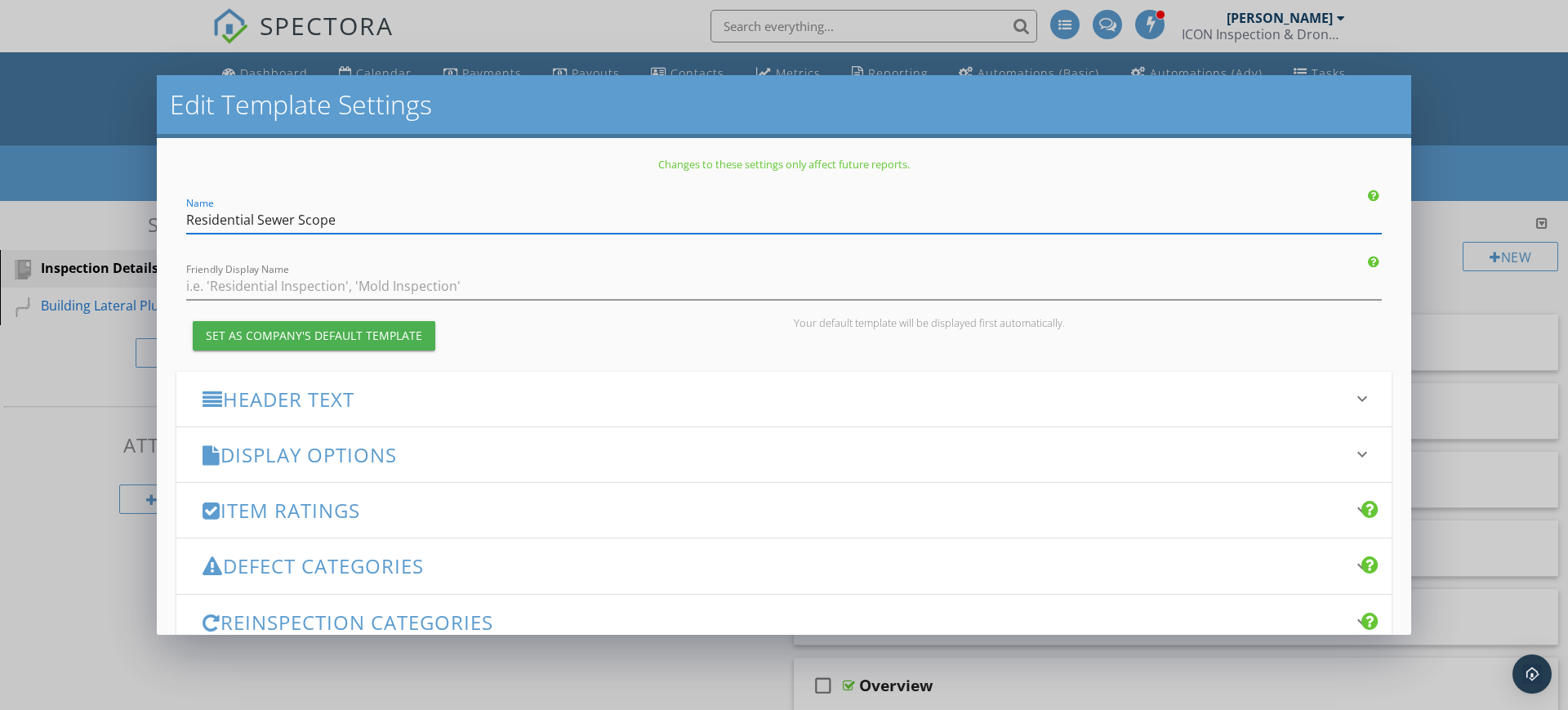
click at [186, 219] on input "Residential Sewer Scope" at bounding box center [784, 220] width 1196 height 27
click at [401, 225] on input "ICON Residential Sewer Scope" at bounding box center [784, 220] width 1196 height 27
drag, startPoint x: 366, startPoint y: 218, endPoint x: 187, endPoint y: 210, distance: 179.2
click at [187, 210] on input "ICON Residential Sewer Scope" at bounding box center [784, 220] width 1196 height 27
type input "ICON Residential Sewer Scope"
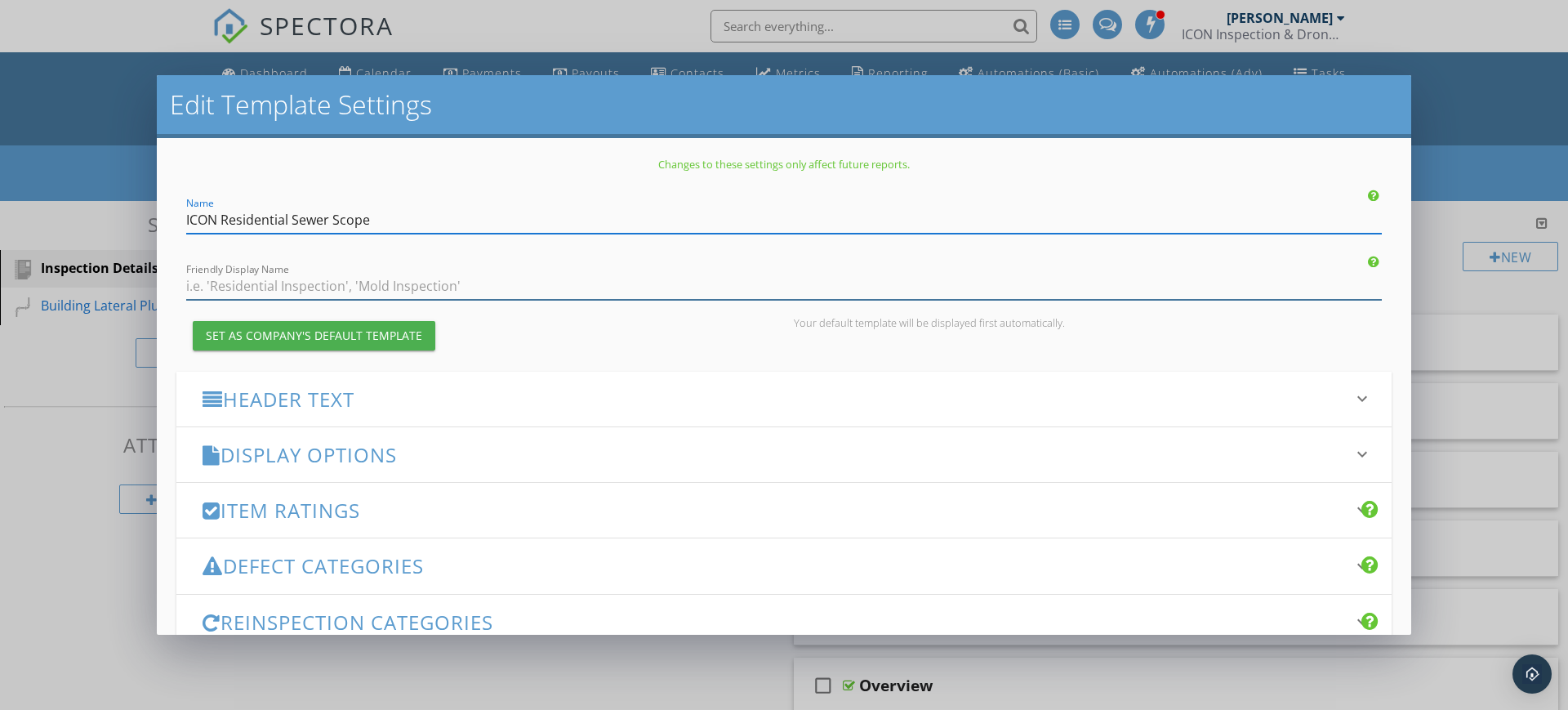
click at [209, 290] on input "Friendly Display Name" at bounding box center [784, 287] width 1196 height 27
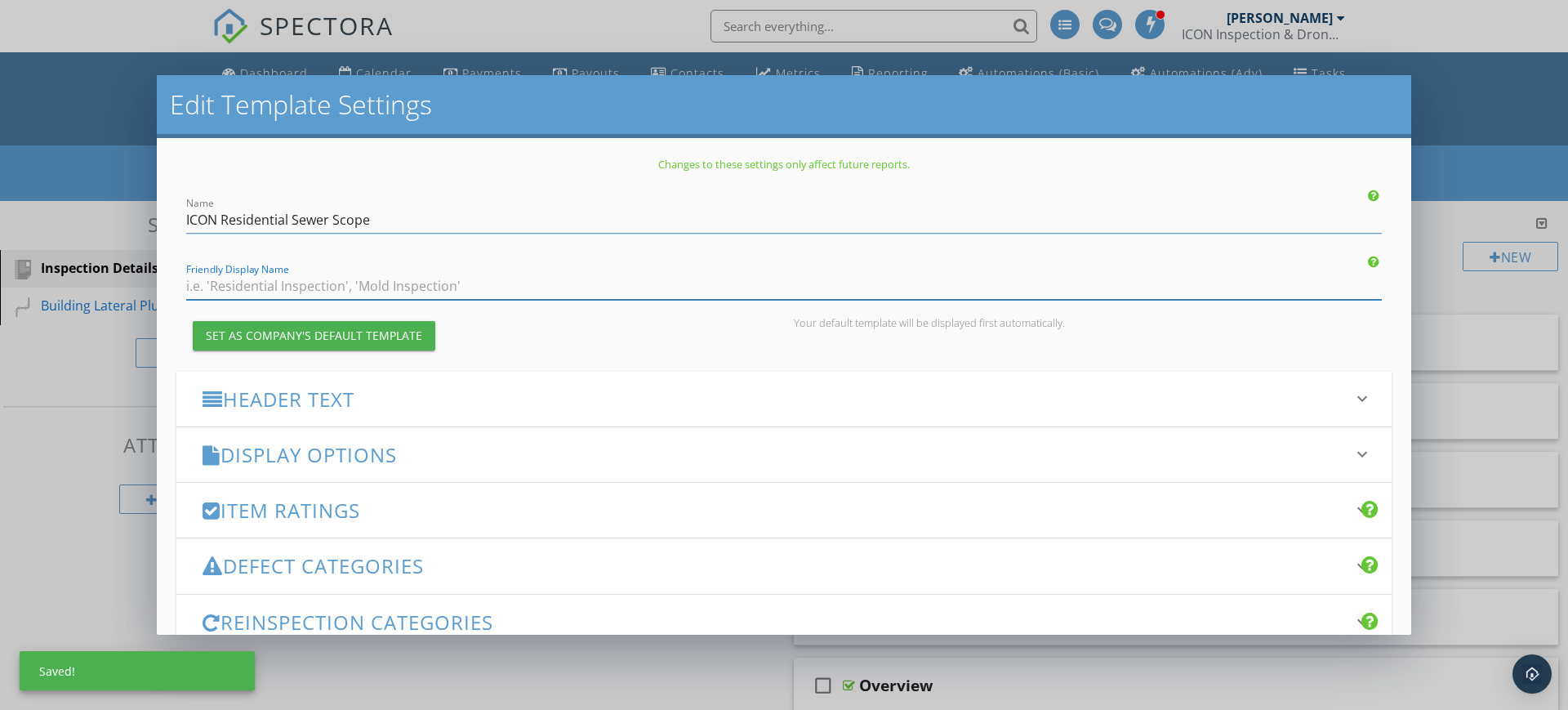
paste input "ICON Residential Sewer Scope"
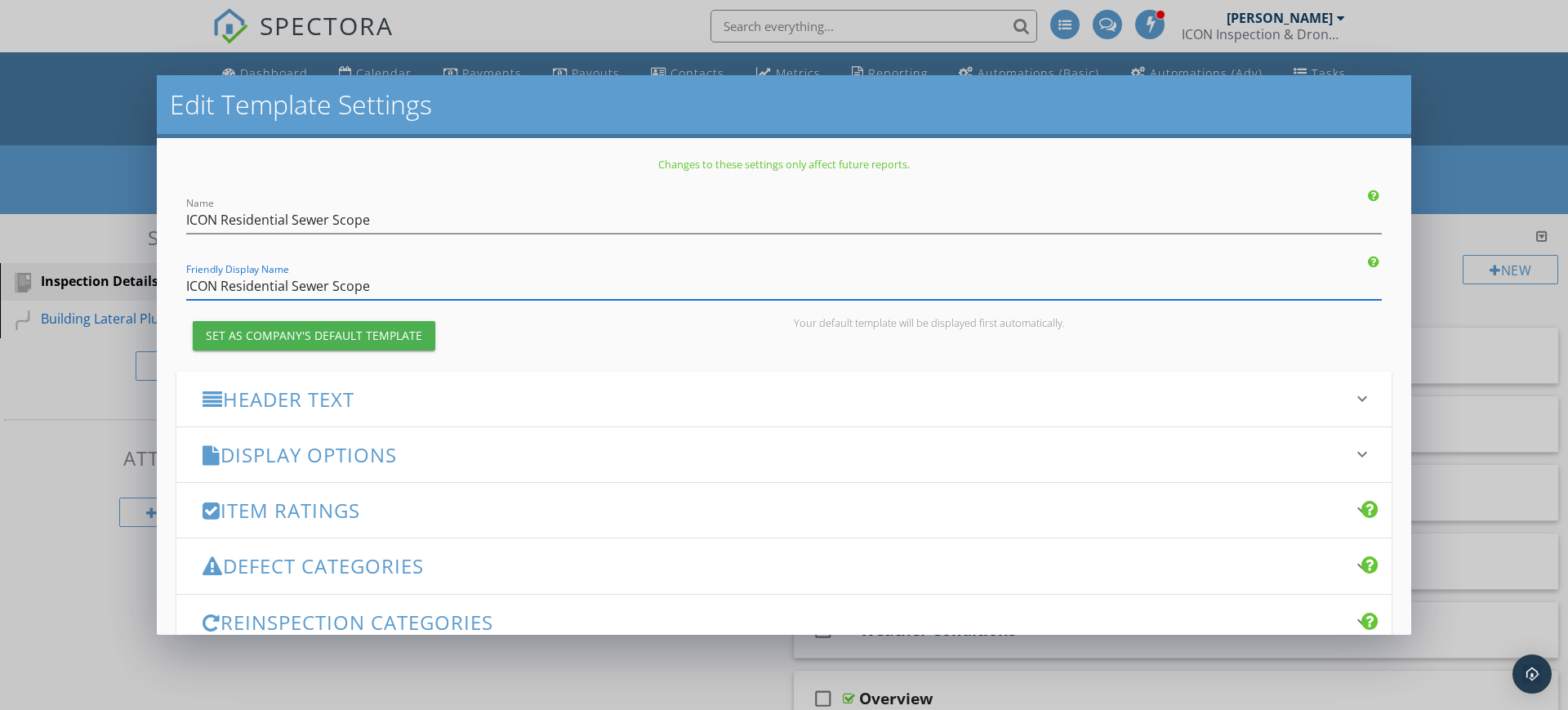
scroll to position [102, 0]
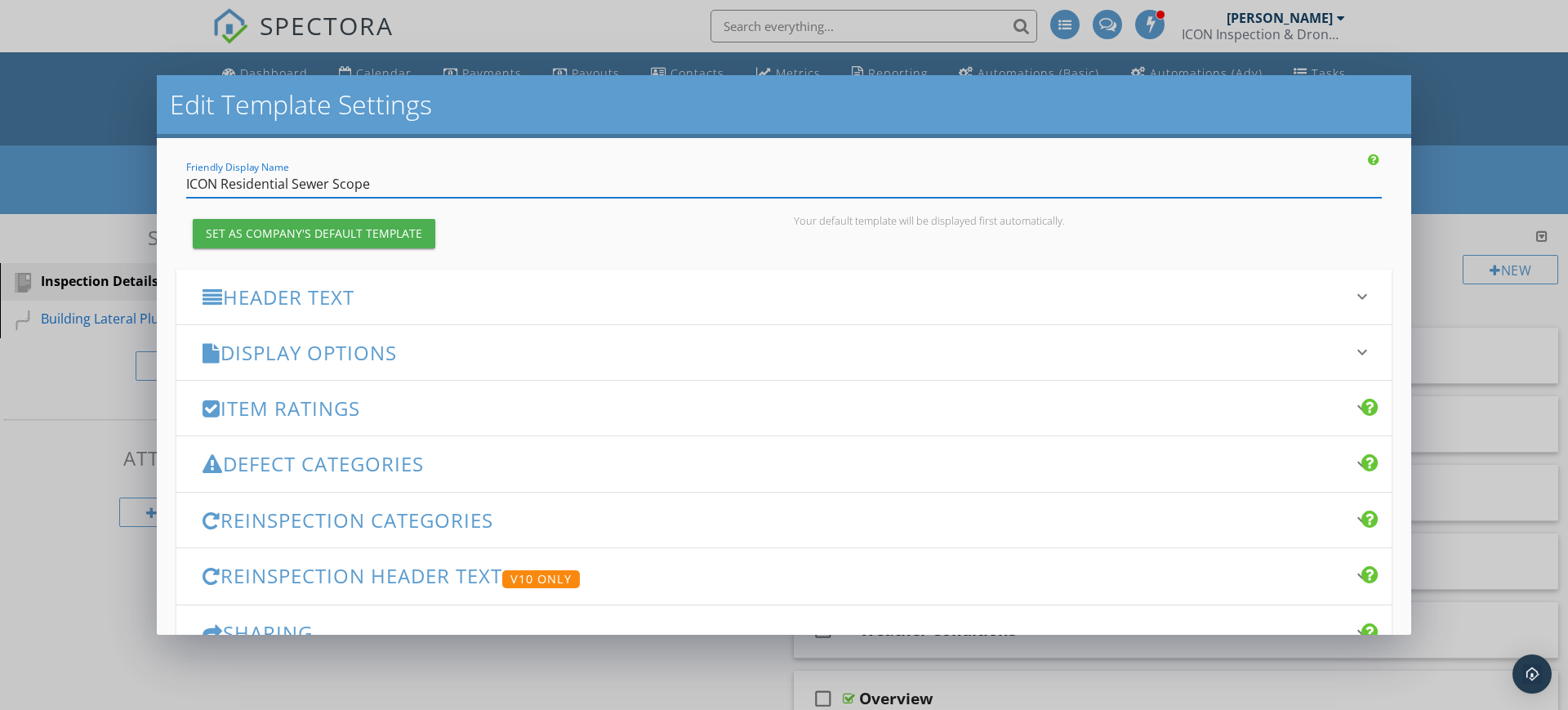
type input "ICON Residential Sewer Scope"
click at [1352, 295] on icon "keyboard_arrow_down" at bounding box center [1362, 296] width 20 height 20
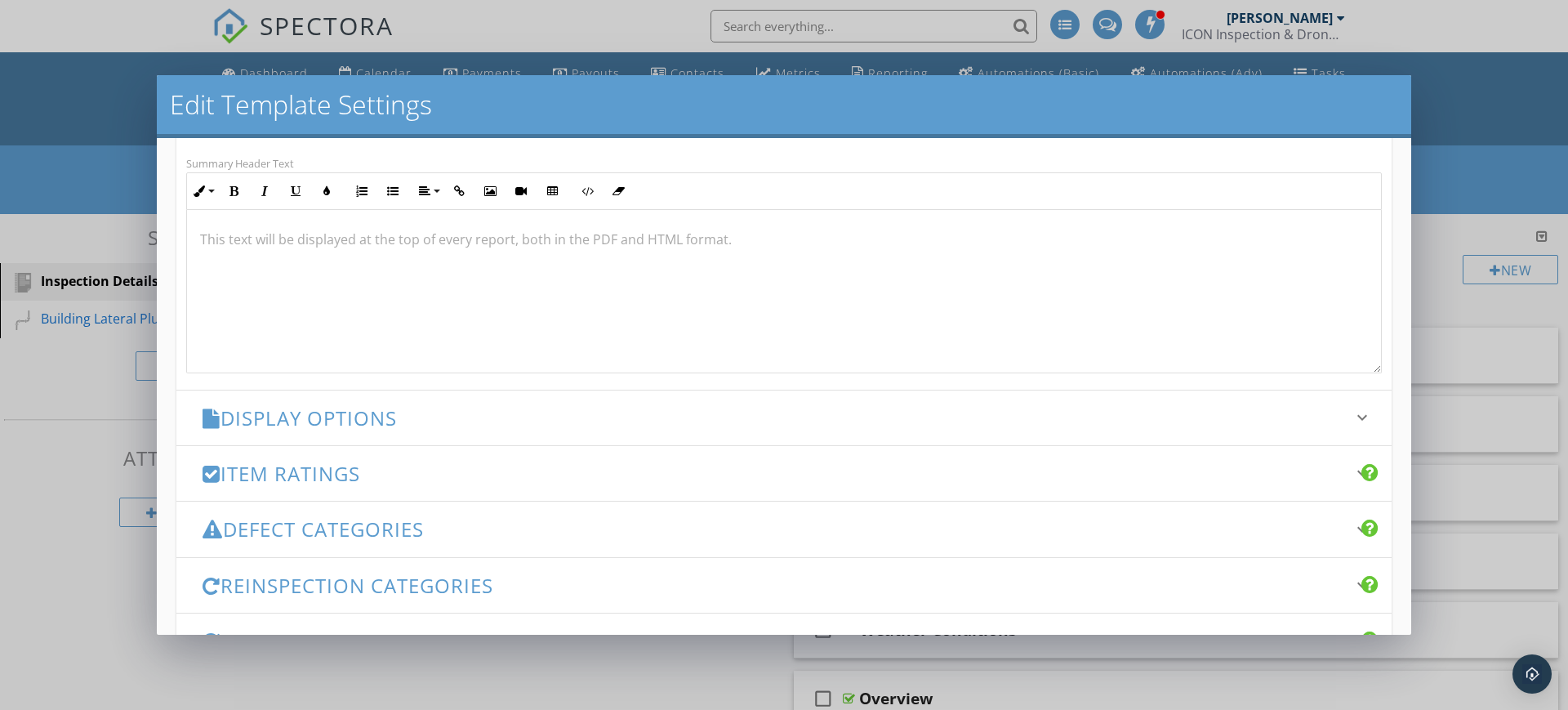
scroll to position [1, 0]
click at [1352, 416] on icon "keyboard_arrow_down" at bounding box center [1362, 417] width 20 height 20
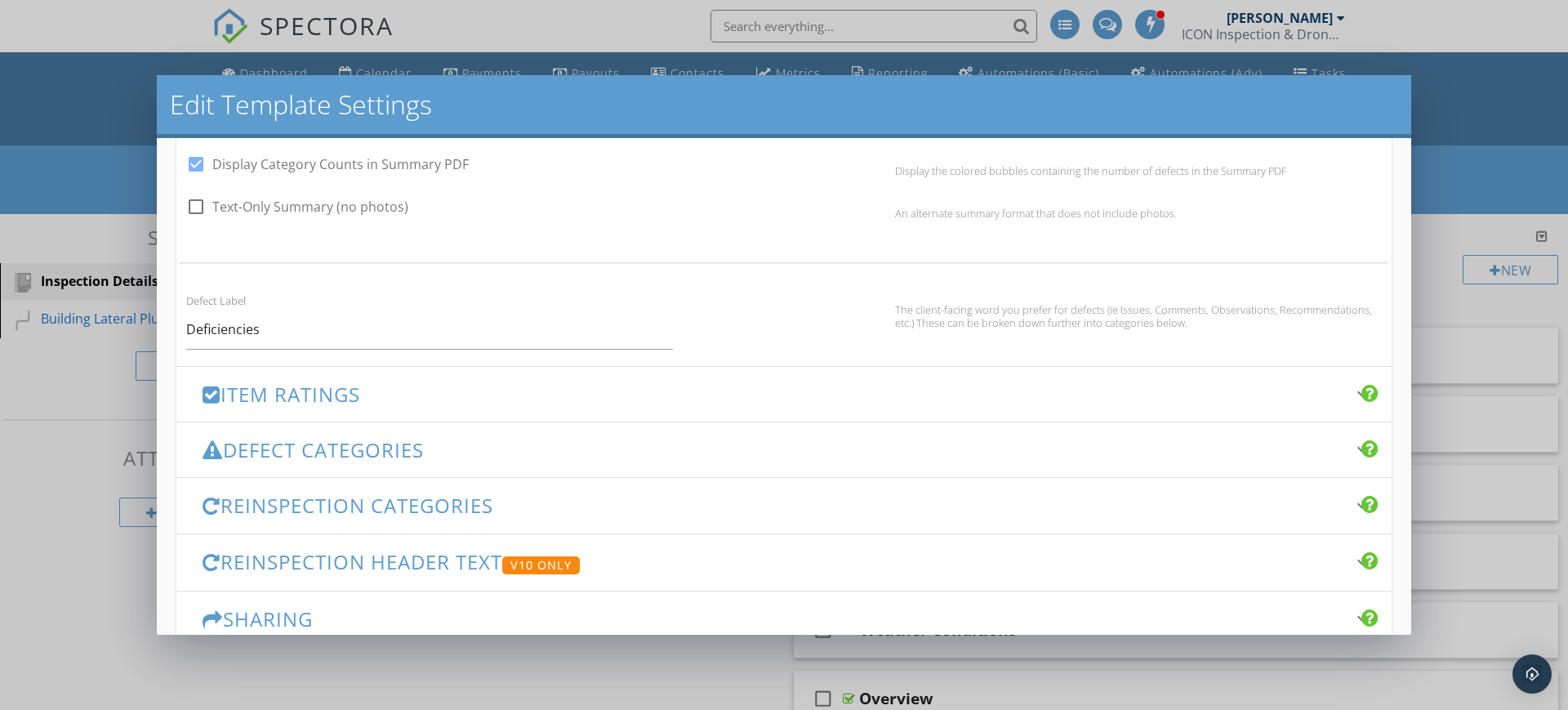
scroll to position [1111, 0]
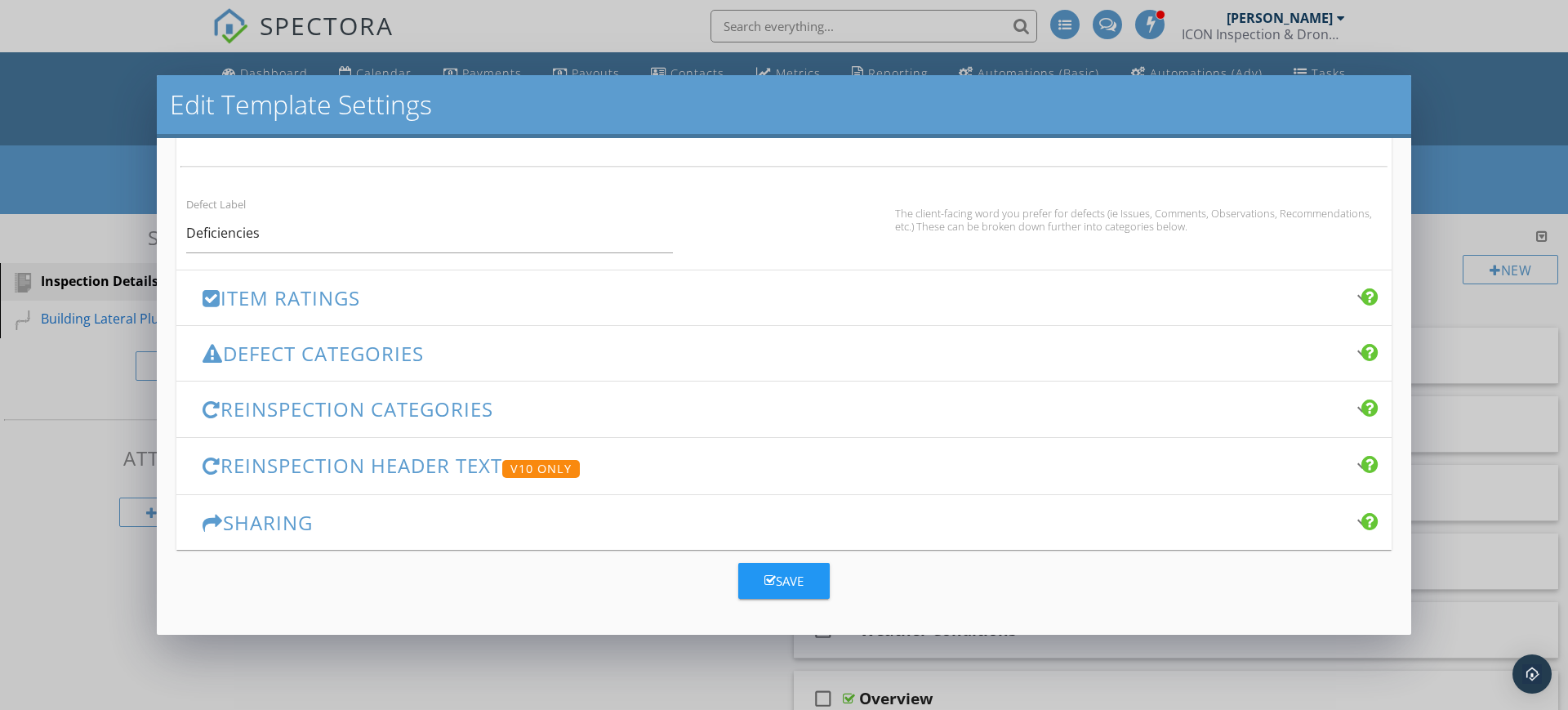
click at [797, 583] on button "Save" at bounding box center [784, 581] width 91 height 36
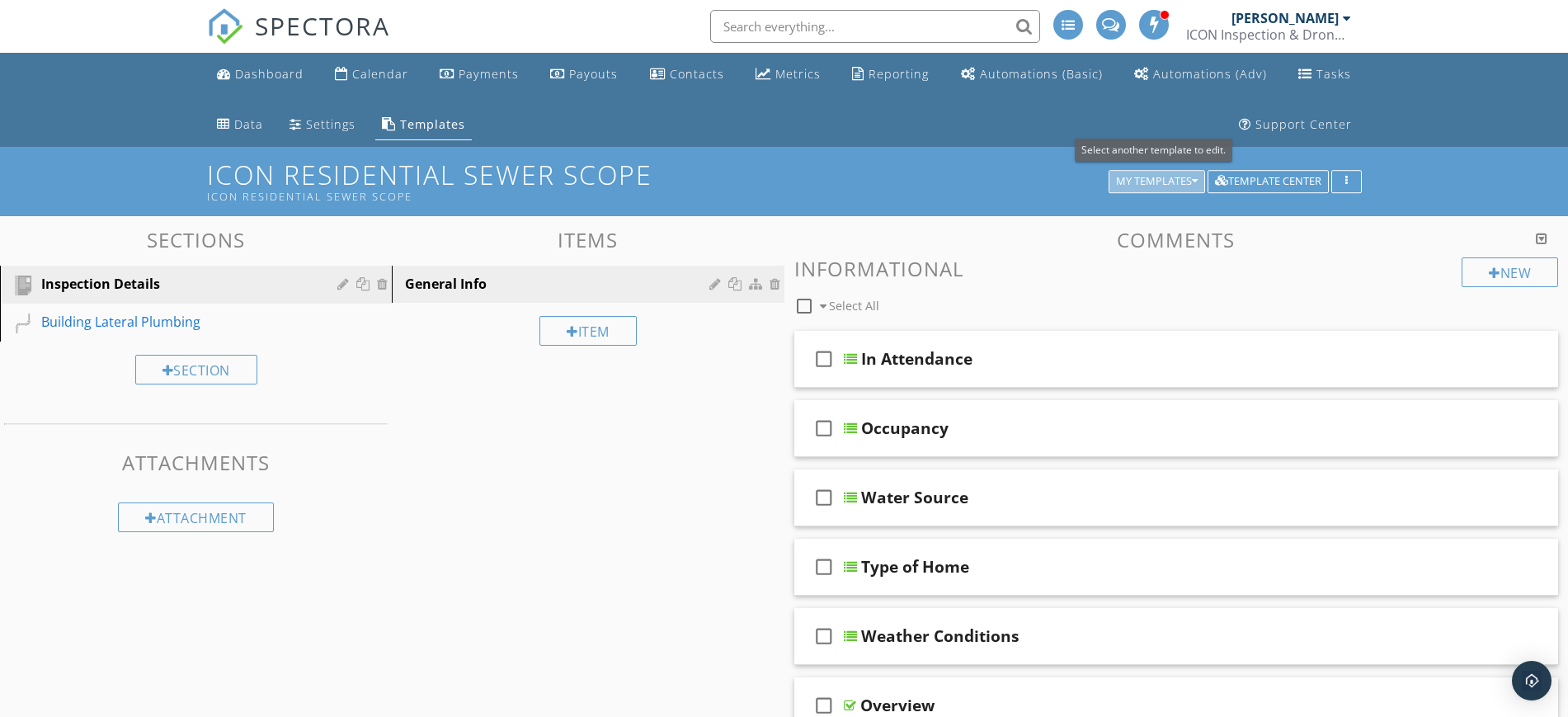
click at [1172, 184] on div "My Templates" at bounding box center [1157, 181] width 81 height 12
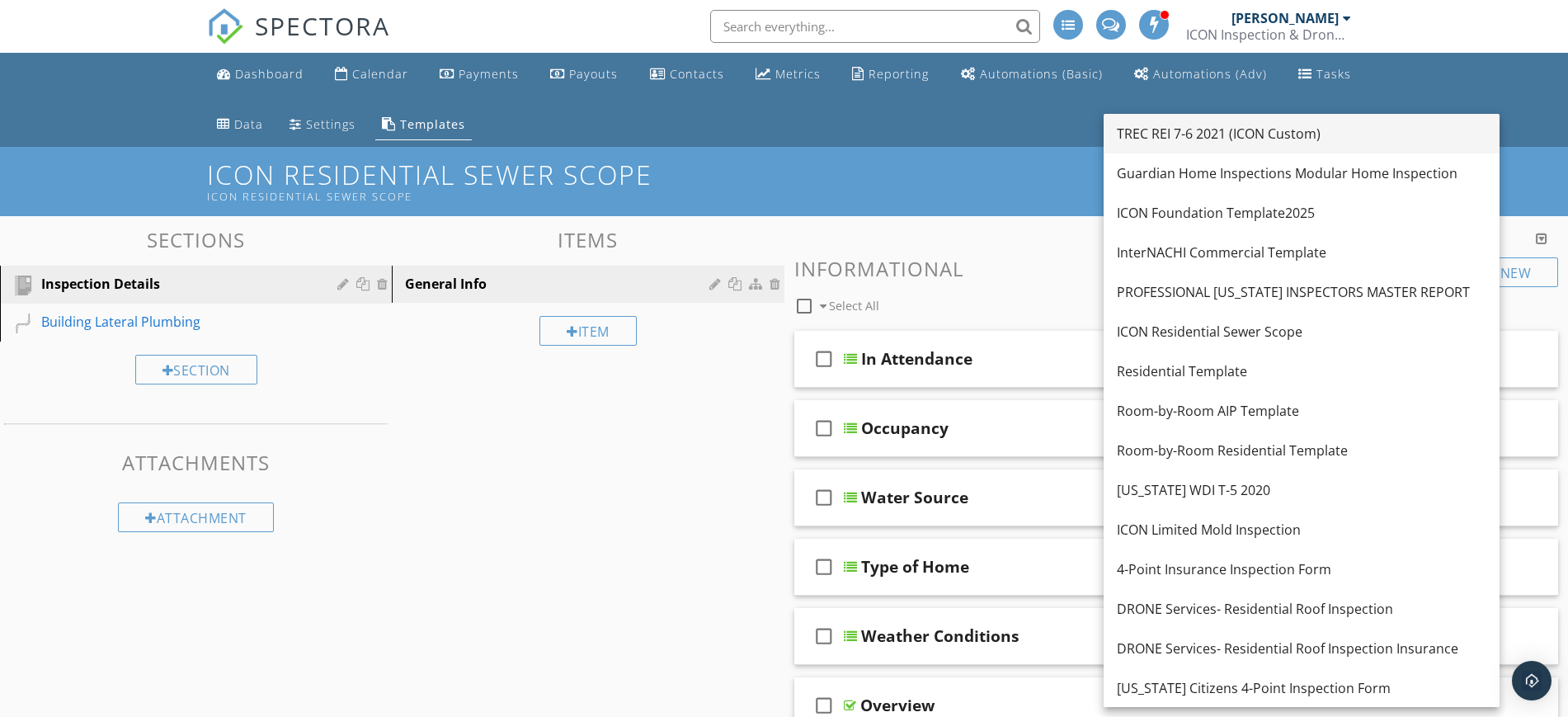
click at [1338, 130] on div "TREC REI 7-6 2021 (ICON Custom)" at bounding box center [1301, 134] width 370 height 20
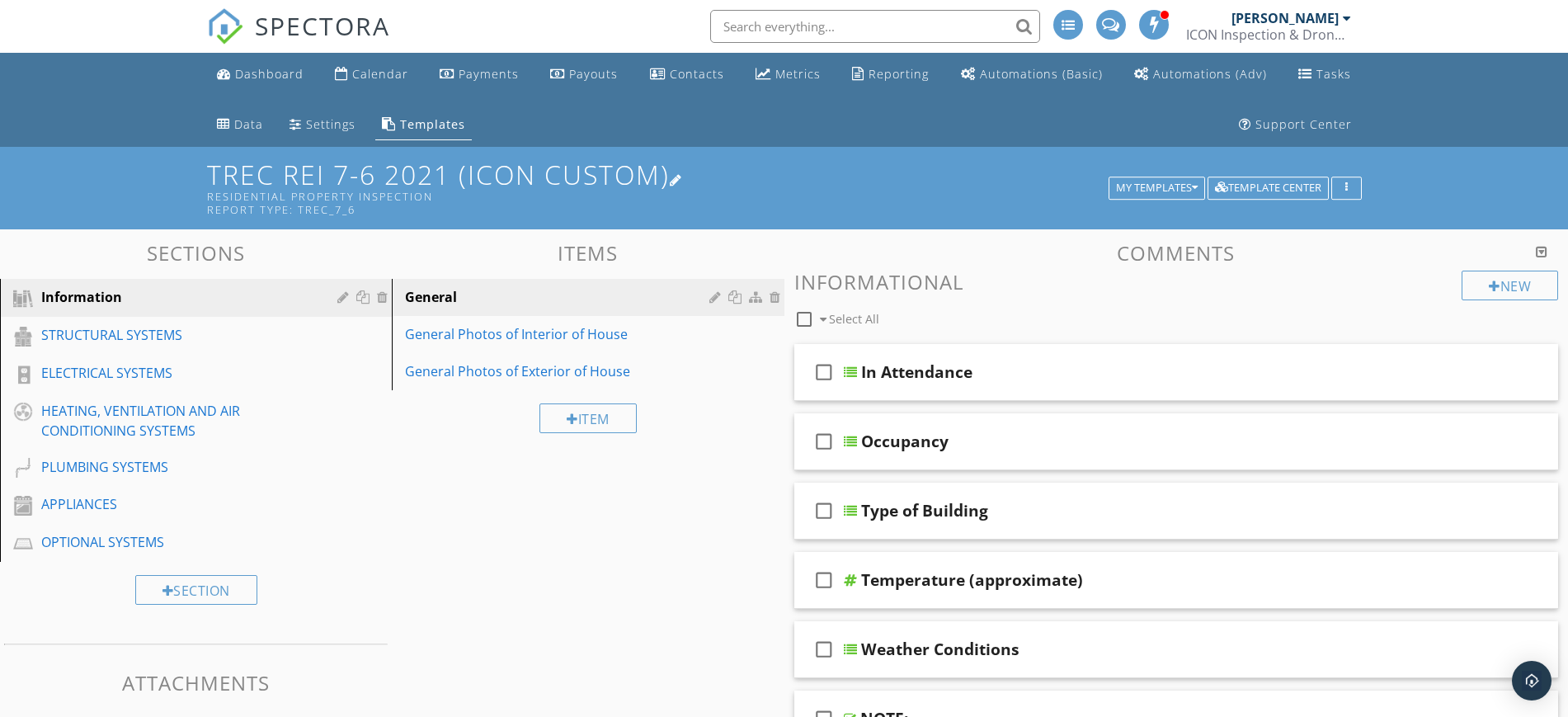
click at [681, 176] on div at bounding box center [676, 180] width 14 height 14
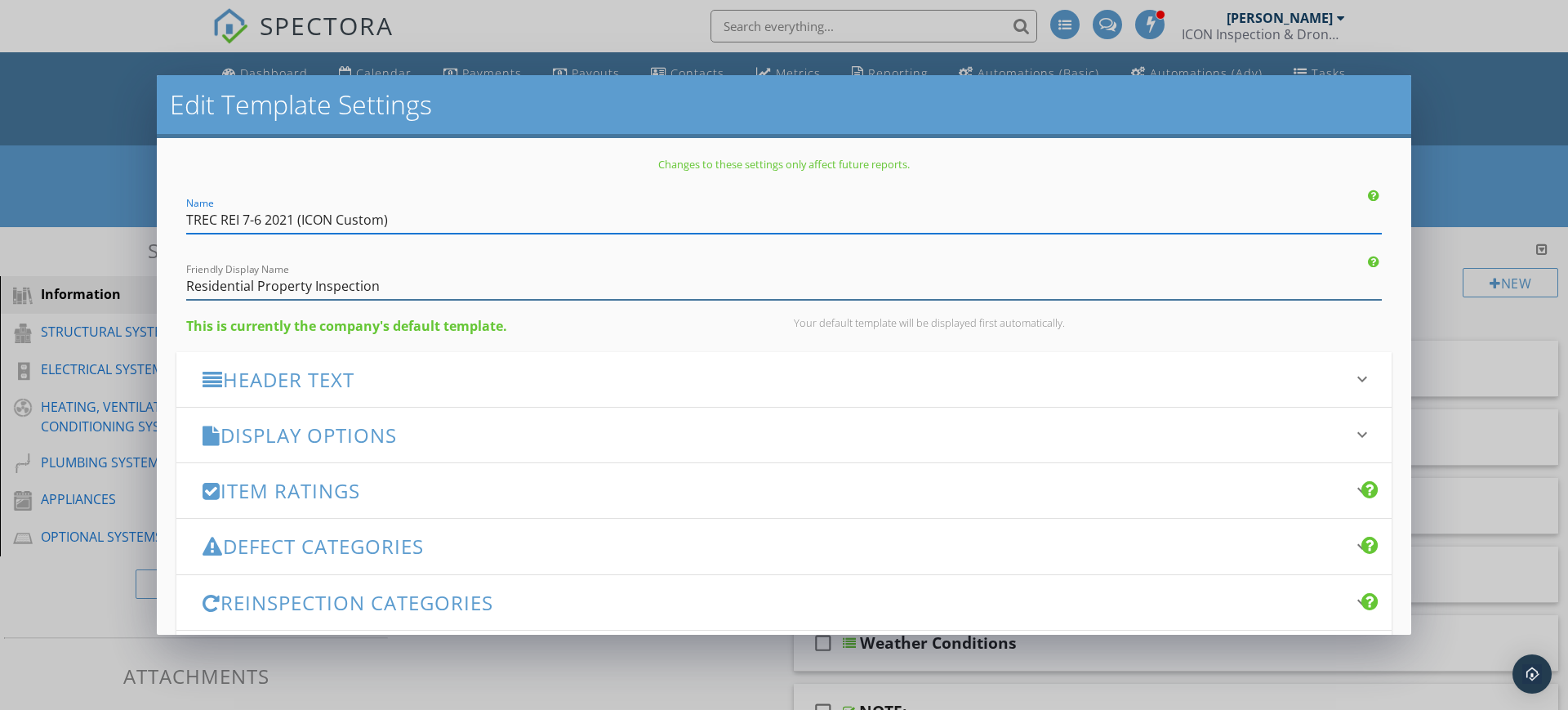
click at [188, 288] on input "Residential Property Inspection" at bounding box center [784, 287] width 1196 height 27
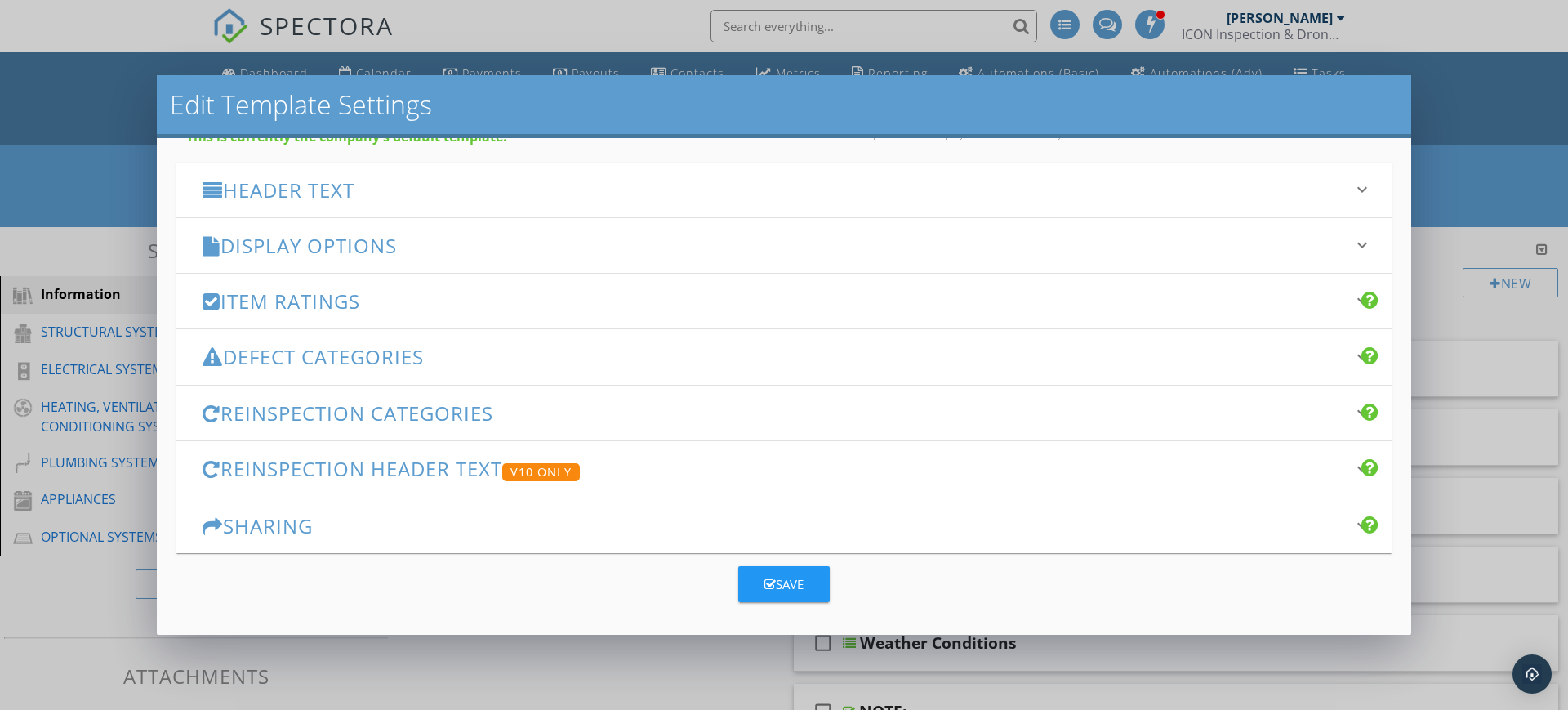
scroll to position [192, 0]
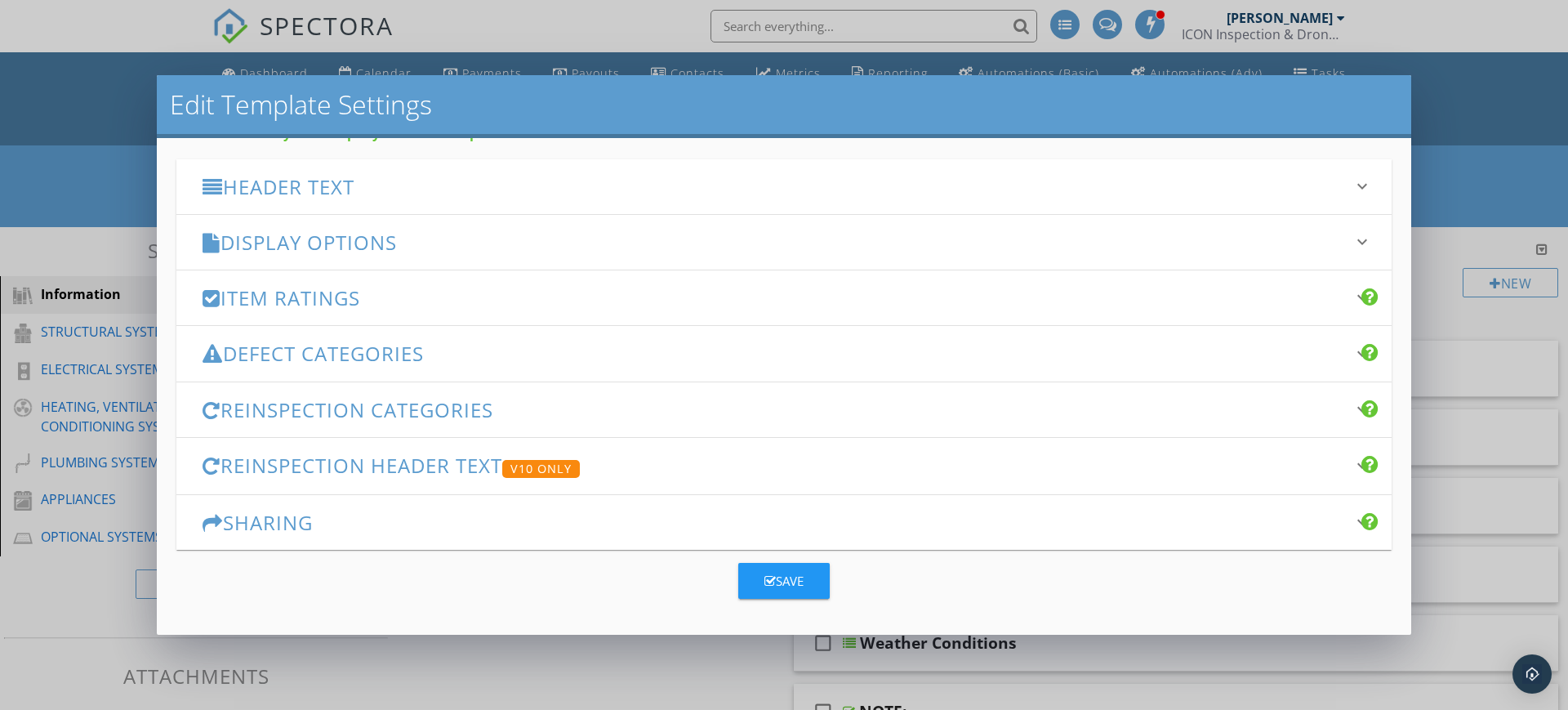
type input "ICON Residential Property Inspection"
click at [1352, 238] on icon "keyboard_arrow_down" at bounding box center [1362, 242] width 20 height 20
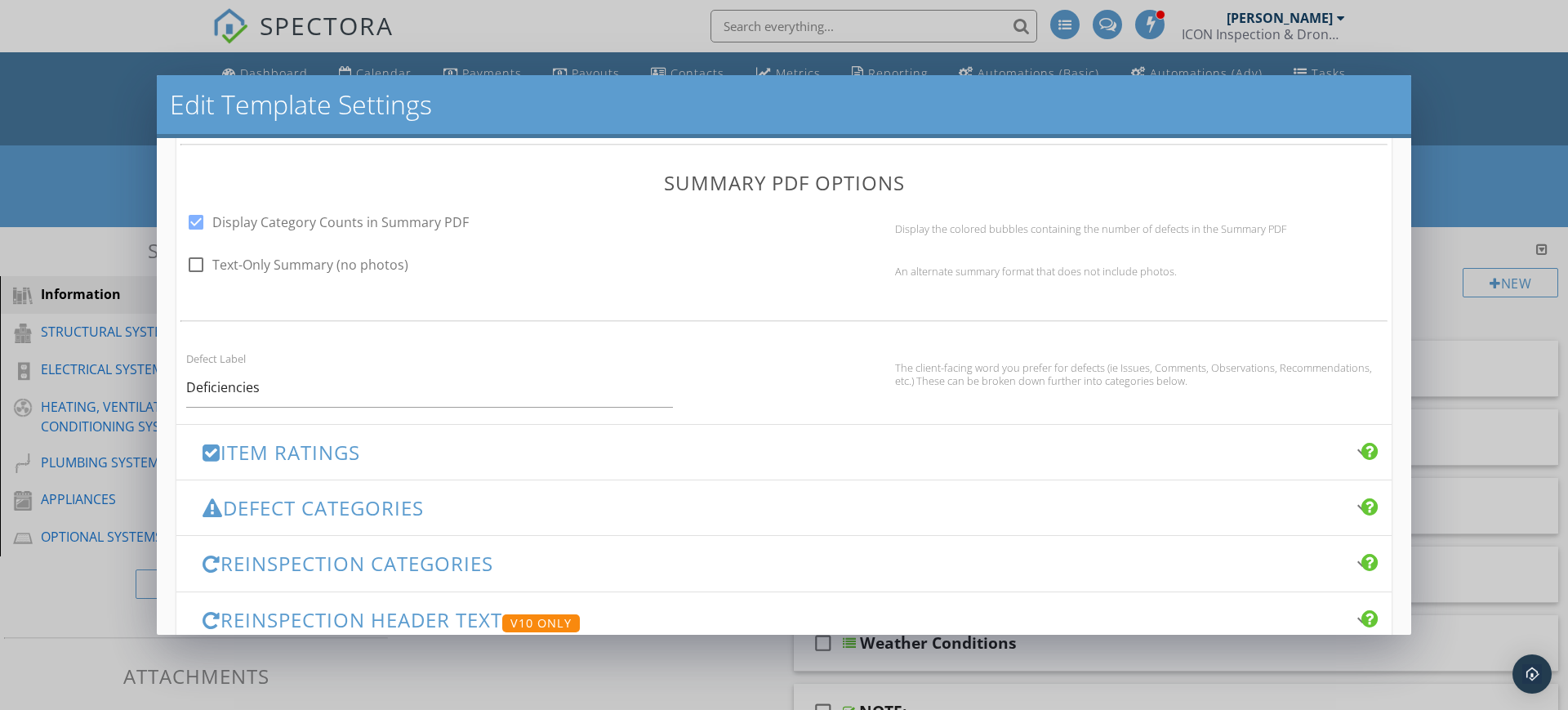
scroll to position [908, 0]
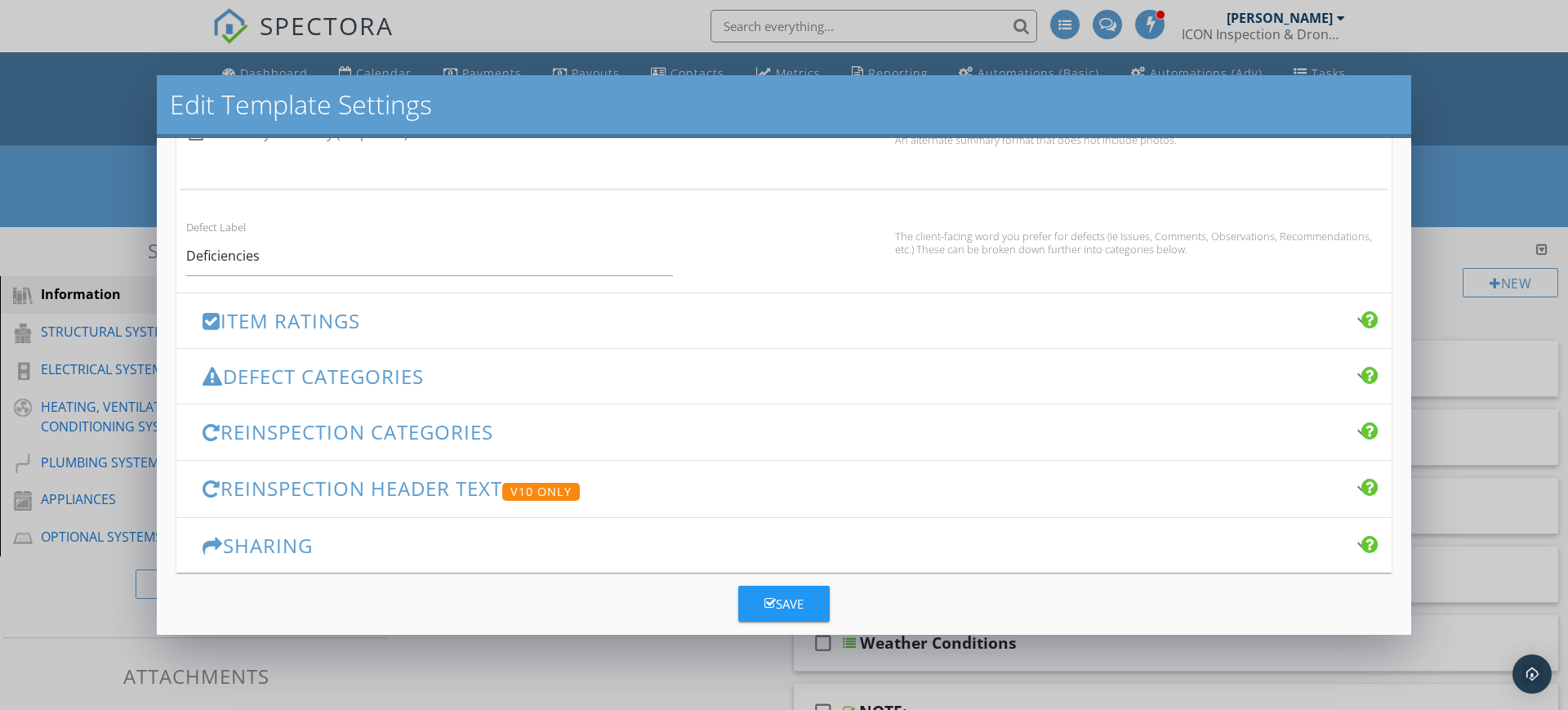
click at [1361, 317] on div at bounding box center [1370, 320] width 18 height 20
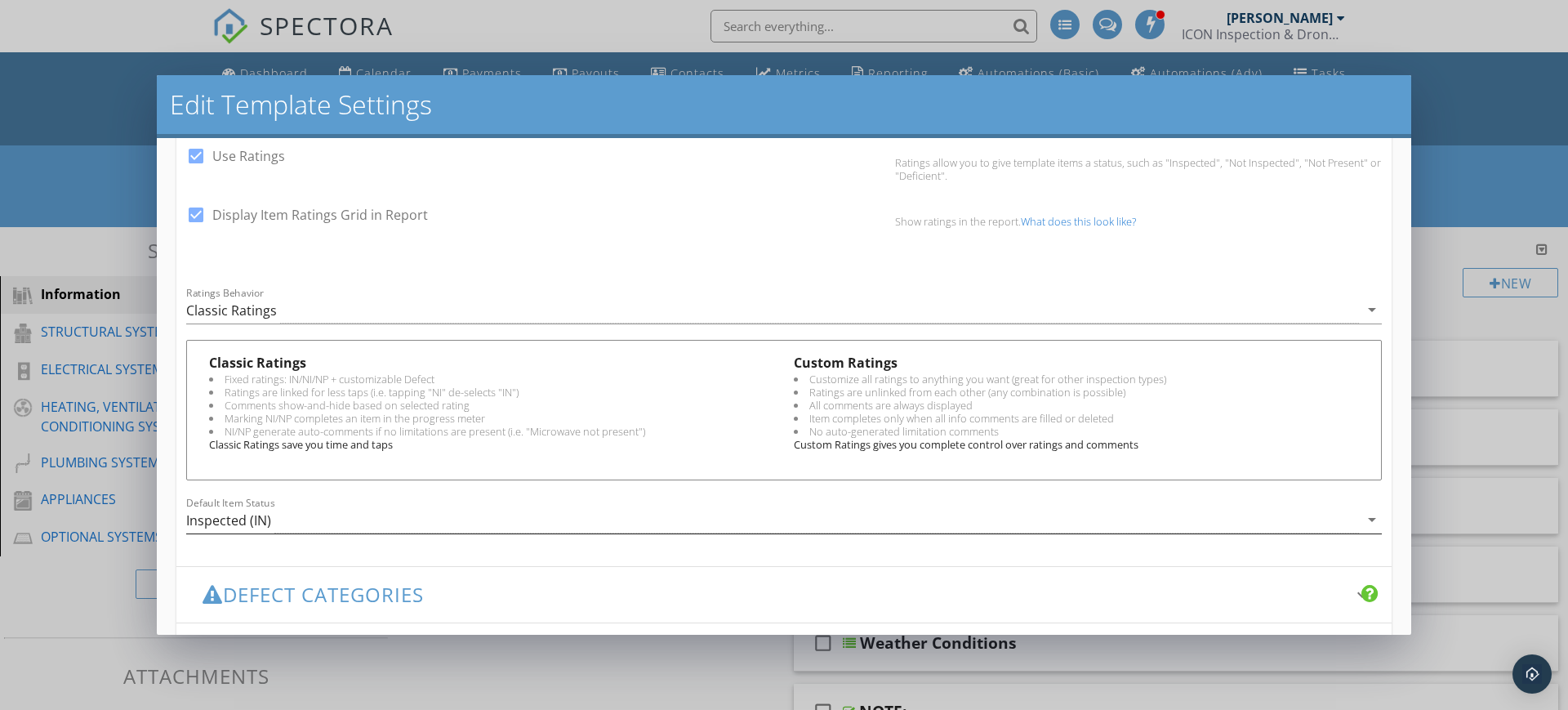
scroll to position [373, 0]
click at [1362, 308] on icon "arrow_drop_down" at bounding box center [1372, 312] width 20 height 20
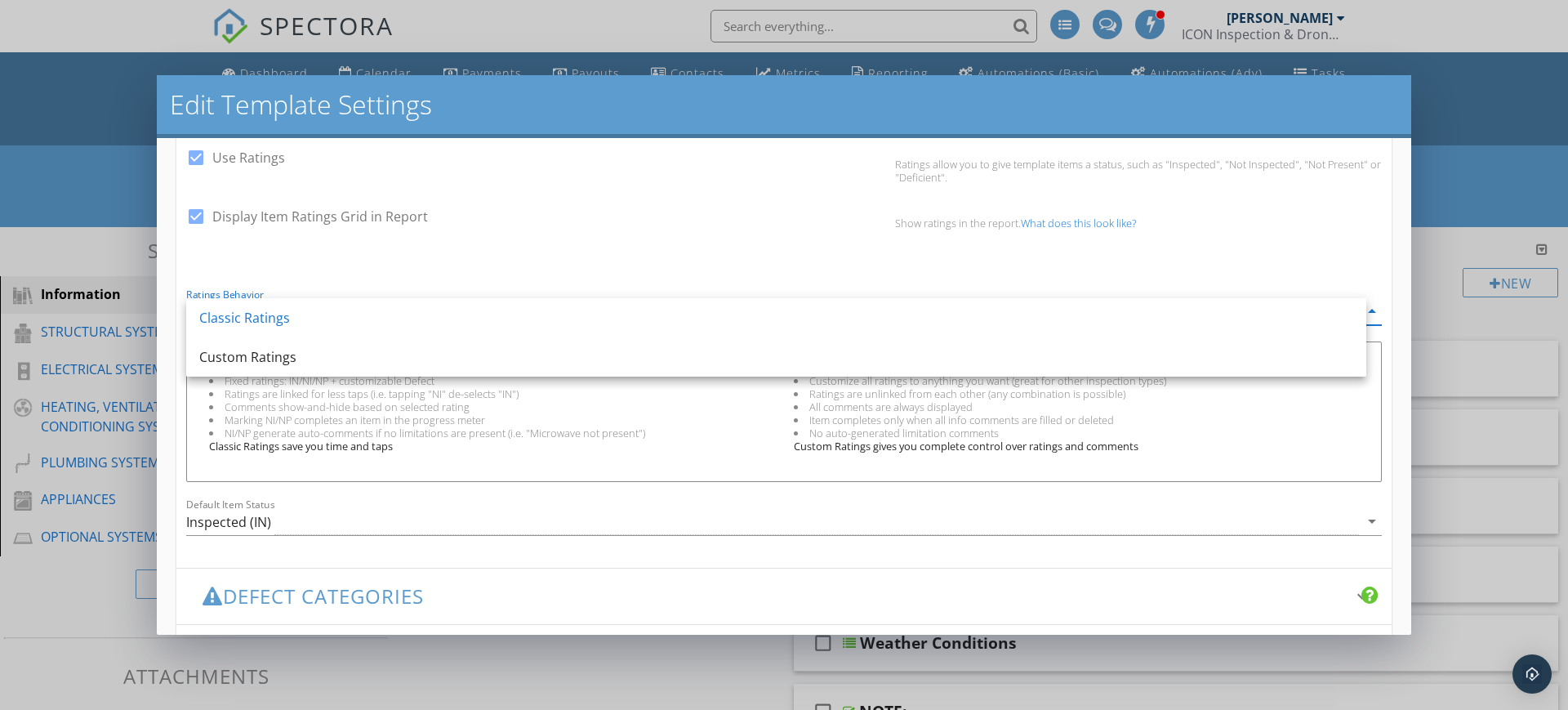
click at [1270, 232] on div "check_box Display Item Ratings Grid in Report Show ratings in the report. What …" at bounding box center [784, 231] width 1215 height 56
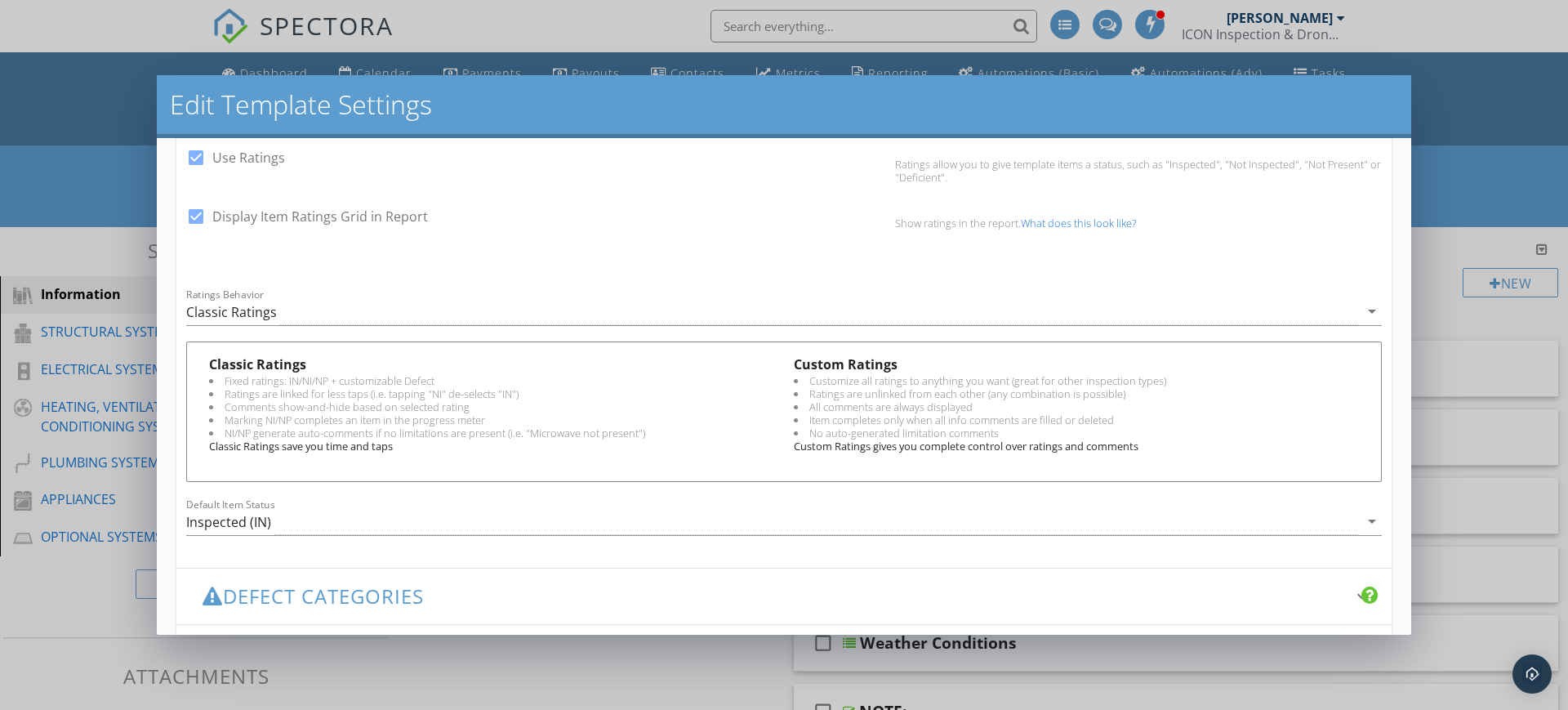
click at [1269, 229] on div "check_box Display Item Ratings Grid in Report Show ratings in the report. What …" at bounding box center [784, 231] width 1215 height 56
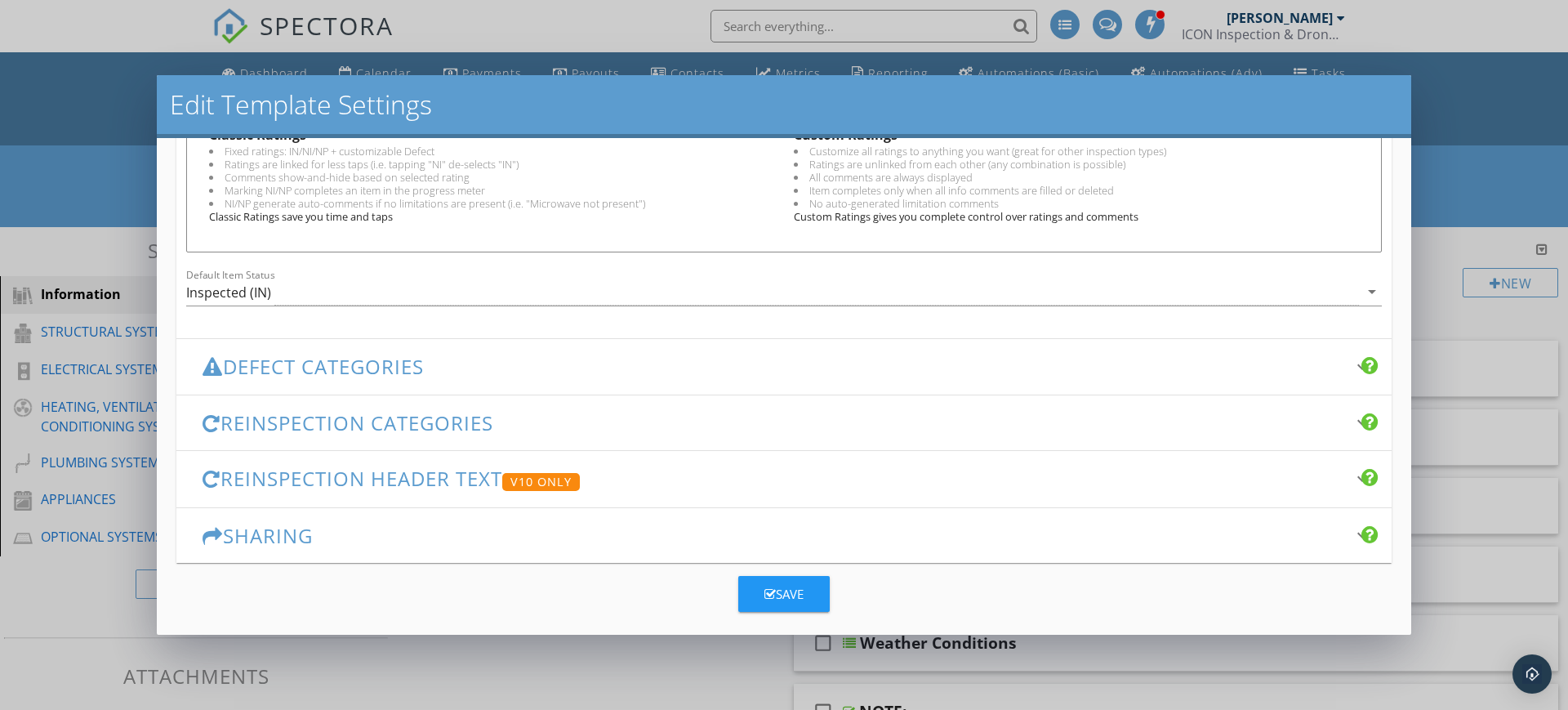
scroll to position [616, 0]
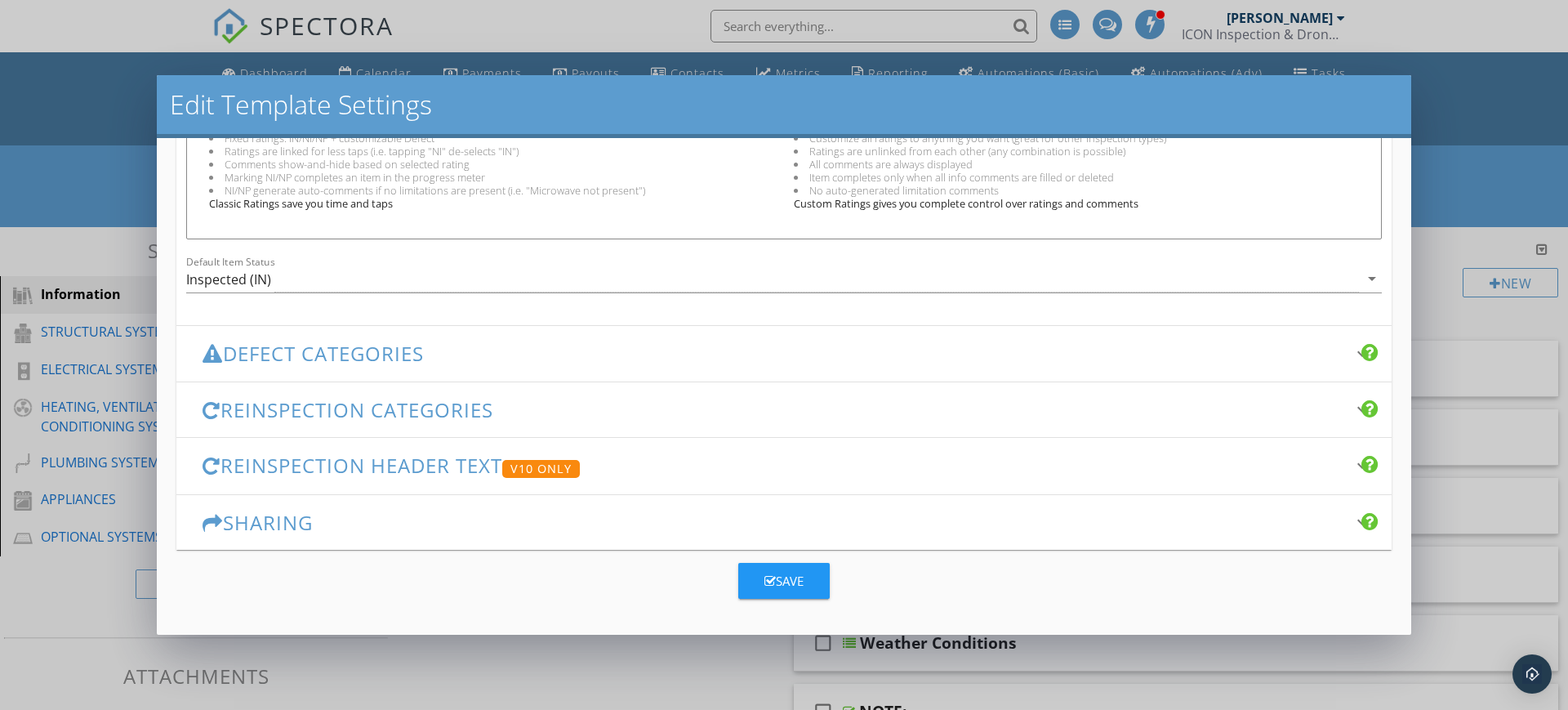
click at [1259, 628] on div "Changes to these settings only affect future reports. Name TREC REI 7-6 2021 (I…" at bounding box center [784, 386] width 1255 height 497
click at [1257, 620] on div "Changes to these settings only affect future reports. Name TREC REI 7-6 2021 (I…" at bounding box center [784, 386] width 1255 height 497
click at [1484, 207] on div "Edit Template Settings Changes to these settings only affect future reports. Na…" at bounding box center [784, 355] width 1568 height 710
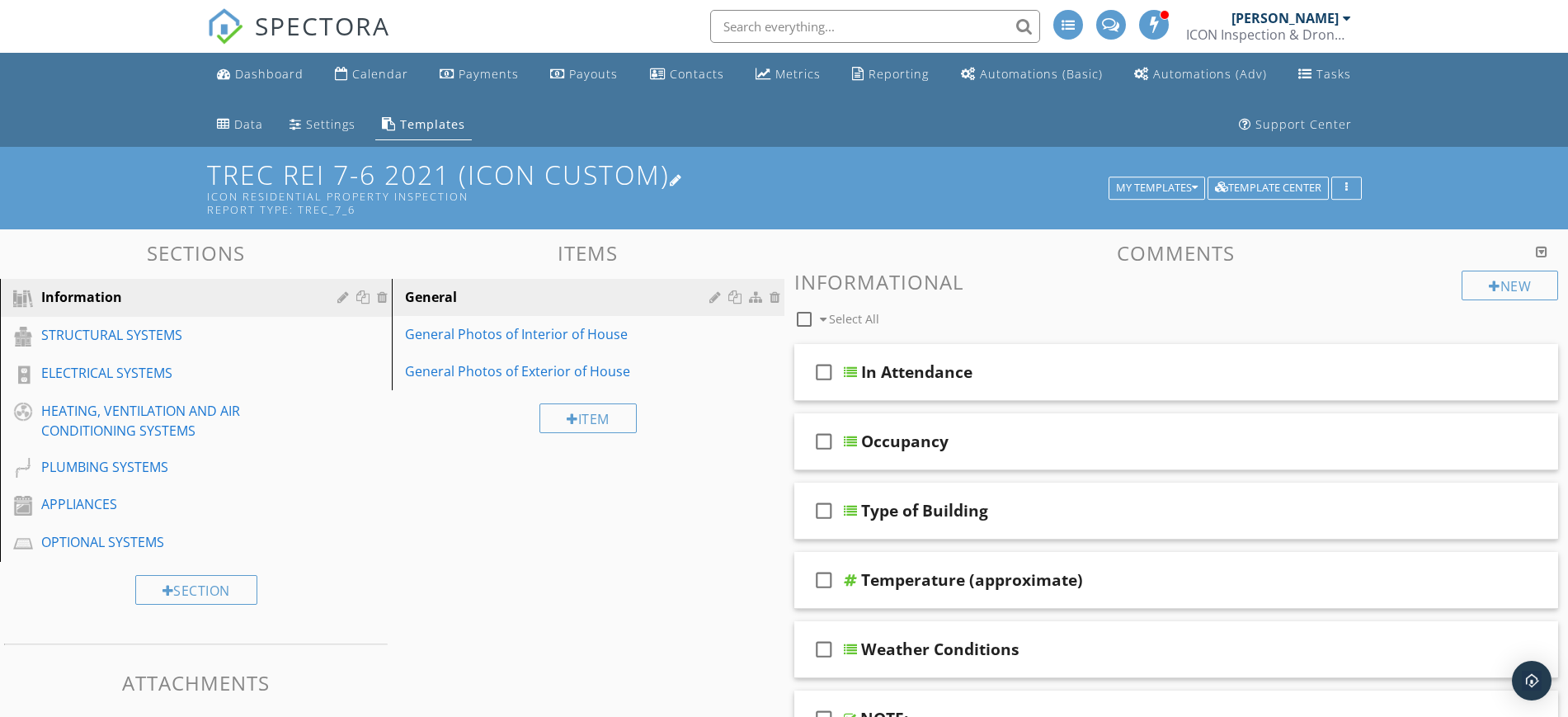
click at [683, 178] on div at bounding box center [676, 180] width 14 height 14
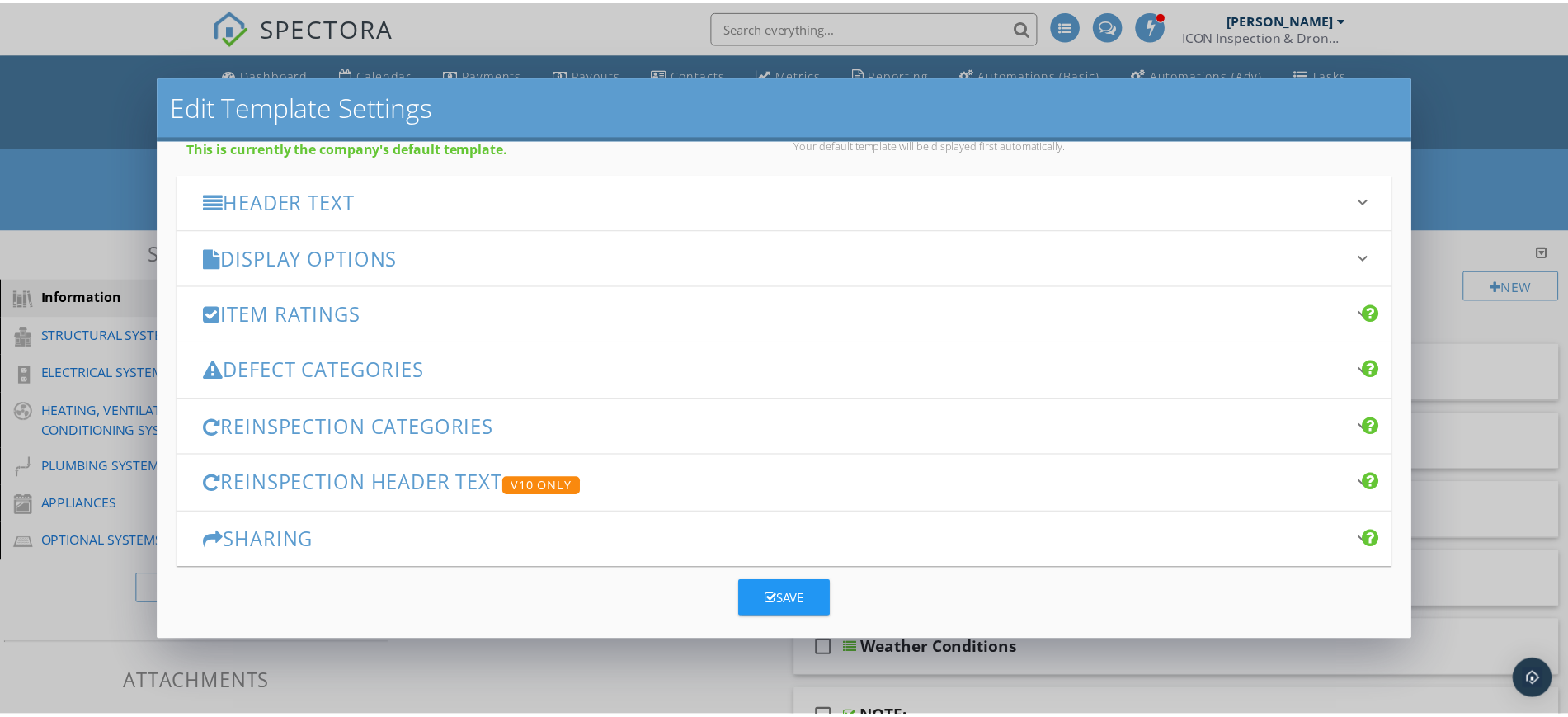
scroll to position [194, 0]
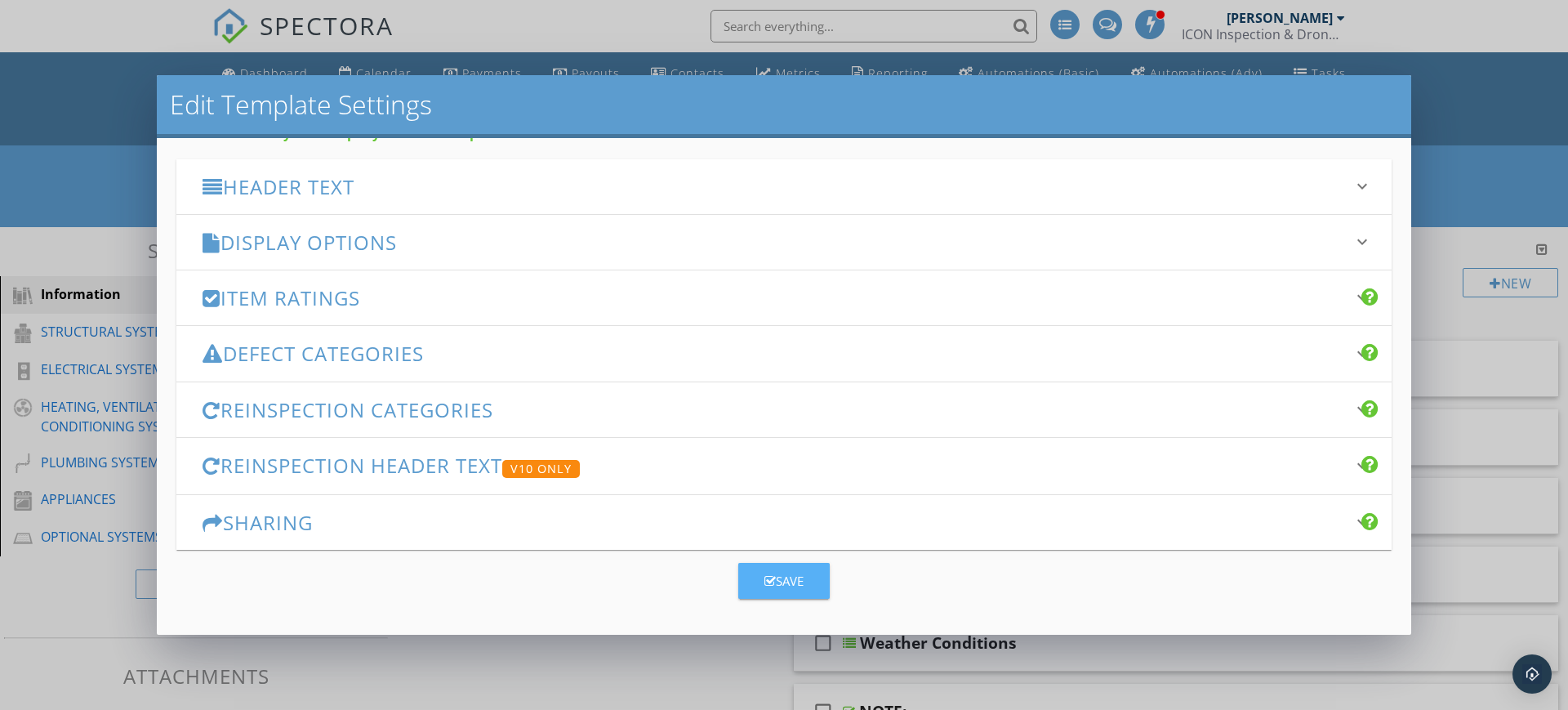
click at [764, 575] on icon "button" at bounding box center [770, 581] width 12 height 13
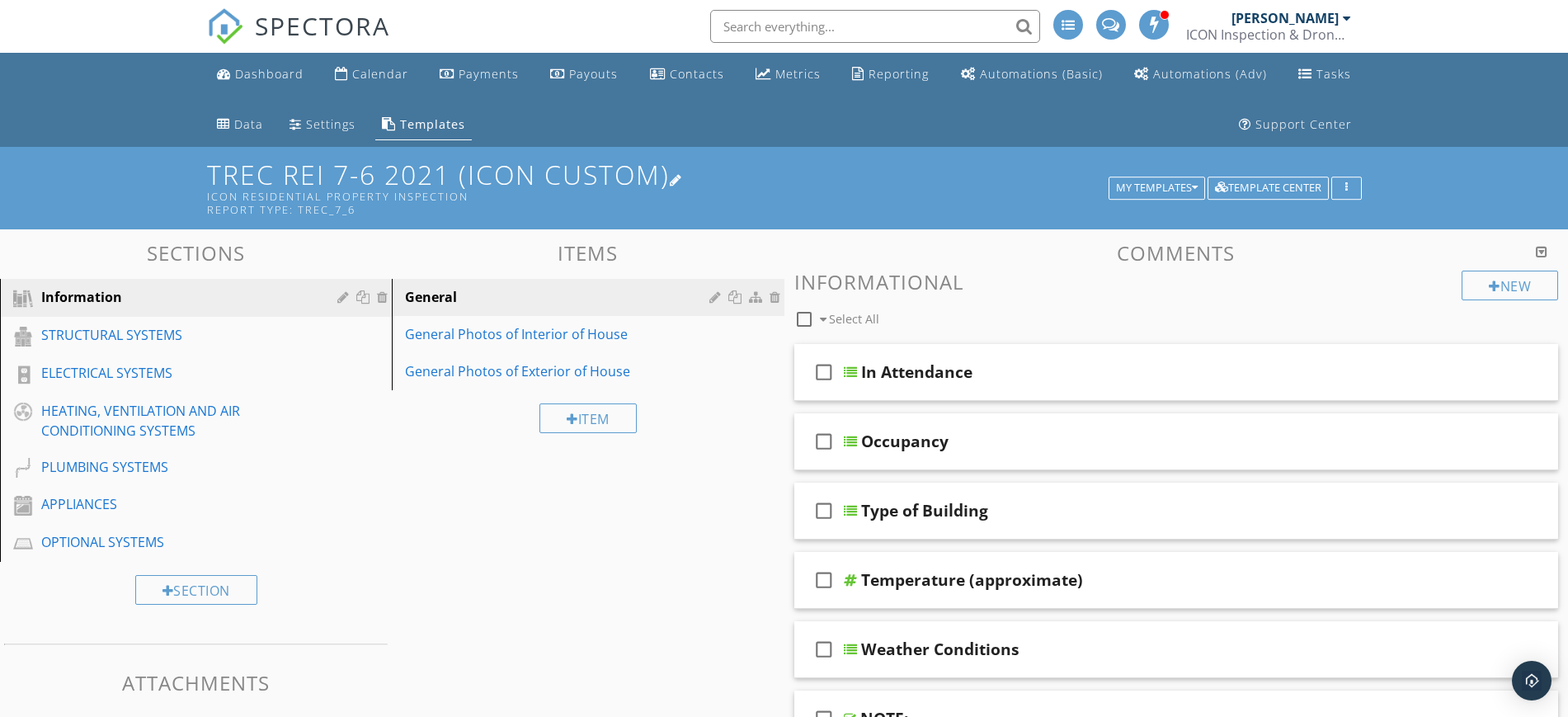
click at [683, 174] on div at bounding box center [676, 180] width 14 height 14
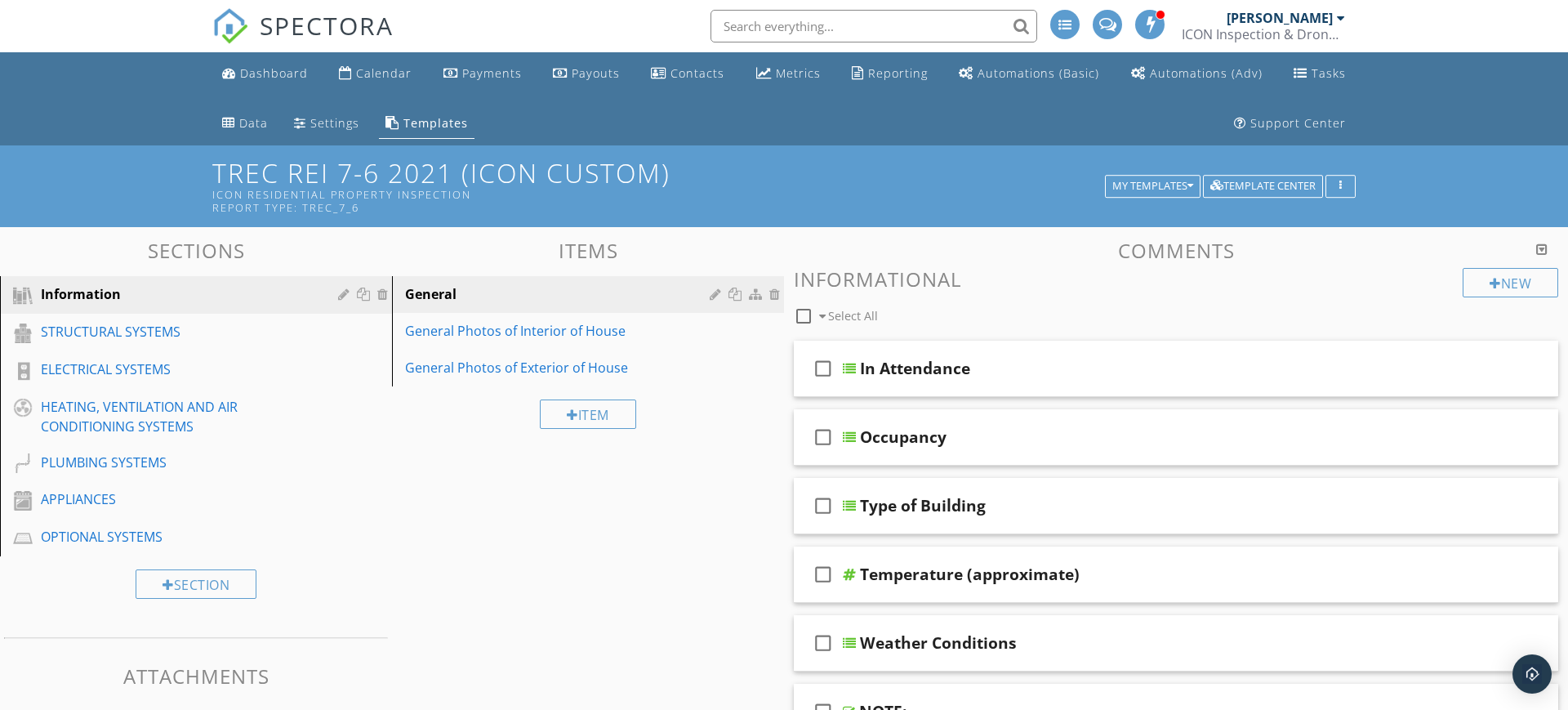
click at [1454, 178] on div at bounding box center [784, 355] width 1568 height 710
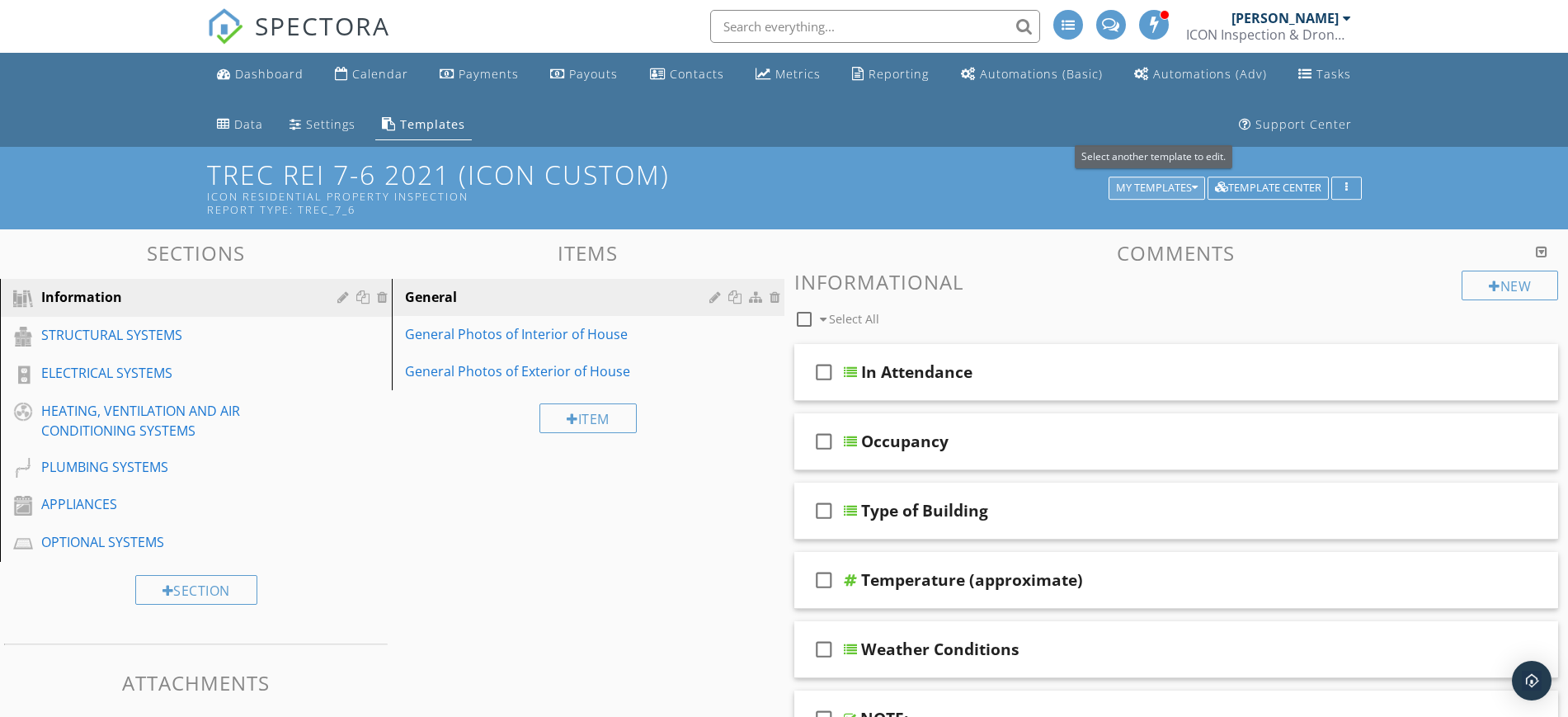
click at [1175, 184] on div "My Templates" at bounding box center [1157, 188] width 81 height 12
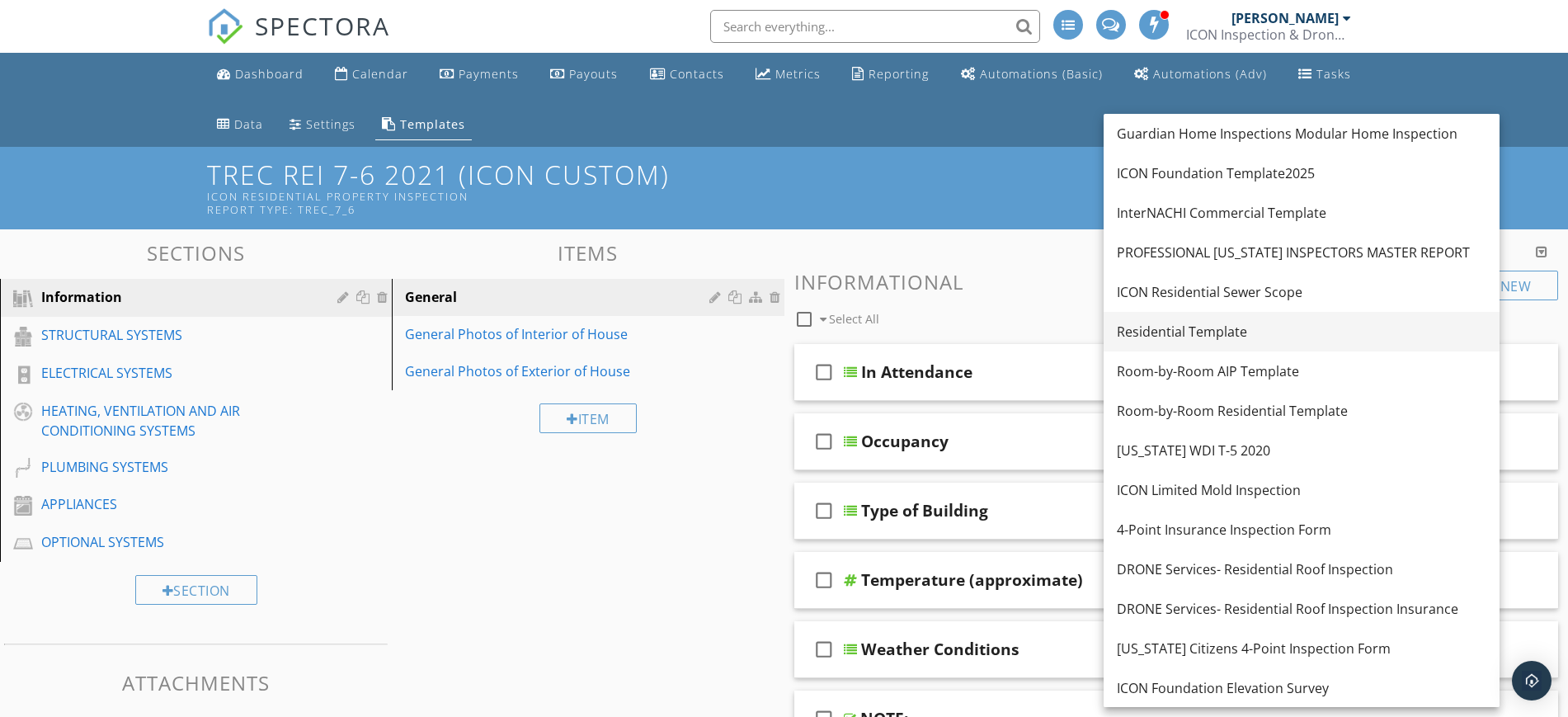
scroll to position [8, 0]
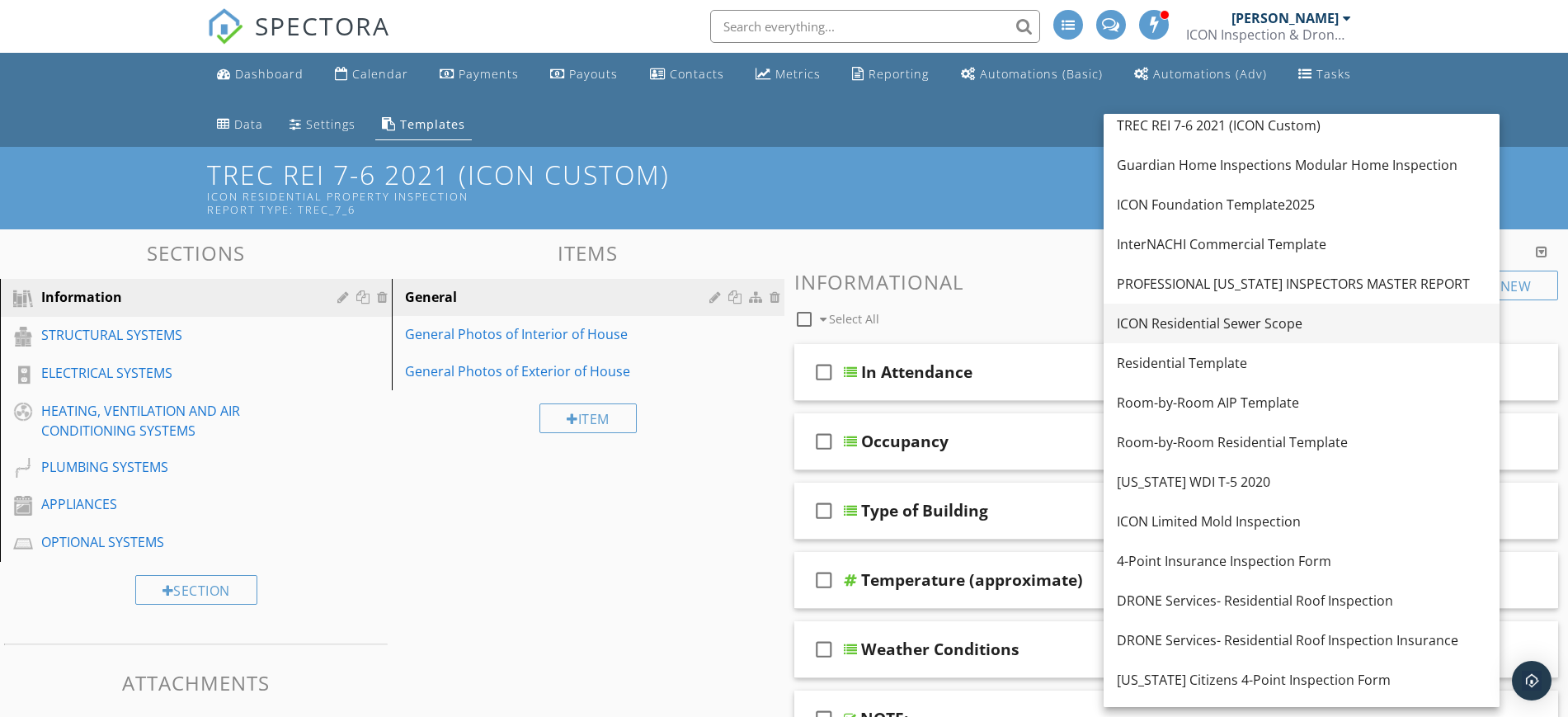
click at [1253, 318] on div "ICON Residential Sewer Scope" at bounding box center [1301, 324] width 370 height 20
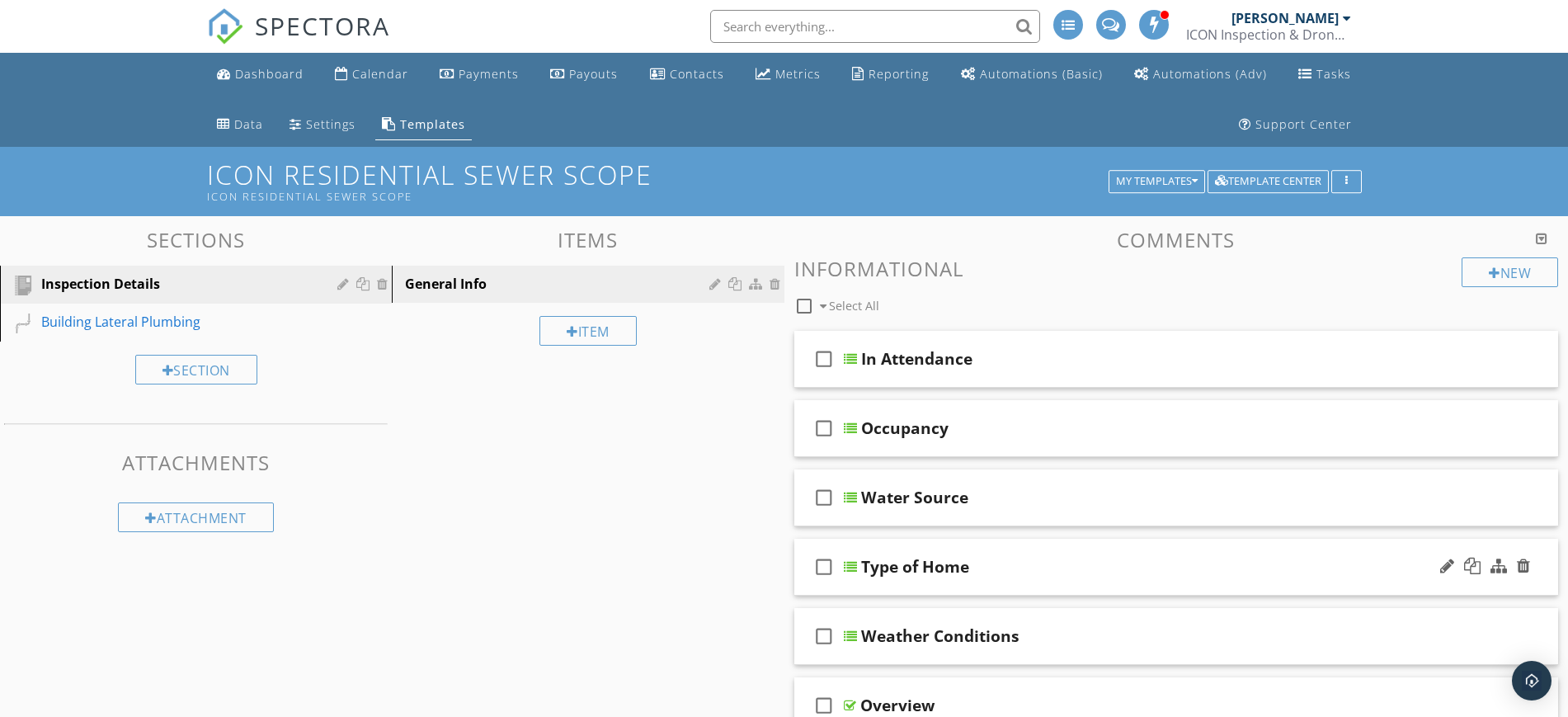
scroll to position [103, 0]
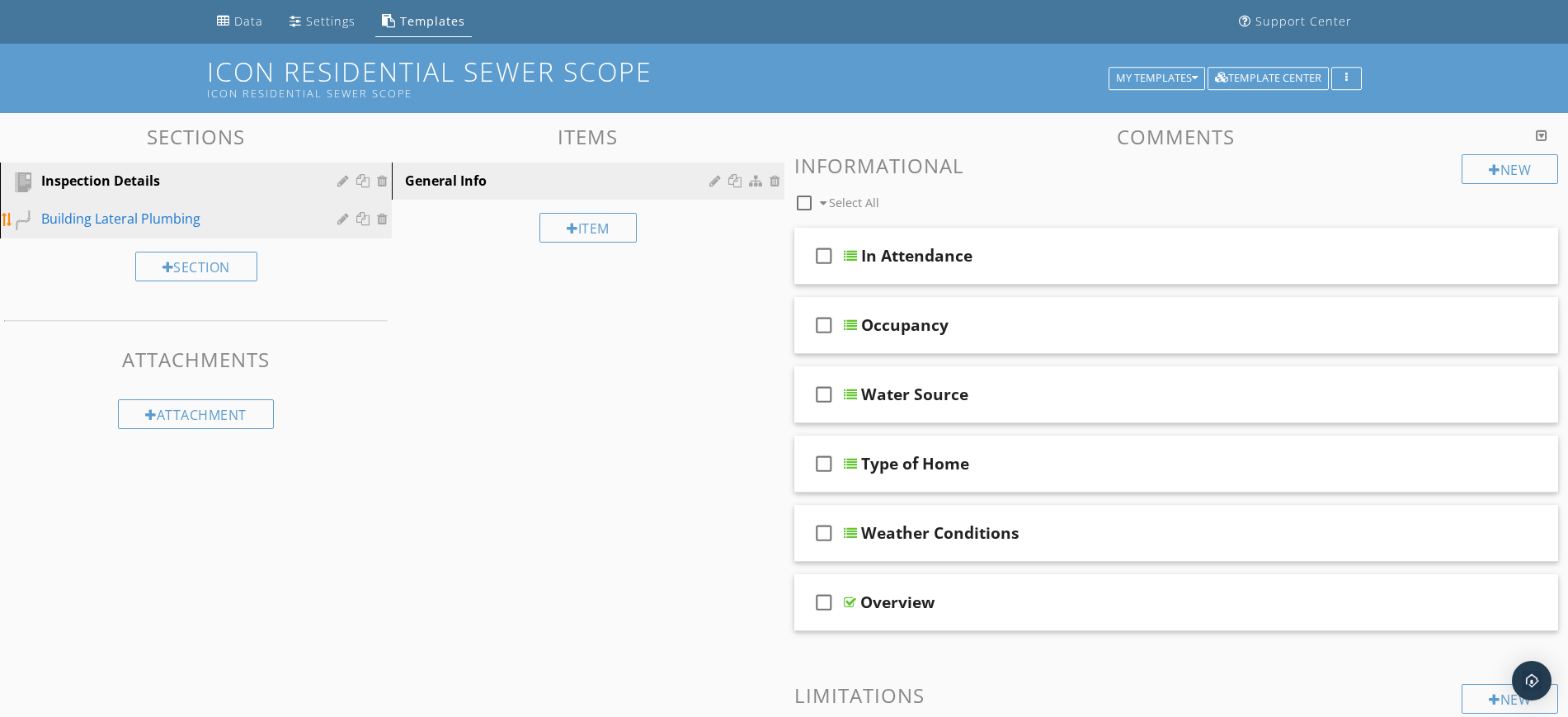
click at [132, 222] on div "Building Lateral Plumbing" at bounding box center [177, 219] width 272 height 20
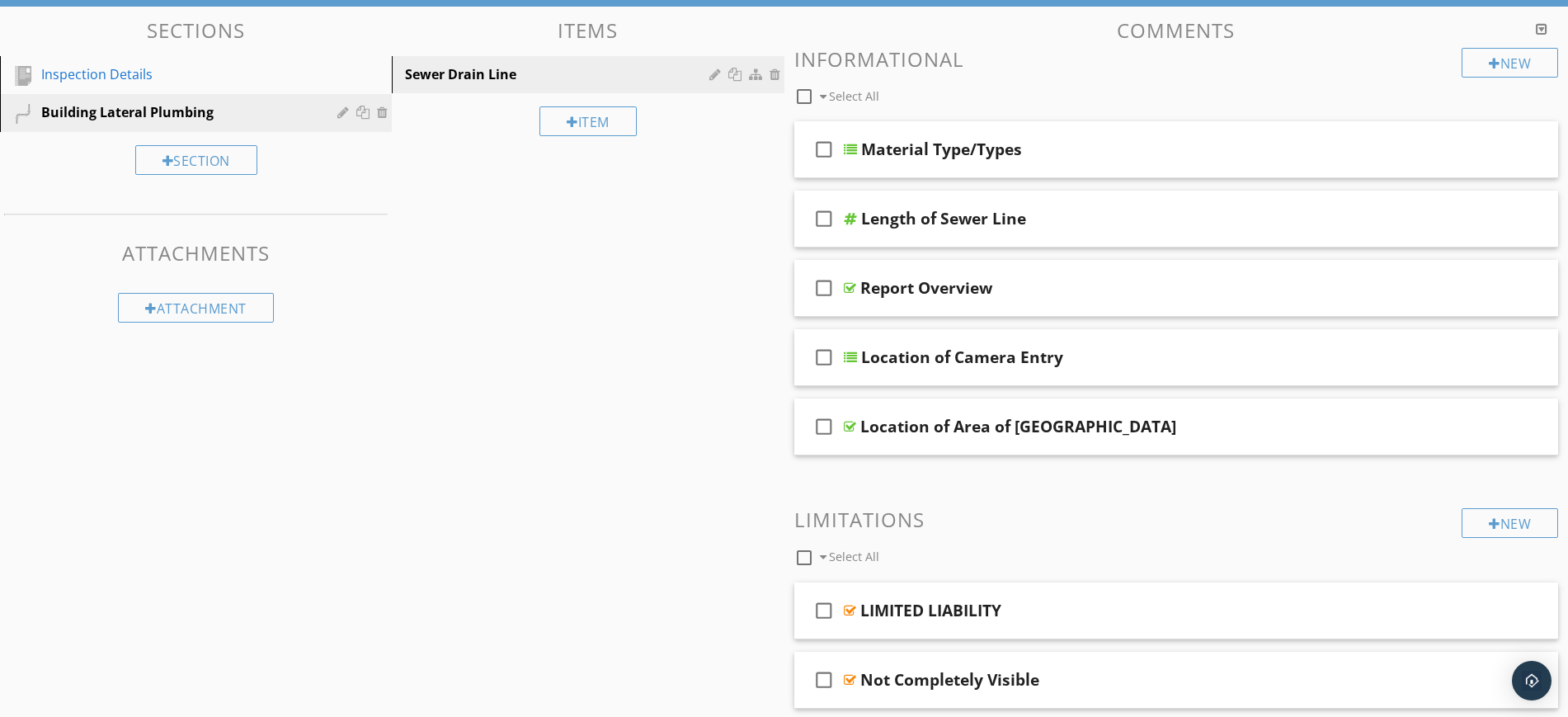
scroll to position [0, 0]
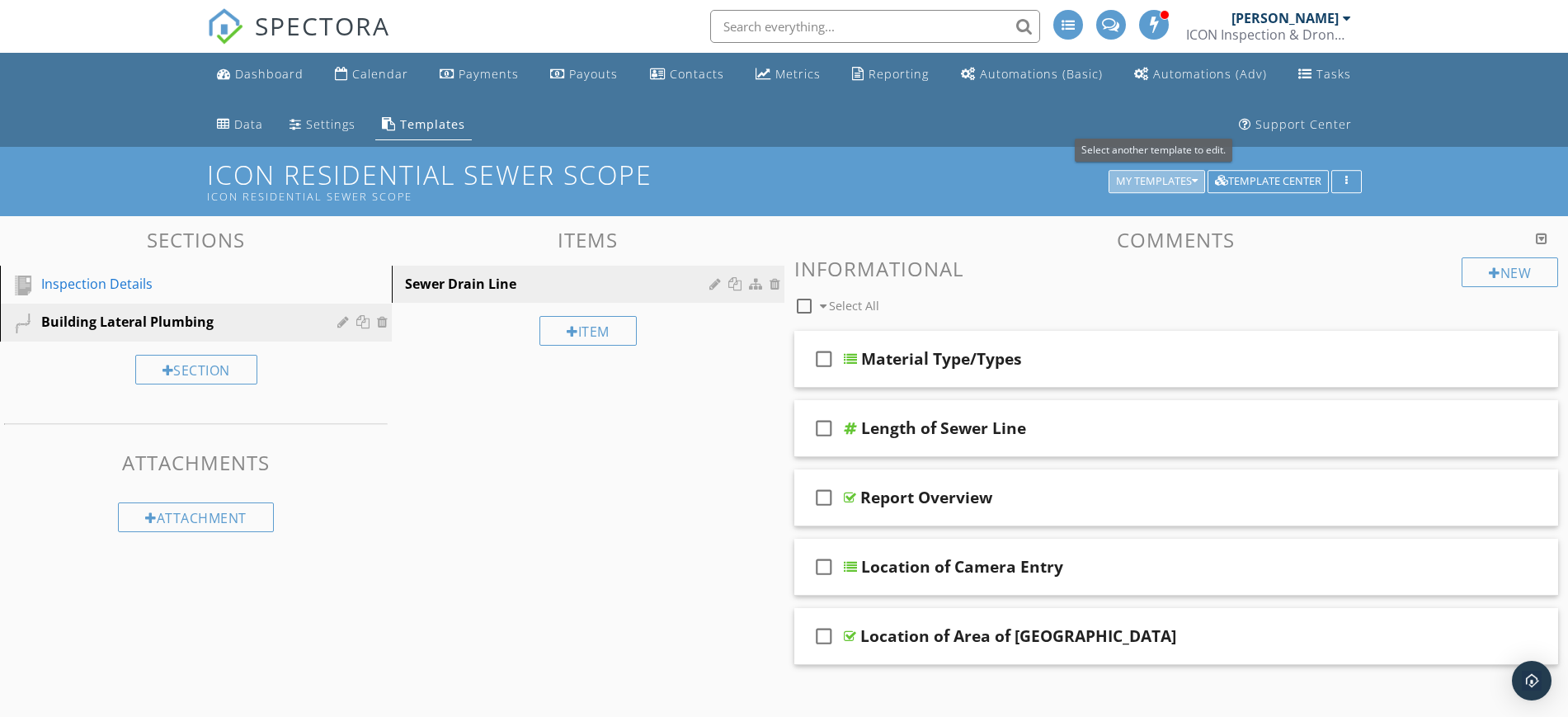
click at [1157, 183] on div "My Templates" at bounding box center [1157, 181] width 81 height 12
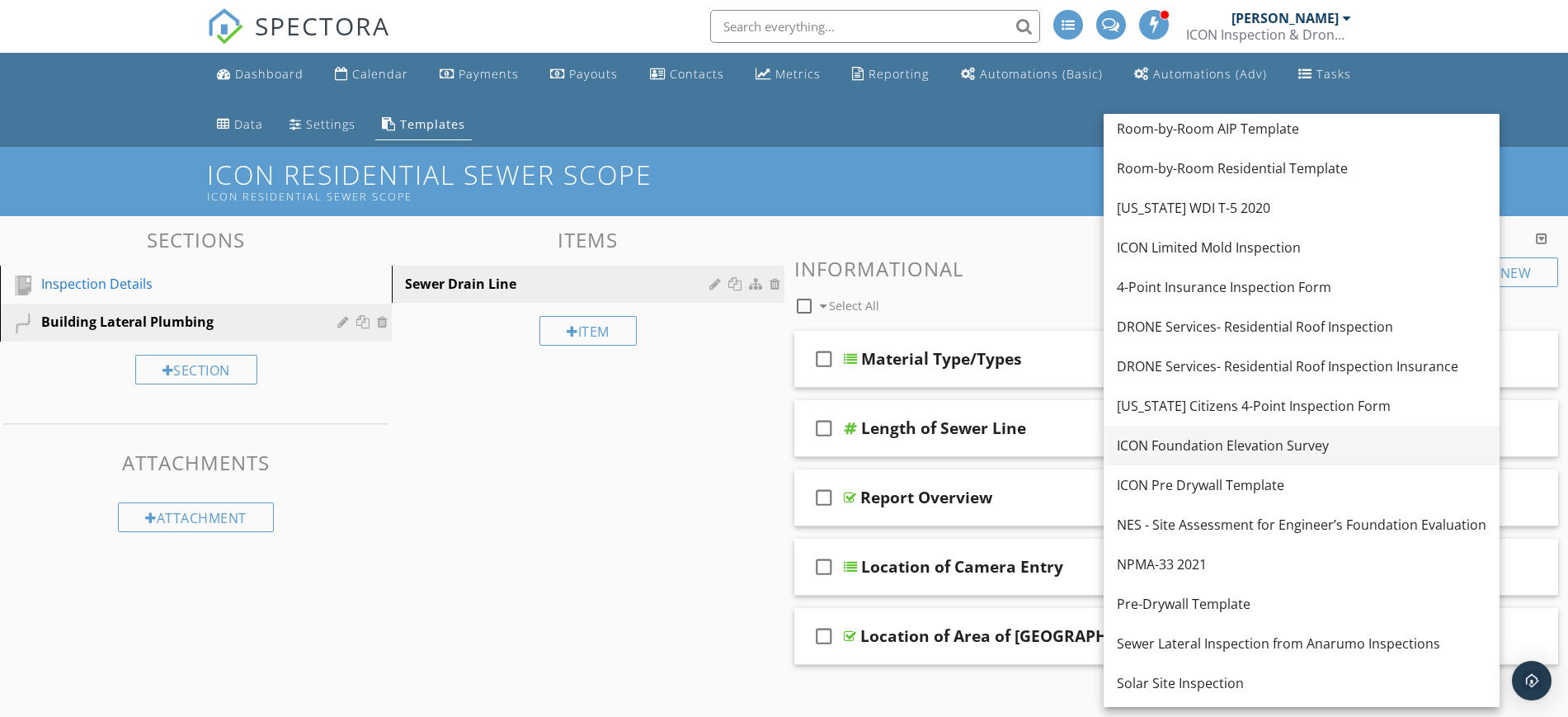
scroll to position [317, 0]
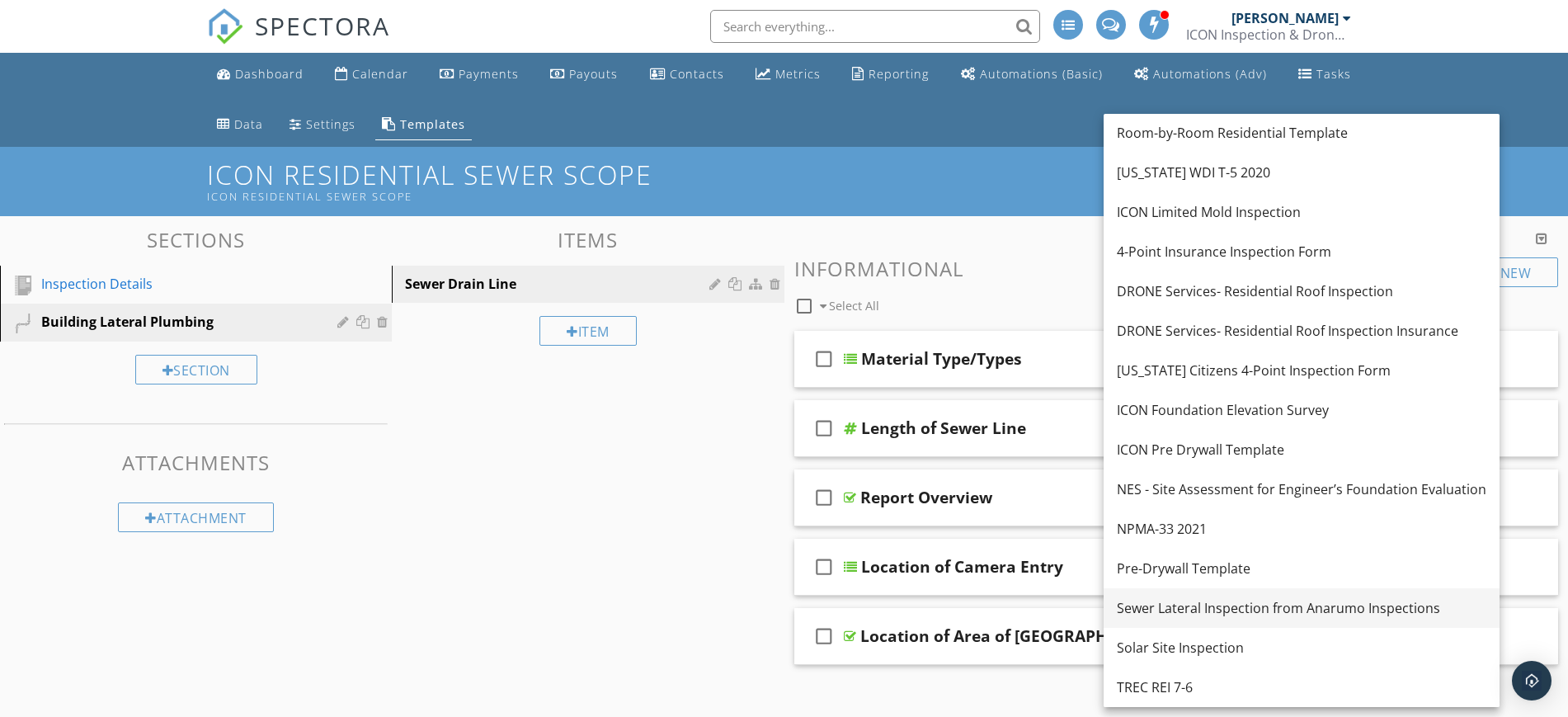
click at [1299, 612] on div "Sewer Lateral Inspection from Anarumo Inspections" at bounding box center [1301, 609] width 370 height 20
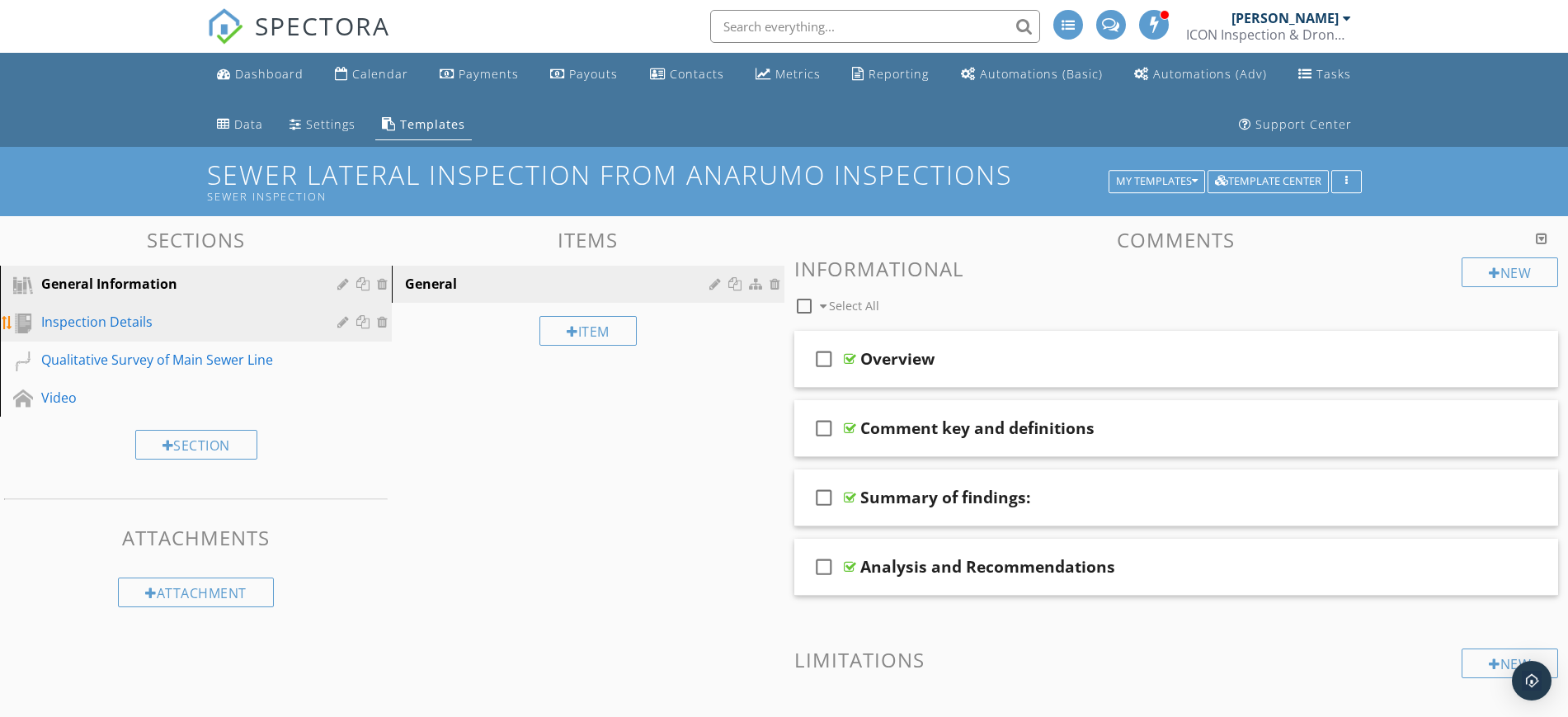
click at [152, 323] on div "Inspection Details" at bounding box center [177, 322] width 272 height 20
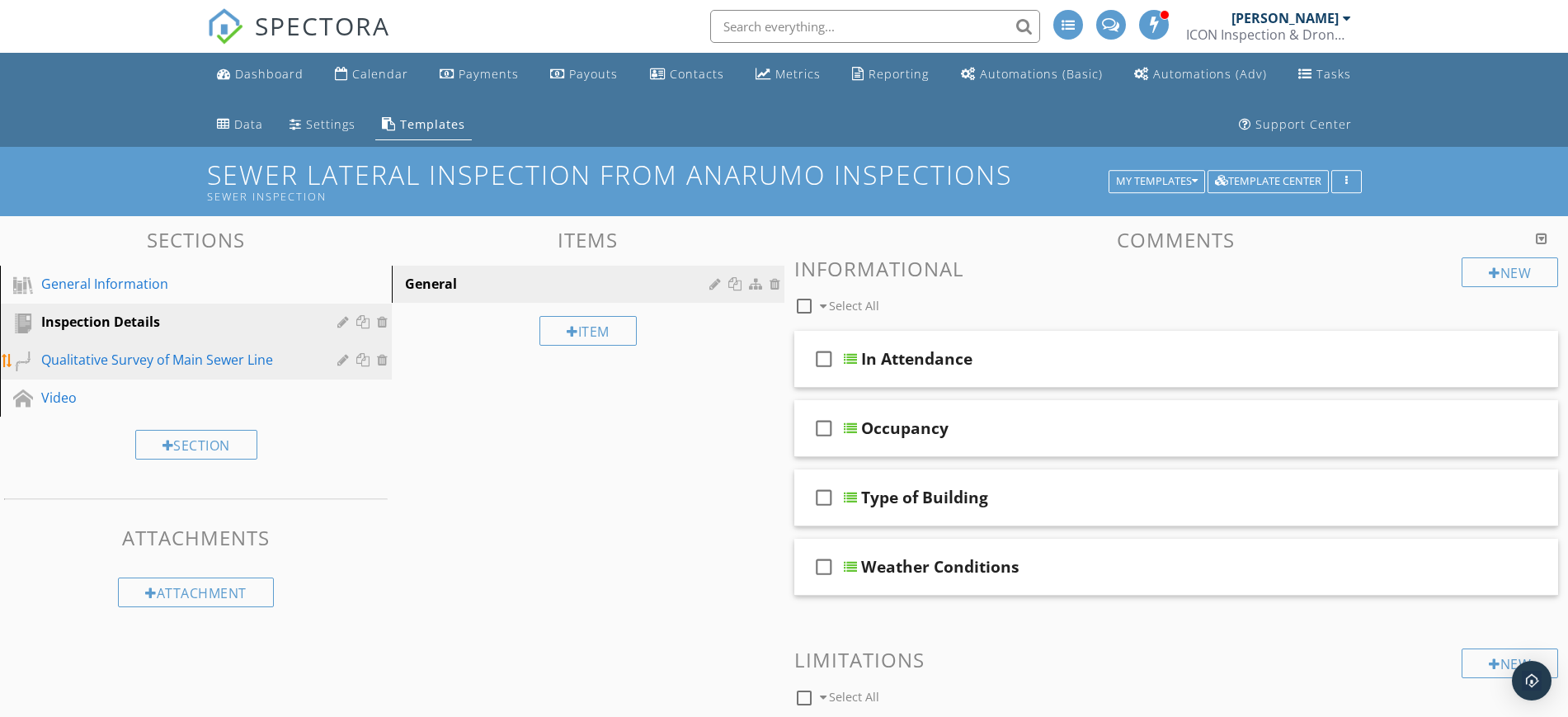
click at [226, 365] on div "Qualitative Survey of Main Sewer Line" at bounding box center [177, 360] width 272 height 20
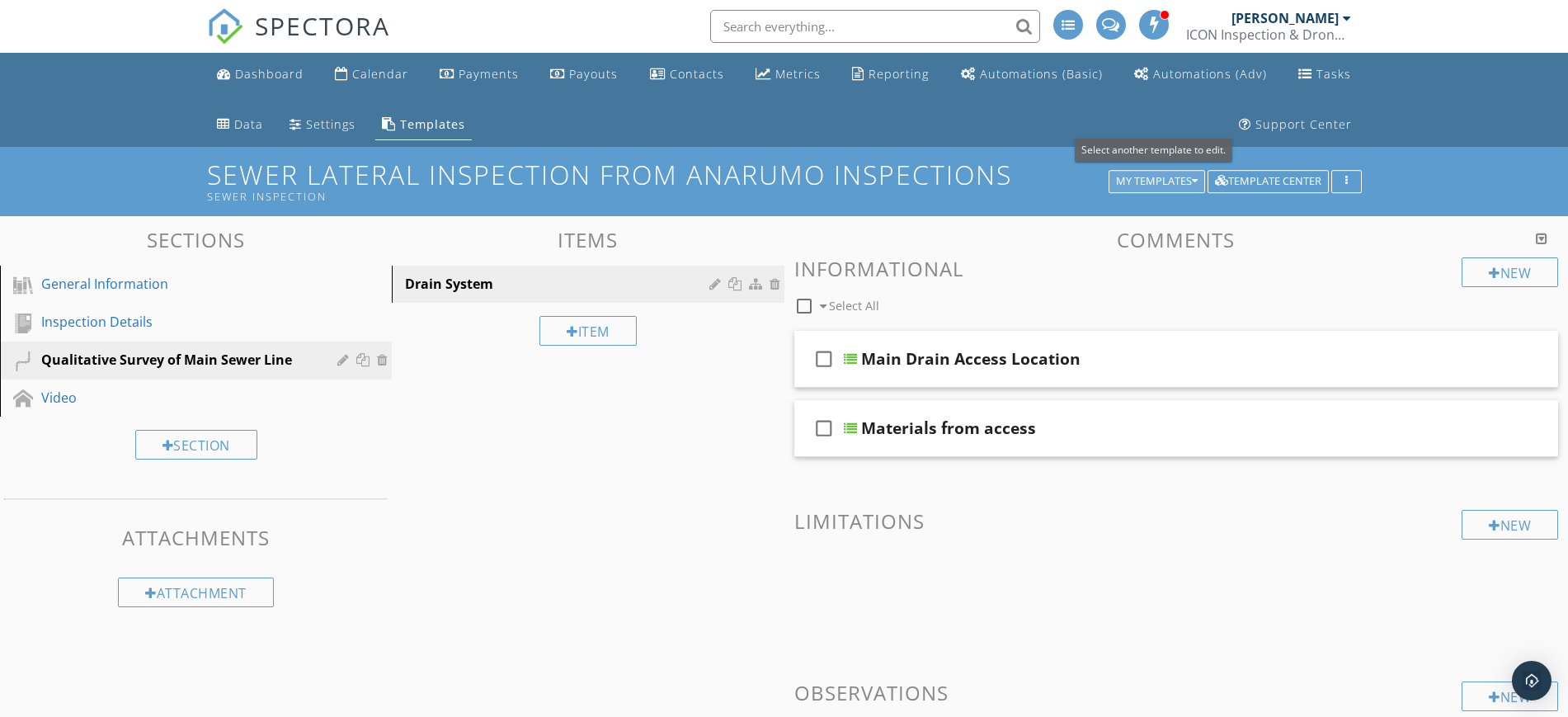
click at [1183, 178] on div "My Templates" at bounding box center [1157, 181] width 81 height 12
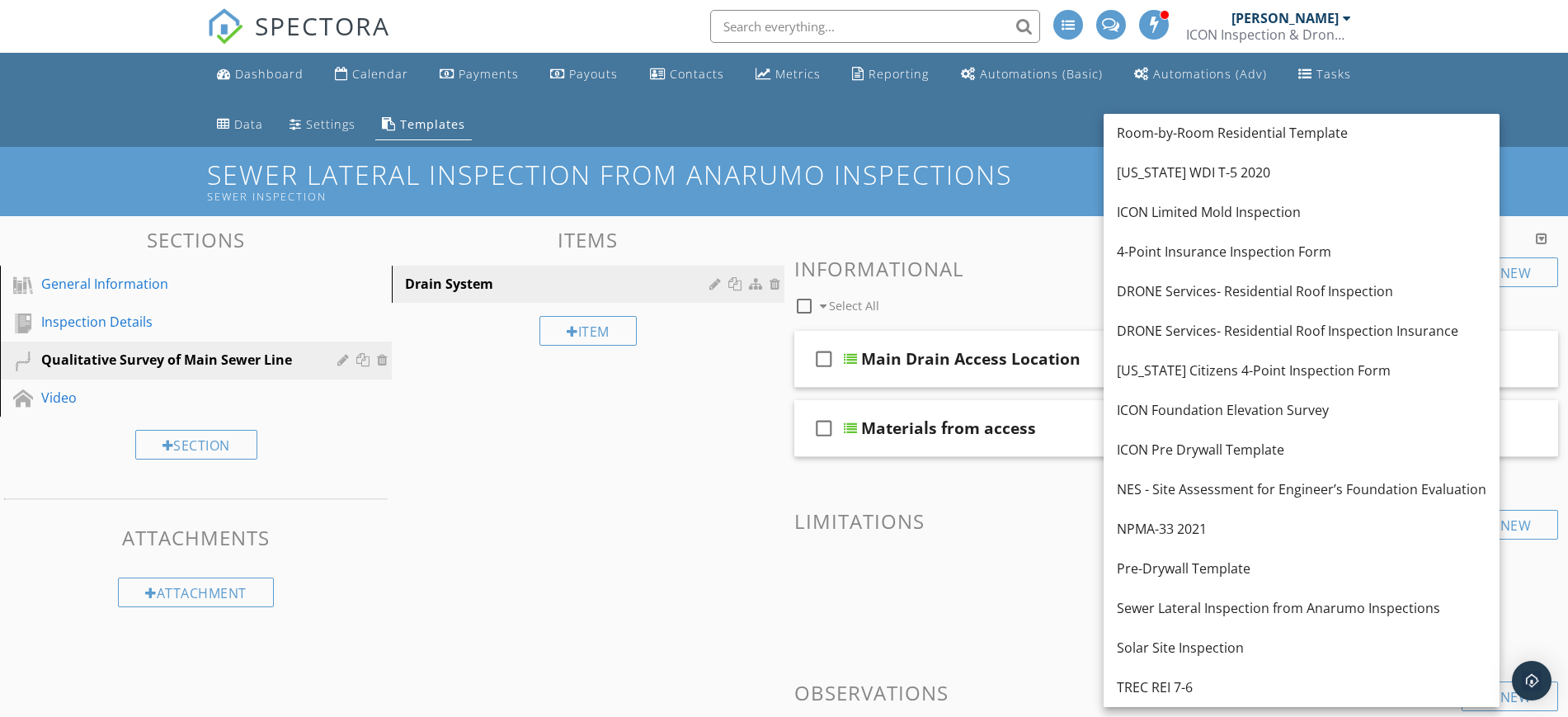
scroll to position [0, 0]
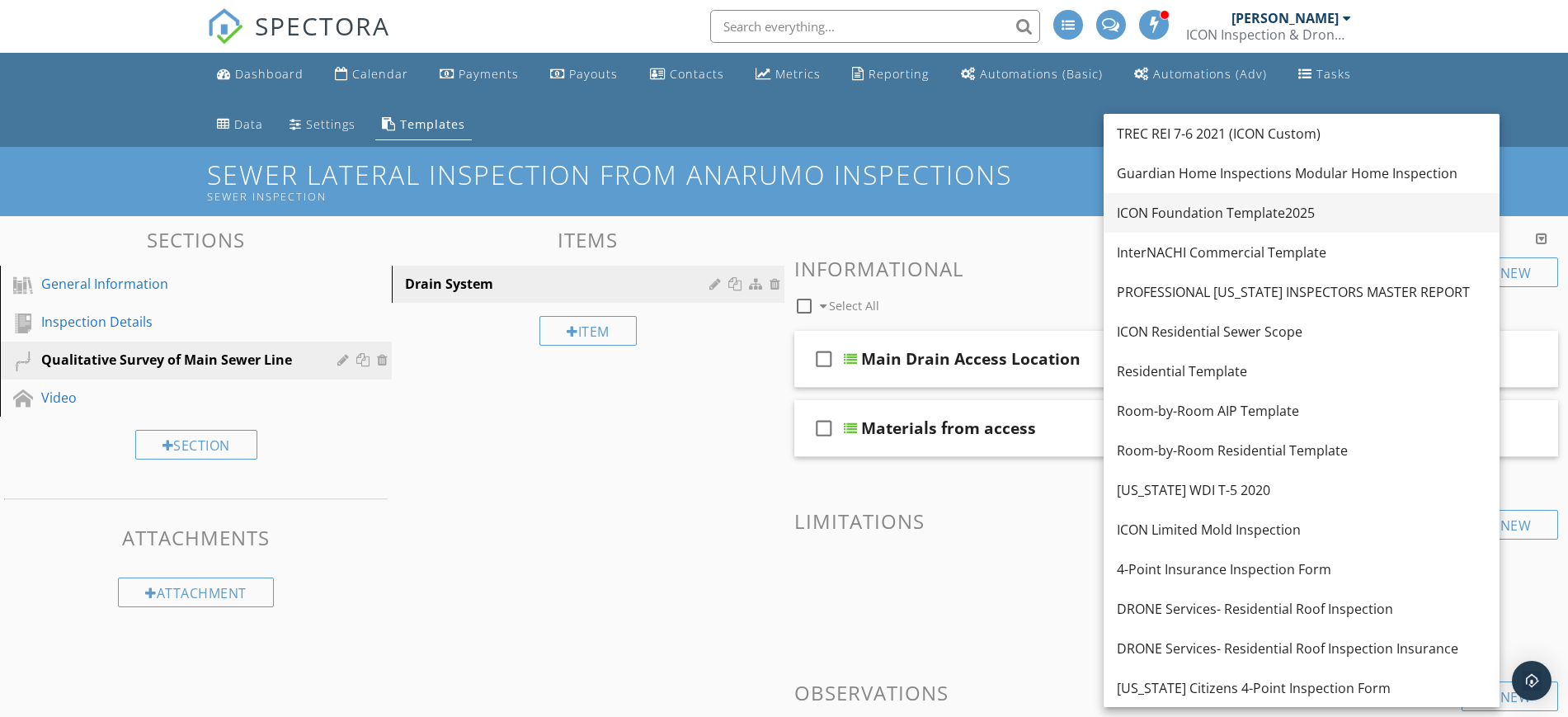
click at [1354, 216] on div "ICON Foundation Template2025" at bounding box center [1301, 212] width 370 height 20
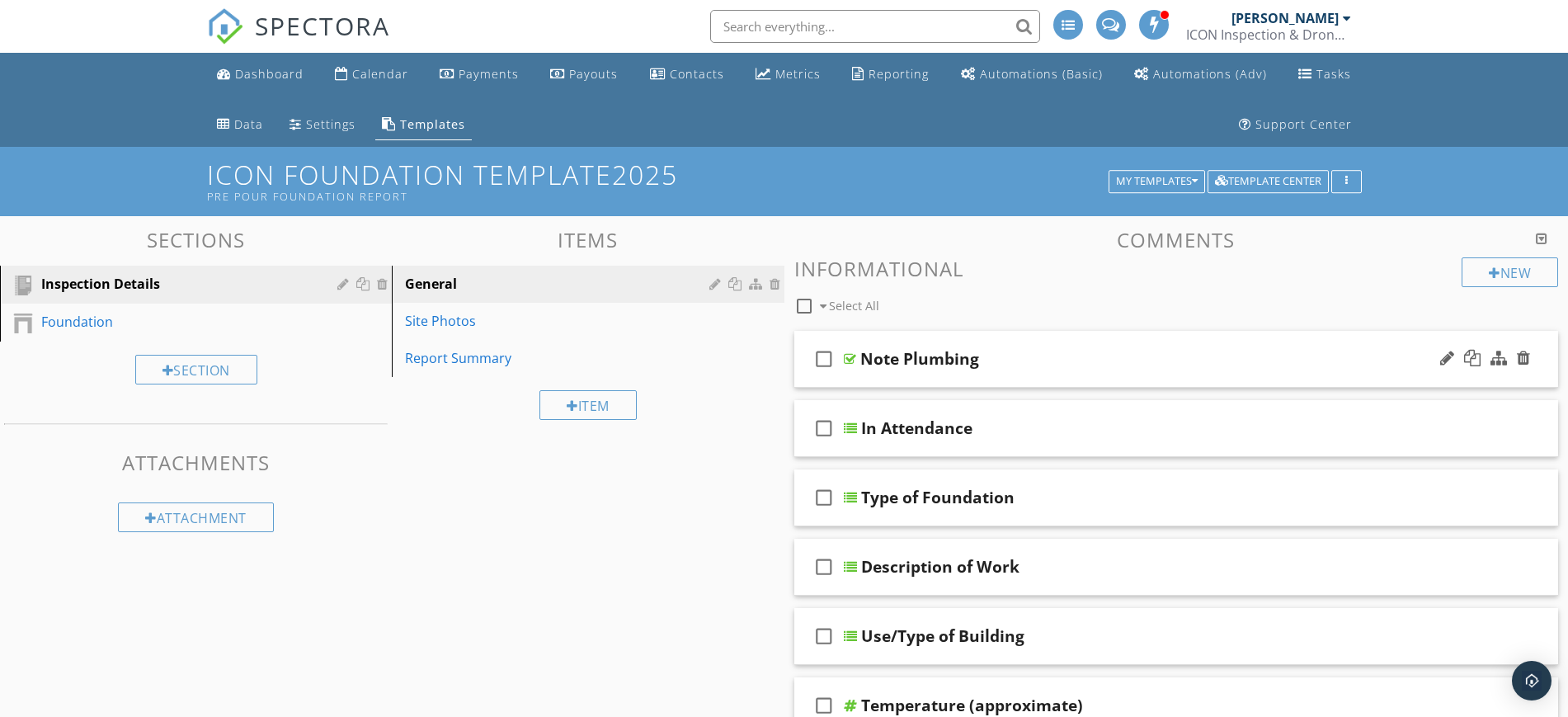
click at [1176, 338] on div "check_box_outline_blank Note Plumbing" at bounding box center [1177, 359] width 765 height 57
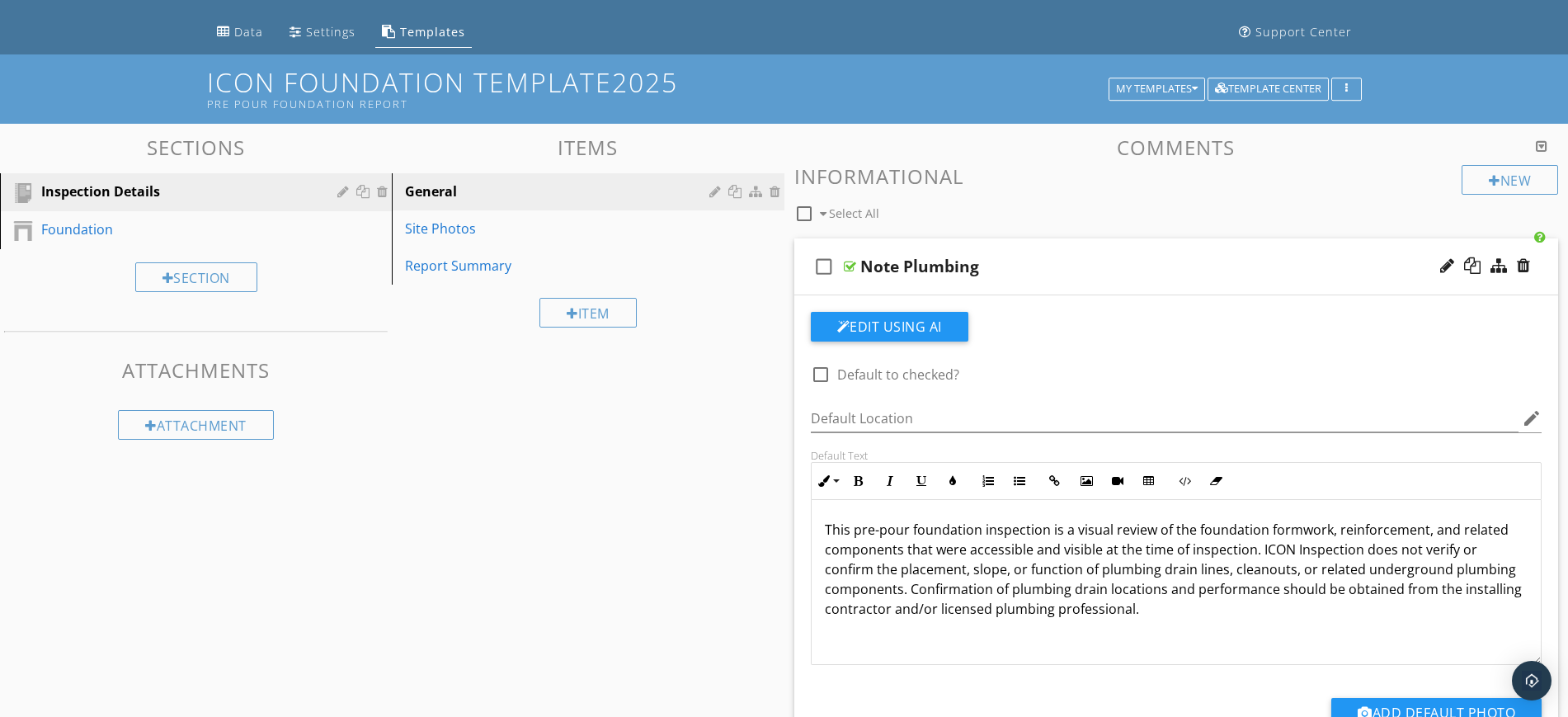
scroll to position [103, 0]
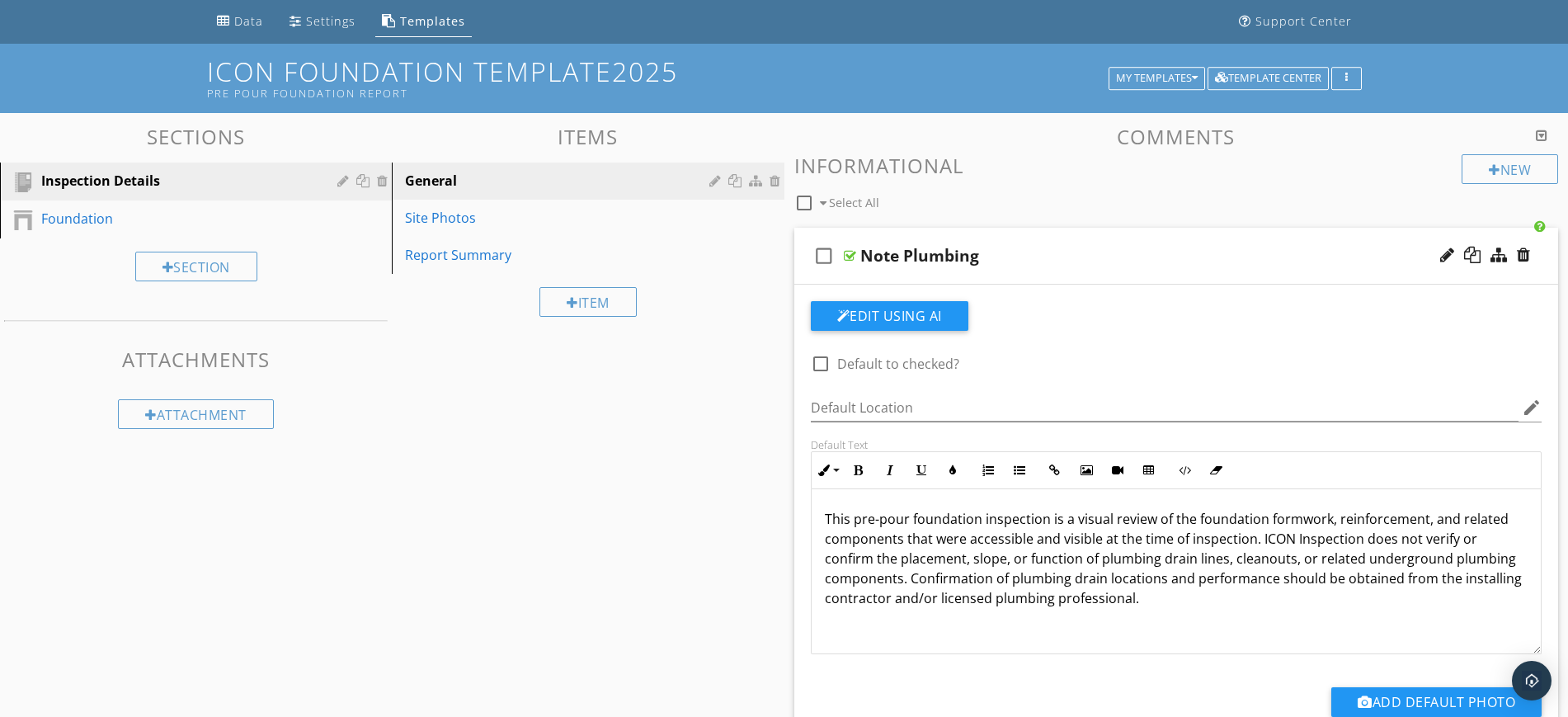
click at [1150, 619] on div "This pre-pour foundation inspection is a visual review of the foundation formwo…" at bounding box center [1177, 571] width 730 height 165
click at [1069, 243] on div "check_box_outline_blank Note Plumbing" at bounding box center [1177, 256] width 765 height 57
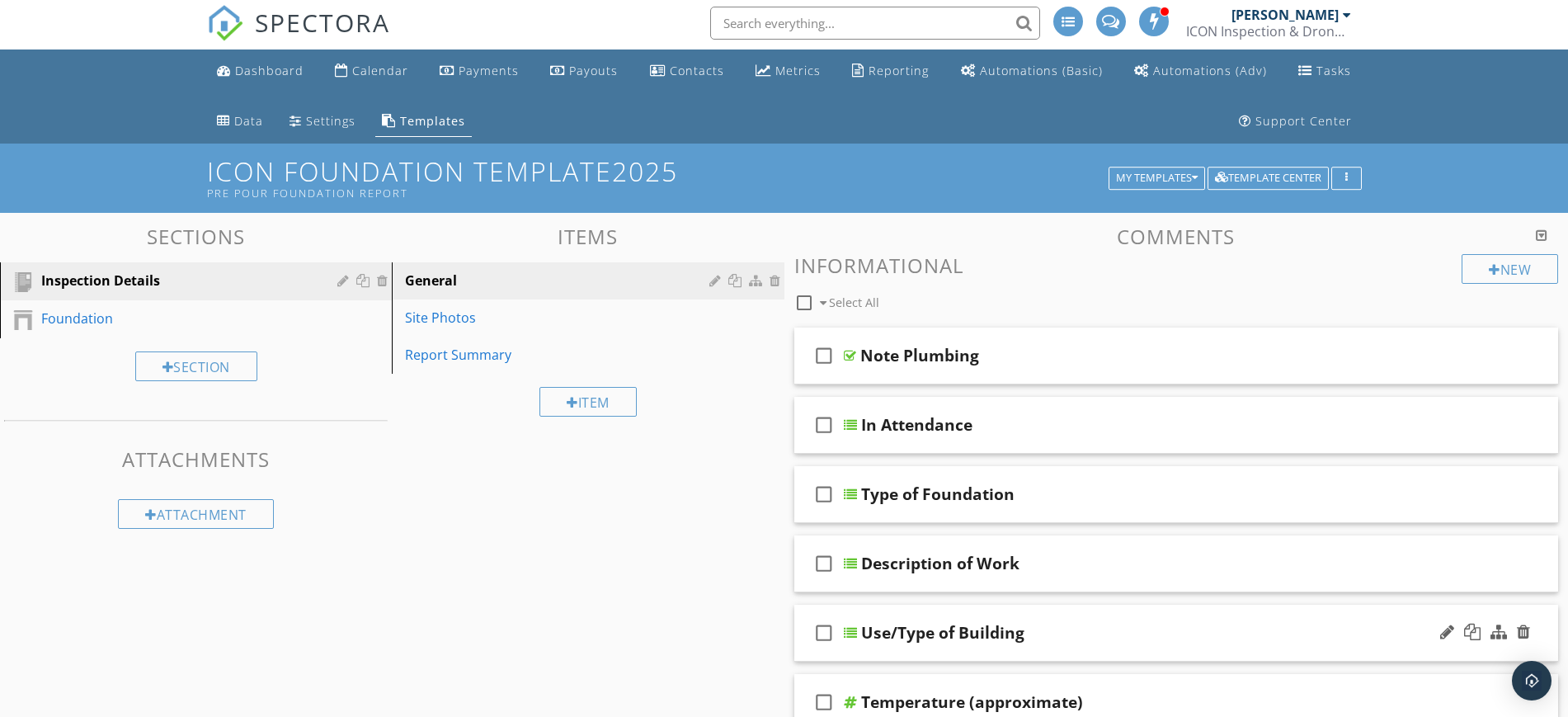
scroll to position [0, 0]
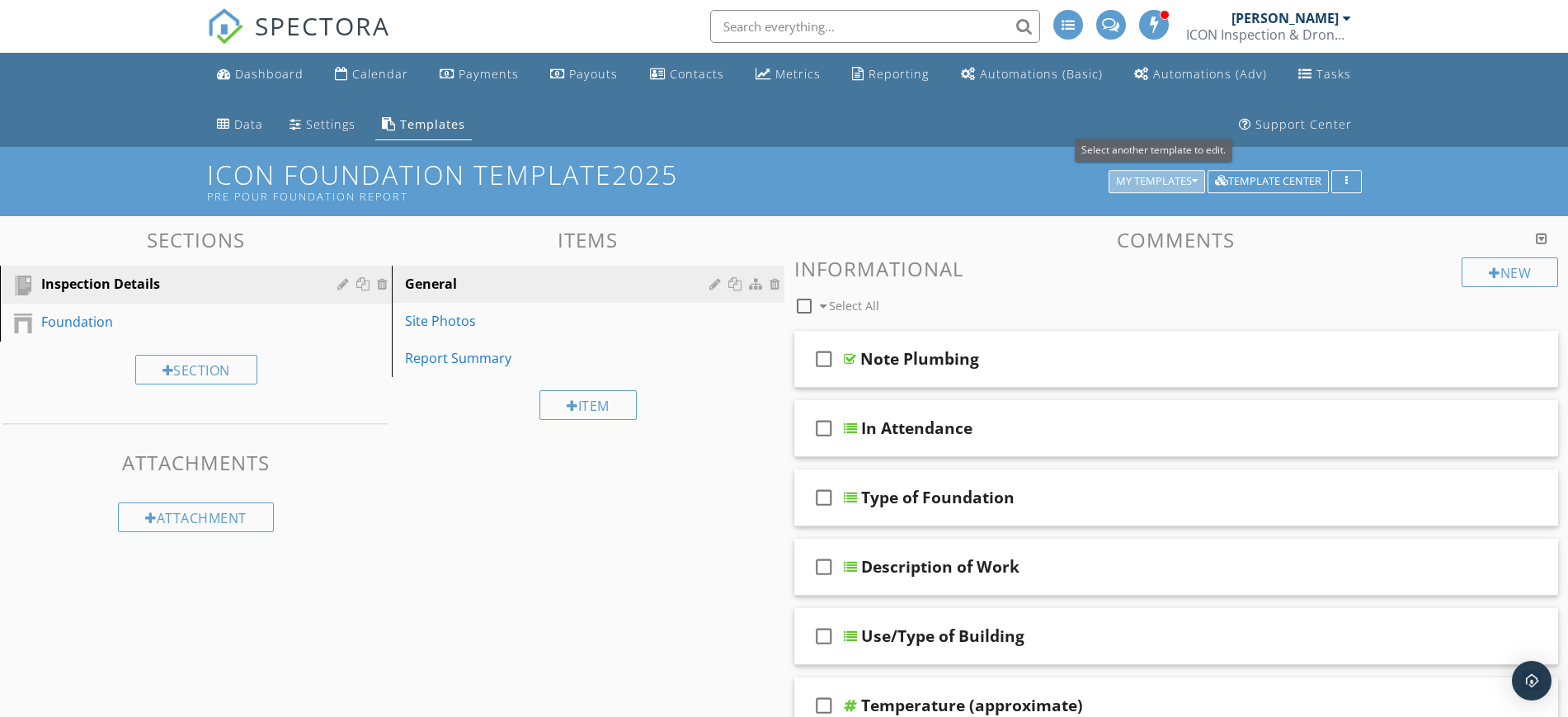
click at [1171, 175] on div "My Templates" at bounding box center [1157, 181] width 81 height 12
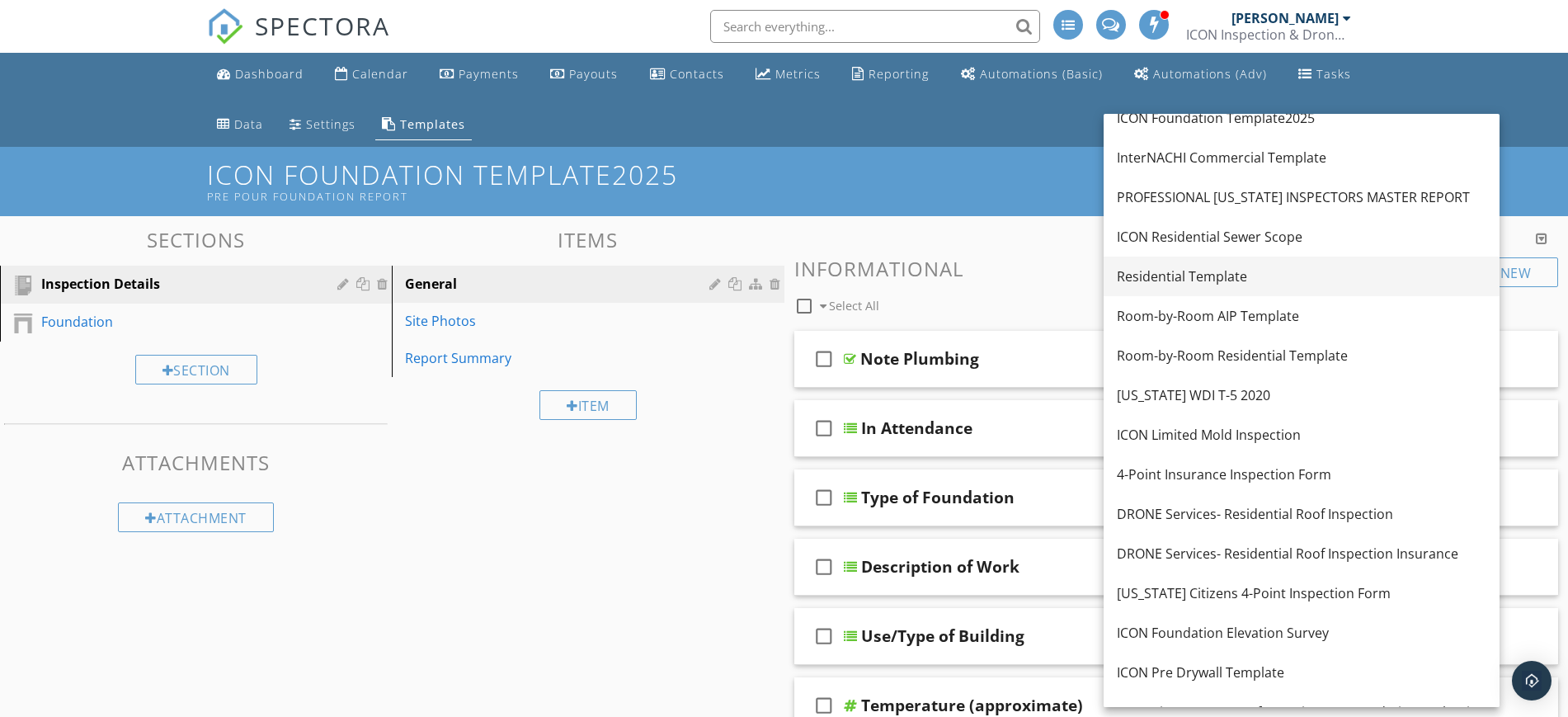
scroll to position [103, 0]
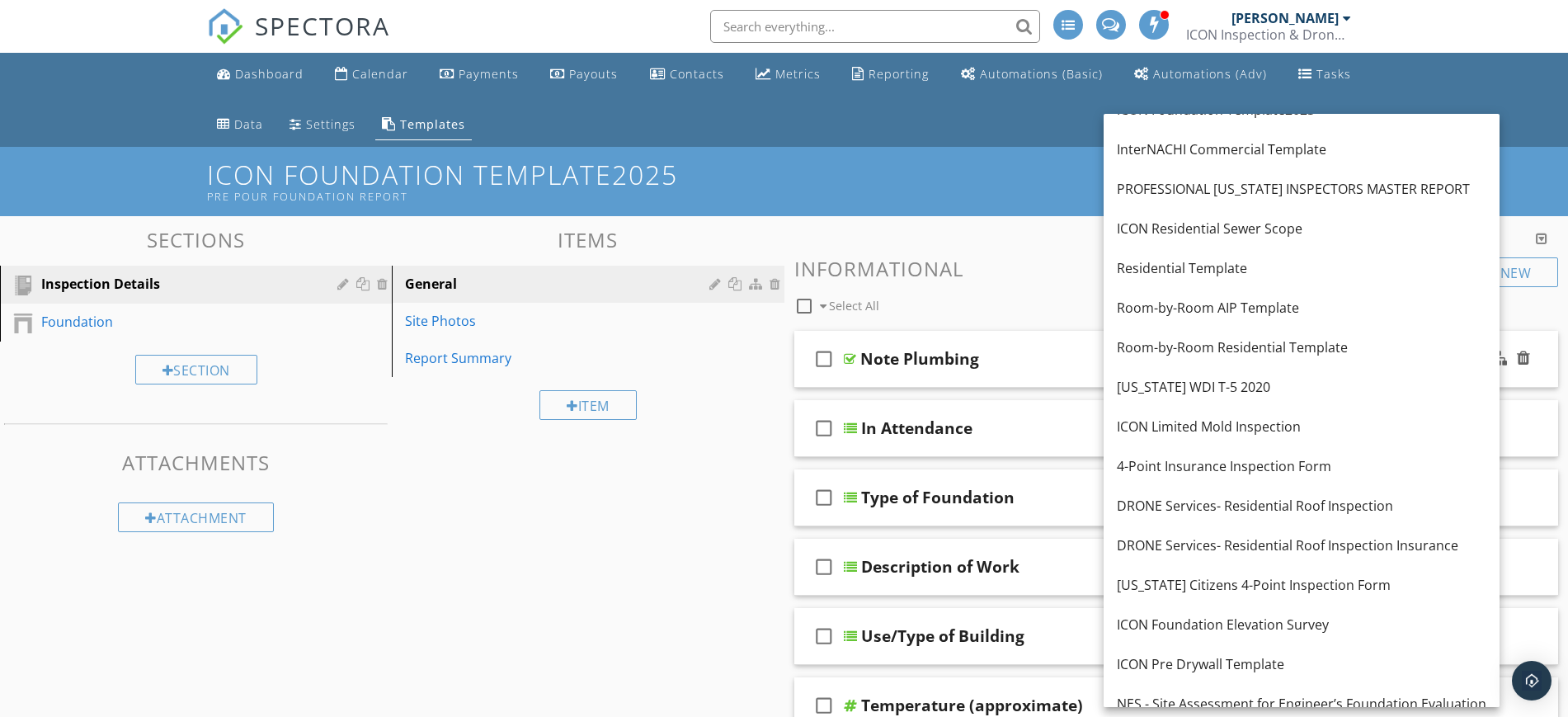
drag, startPoint x: 1357, startPoint y: 349, endPoint x: 1393, endPoint y: 343, distance: 36.5
click at [1393, 343] on div "Room-by-Room Residential Template" at bounding box center [1301, 347] width 370 height 20
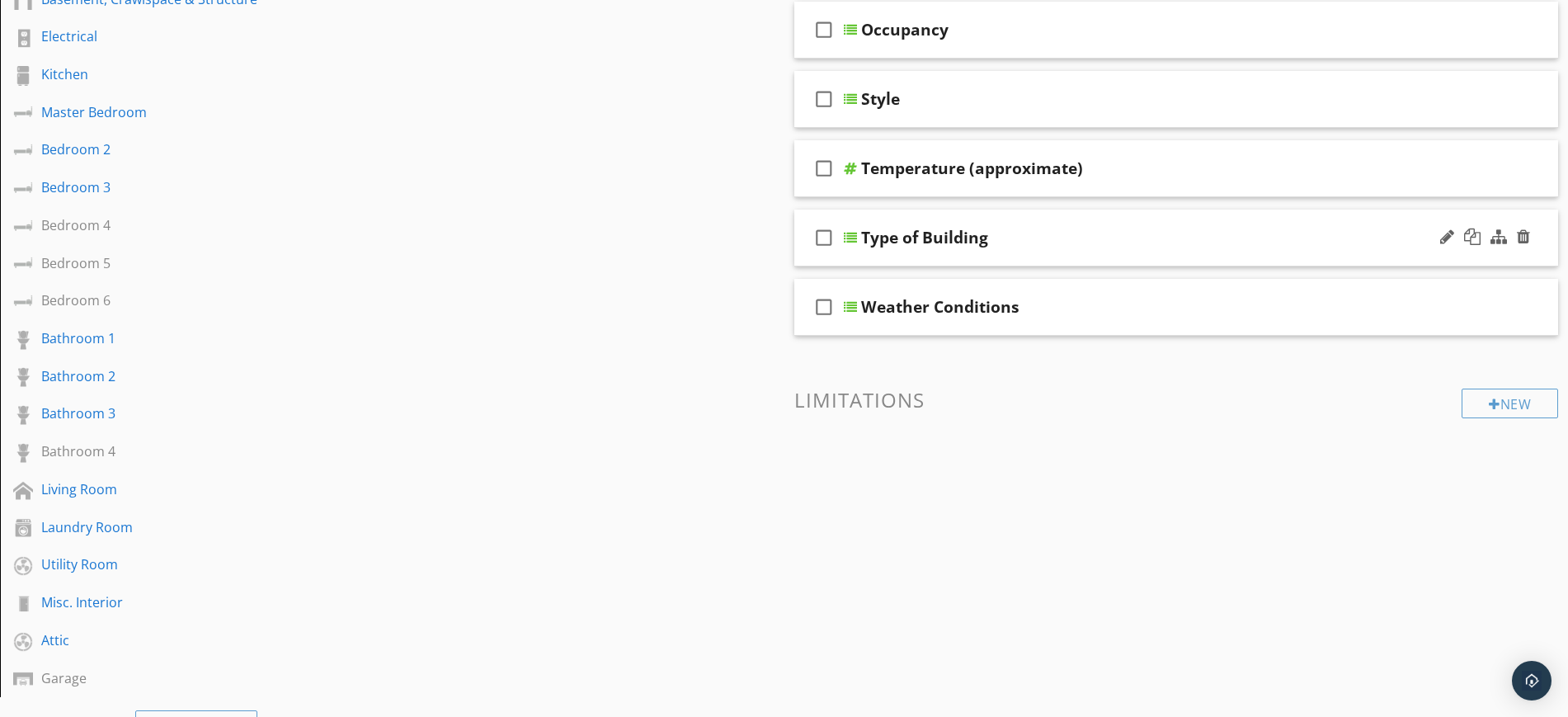
scroll to position [0, 0]
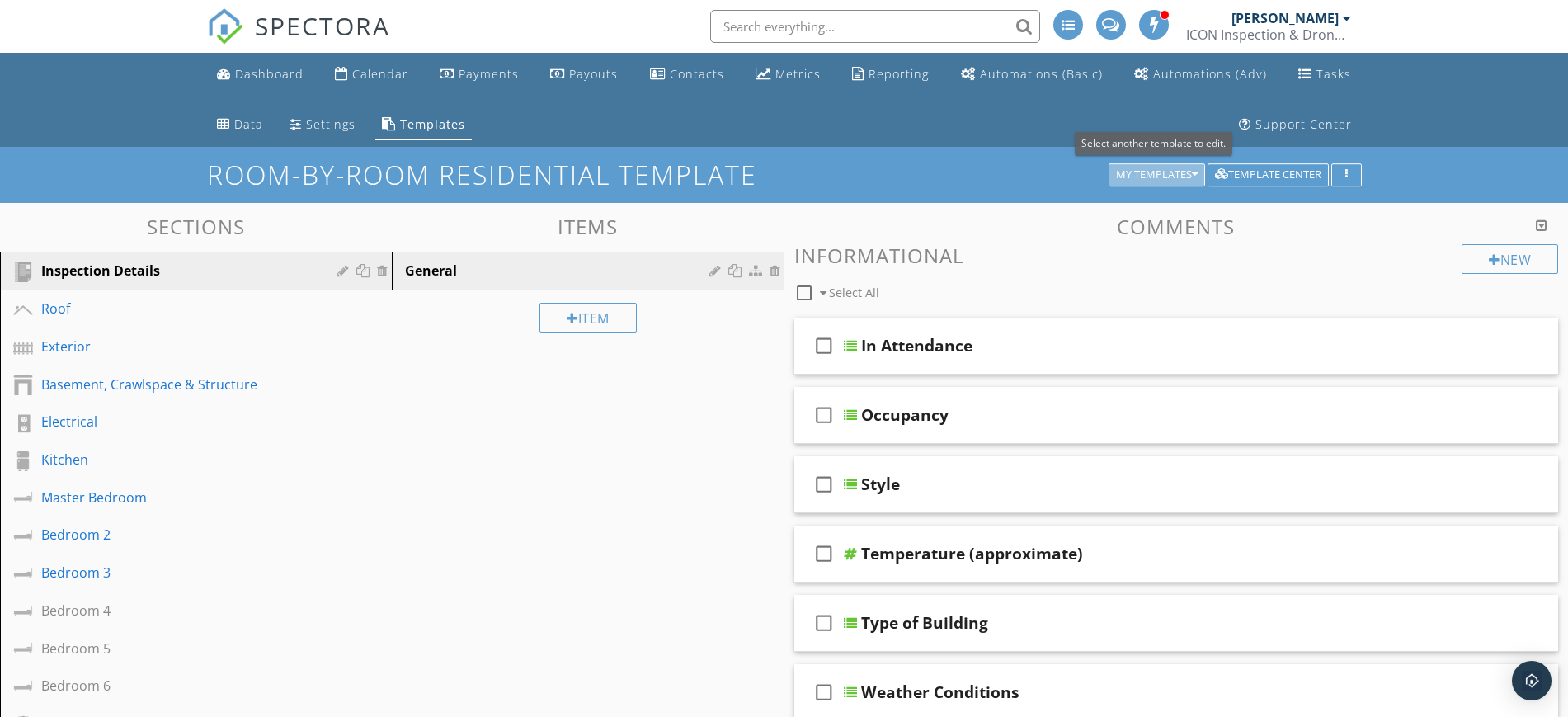
click at [1192, 172] on icon "button" at bounding box center [1195, 175] width 5 height 12
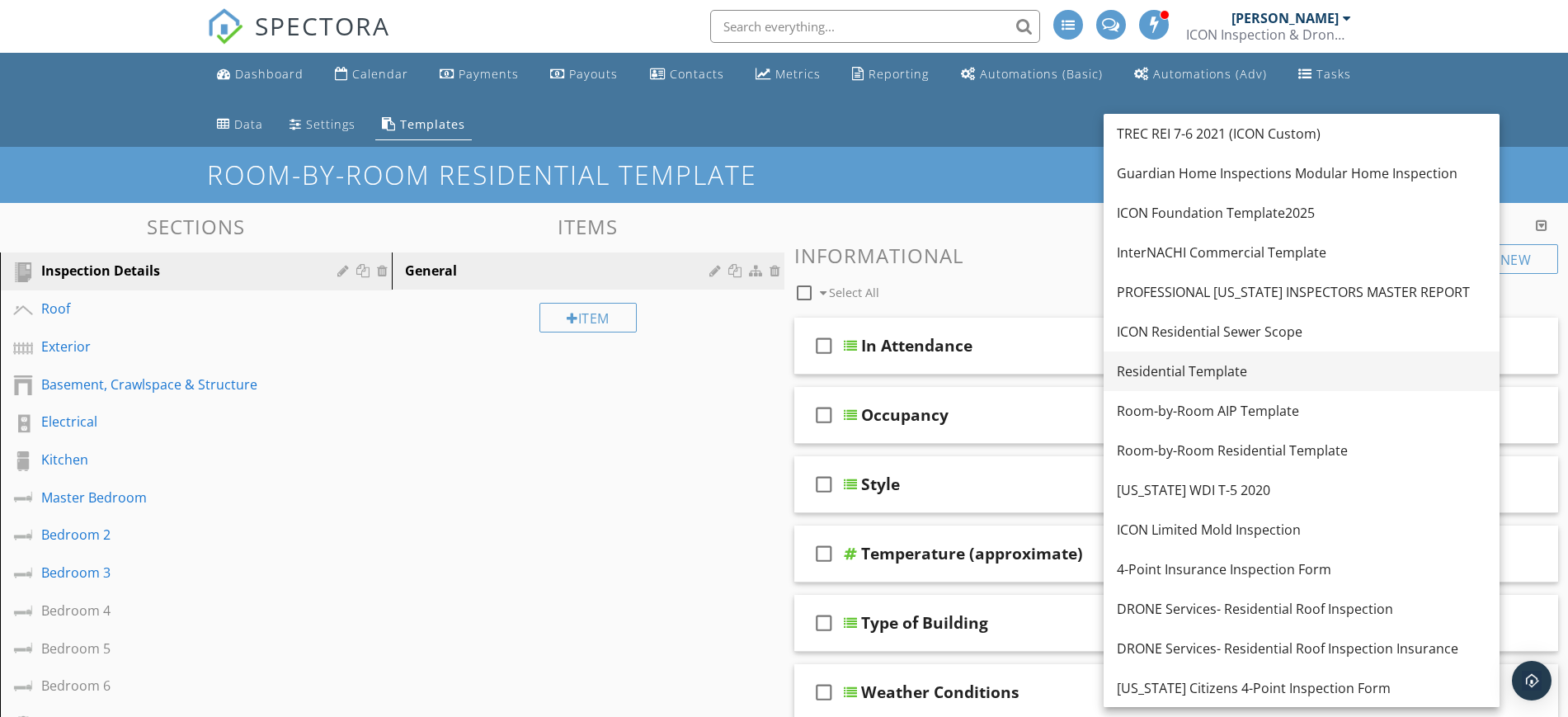
click at [1282, 366] on div "Residential Template" at bounding box center [1301, 372] width 370 height 20
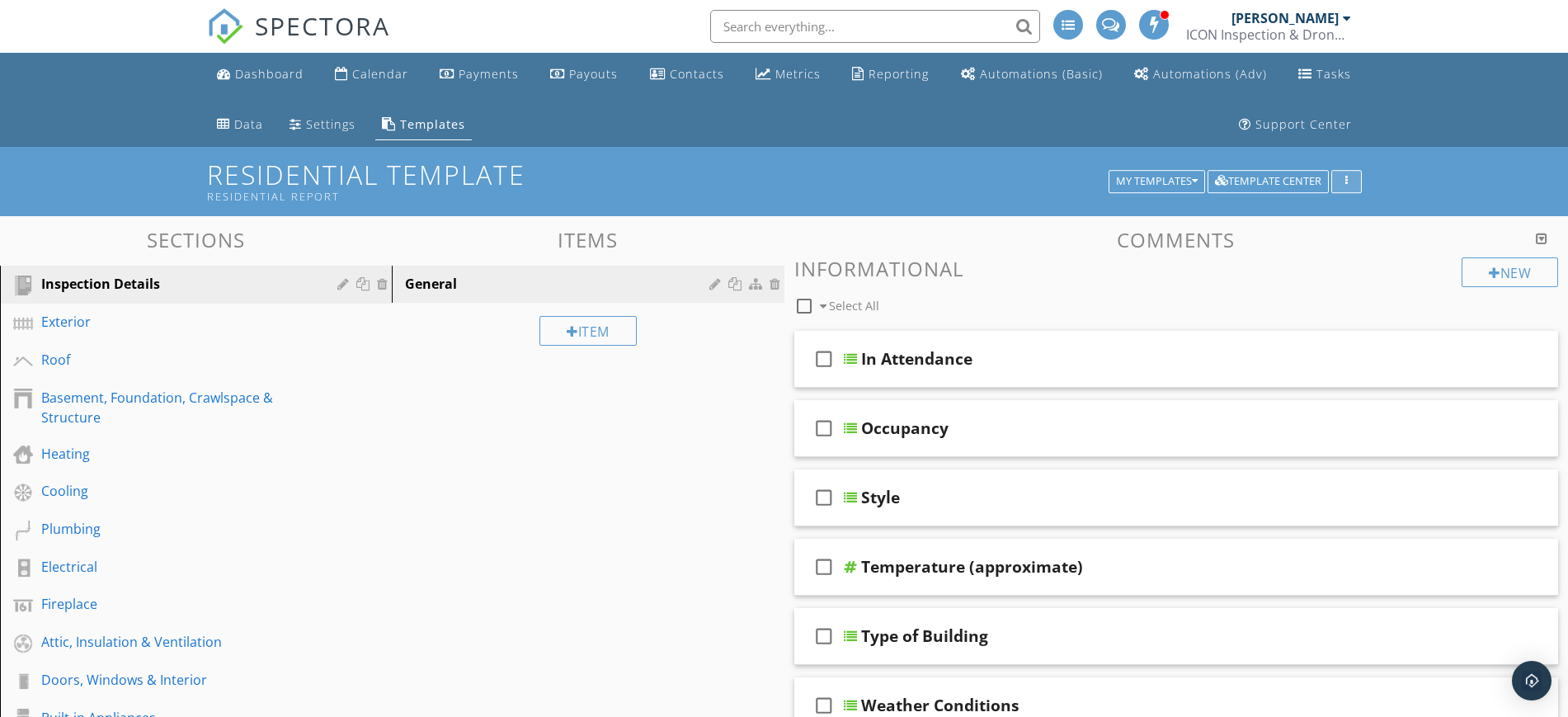
click at [1354, 176] on button "button" at bounding box center [1347, 182] width 31 height 24
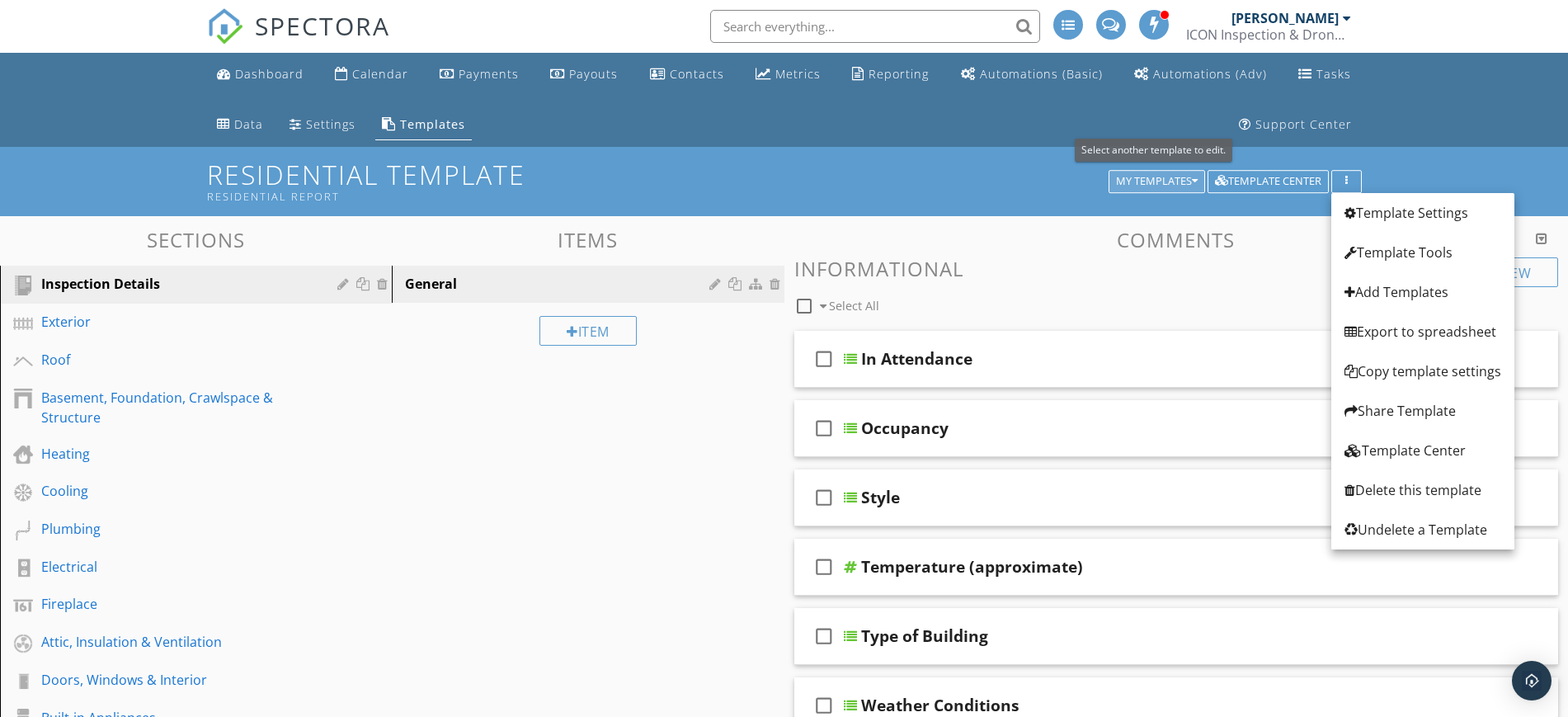
click at [1196, 176] on icon "button" at bounding box center [1195, 181] width 5 height 12
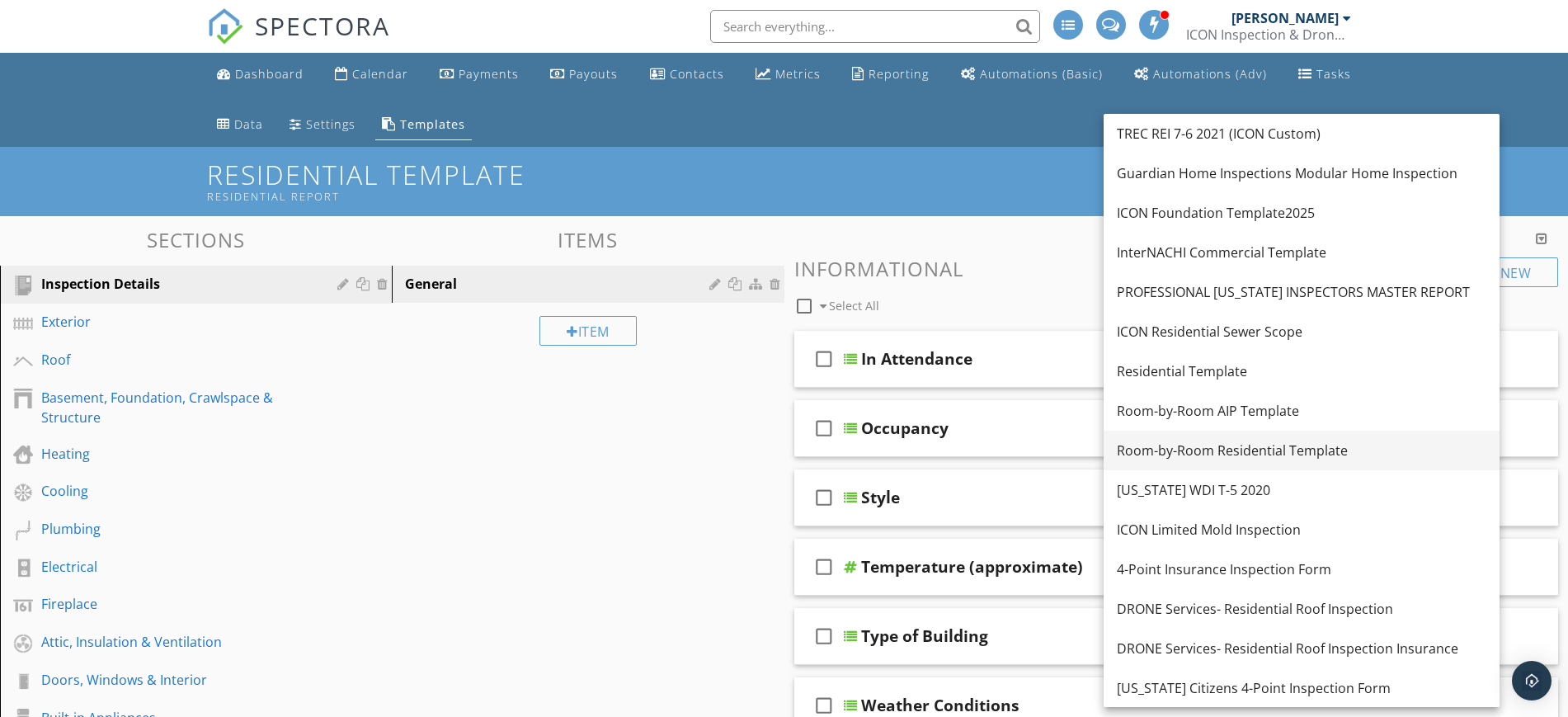
click at [1367, 450] on div "Room-by-Room Residential Template" at bounding box center [1301, 450] width 370 height 20
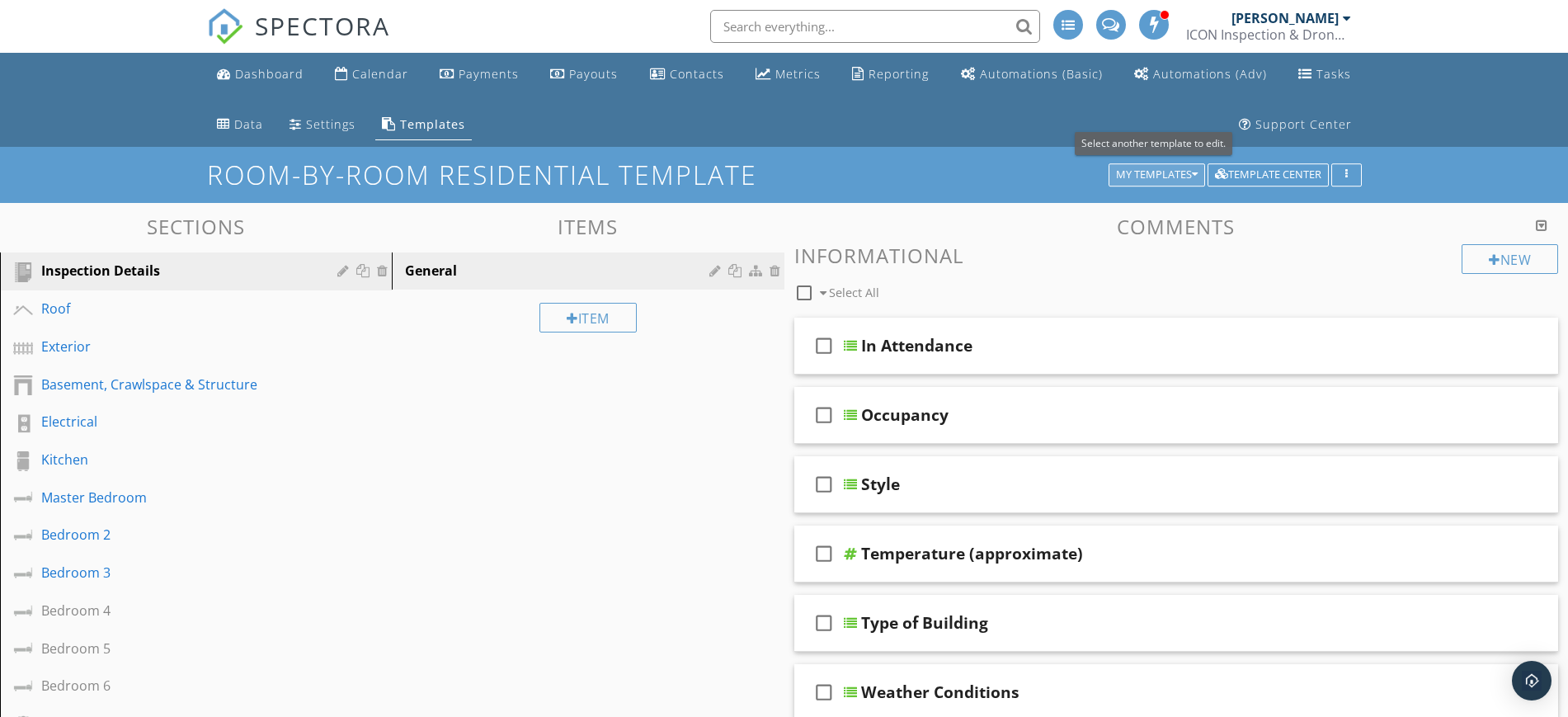
click at [1184, 173] on div "My Templates" at bounding box center [1157, 175] width 81 height 12
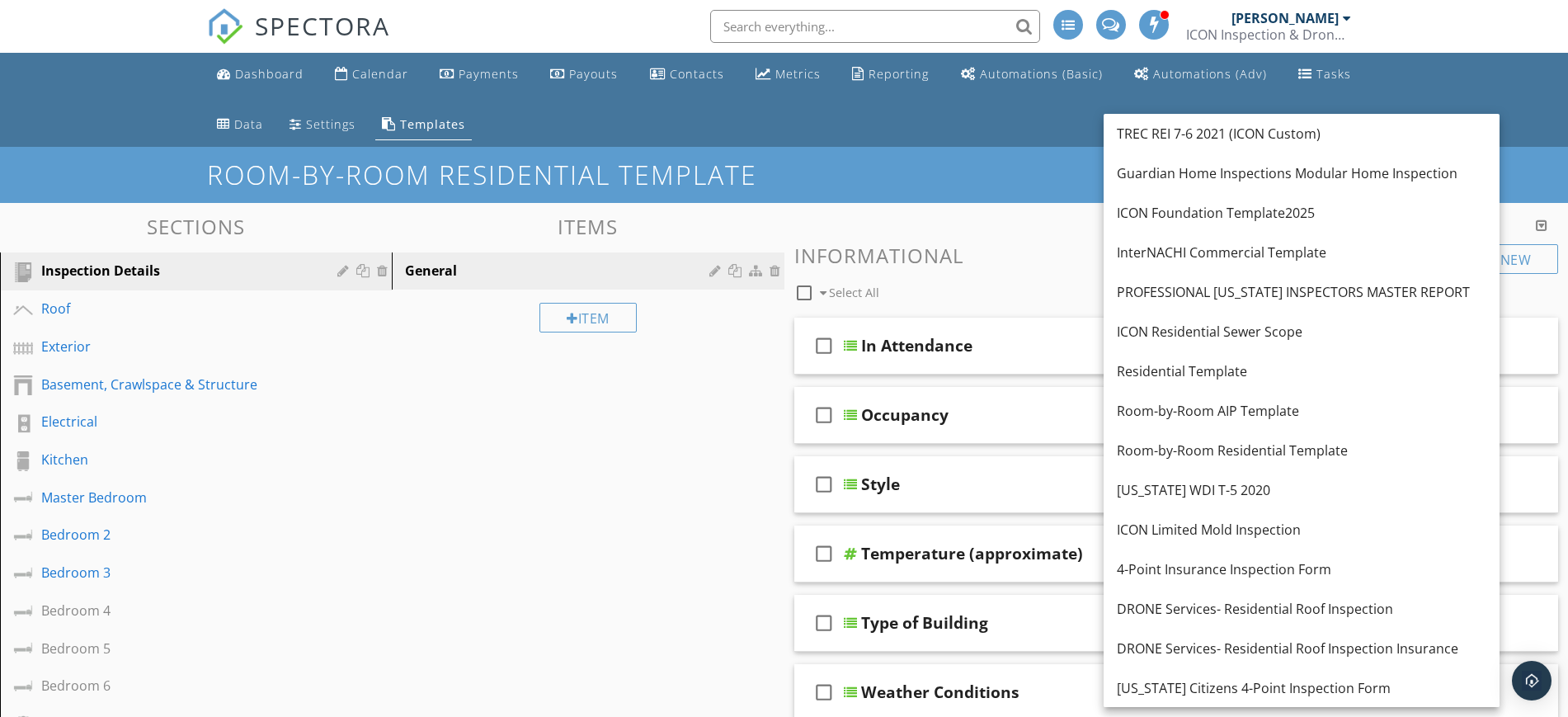
drag, startPoint x: 1345, startPoint y: 458, endPoint x: 1422, endPoint y: 75, distance: 390.7
click at [1422, 75] on ul "Dashboard Calendar Payments Payouts Contacts Metrics Reporting Automations (Bas…" at bounding box center [784, 99] width 1568 height 94
click at [1211, 326] on div "ICON Residential Sewer Scope" at bounding box center [1301, 332] width 370 height 20
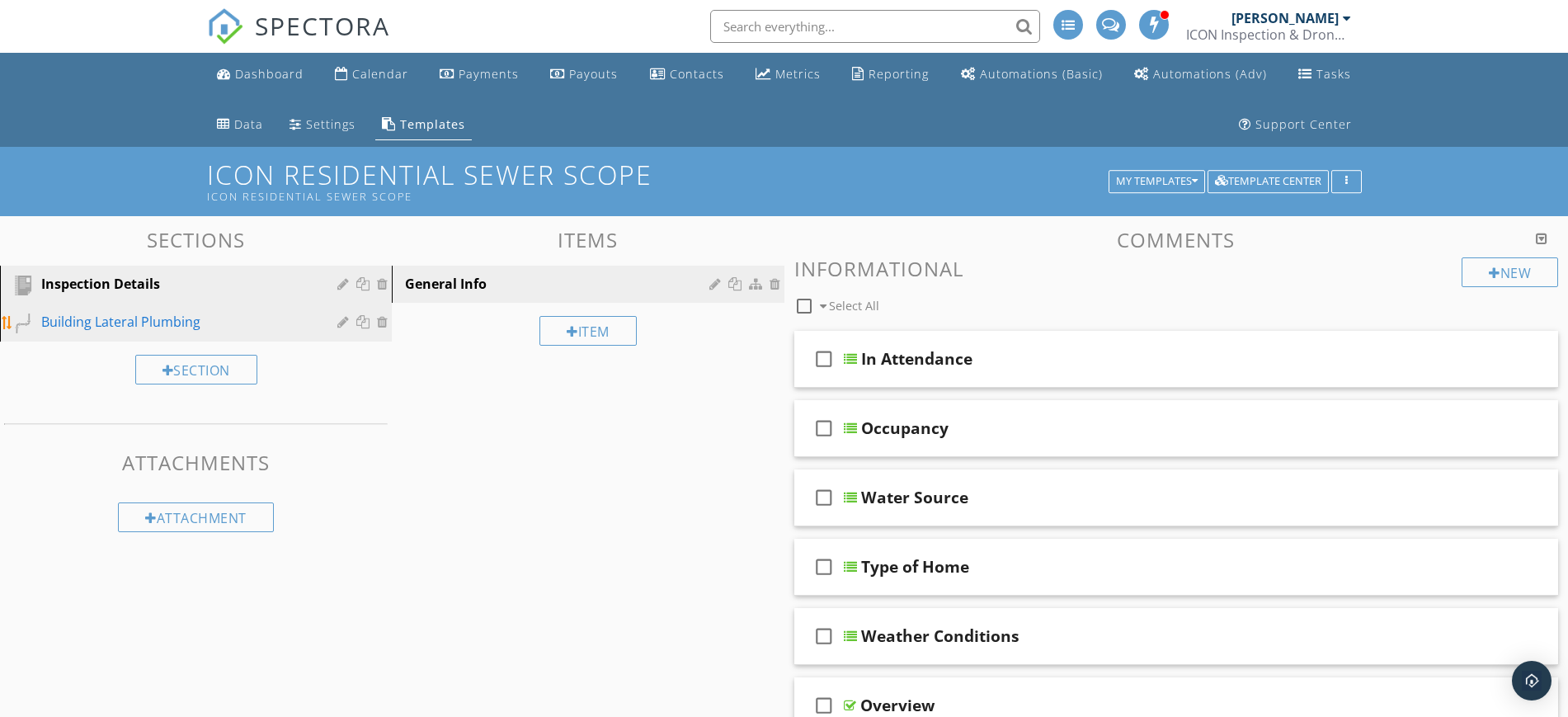
click at [183, 325] on div "Building Lateral Plumbing" at bounding box center [177, 322] width 272 height 20
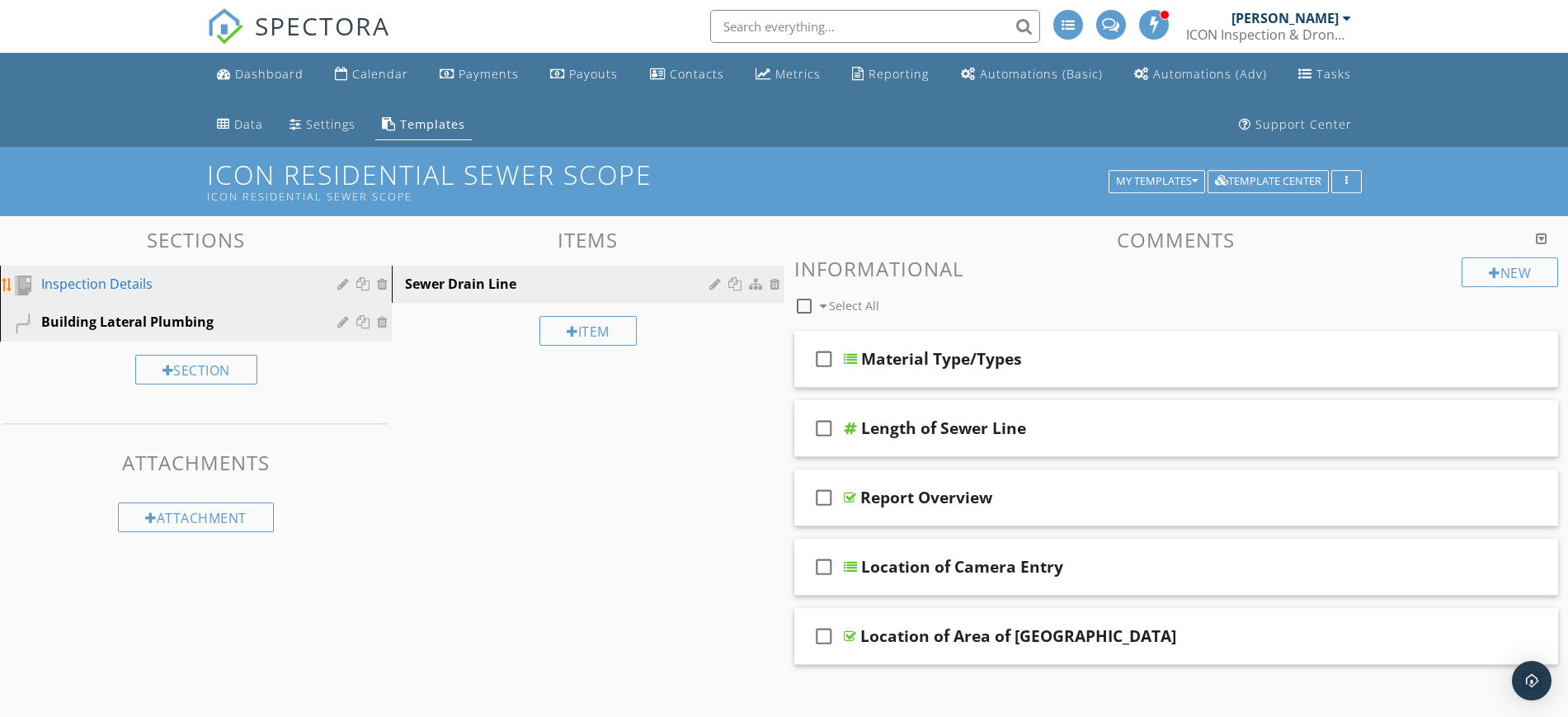
click at [183, 280] on div "Inspection Details" at bounding box center [177, 284] width 272 height 20
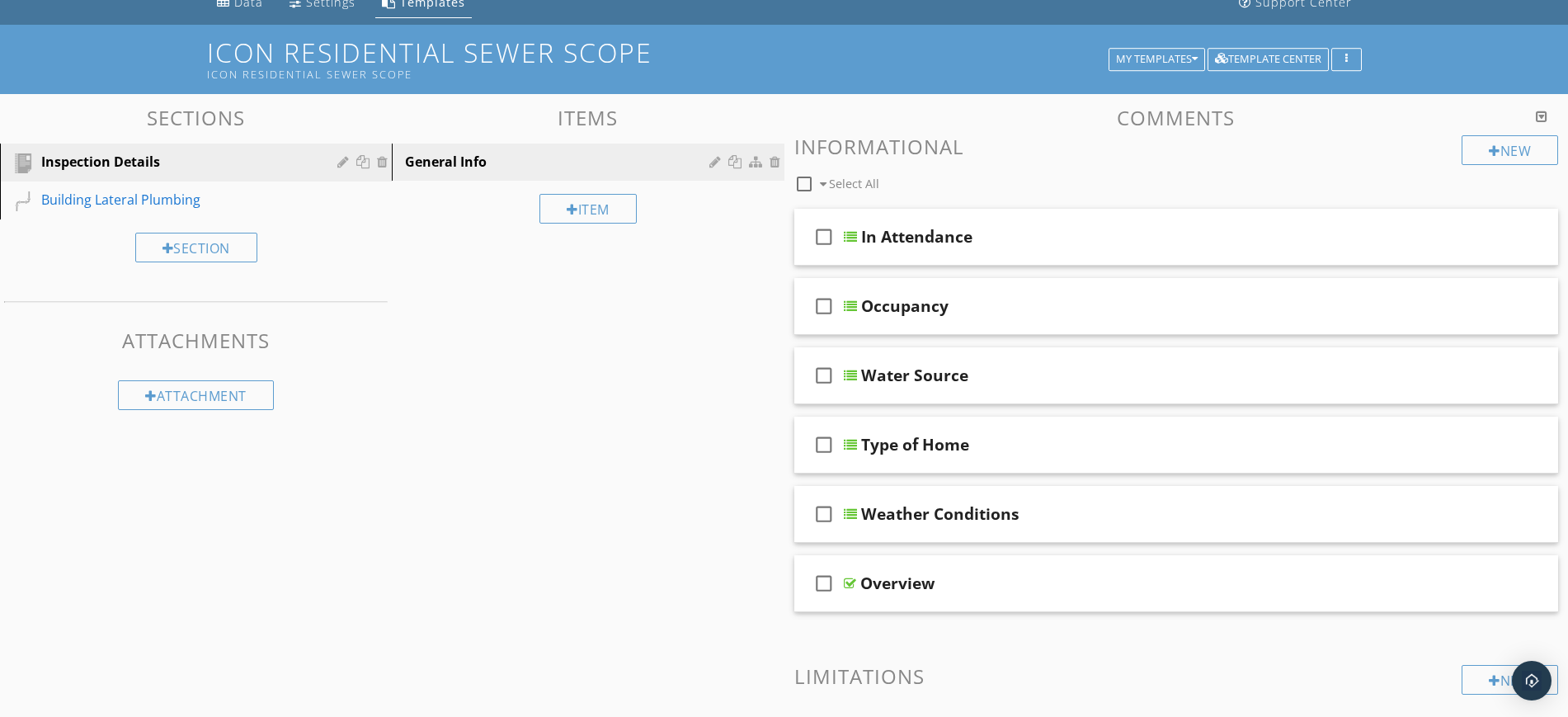
scroll to position [119, 0]
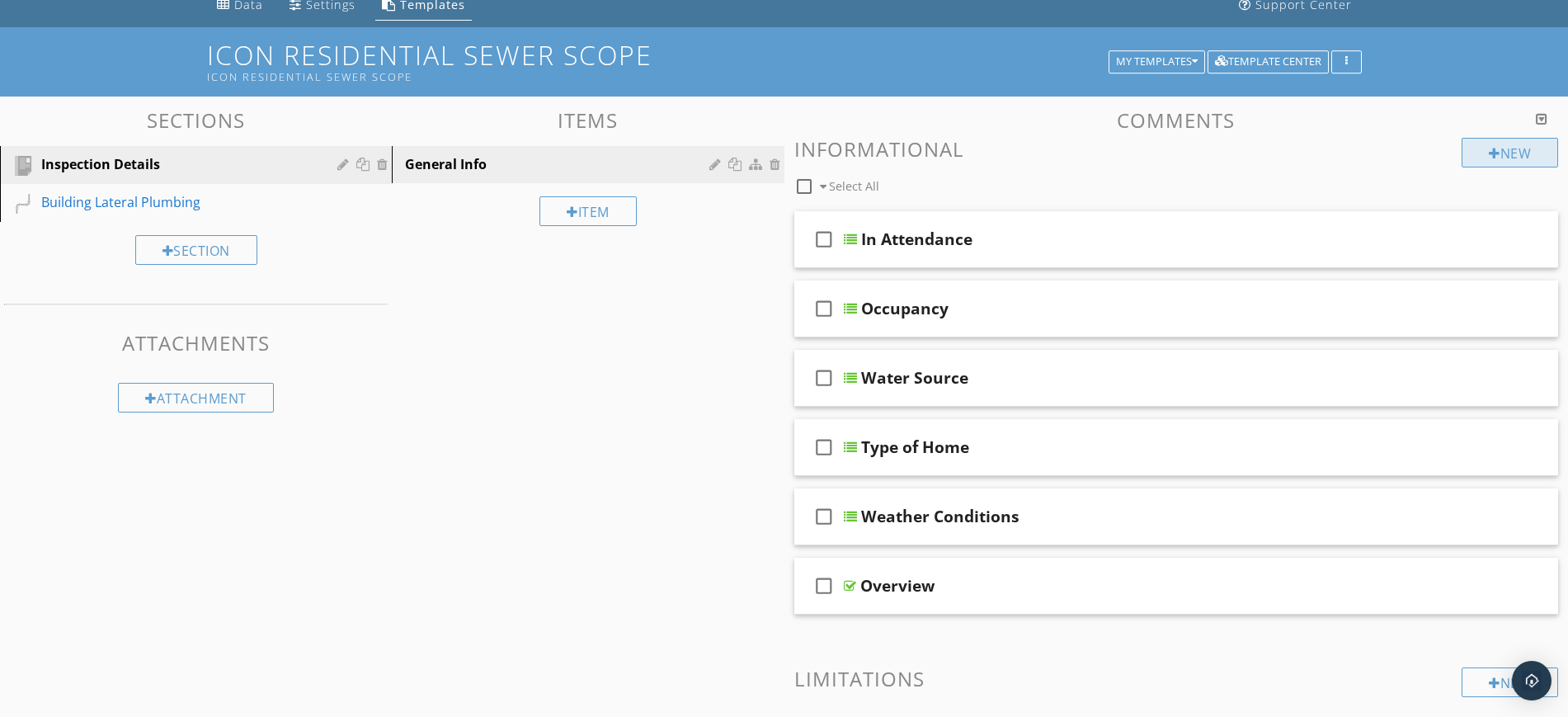
click at [1495, 153] on div at bounding box center [1494, 153] width 12 height 14
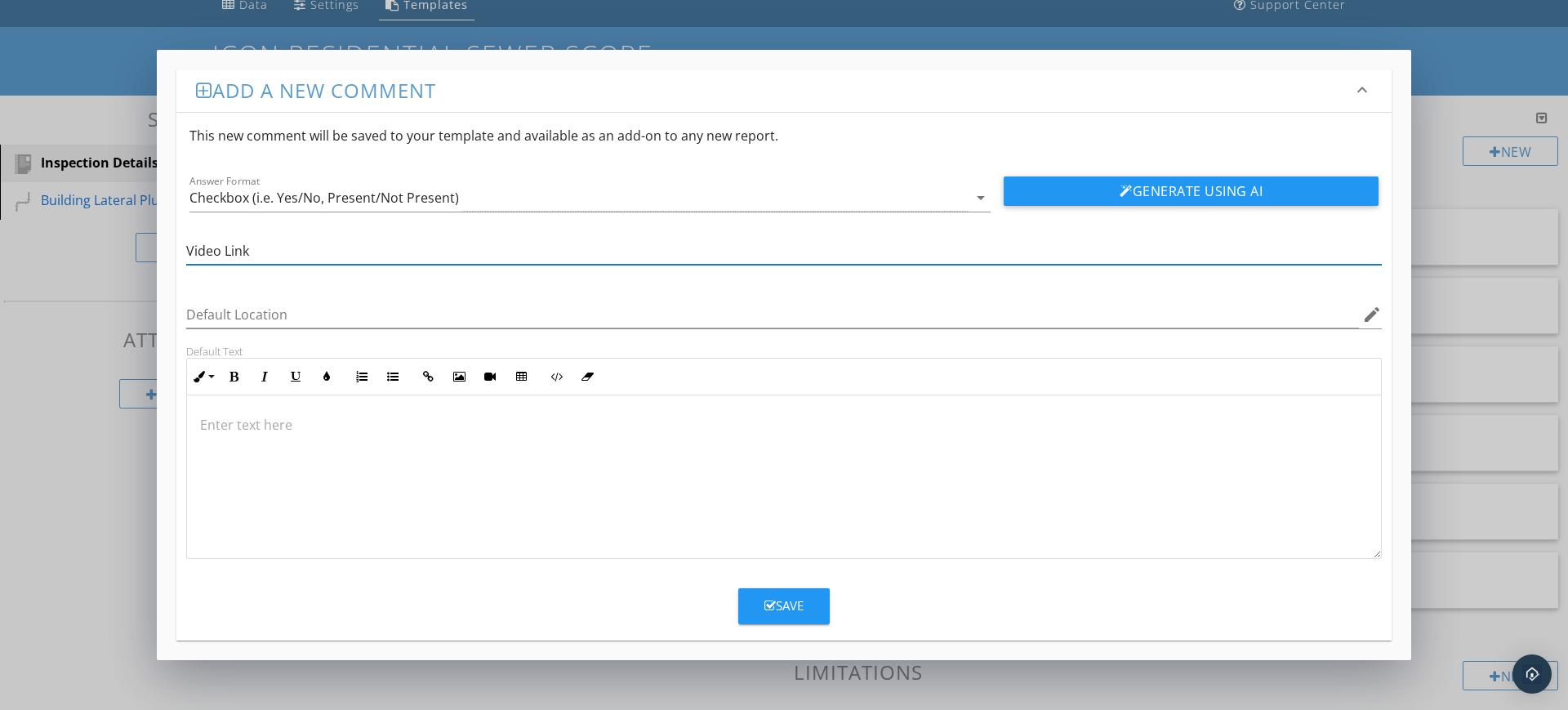
type input "Video Link"
click at [798, 609] on div "Save" at bounding box center [784, 605] width 39 height 19
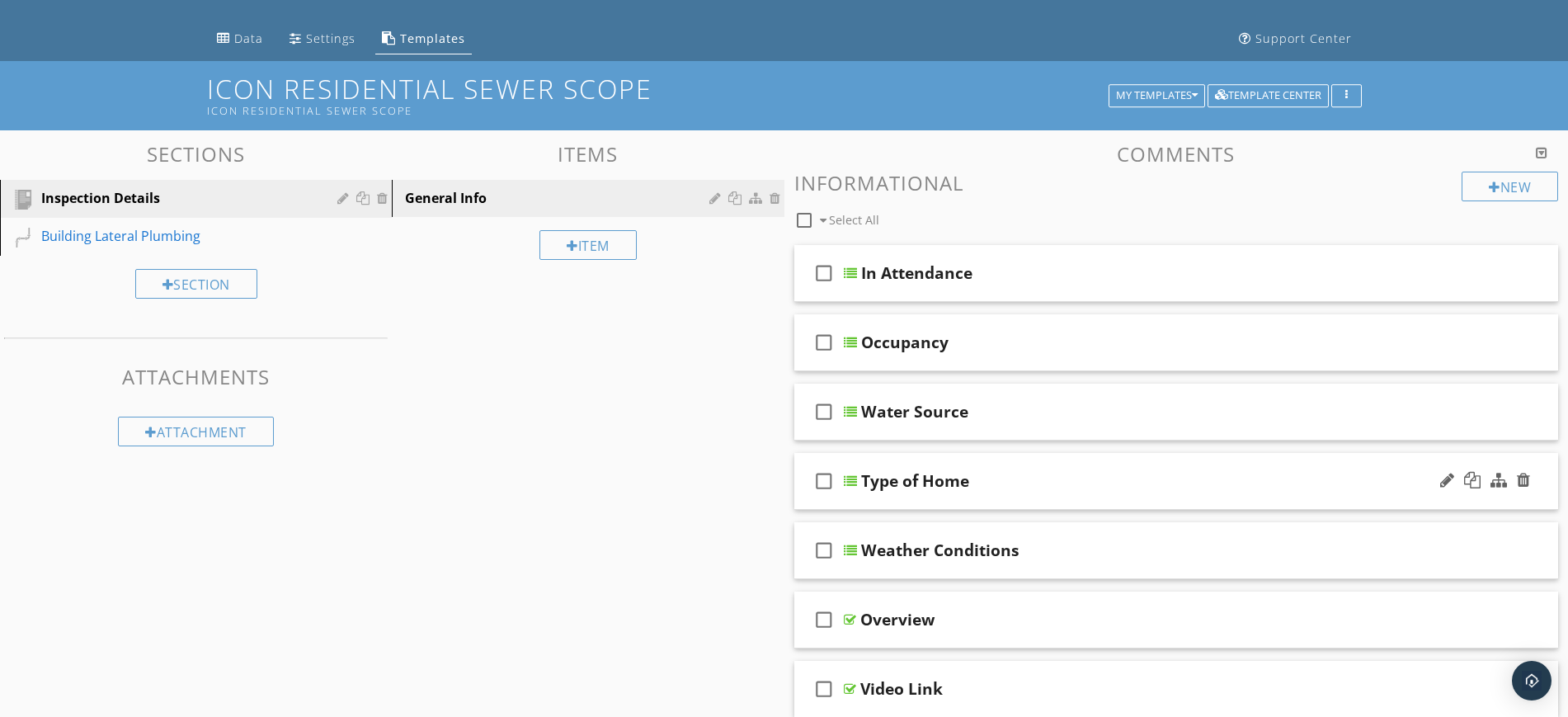
scroll to position [189, 0]
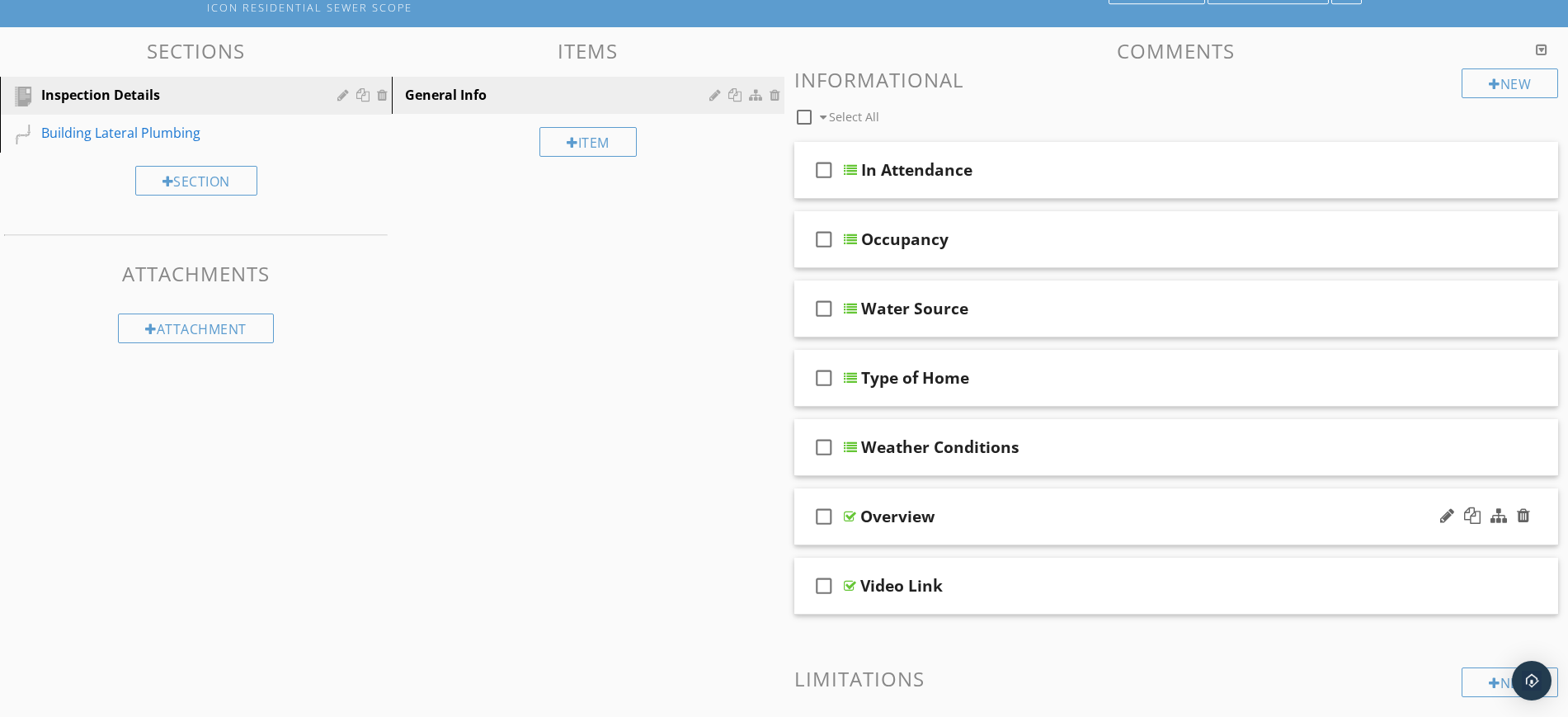
click at [1270, 495] on div "check_box_outline_blank Overview" at bounding box center [1177, 516] width 765 height 57
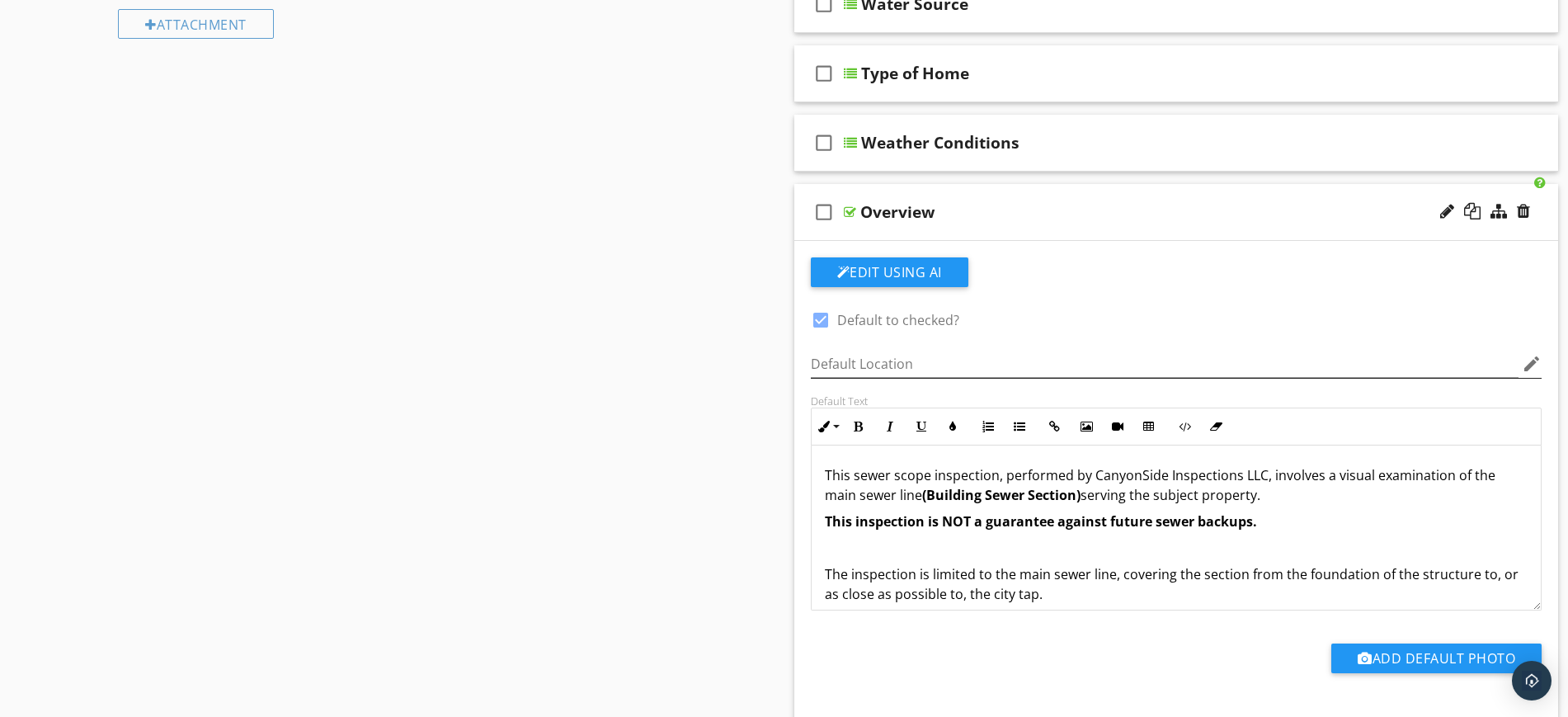
scroll to position [498, 0]
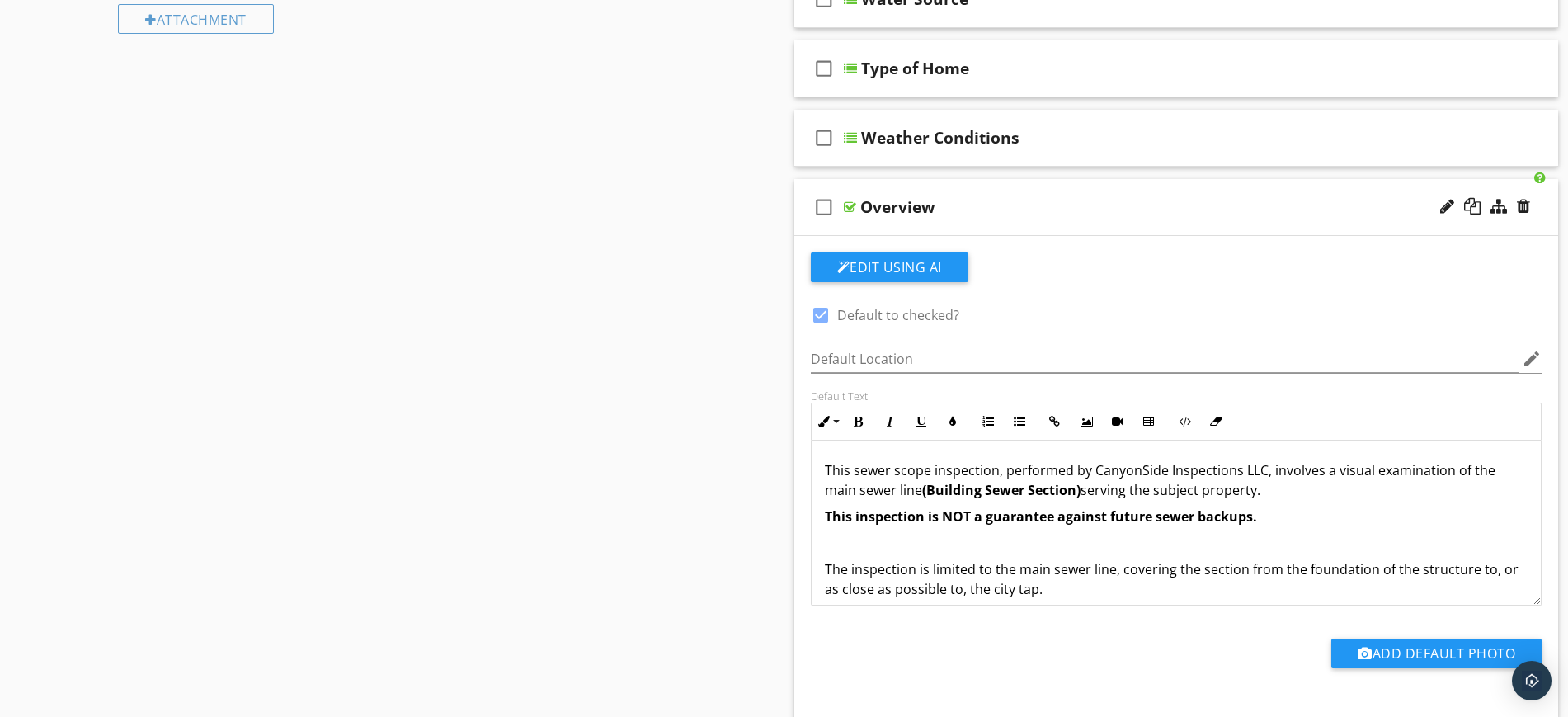
click at [1235, 467] on p "This sewer scope inspection, performed by CanyonSide Inspections LLC, involves …" at bounding box center [1177, 480] width 703 height 40
drag, startPoint x: 1235, startPoint y: 467, endPoint x: 1094, endPoint y: 467, distance: 141.0
click at [1094, 467] on p "This sewer scope inspection, performed by CanyonSide Inspections LLC, involves …" at bounding box center [1177, 480] width 703 height 40
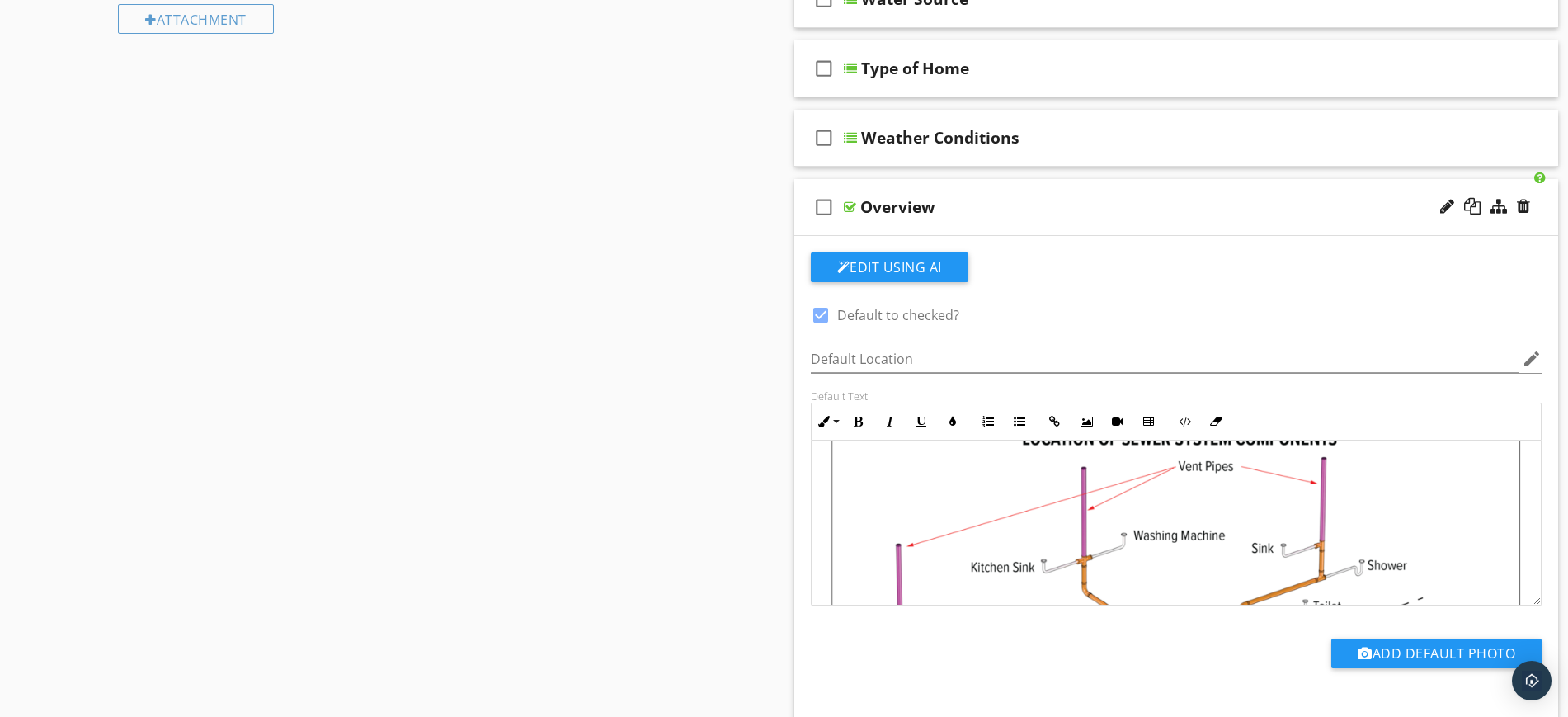
scroll to position [412, 0]
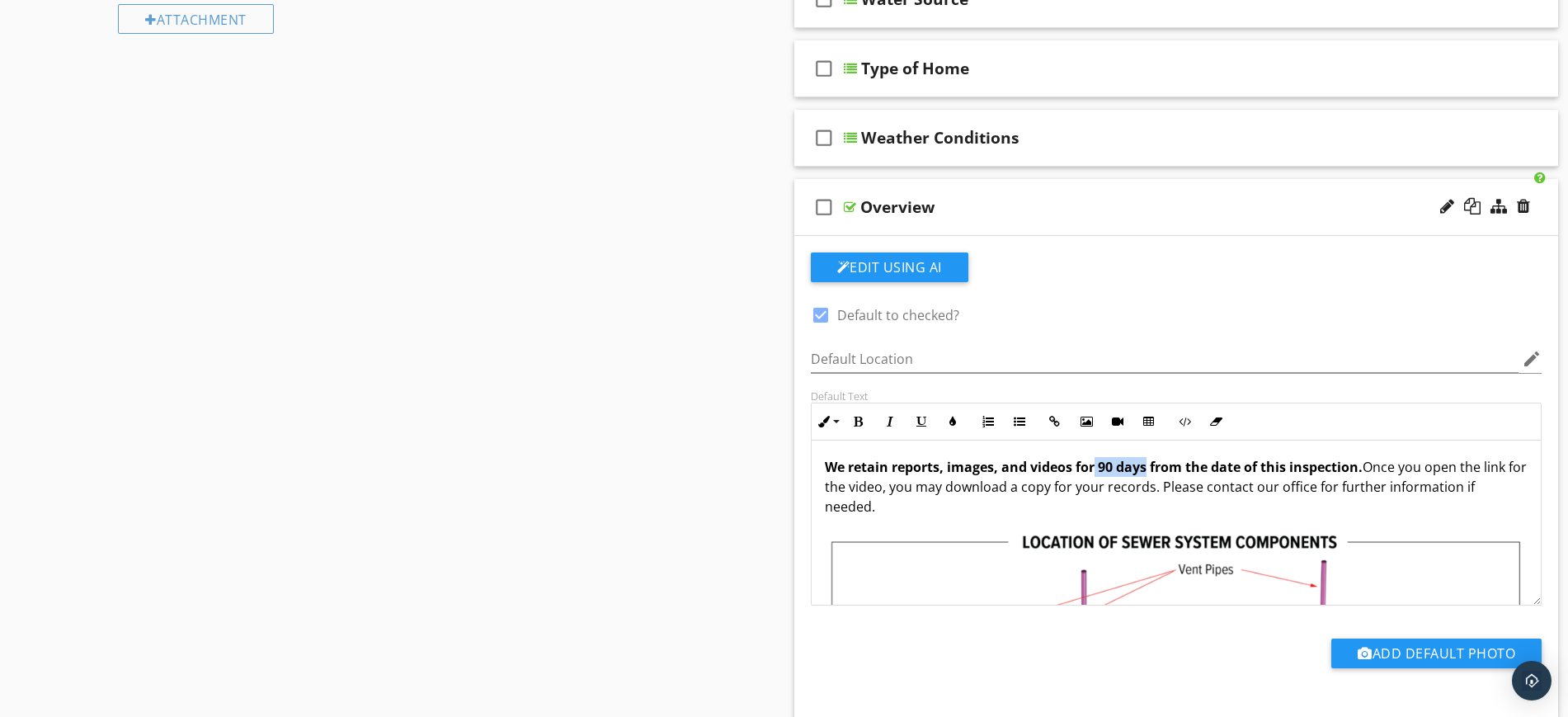
drag, startPoint x: 1097, startPoint y: 467, endPoint x: 1148, endPoint y: 470, distance: 51.1
click at [1148, 470] on strong "We retain reports, images, and videos for 90 days from the date of this inspect…" at bounding box center [1094, 467] width 538 height 18
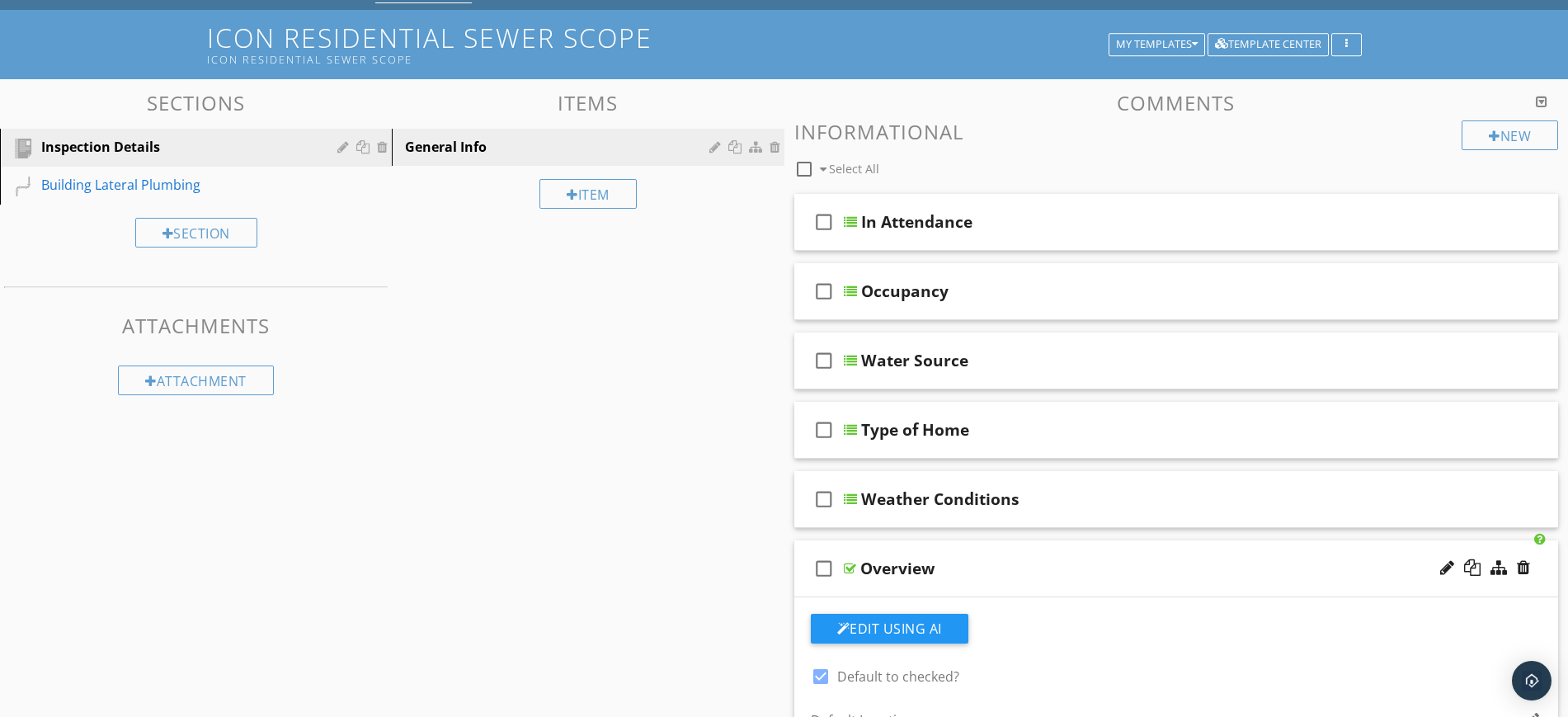
scroll to position [167, 0]
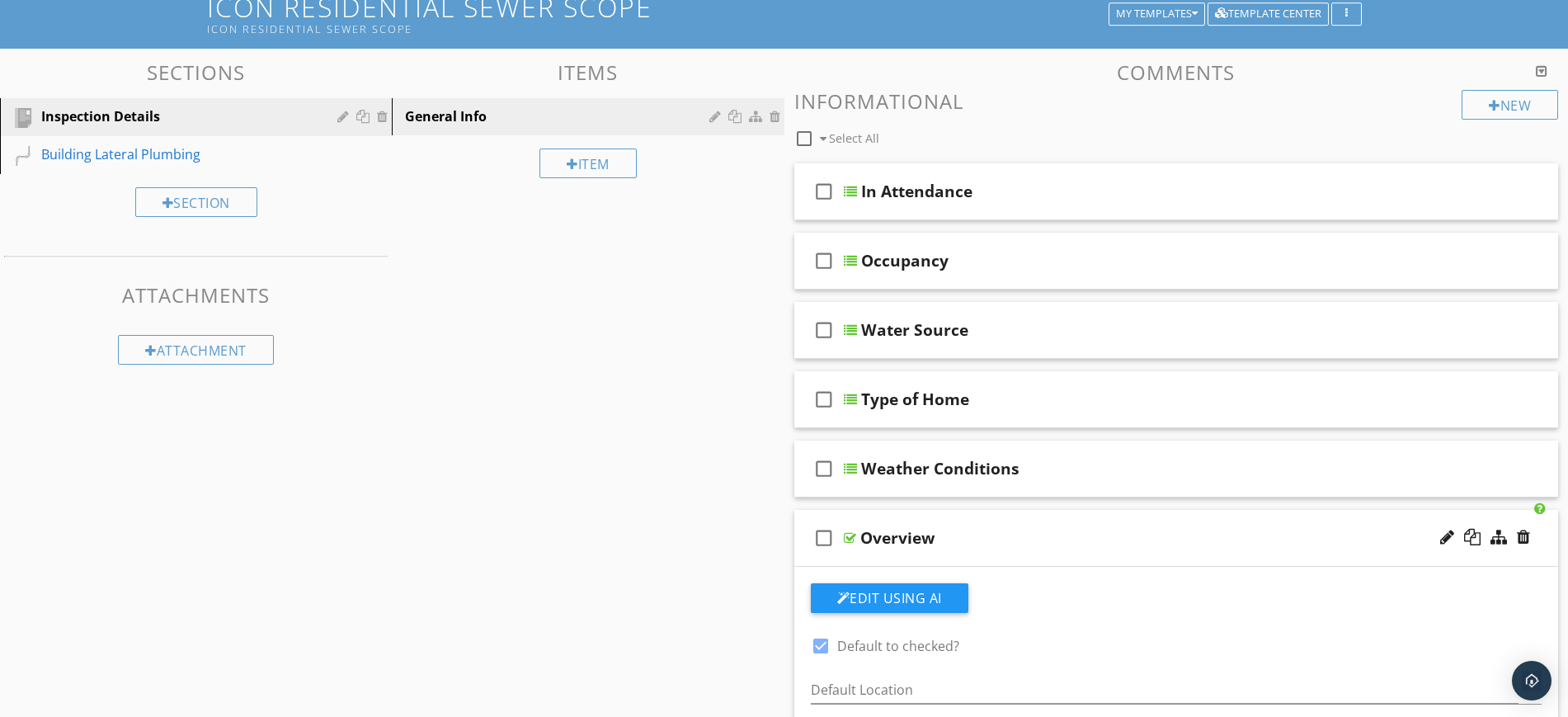
type textarea "<p>This sewer scope inspection, performed by ICON Inspection &amp; Drone Servic…"
click at [1140, 521] on div "check_box_outline_blank Overview" at bounding box center [1177, 538] width 765 height 57
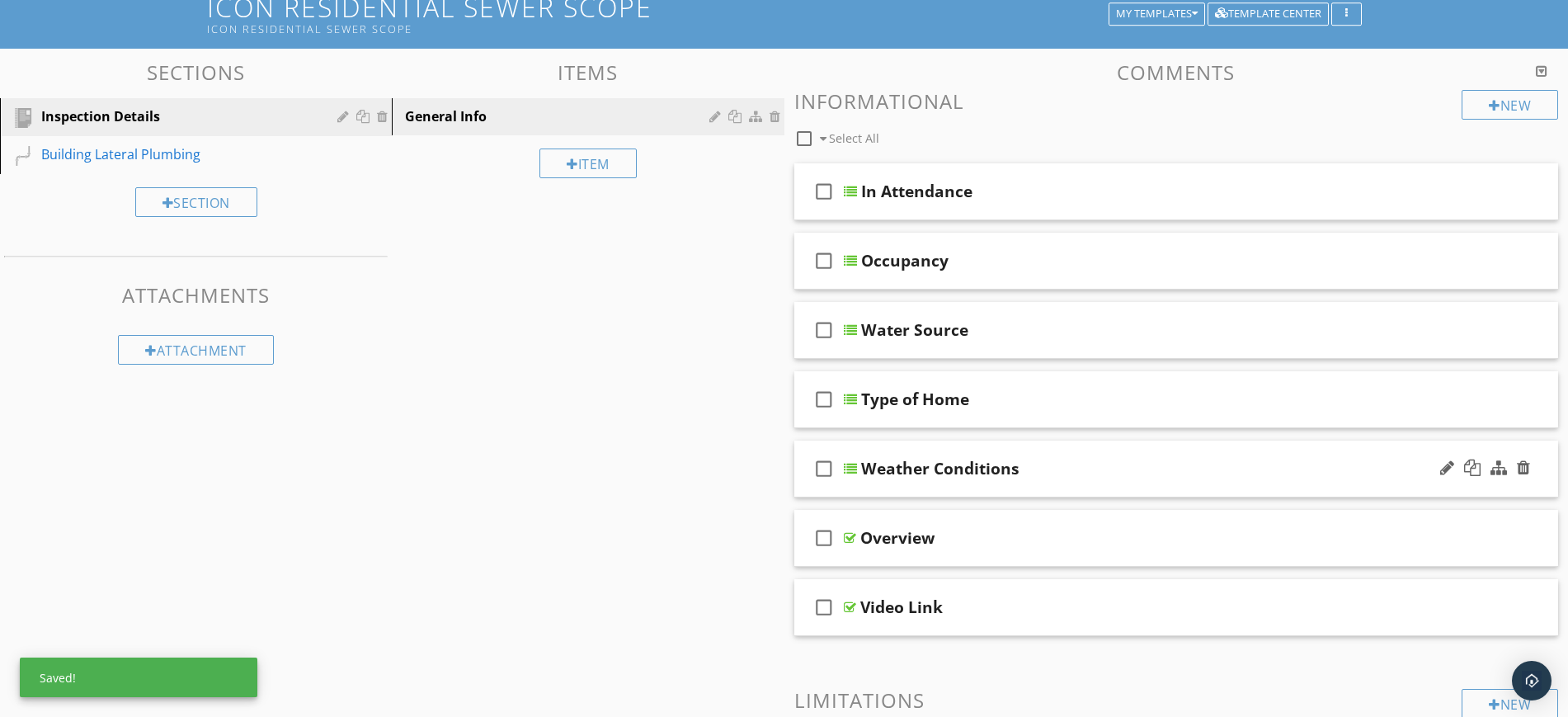
click at [1110, 447] on div "check_box_outline_blank Weather Conditions" at bounding box center [1177, 468] width 765 height 57
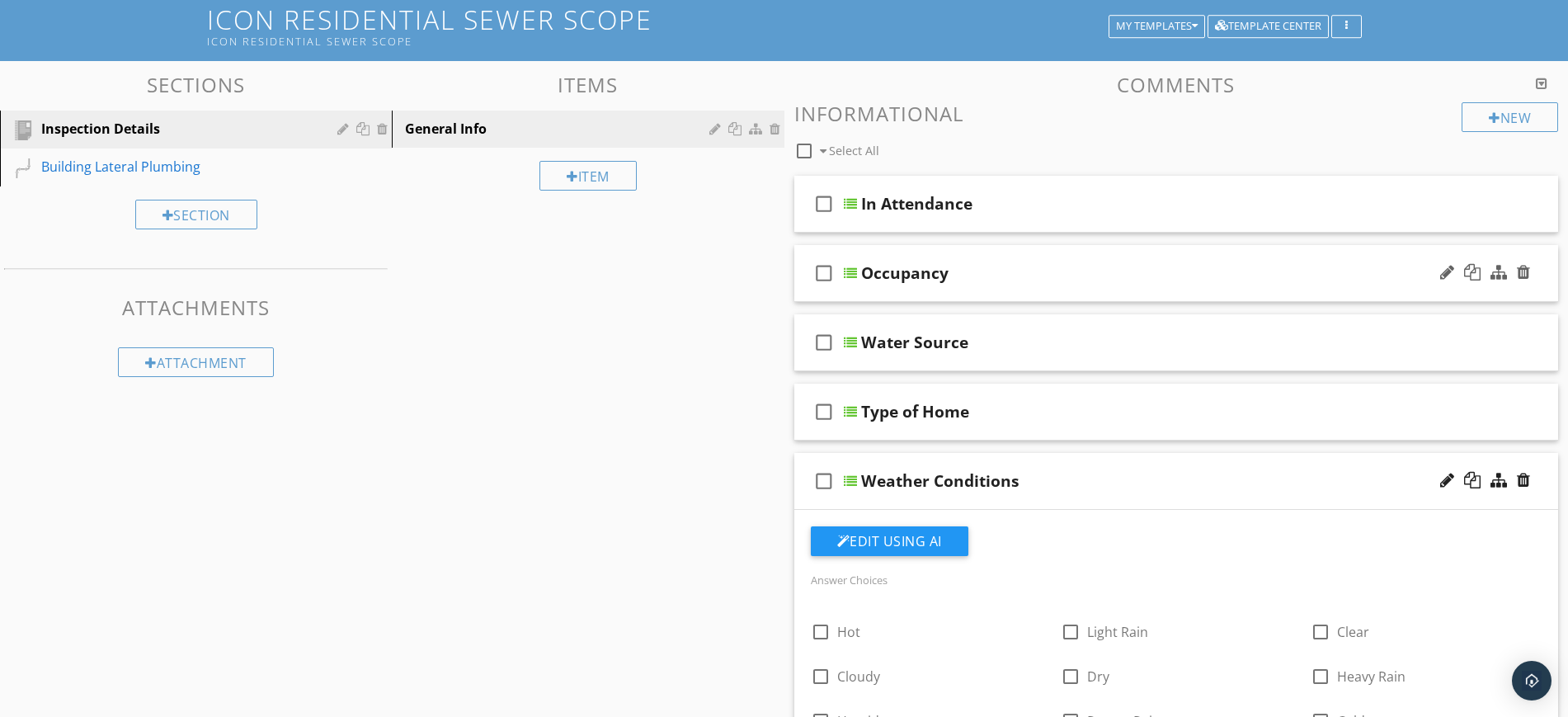
scroll to position [64, 0]
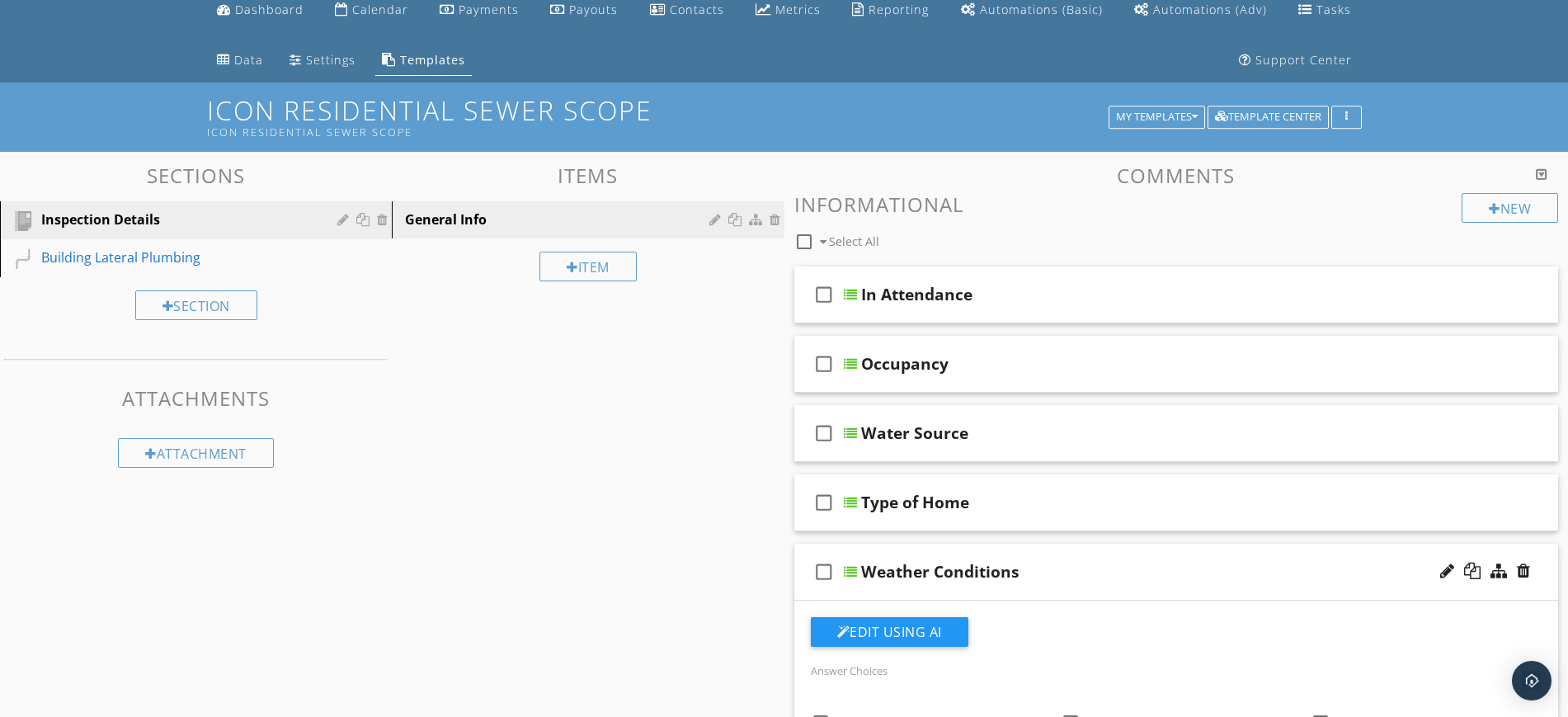
click at [1051, 546] on div "check_box_outline_blank Weather Conditions" at bounding box center [1177, 571] width 765 height 57
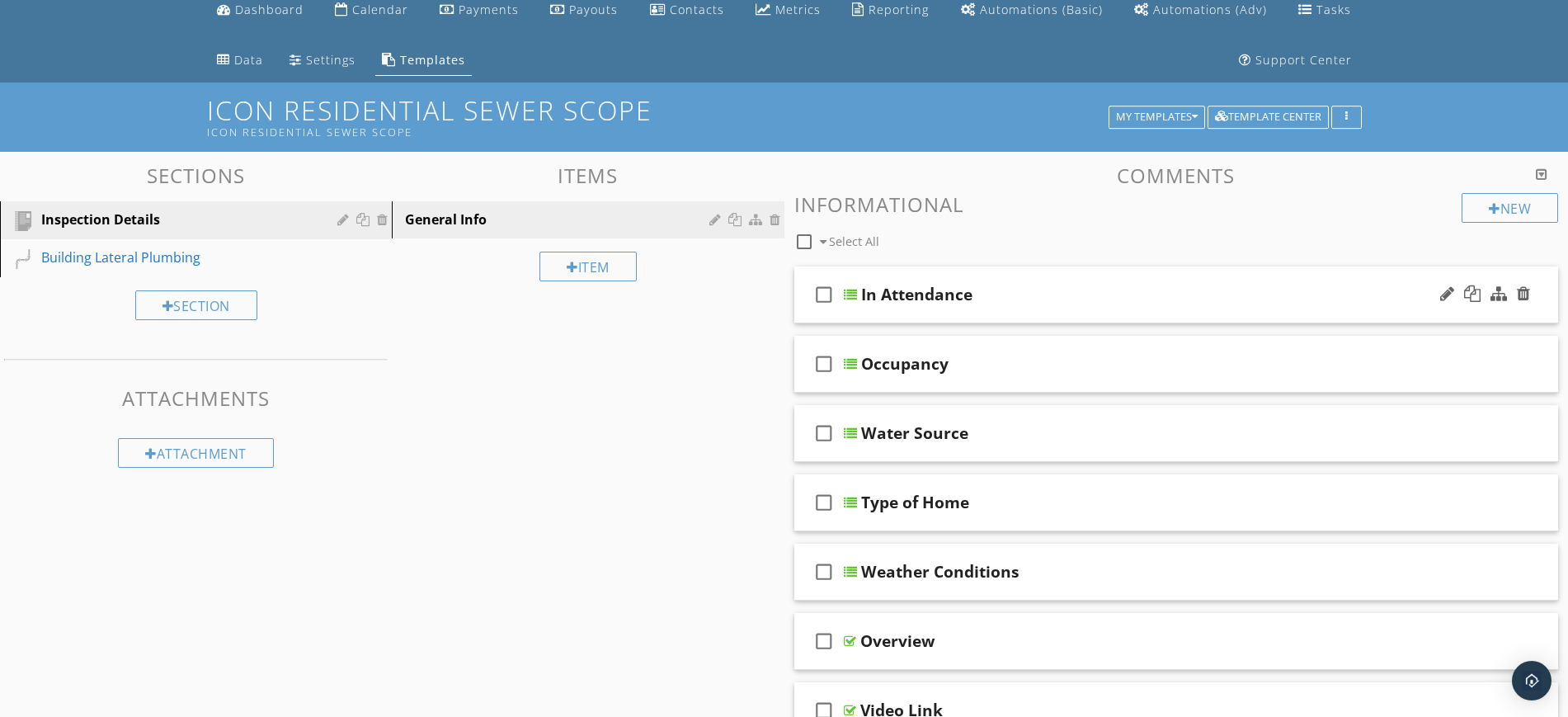
click at [1023, 278] on div "check_box_outline_blank In Attendance" at bounding box center [1177, 295] width 765 height 57
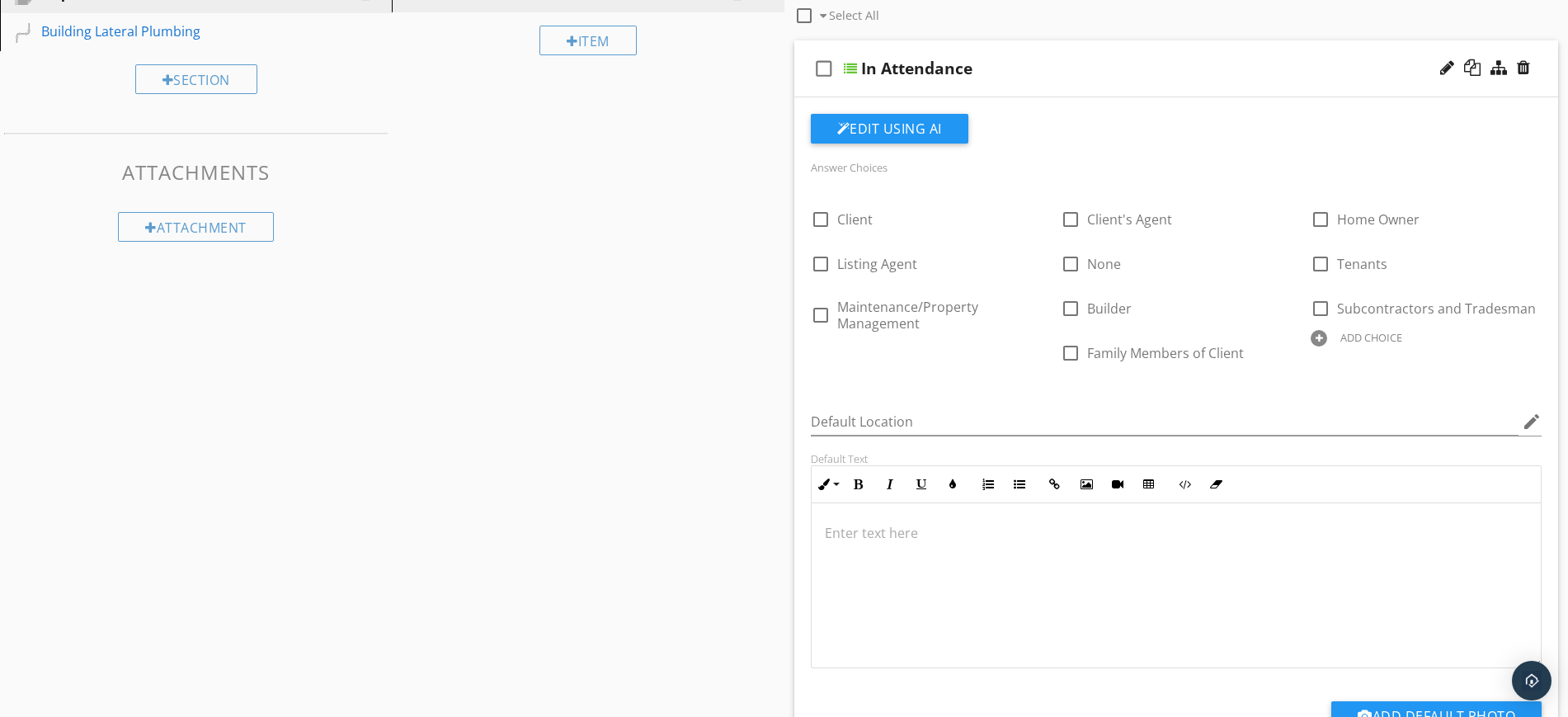
scroll to position [167, 0]
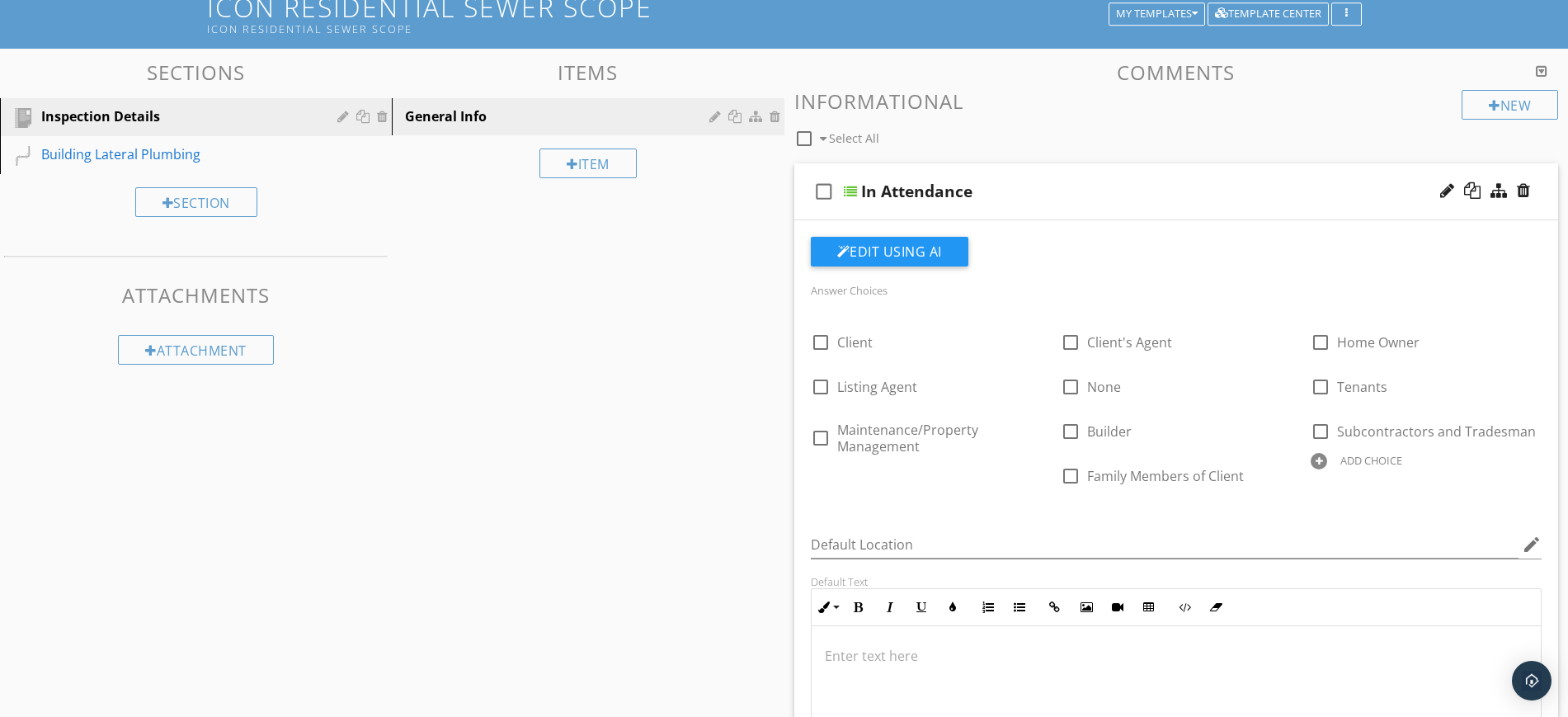
click at [1019, 170] on div "check_box_outline_blank In Attendance" at bounding box center [1177, 192] width 765 height 57
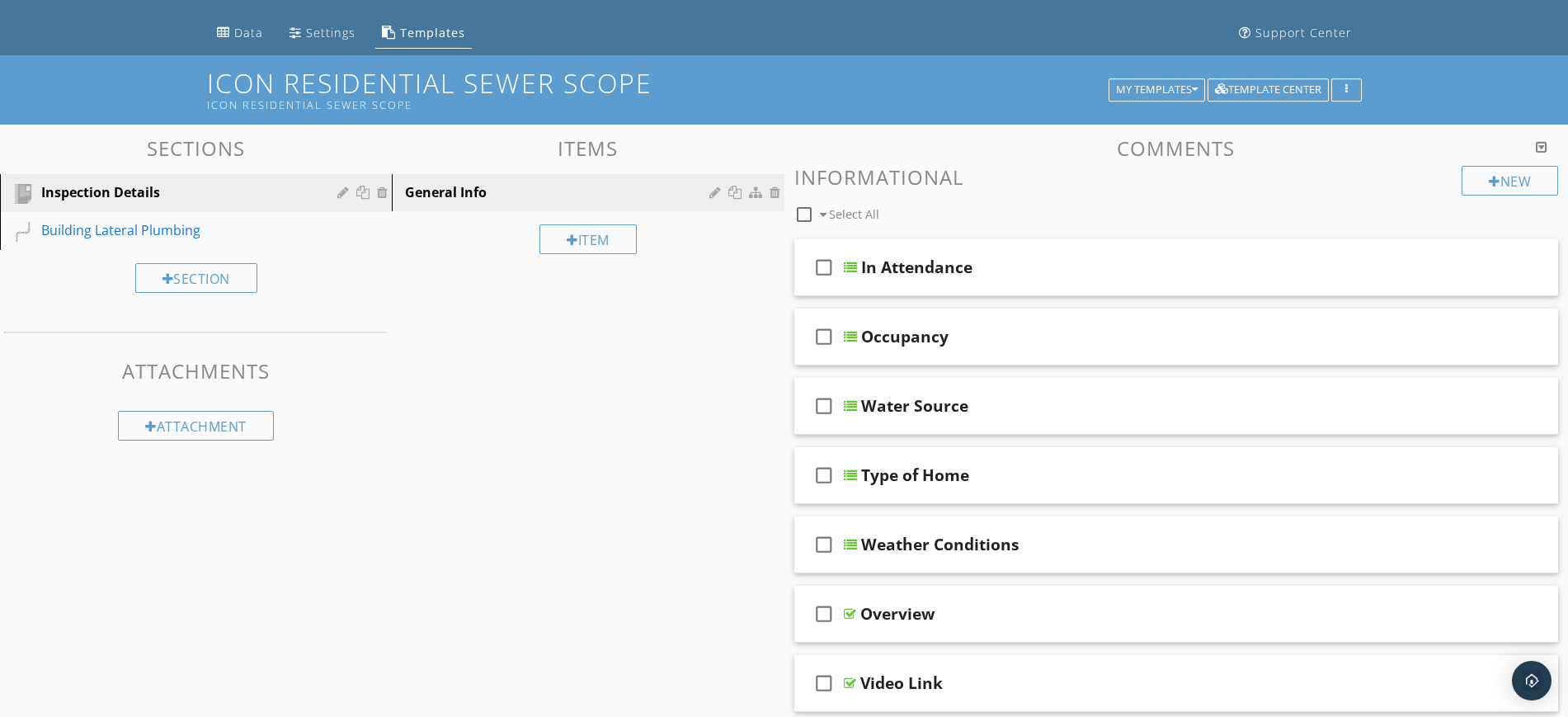
scroll to position [0, 0]
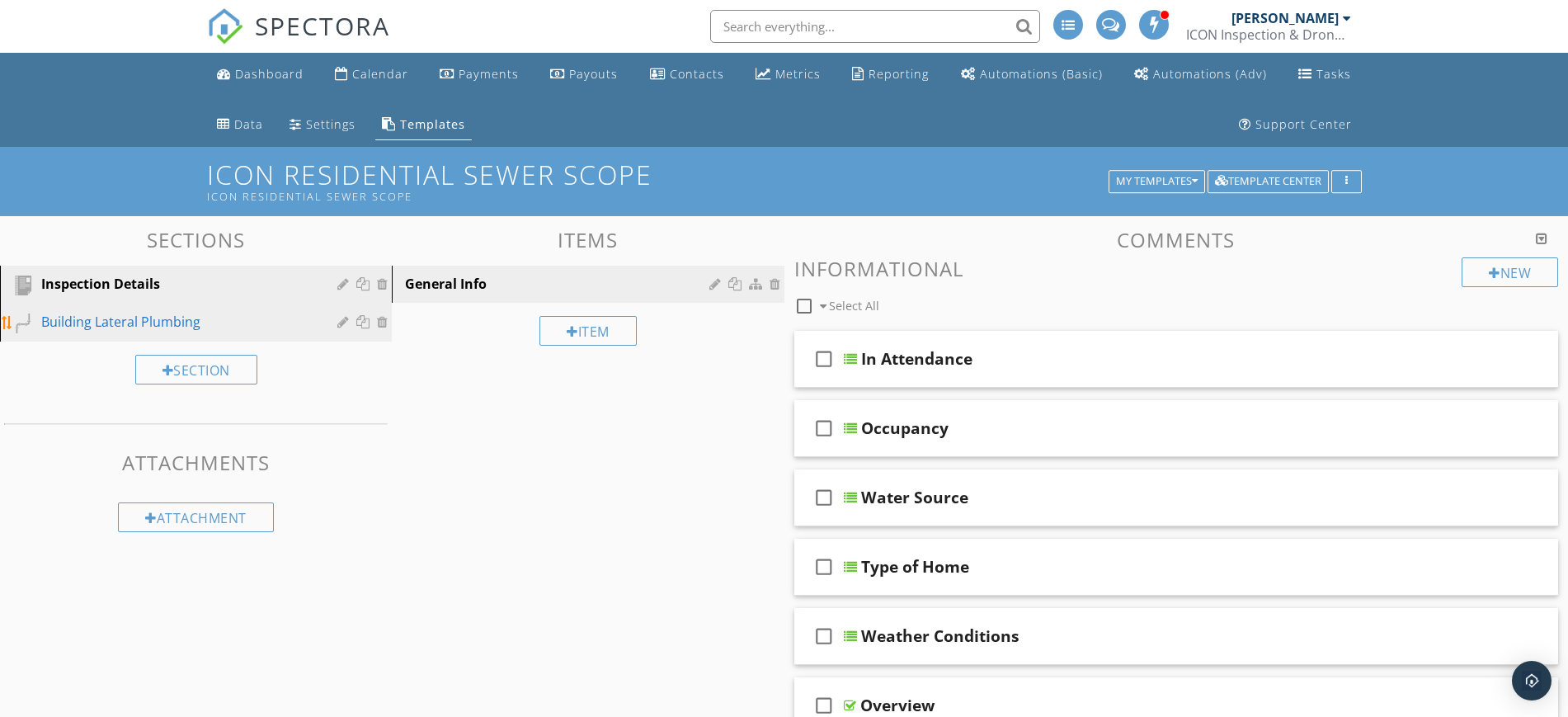
click at [180, 326] on div "Building Lateral Plumbing" at bounding box center [177, 322] width 272 height 20
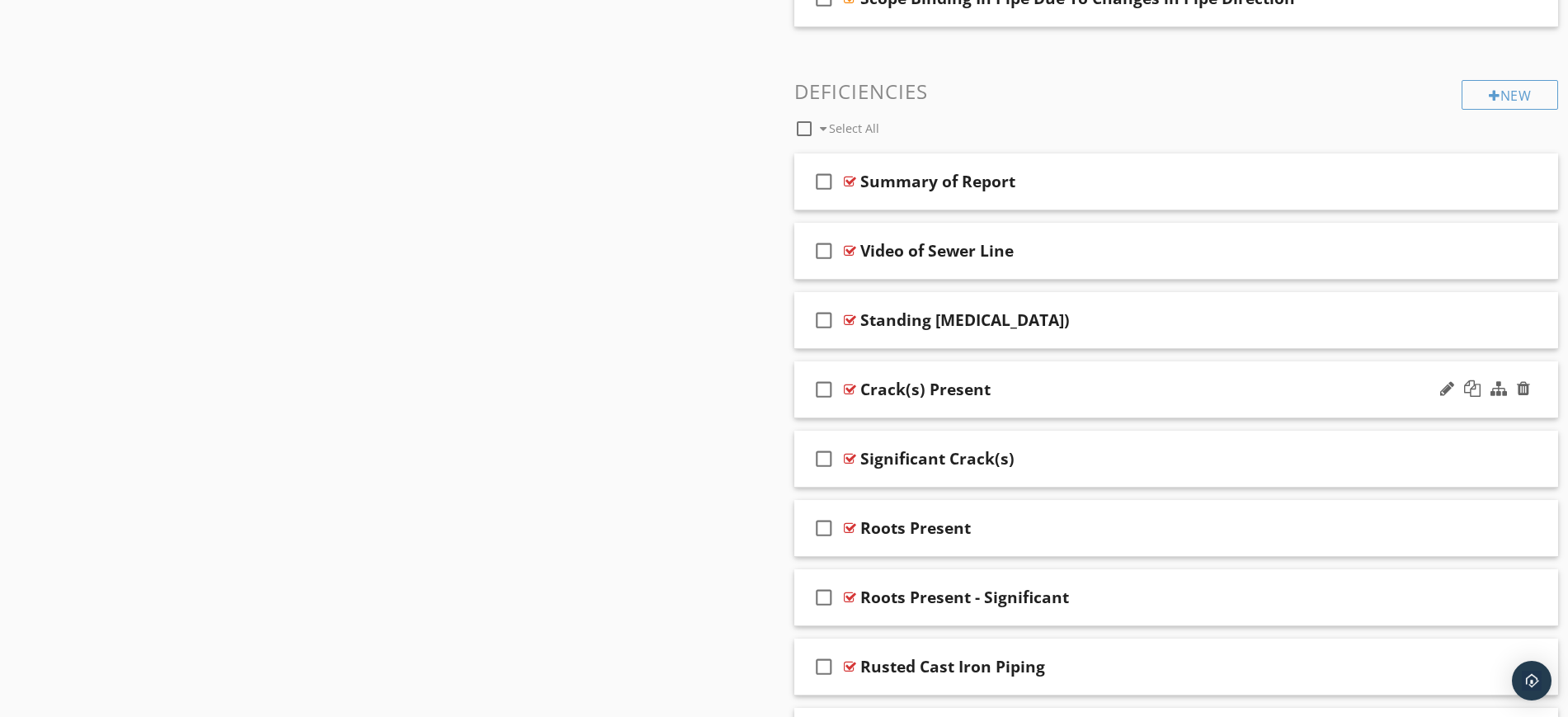
scroll to position [1135, 0]
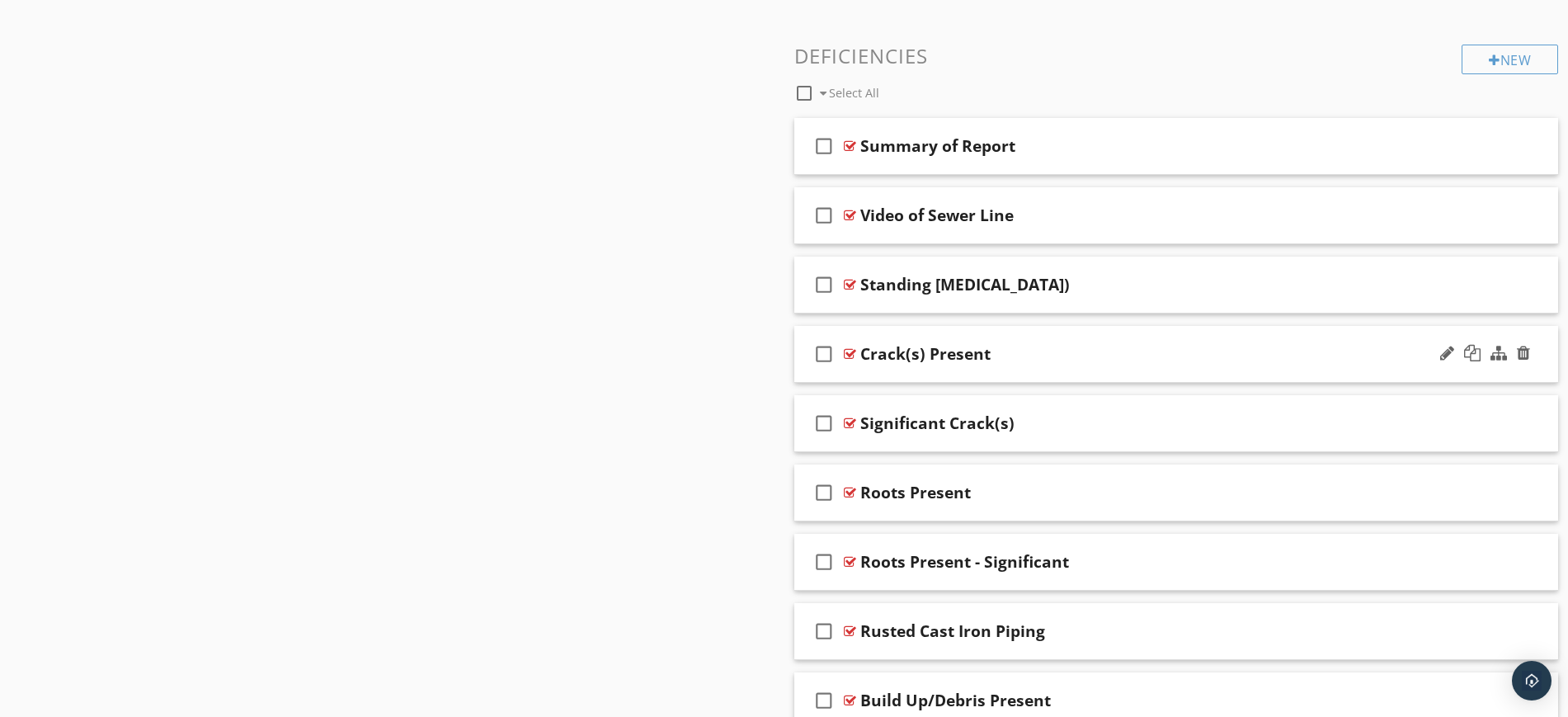
click at [1164, 336] on div "check_box_outline_blank Crack(s) Present" at bounding box center [1177, 354] width 765 height 57
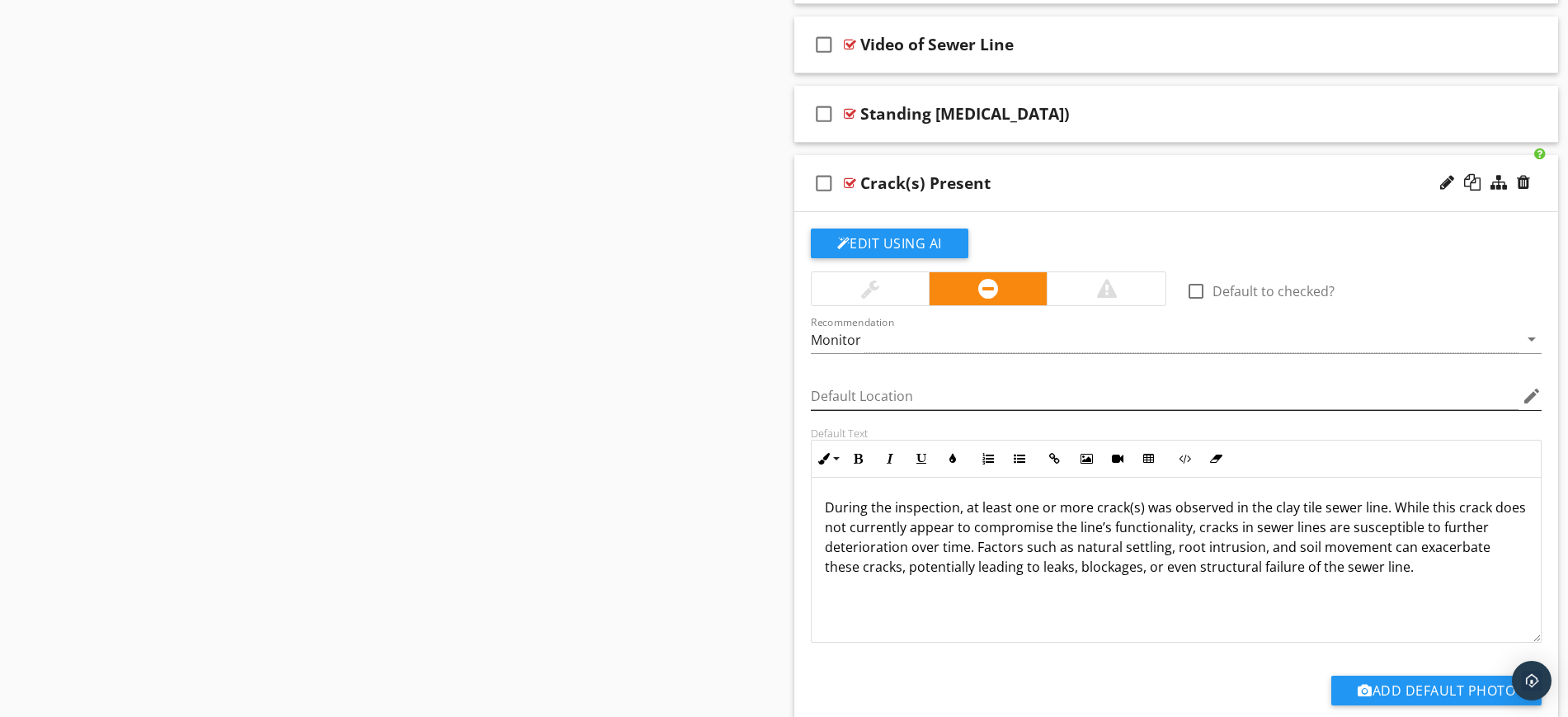
scroll to position [1341, 0]
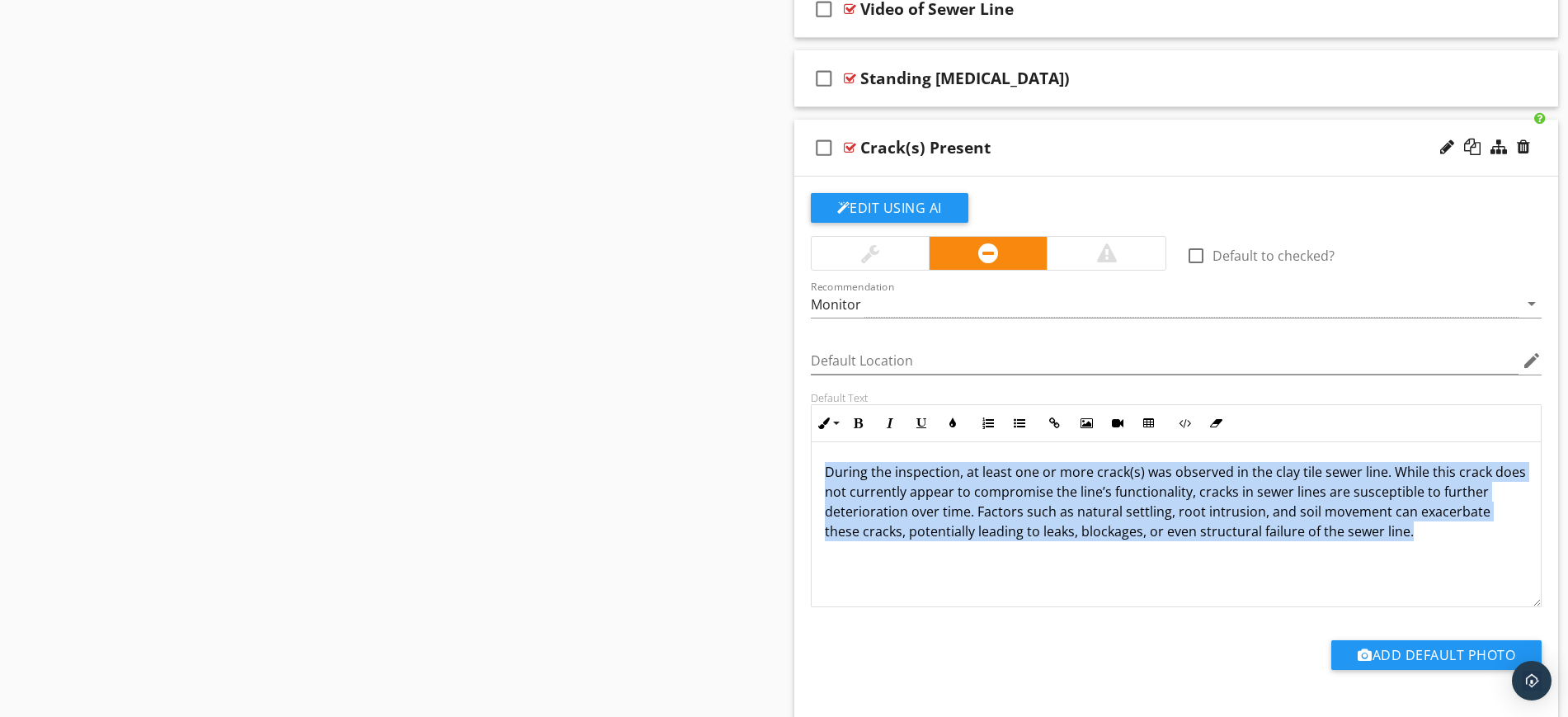
drag, startPoint x: 822, startPoint y: 469, endPoint x: 1414, endPoint y: 571, distance: 600.7
click at [1414, 571] on div "During the inspection, at least one or more crack(s) was observed in the clay t…" at bounding box center [1177, 524] width 730 height 165
click at [832, 421] on button "Inline Style" at bounding box center [827, 423] width 32 height 32
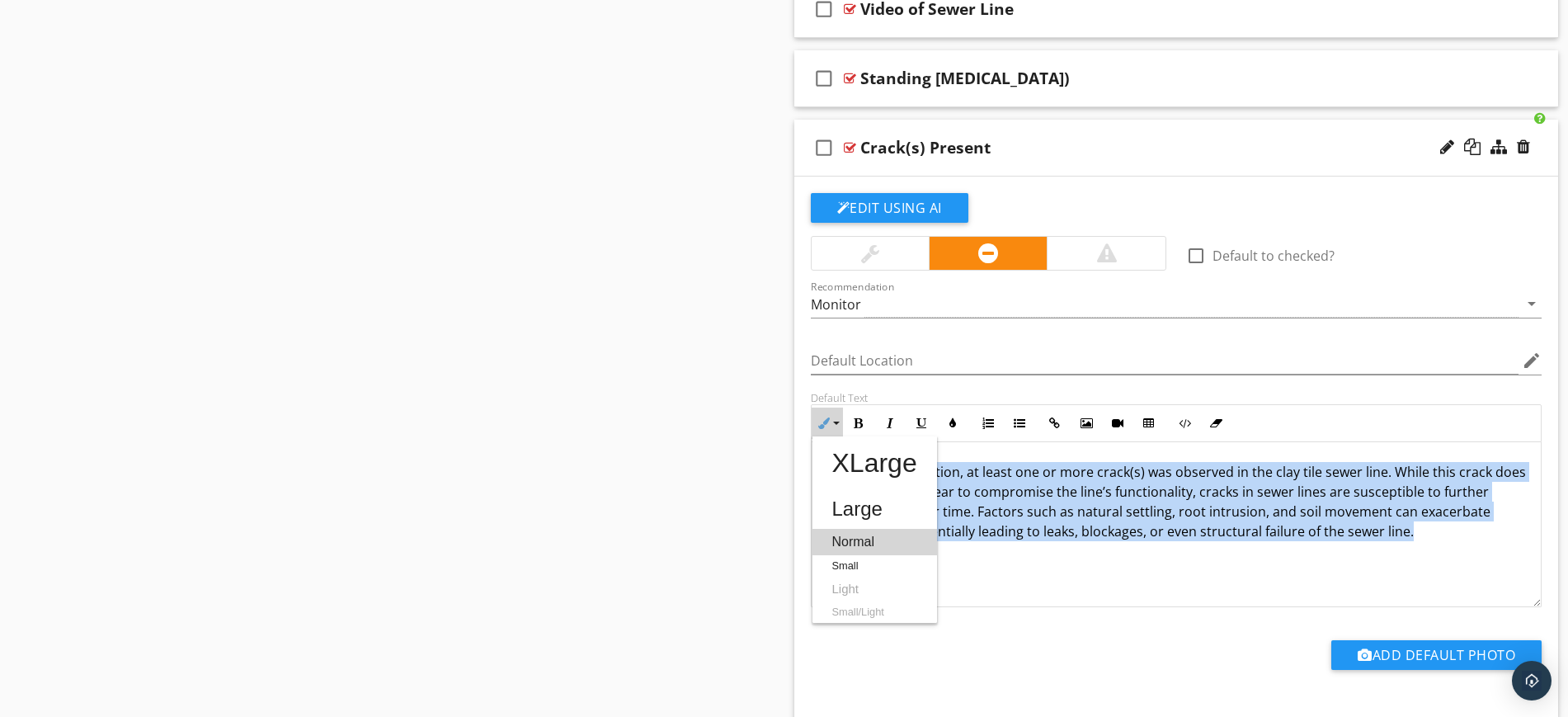
click at [850, 534] on link "Normal" at bounding box center [875, 542] width 125 height 26
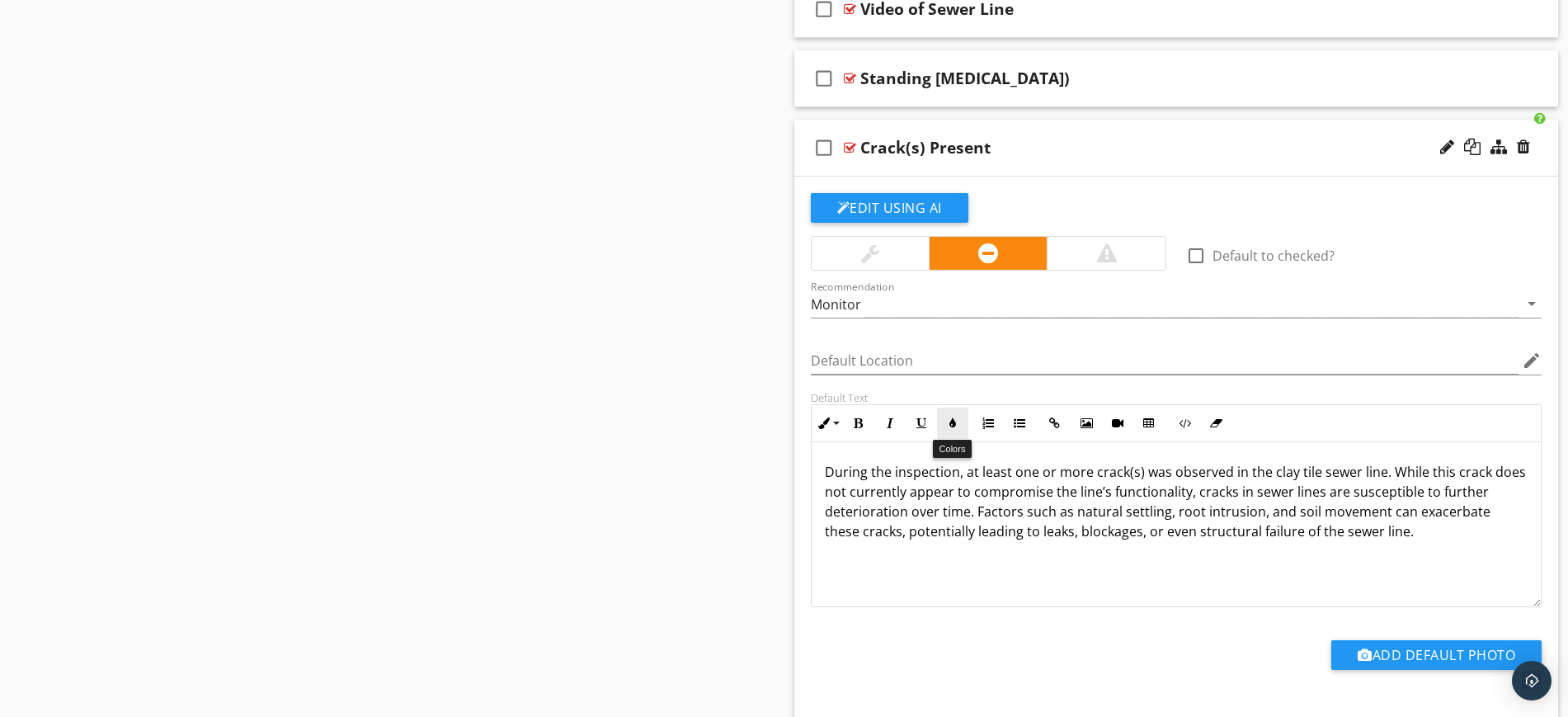
click at [956, 420] on icon "button" at bounding box center [953, 423] width 12 height 12
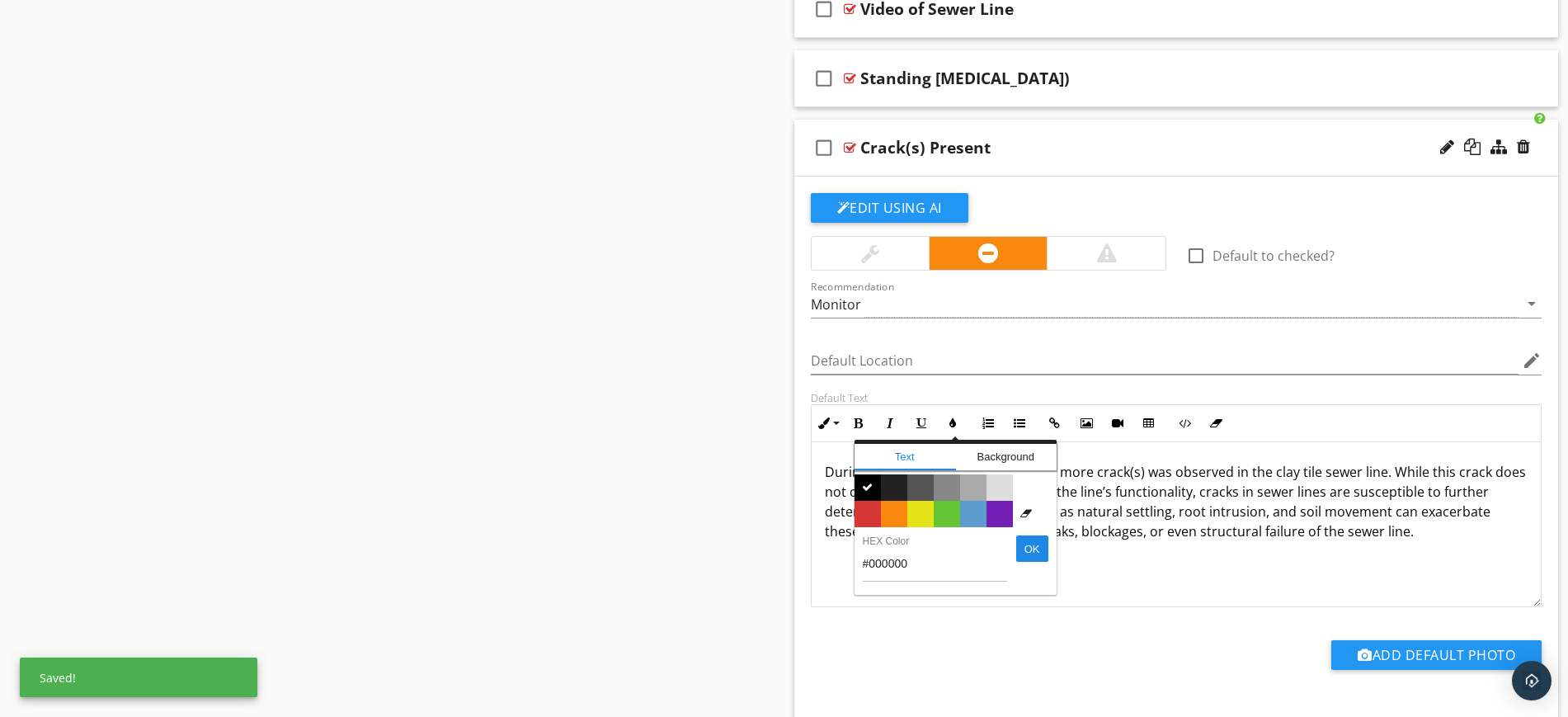
drag, startPoint x: 971, startPoint y: 512, endPoint x: 972, endPoint y: 536, distance: 24.0
click at [972, 513] on span "Color #5c9ccf" at bounding box center [972, 514] width 26 height 26
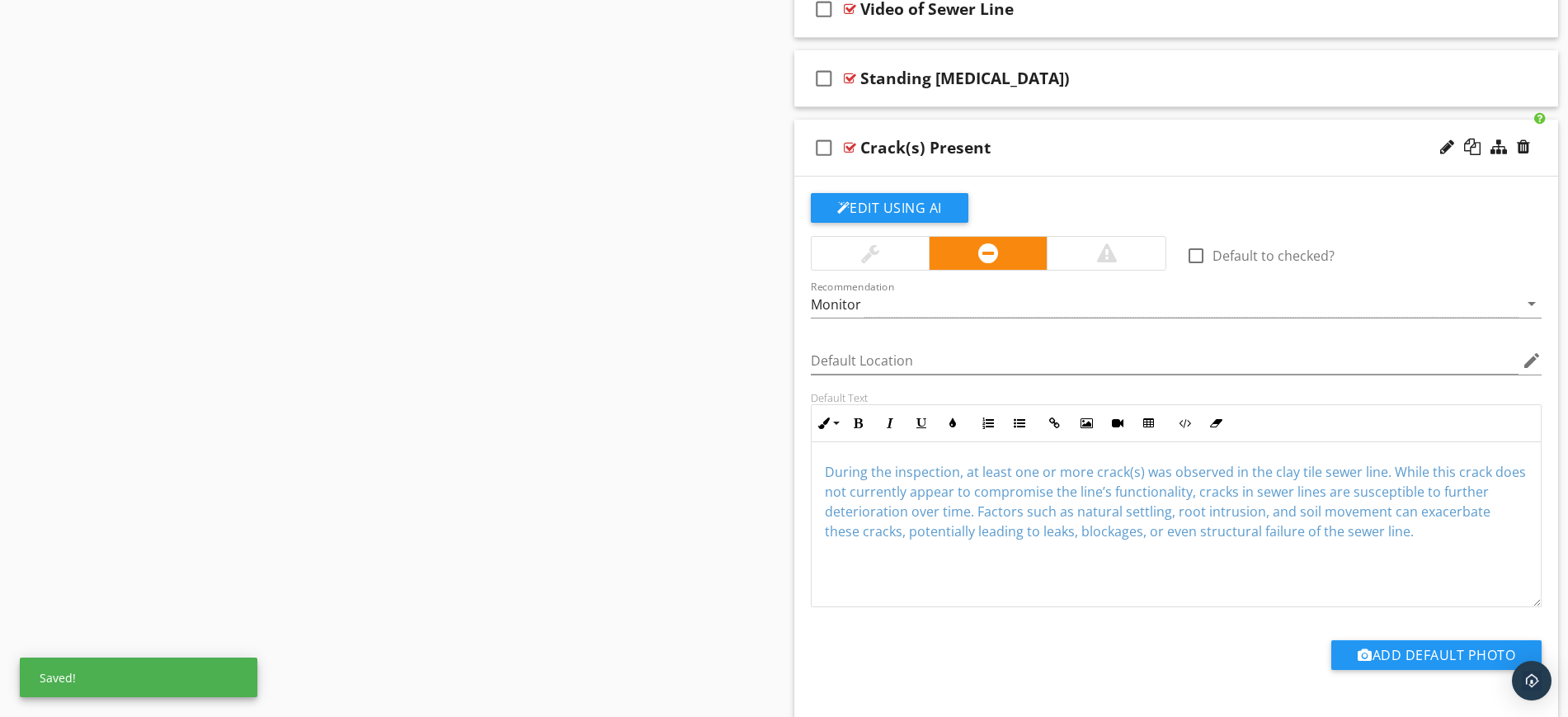
click at [981, 579] on div "During the inspection, at least one or more crack(s) was observed in the clay t…" at bounding box center [1177, 524] width 730 height 165
click at [982, 643] on div "Add Default Photo" at bounding box center [1176, 661] width 751 height 42
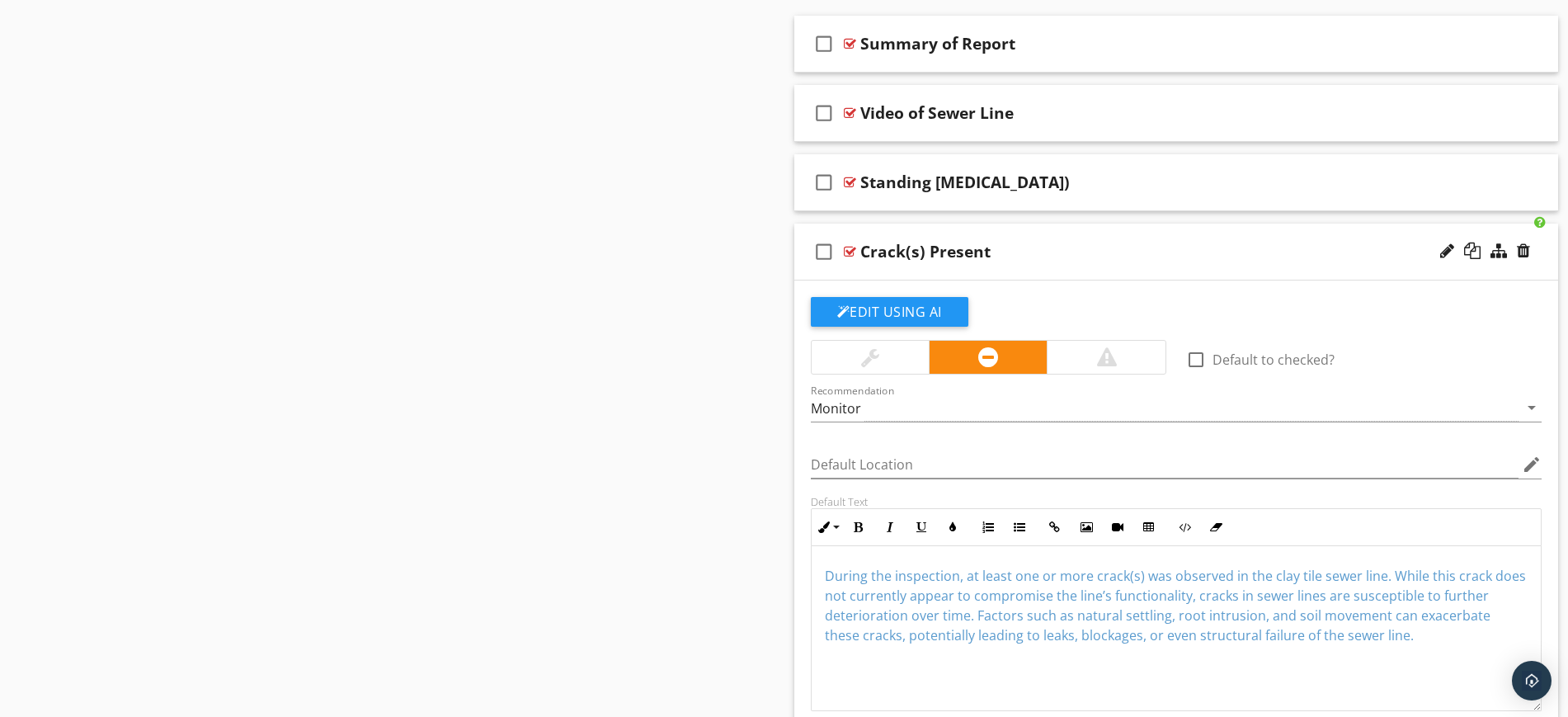
scroll to position [1238, 0]
